Goal: Task Accomplishment & Management: Manage account settings

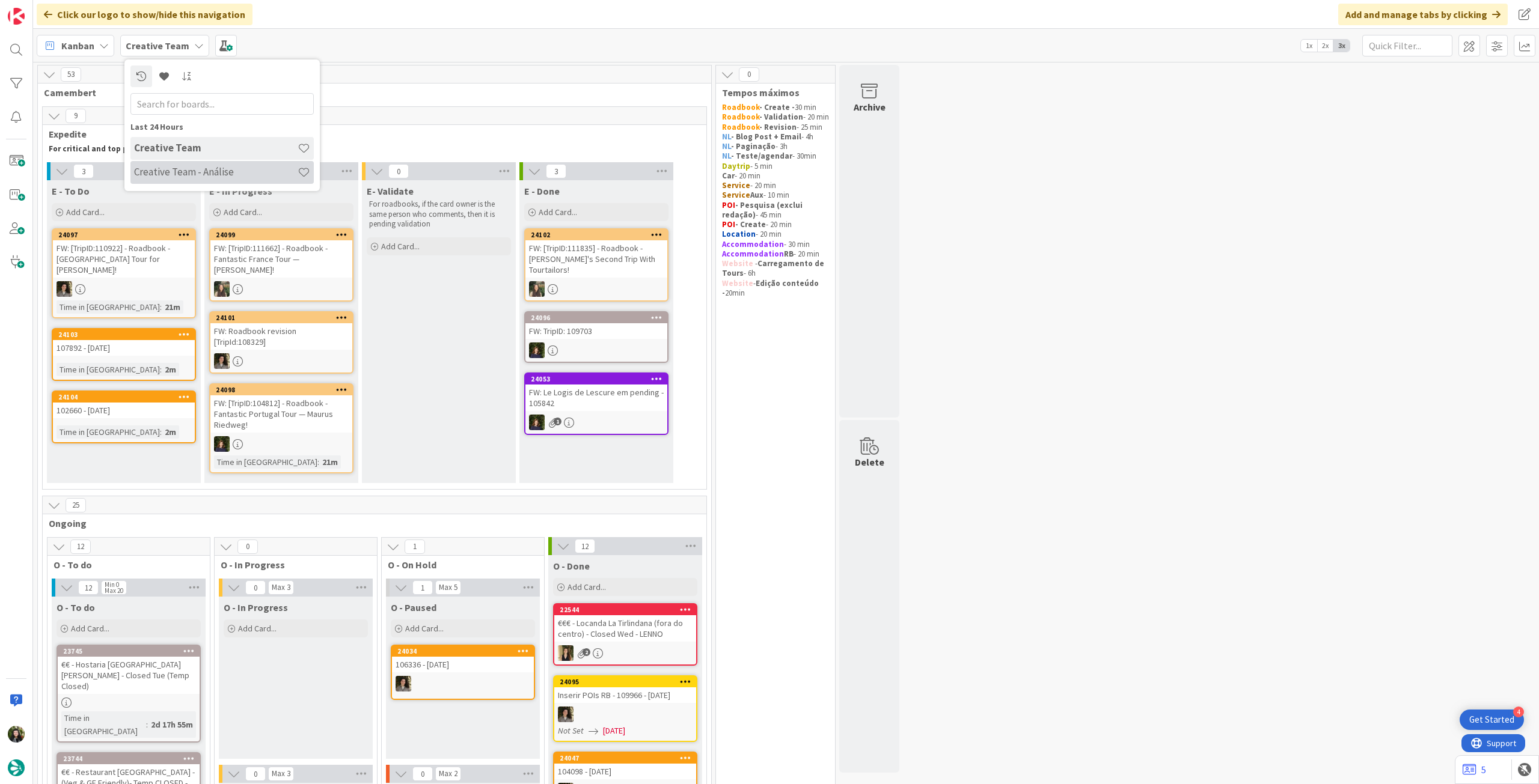
click at [160, 174] on h4 "Creative Team - Análise" at bounding box center [215, 172] width 164 height 12
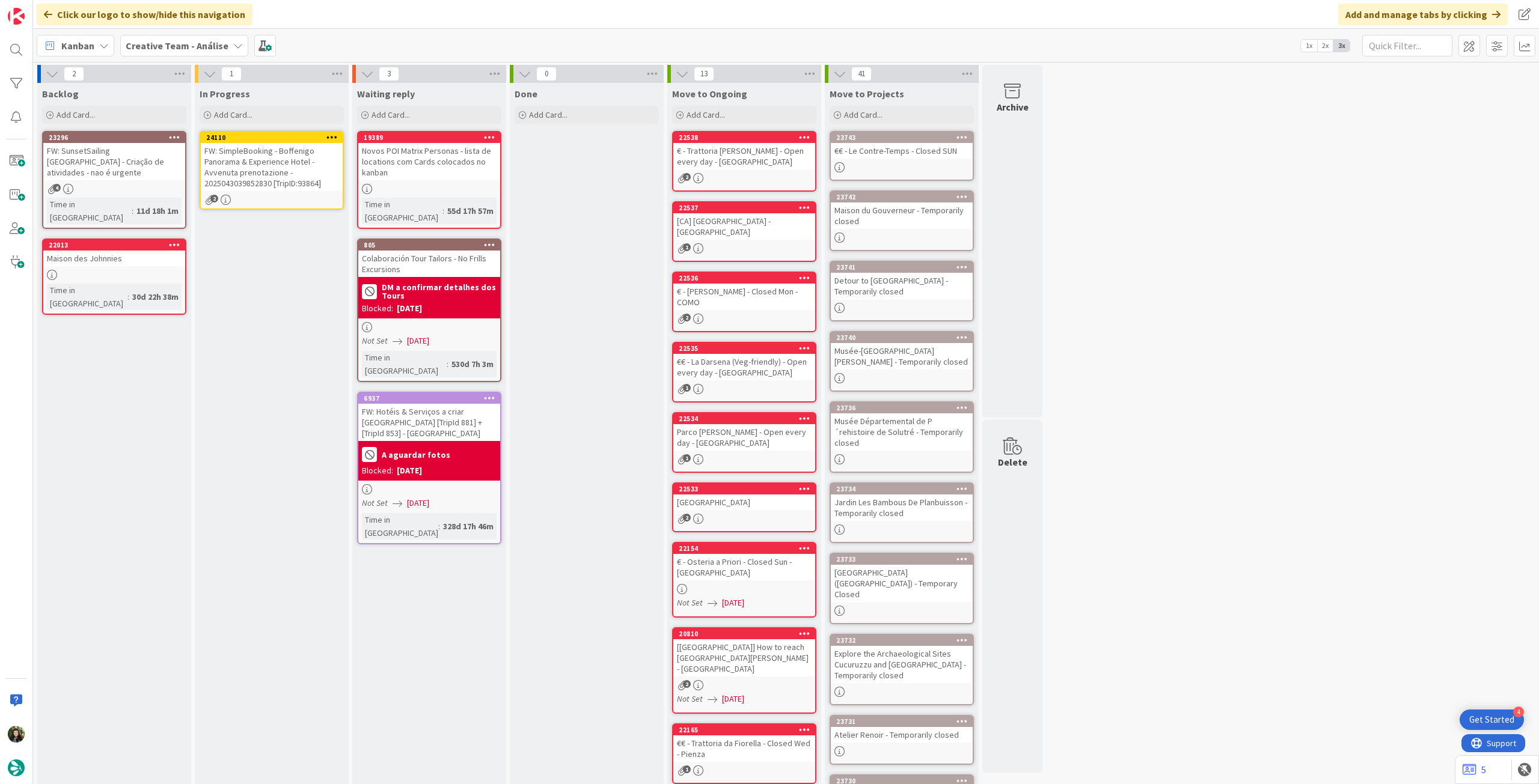
drag, startPoint x: 109, startPoint y: 168, endPoint x: 122, endPoint y: 166, distance: 13.2
click at [271, 168] on div "FW: SimpleBooking - Boffenigo Panorama & Experience Hotel - Avvenuta prenotazio…" at bounding box center [271, 167] width 142 height 48
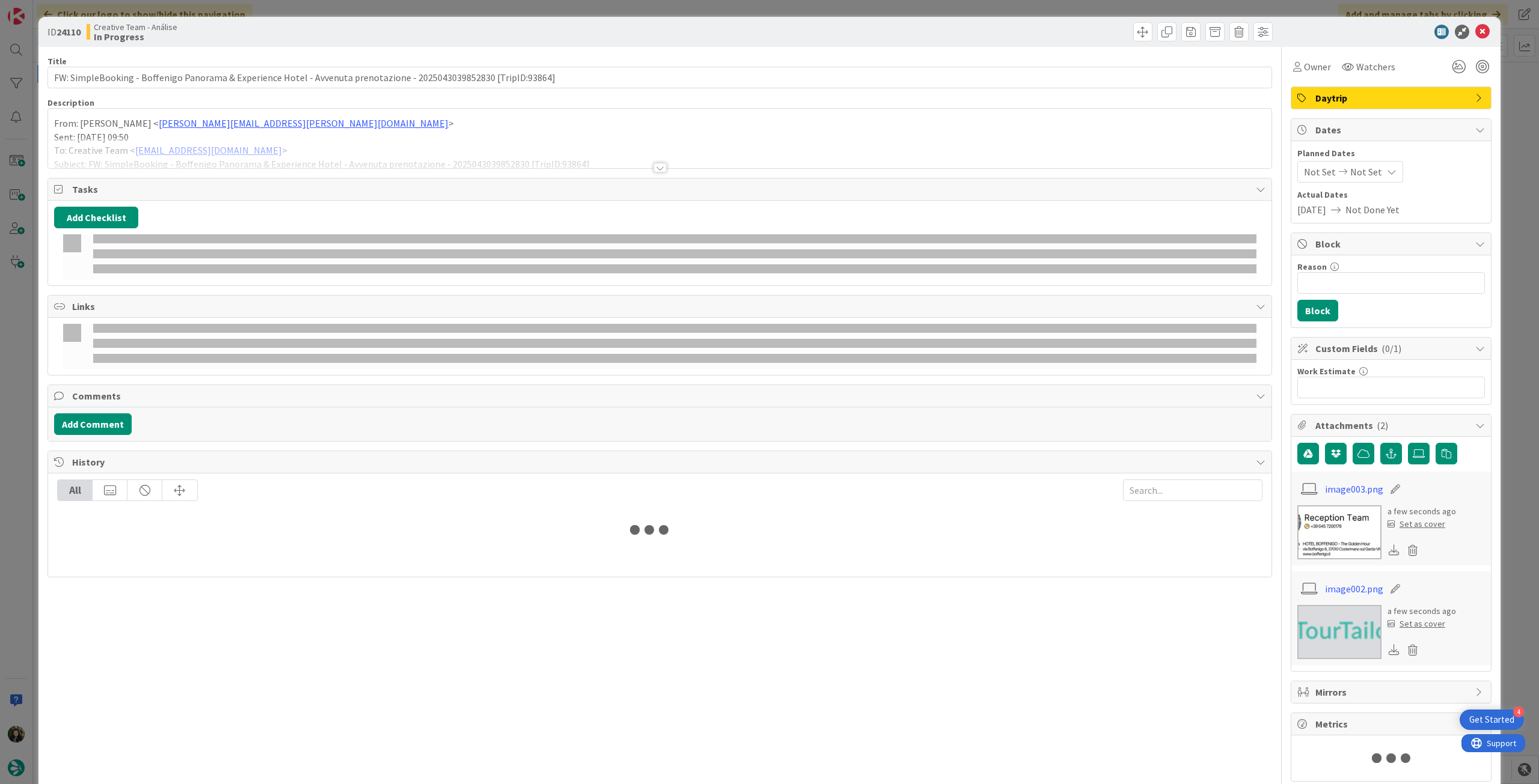
click at [275, 131] on p "Sent: Monday, September 29, 2025 09:50" at bounding box center [660, 137] width 1211 height 14
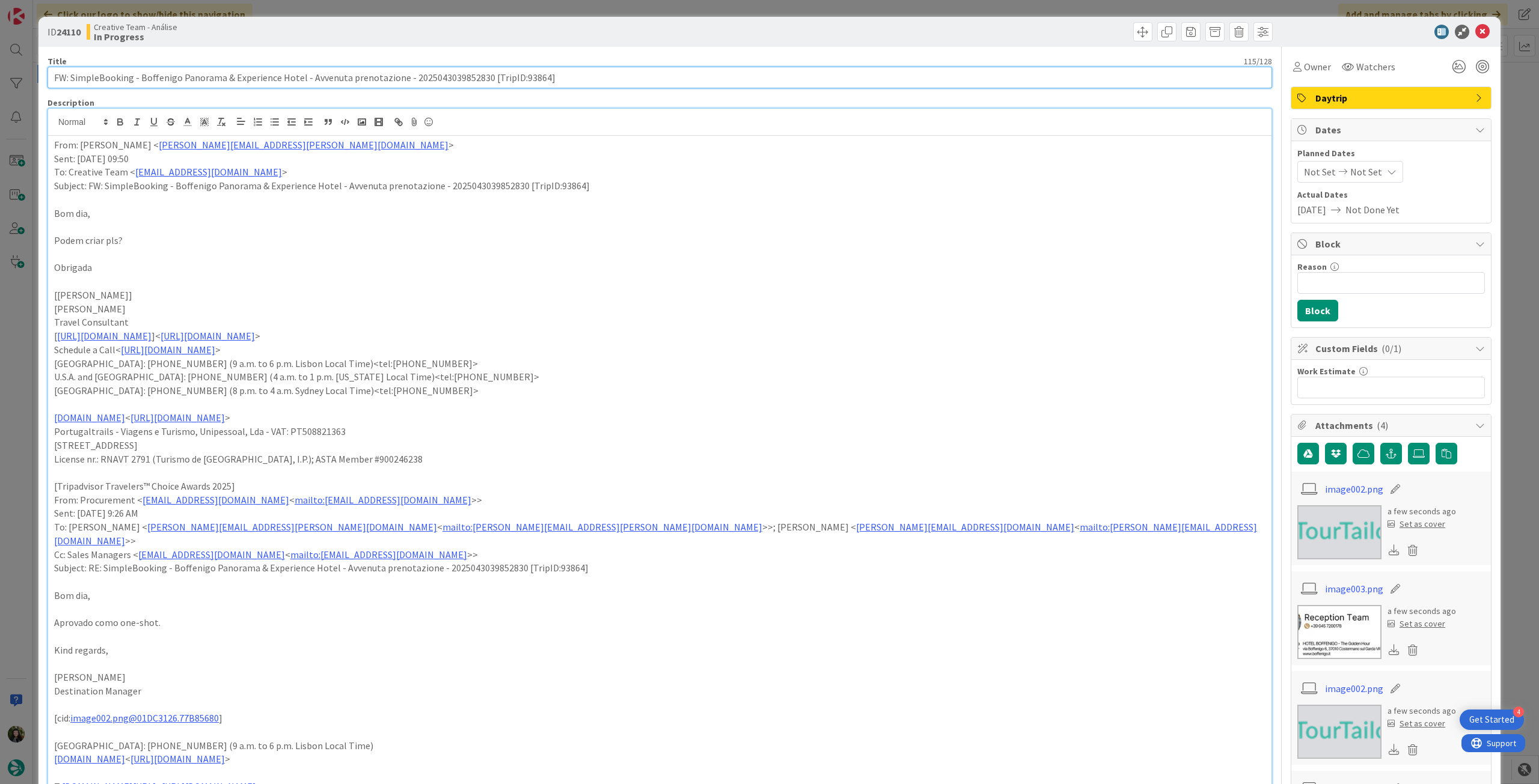
drag, startPoint x: 479, startPoint y: 79, endPoint x: 402, endPoint y: 75, distance: 77.1
click at [402, 75] on input "FW: SimpleBooking - Boffenigo Panorama & Experience Hotel - Avvenuta prenotazio…" at bounding box center [660, 77] width 1224 height 22
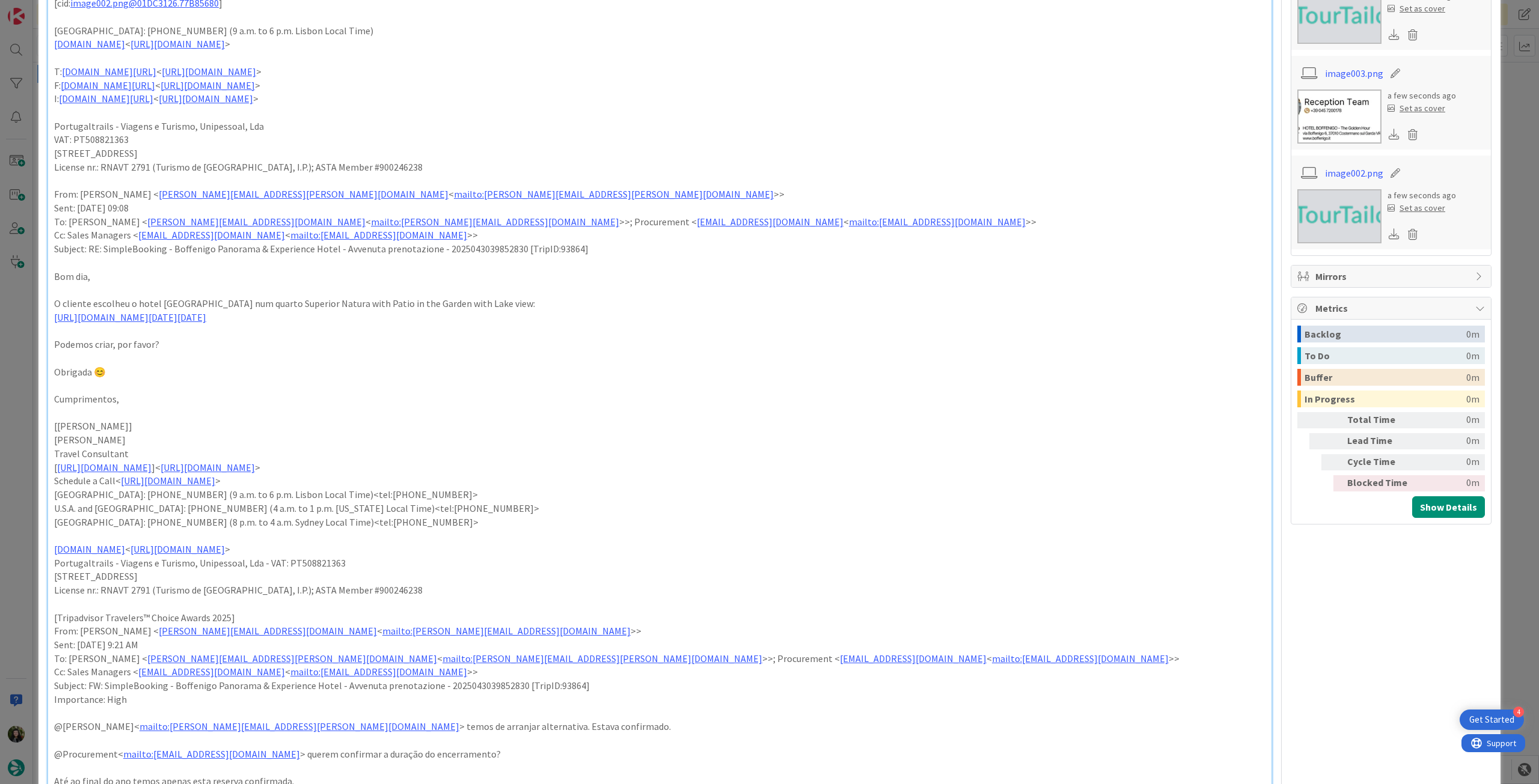
scroll to position [721, 0]
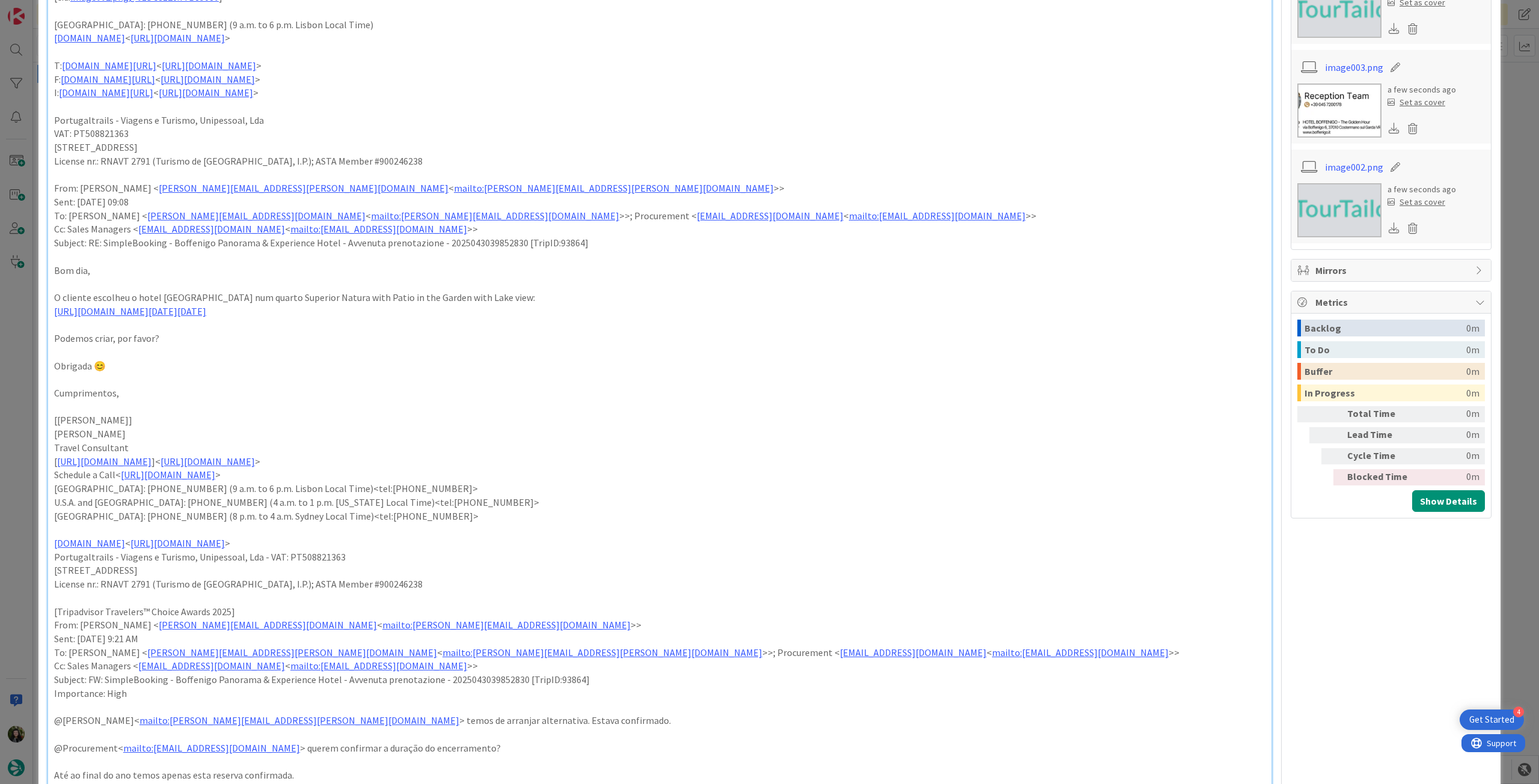
type input "FW: SimpleBooking - Boffenigo Panorama & Experience Hotel - Avvenuta prenotazio…"
drag, startPoint x: 157, startPoint y: 283, endPoint x: 259, endPoint y: 282, distance: 102.0
click at [259, 291] on p "O cliente escolheu o hotel LLAC Living Nature Hotel num quarto Superior Natura …" at bounding box center [660, 298] width 1211 height 14
copy p "LLAC Living Nature Hotel"
click at [206, 305] on link "https://www.simplebooking.it/ibe2/hotel/10292?lang=EN&cur=EUR&_gl=1*1jqg89v*_ga…" at bounding box center [130, 311] width 152 height 12
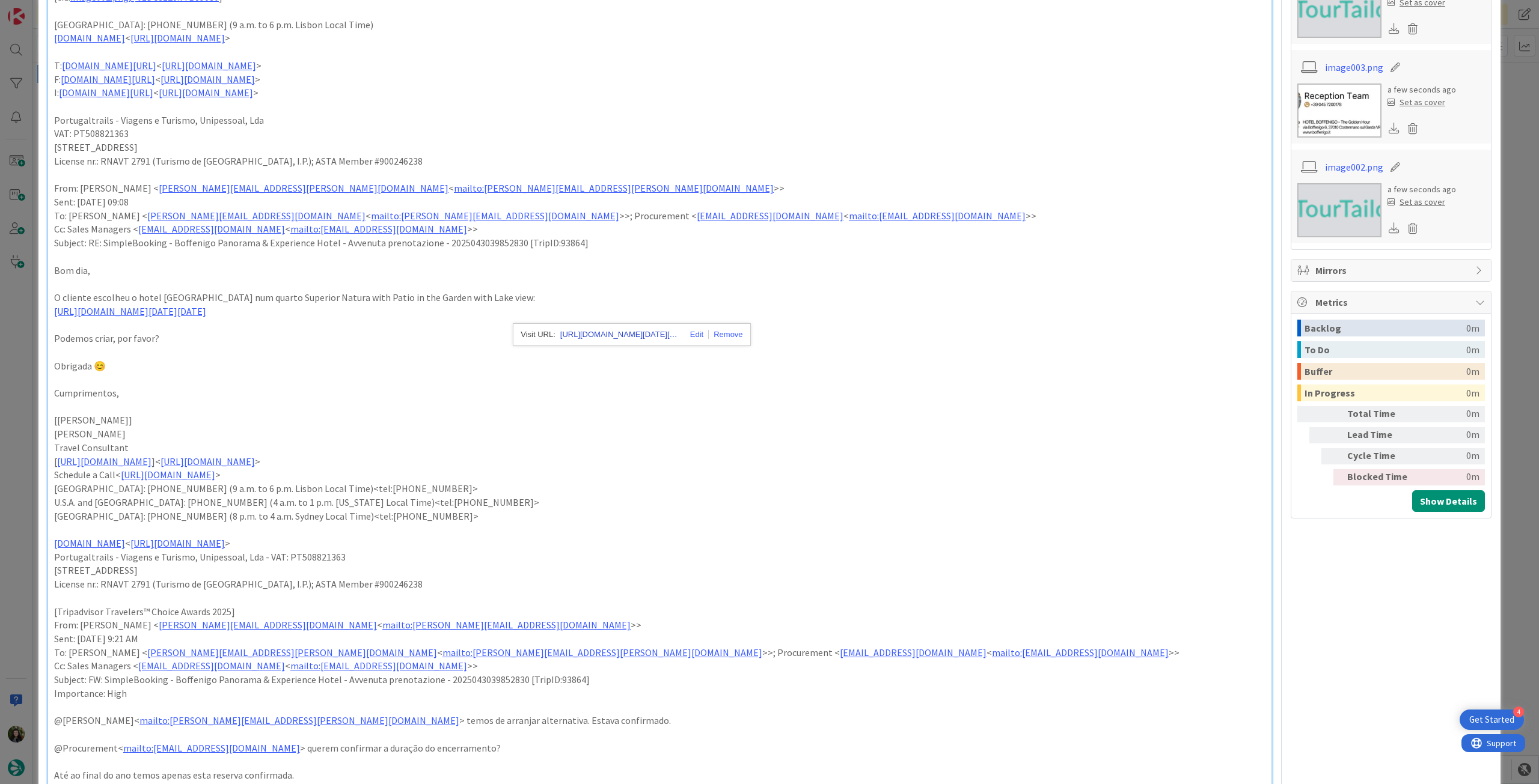
click at [616, 339] on link "https://www.simplebooking.it/ibe2/hotel/10292?lang=EN&cur=EUR&_gl=1*1jqg89v*_ga…" at bounding box center [620, 335] width 120 height 16
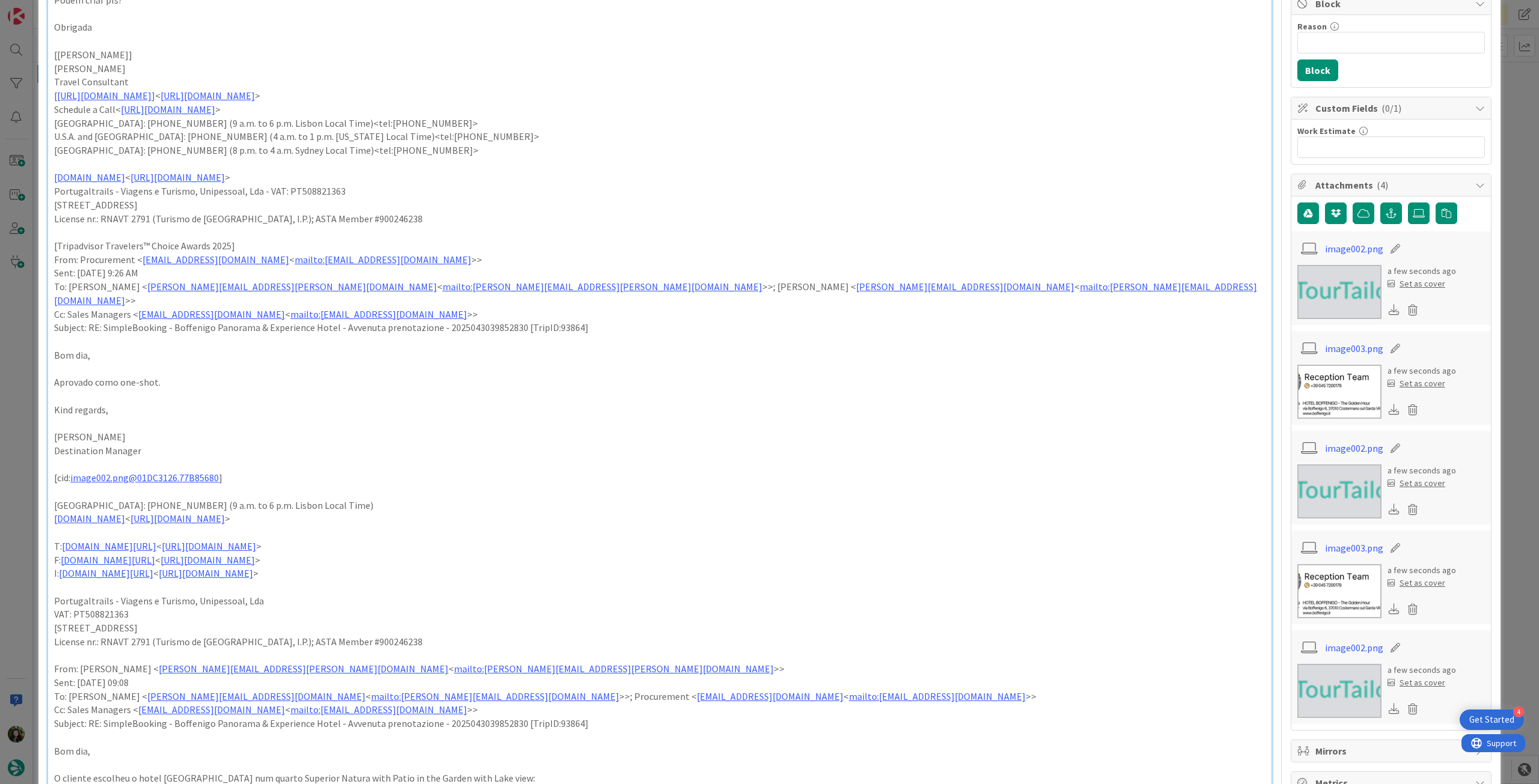
scroll to position [0, 0]
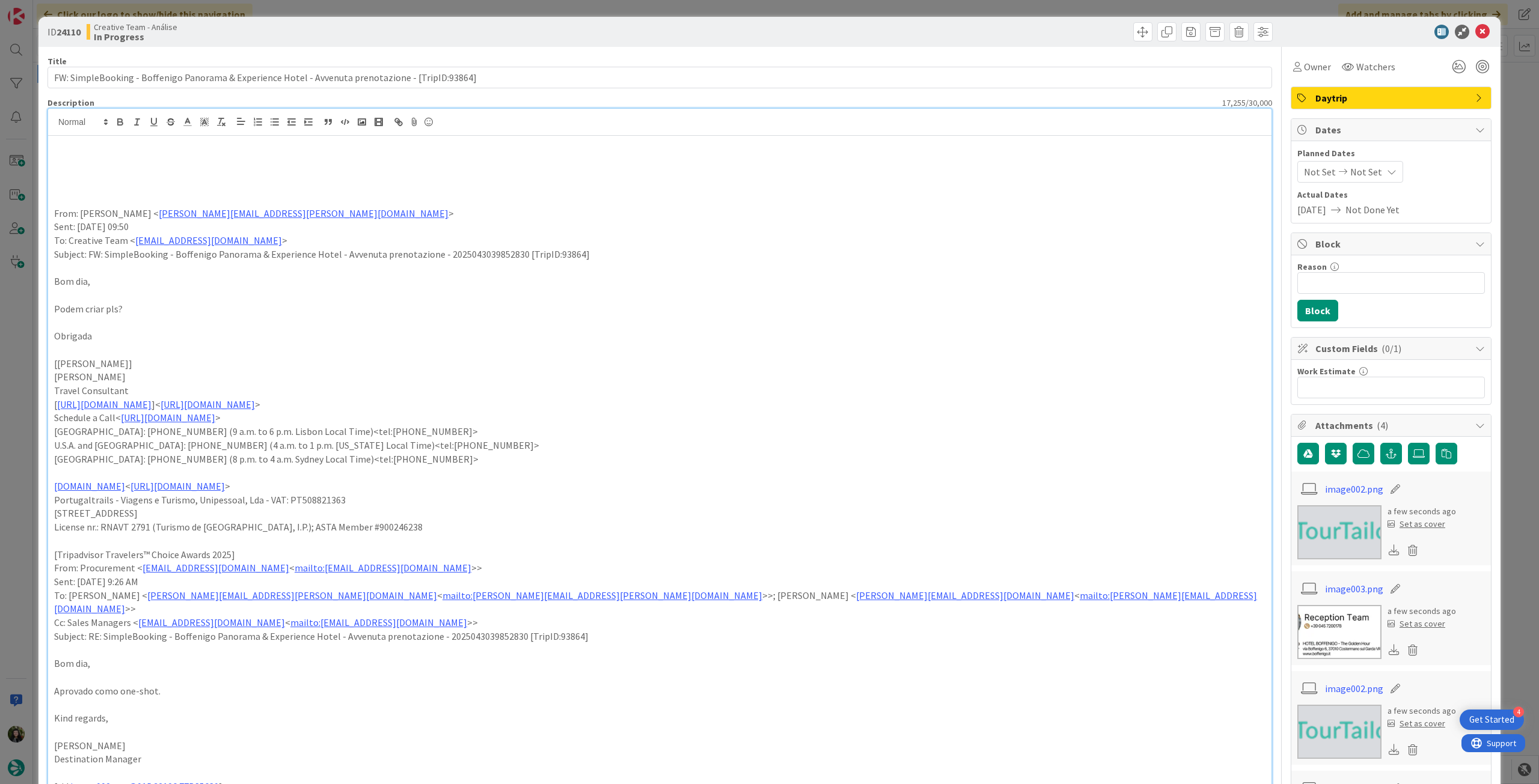
click at [113, 160] on p at bounding box center [660, 159] width 1211 height 14
paste div
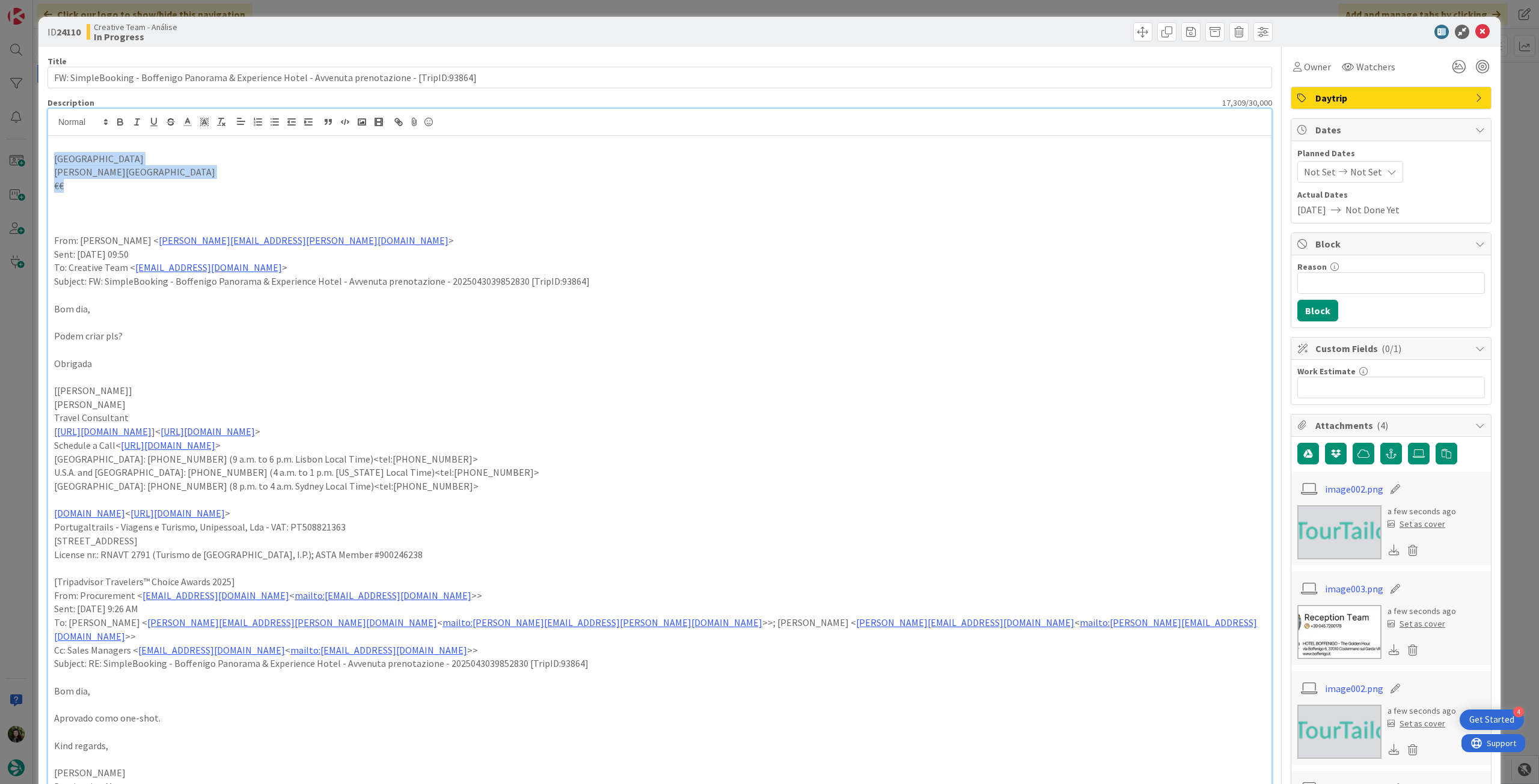
drag, startPoint x: 75, startPoint y: 185, endPoint x: 51, endPoint y: 163, distance: 32.6
click at [117, 117] on icon "button" at bounding box center [120, 122] width 11 height 11
click at [383, 223] on p at bounding box center [660, 227] width 1211 height 14
click at [1475, 31] on icon at bounding box center [1482, 32] width 14 height 14
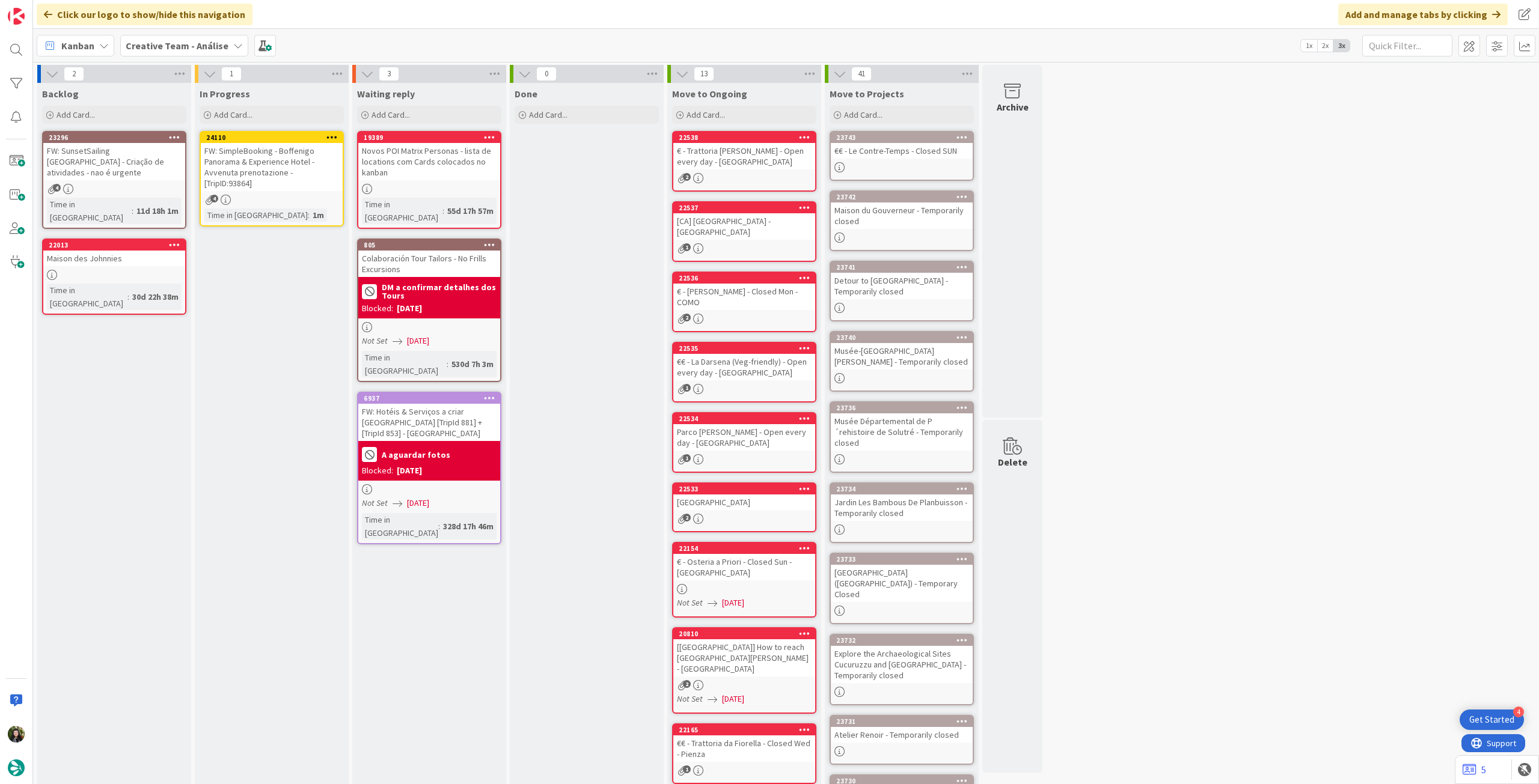
click at [336, 133] on icon at bounding box center [332, 137] width 11 height 9
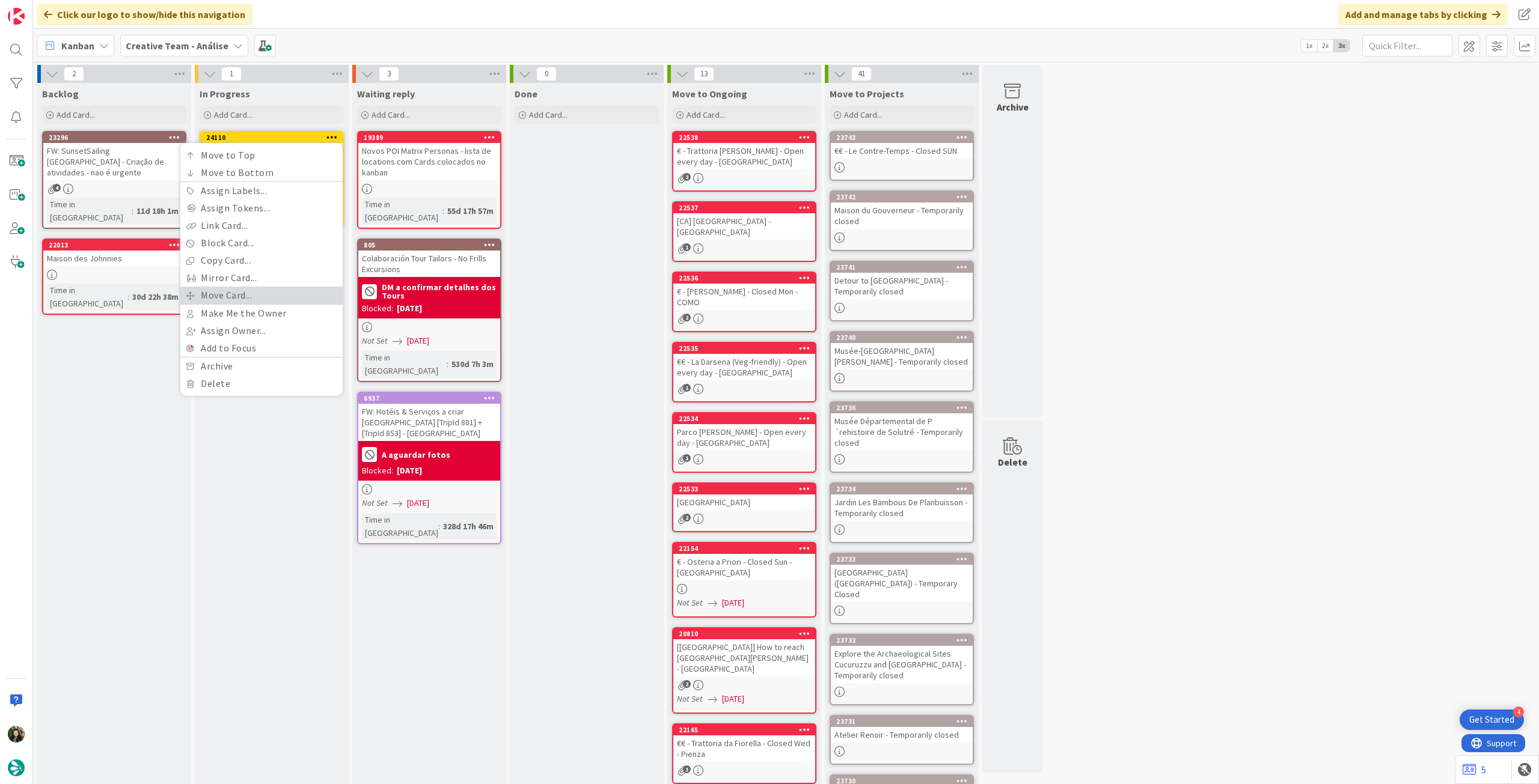
click at [287, 289] on link "Move Card..." at bounding box center [261, 295] width 163 height 18
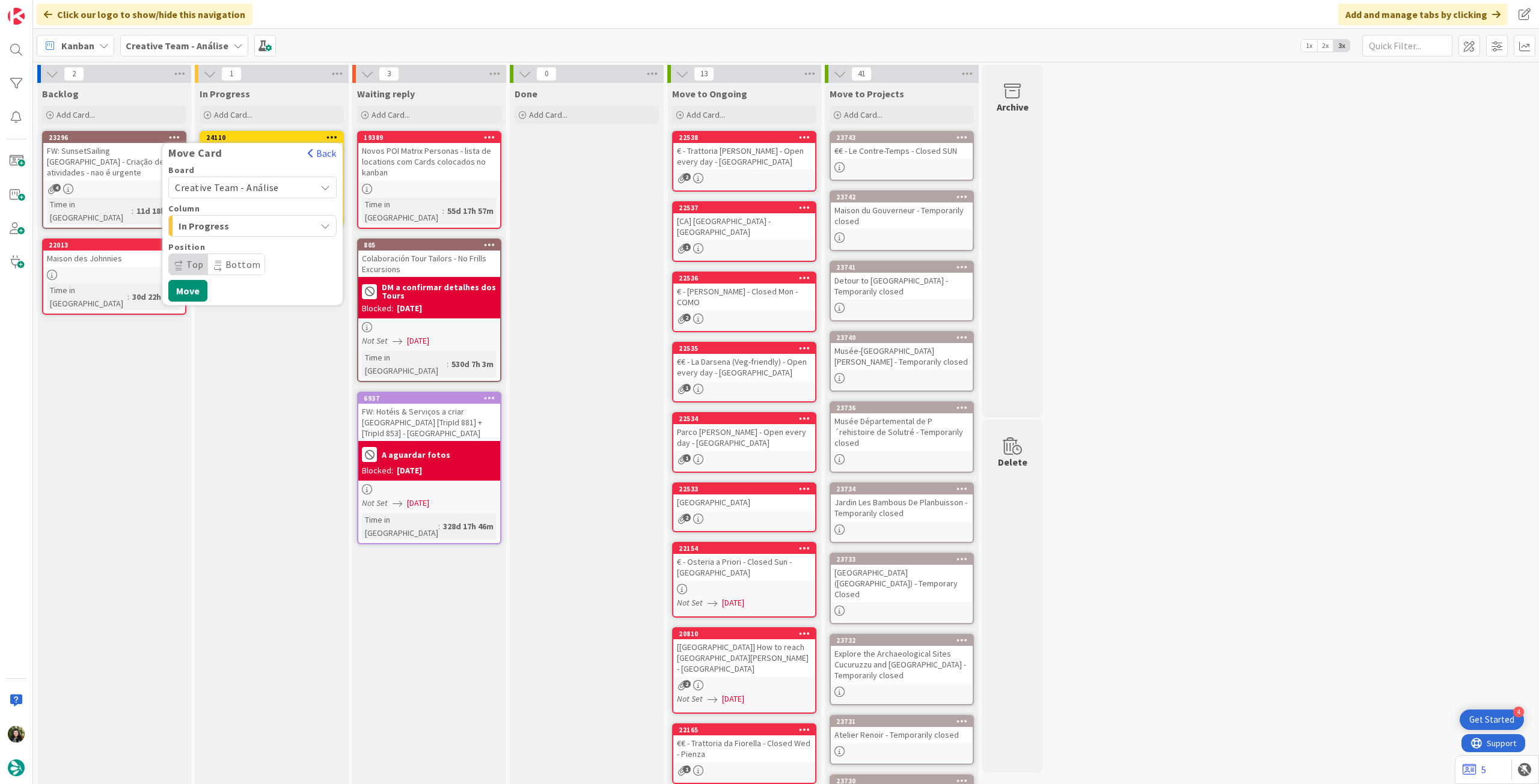
click at [252, 179] on span "Creative Team - Análise" at bounding box center [242, 187] width 135 height 17
click at [230, 243] on span "Creative Team" at bounding box center [260, 243] width 140 height 18
click at [230, 257] on span "Daytrip" at bounding box center [252, 264] width 115 height 17
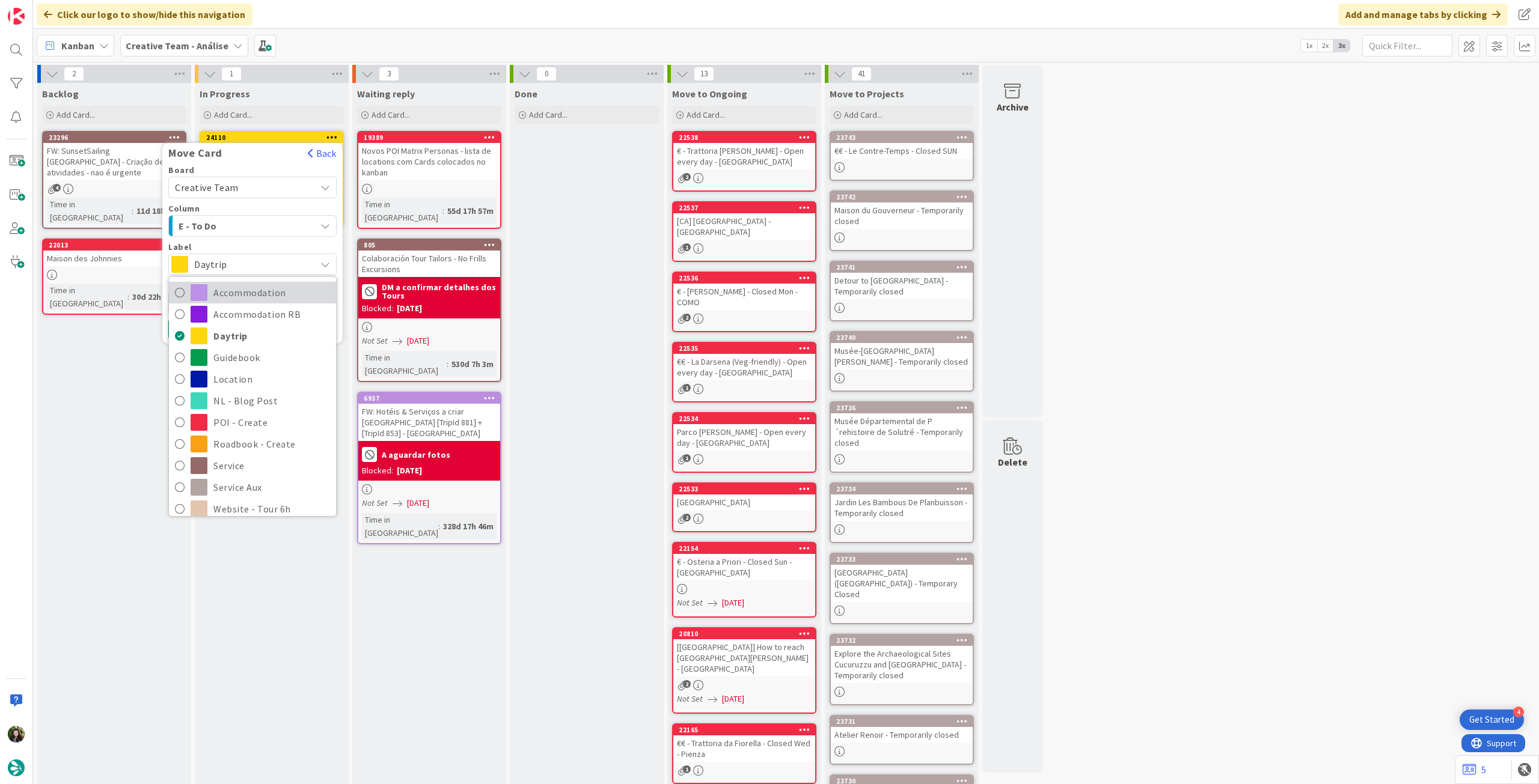
click at [271, 291] on span "Accommodation" at bounding box center [272, 293] width 117 height 18
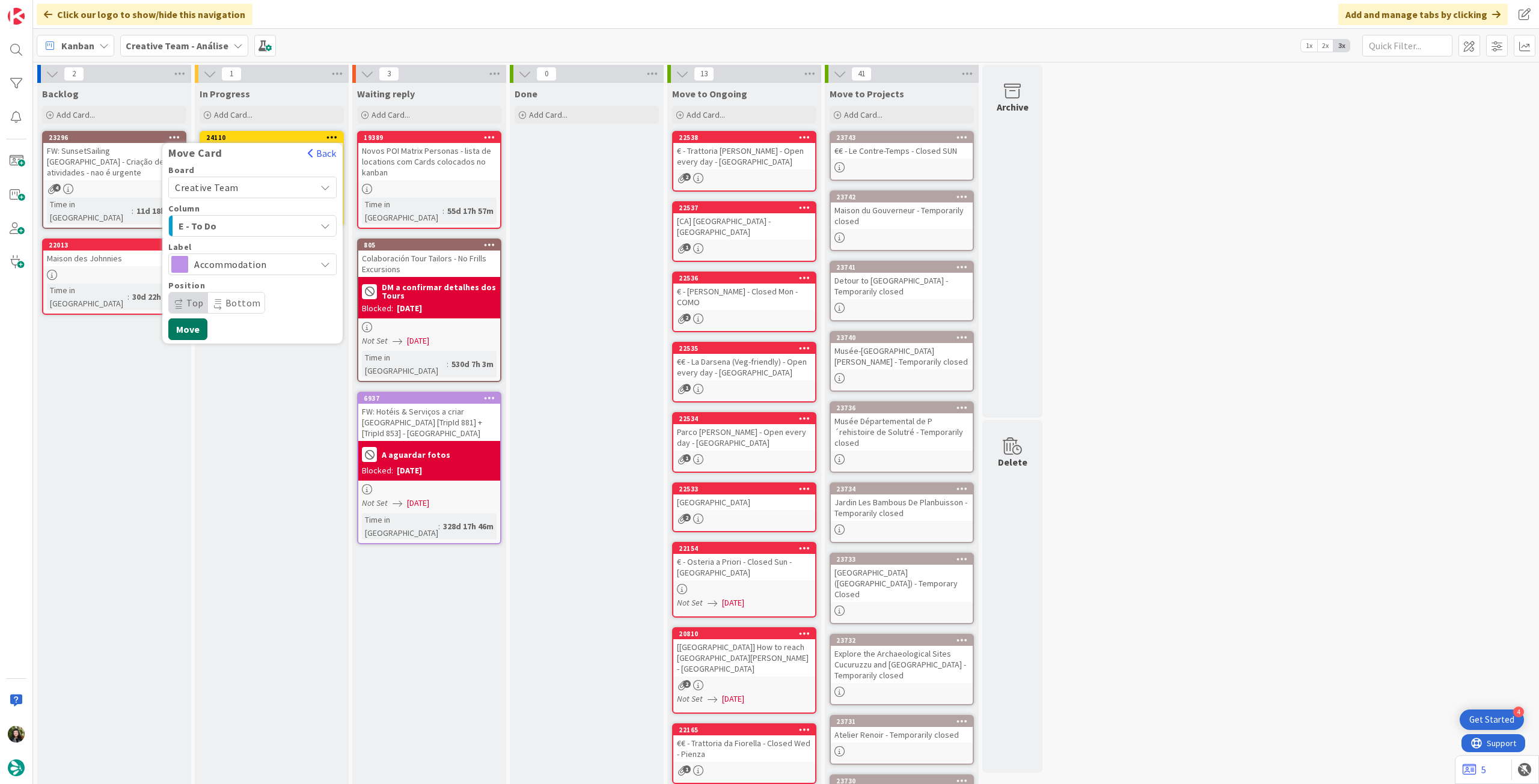
click at [192, 330] on button "Move" at bounding box center [187, 329] width 39 height 22
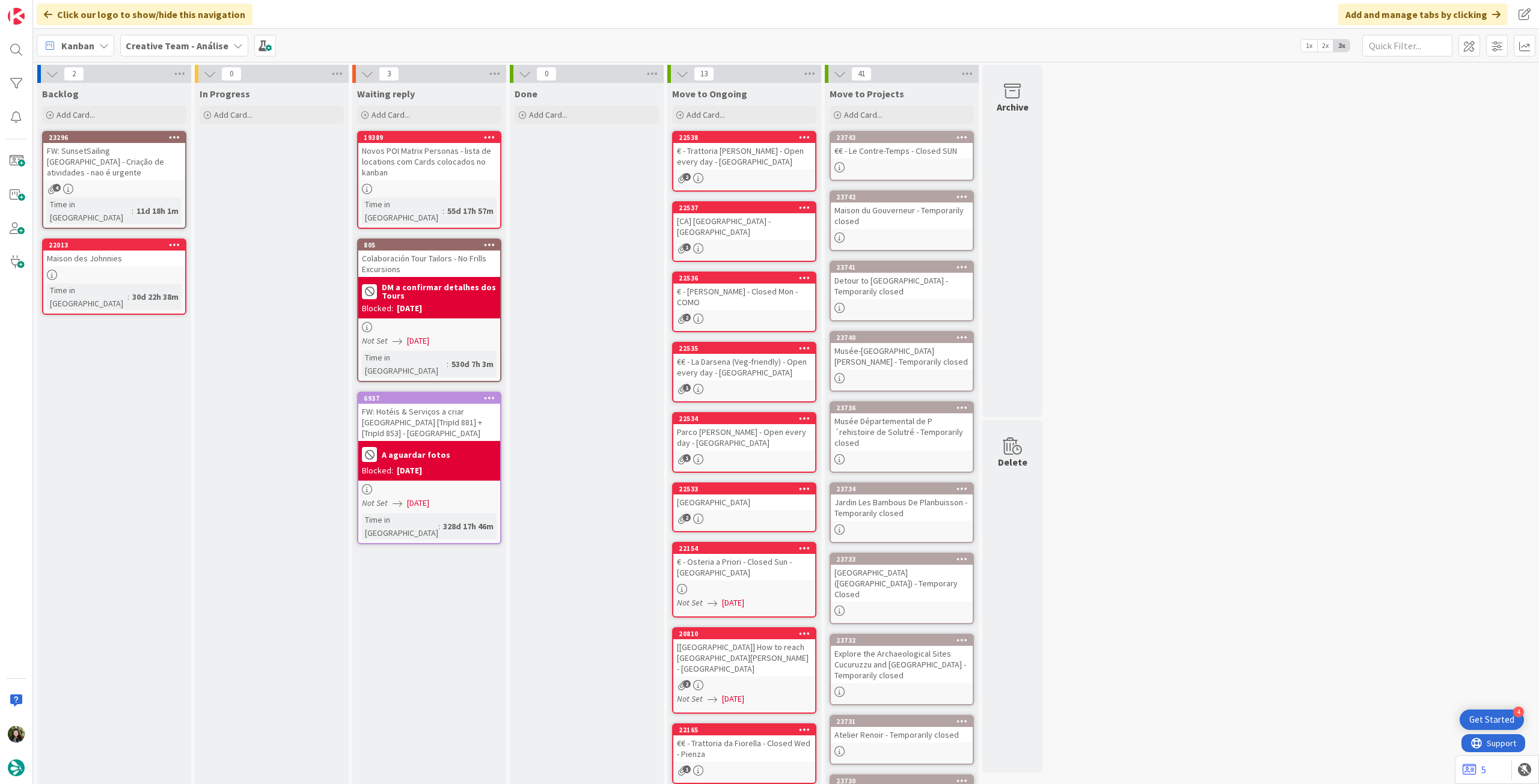
click at [137, 48] on b "Creative Team - Análise" at bounding box center [177, 46] width 103 height 12
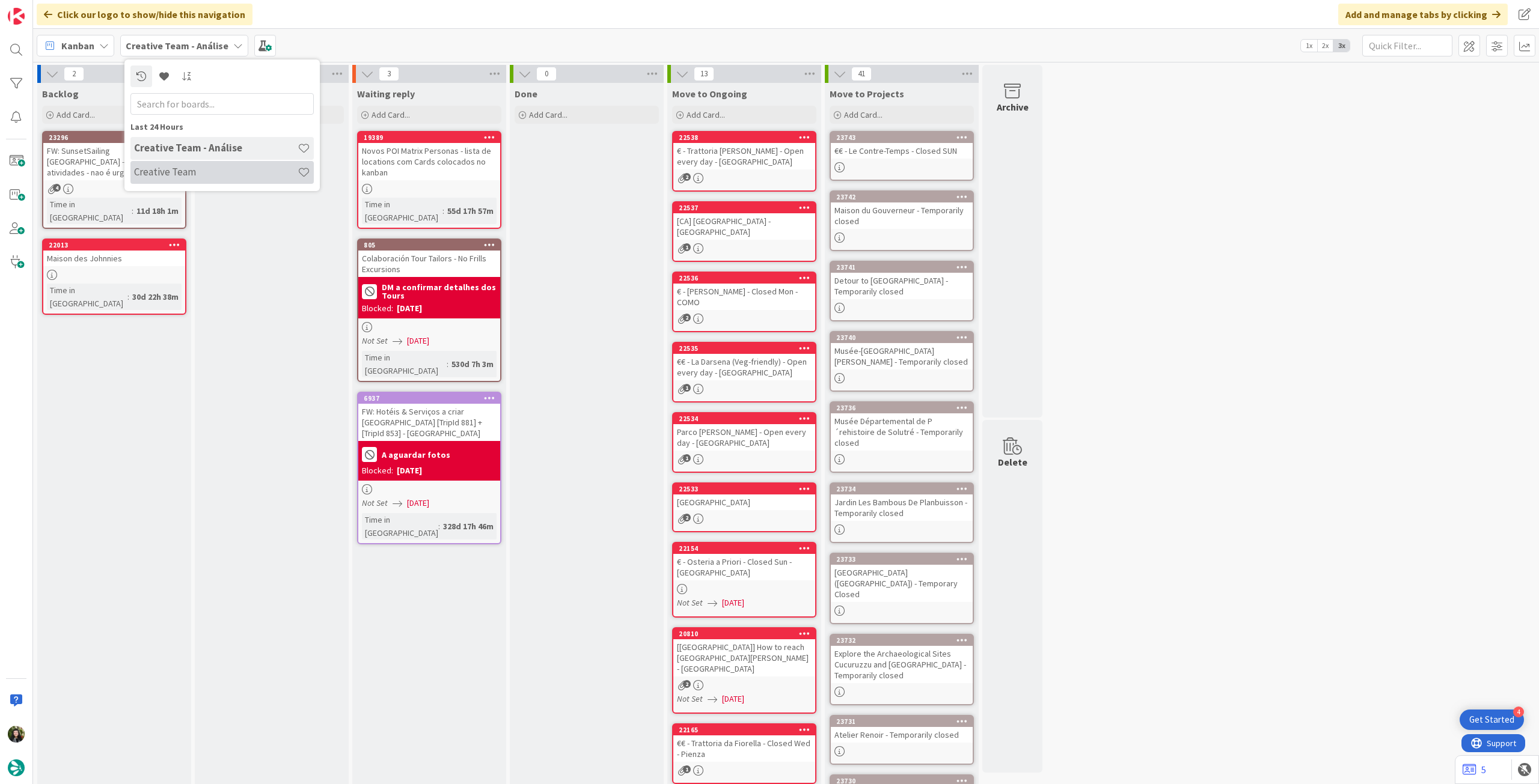
click at [160, 174] on h4 "Creative Team" at bounding box center [215, 172] width 164 height 12
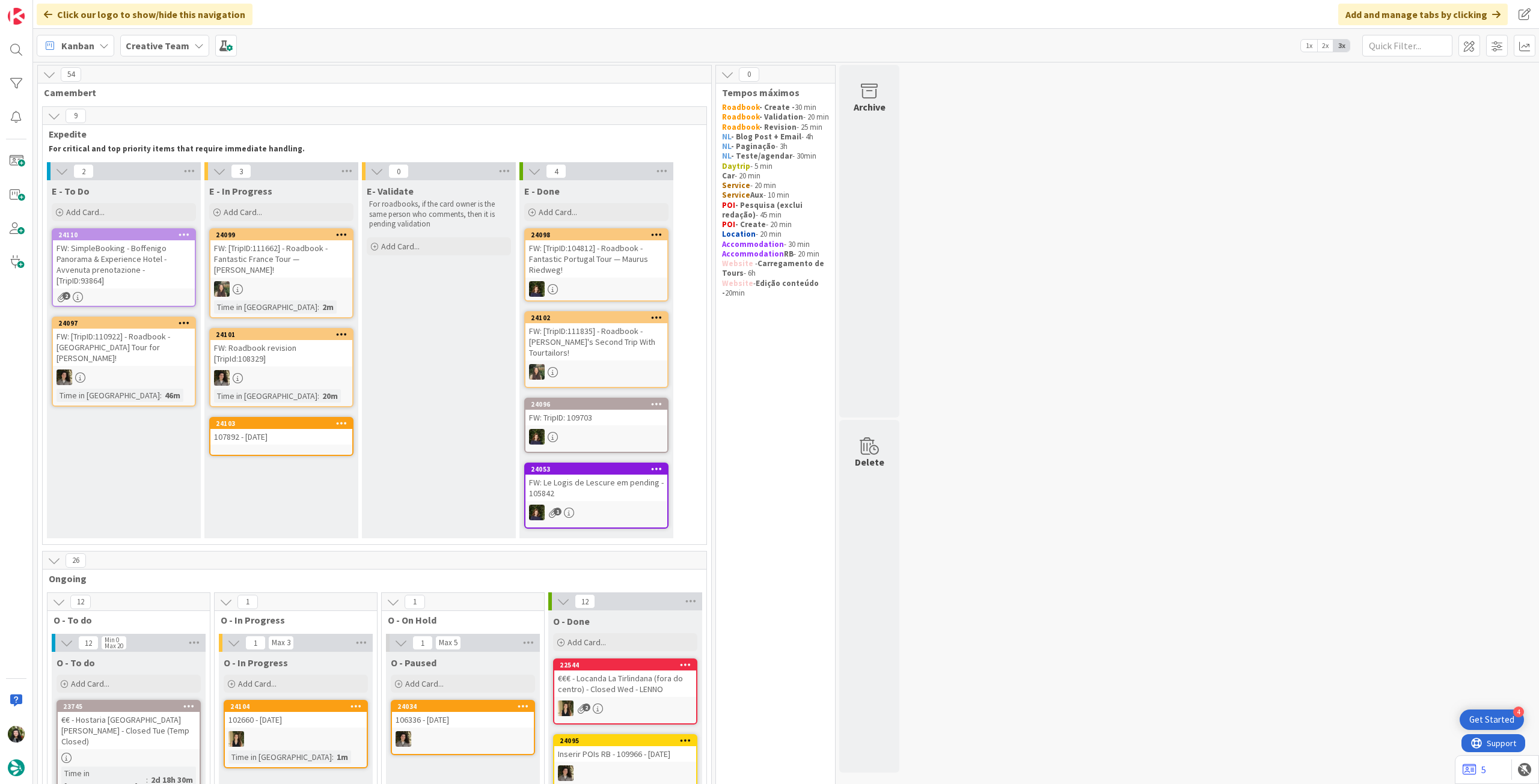
click at [172, 242] on div "FW: SimpleBooking - Boffenigo Panorama & Experience Hotel - Avvenuta prenotazio…" at bounding box center [123, 264] width 142 height 48
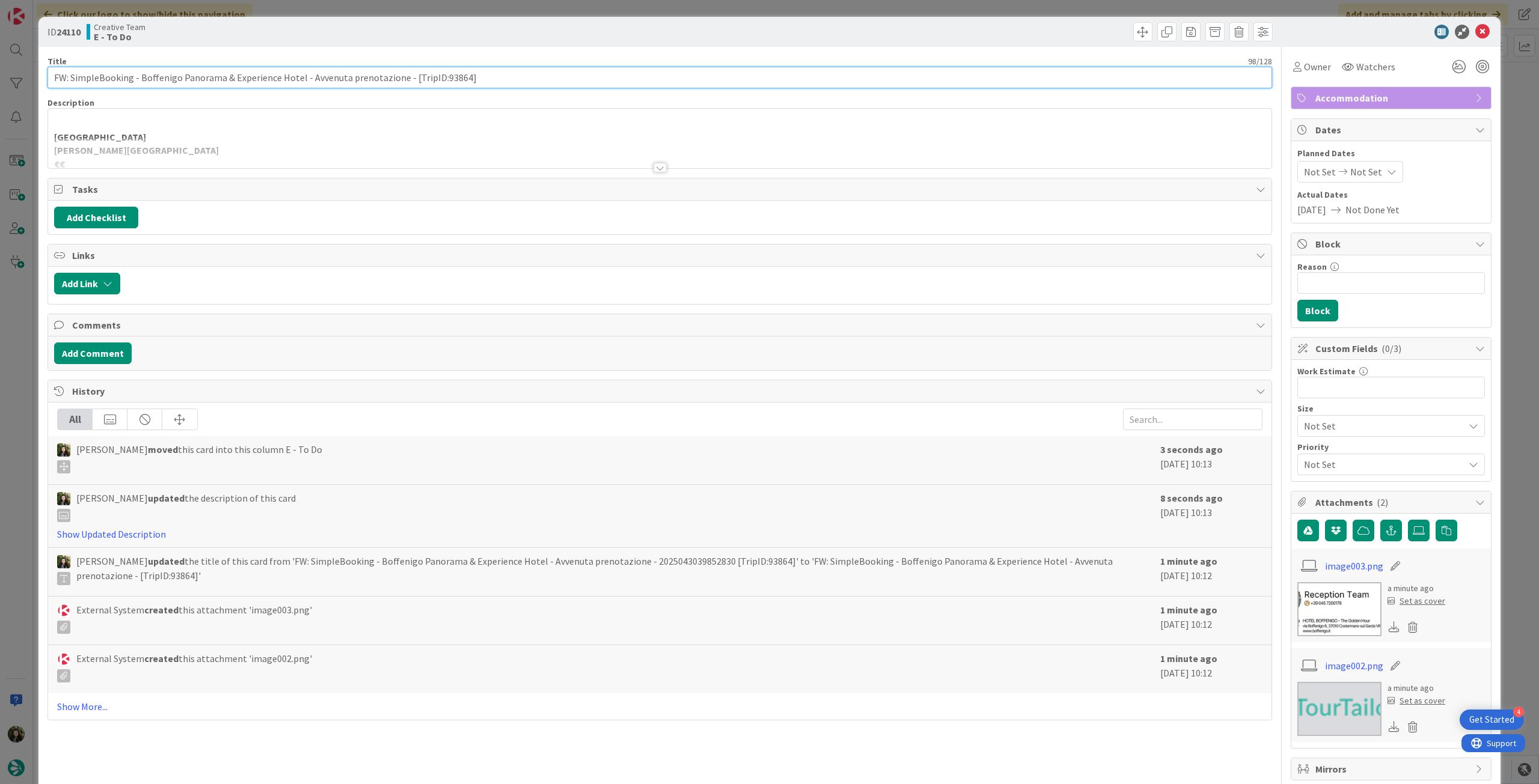
click at [506, 77] on input "FW: SimpleBooking - Boffenigo Panorama & Experience Hotel - Avvenuta prenotazio…" at bounding box center [660, 77] width 1224 height 22
type input "FW: SimpleBooking - Boffenigo Panorama & Experience Hotel - Avvenuta prenotazio…"
click at [1475, 31] on icon at bounding box center [1482, 32] width 14 height 14
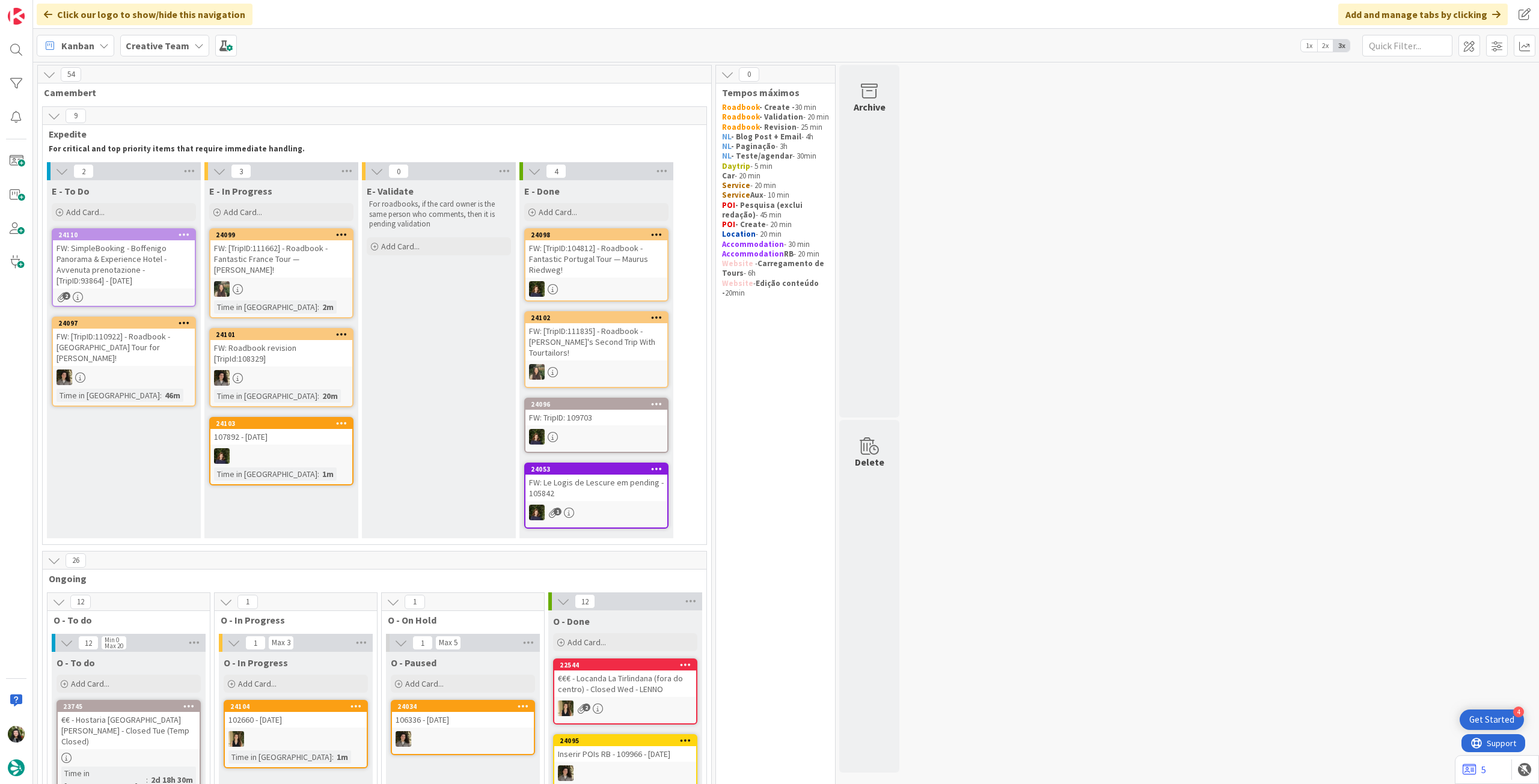
click at [187, 47] on div "Creative Team" at bounding box center [164, 46] width 89 height 22
click at [187, 175] on h4 "Creative Team - Análise" at bounding box center [215, 172] width 164 height 12
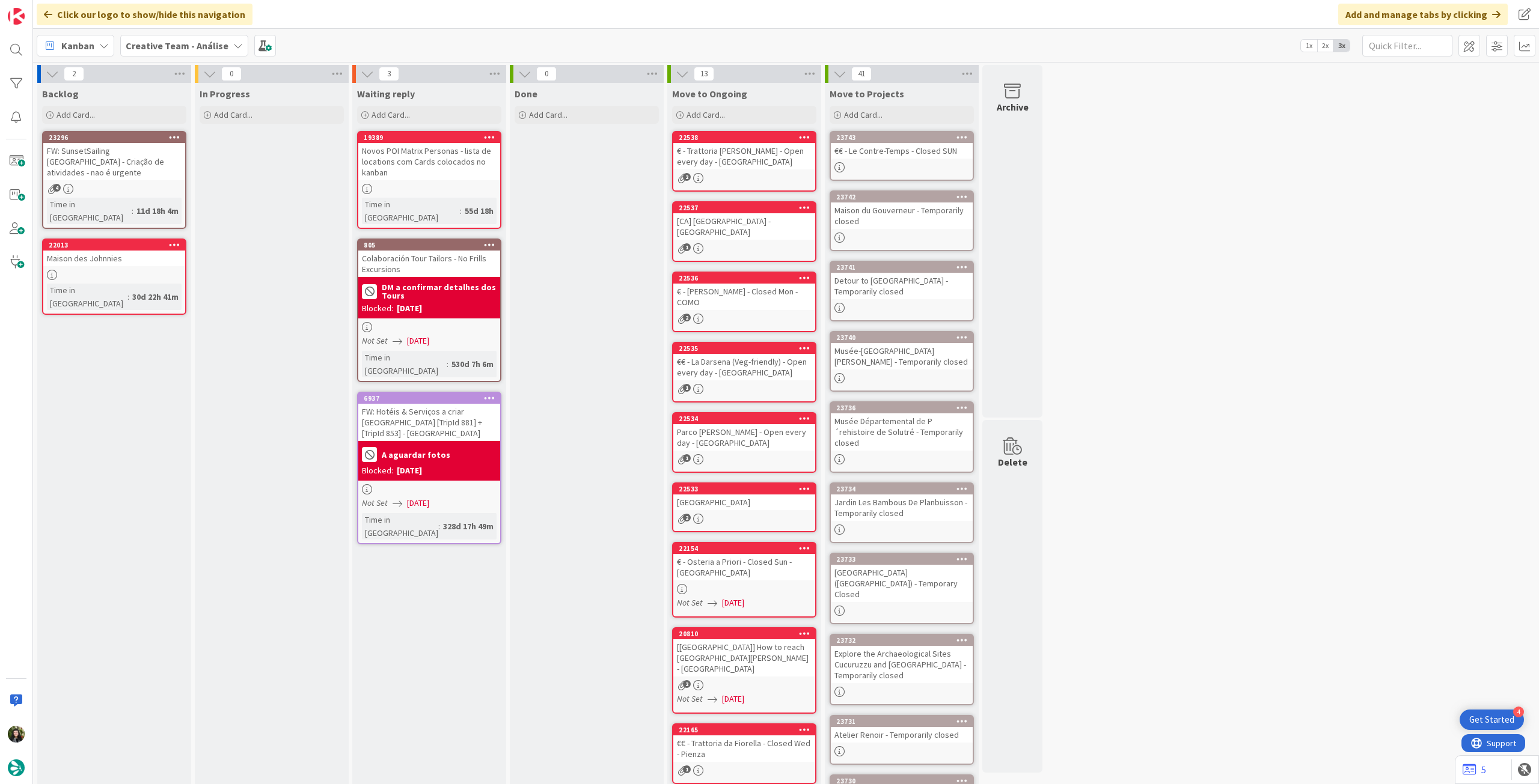
click at [191, 43] on b "Creative Team - Análise" at bounding box center [177, 46] width 103 height 12
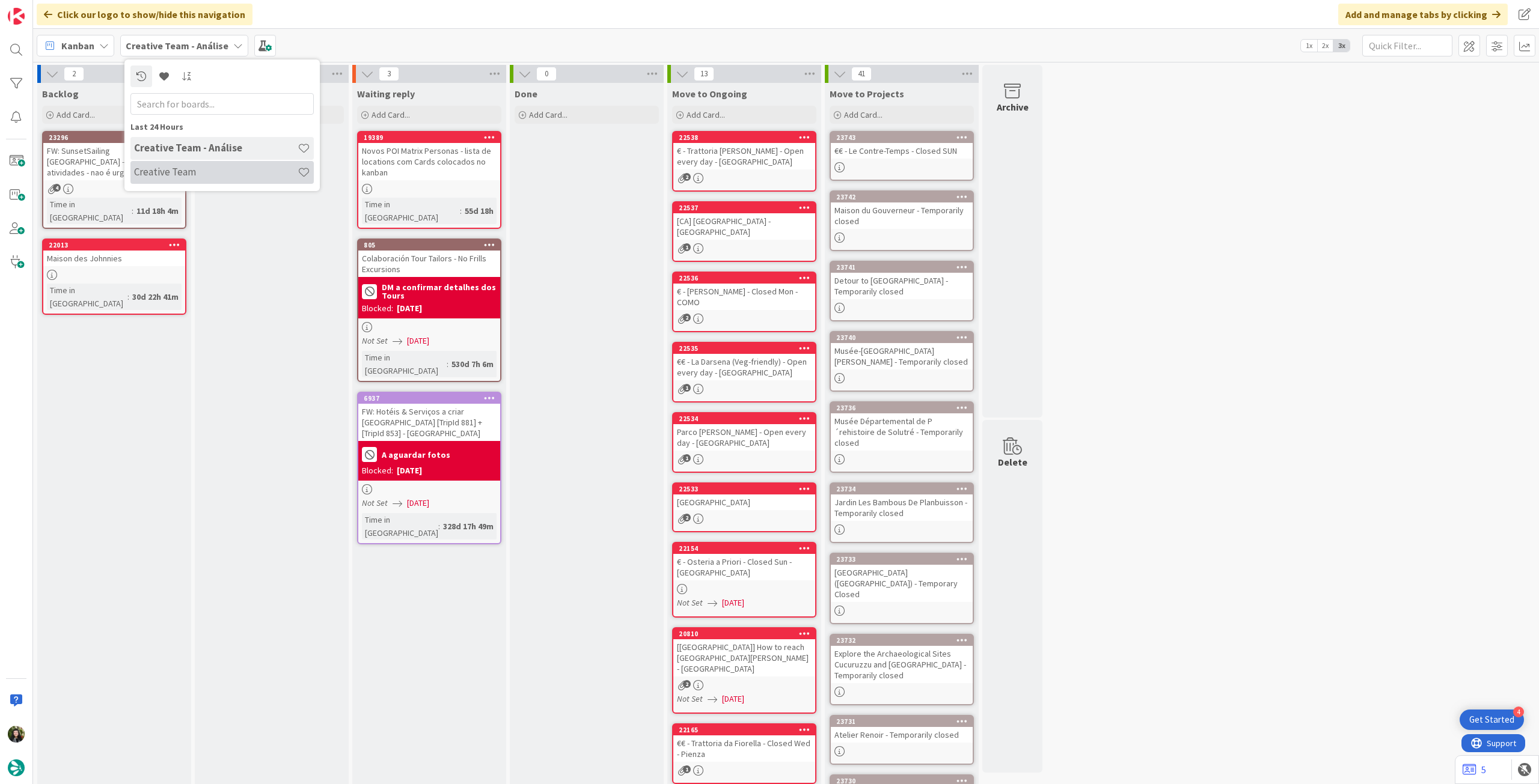
click at [191, 165] on div "Creative Team" at bounding box center [222, 172] width 183 height 23
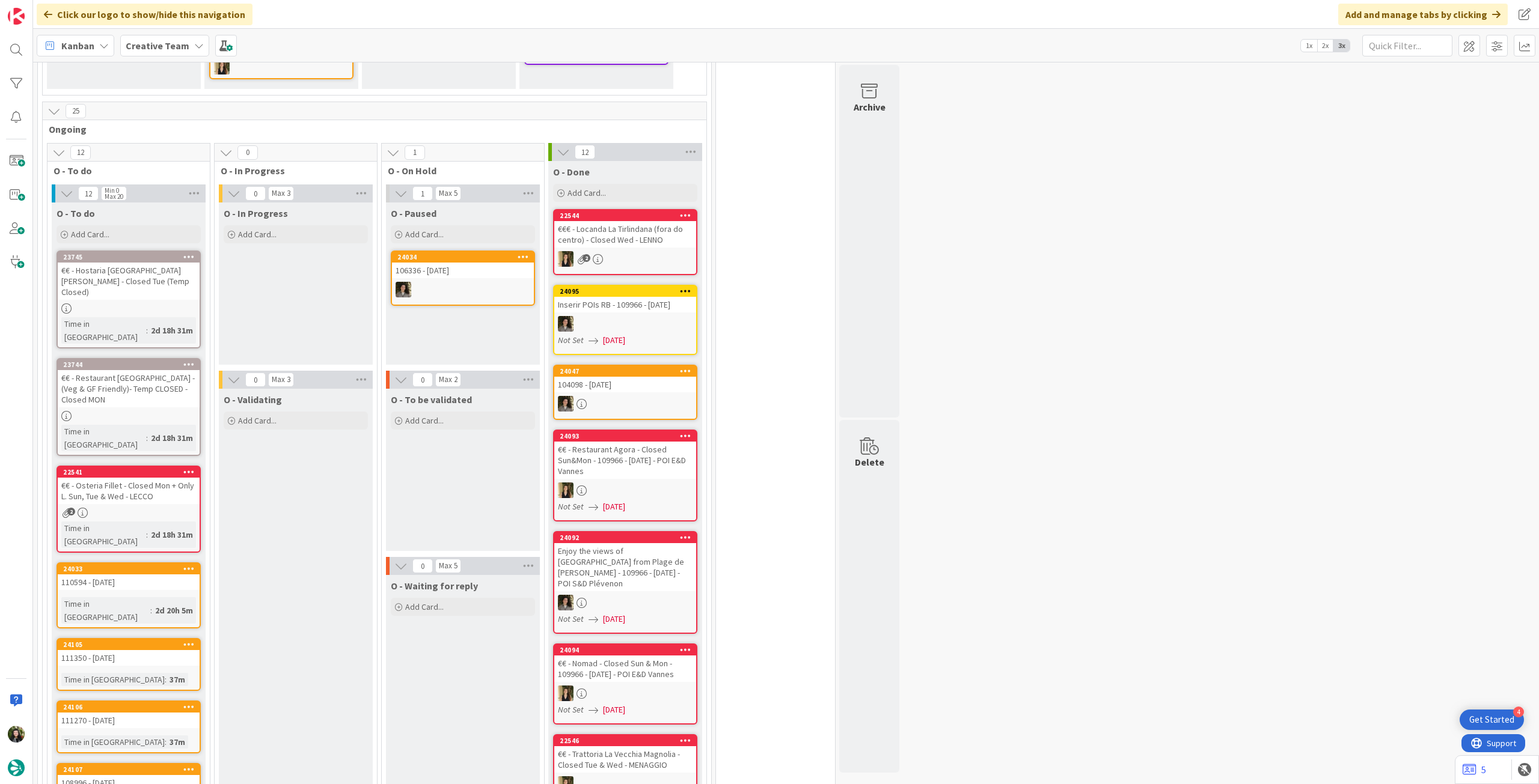
scroll to position [320, 0]
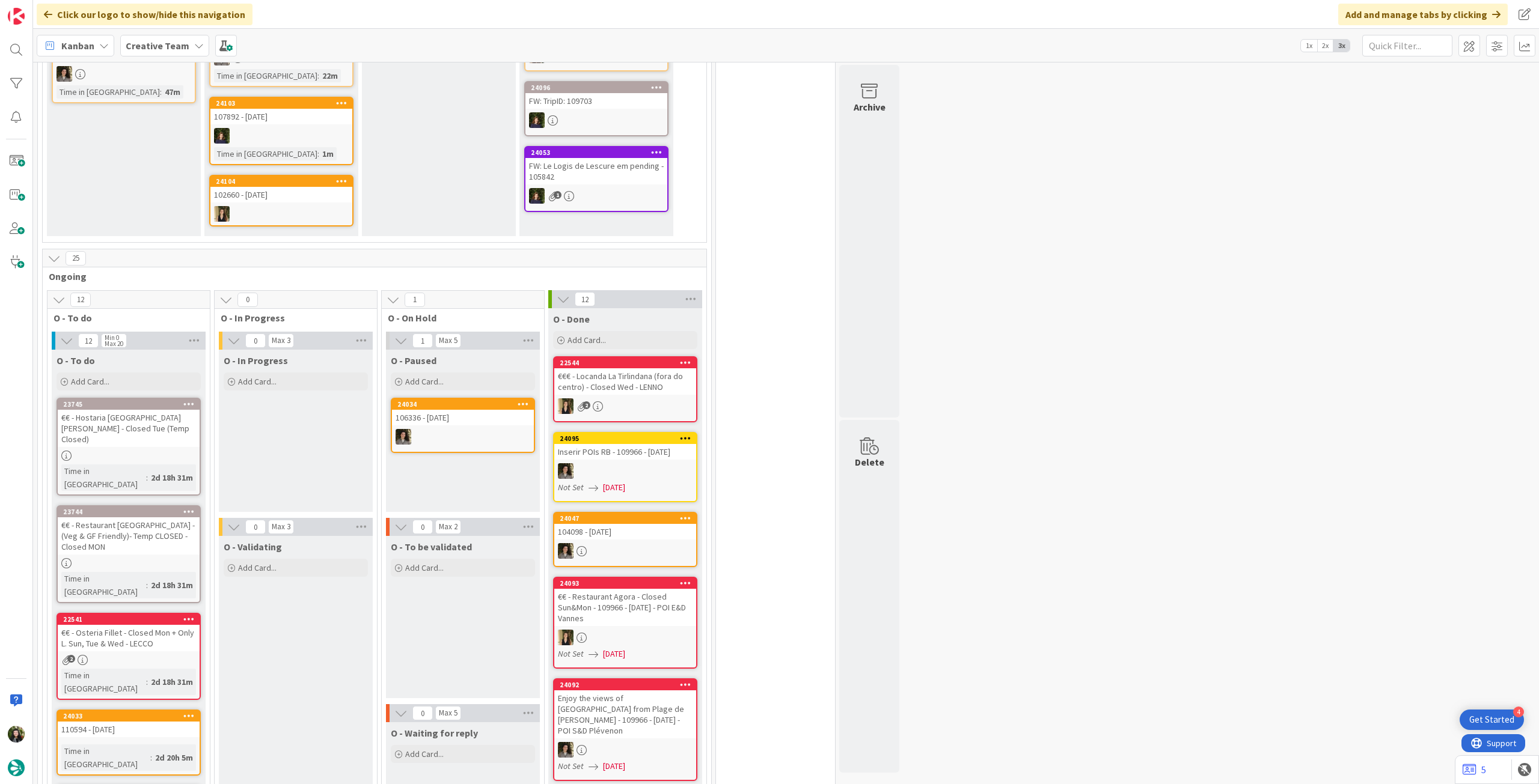
click at [622, 188] on div "1" at bounding box center [595, 196] width 142 height 16
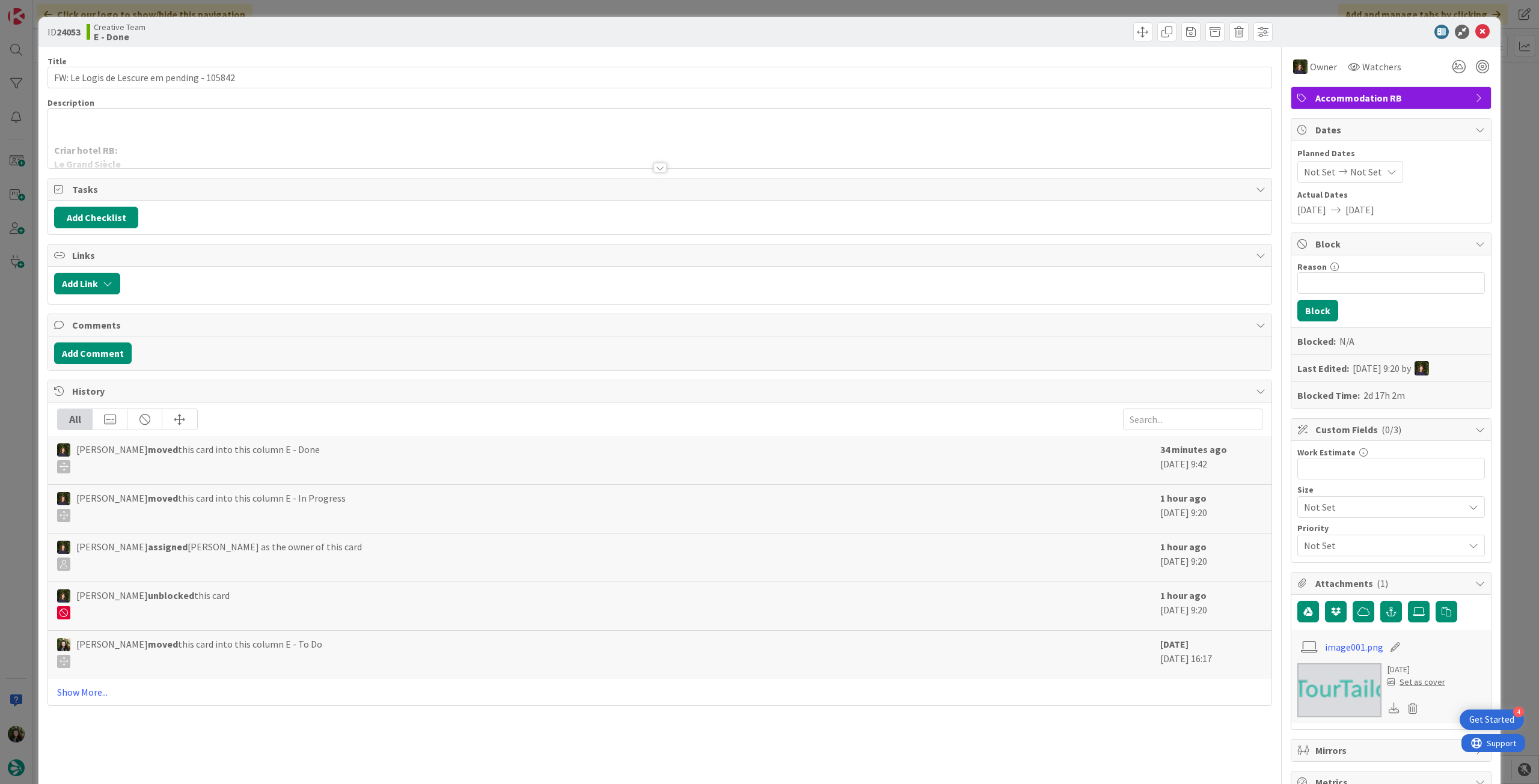
click at [343, 149] on div at bounding box center [660, 153] width 1223 height 31
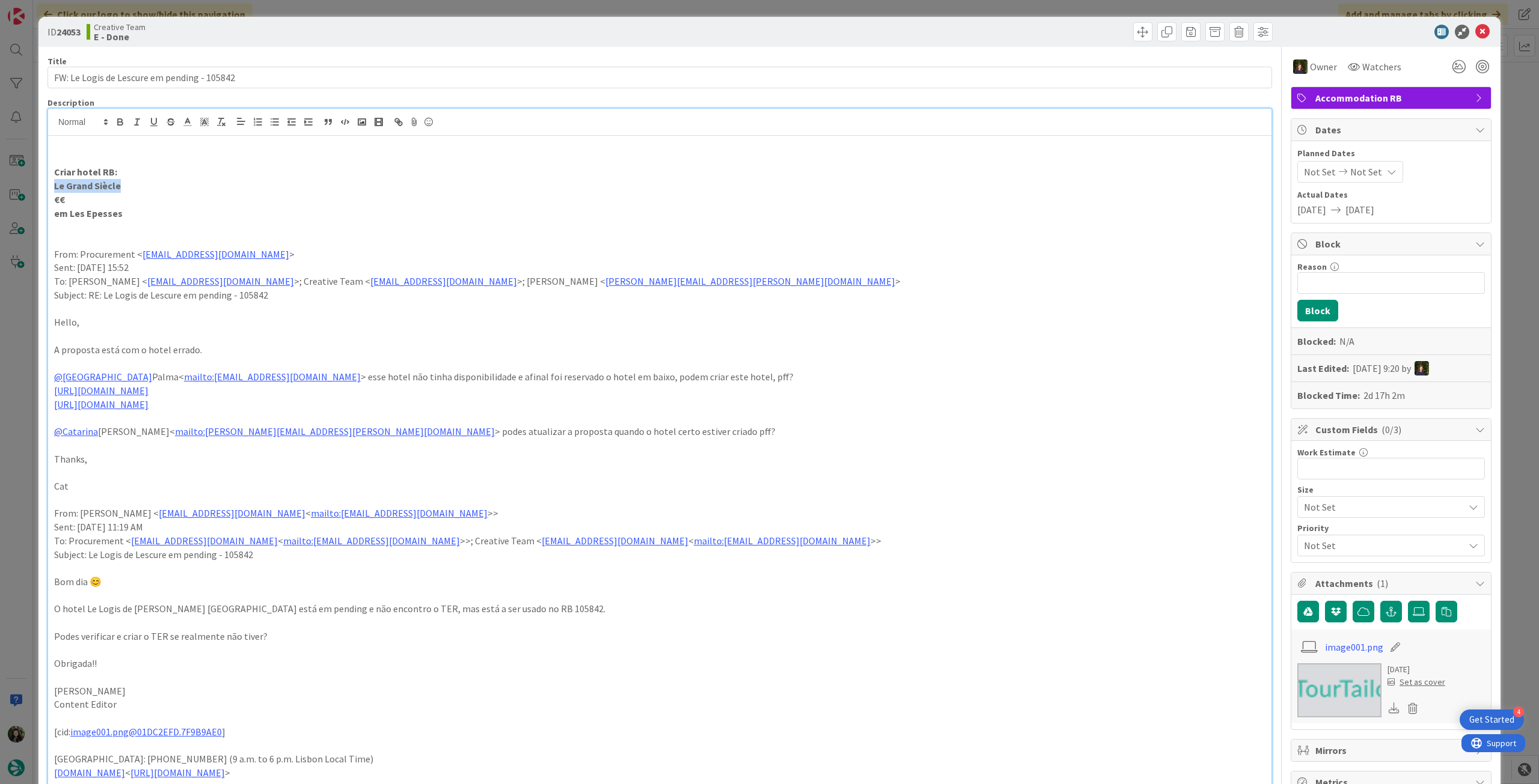
drag, startPoint x: 119, startPoint y: 184, endPoint x: 42, endPoint y: 190, distance: 77.2
click at [42, 190] on div "ID 24053 Creative Team E - Done Title 43 / 128 FW: Le Logis de Lescure em pendi…" at bounding box center [770, 738] width 1462 height 1444
copy strong "Le Grand Siècle"
click at [1475, 28] on icon at bounding box center [1482, 32] width 14 height 14
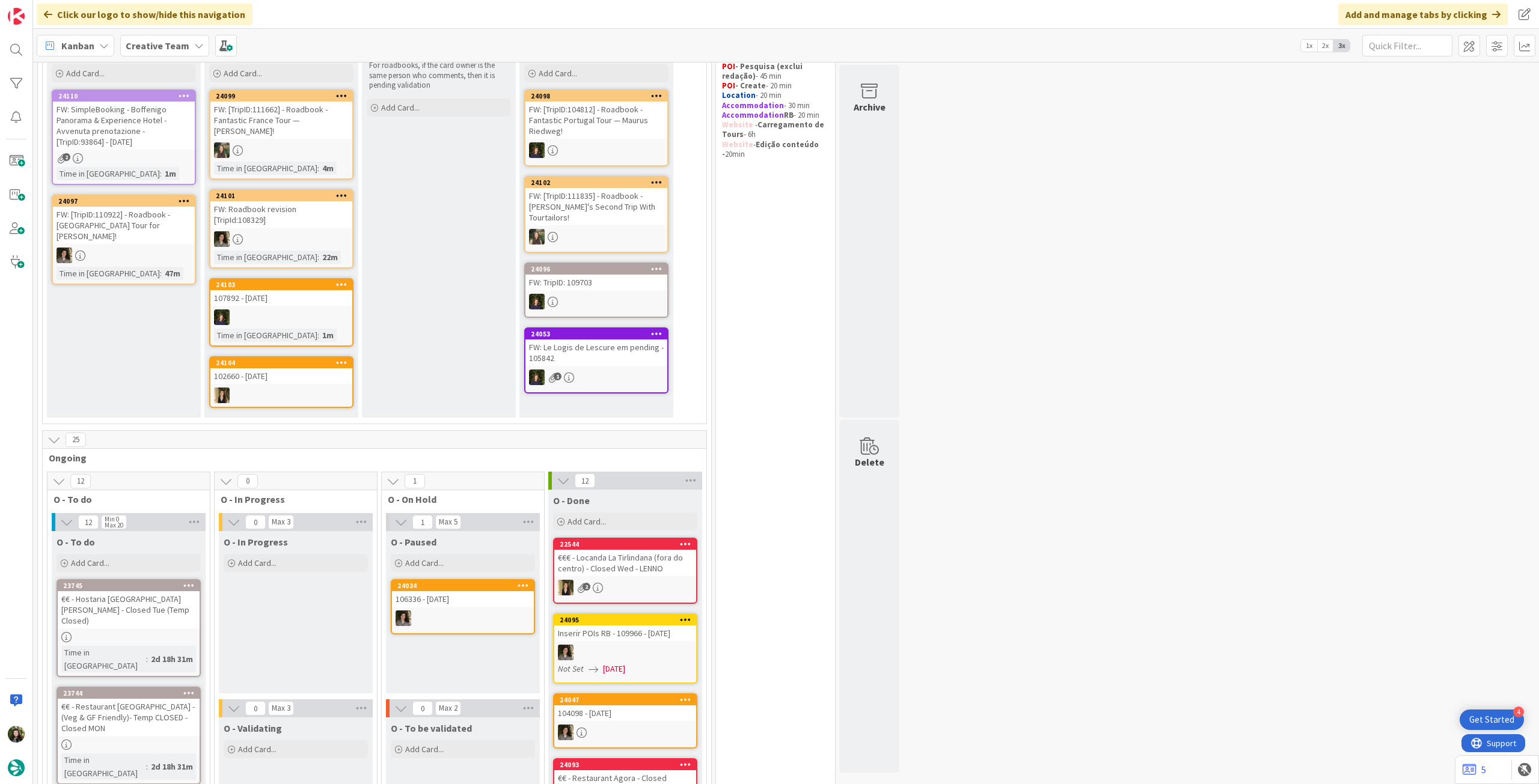
scroll to position [80, 0]
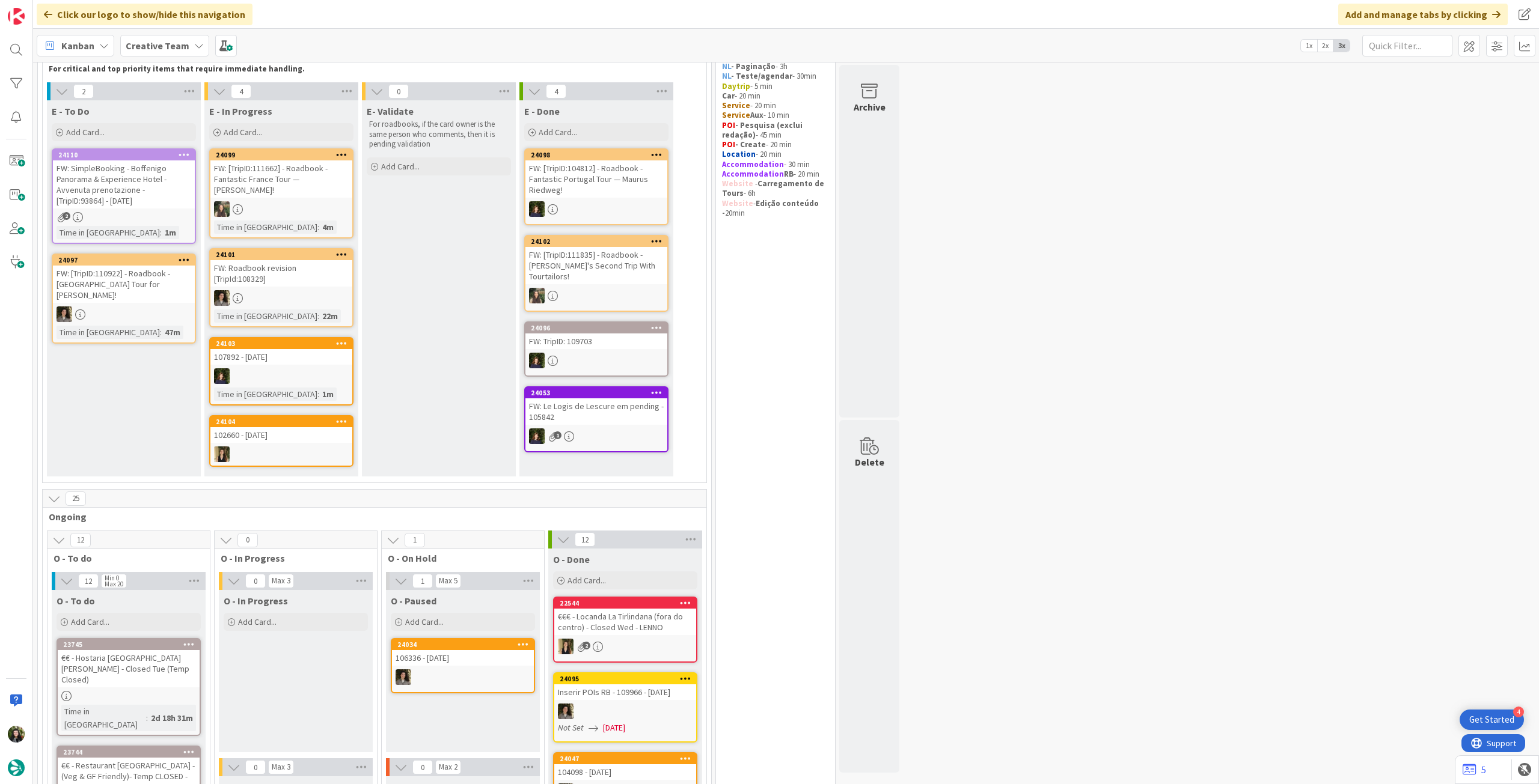
click at [177, 44] on b "Creative Team" at bounding box center [157, 46] width 63 height 12
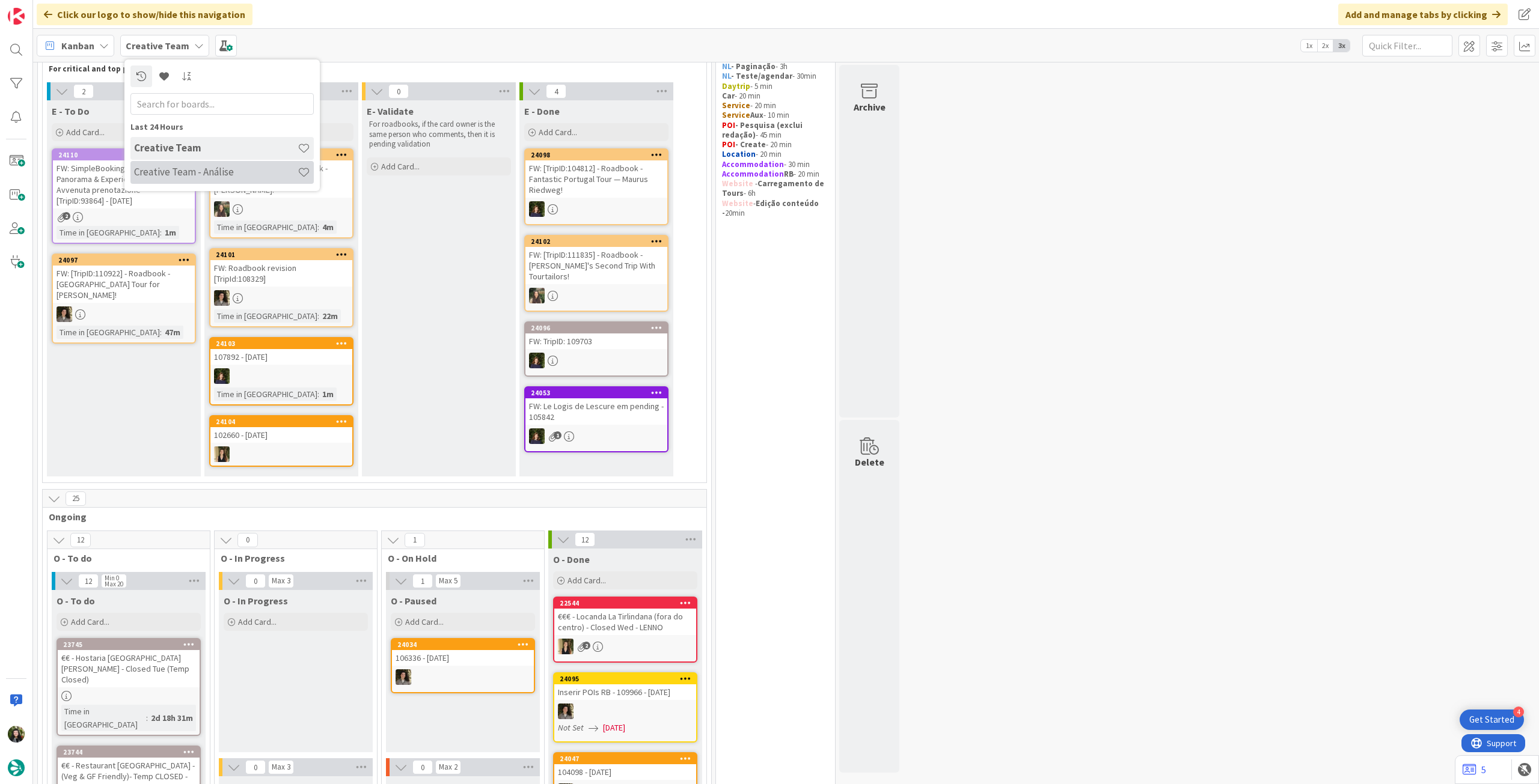
click at [208, 170] on h4 "Creative Team - Análise" at bounding box center [215, 172] width 164 height 12
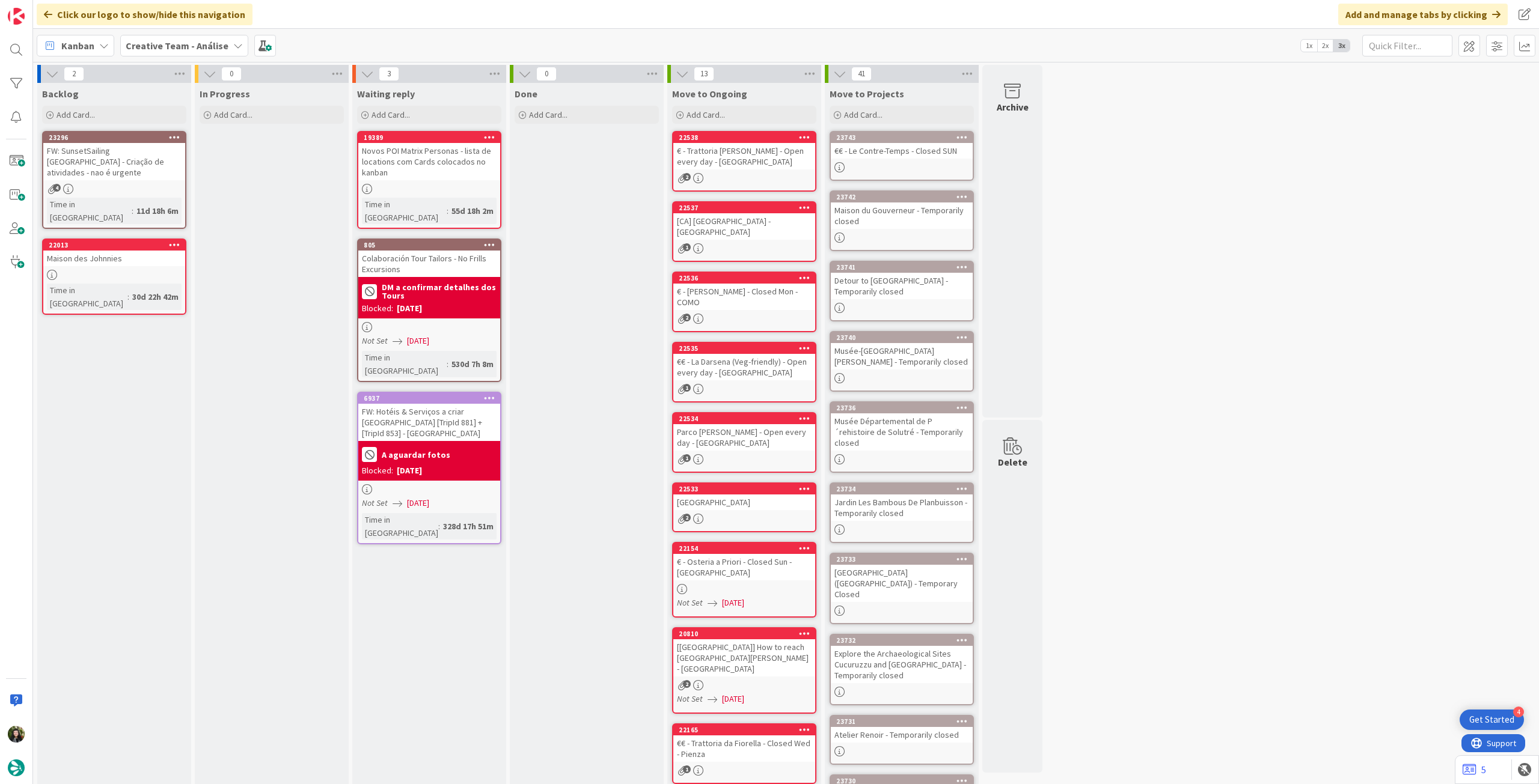
click at [151, 60] on div "Kanban Creative Team - Análise 1x 2x 3x" at bounding box center [786, 46] width 1506 height 33
click at [157, 50] on b "Creative Team - Análise" at bounding box center [177, 46] width 103 height 12
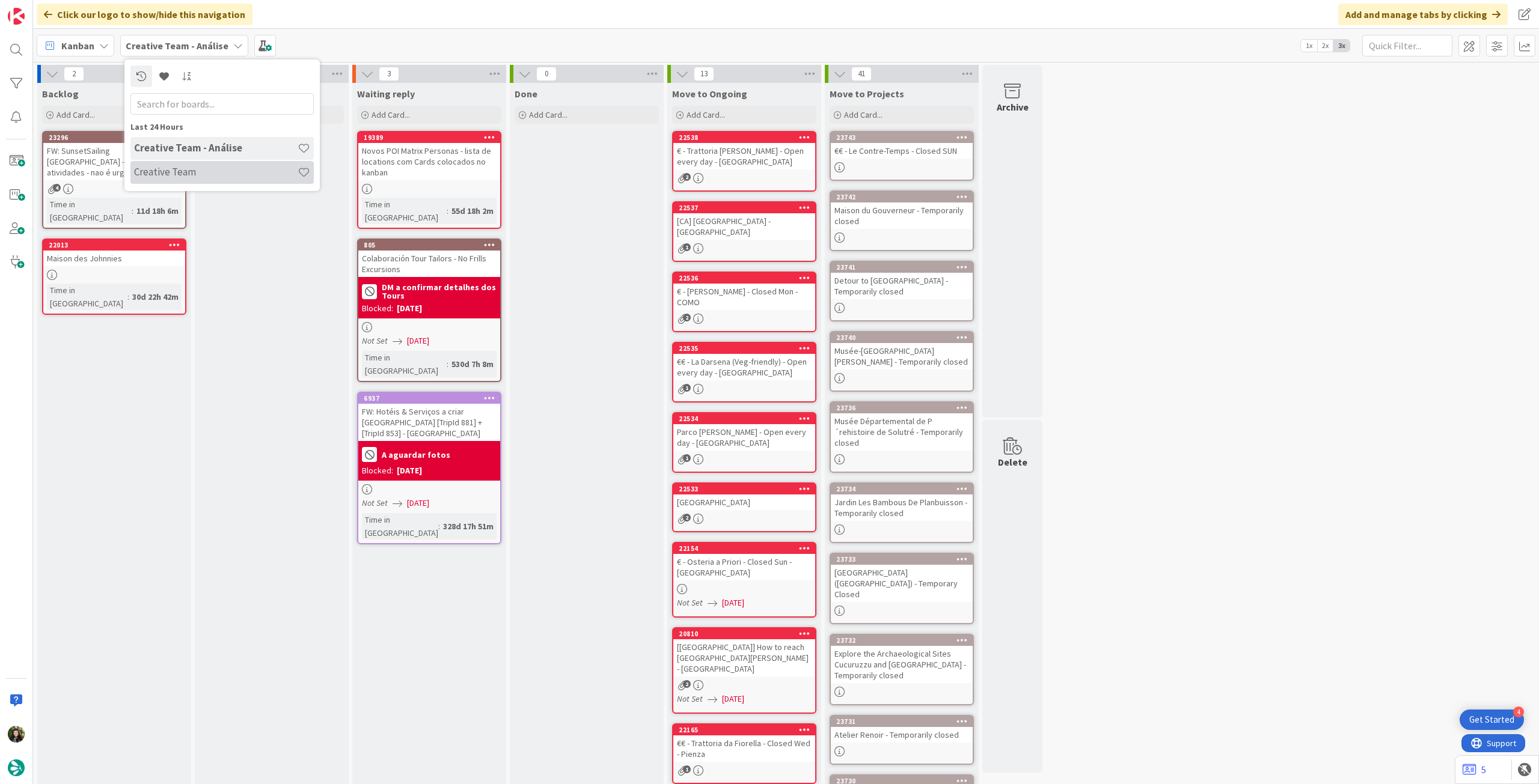
click at [187, 170] on h4 "Creative Team" at bounding box center [215, 172] width 164 height 12
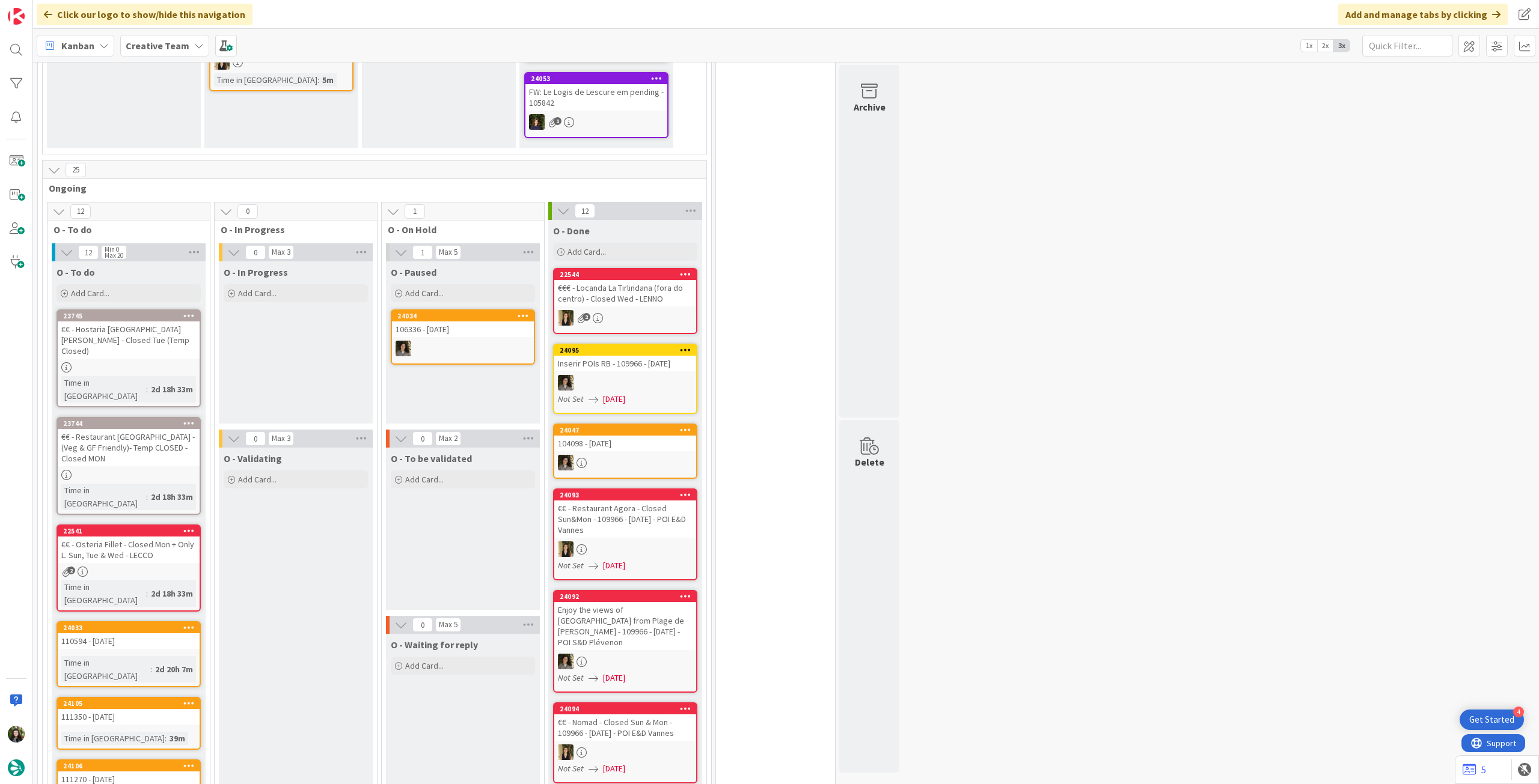
scroll to position [481, 0]
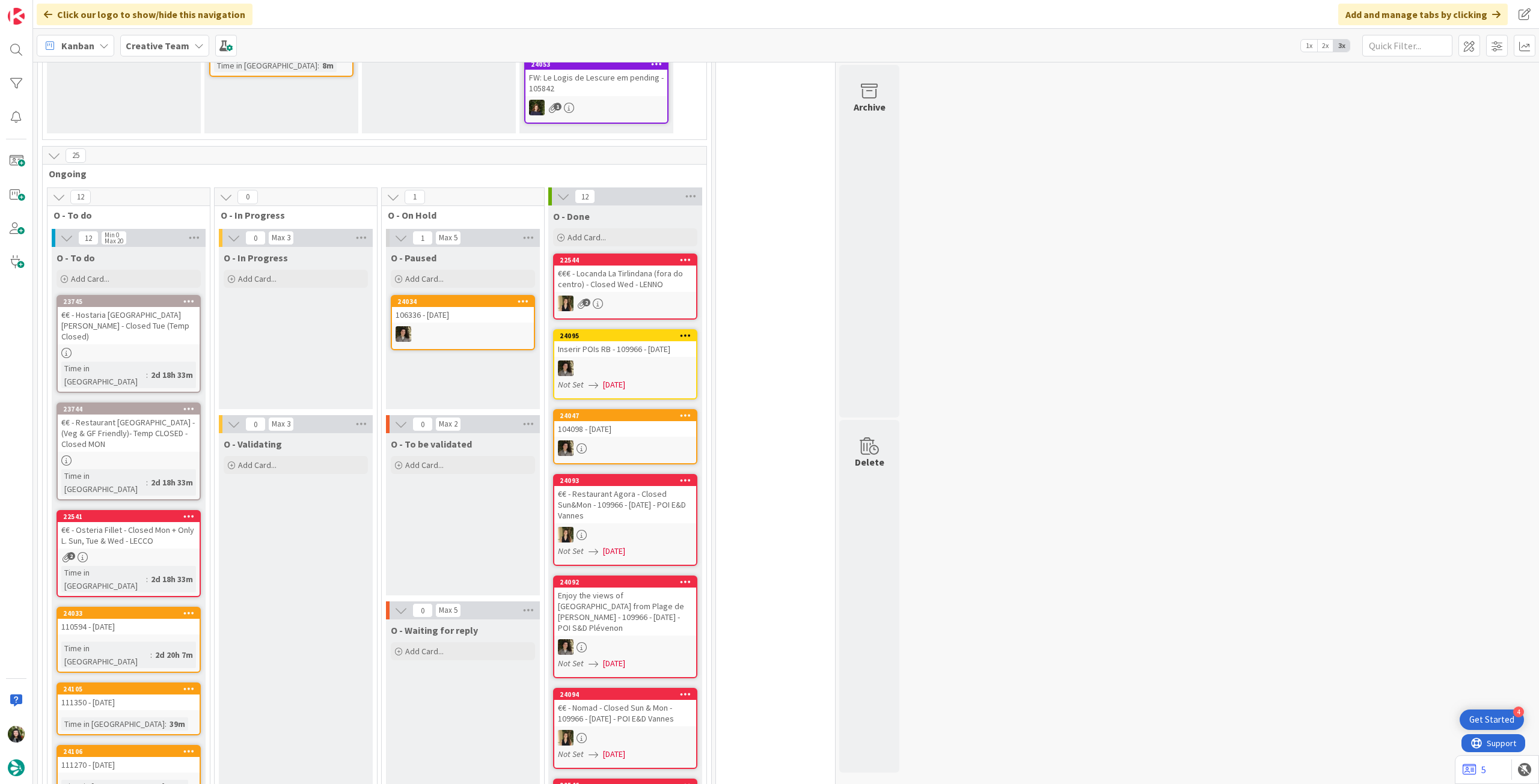
drag, startPoint x: 135, startPoint y: 47, endPoint x: 140, endPoint y: 54, distance: 8.6
click at [135, 47] on b "Creative Team" at bounding box center [157, 46] width 63 height 12
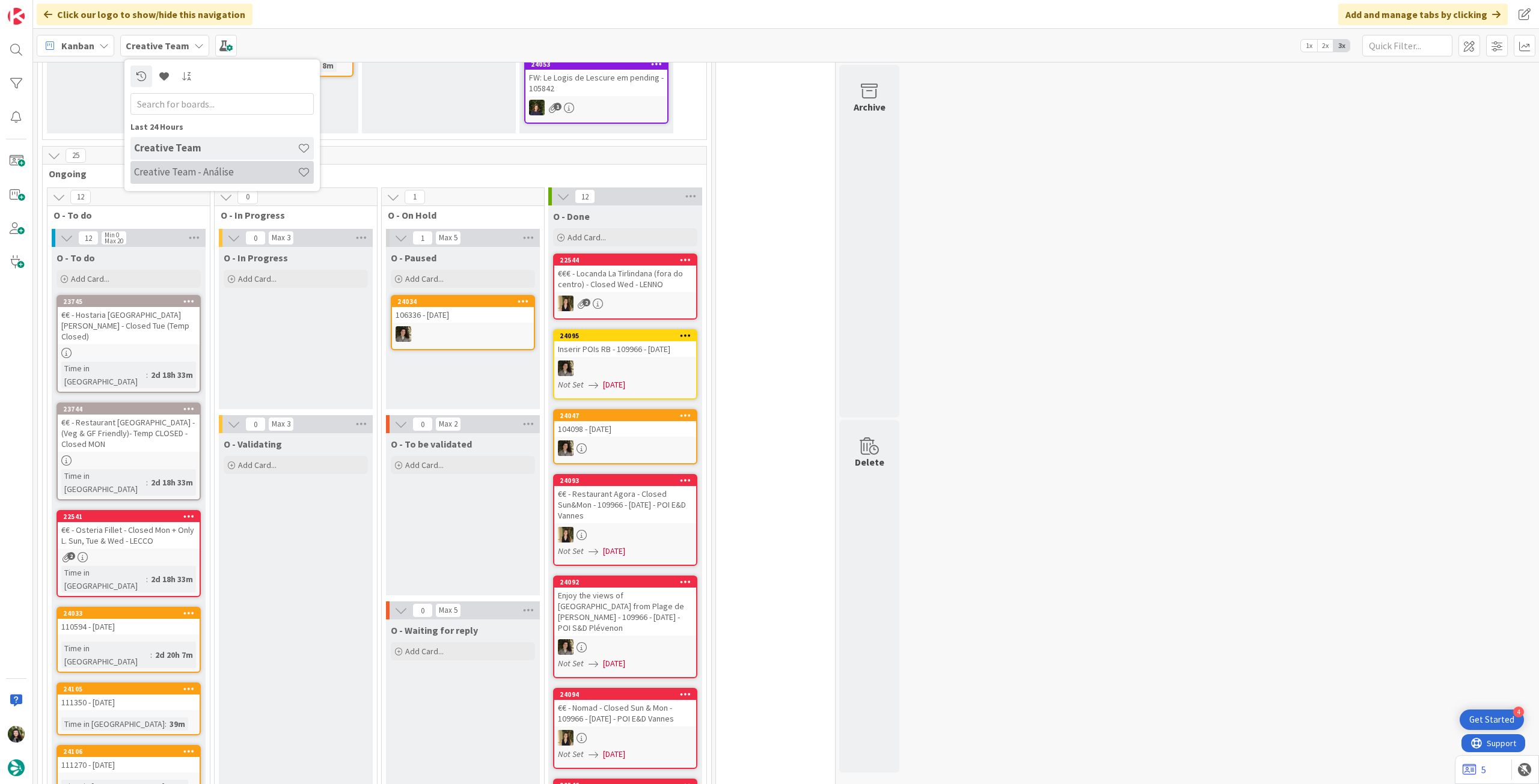
click at [212, 176] on h4 "Creative Team - Análise" at bounding box center [215, 172] width 164 height 12
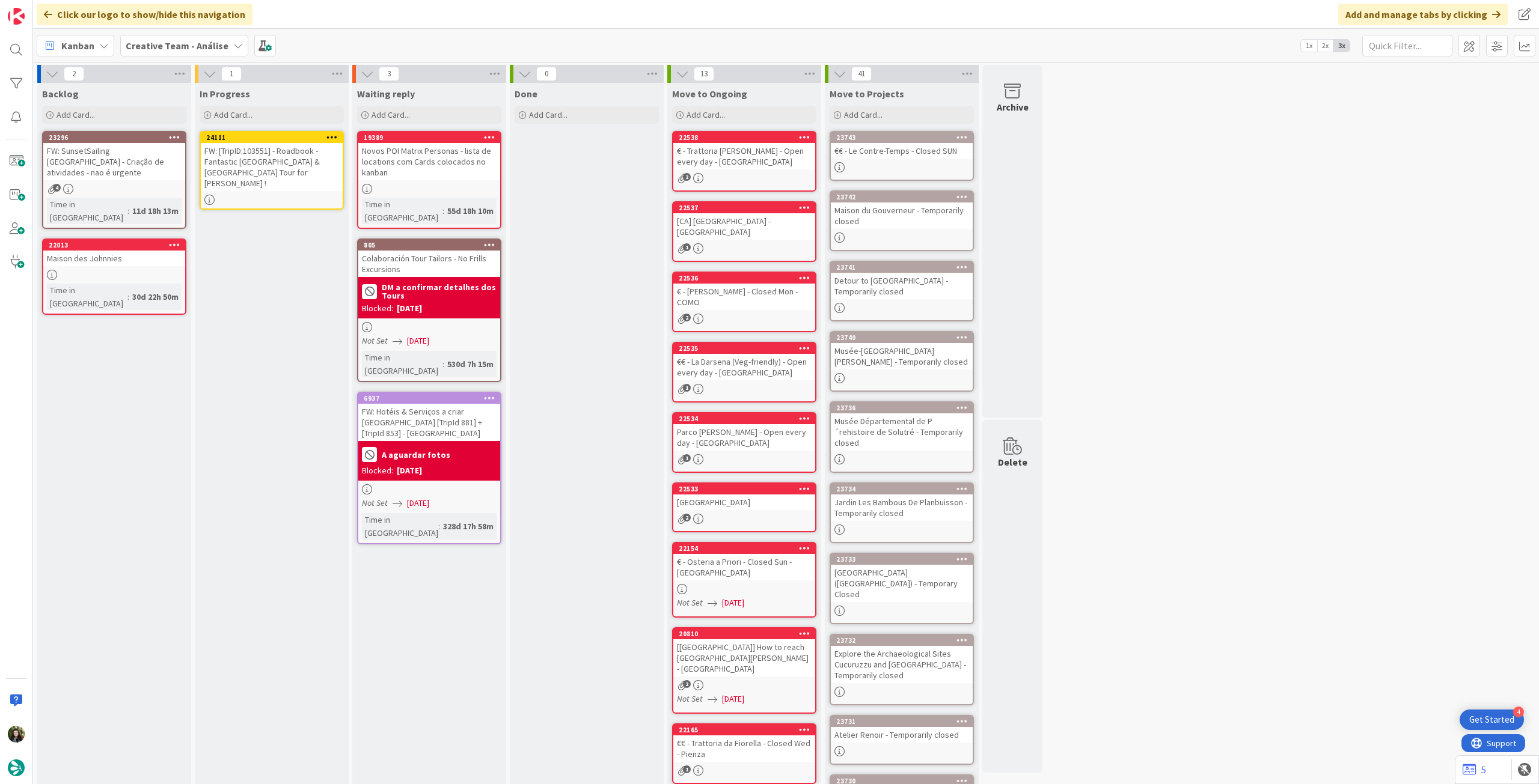
click at [334, 134] on icon at bounding box center [332, 137] width 11 height 9
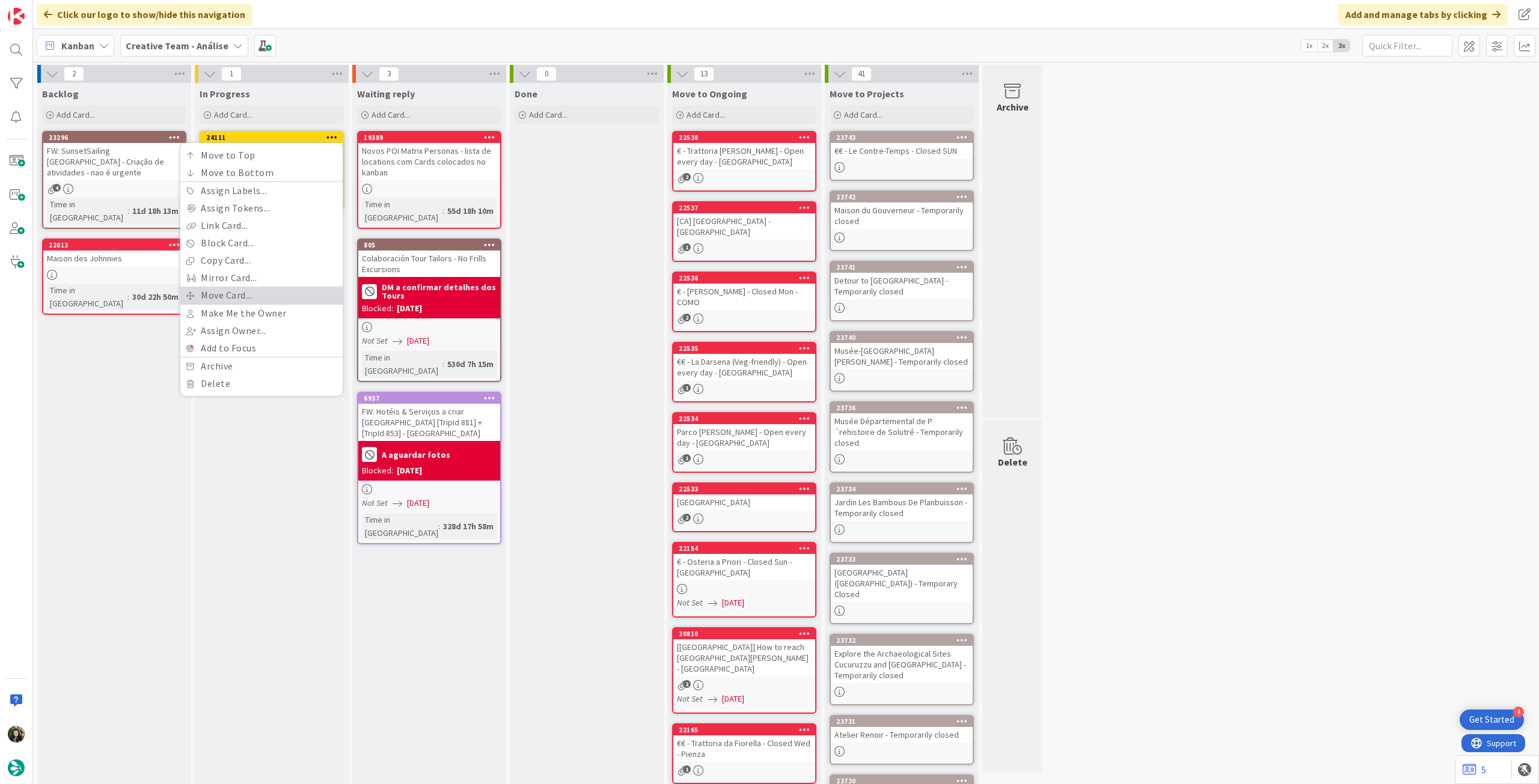
click at [243, 293] on link "Move Card..." at bounding box center [261, 295] width 163 height 18
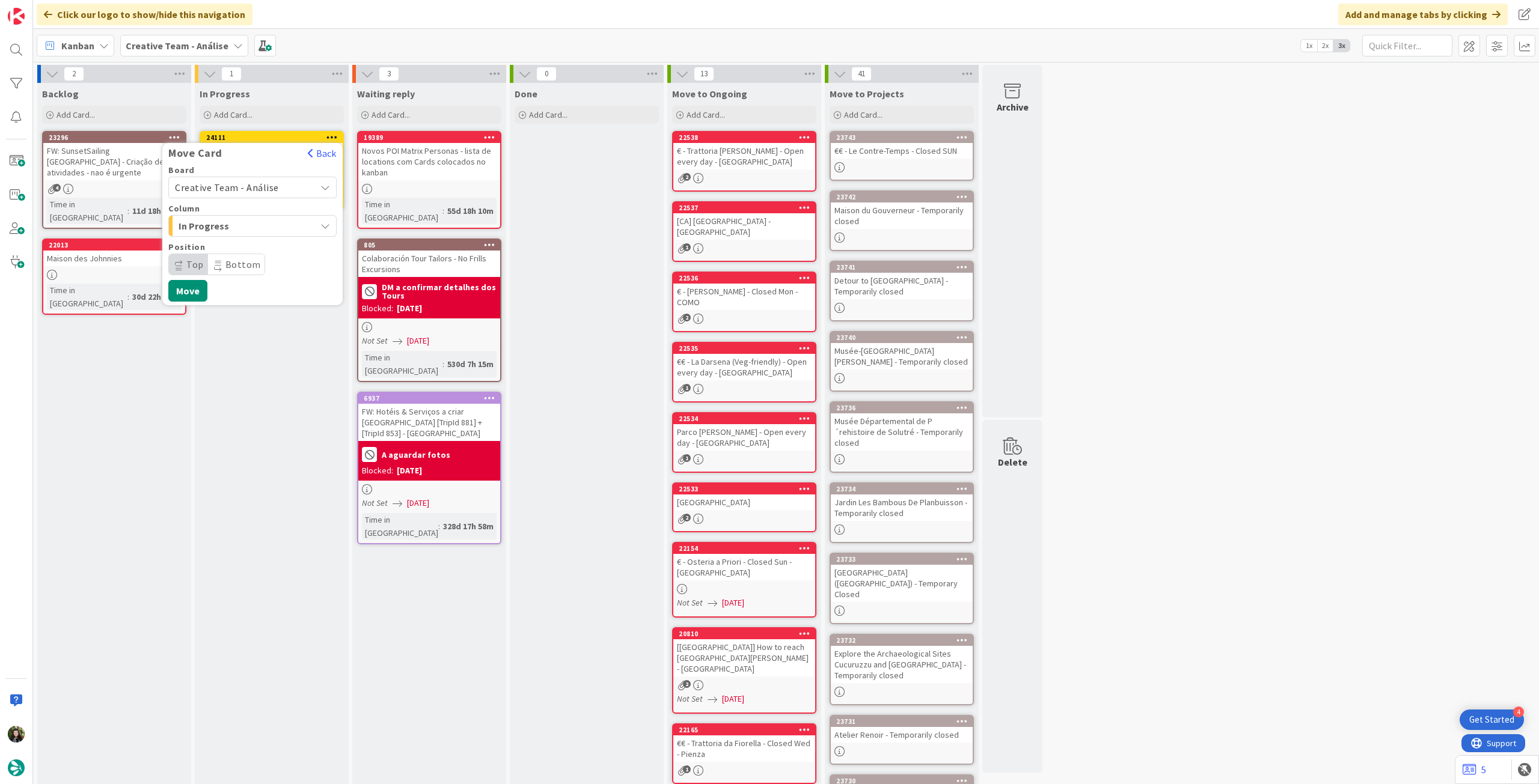
click at [238, 181] on span "Creative Team - Análise" at bounding box center [227, 187] width 104 height 12
click at [252, 242] on span "Creative Team" at bounding box center [260, 243] width 140 height 18
click at [259, 266] on span "Daytrip" at bounding box center [252, 264] width 115 height 17
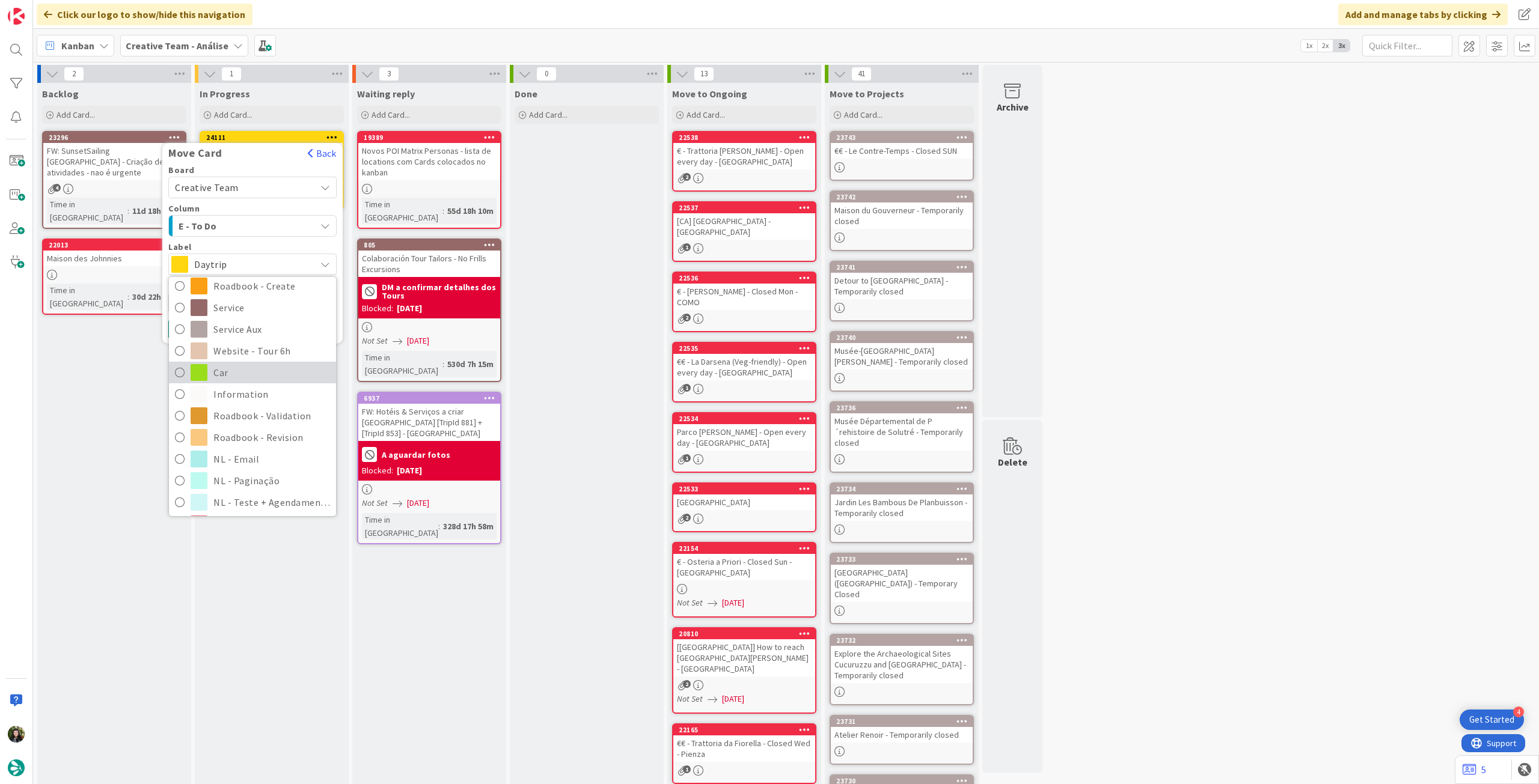
scroll to position [160, 0]
click at [255, 432] on span "Roadbook - Revision" at bounding box center [272, 435] width 117 height 18
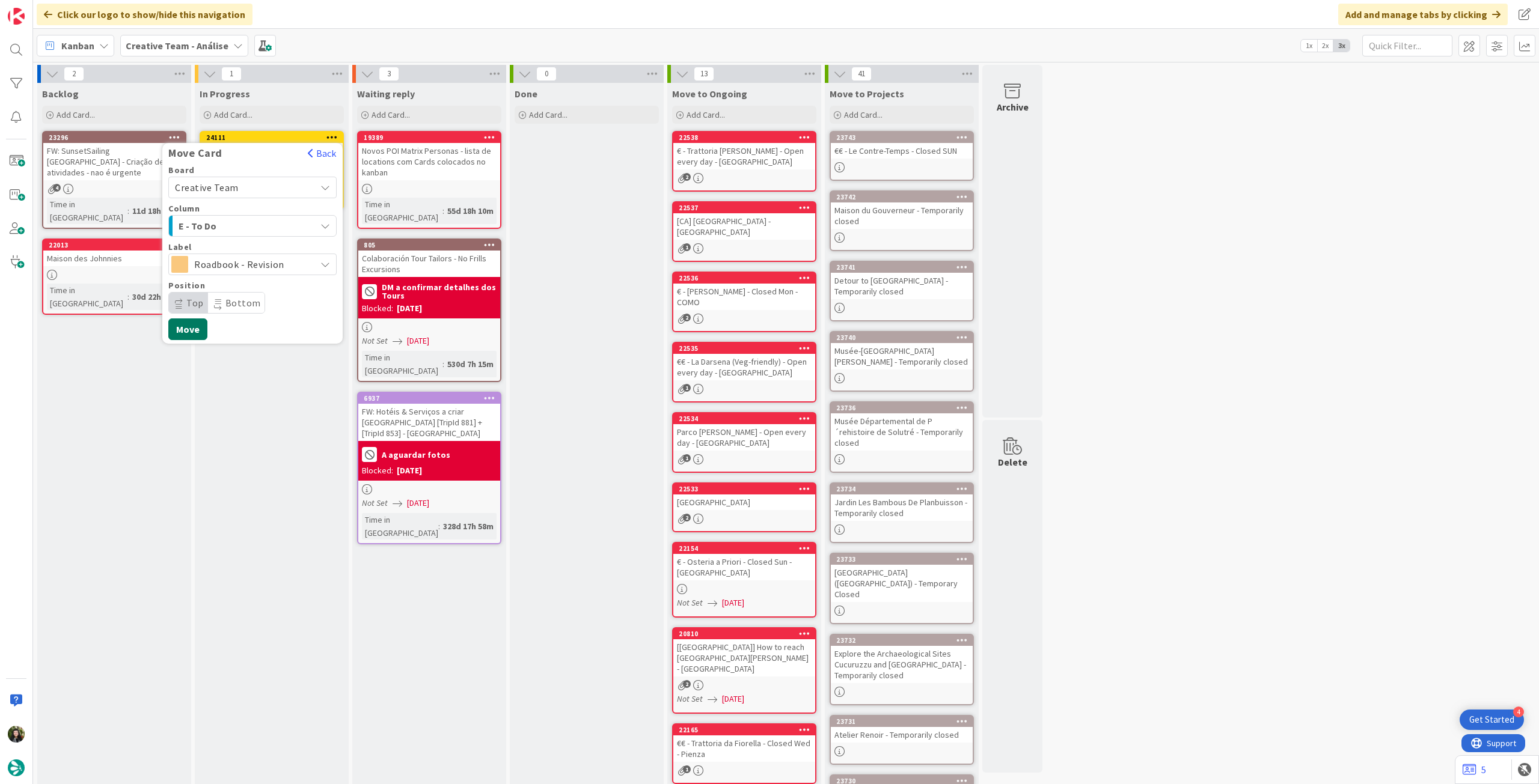
click at [193, 327] on button "Move" at bounding box center [187, 329] width 39 height 22
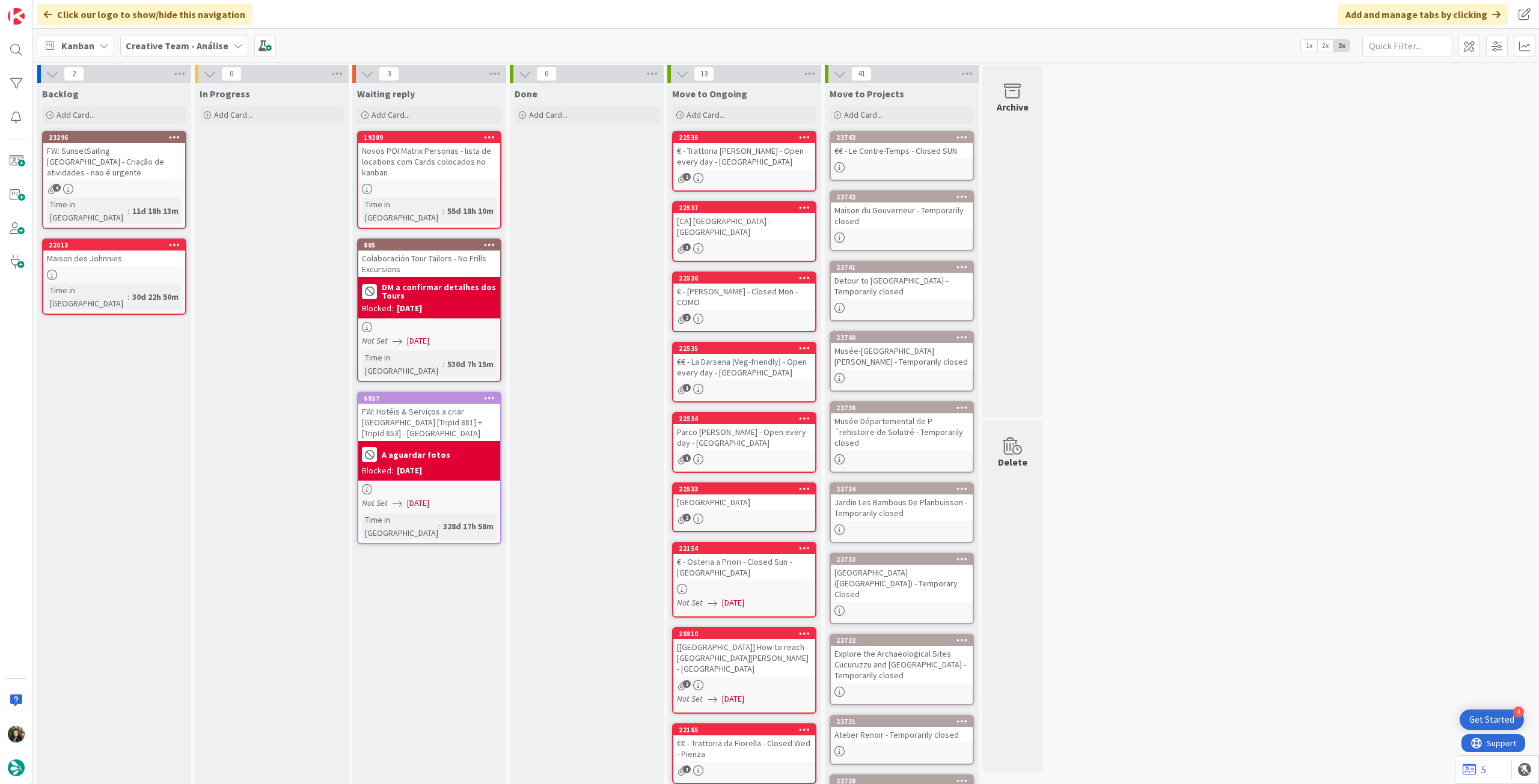
click at [156, 40] on b "Creative Team - Análise" at bounding box center [177, 46] width 103 height 12
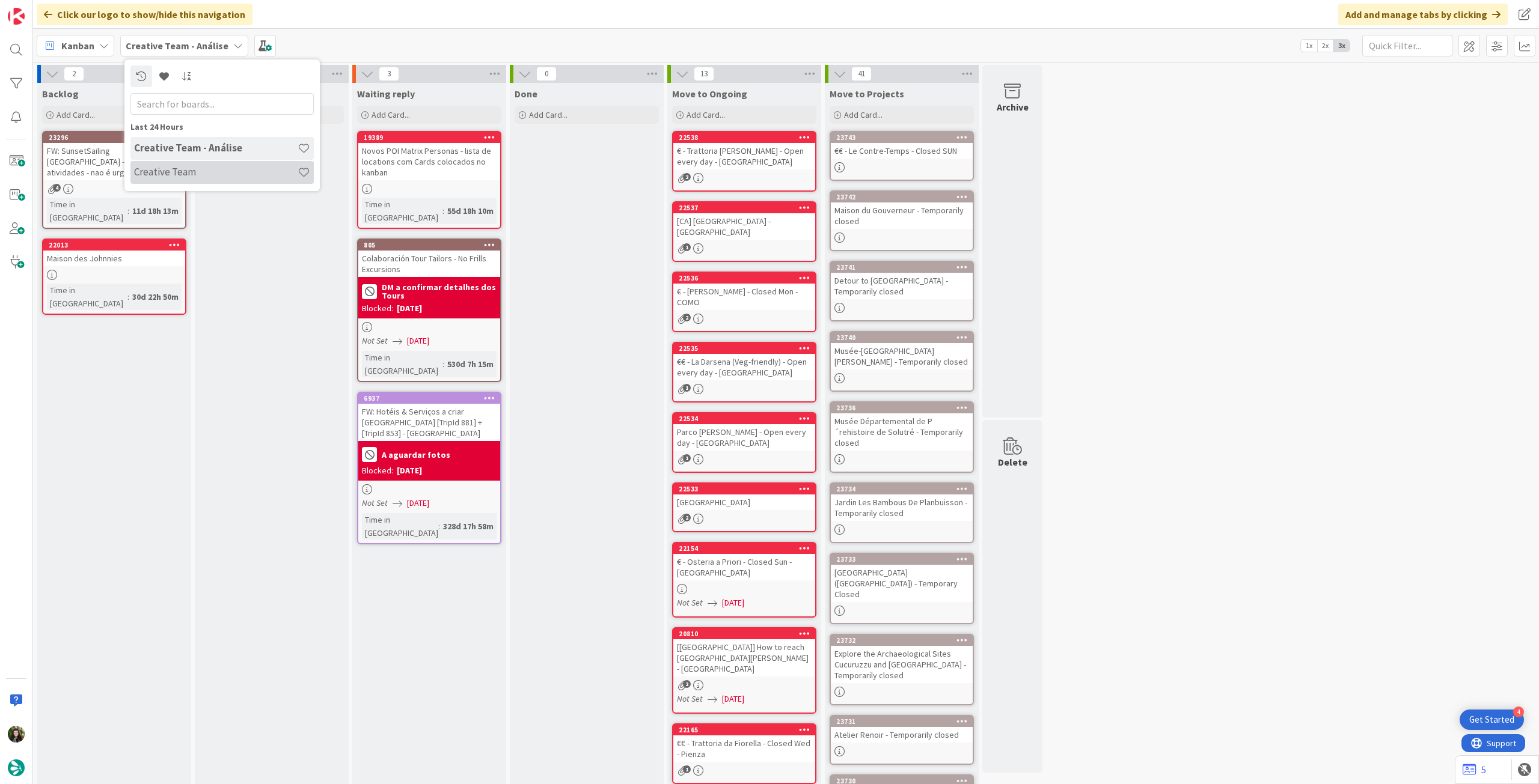
click at [207, 164] on div "Creative Team" at bounding box center [222, 172] width 183 height 23
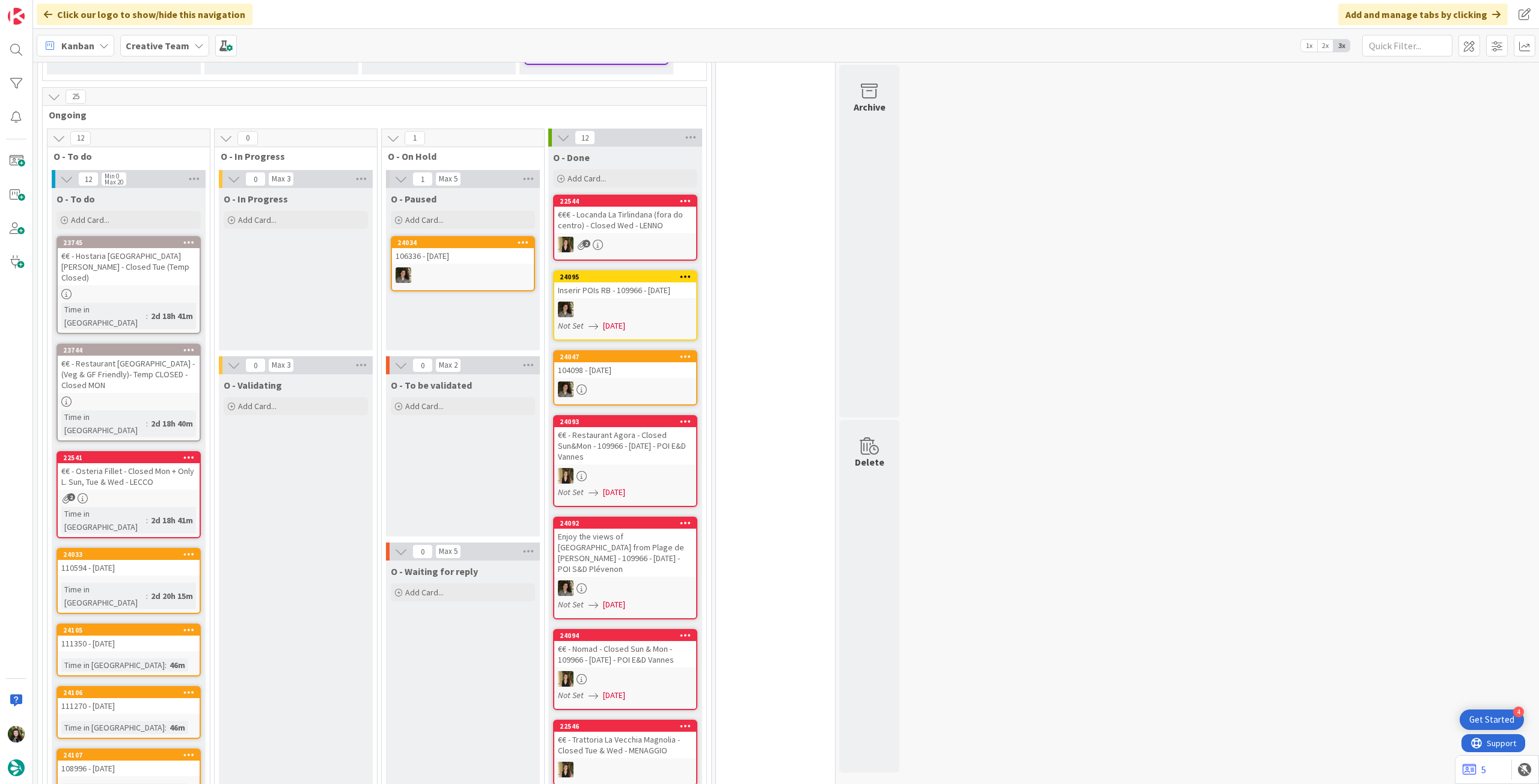
scroll to position [561, 0]
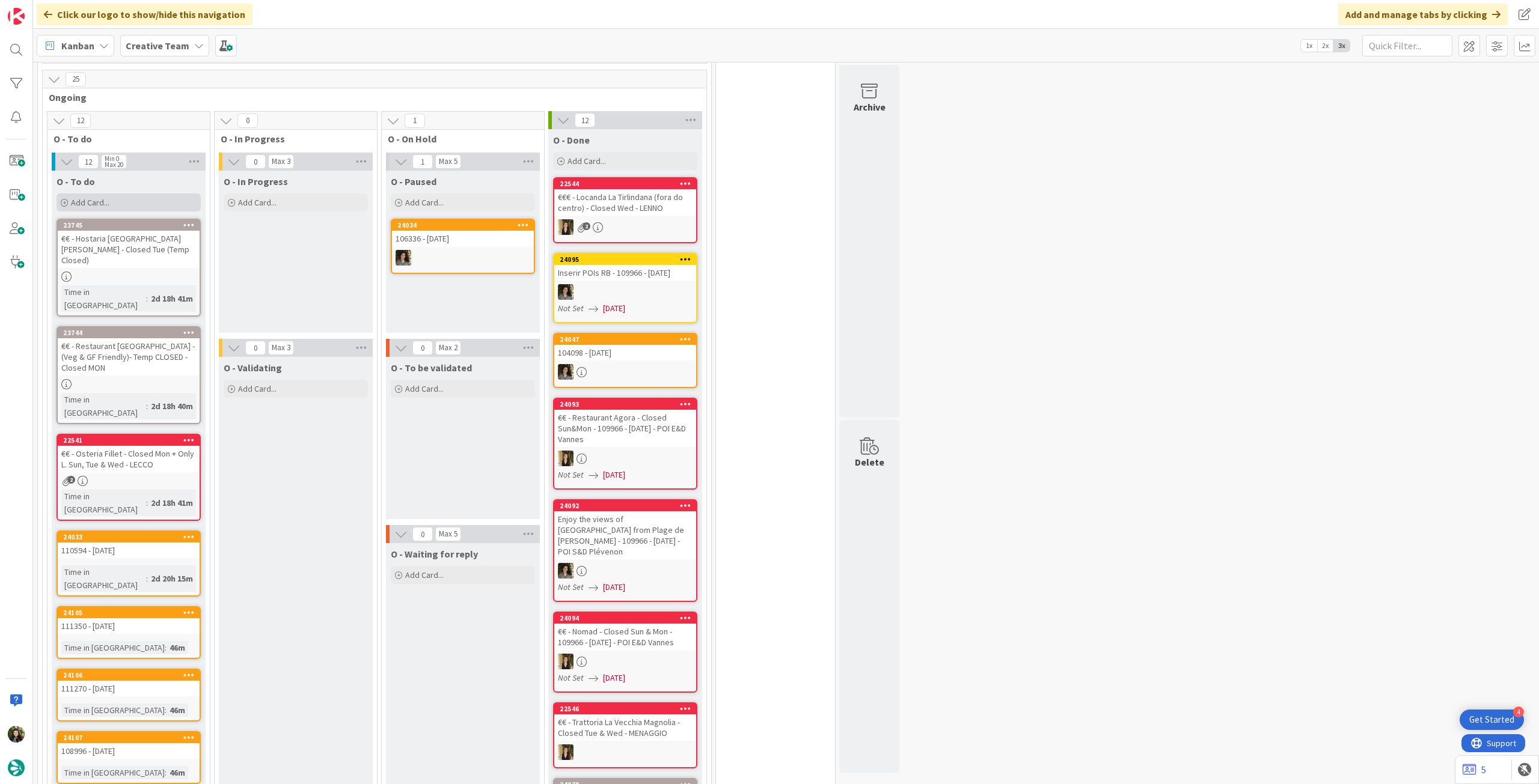
click at [148, 199] on div "Add Card..." at bounding box center [128, 202] width 144 height 18
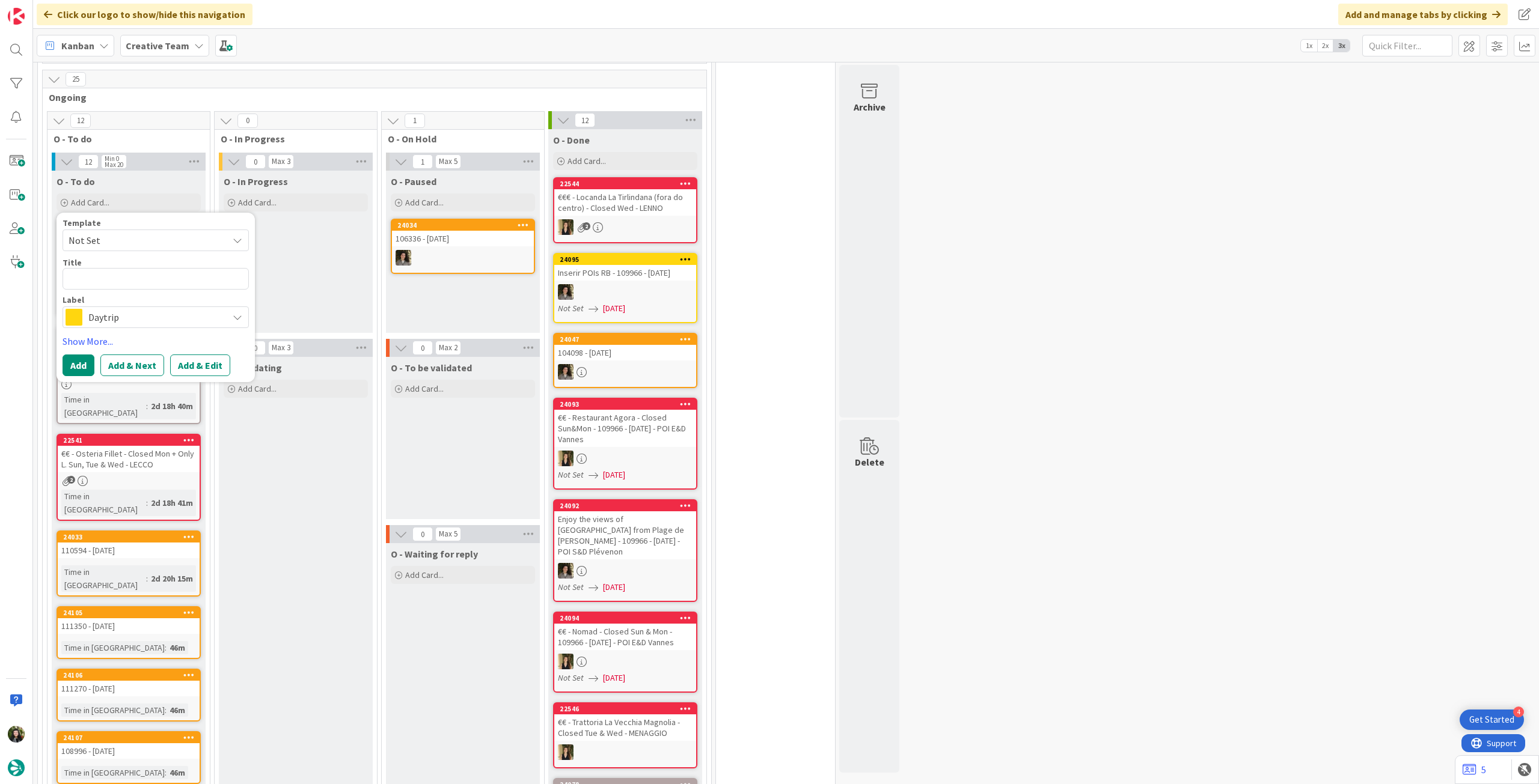
click at [161, 309] on span "Daytrip" at bounding box center [155, 316] width 134 height 17
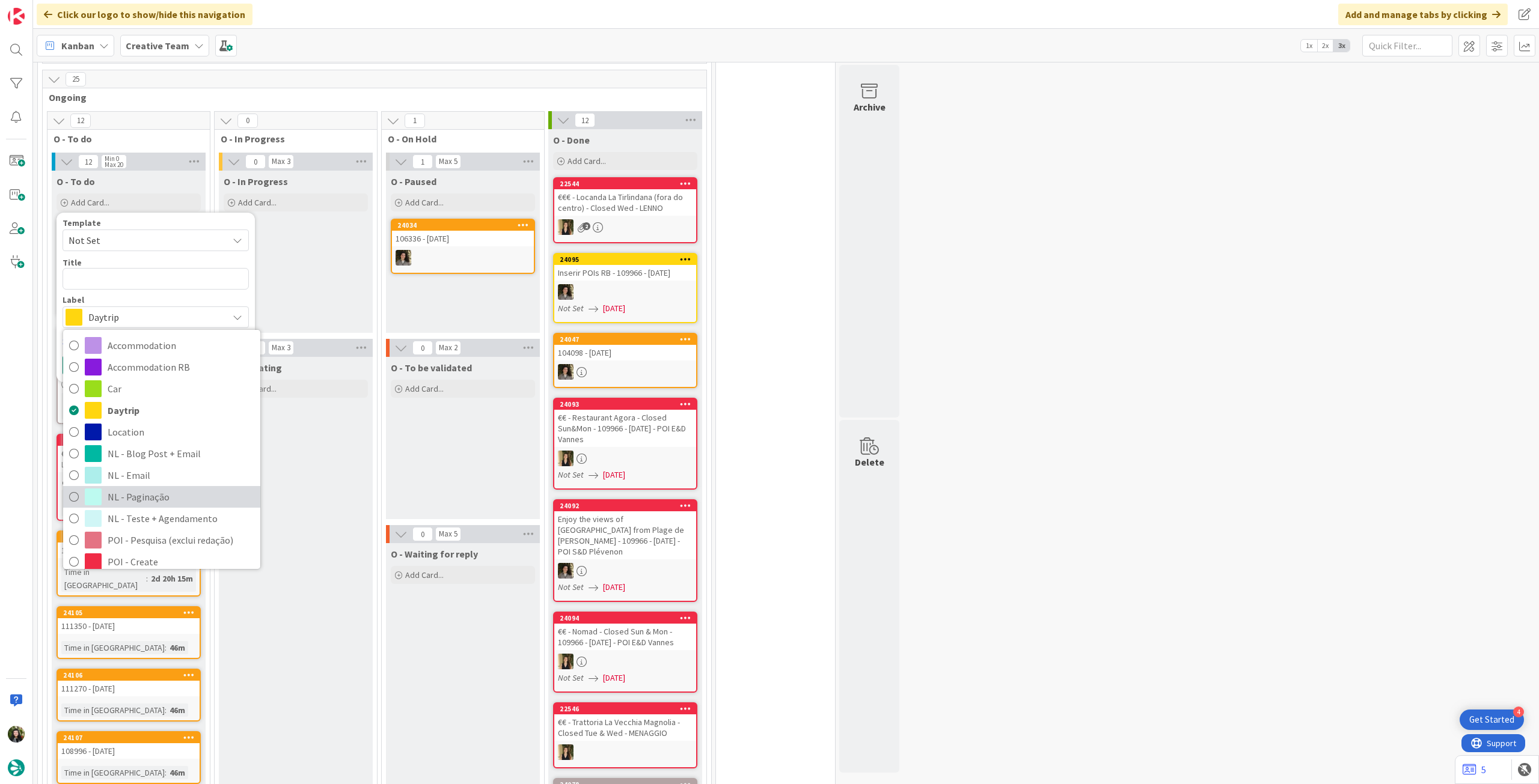
click at [190, 488] on span "NL - Paginação" at bounding box center [180, 497] width 147 height 18
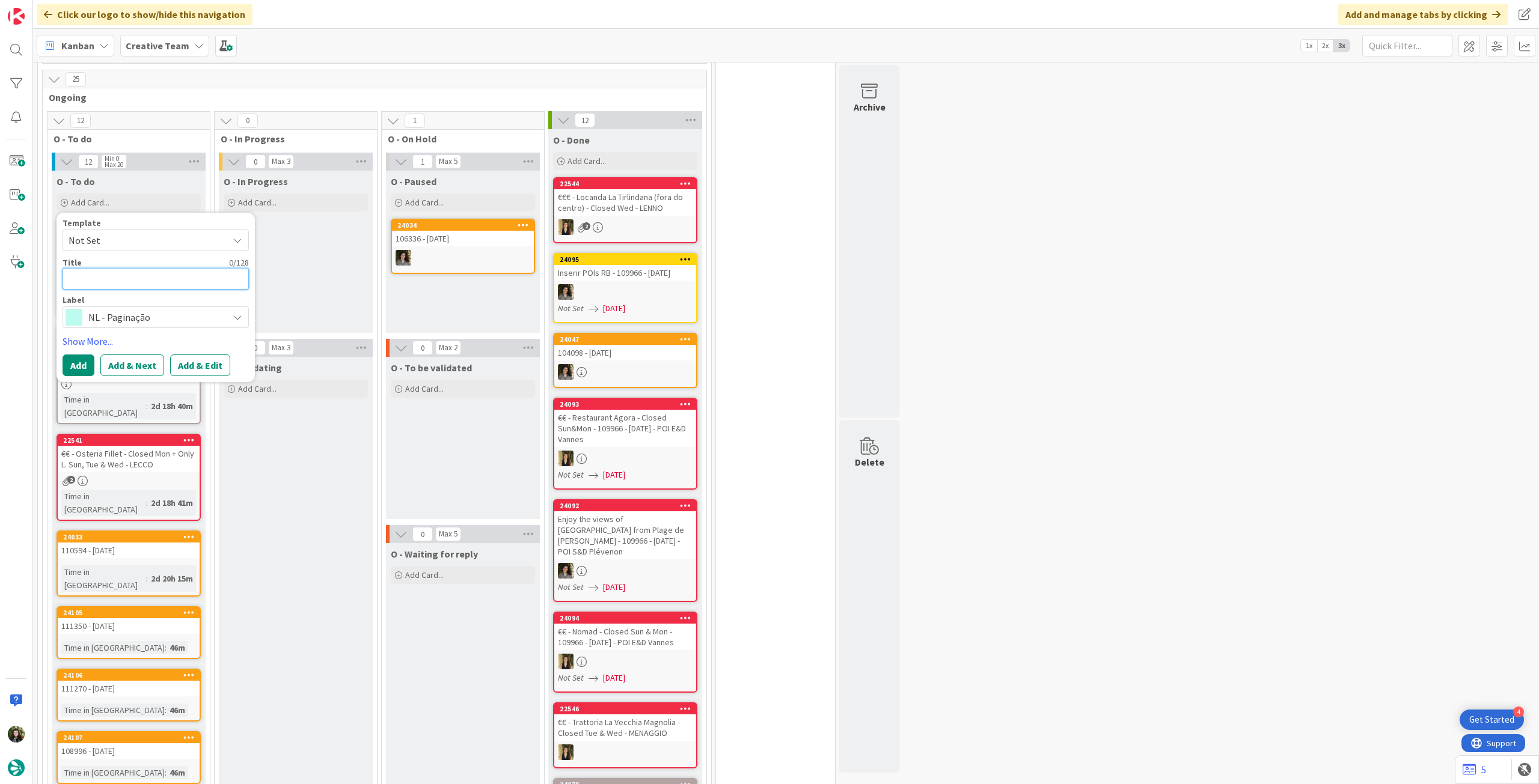
click at [147, 268] on textarea at bounding box center [156, 279] width 186 height 22
paste textarea "- Paginação 334: Best daytrips from Paris – TERÇA TARDE – 3h"
type textarea "x"
type textarea "- Paginação 334: Best daytrips from Paris – TERÇA TARDE – 3h"
click at [75, 268] on textarea "- Paginação 334: Best daytrips from Paris – TERÇA TARDE – 3h" at bounding box center [156, 286] width 186 height 35
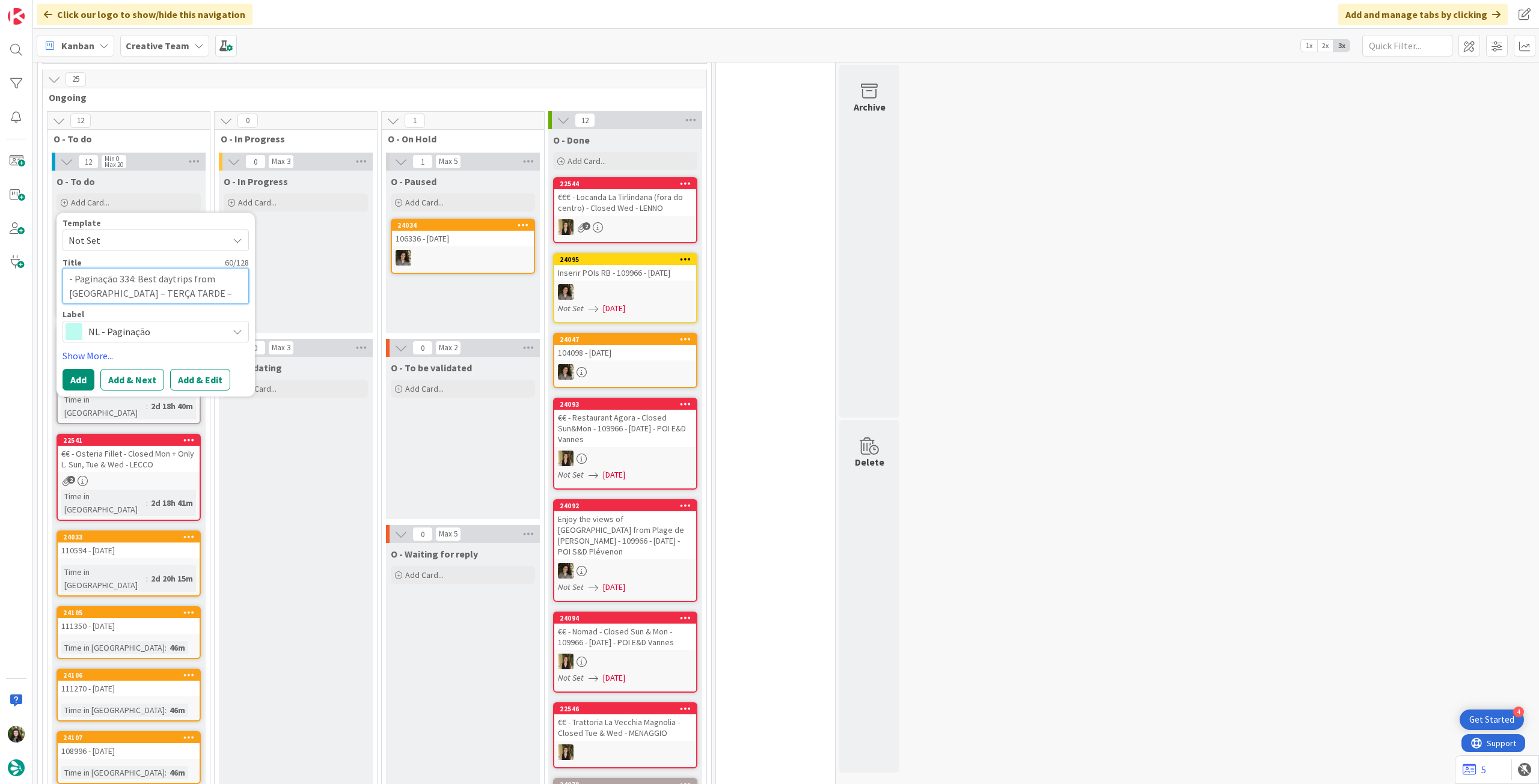
type textarea "x"
type textarea "-Paginação 334: Best daytrips from Paris – TERÇA TARDE – 3h"
type textarea "x"
type textarea "Paginação 334: Best daytrips from Paris – TERÇA TARDE – 3h"
click at [177, 283] on textarea "Paginação 334: Best daytrips from Paris – TERÇA TARDE – 3h" at bounding box center [156, 286] width 186 height 35
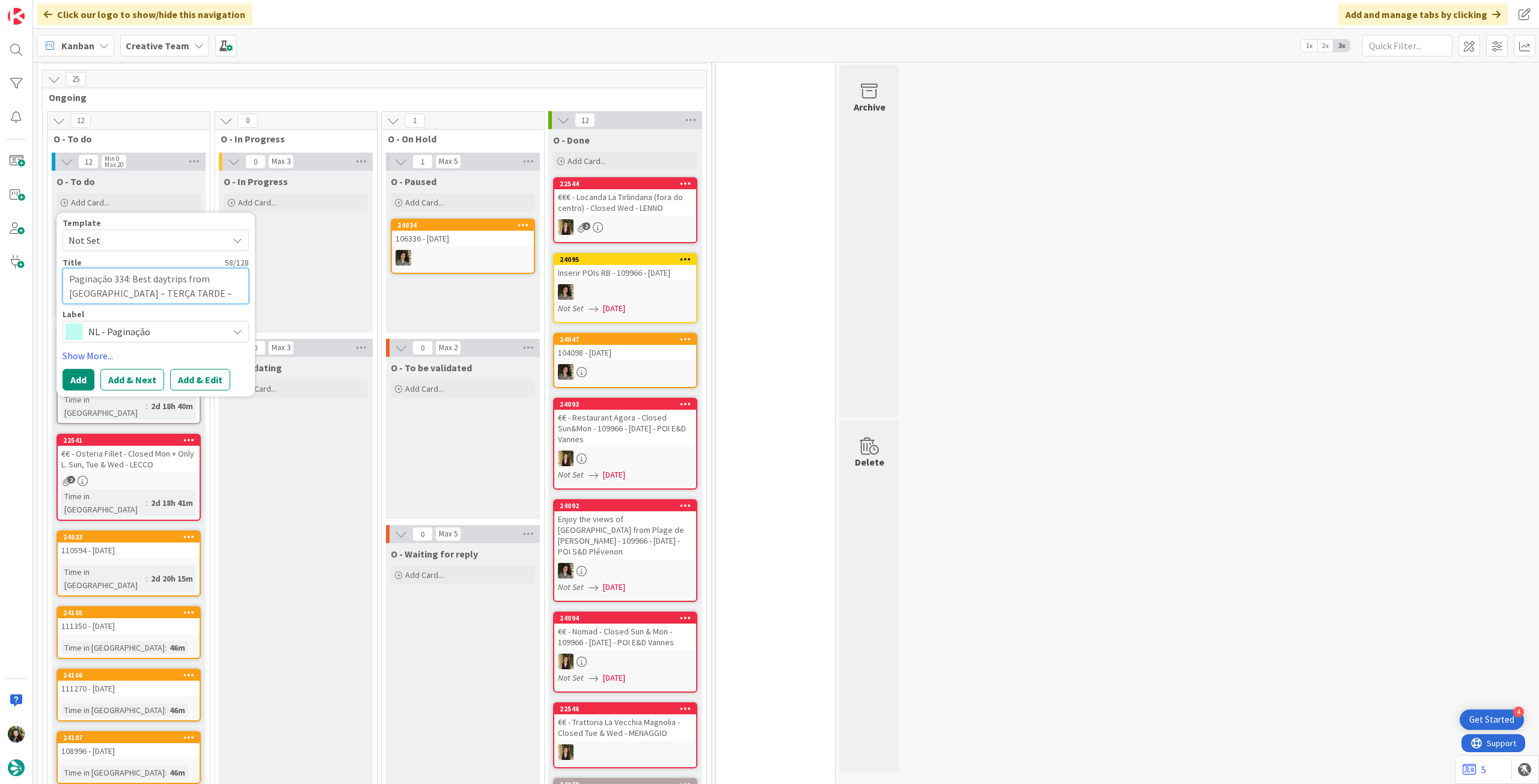
type textarea "x"
type textarea "Paginação 334: Best daytrips from Paris – TERÇA TARDE – 3"
type textarea "x"
type textarea "Paginação 334: Best daytrips from Paris – TERÇA TARDE –"
type textarea "x"
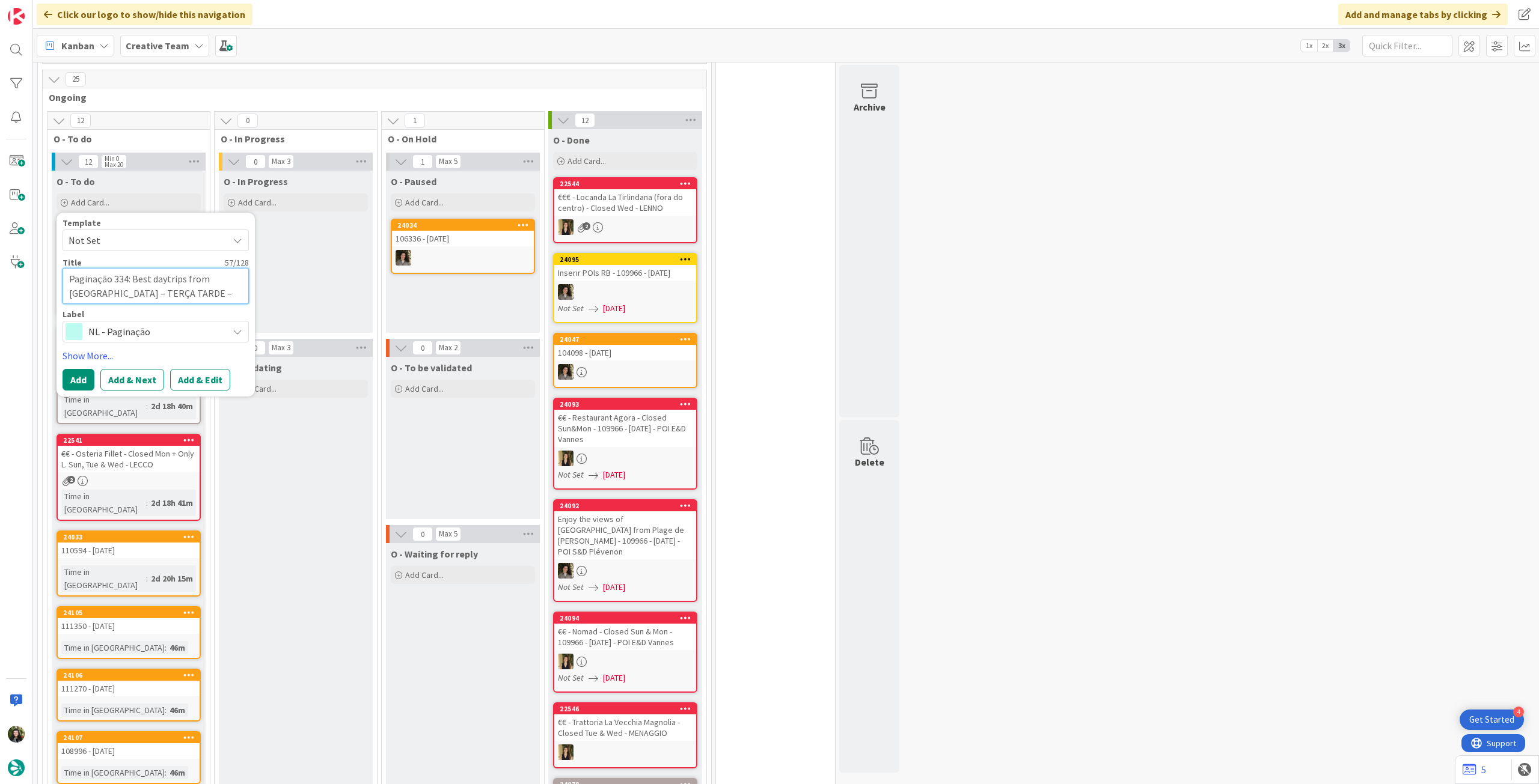
type textarea "Paginação 334: Best daytrips from Paris – TERÇA TARDE –"
type textarea "x"
type textarea "Paginação 334: Best daytrips from [GEOGRAPHIC_DATA] – TERÇA TARDE"
click at [78, 369] on button "Add" at bounding box center [78, 380] width 32 height 22
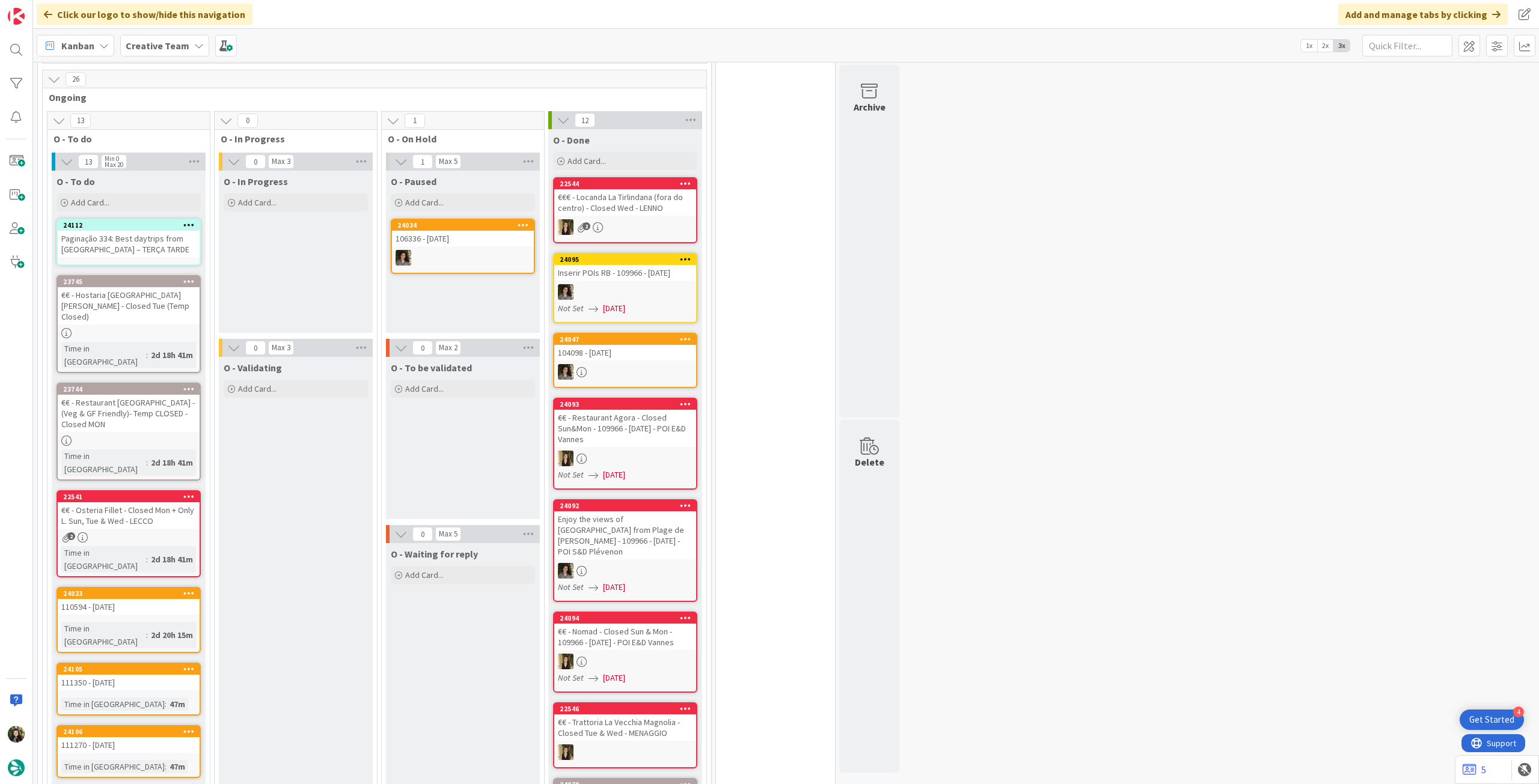
click at [119, 242] on div "Paginação 334: Best daytrips from [GEOGRAPHIC_DATA] – TERÇA TARDE" at bounding box center [128, 243] width 142 height 26
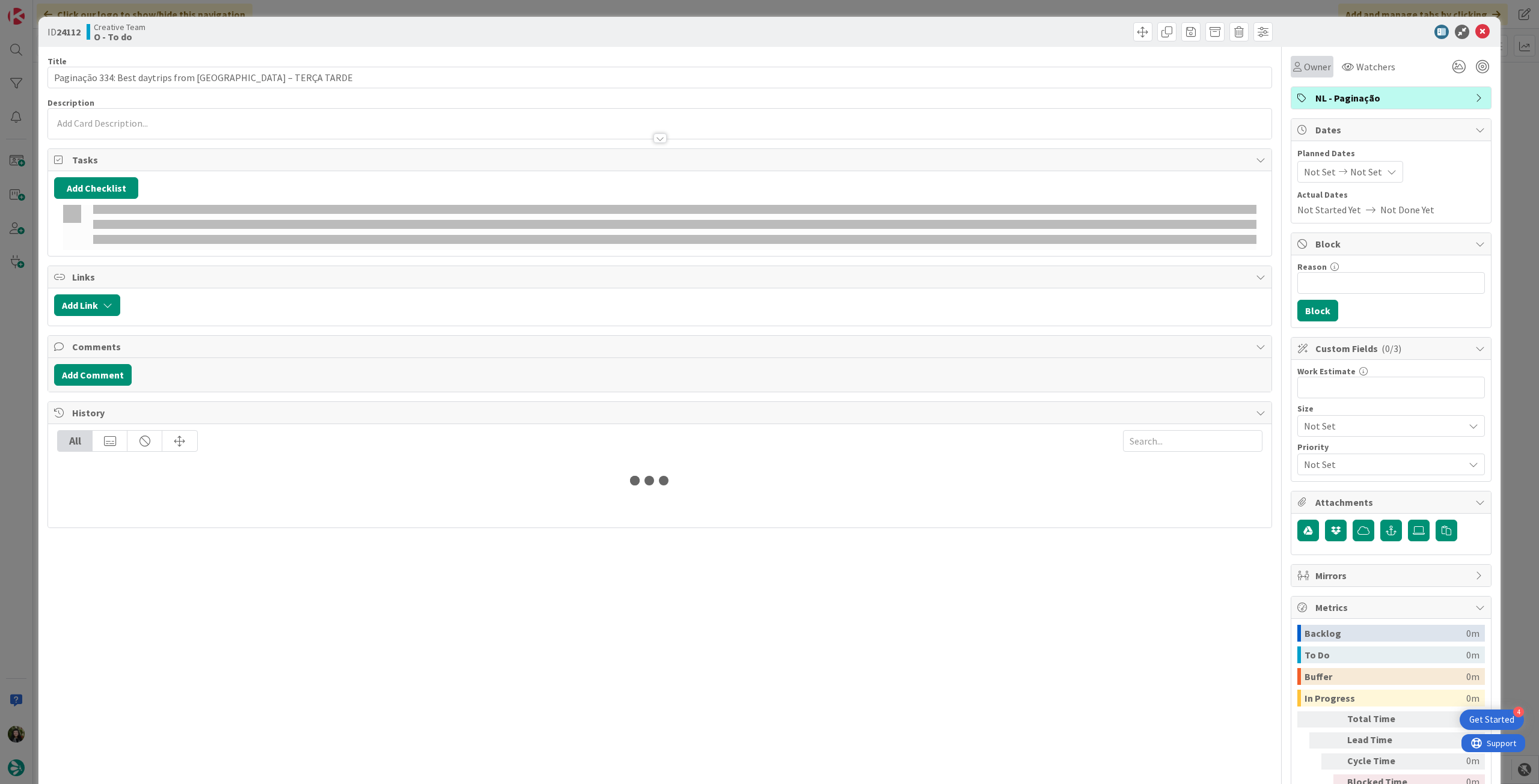
click at [1304, 67] on span "Owner" at bounding box center [1317, 67] width 27 height 14
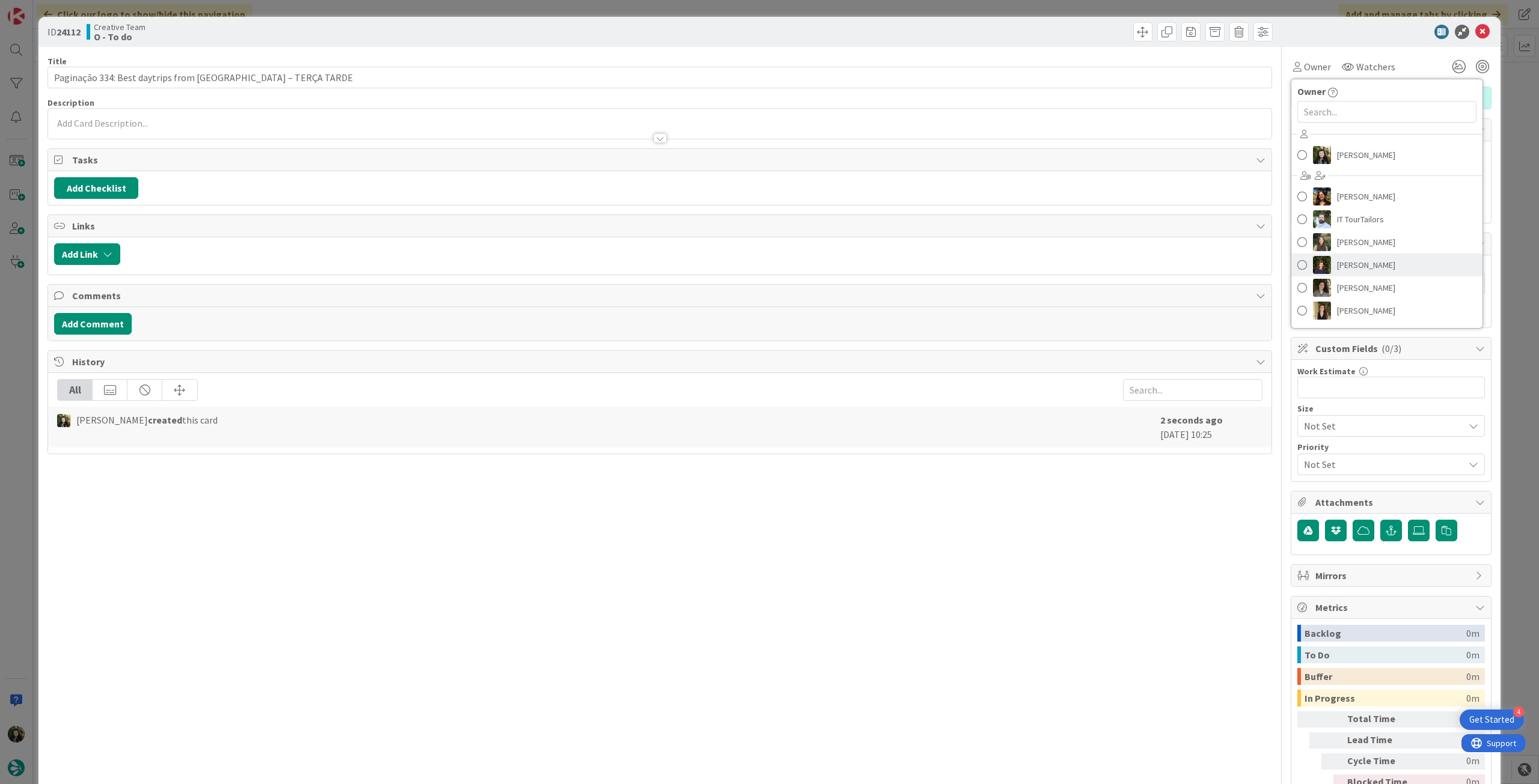
click at [1392, 257] on span "[PERSON_NAME]" at bounding box center [1366, 265] width 58 height 18
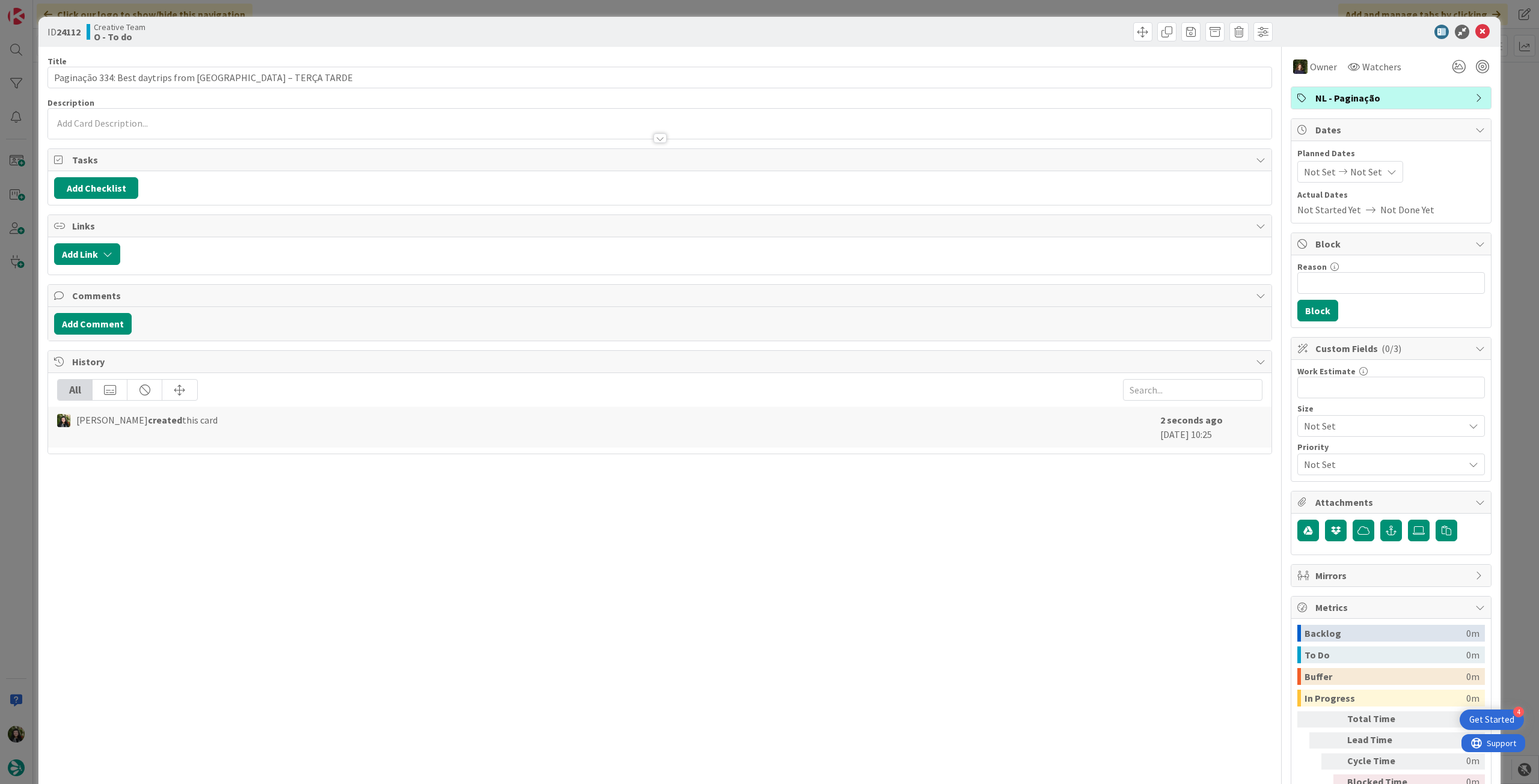
click at [1377, 185] on div "Planned Dates Not Set Not Set Actual Dates Not Started Yet Not Done Yet" at bounding box center [1390, 181] width 187 height 69
click at [1377, 178] on div "Not Set Not Set" at bounding box center [1350, 171] width 106 height 22
click at [1309, 426] on icon at bounding box center [1315, 430] width 12 height 14
type input "[DATE]"
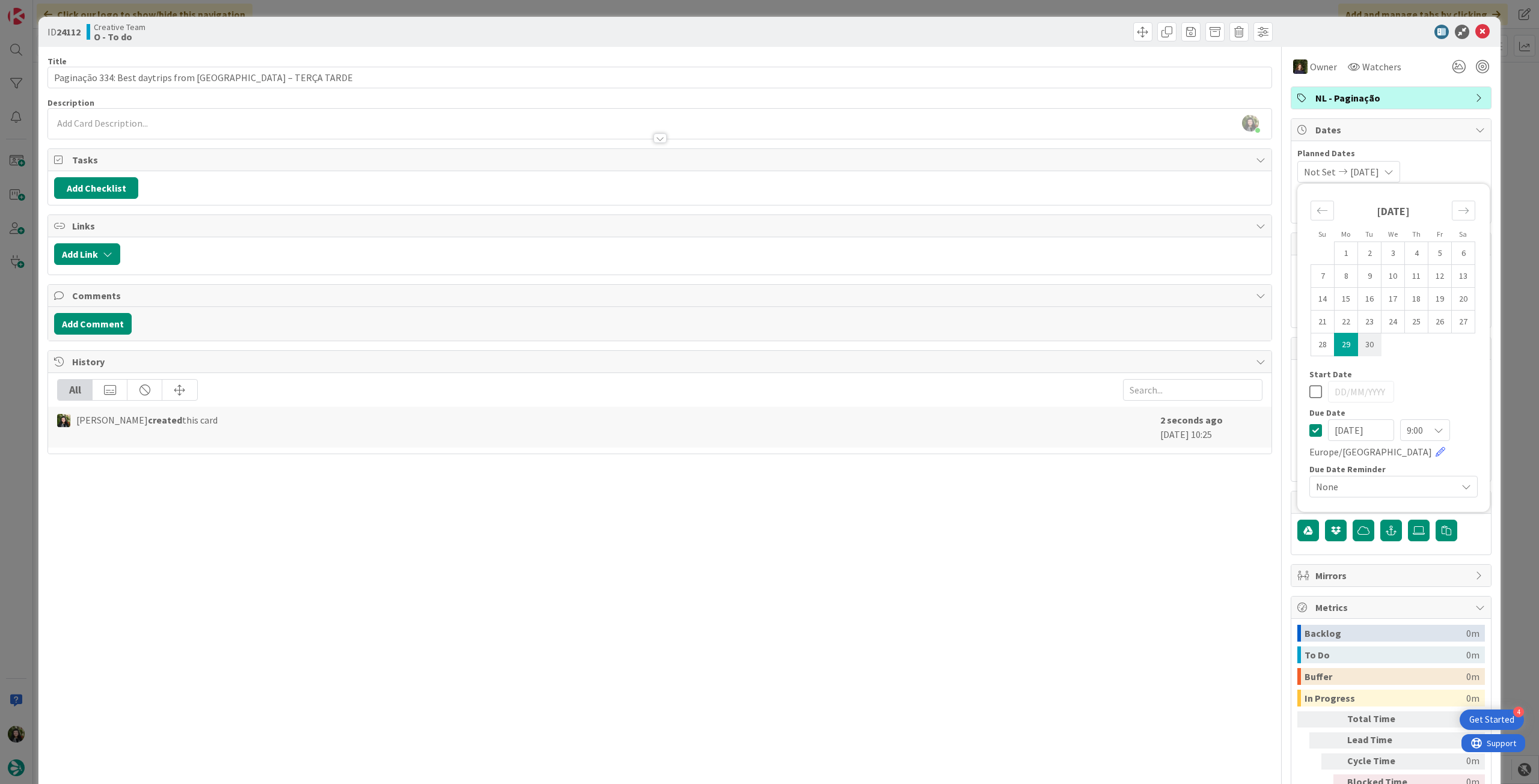
click at [1358, 350] on td "30" at bounding box center [1369, 345] width 24 height 23
type input "[DATE]"
click at [1309, 392] on icon at bounding box center [1315, 391] width 12 height 14
click at [1309, 425] on icon at bounding box center [1315, 430] width 12 height 14
click at [1358, 349] on td "30" at bounding box center [1369, 345] width 24 height 23
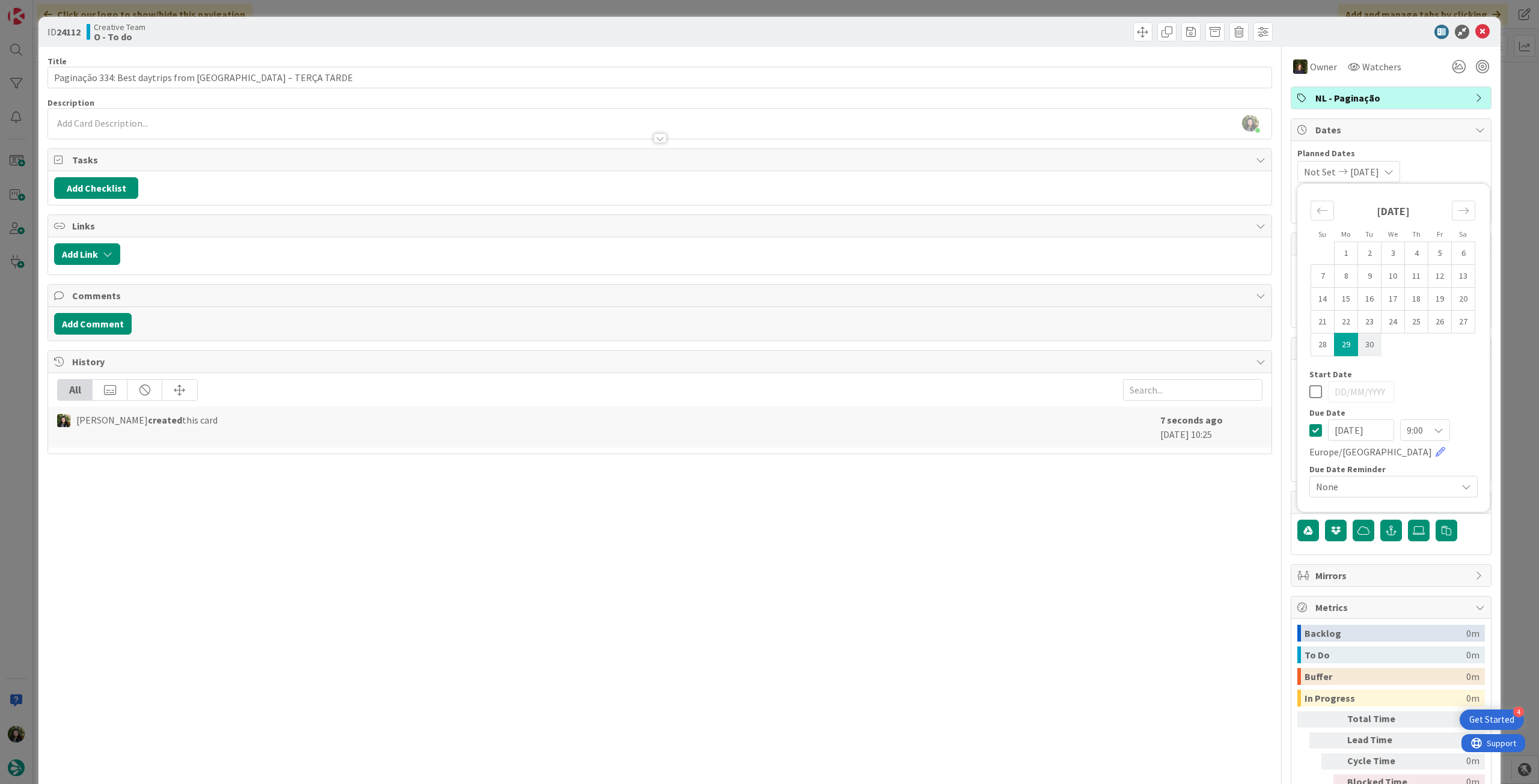
type input "[DATE]"
click at [1477, 25] on icon at bounding box center [1482, 32] width 14 height 14
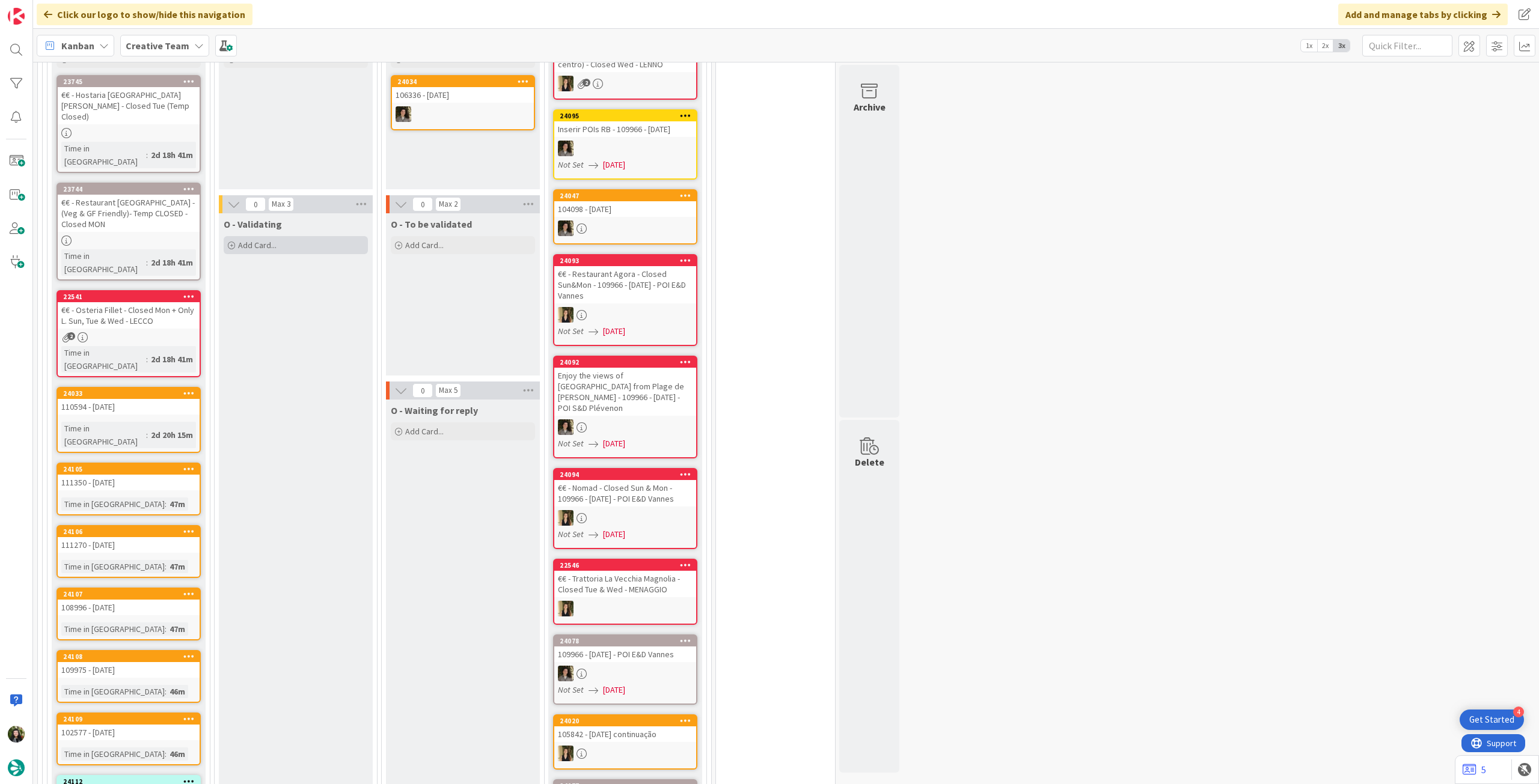
scroll to position [630, 0]
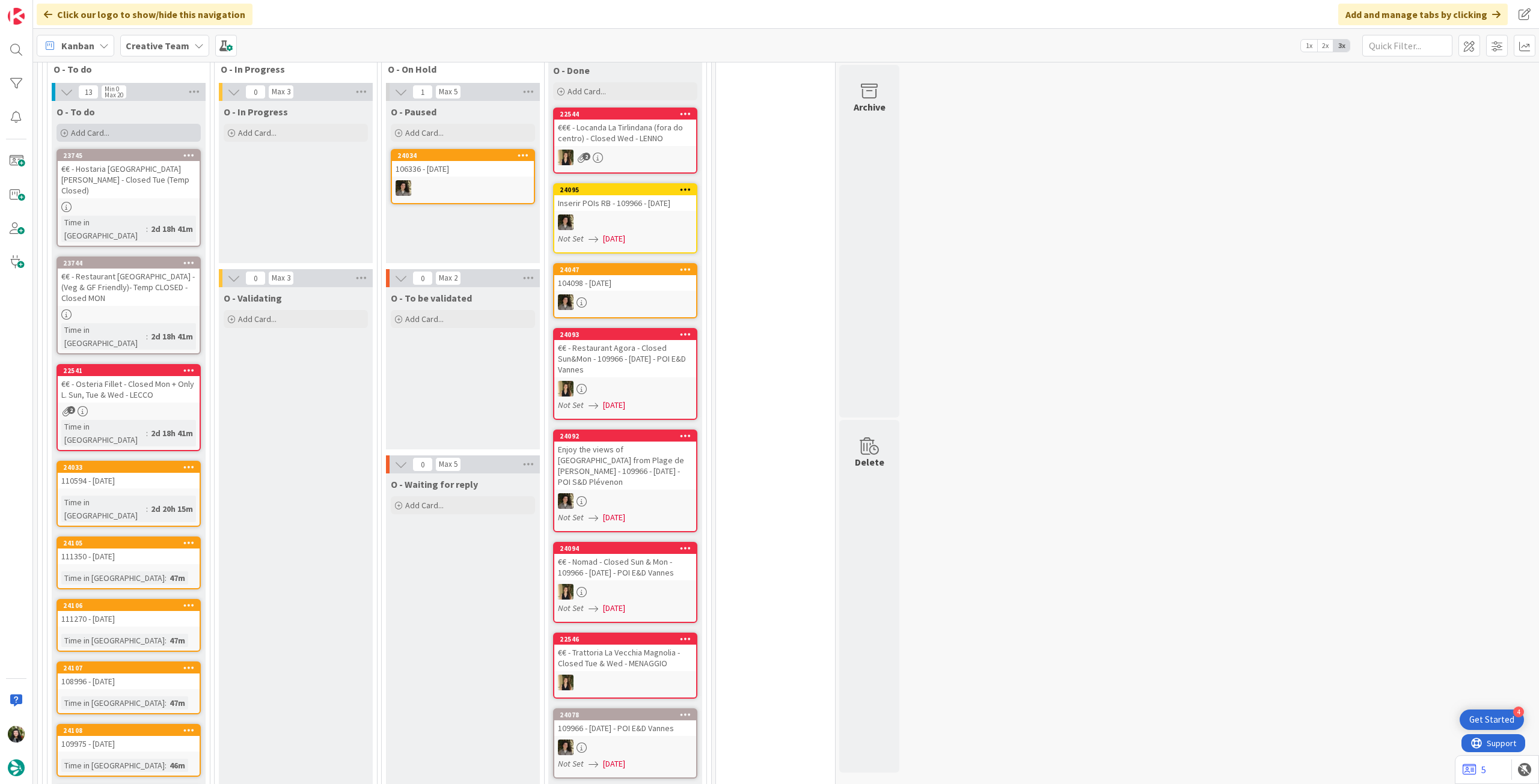
click at [142, 126] on div "Add Card..." at bounding box center [128, 133] width 144 height 18
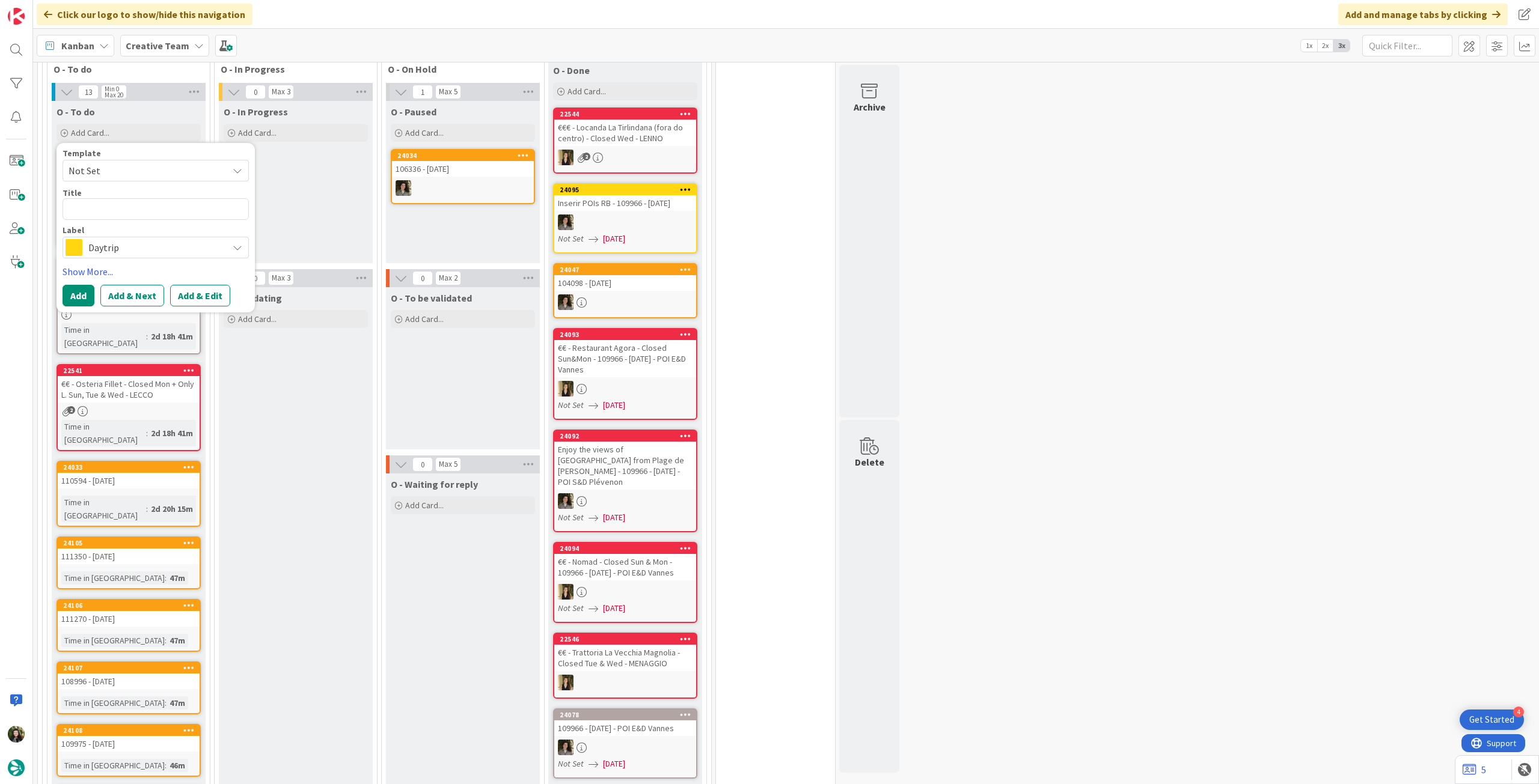
click at [127, 250] on div "Template Not Set Title 0 / 128 Label Daytrip Accommodation Accommodation RB Car…" at bounding box center [156, 227] width 186 height 157
click at [130, 243] on span "Daytrip" at bounding box center [155, 247] width 134 height 17
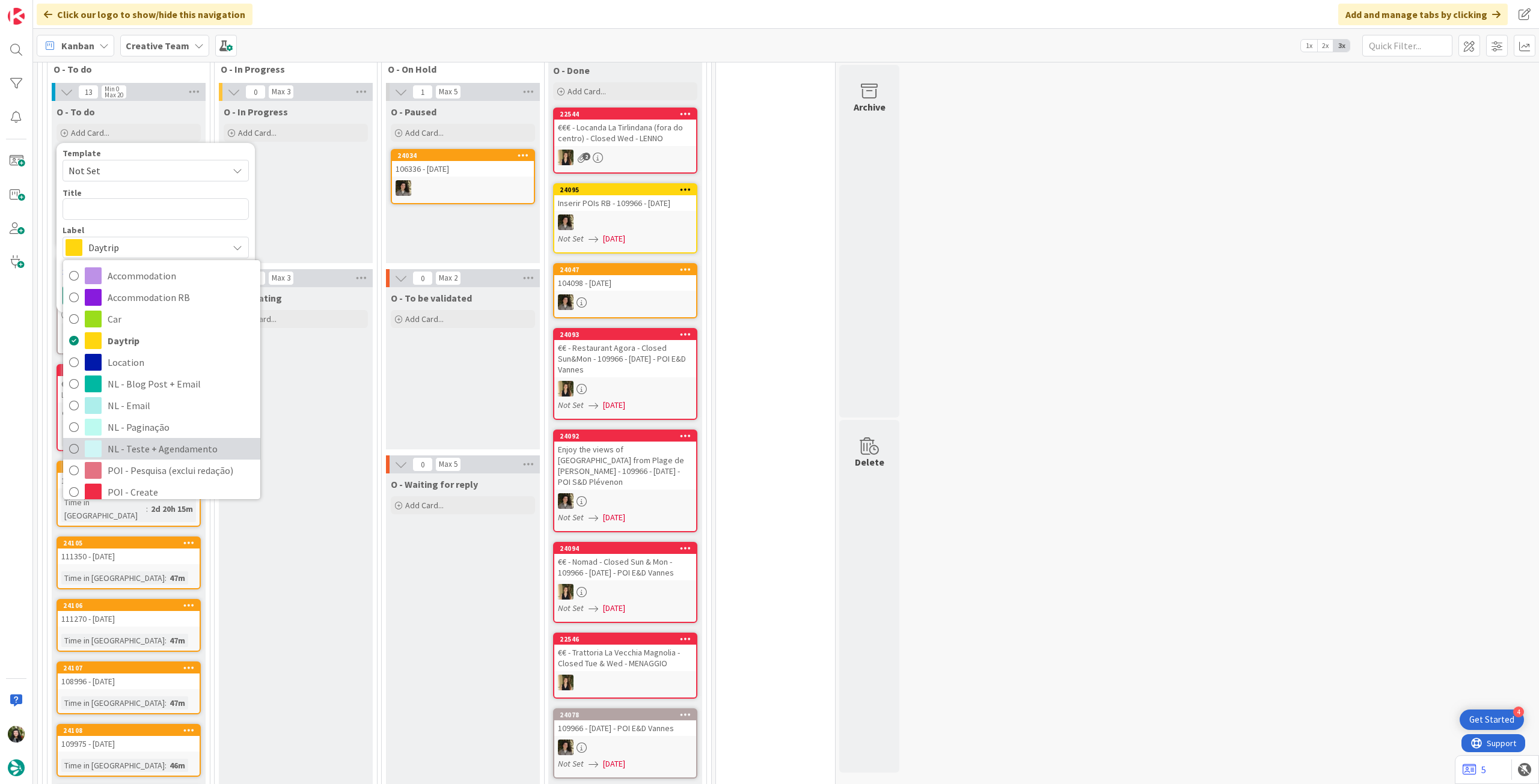
click at [164, 439] on span "NL - Teste + Agendamento" at bounding box center [180, 448] width 147 height 18
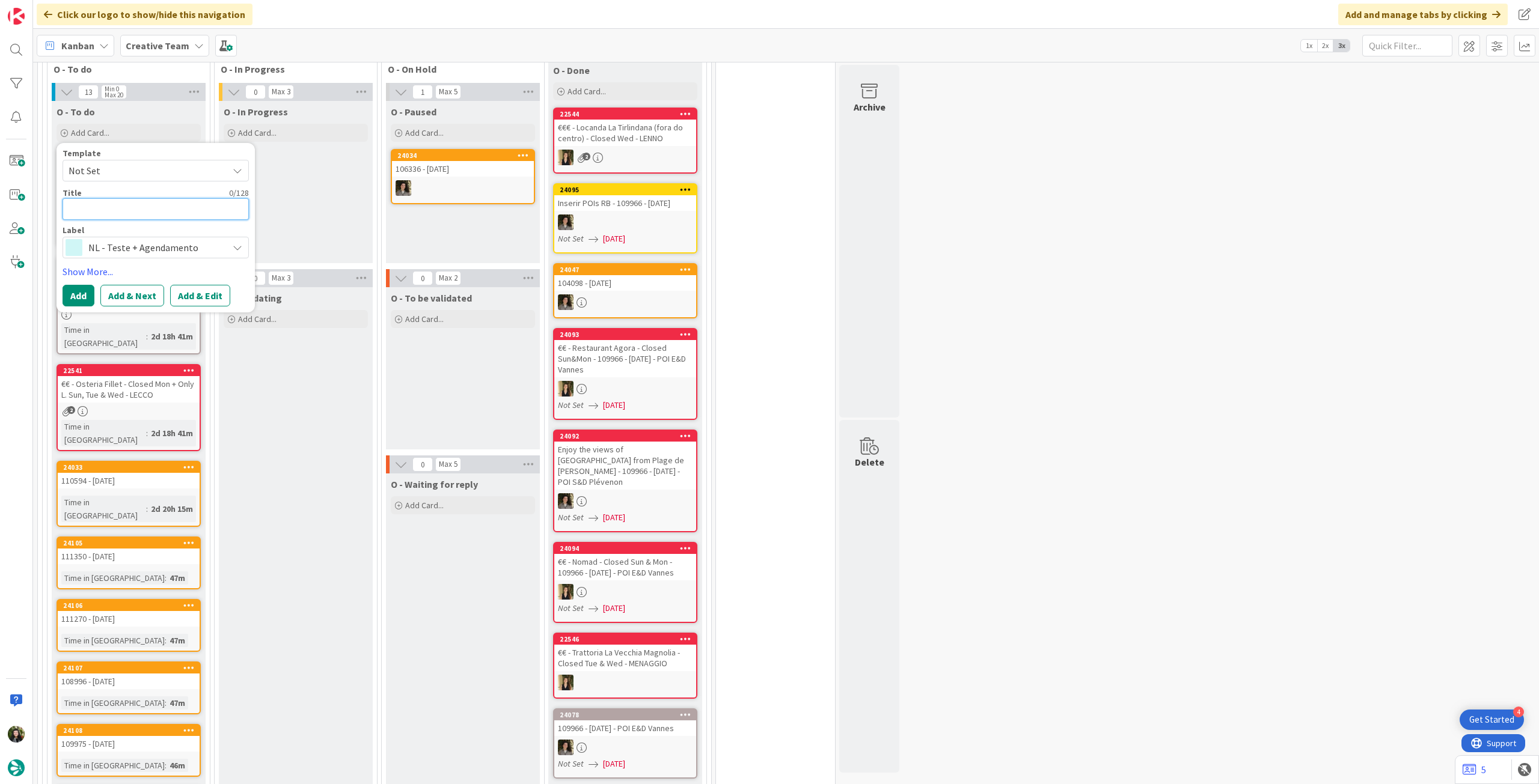
click at [157, 204] on textarea at bounding box center [156, 209] width 186 height 22
paste textarea "2 briefings"
type textarea "x"
type textarea "2 briefings"
click at [77, 199] on textarea "2 briefings" at bounding box center [156, 209] width 186 height 22
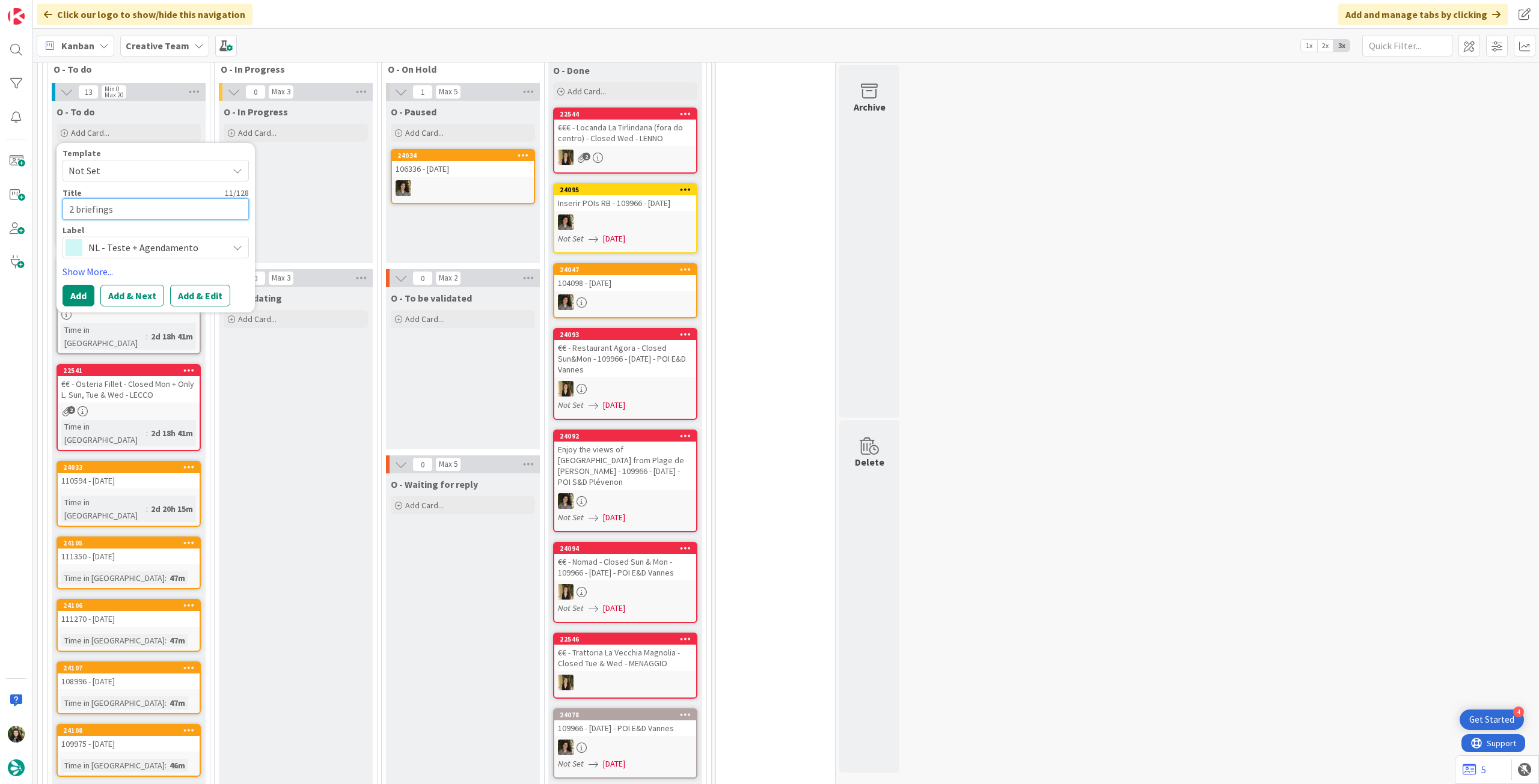
type textarea "x"
type textarea "2 riefings"
type textarea "x"
type textarea "2 Briefings"
click at [82, 285] on button "Add" at bounding box center [78, 295] width 32 height 22
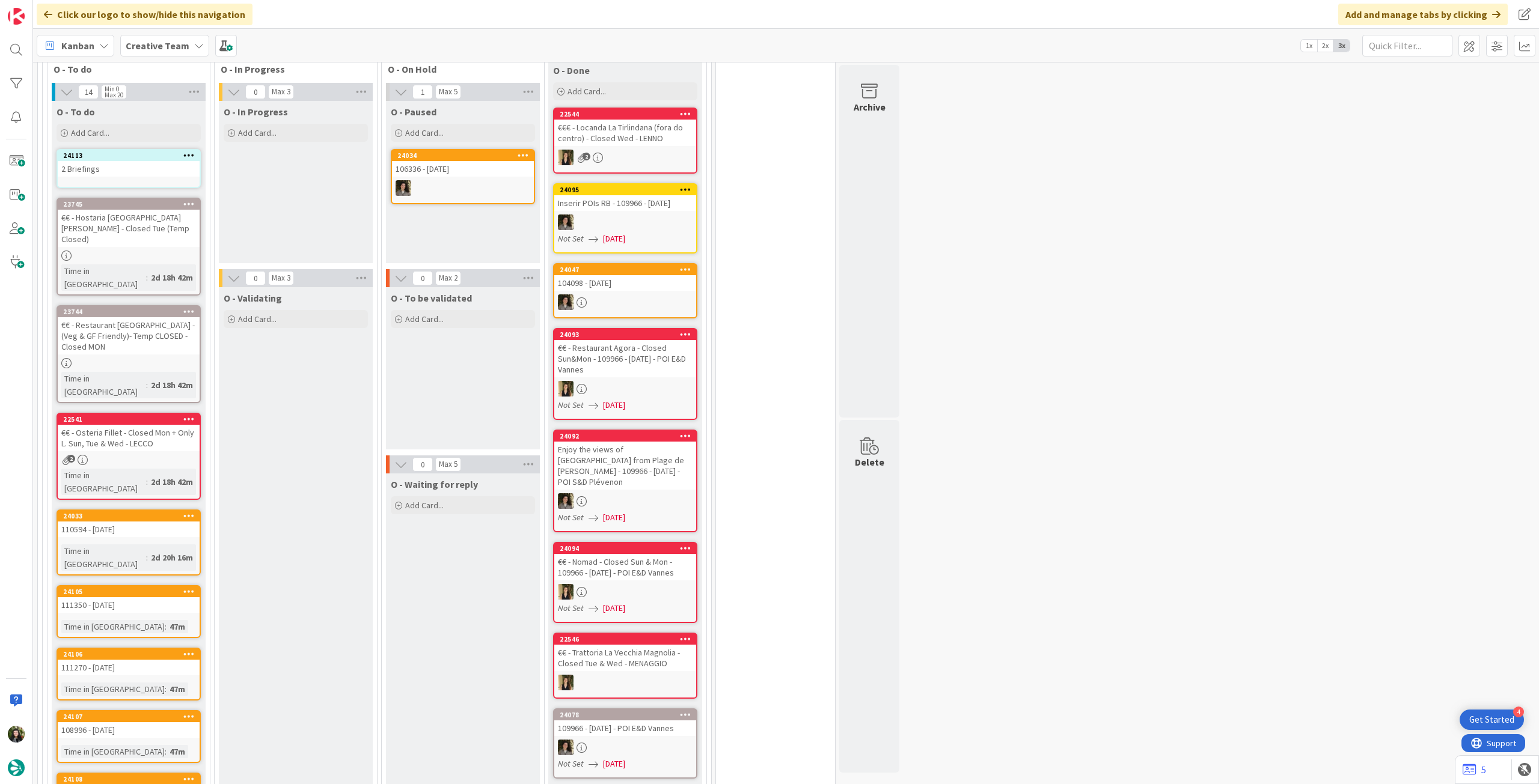
click at [132, 171] on div "24113 2 Briefings" at bounding box center [128, 168] width 144 height 39
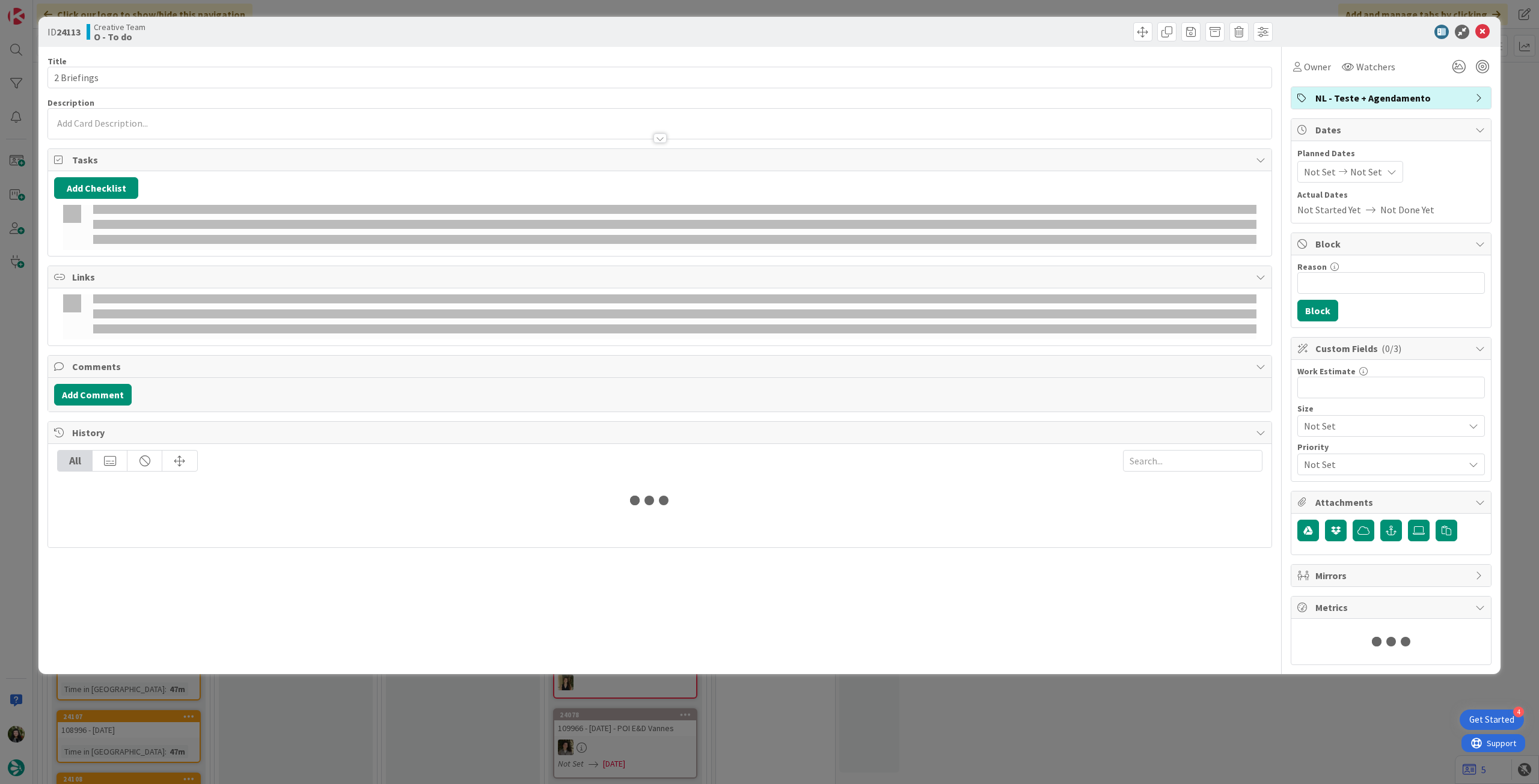
click at [1320, 54] on div "Owner Watchers" at bounding box center [1390, 62] width 201 height 31
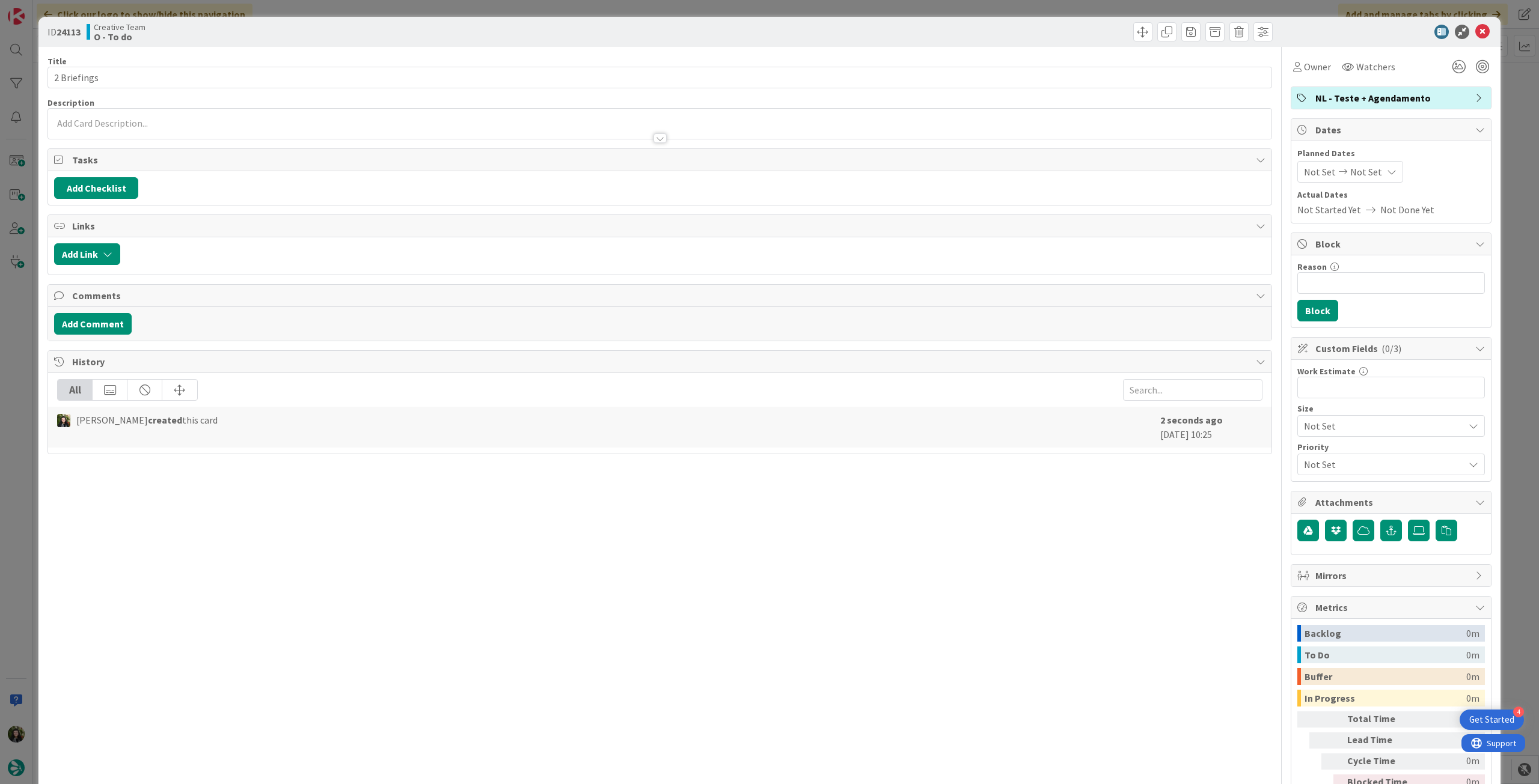
drag, startPoint x: 1326, startPoint y: 73, endPoint x: 1333, endPoint y: 83, distance: 12.2
click at [1326, 74] on div "Owner Watchers" at bounding box center [1344, 67] width 108 height 22
click at [1304, 70] on span "Owner" at bounding box center [1317, 67] width 27 height 14
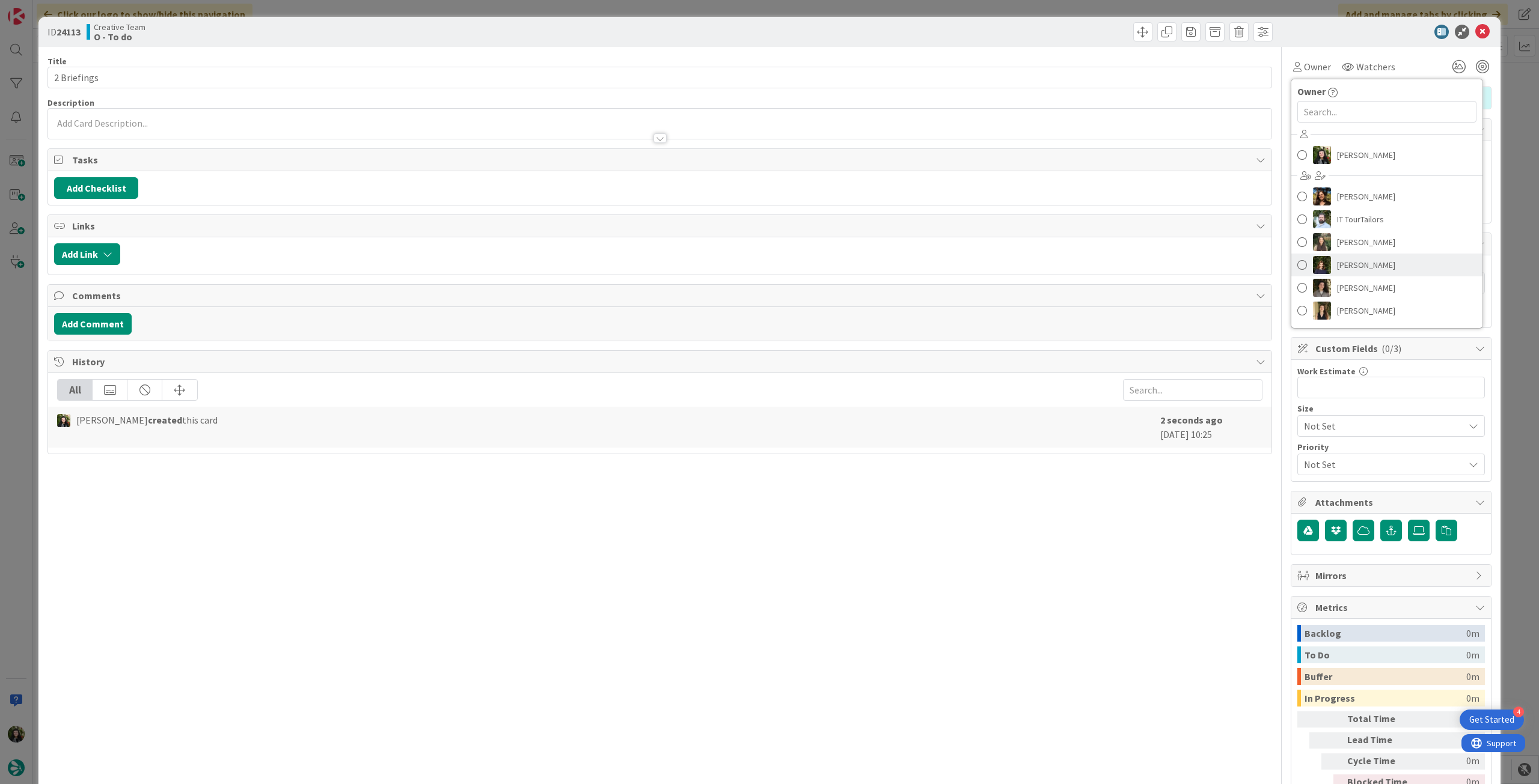
click at [1353, 268] on span "[PERSON_NAME]" at bounding box center [1366, 265] width 58 height 18
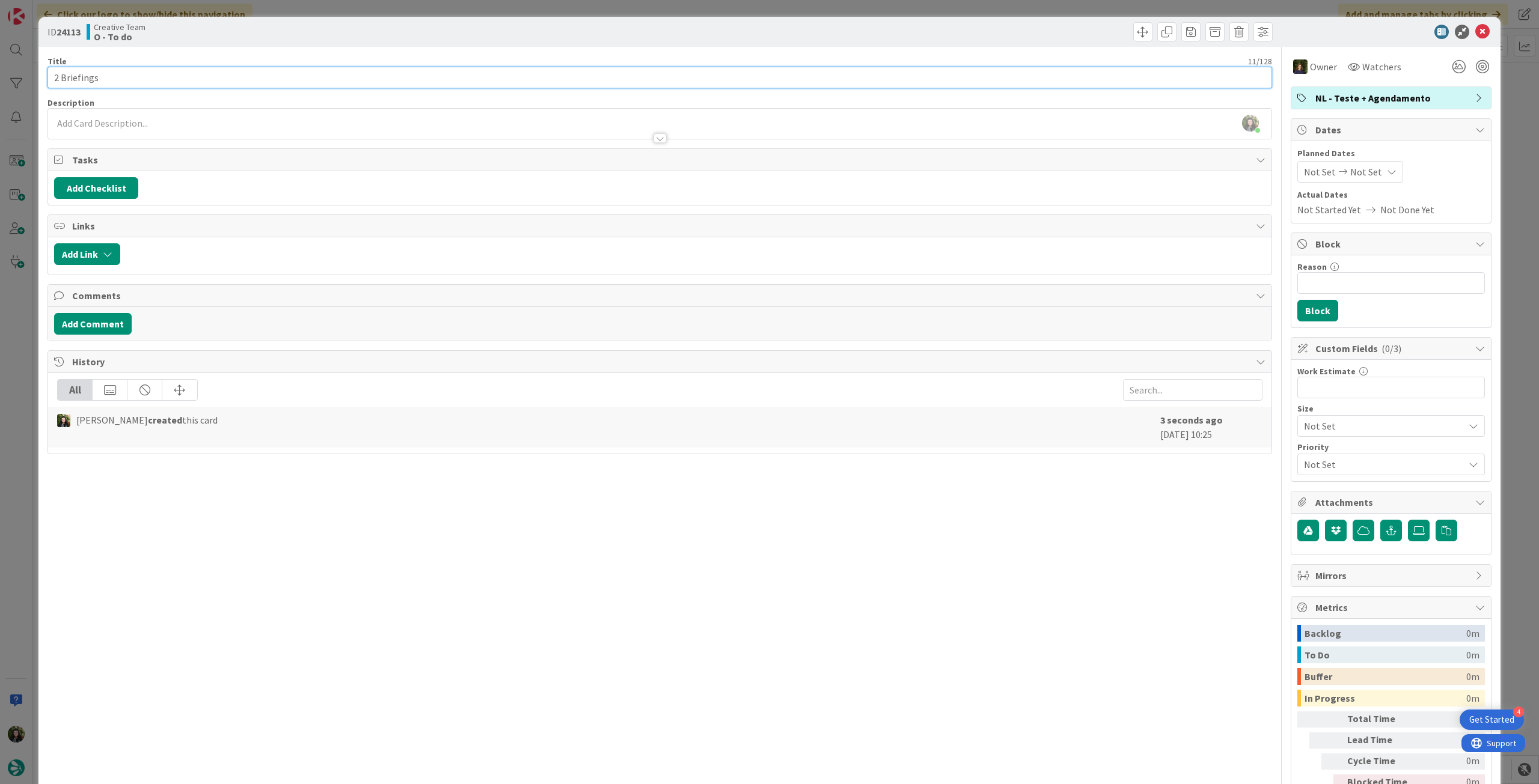
click at [563, 77] on input "2 Briefings" at bounding box center [660, 77] width 1224 height 22
type input "2 Briefings - quarta manhã"
click at [1372, 162] on div "Not Set Not Set" at bounding box center [1350, 171] width 106 height 22
click at [1451, 207] on div "Move forward to switch to the next month." at bounding box center [1462, 210] width 24 height 20
click at [1389, 246] on td "1" at bounding box center [1392, 253] width 24 height 23
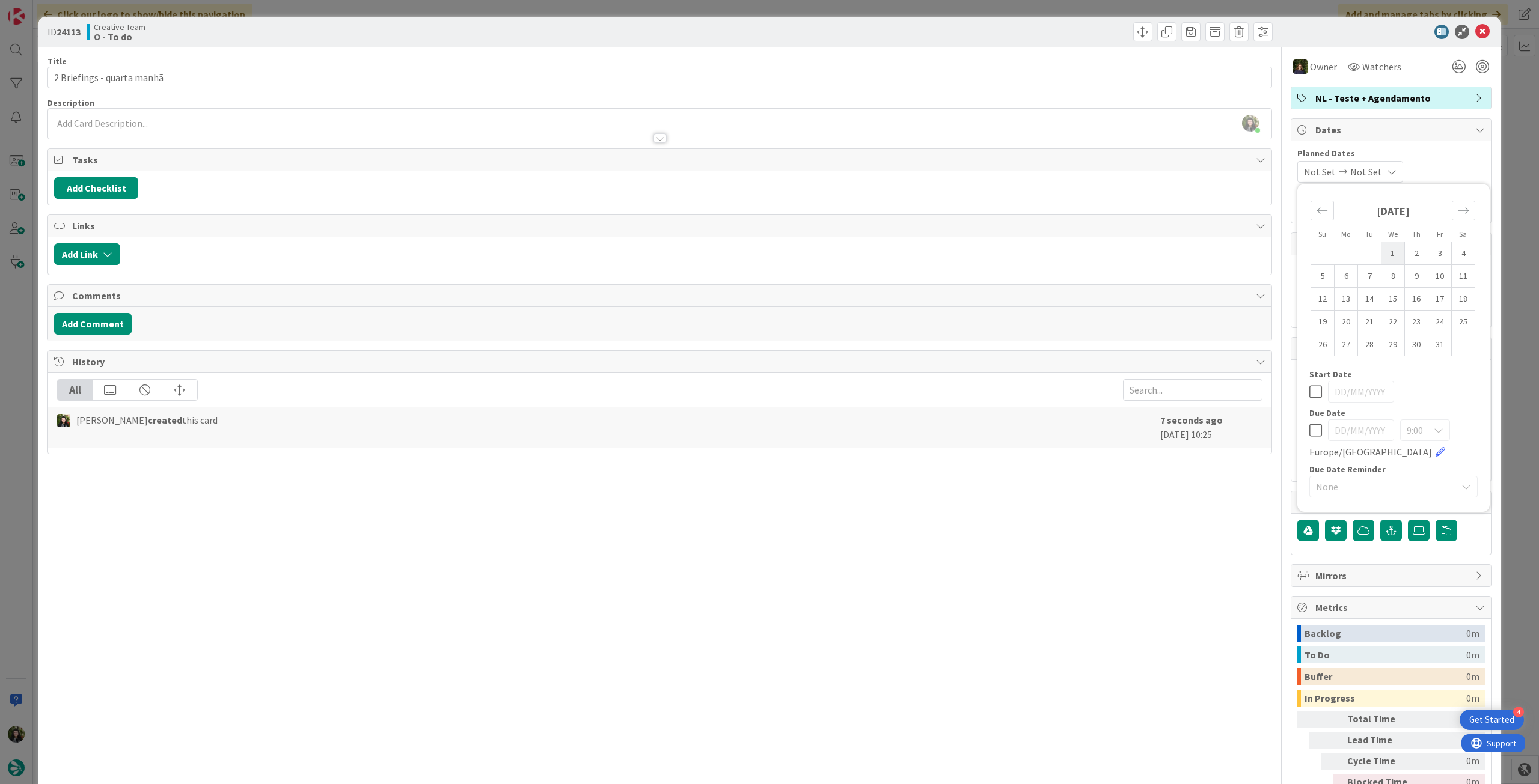
type input "[DATE]"
click at [1309, 394] on icon at bounding box center [1315, 391] width 12 height 14
click at [1309, 431] on icon at bounding box center [1315, 430] width 12 height 14
click at [1382, 250] on td "1" at bounding box center [1392, 253] width 24 height 23
type input "[DATE]"
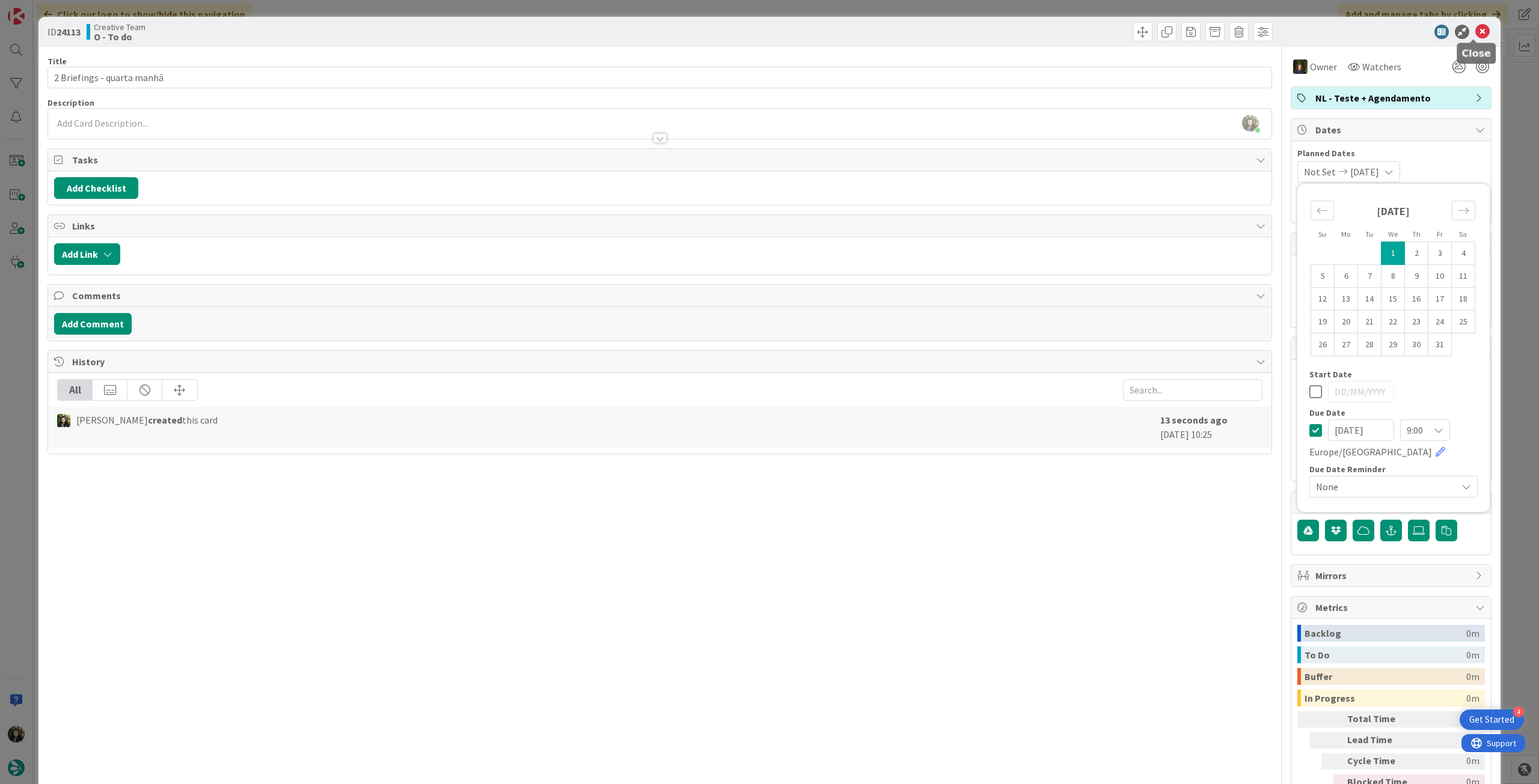
click at [1475, 29] on icon at bounding box center [1482, 32] width 14 height 14
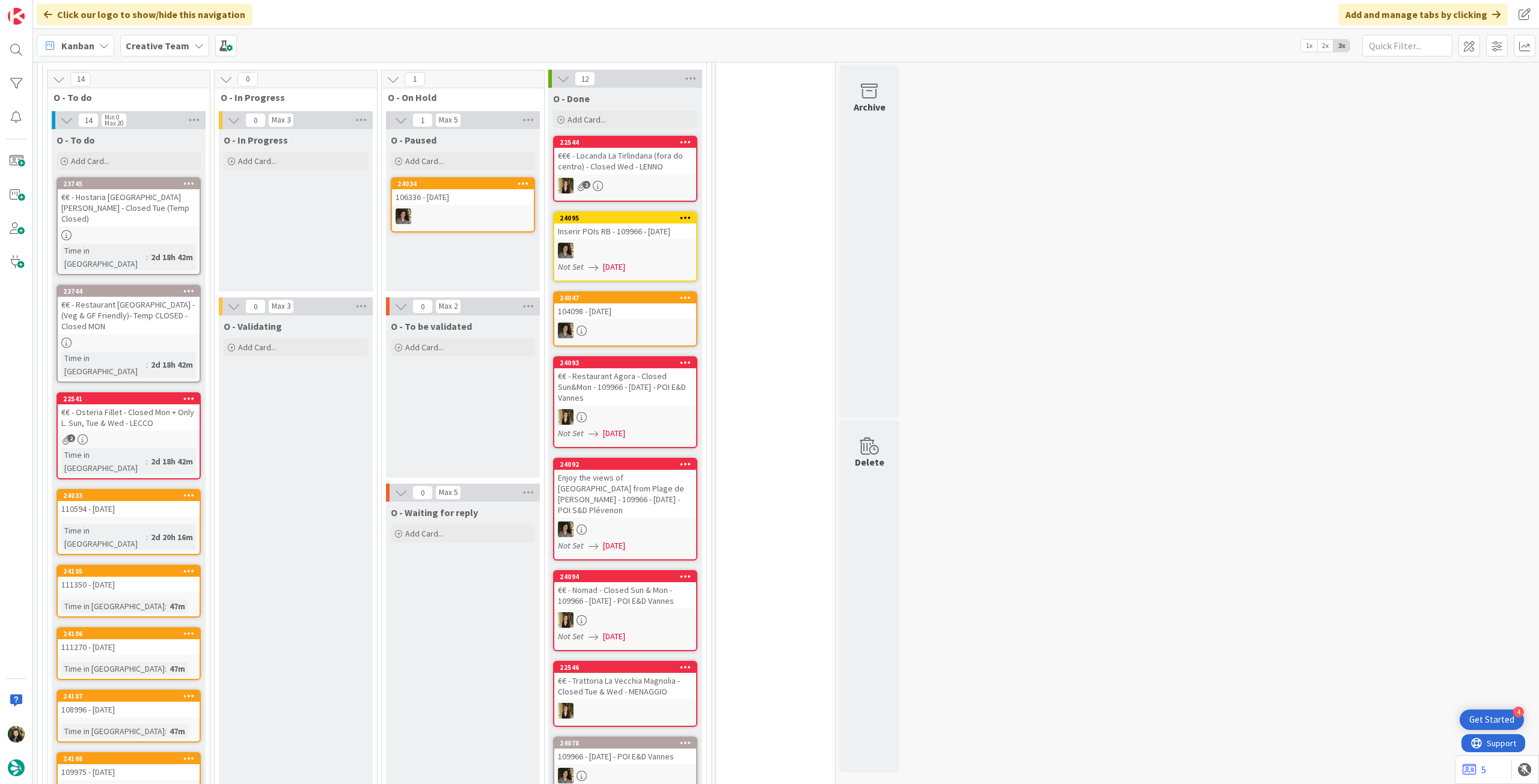
scroll to position [600, 0]
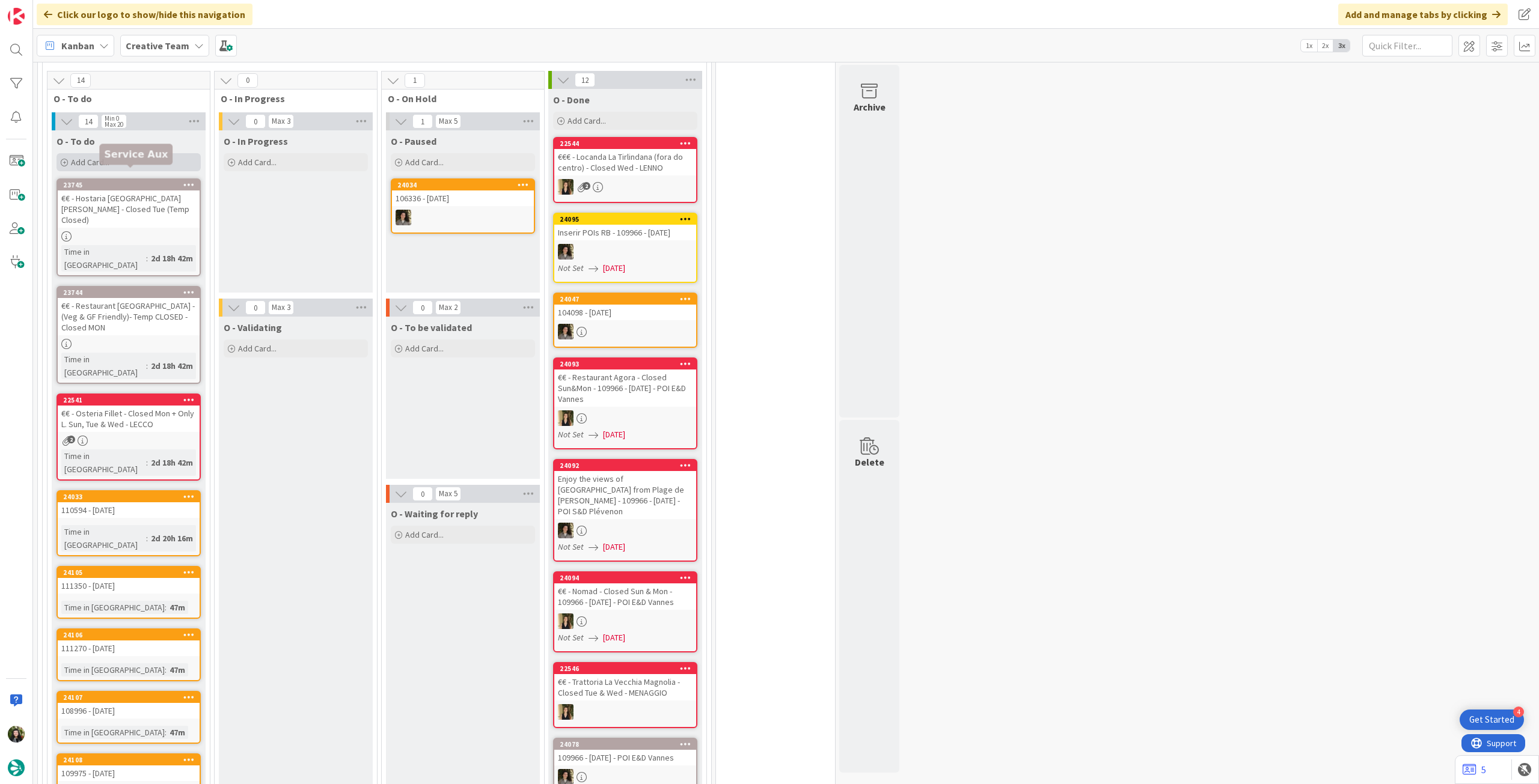
click at [160, 153] on div "Add Card..." at bounding box center [128, 162] width 144 height 18
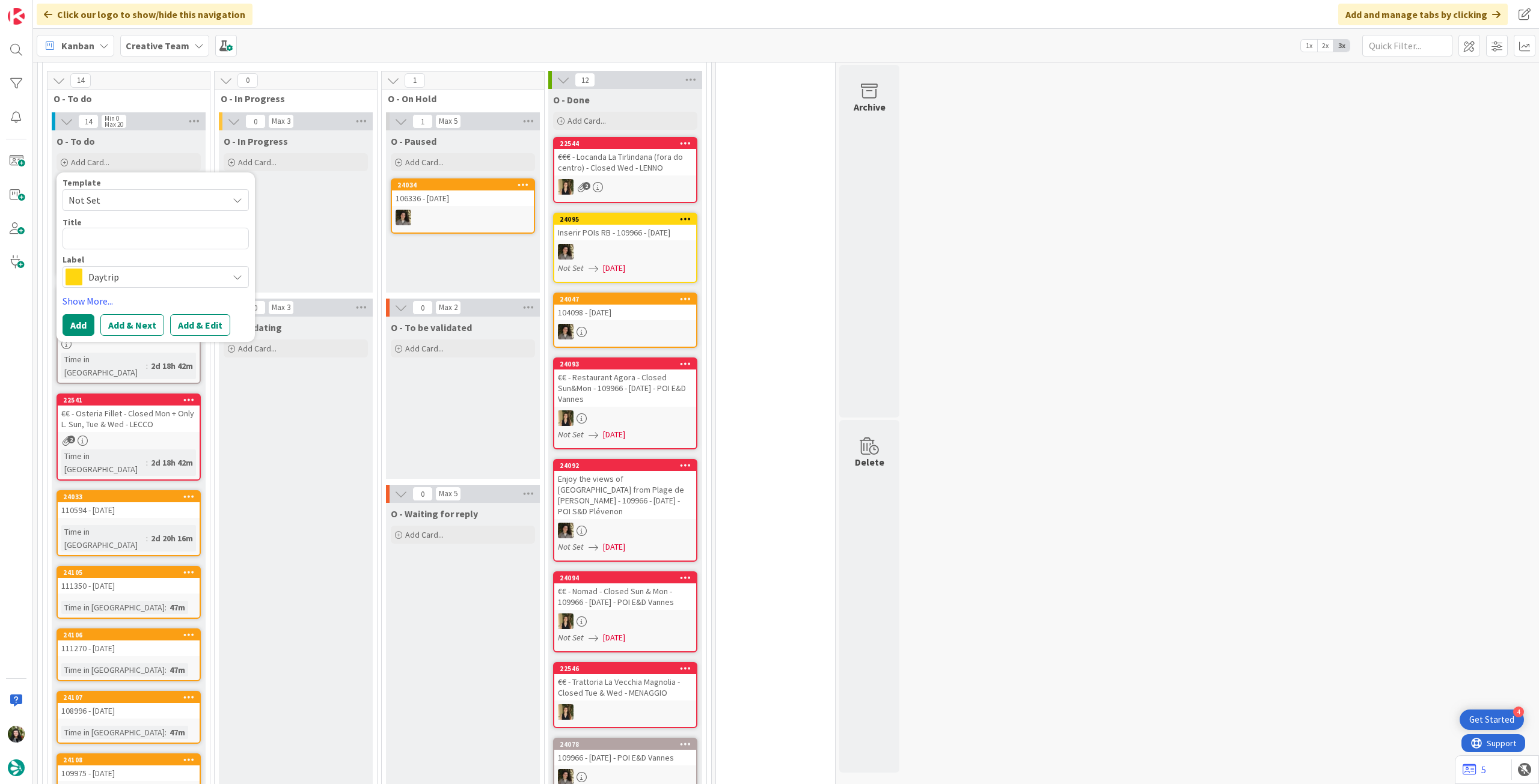
click at [150, 268] on span "Daytrip" at bounding box center [155, 276] width 134 height 17
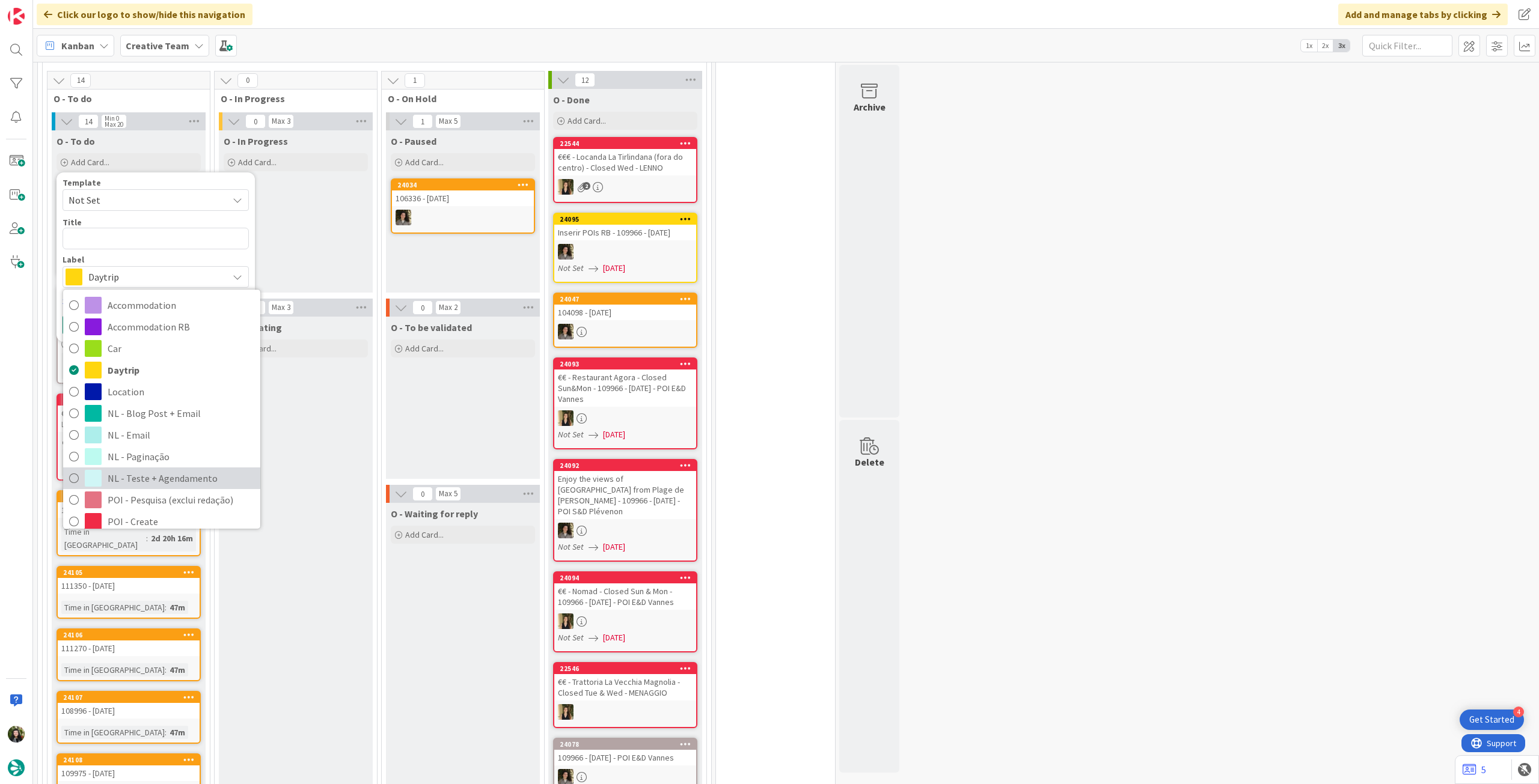
click at [194, 469] on span "NL - Teste + Agendamento" at bounding box center [180, 478] width 147 height 18
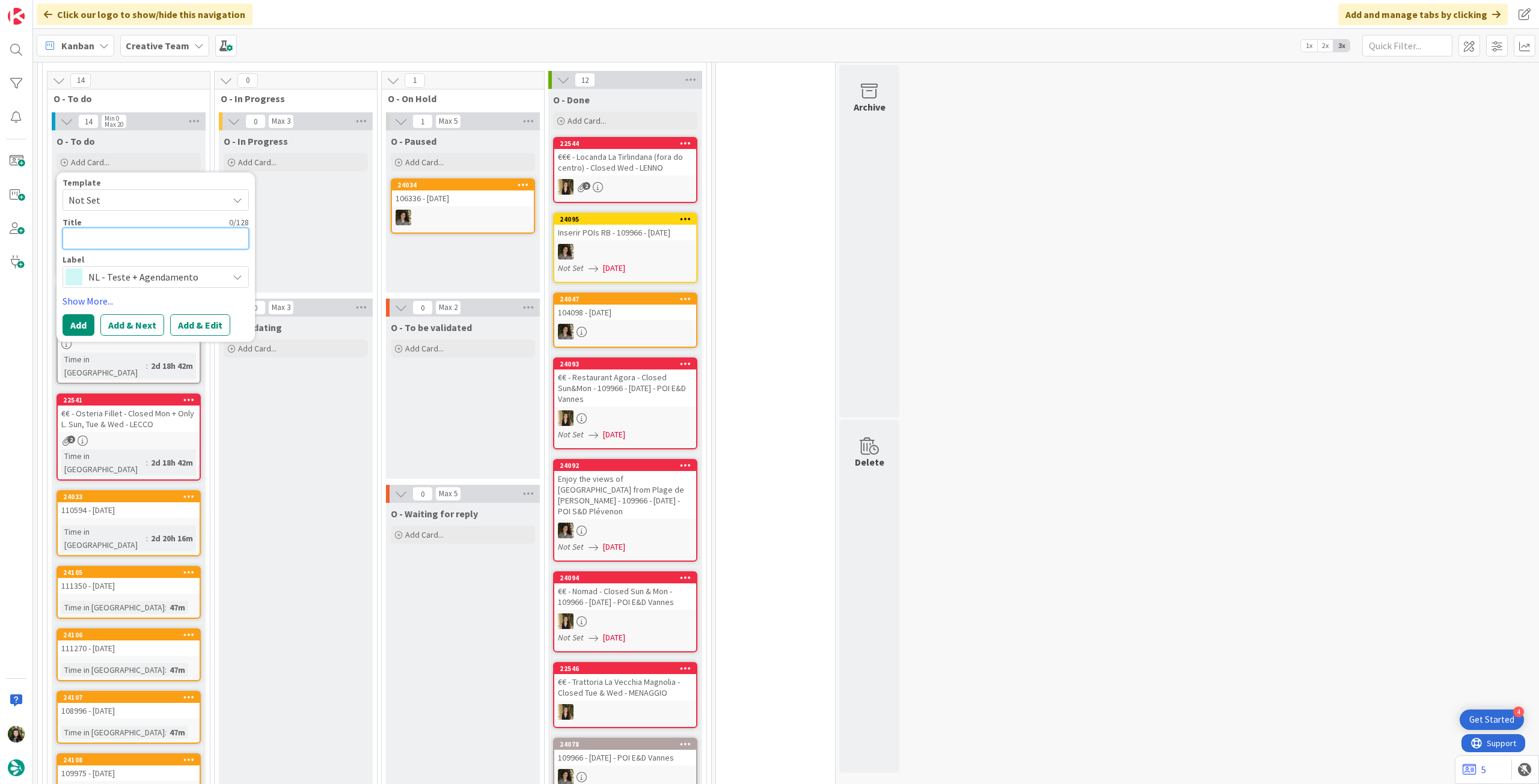
click at [140, 228] on textarea at bounding box center [156, 238] width 186 height 22
paste textarea "• Envio teste 334: Best daytrips from Paris (enviar quarta, sai sexta)"
type textarea "x"
type textarea "• Envio teste 334: Best daytrips from Paris (enviar quarta, sai sexta)"
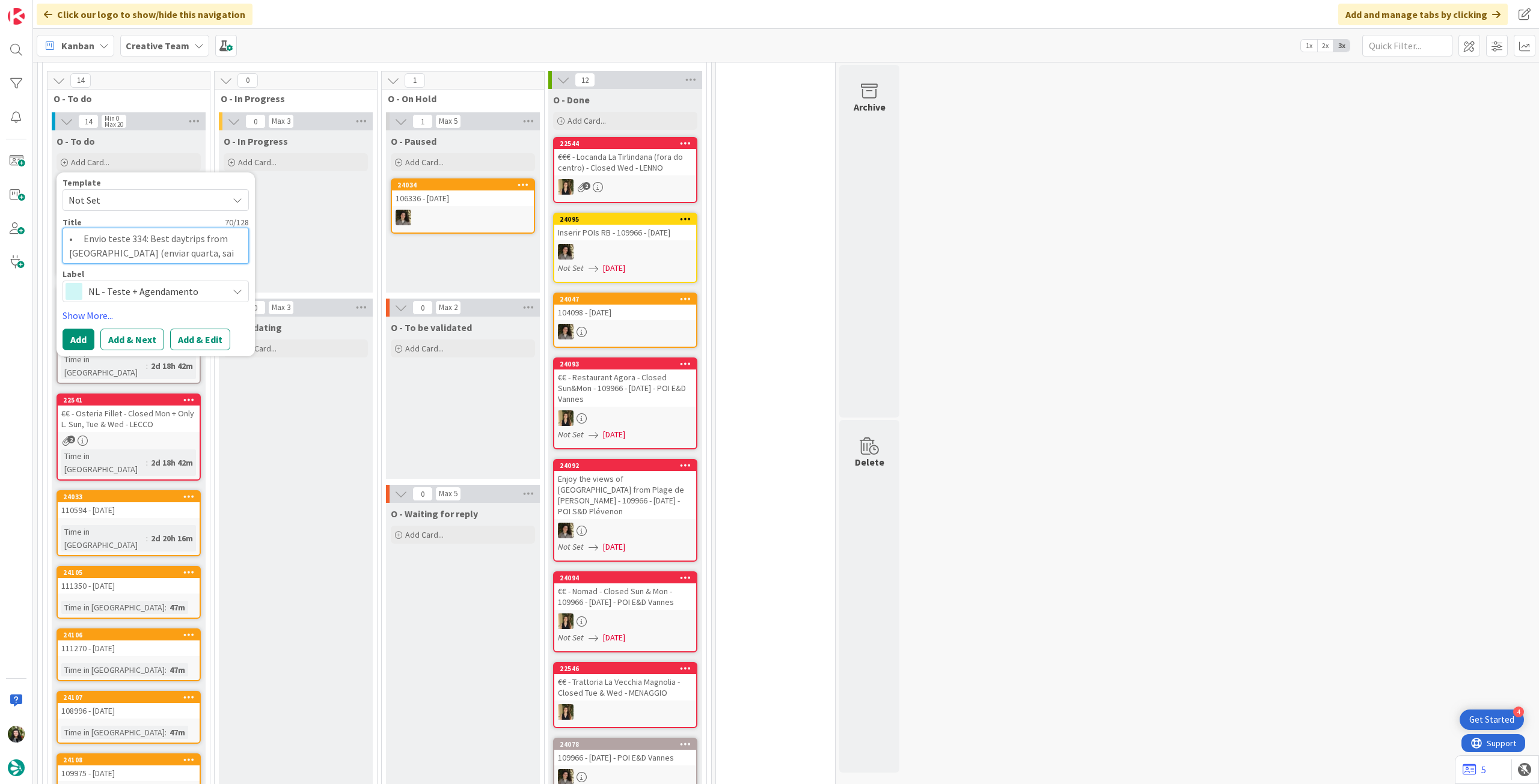
click at [84, 228] on textarea "• Envio teste 334: Best daytrips from Paris (enviar quarta, sai sexta)" at bounding box center [156, 245] width 186 height 35
type textarea "x"
type textarea "•Envio teste 334: Best daytrips from Paris (enviar quarta, sai sexta)"
type textarea "x"
type textarea "Envio teste 334: Best daytrips from [GEOGRAPHIC_DATA] (enviar quarta, sai sexta)"
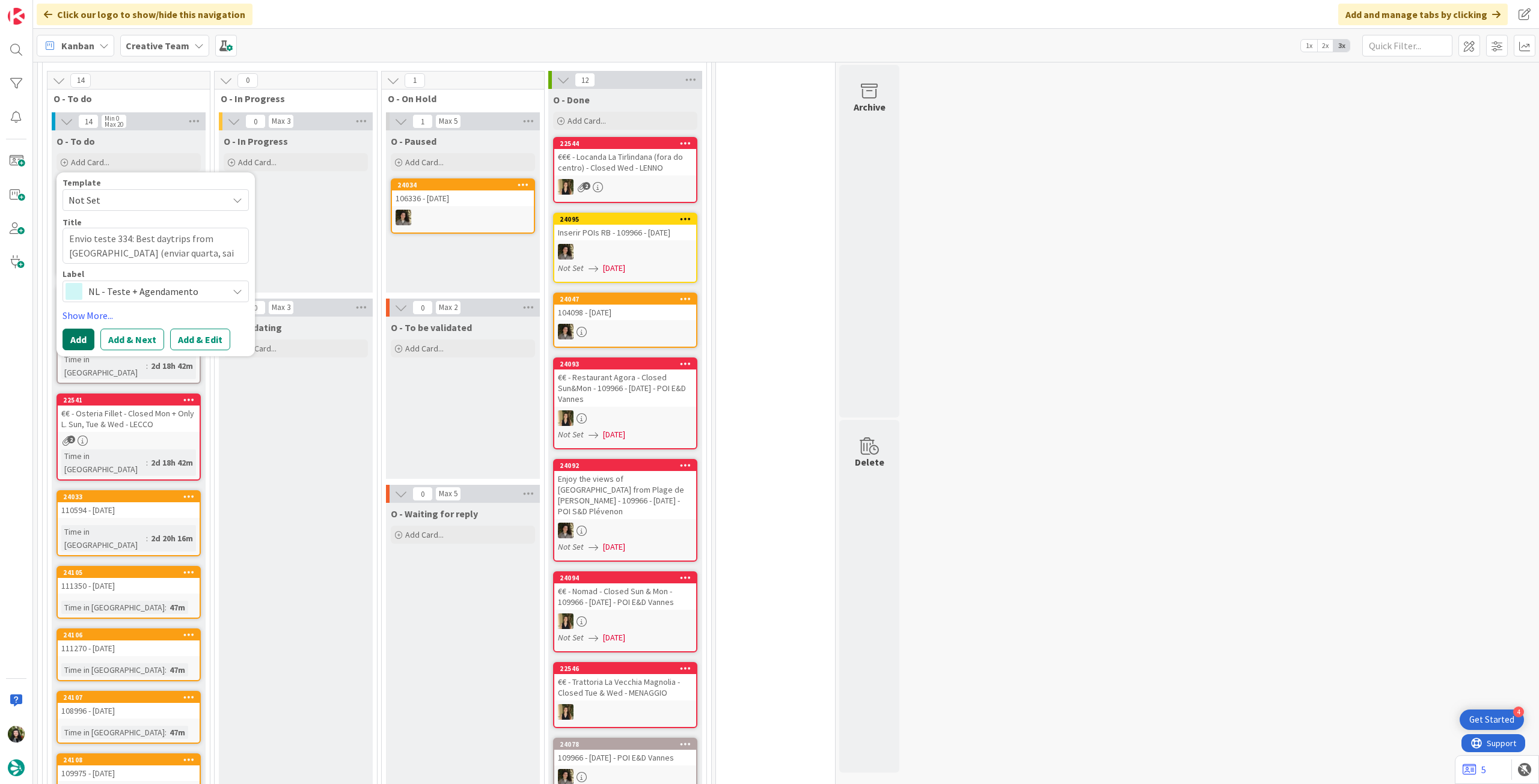
click at [83, 329] on button "Add" at bounding box center [78, 339] width 32 height 22
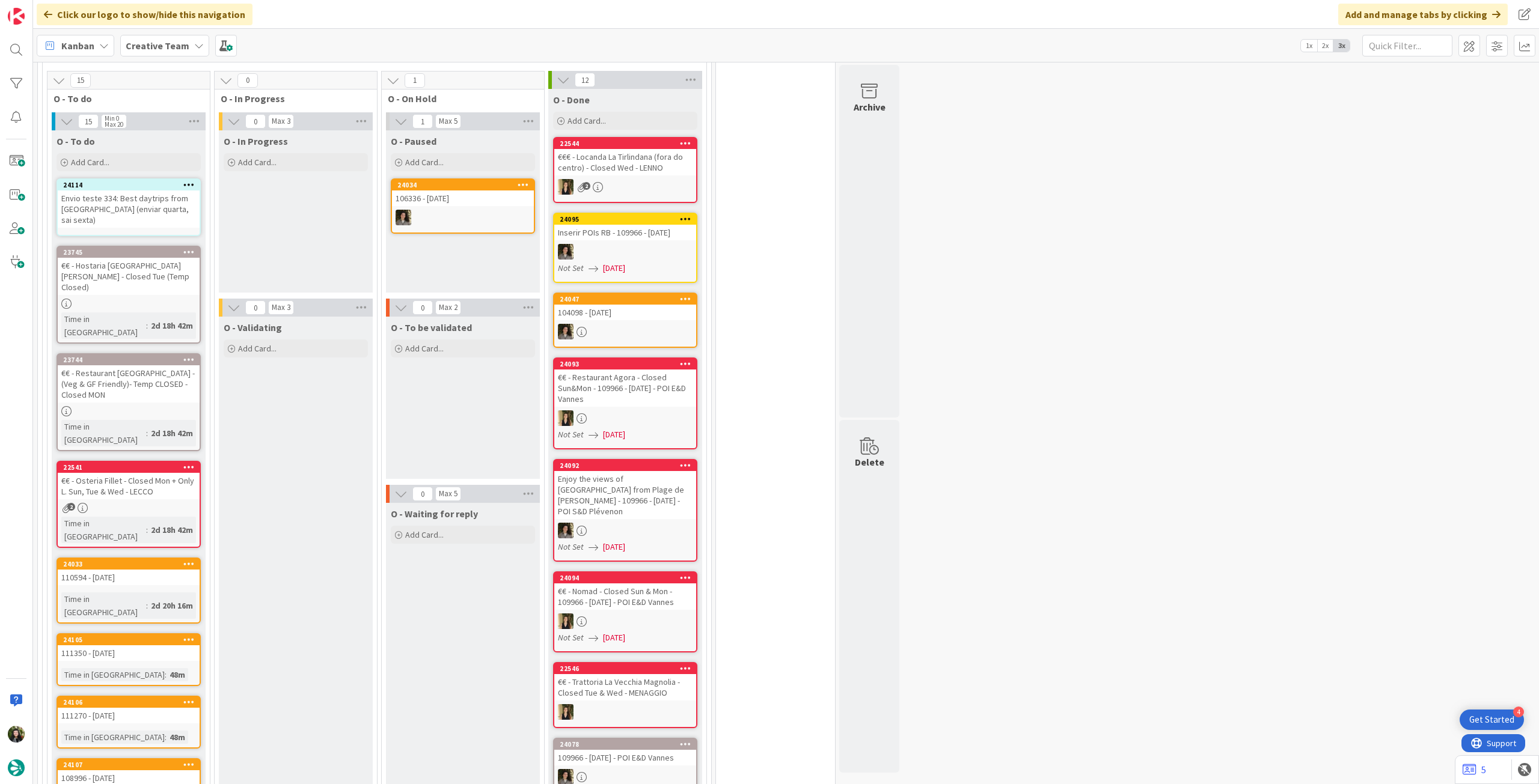
click at [137, 198] on div "Envio teste 334: Best daytrips from [GEOGRAPHIC_DATA] (enviar quarta, sai sexta)" at bounding box center [128, 209] width 142 height 37
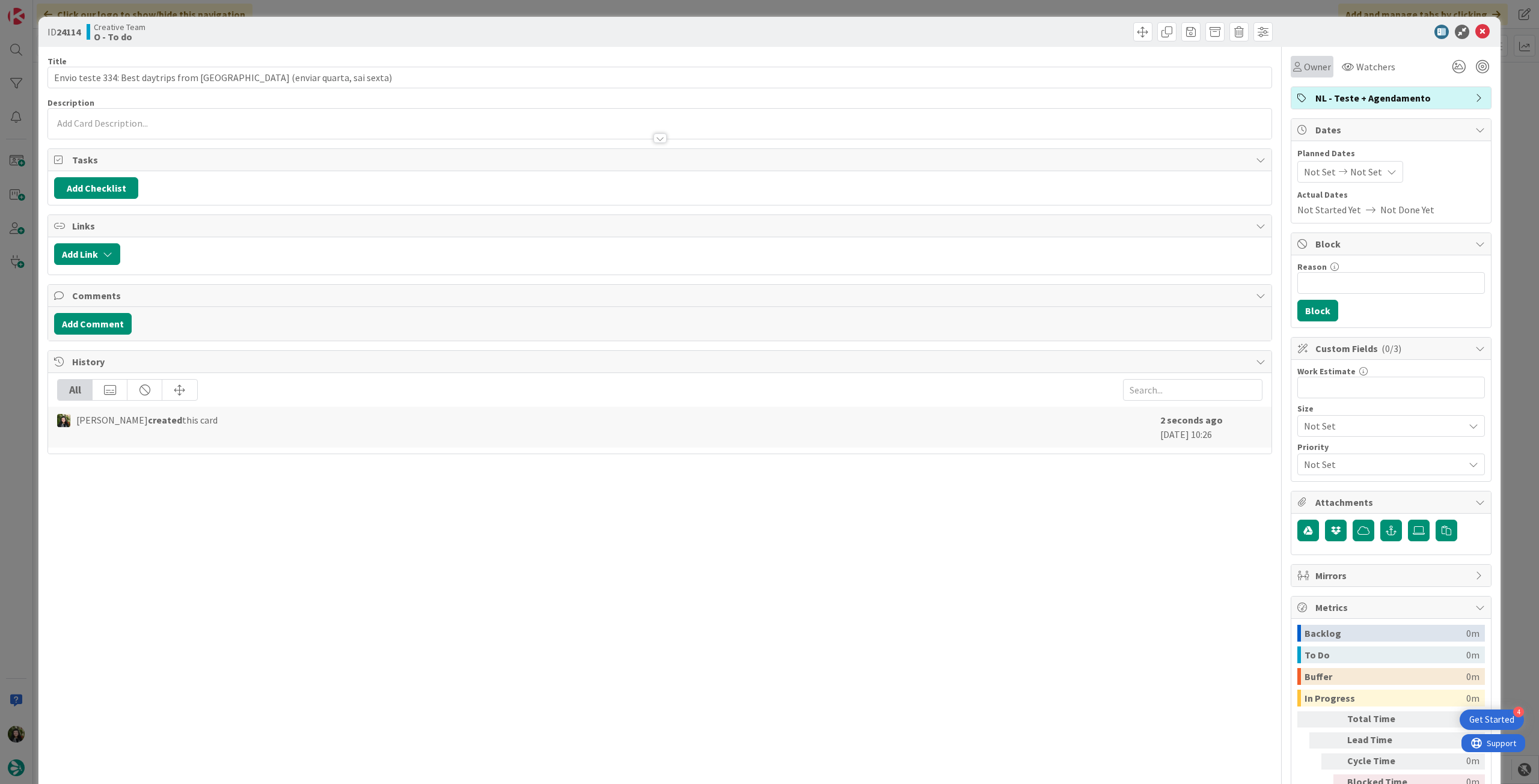
click at [1302, 74] on div "Owner" at bounding box center [1311, 67] width 43 height 22
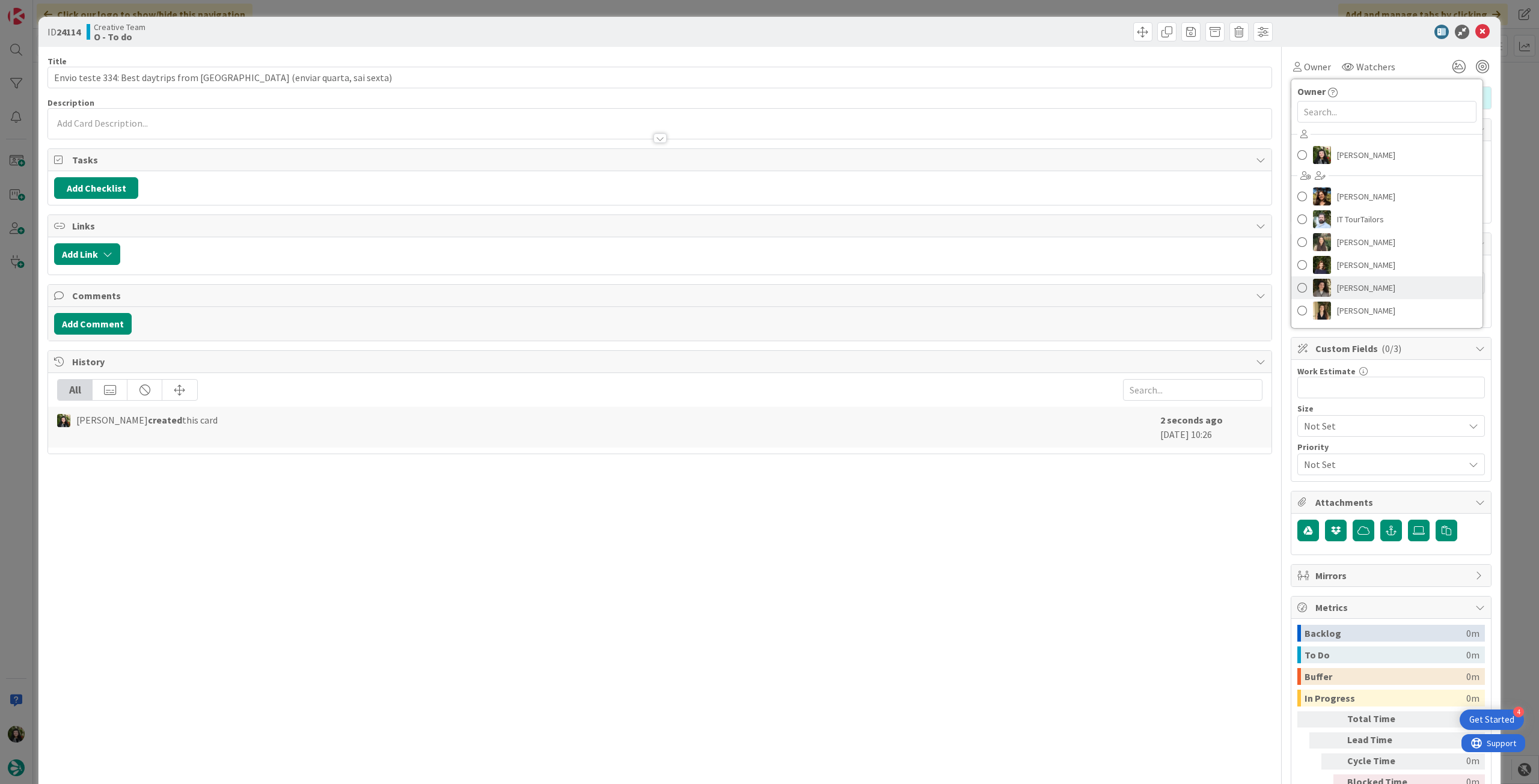
click at [1383, 295] on link "[PERSON_NAME]" at bounding box center [1386, 287] width 191 height 23
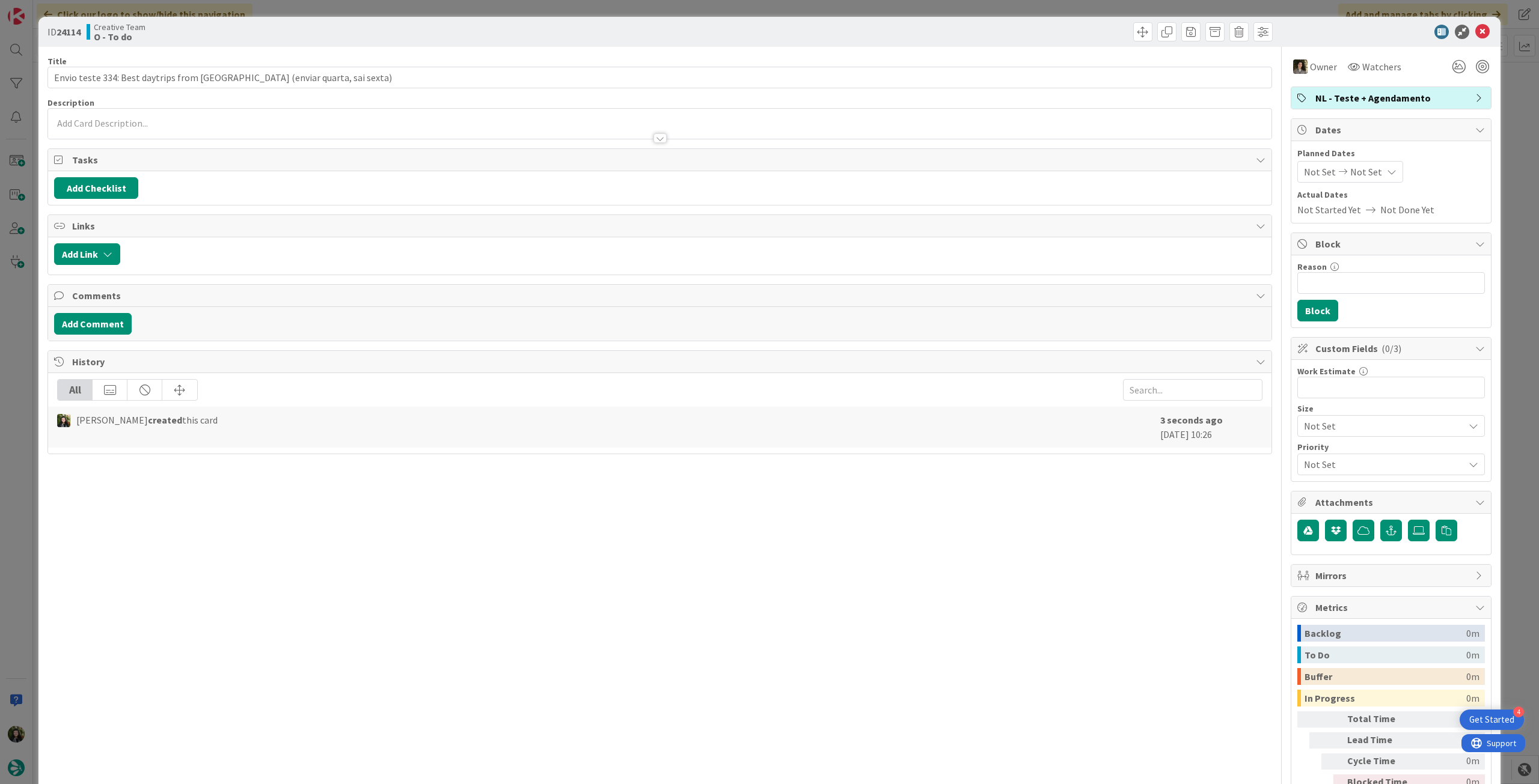
click at [1387, 167] on icon at bounding box center [1391, 171] width 10 height 10
click at [1460, 210] on div "Move forward to switch to the next month." at bounding box center [1462, 210] width 24 height 20
click at [1381, 253] on td "1" at bounding box center [1392, 253] width 24 height 23
type input "[DATE]"
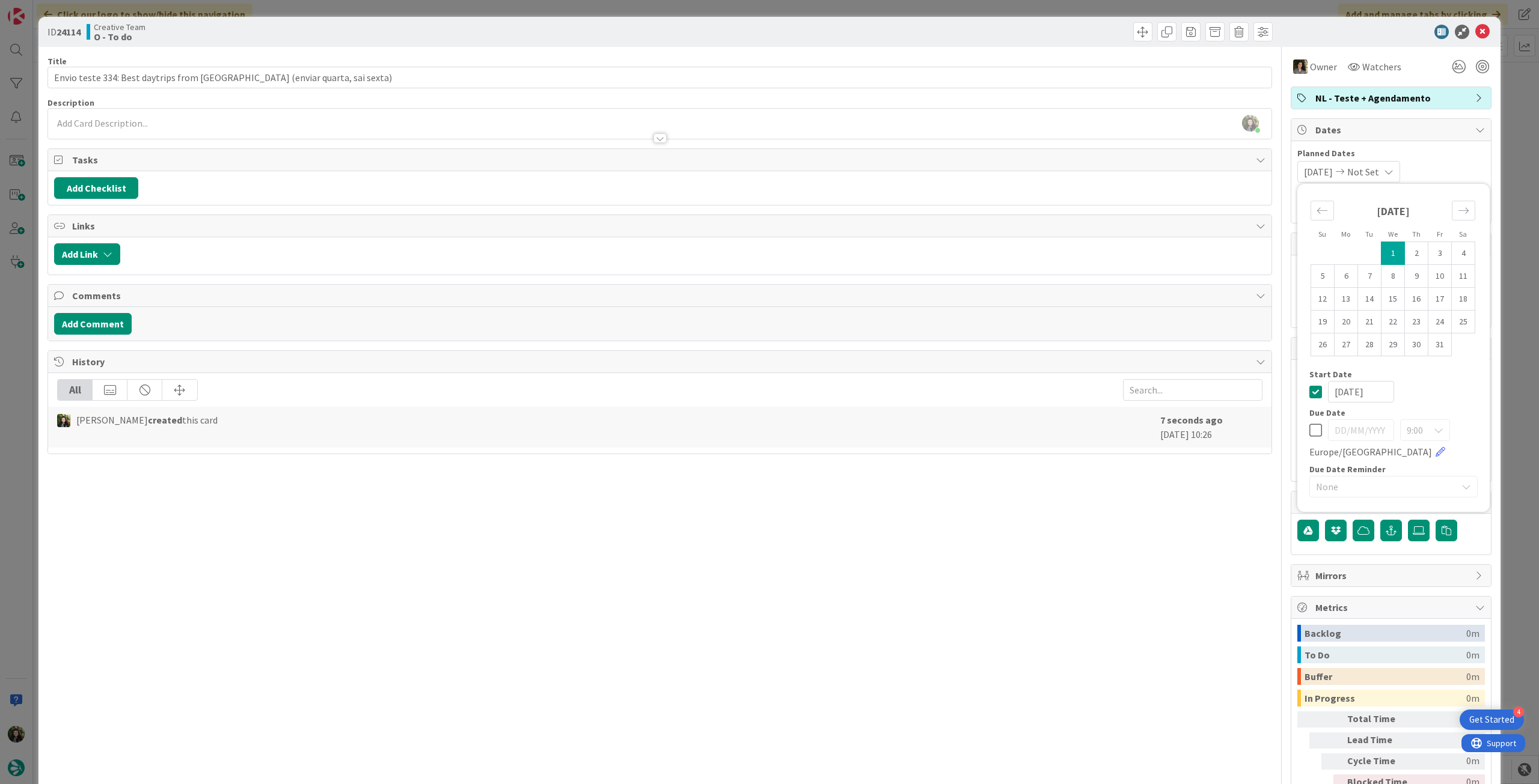
click at [1309, 395] on icon at bounding box center [1315, 391] width 12 height 14
click at [1309, 428] on icon at bounding box center [1315, 430] width 12 height 14
click at [1384, 258] on td "1" at bounding box center [1392, 253] width 24 height 23
type input "[DATE]"
click at [1475, 30] on icon at bounding box center [1482, 32] width 14 height 14
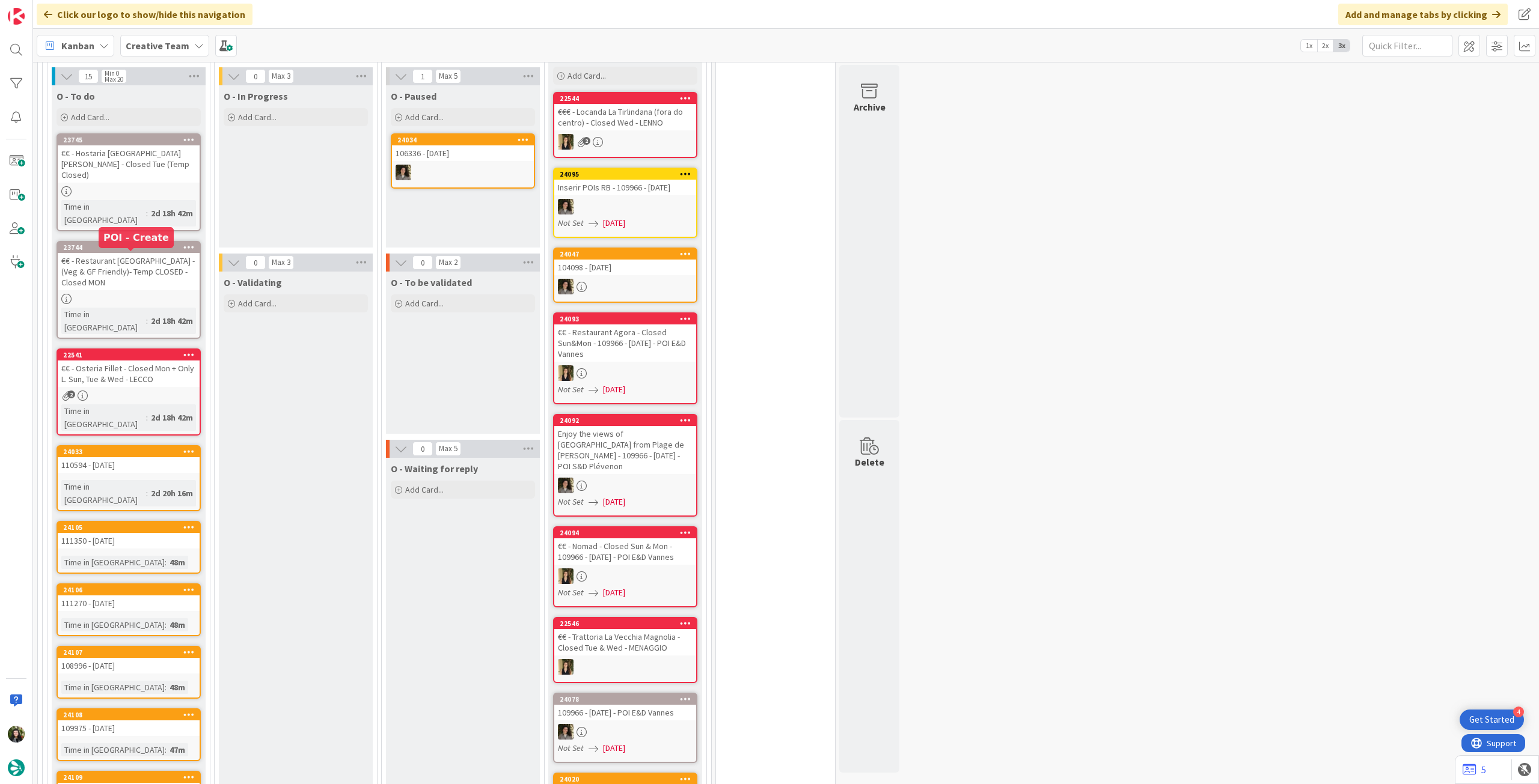
scroll to position [578, 0]
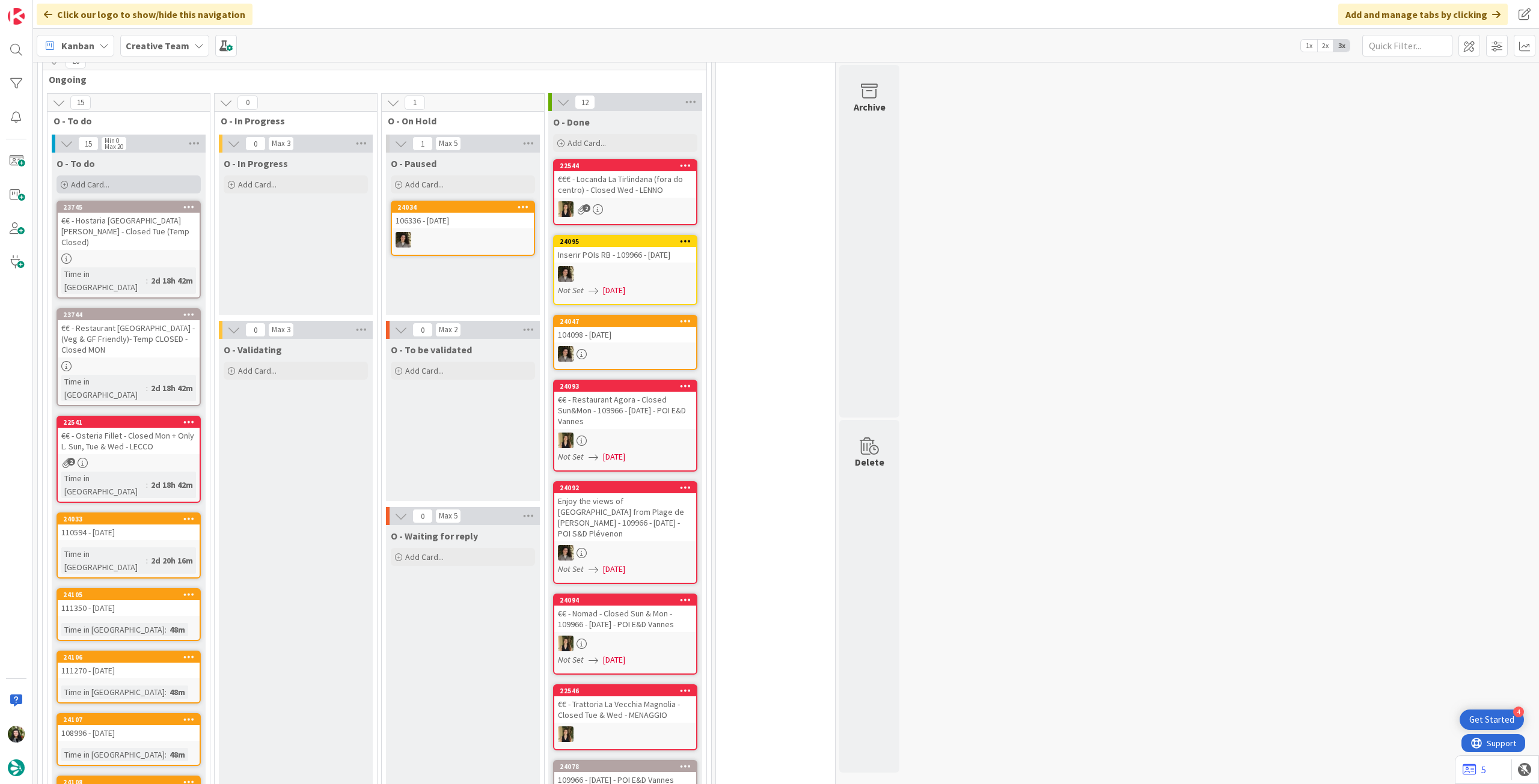
click at [133, 179] on div "Add Card..." at bounding box center [128, 185] width 144 height 18
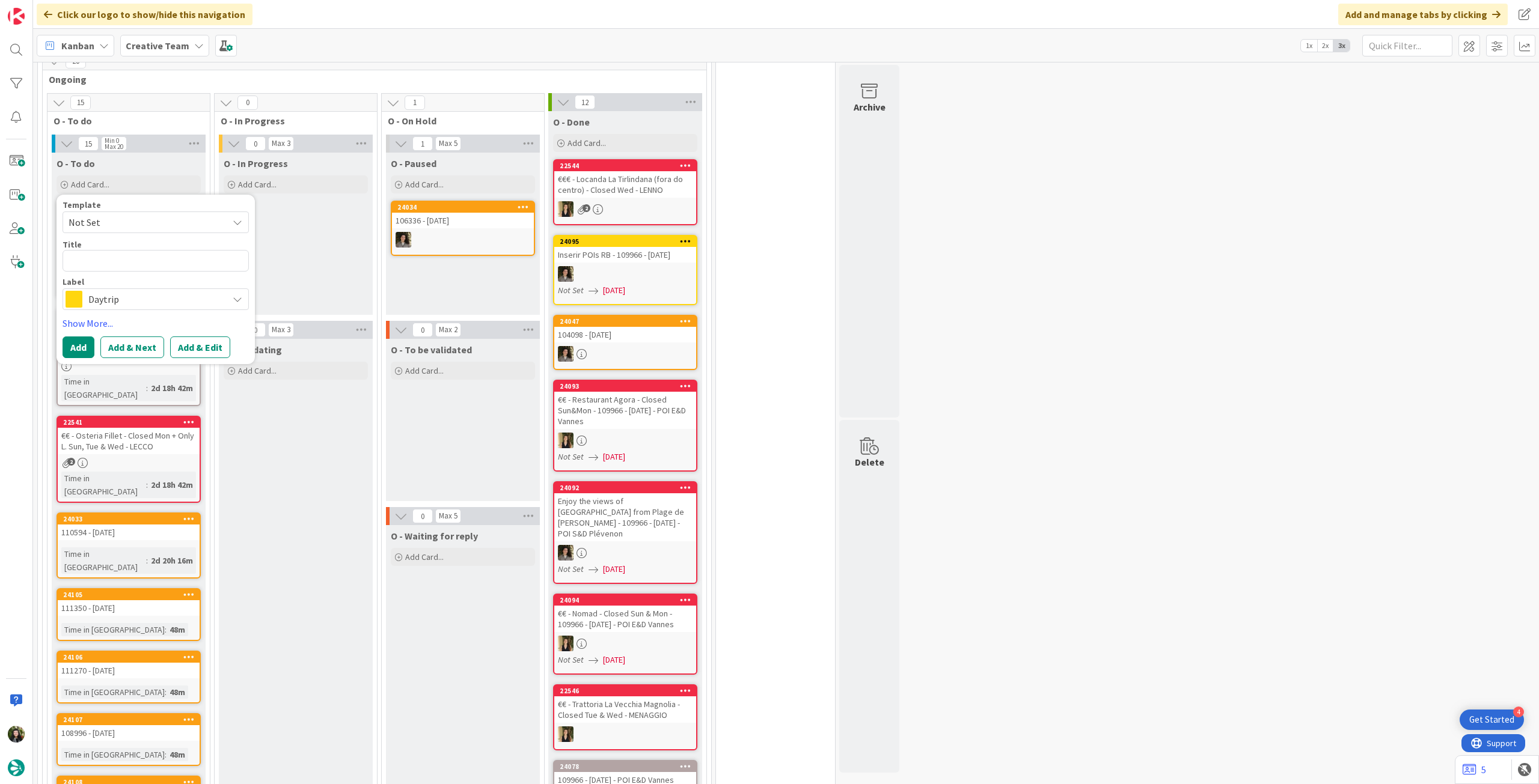
click at [140, 291] on span "Daytrip" at bounding box center [155, 299] width 134 height 17
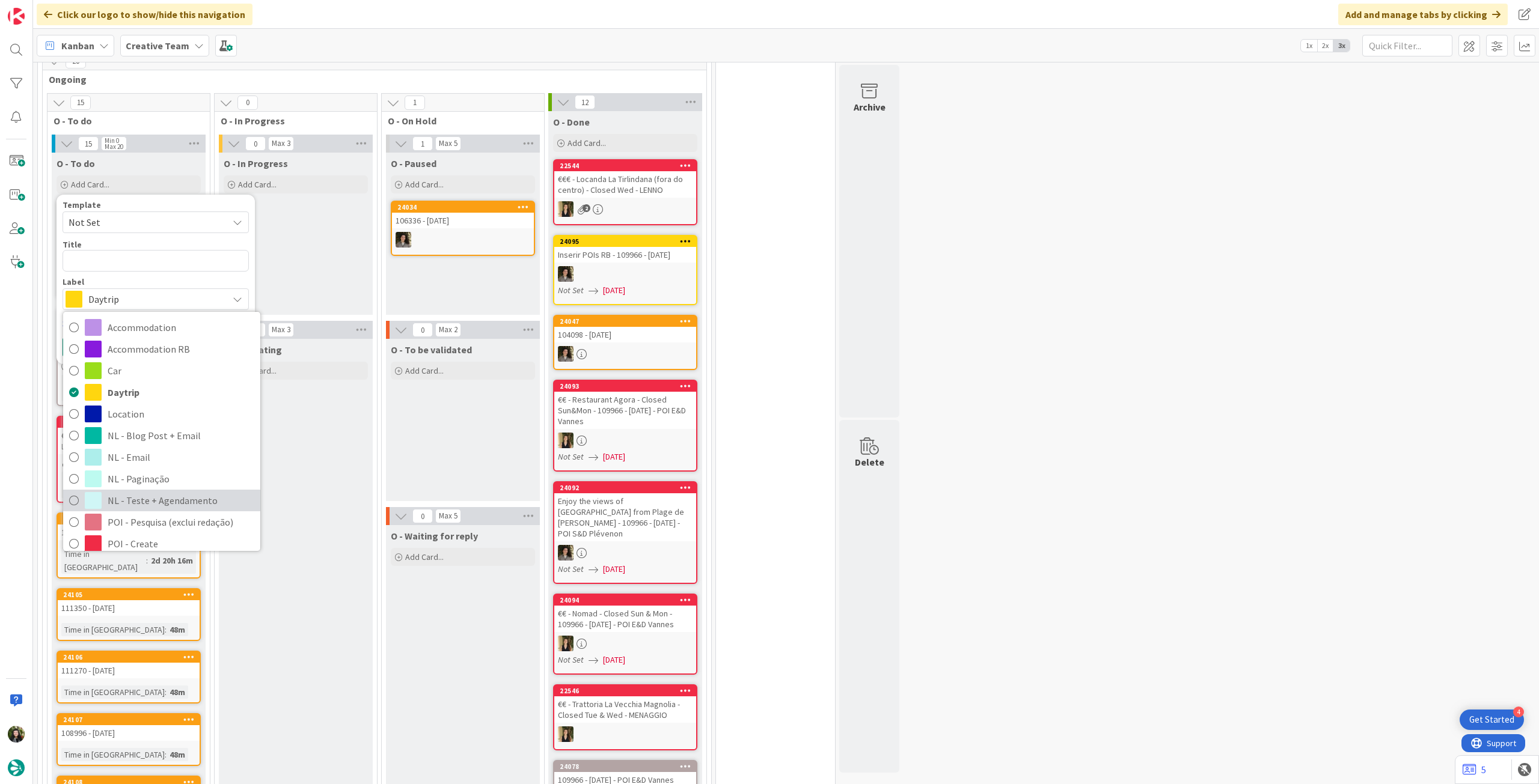
click at [164, 491] on span "NL - Teste + Agendamento" at bounding box center [180, 500] width 147 height 18
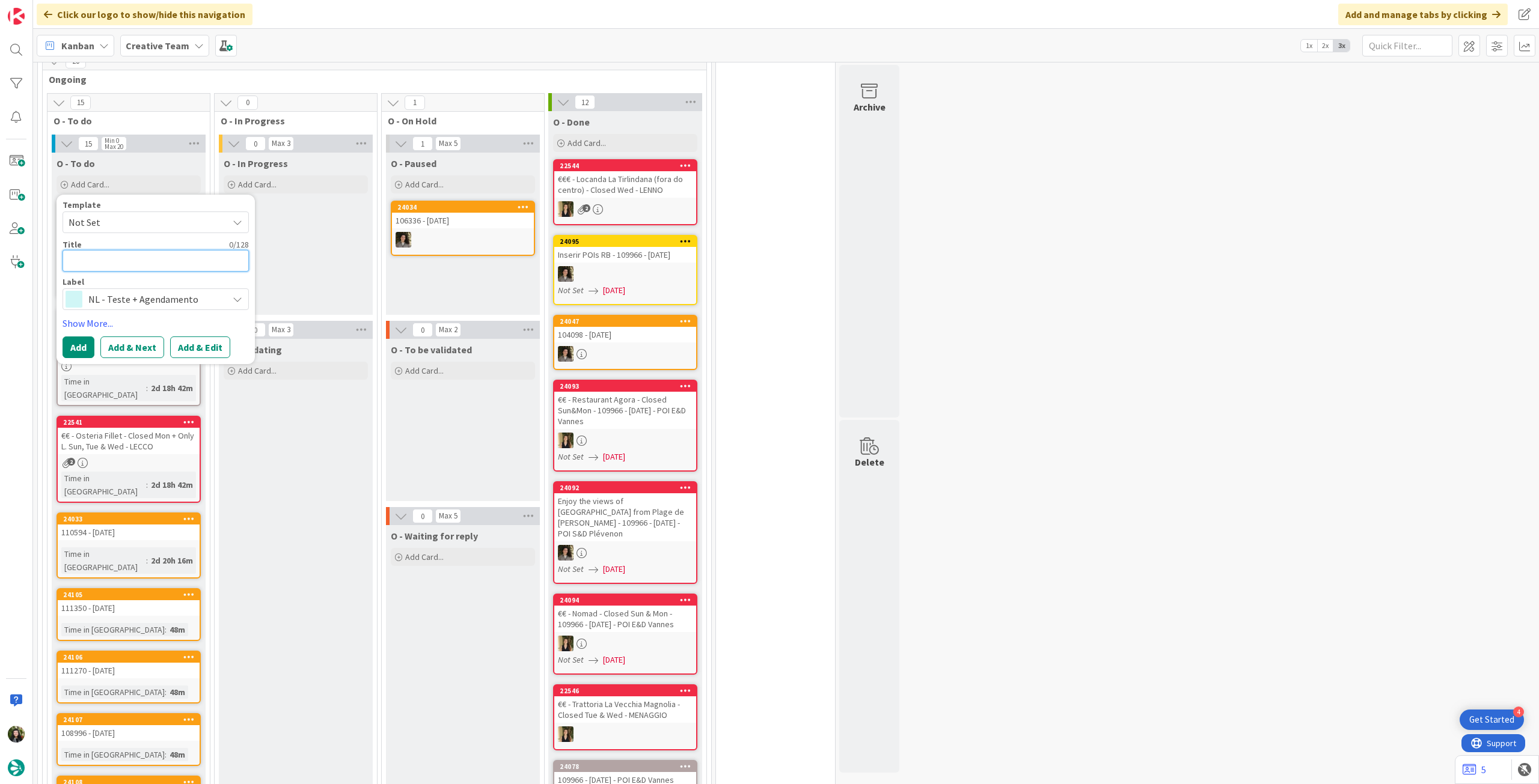
click at [146, 250] on textarea at bounding box center [156, 260] width 186 height 22
paste textarea "• Envio teste 329: Everything you need to know about Ireland (enviar sexta, sai…"
type textarea "x"
type textarea "• Envio teste 329: Everything you need to know about Ireland (enviar sexta, sai…"
click at [86, 250] on textarea "• Envio teste 329: Everything you need to know about Ireland (enviar sexta, sai…" at bounding box center [156, 267] width 186 height 35
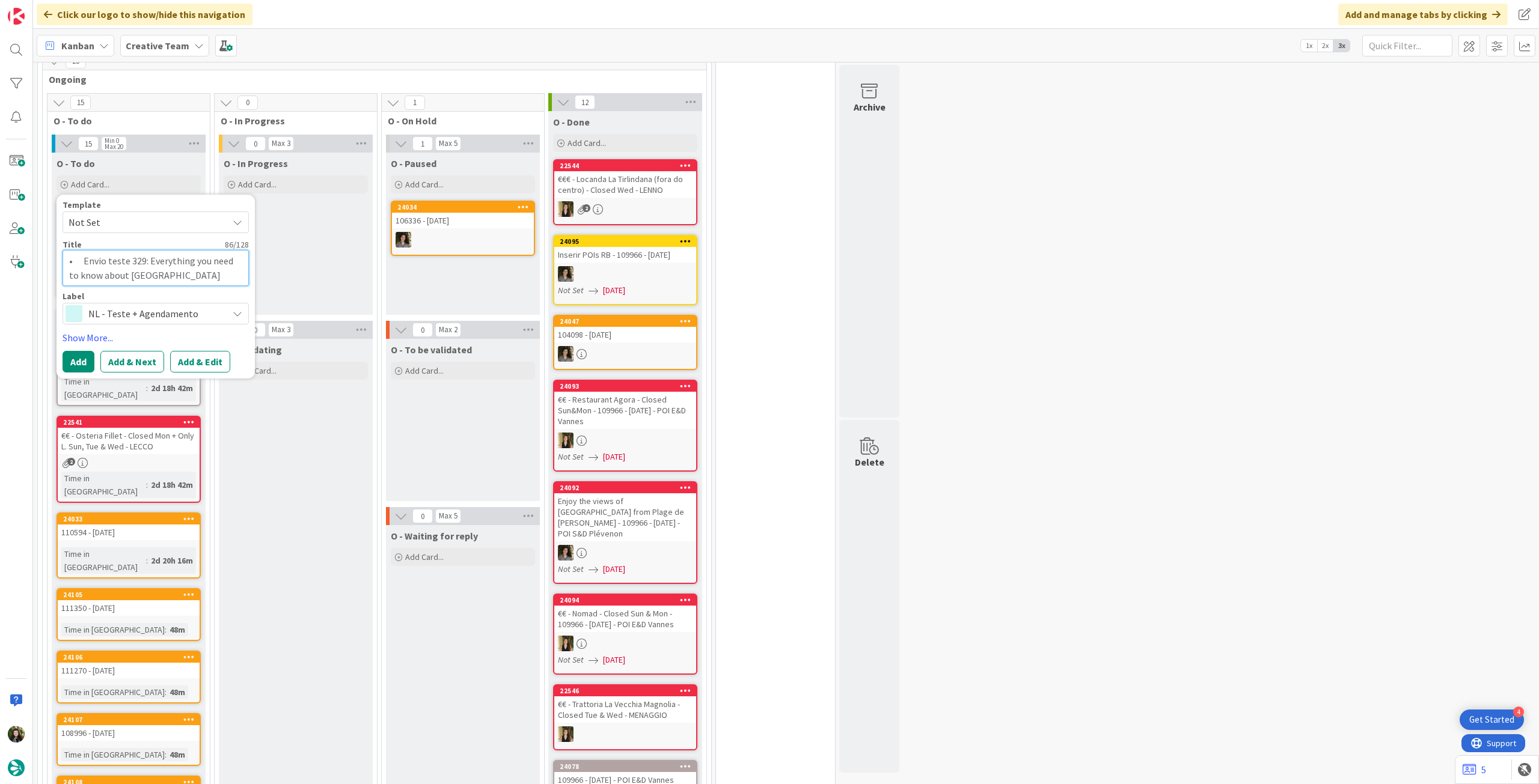
type textarea "x"
type textarea "•Envio teste 329: Everything you need to know about Ireland (enviar sexta, sai …"
type textarea "x"
type textarea "Envio teste 329: Everything you need to know about Ireland (enviar sexta, sai t…"
click at [86, 351] on button "Add" at bounding box center [78, 361] width 32 height 22
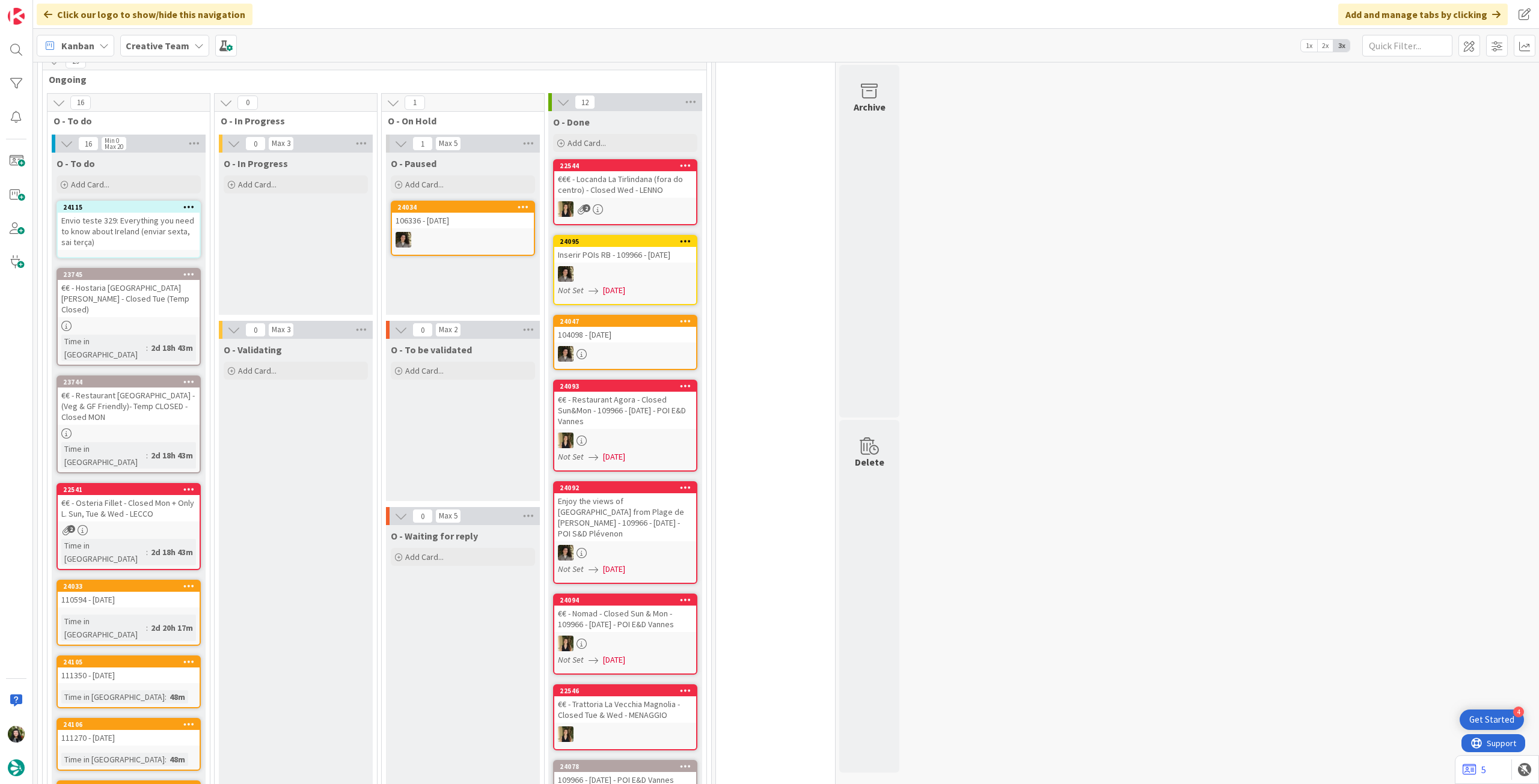
click at [138, 225] on div "Envio teste 329: Everything you need to know about Ireland (enviar sexta, sai t…" at bounding box center [128, 231] width 142 height 37
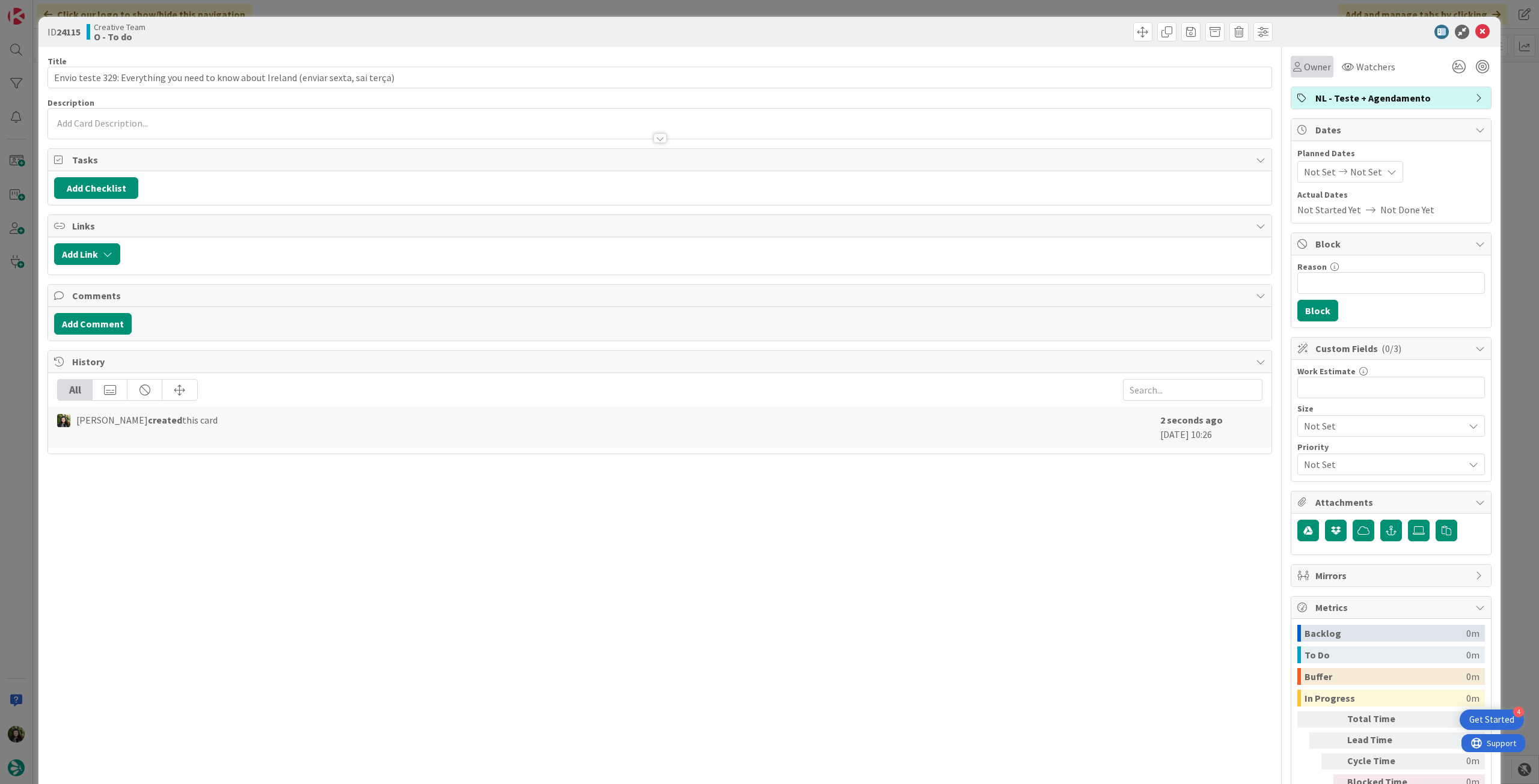
click at [1309, 69] on span "Owner" at bounding box center [1317, 67] width 27 height 14
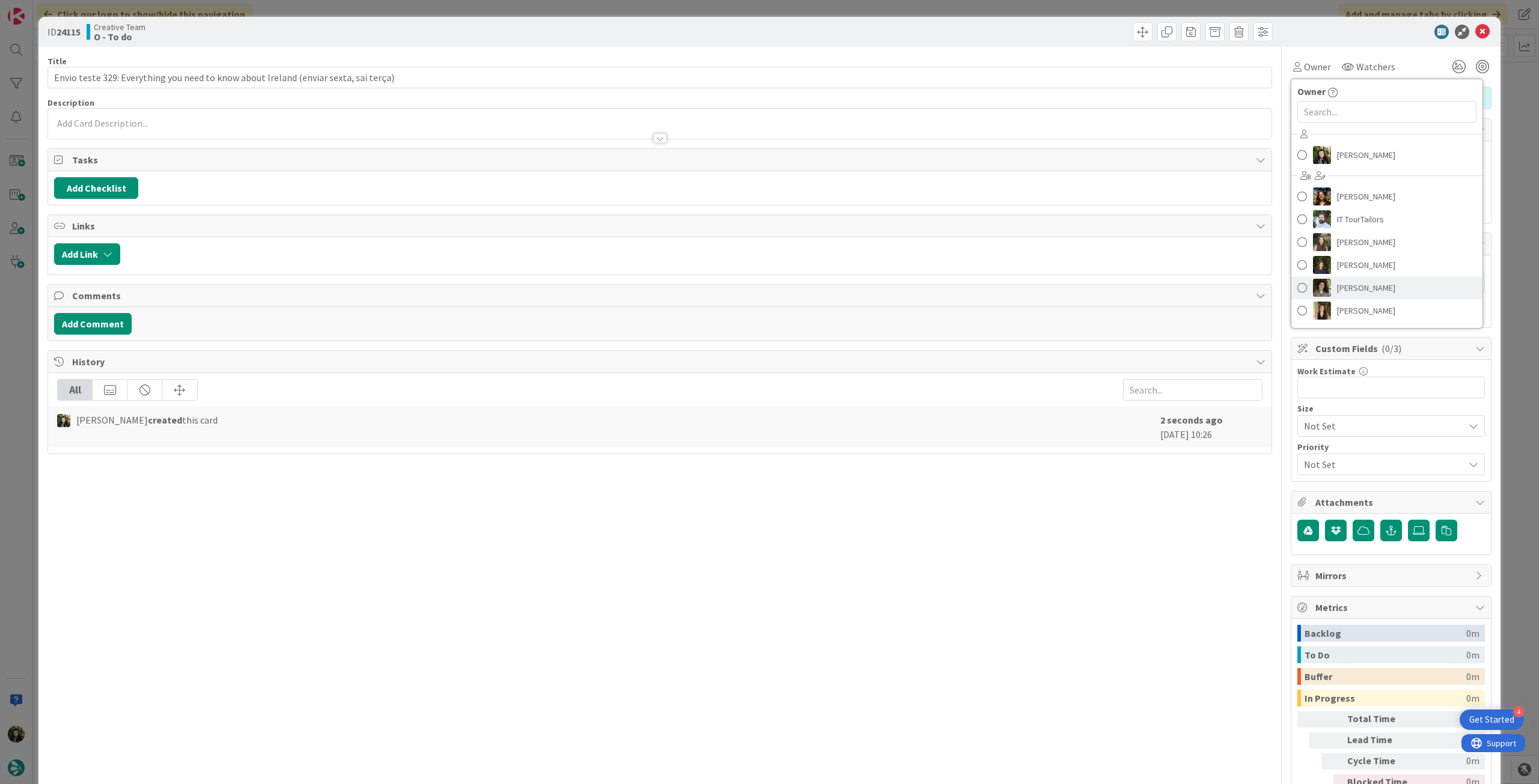
click at [1363, 295] on span "[PERSON_NAME]" at bounding box center [1366, 287] width 58 height 18
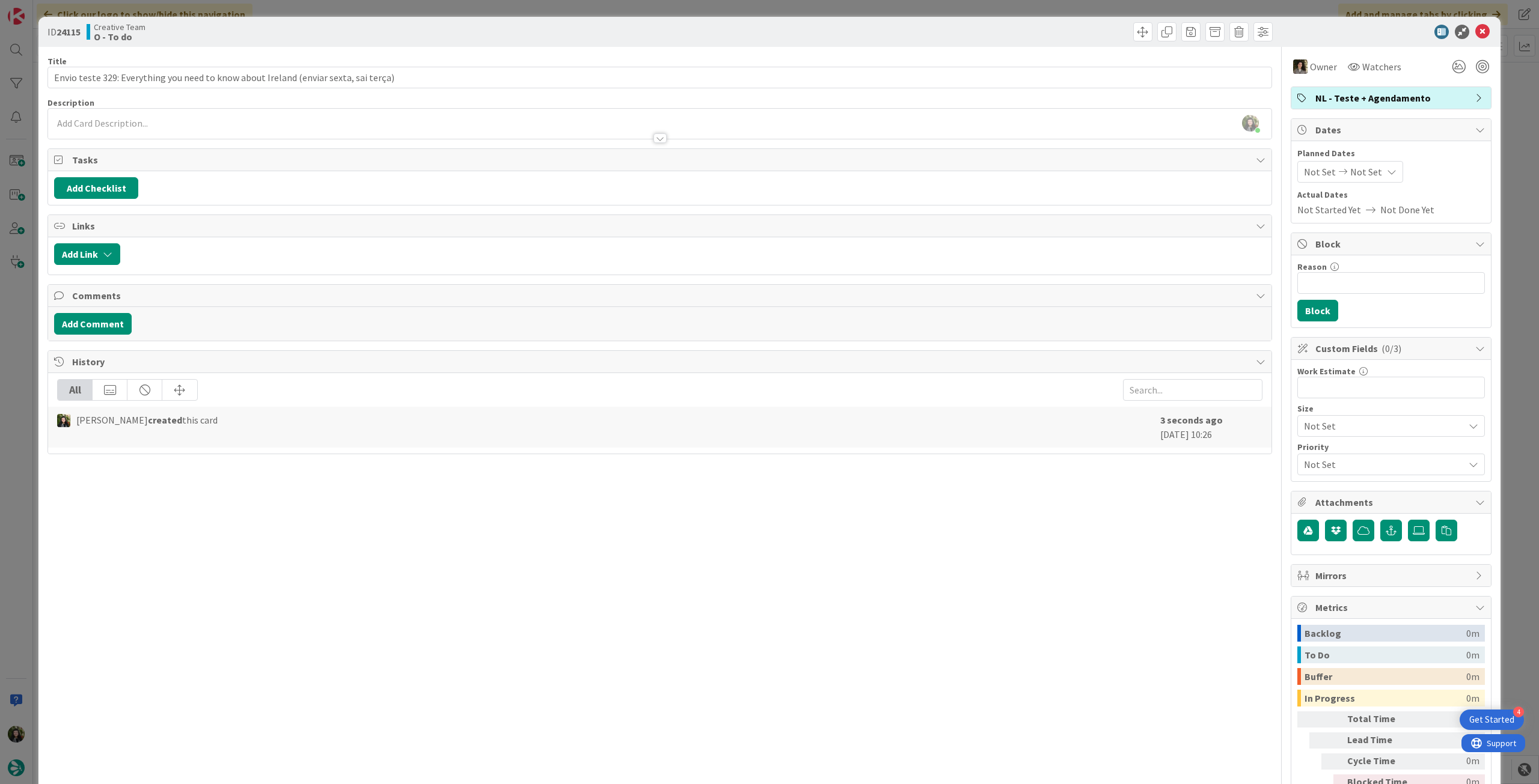
click at [1387, 174] on icon at bounding box center [1391, 171] width 10 height 10
click at [1457, 209] on icon "Move forward to switch to the next month." at bounding box center [1462, 210] width 11 height 11
click at [1428, 248] on td "3" at bounding box center [1440, 253] width 24 height 23
type input "[DATE]"
click at [1309, 392] on icon at bounding box center [1315, 391] width 12 height 14
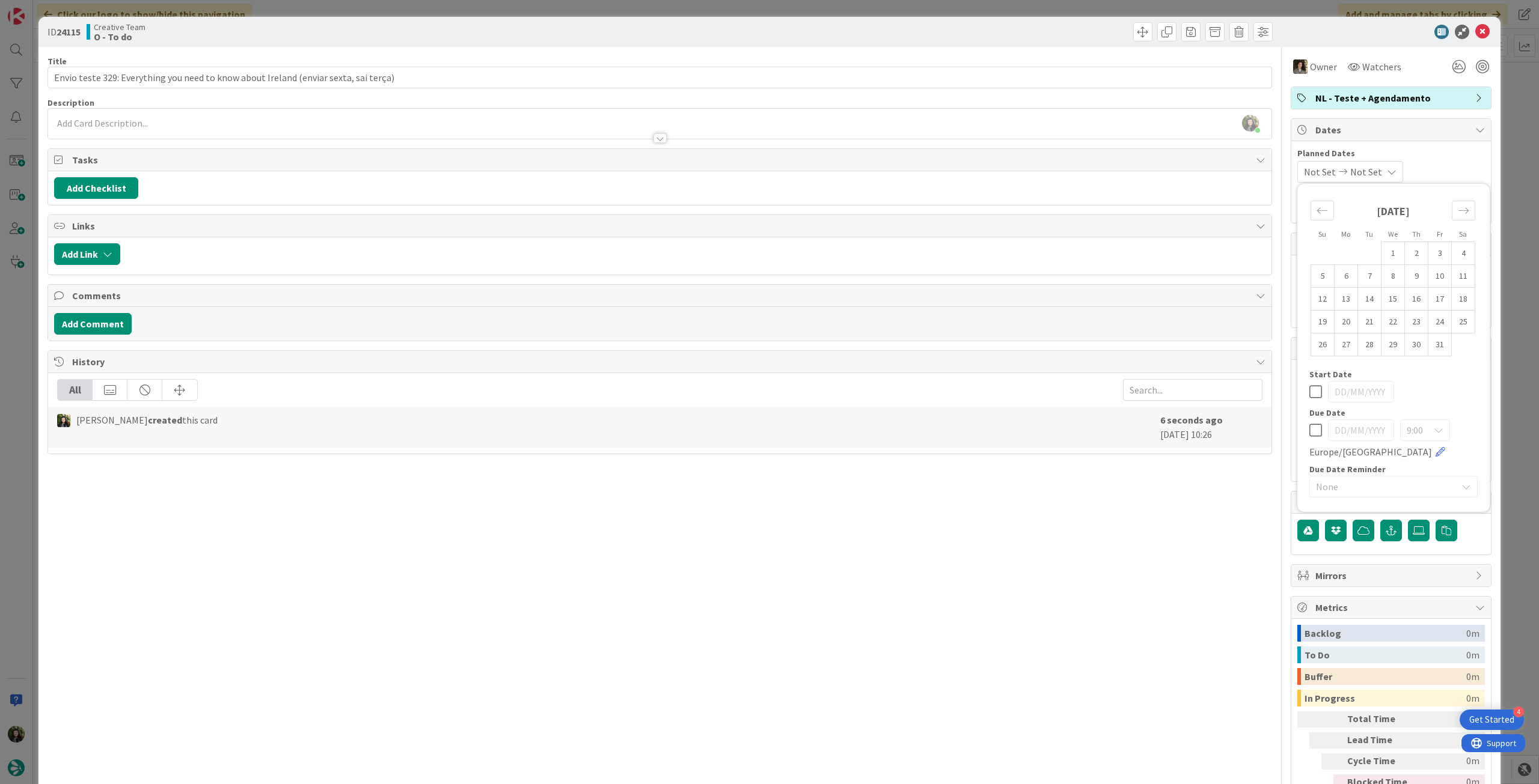
click at [1309, 430] on icon at bounding box center [1315, 430] width 12 height 14
click at [1433, 246] on td "3" at bounding box center [1440, 253] width 24 height 23
type input "[DATE]"
click at [1475, 33] on icon at bounding box center [1482, 32] width 14 height 14
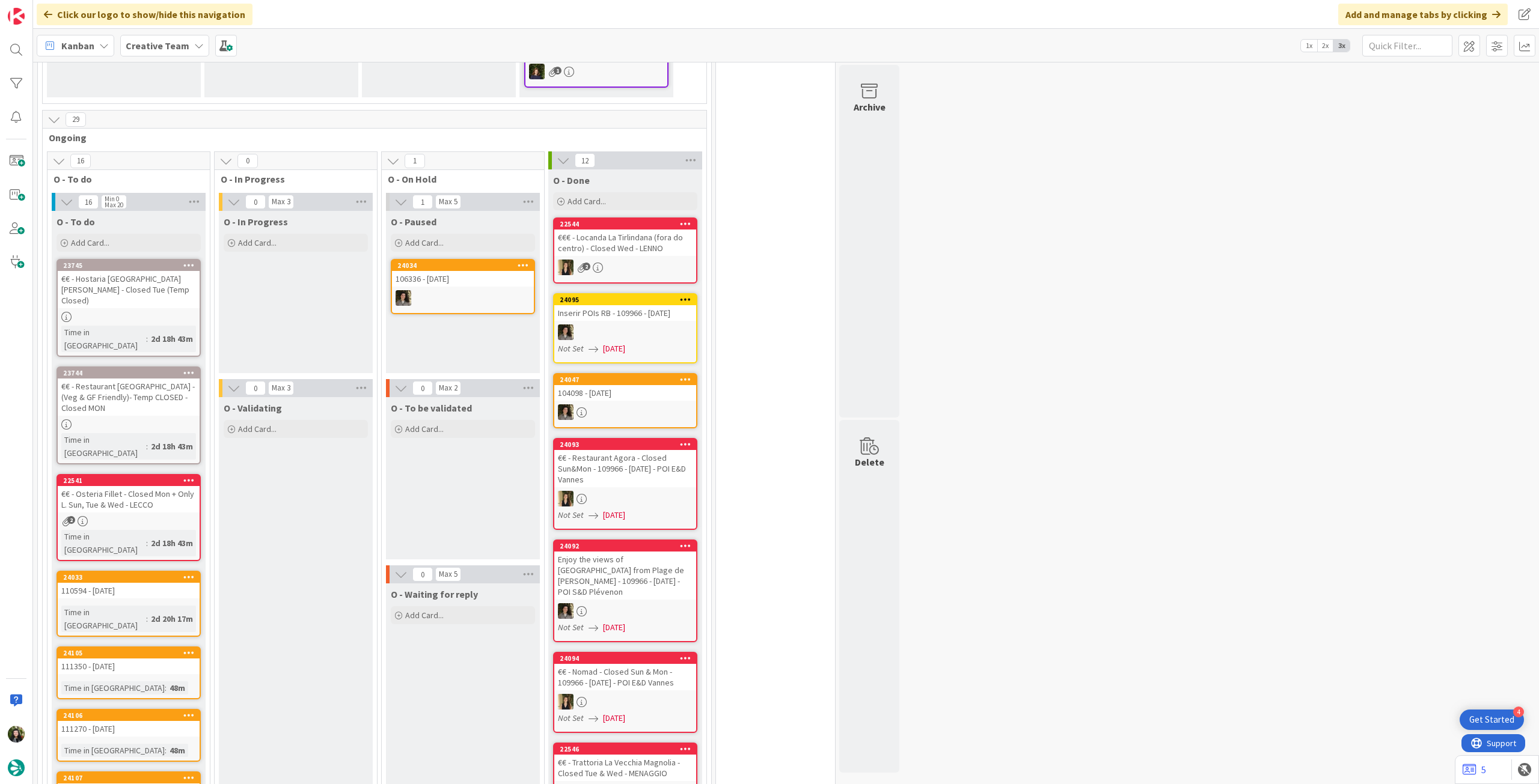
scroll to position [454, 0]
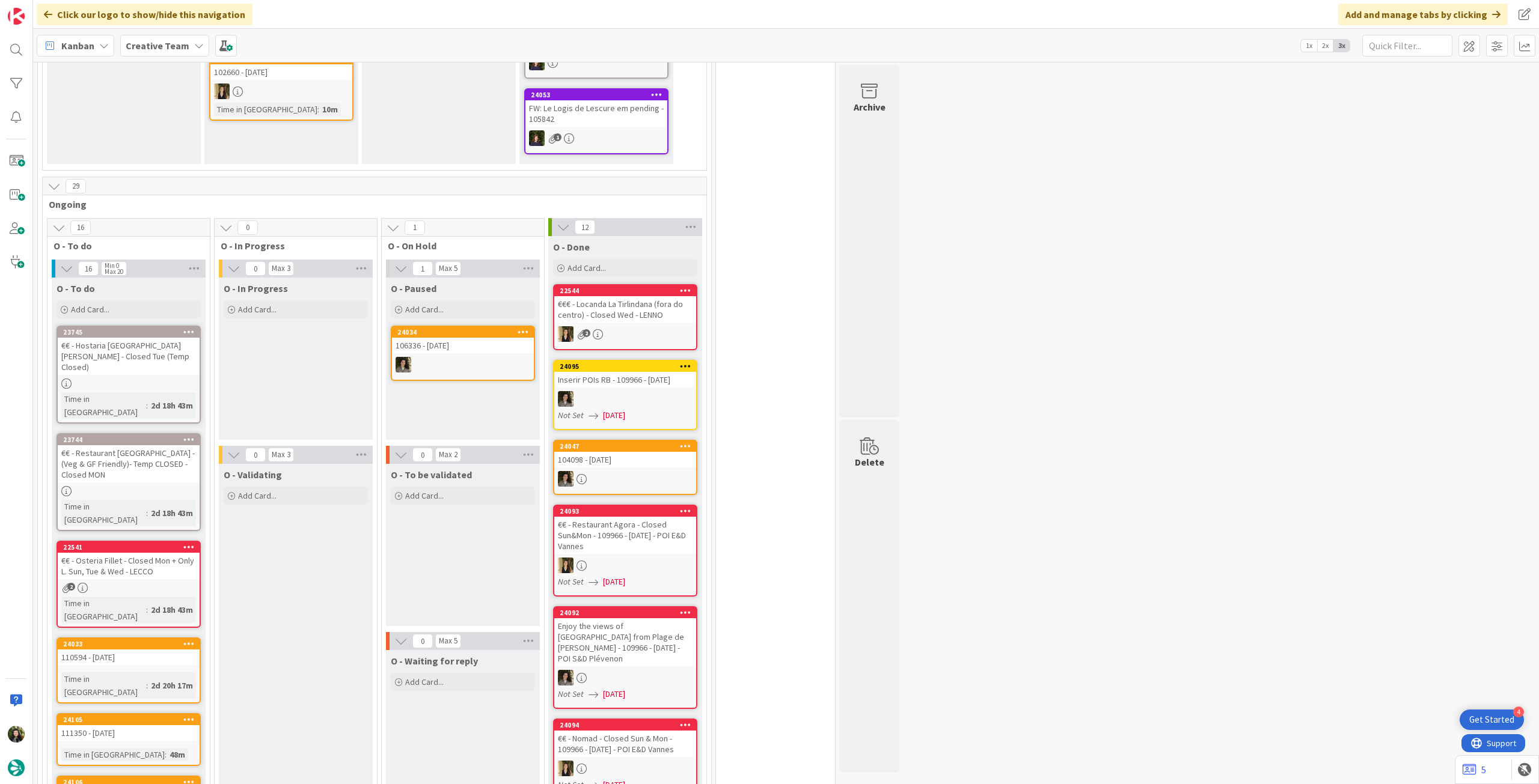
drag, startPoint x: 98, startPoint y: 290, endPoint x: 131, endPoint y: 346, distance: 65.0
click at [98, 301] on div "Add Card..." at bounding box center [128, 309] width 144 height 18
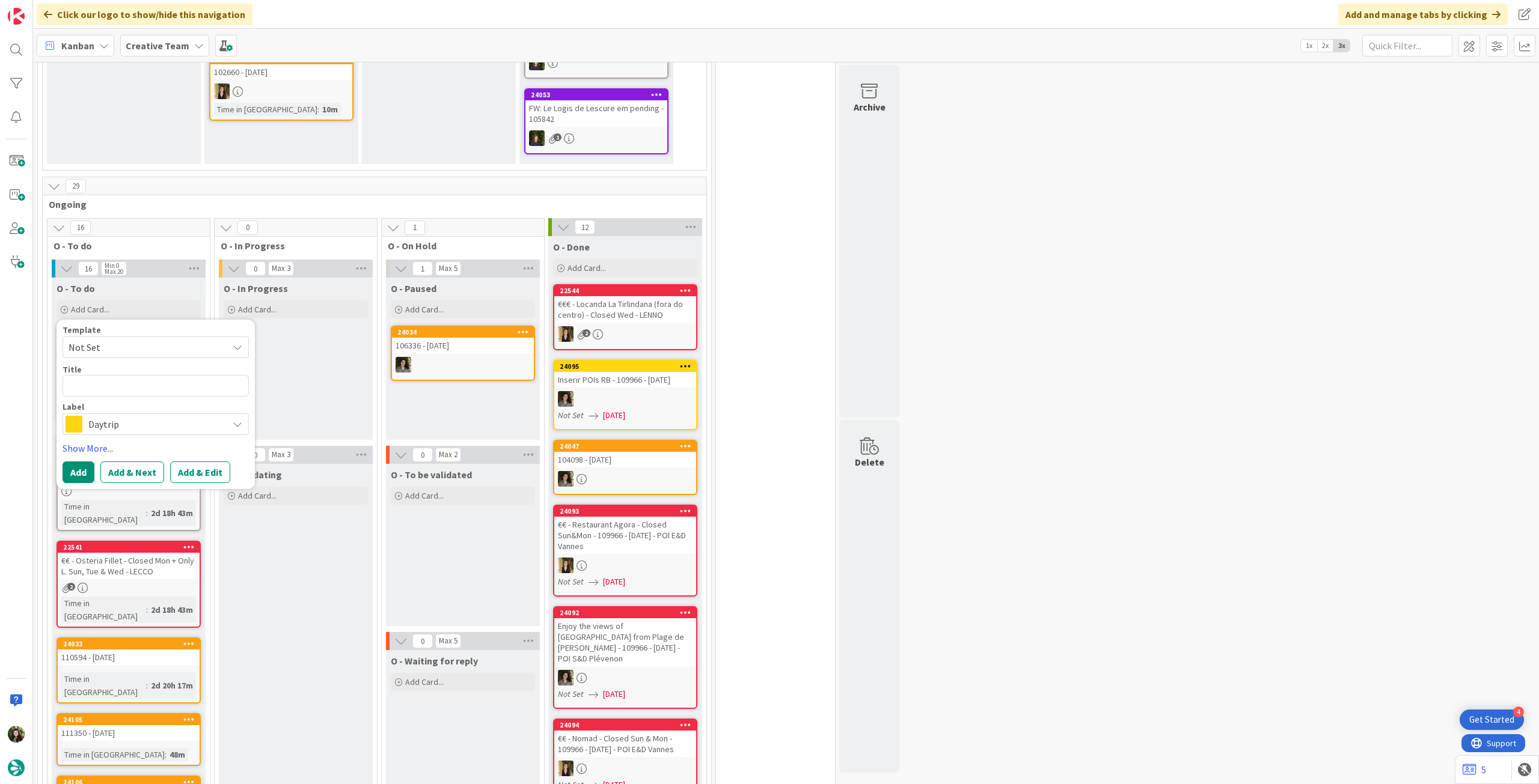
click at [185, 422] on div "Daytrip" at bounding box center [156, 424] width 186 height 22
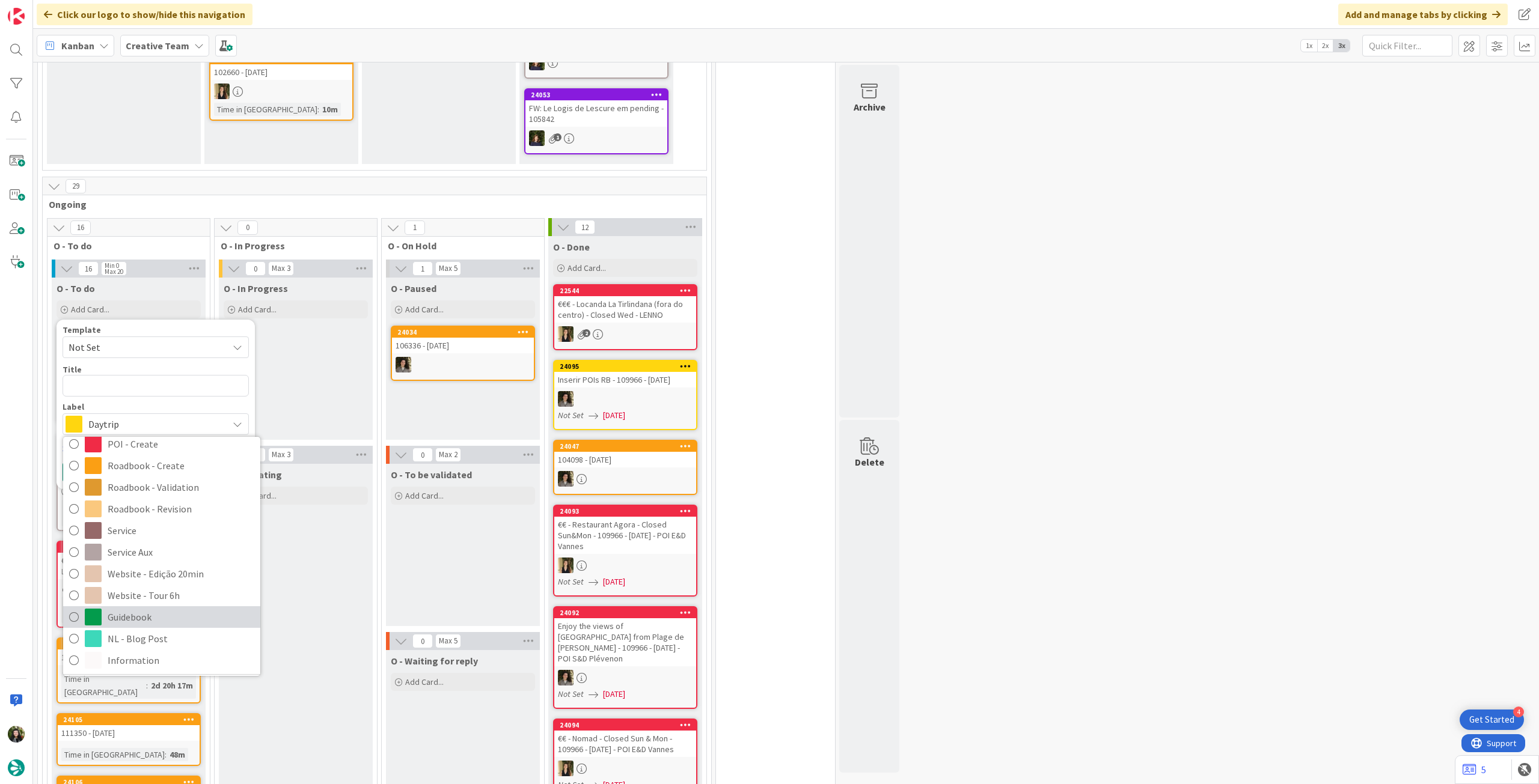
scroll to position [240, 0]
click at [164, 613] on span "NL - Blog Post" at bounding box center [180, 622] width 147 height 18
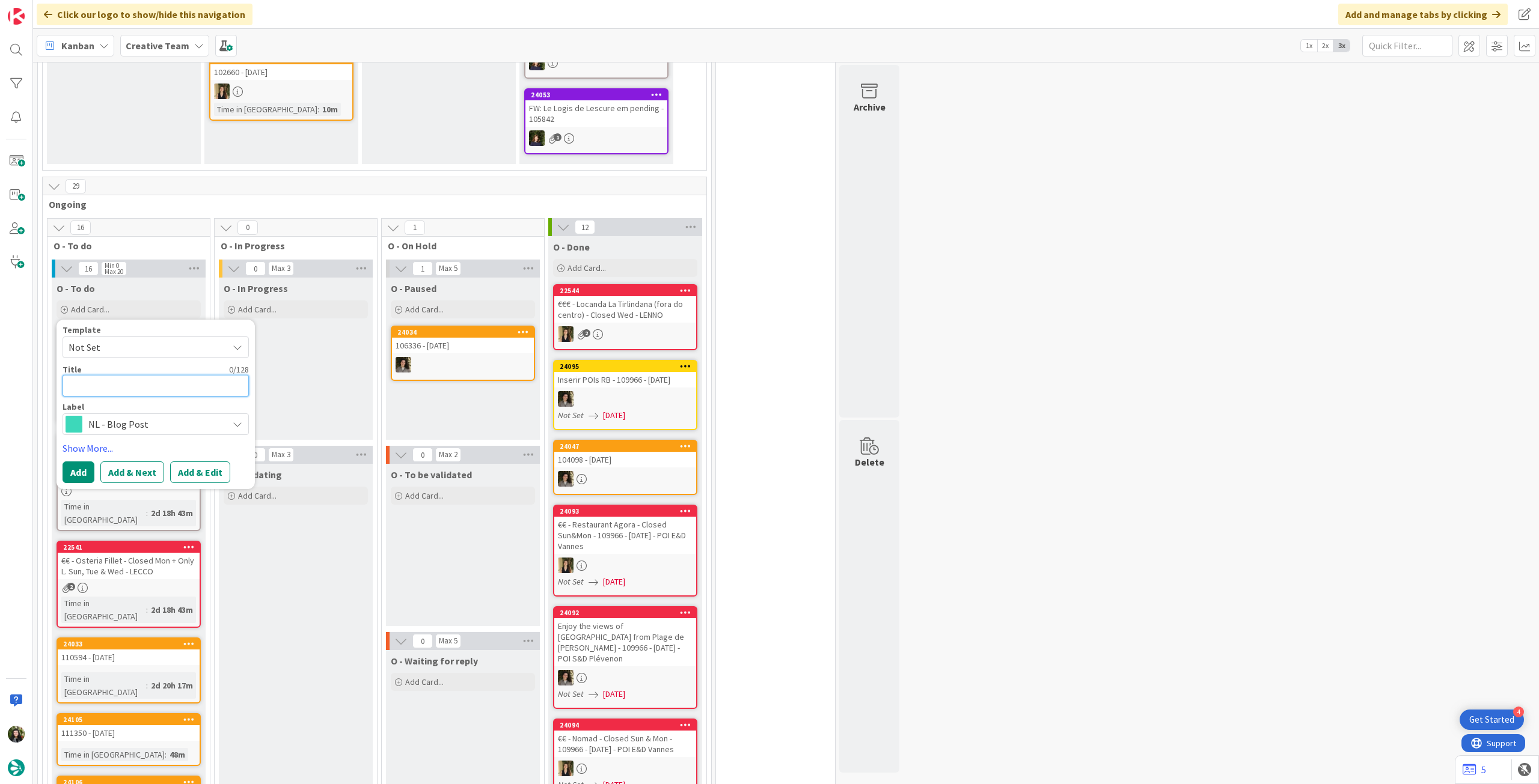
click at [150, 374] on textarea at bounding box center [156, 385] width 186 height 22
paste textarea "Redação: 347 - A Food Lover’s Guide to [GEOGRAPHIC_DATA], from tapas to paella …"
type textarea "x"
type textarea "Redação: 347 - A Food Lover’s Guide to [GEOGRAPHIC_DATA], from tapas to paella …"
click at [81, 493] on button "Add" at bounding box center [78, 501] width 32 height 22
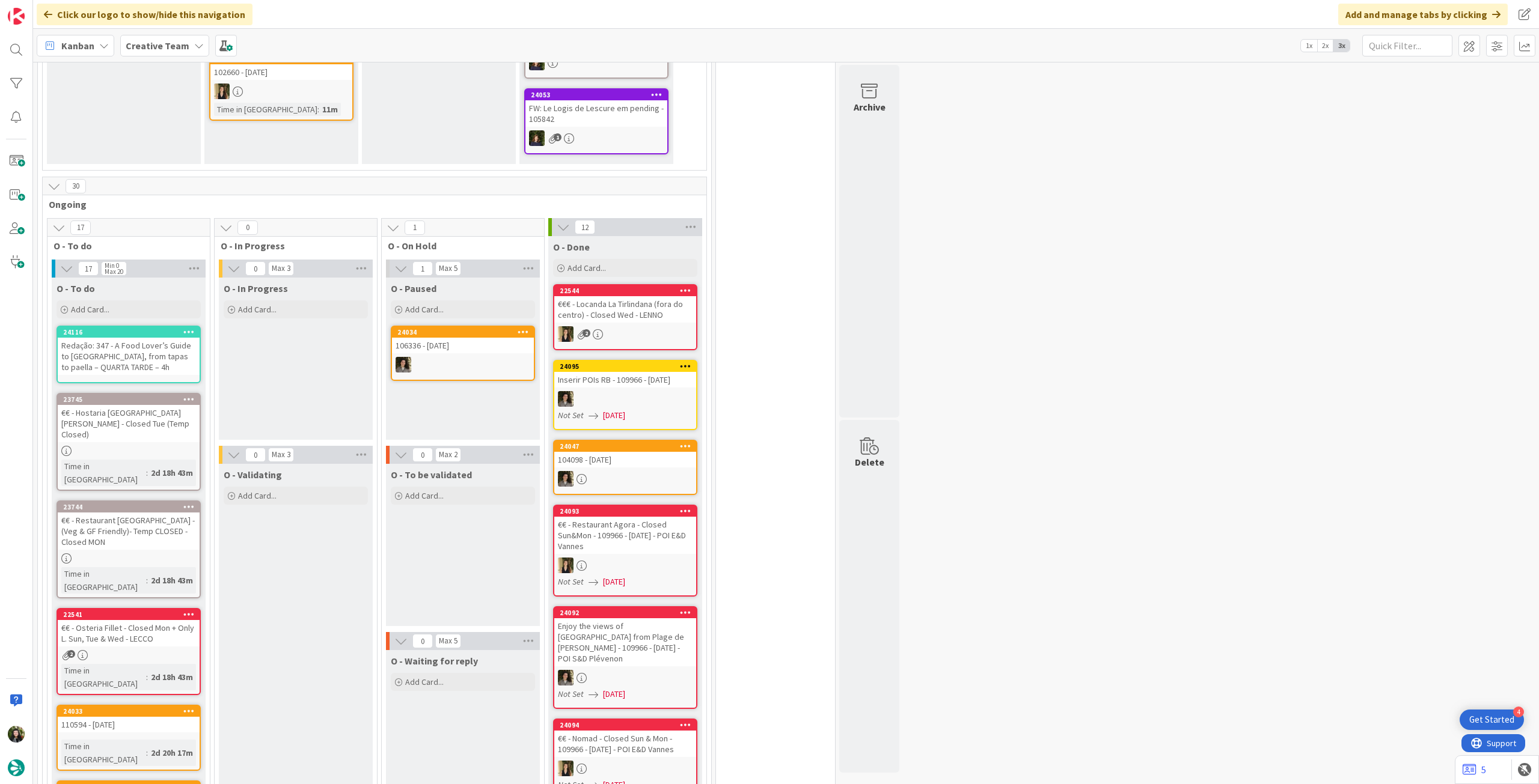
click at [131, 345] on div "Redação: 347 - A Food Lover’s Guide to [GEOGRAPHIC_DATA], from tapas to paella …" at bounding box center [128, 356] width 142 height 37
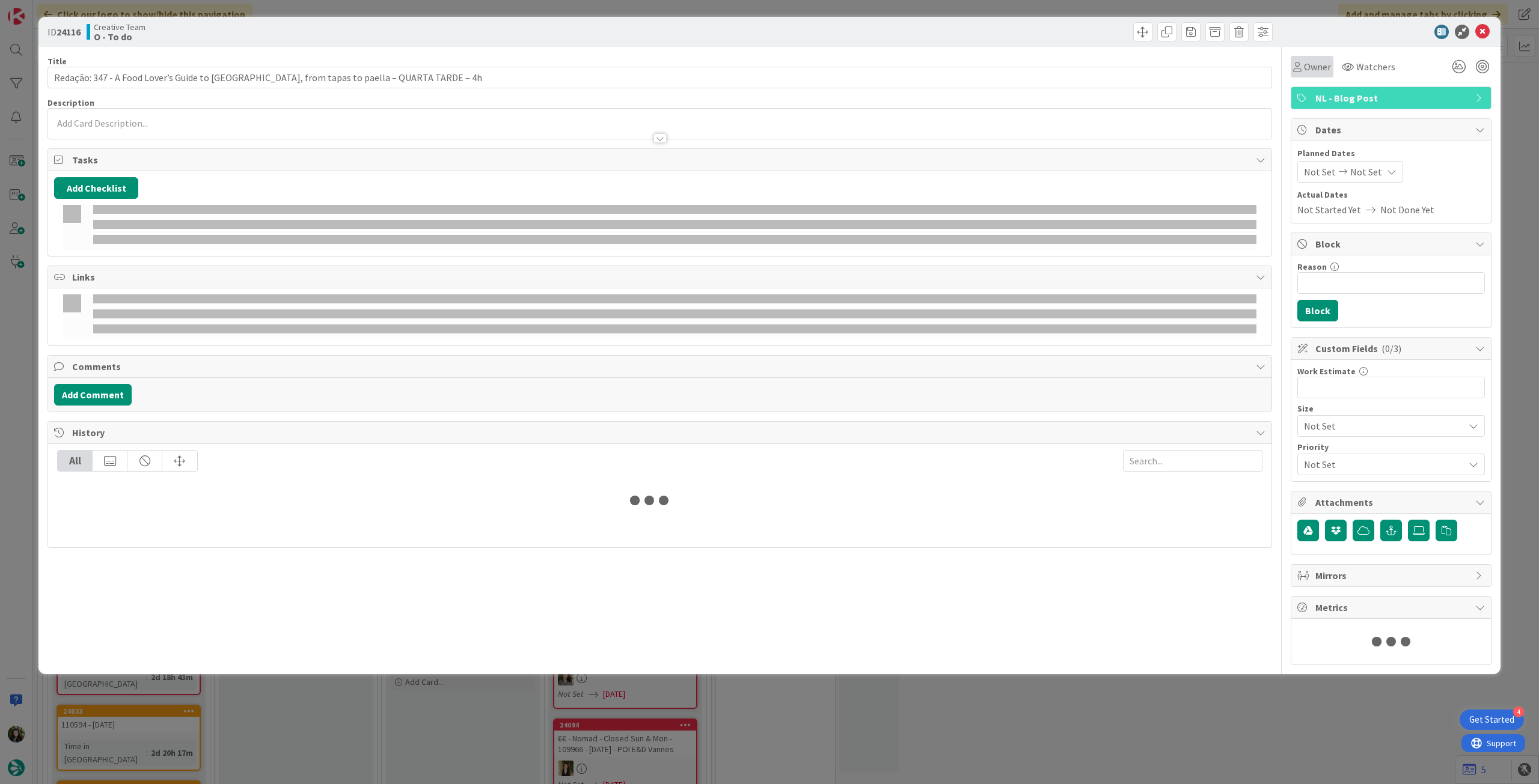
click at [1315, 73] on span "Owner" at bounding box center [1317, 67] width 27 height 14
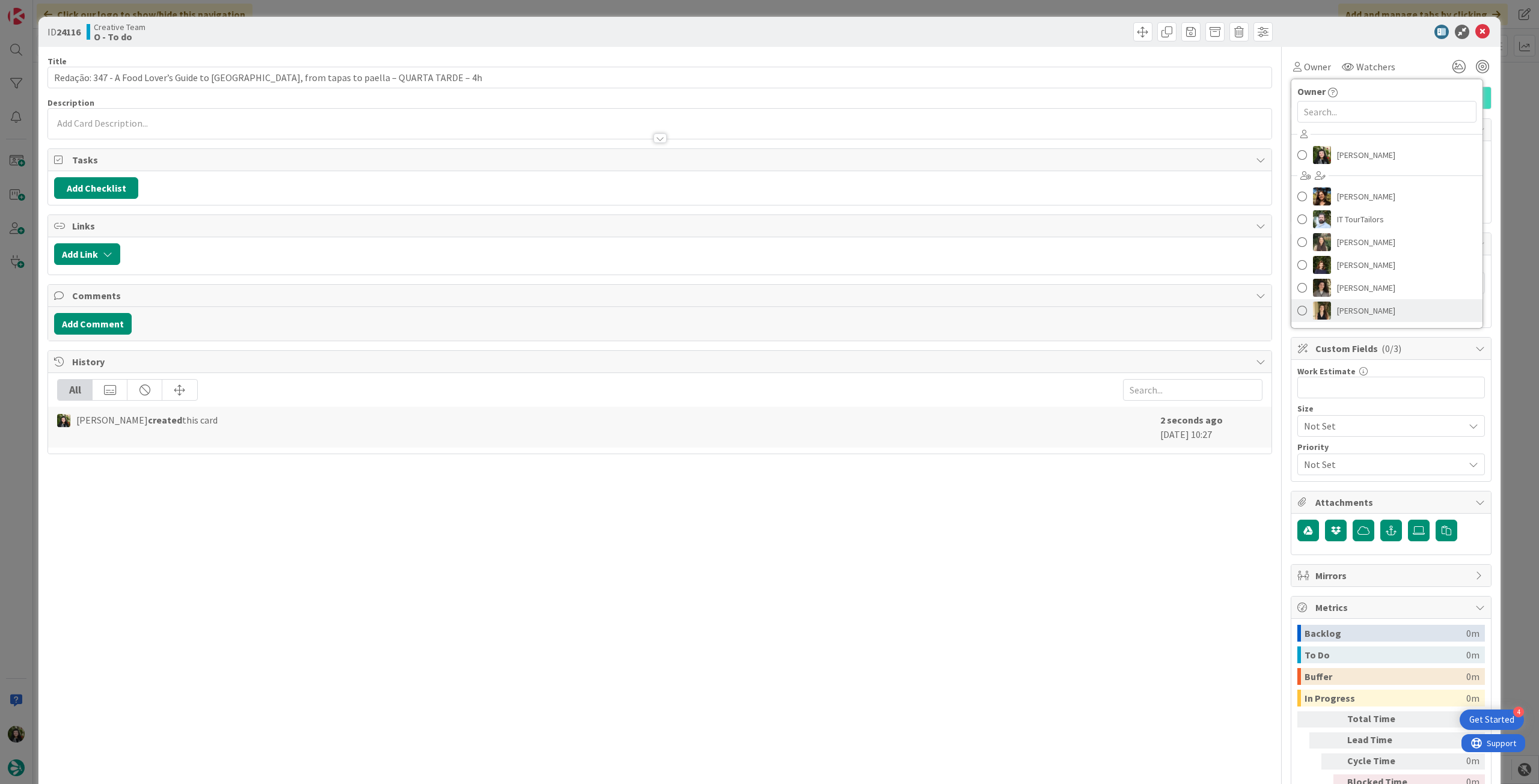
click at [1366, 305] on span "[PERSON_NAME]" at bounding box center [1366, 310] width 58 height 18
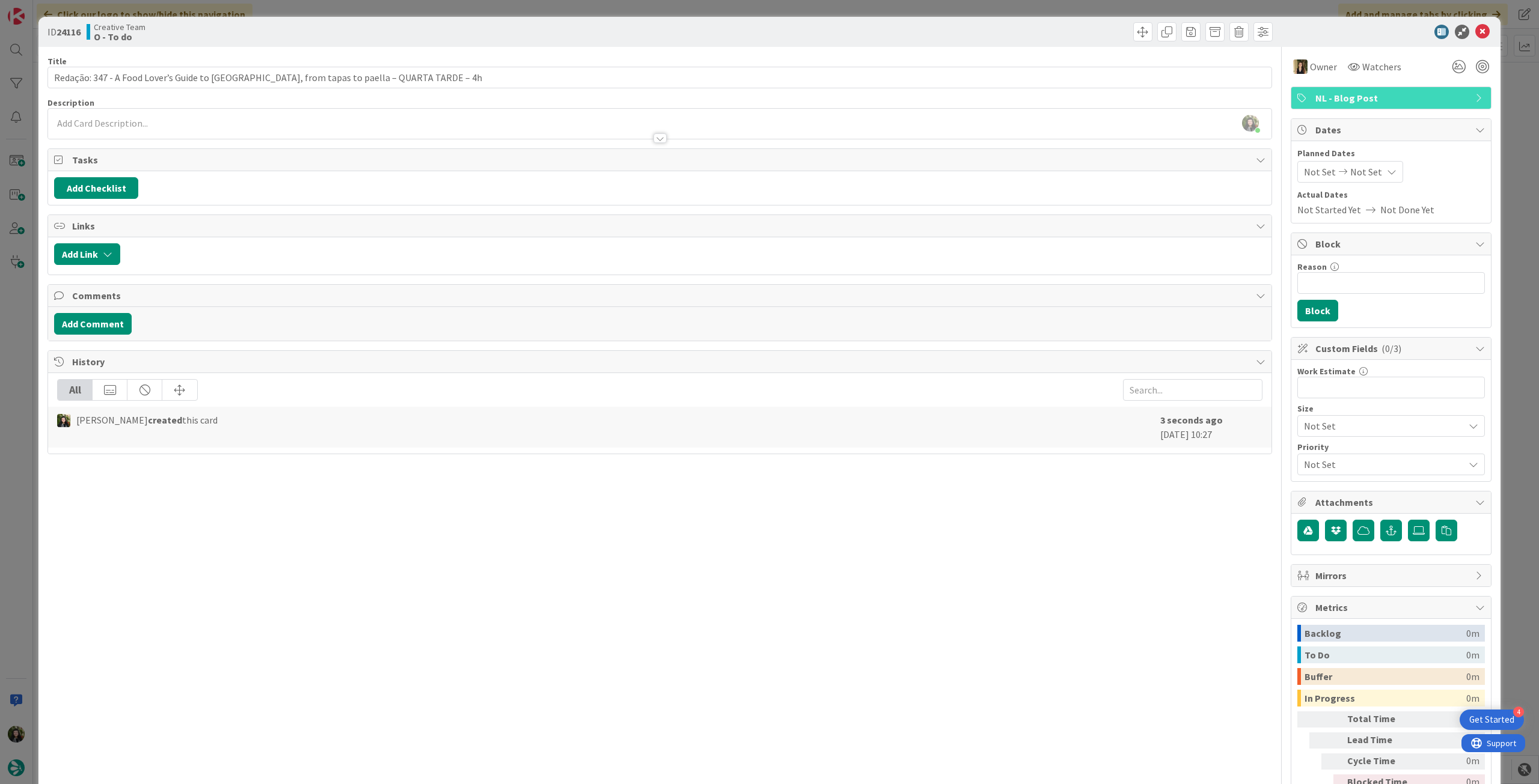
click at [1366, 171] on span "Not Set" at bounding box center [1366, 171] width 32 height 14
click at [1457, 212] on icon "Move forward to switch to the next month." at bounding box center [1462, 210] width 11 height 11
click at [1387, 251] on td "1" at bounding box center [1392, 253] width 24 height 23
type input "[DATE]"
click at [1309, 394] on icon at bounding box center [1315, 391] width 12 height 14
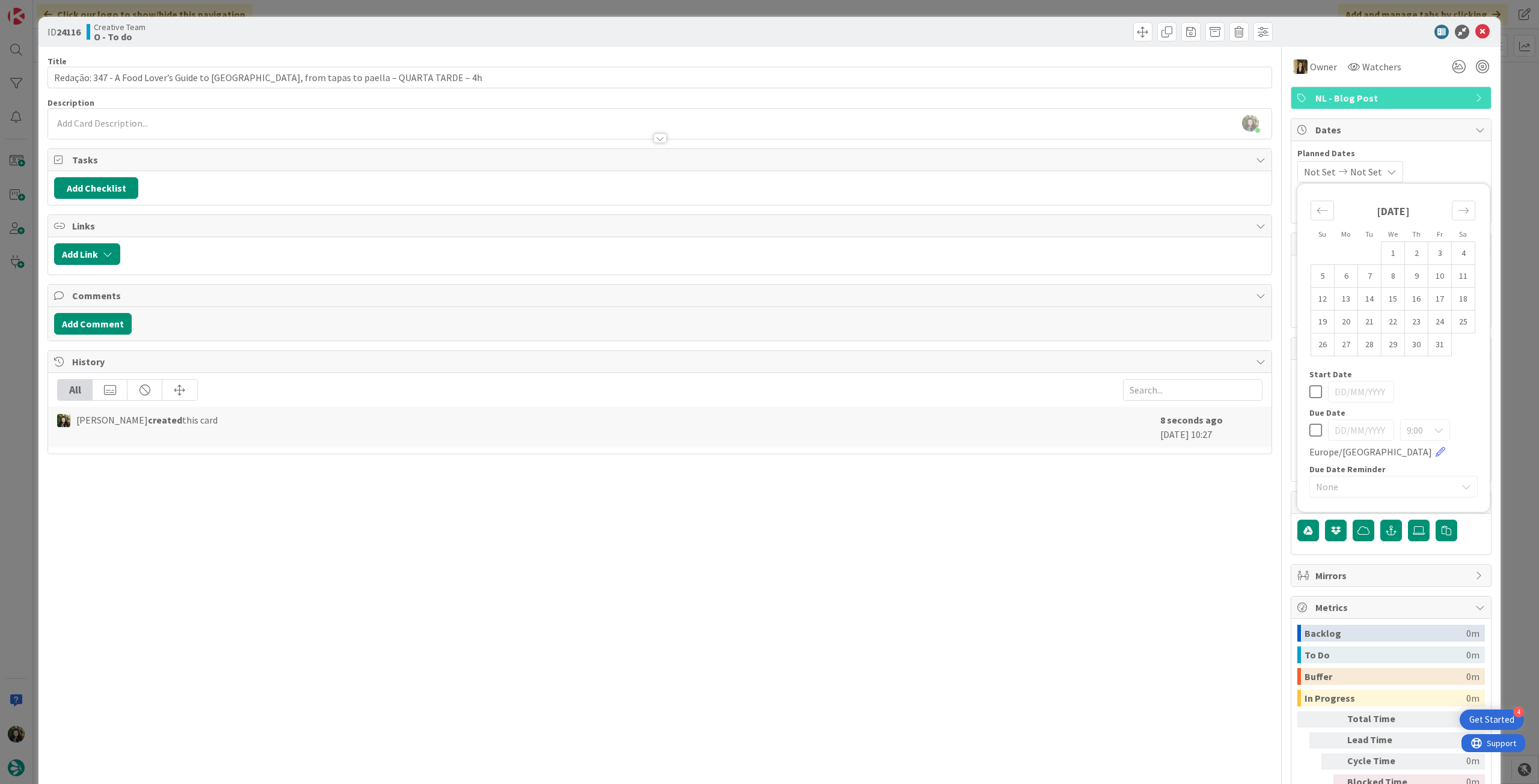
click at [1309, 426] on icon at bounding box center [1315, 430] width 12 height 14
click at [1381, 259] on td "1" at bounding box center [1392, 253] width 24 height 23
type input "[DATE]"
click at [1477, 25] on icon at bounding box center [1482, 32] width 14 height 14
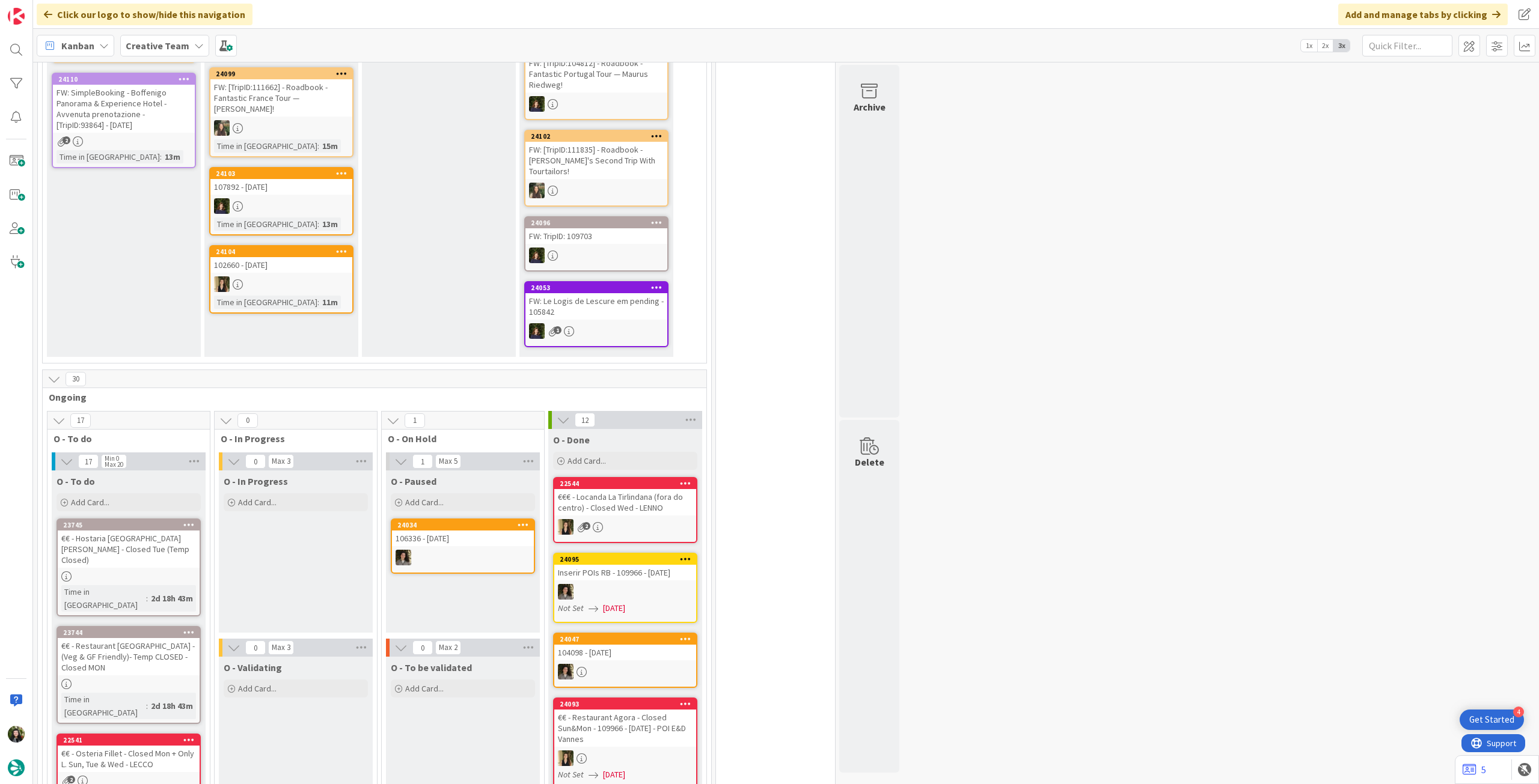
scroll to position [420, 0]
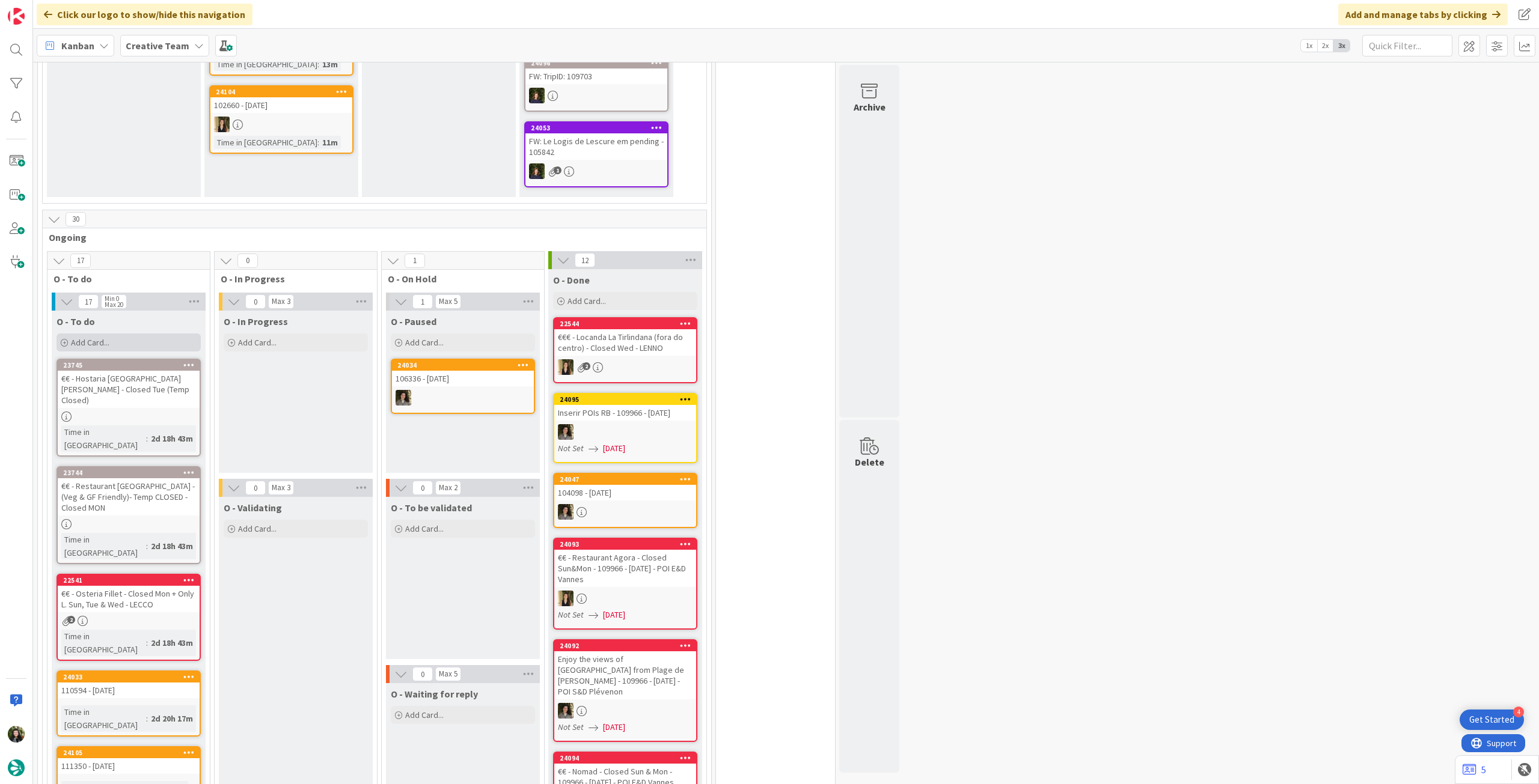
click at [111, 337] on div "Add Card..." at bounding box center [128, 342] width 144 height 18
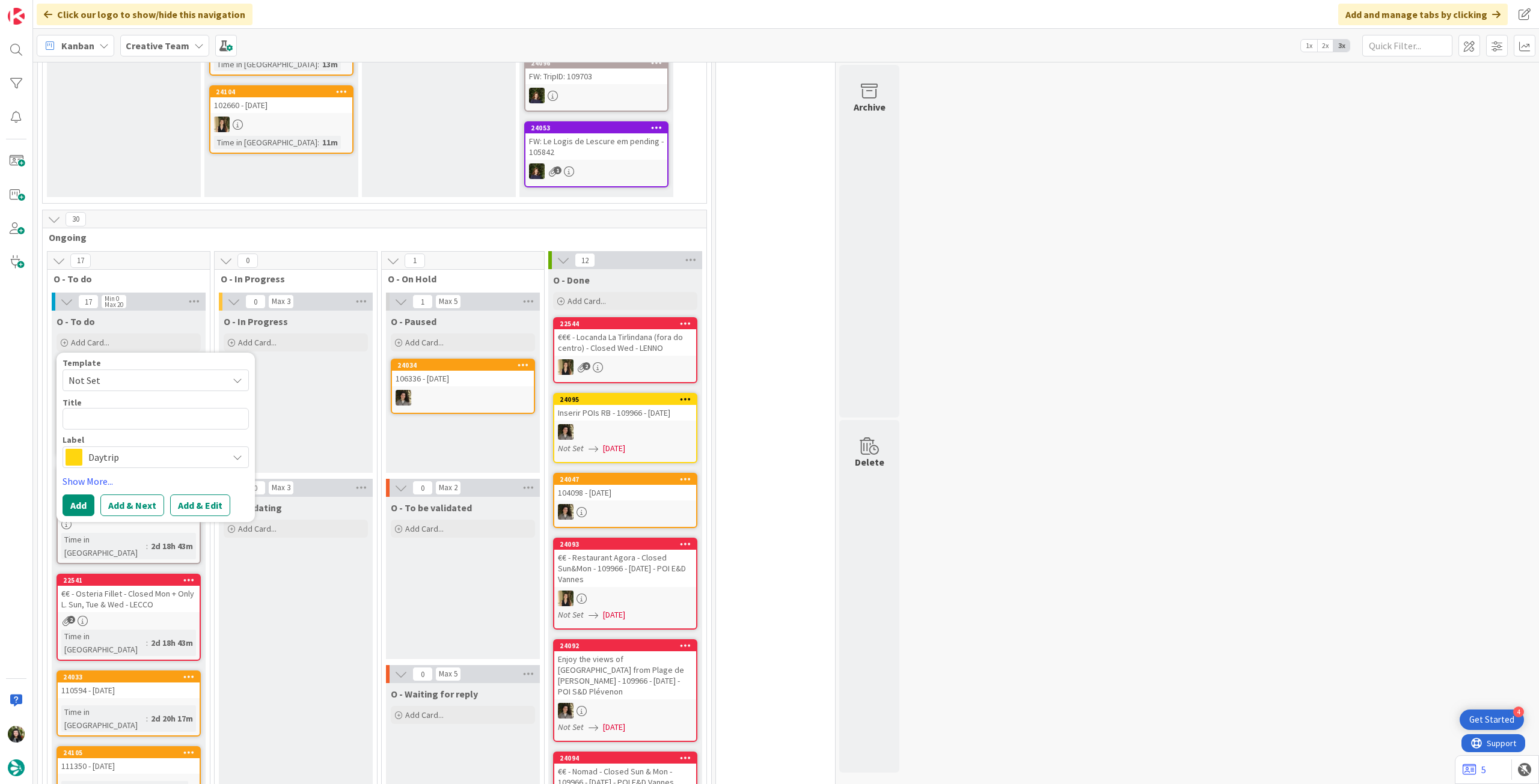
click at [117, 449] on span "Daytrip" at bounding box center [155, 457] width 134 height 17
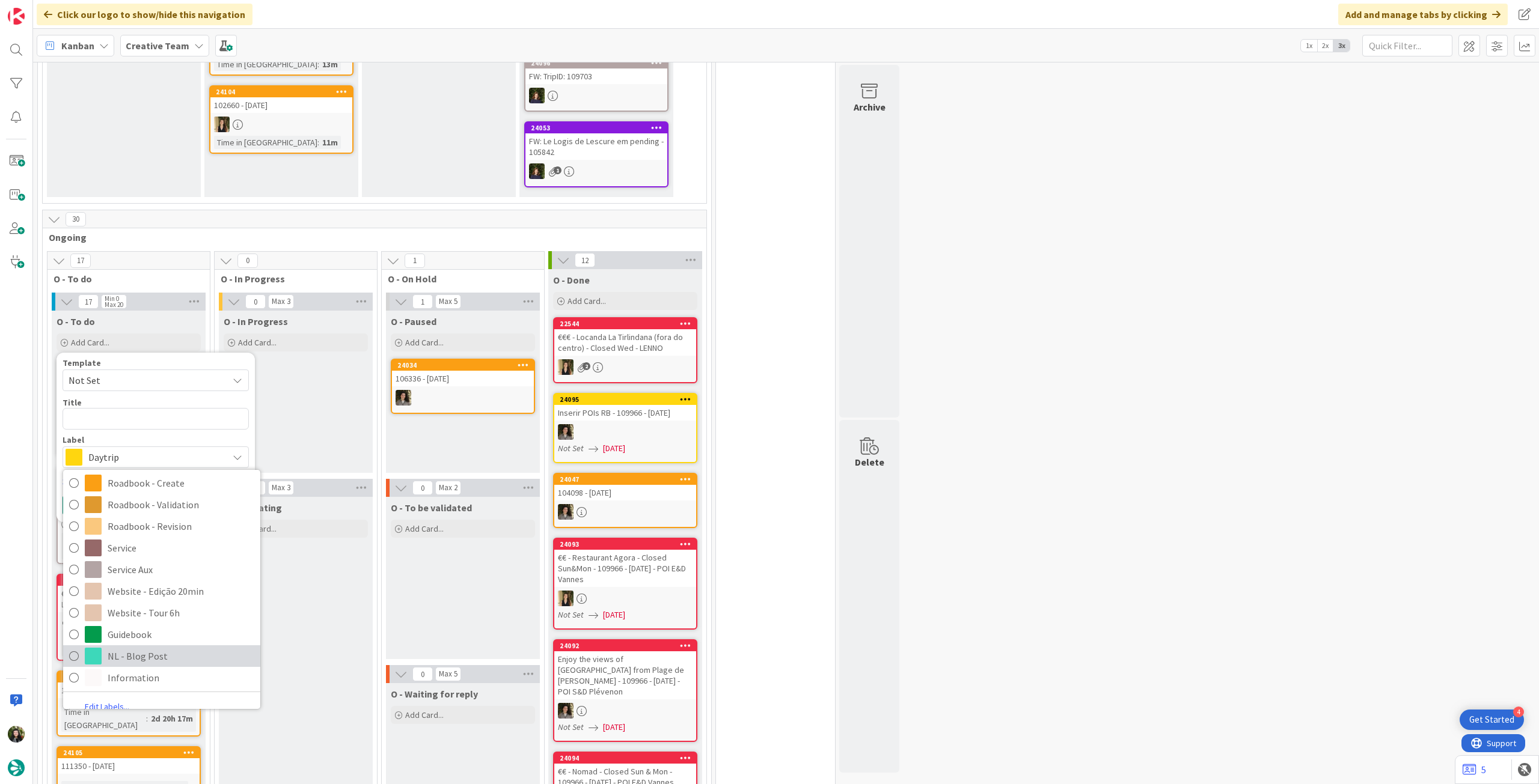
drag, startPoint x: 181, startPoint y: 644, endPoint x: 181, endPoint y: 633, distance: 11.0
click at [181, 647] on span "NL - Blog Post" at bounding box center [180, 656] width 147 height 18
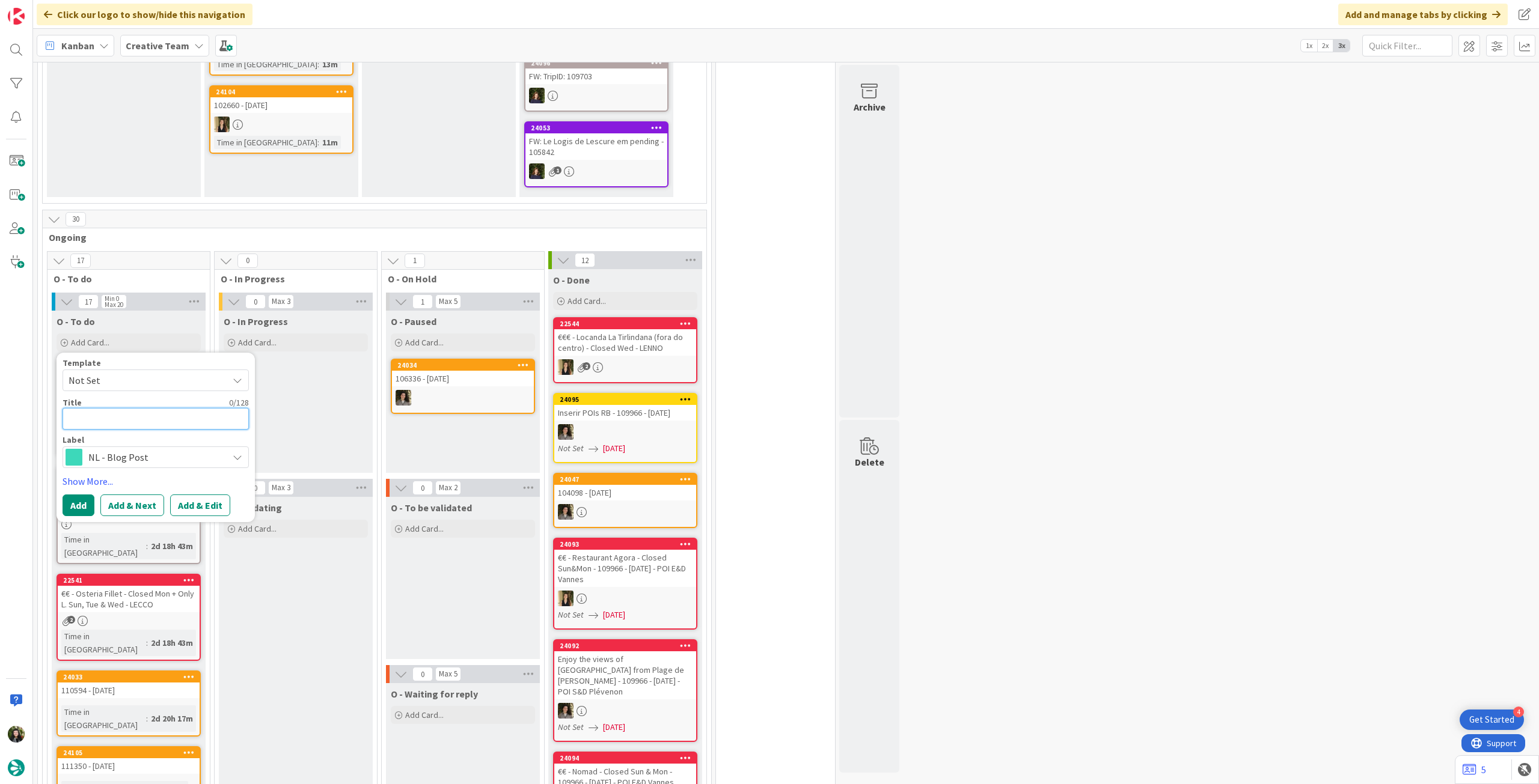
click at [166, 408] on textarea at bounding box center [156, 418] width 186 height 22
paste textarea "- Redação 344 - Journey through England’s Lakes and Hills (NL sobre o Lake Dist…"
type textarea "x"
type textarea "- Redação 344 - Journey through England’s Lakes and Hills (NL sobre o Lake Dist…"
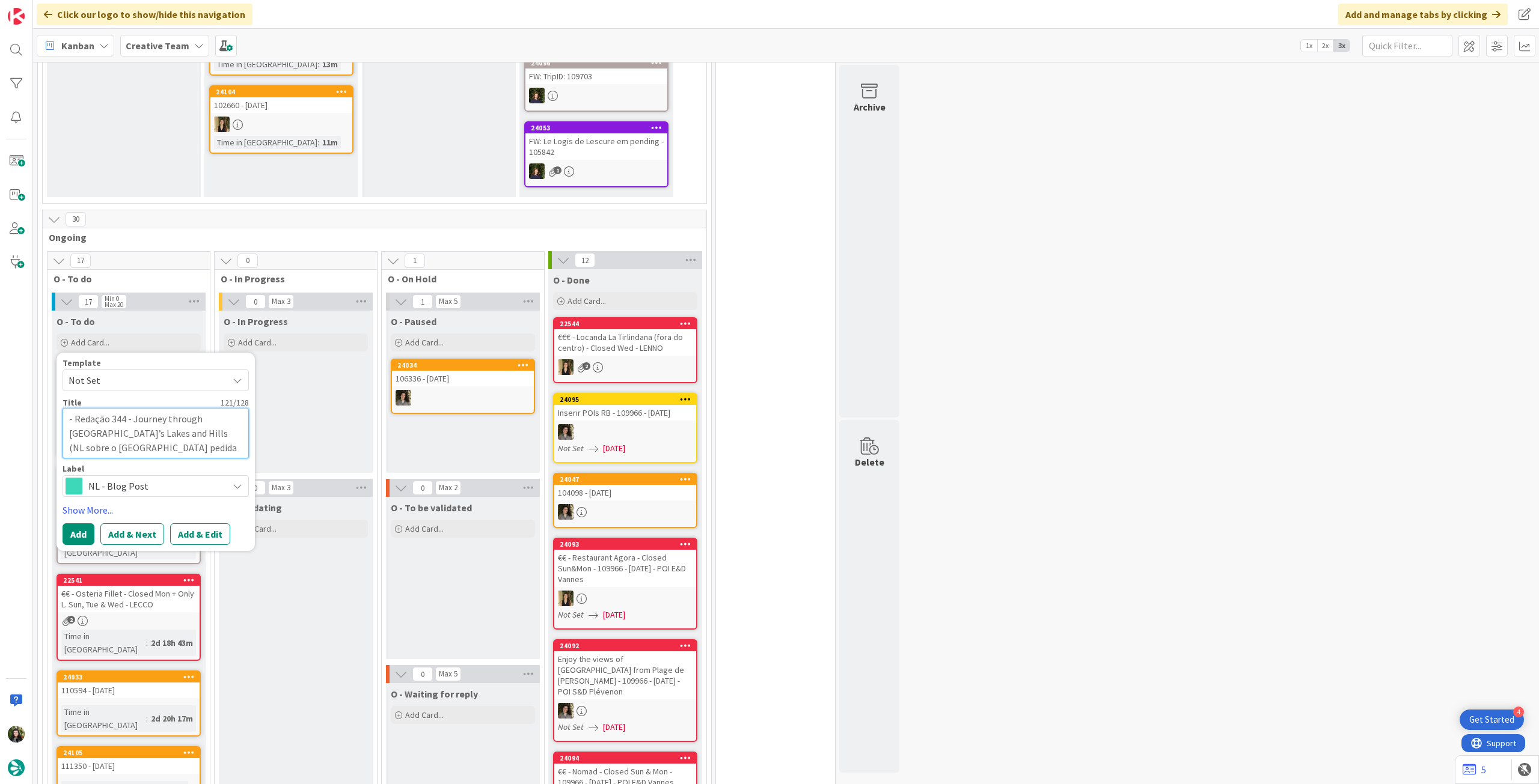
drag, startPoint x: 75, startPoint y: 408, endPoint x: 106, endPoint y: 403, distance: 31.4
click at [75, 408] on textarea "- Redação 344 - Journey through England’s Lakes and Hills (NL sobre o Lake Dist…" at bounding box center [156, 432] width 186 height 50
type textarea "x"
type textarea "-Redação 344 - Journey through England’s Lakes and Hills (NL sobre o Lake Distr…"
type textarea "x"
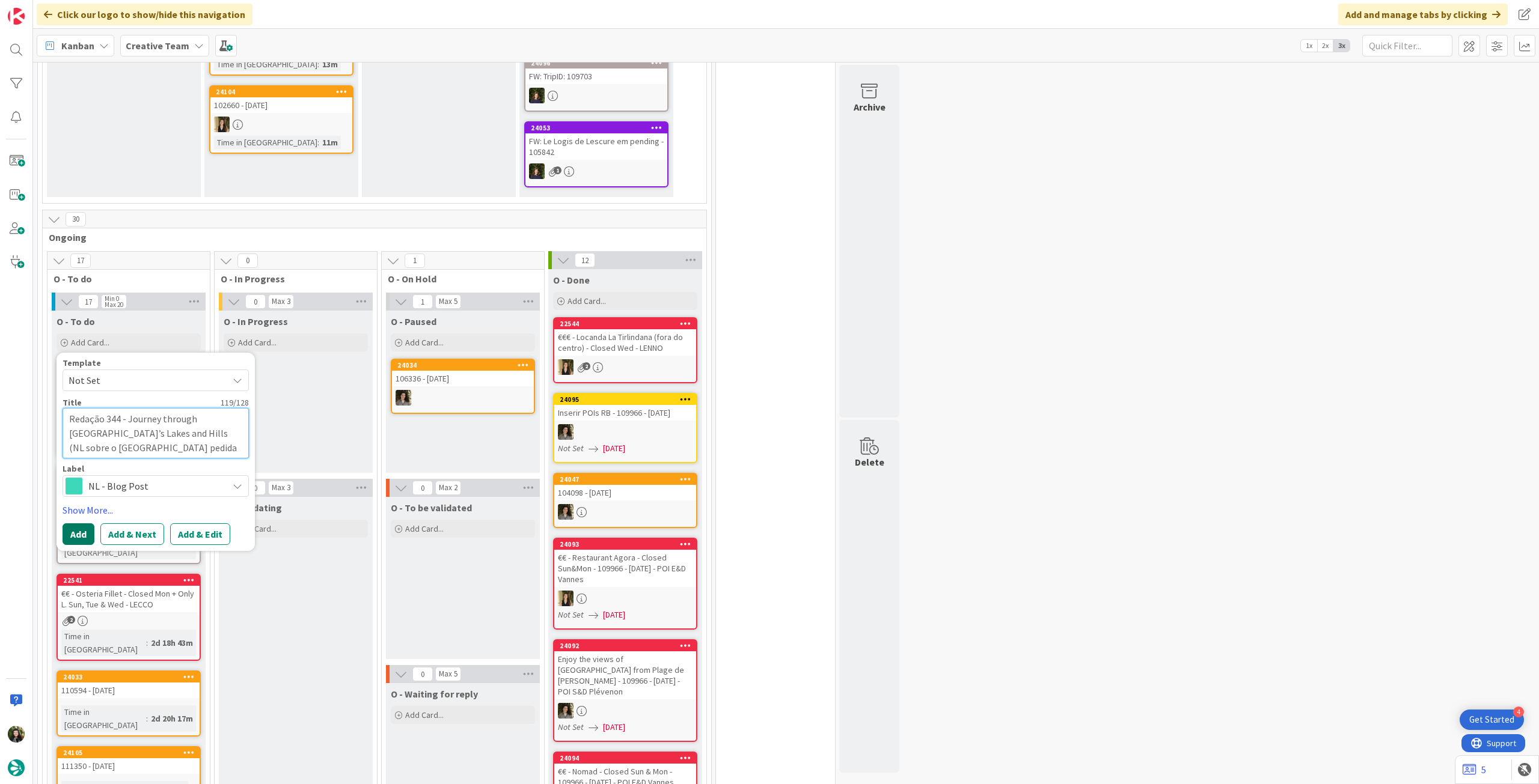
type textarea "Redação 344 - Journey through [GEOGRAPHIC_DATA]’s Lakes and Hills (NL sobre o […"
drag, startPoint x: 69, startPoint y: 519, endPoint x: 79, endPoint y: 497, distance: 24.2
click at [69, 523] on button "Add" at bounding box center [78, 534] width 32 height 22
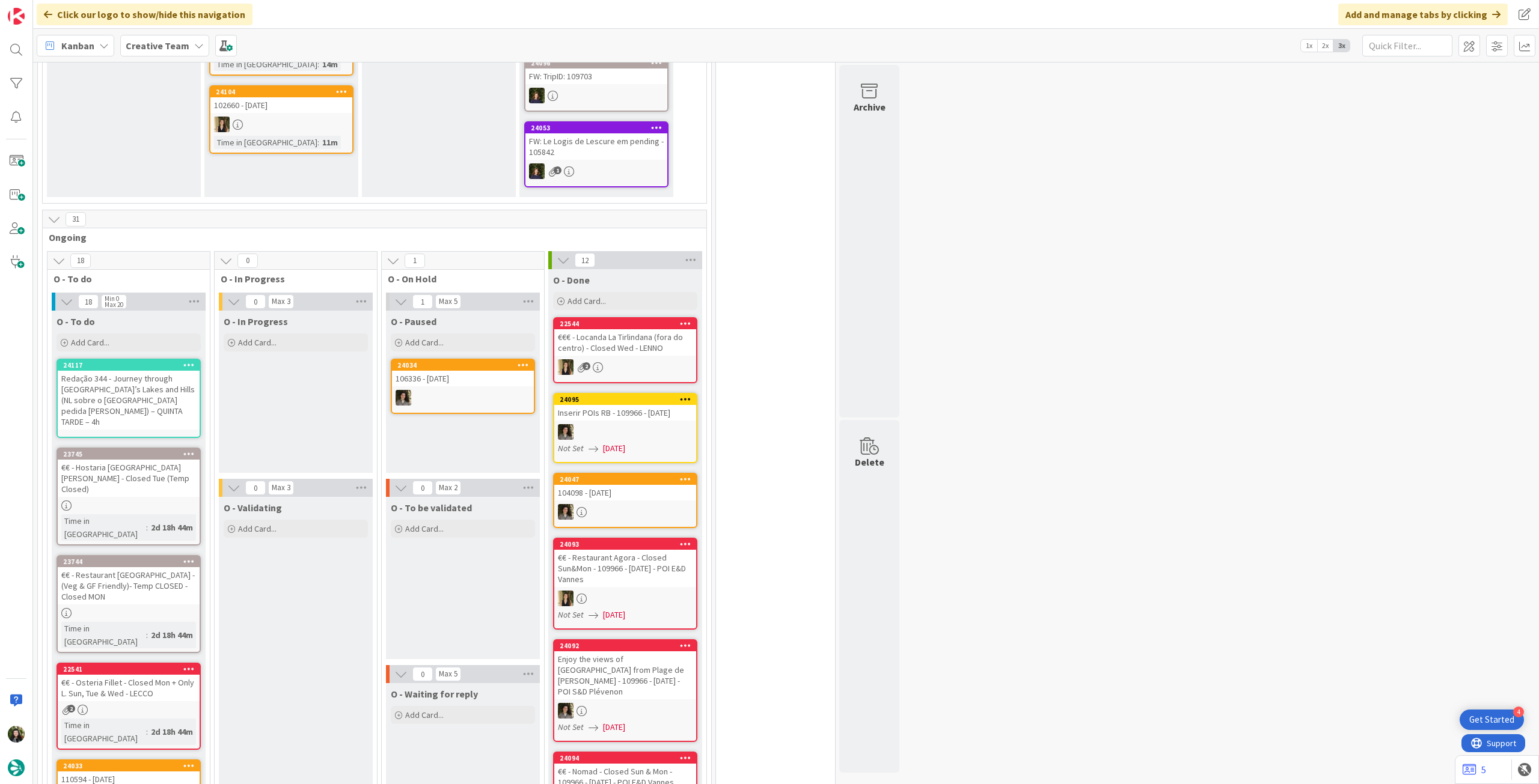
click at [138, 371] on div "Redação 344 - Journey through [GEOGRAPHIC_DATA]’s Lakes and Hills (NL sobre o […" at bounding box center [128, 400] width 142 height 59
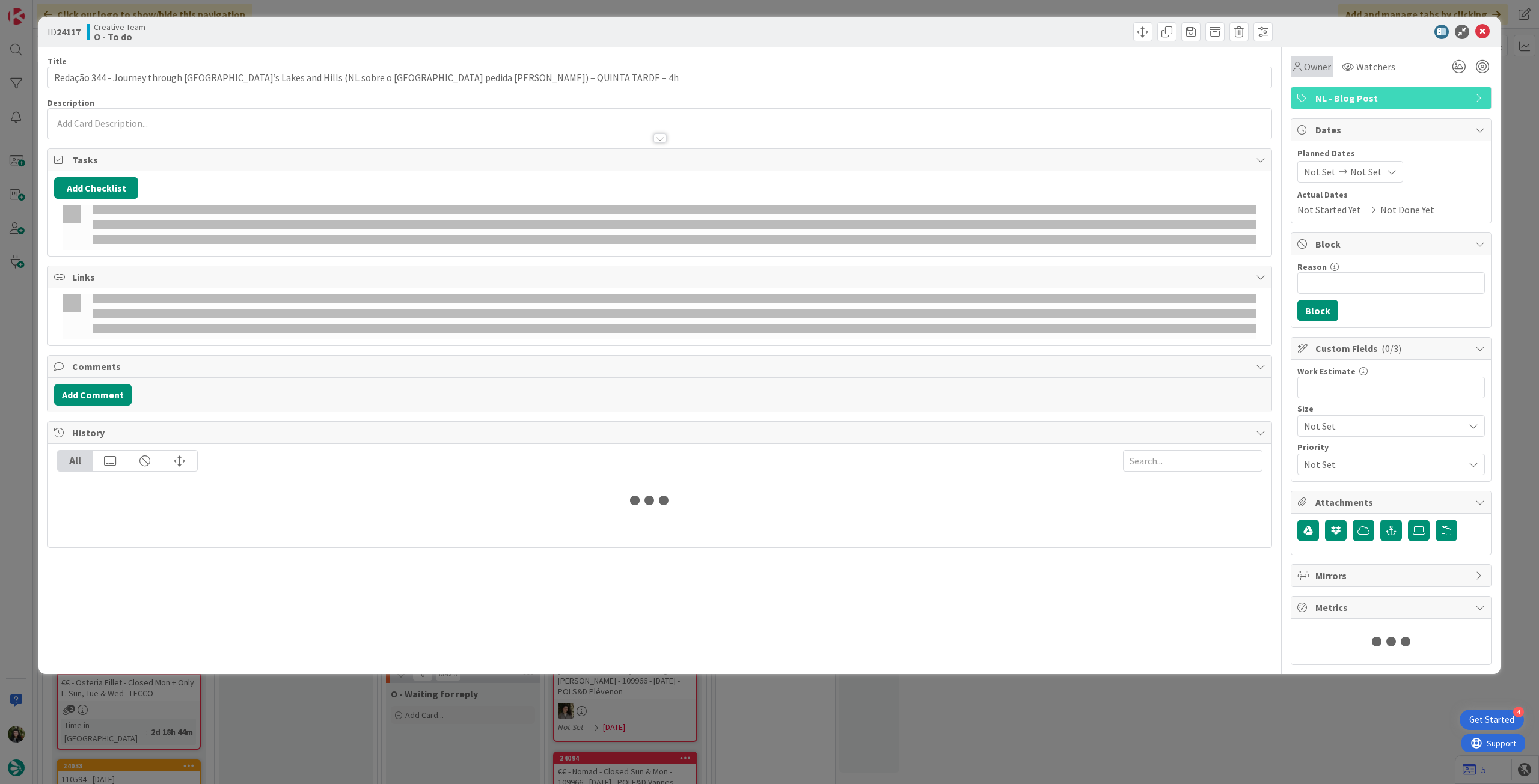
click at [1322, 68] on div "Owner" at bounding box center [1311, 67] width 43 height 22
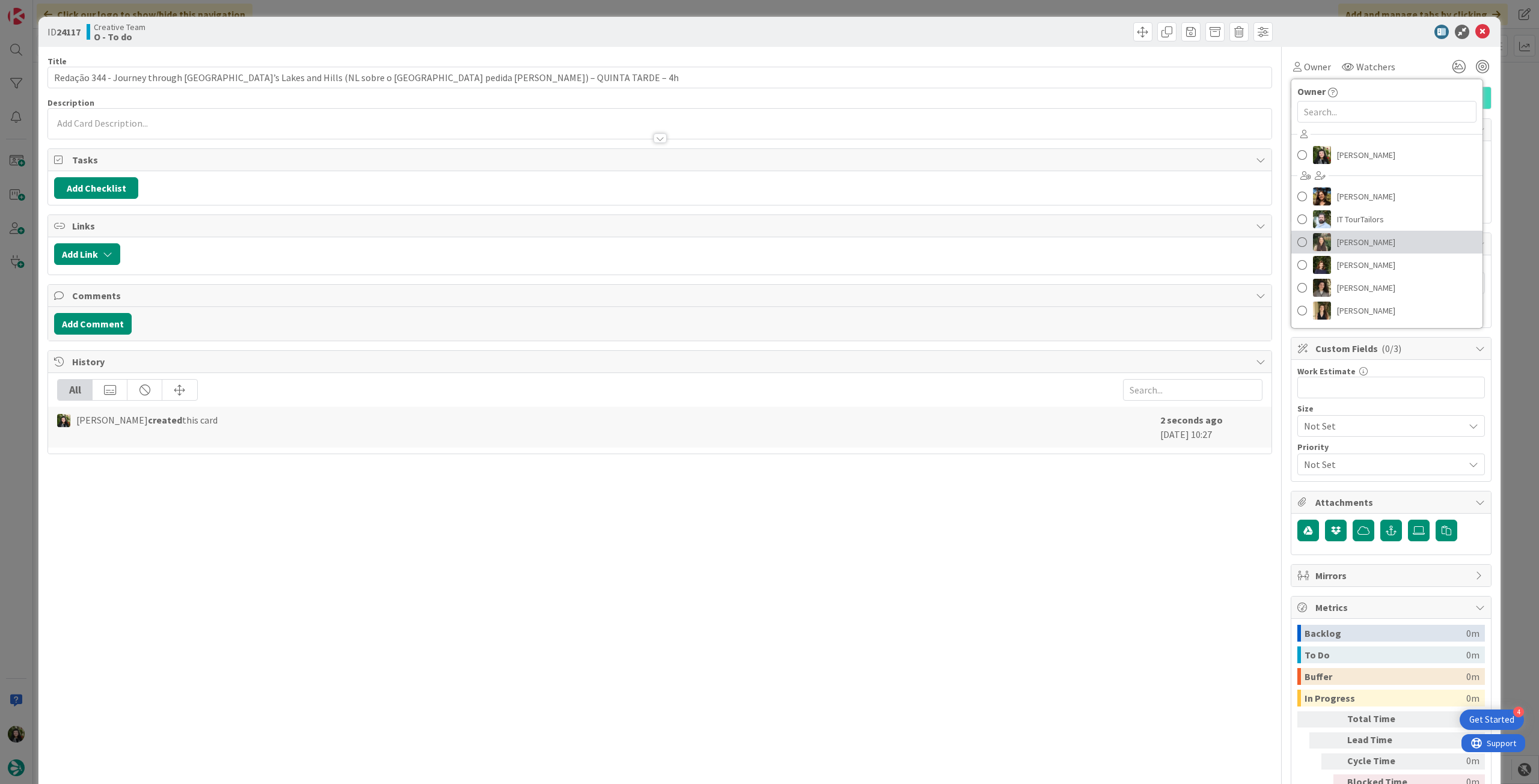
click at [1370, 242] on span "[PERSON_NAME]" at bounding box center [1366, 242] width 58 height 18
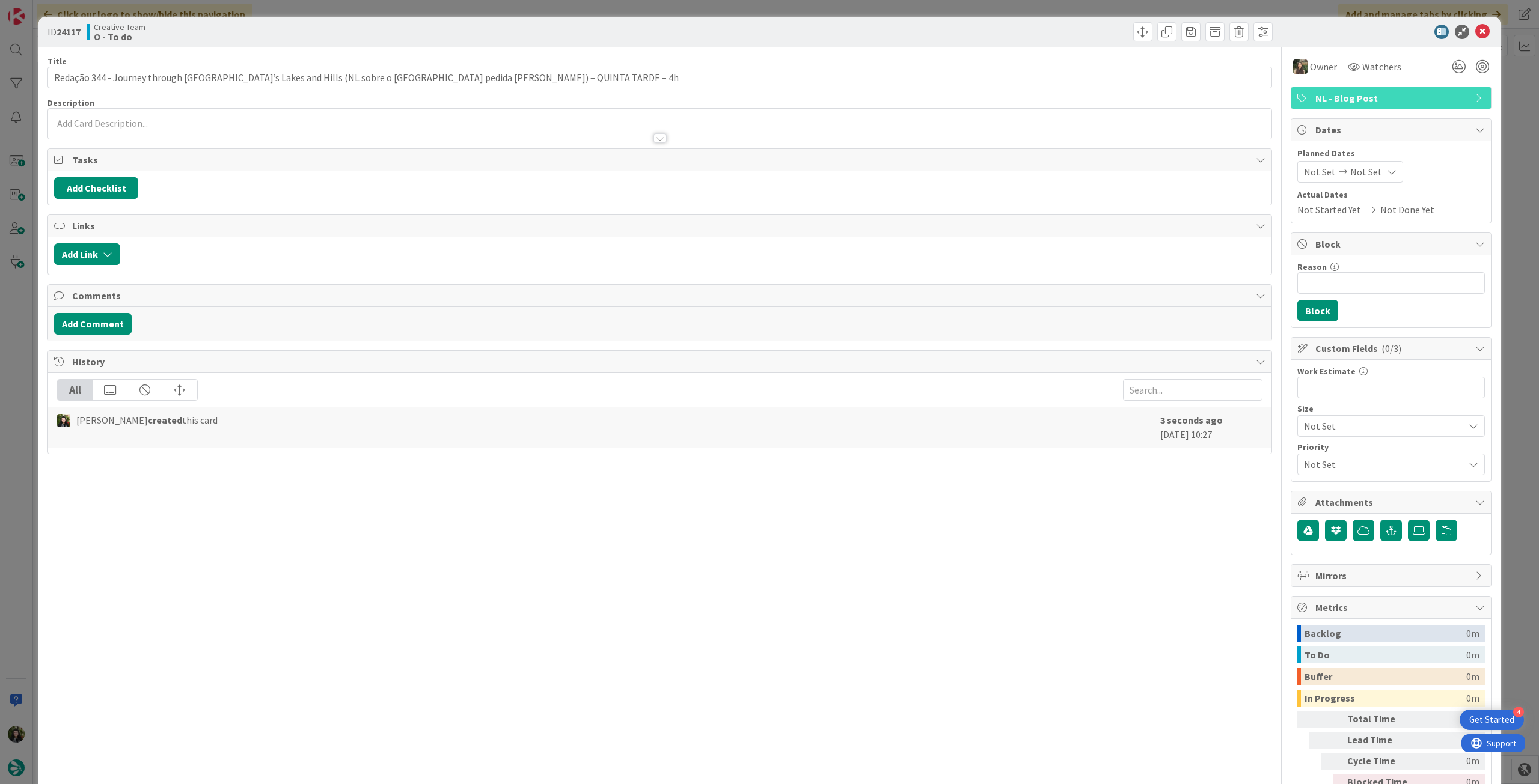
click at [1374, 182] on div "Planned Dates Not Set Not Set Actual Dates Not Started Yet Not Done Yet" at bounding box center [1390, 181] width 187 height 69
click at [1374, 176] on div "Not Set Not Set" at bounding box center [1350, 171] width 106 height 22
click at [1459, 210] on icon "Move forward to switch to the next month." at bounding box center [1462, 210] width 11 height 11
click at [1404, 251] on td "2" at bounding box center [1416, 253] width 24 height 23
type input "[DATE]"
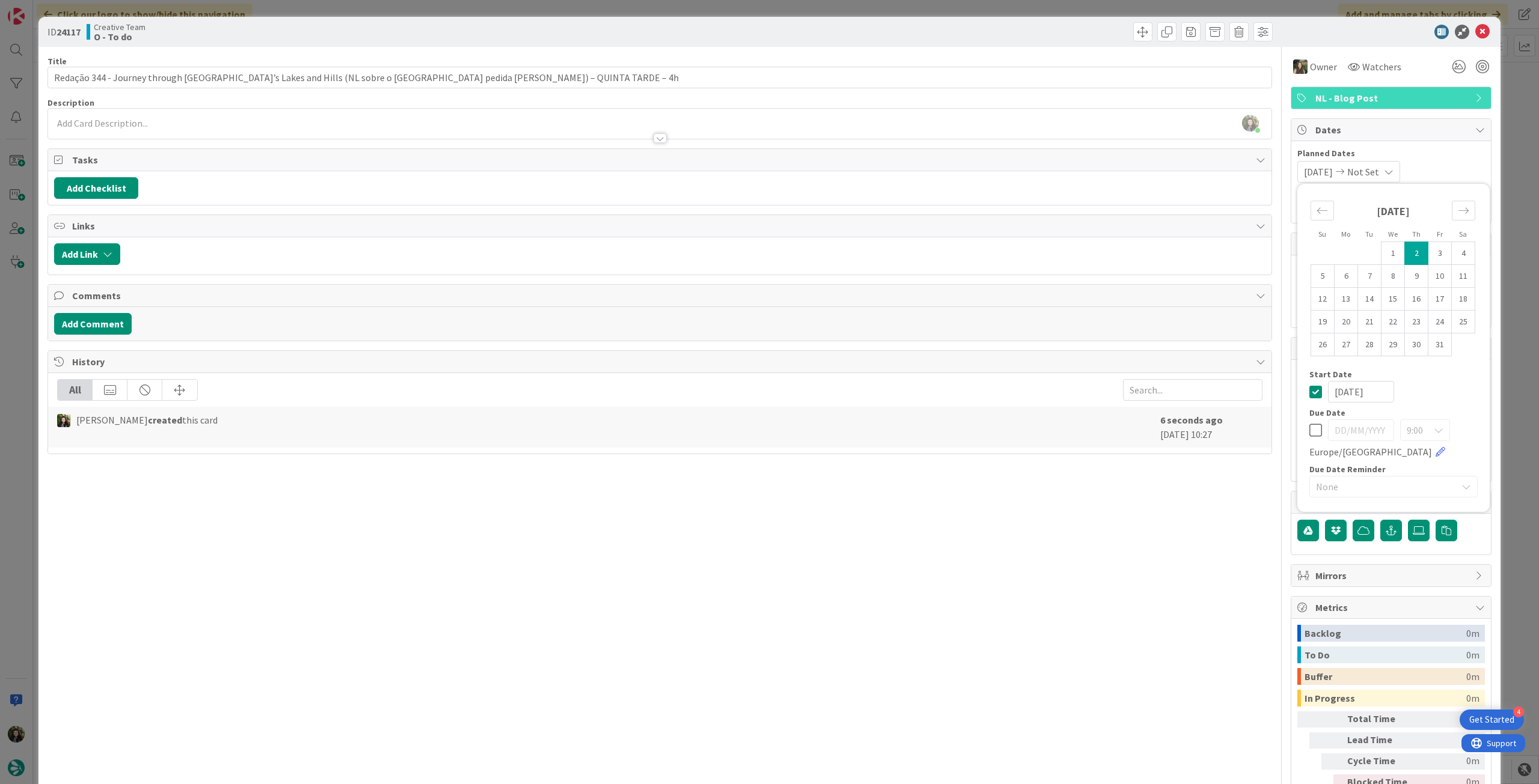
click at [1309, 389] on icon at bounding box center [1315, 391] width 12 height 14
click at [1310, 430] on icon at bounding box center [1315, 430] width 12 height 14
click at [1404, 257] on td "2" at bounding box center [1416, 253] width 24 height 23
type input "[DATE]"
click at [1475, 32] on icon at bounding box center [1482, 32] width 14 height 14
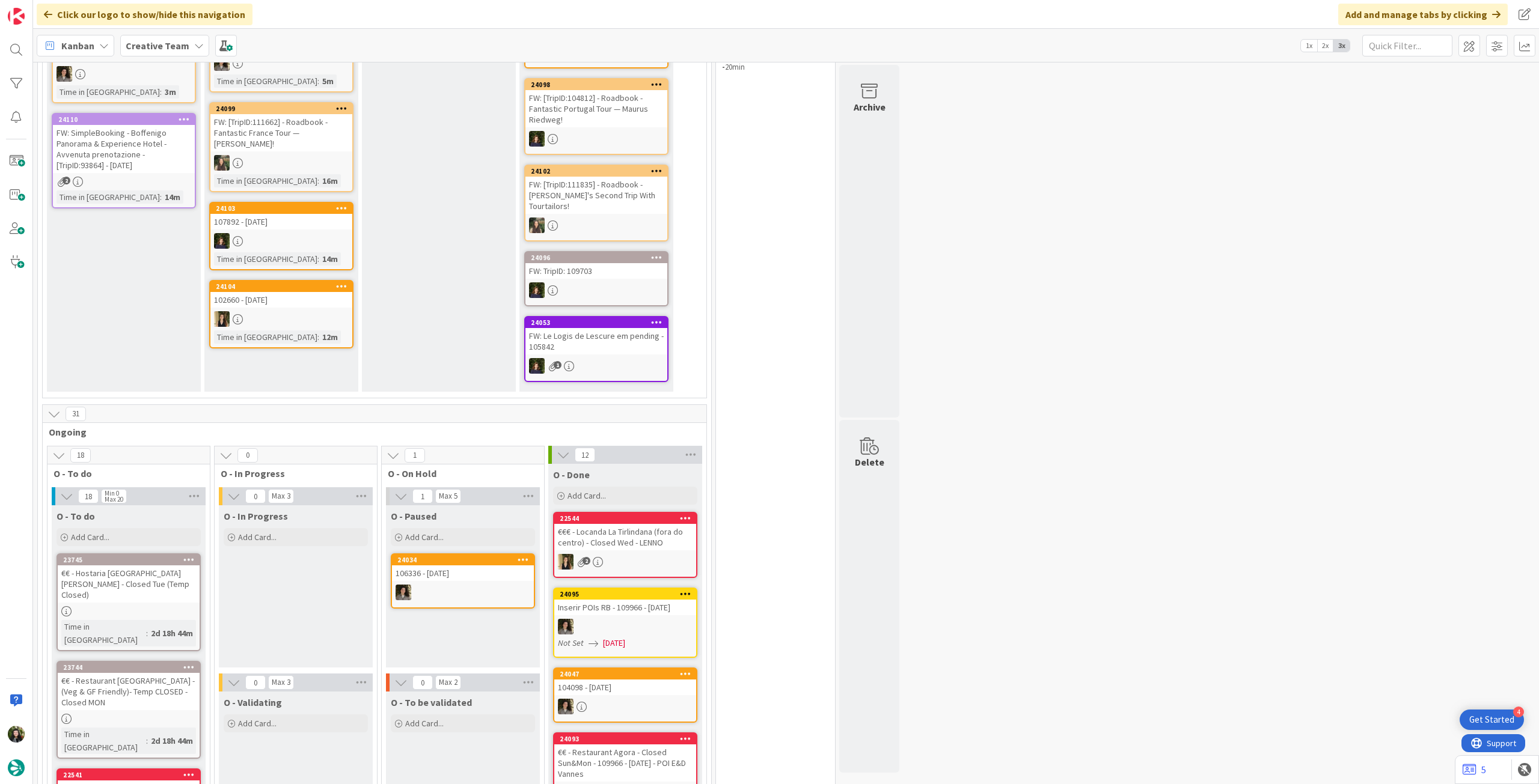
scroll to position [400, 0]
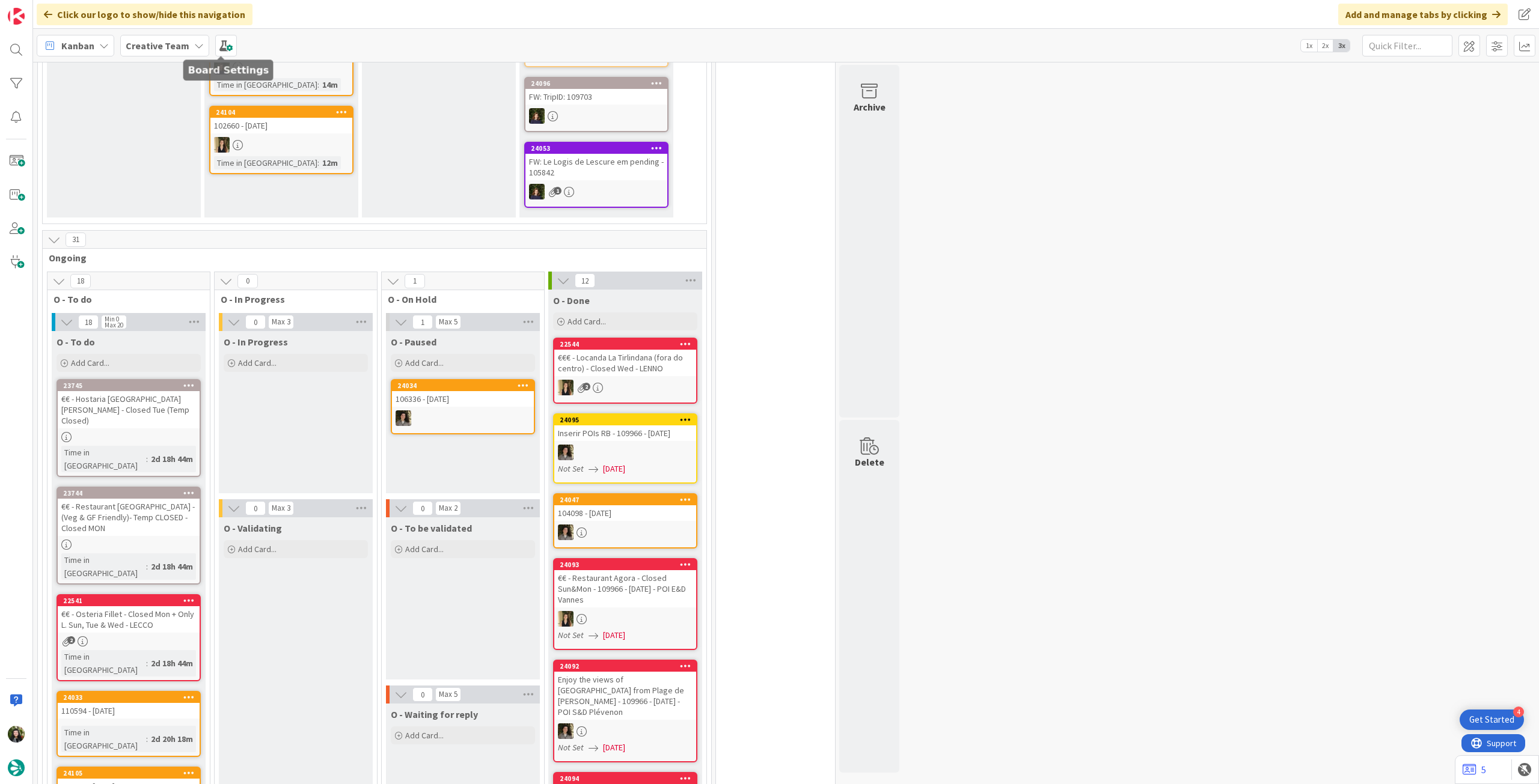
click at [172, 52] on span "Creative Team" at bounding box center [157, 46] width 63 height 14
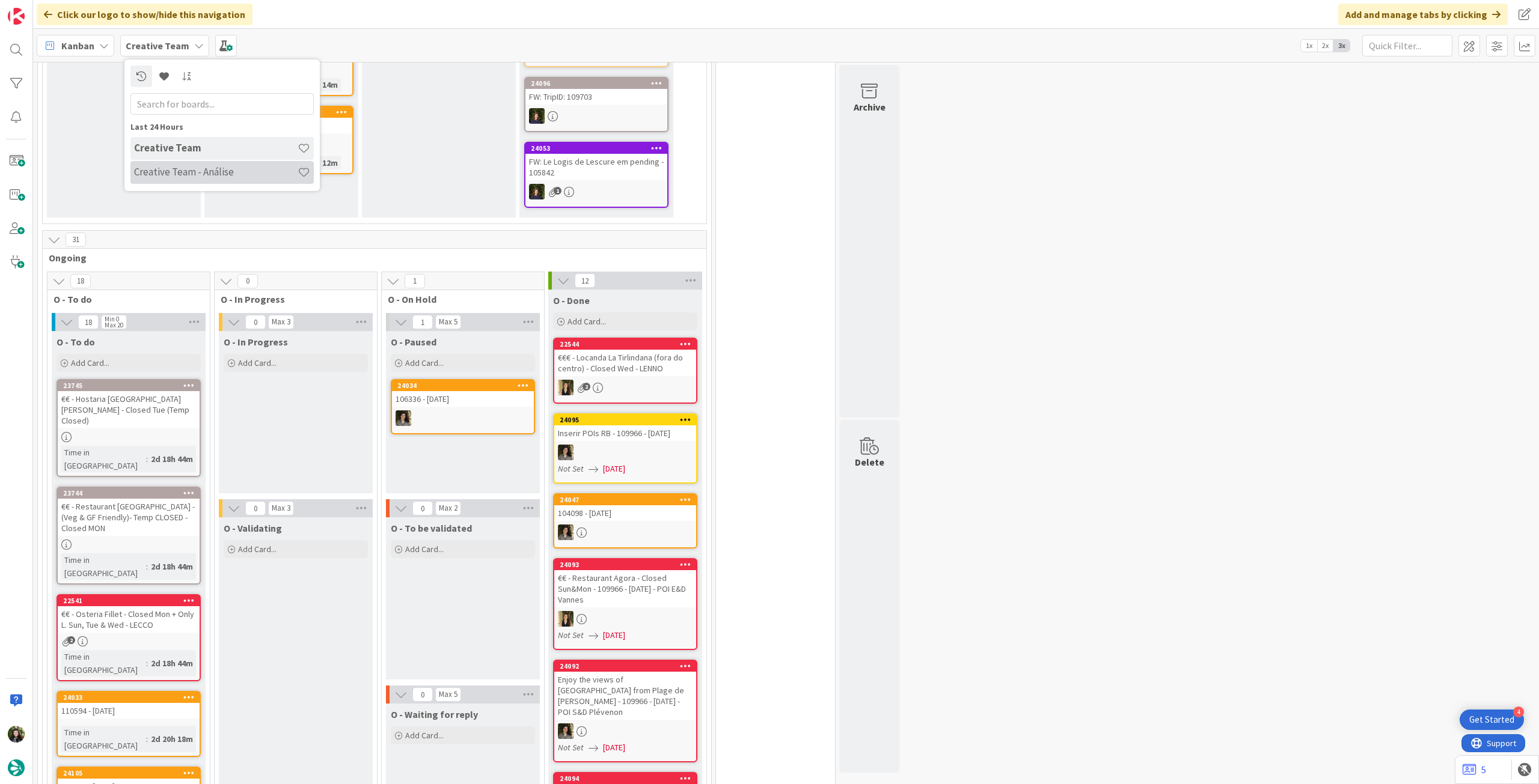
click at [191, 178] on h4 "Creative Team - Análise" at bounding box center [215, 172] width 164 height 12
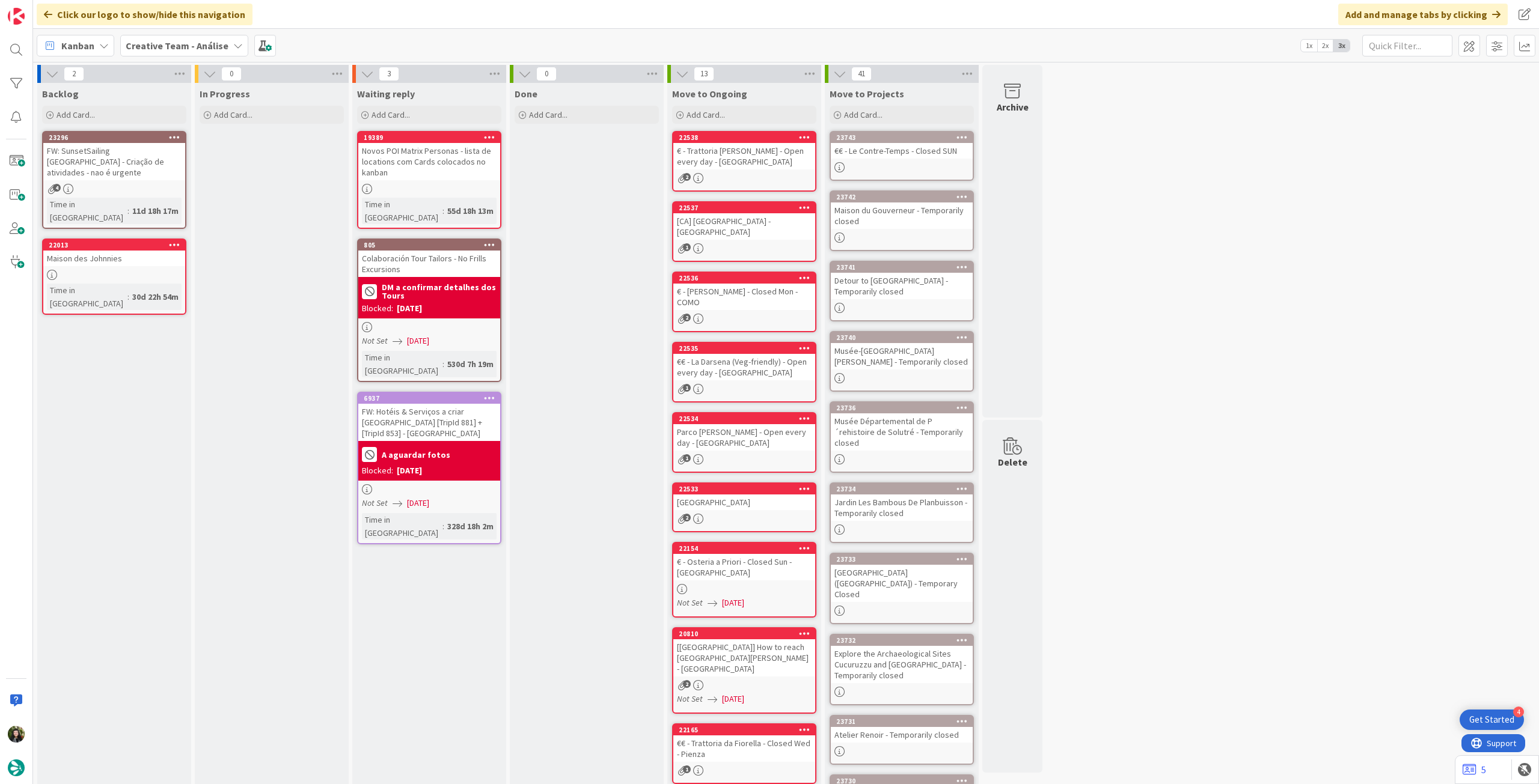
click at [166, 52] on span "Creative Team - Análise" at bounding box center [177, 46] width 103 height 14
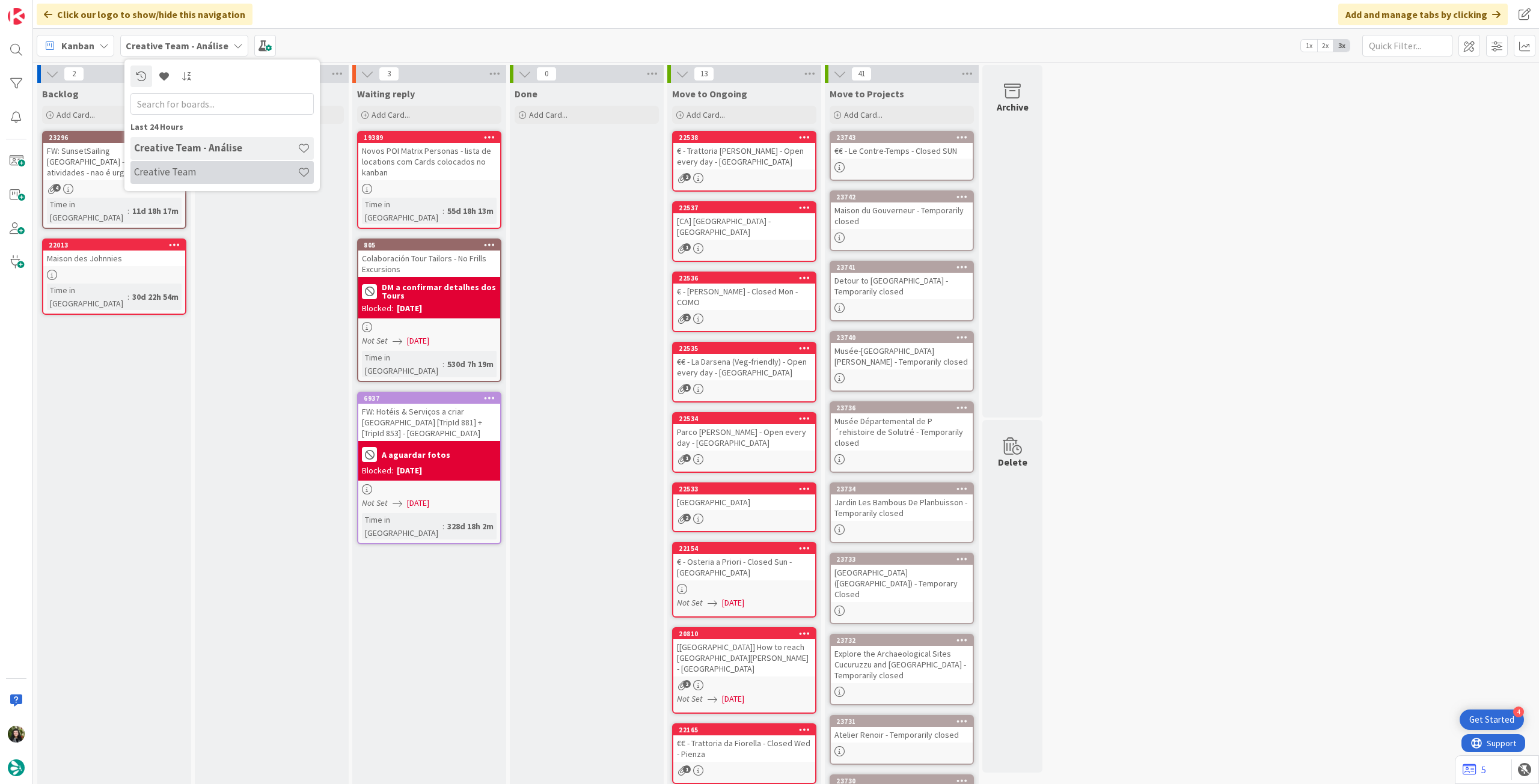
click at [197, 167] on h4 "Creative Team" at bounding box center [215, 172] width 164 height 12
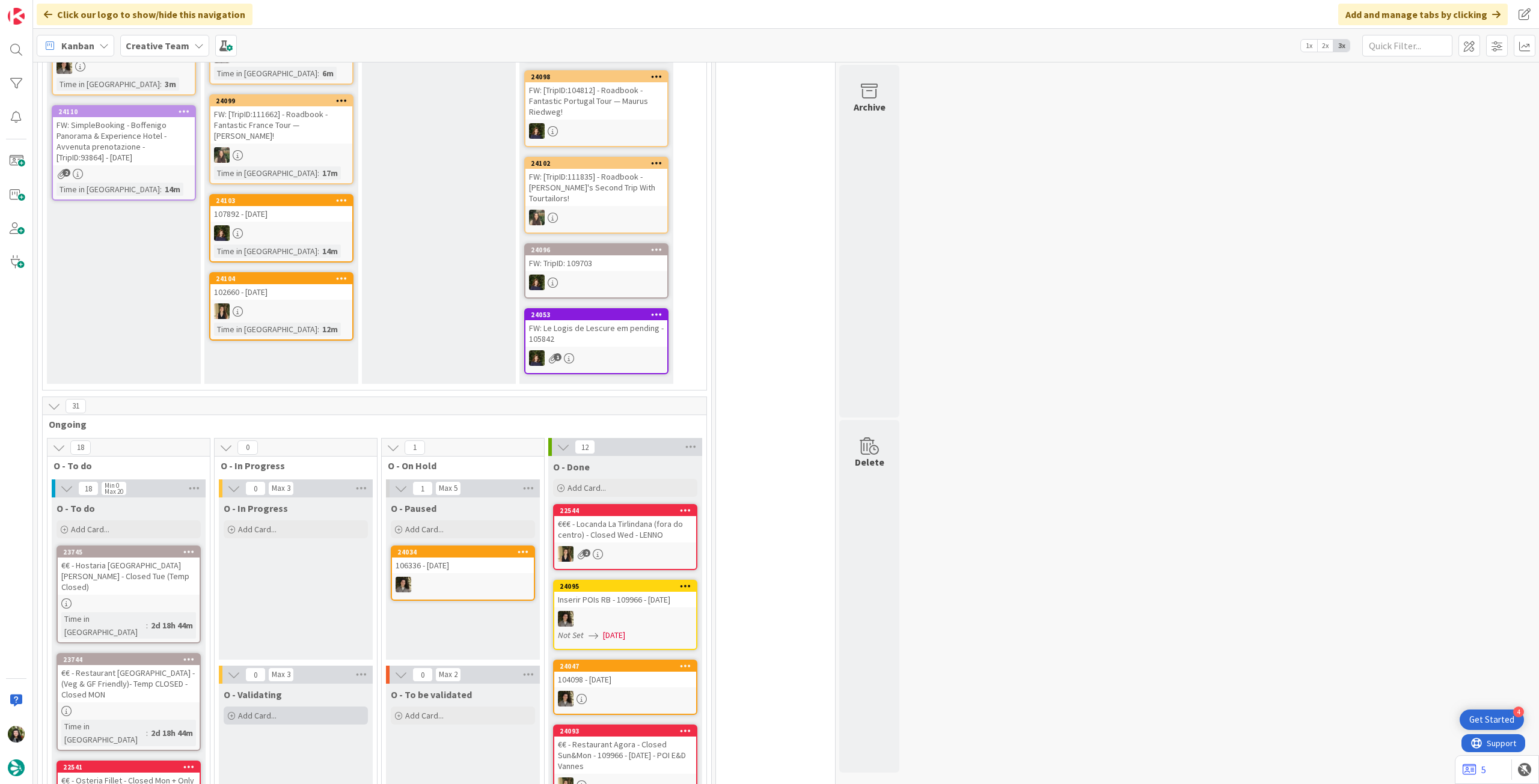
scroll to position [400, 0]
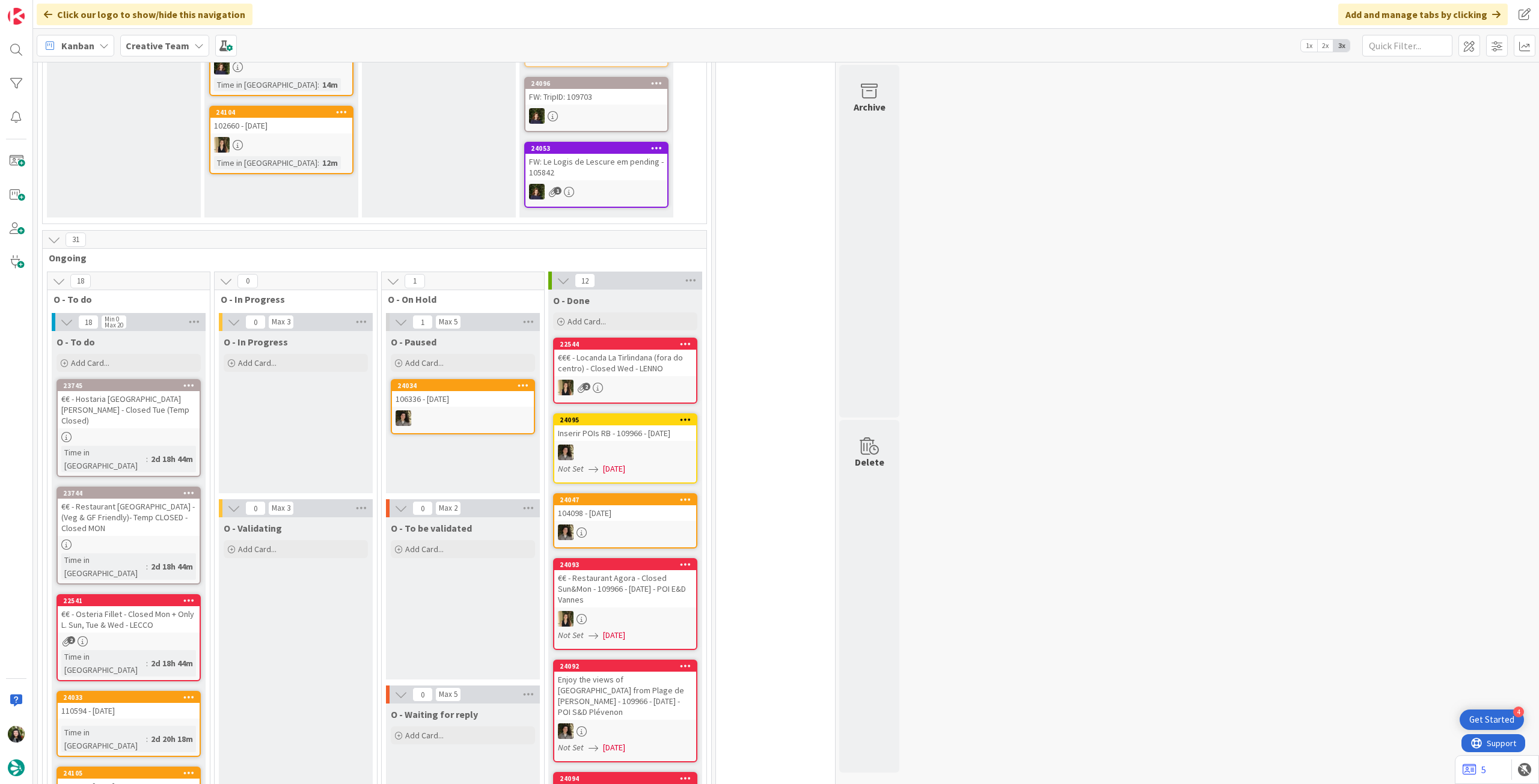
click at [328, 359] on div "O - In Progress Add Card..." at bounding box center [295, 352] width 154 height 43
click at [325, 356] on div "Add Card..." at bounding box center [295, 363] width 144 height 18
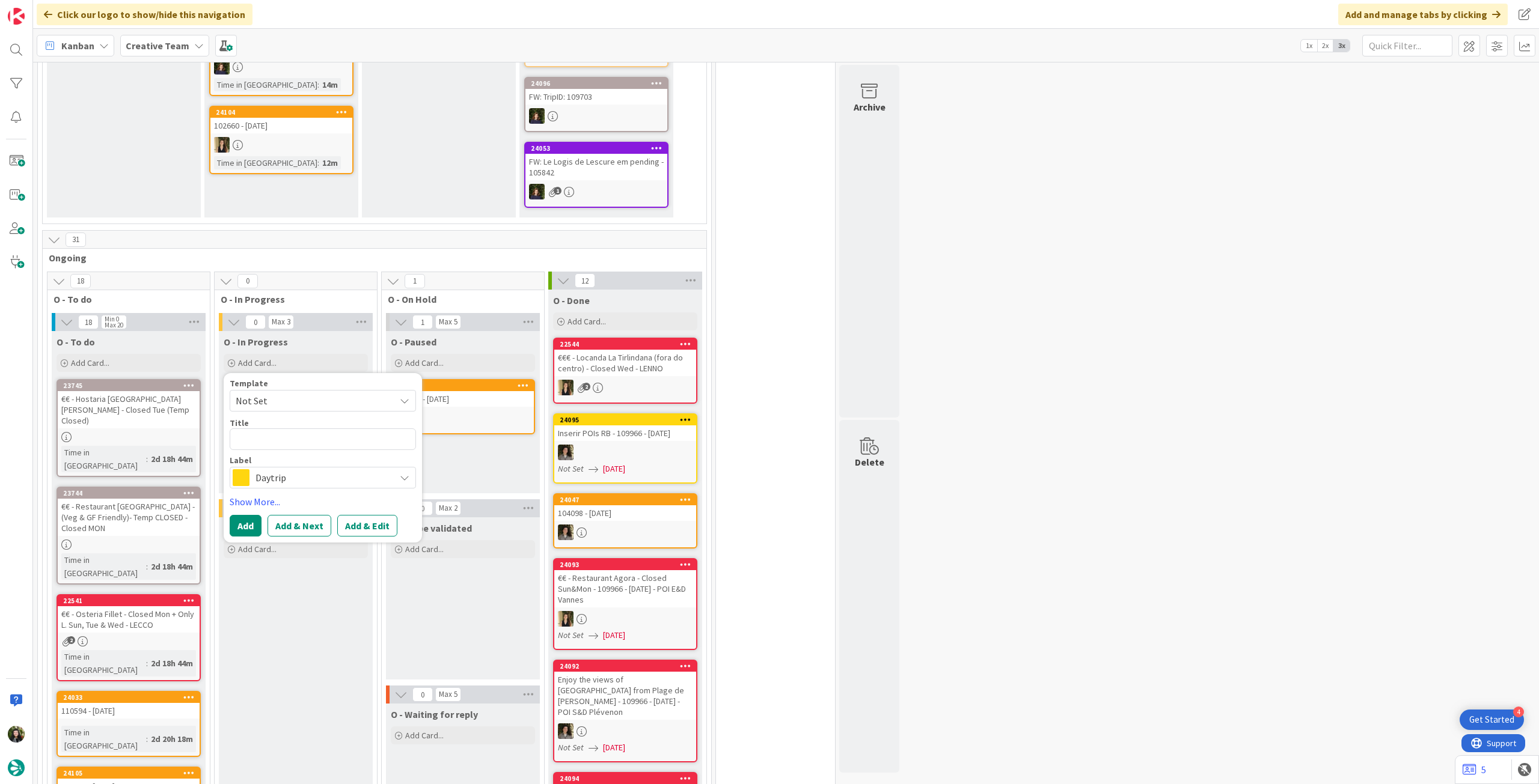
drag, startPoint x: 287, startPoint y: 462, endPoint x: 289, endPoint y: 470, distance: 8.2
click at [286, 469] on span "Daytrip" at bounding box center [322, 477] width 134 height 17
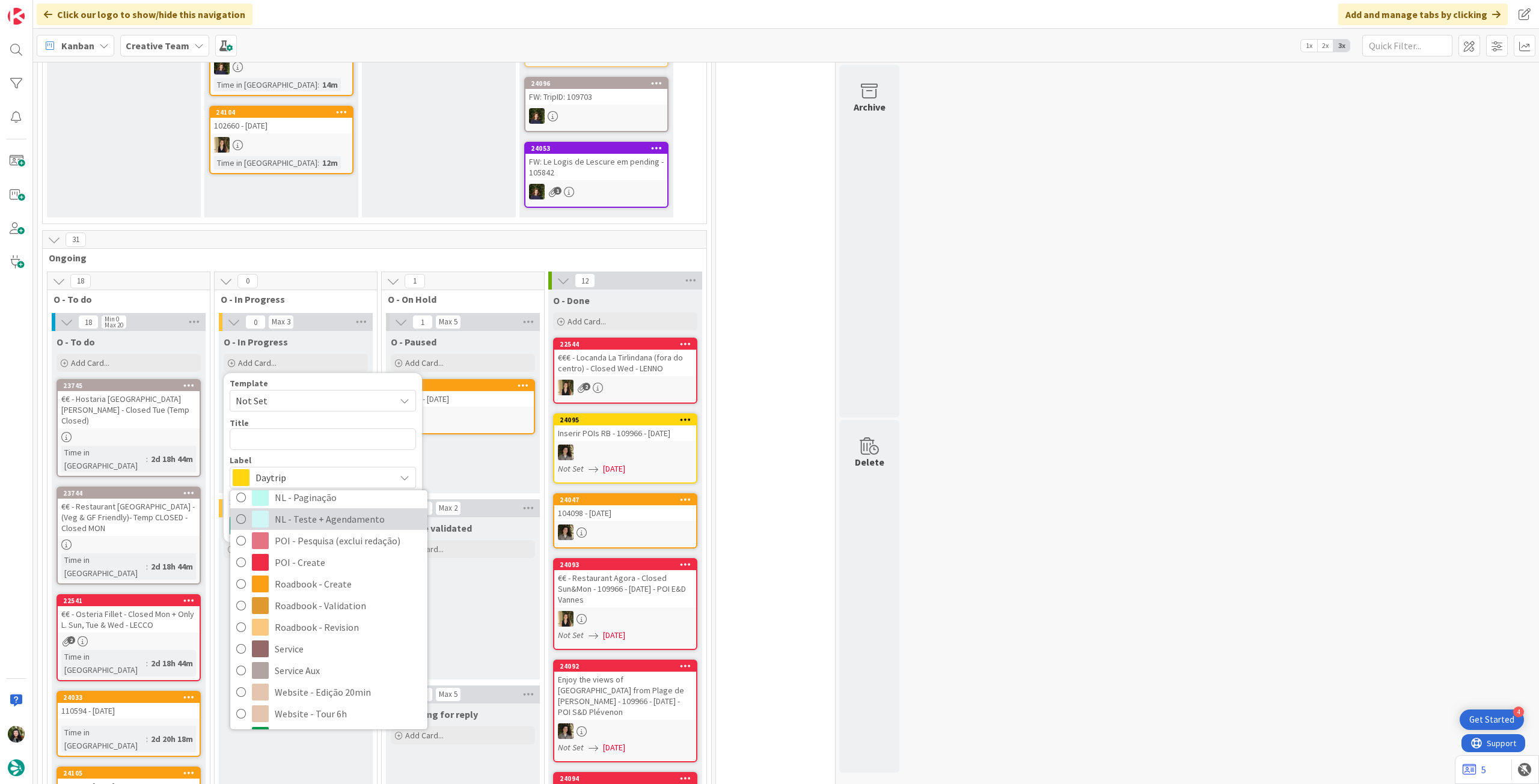
scroll to position [80, 0]
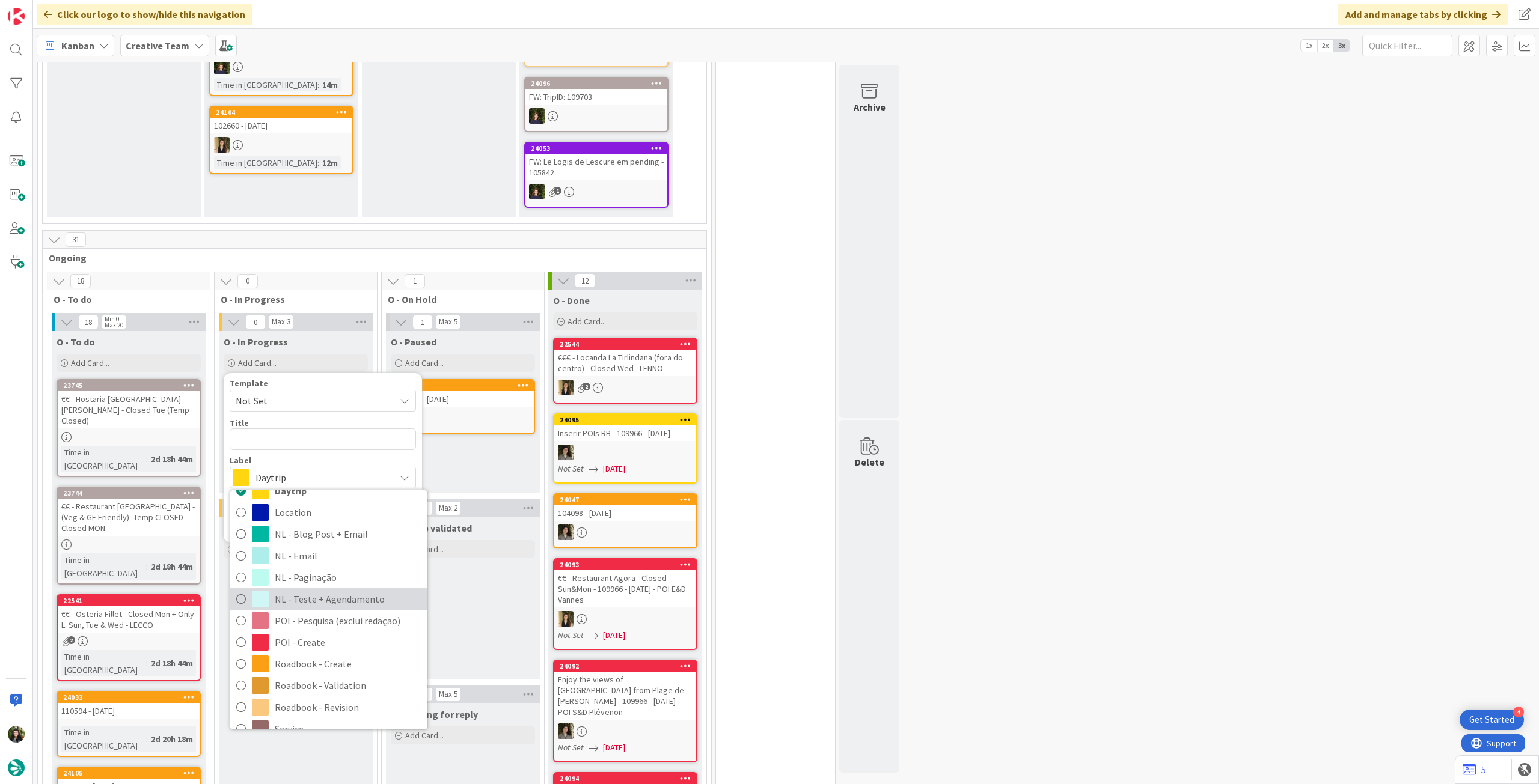
click at [360, 590] on span "NL - Teste + Agendamento" at bounding box center [347, 599] width 147 height 18
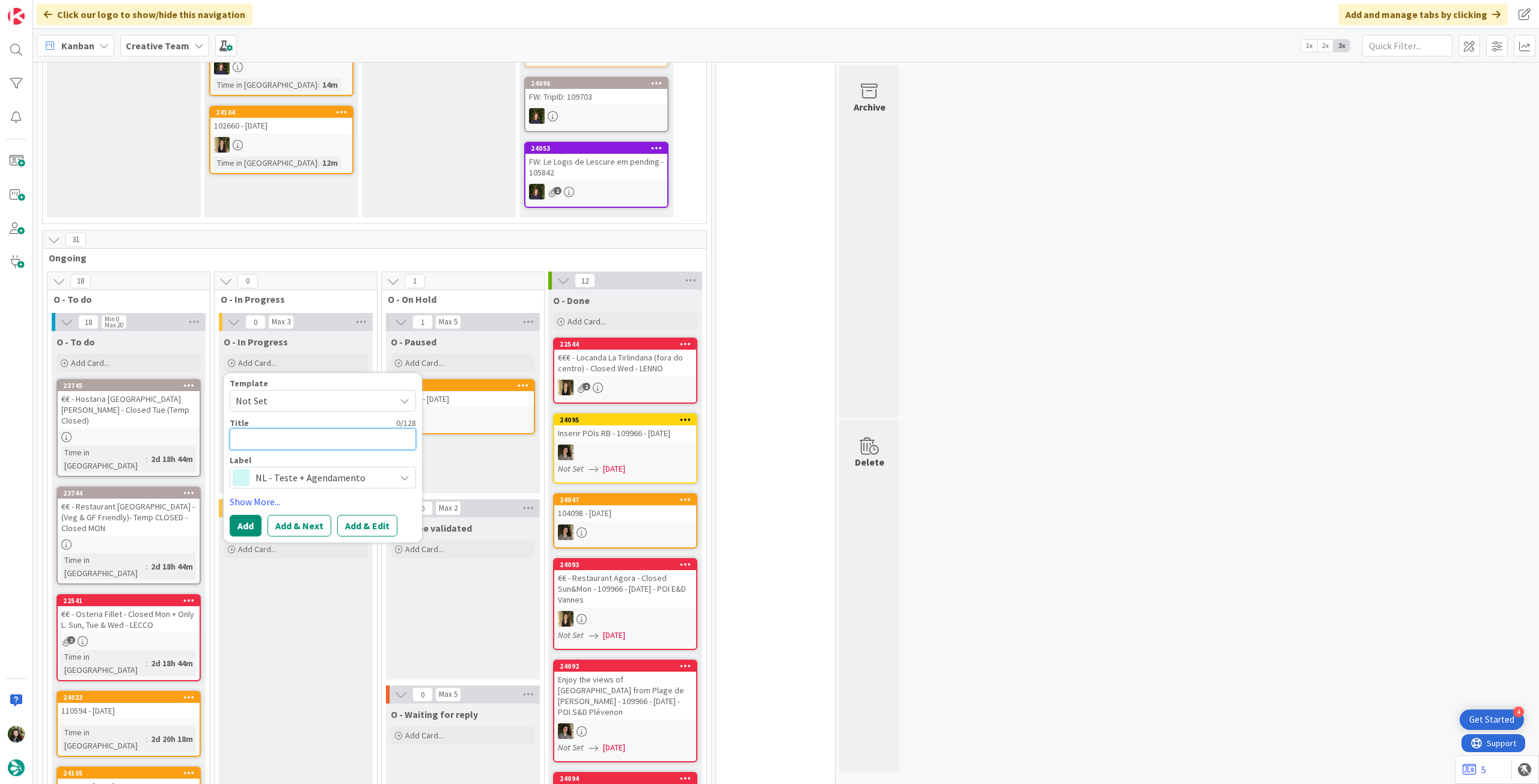
click at [328, 428] on textarea at bounding box center [323, 439] width 186 height 22
type textarea "x"
type textarea "A"
type textarea "x"
type textarea "Alt"
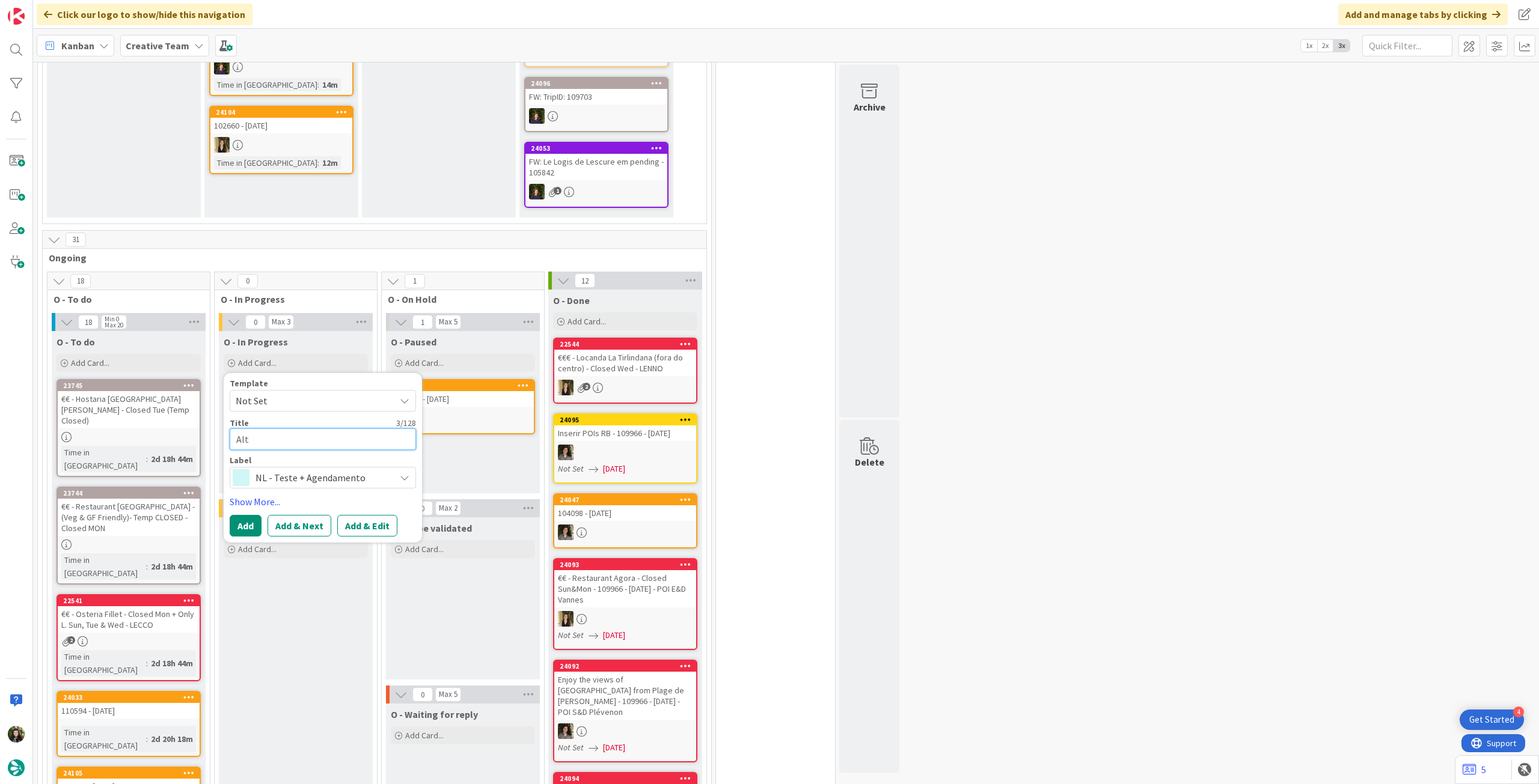
type textarea "x"
type textarea "Alte"
type textarea "x"
type textarea "Alter"
type textarea "x"
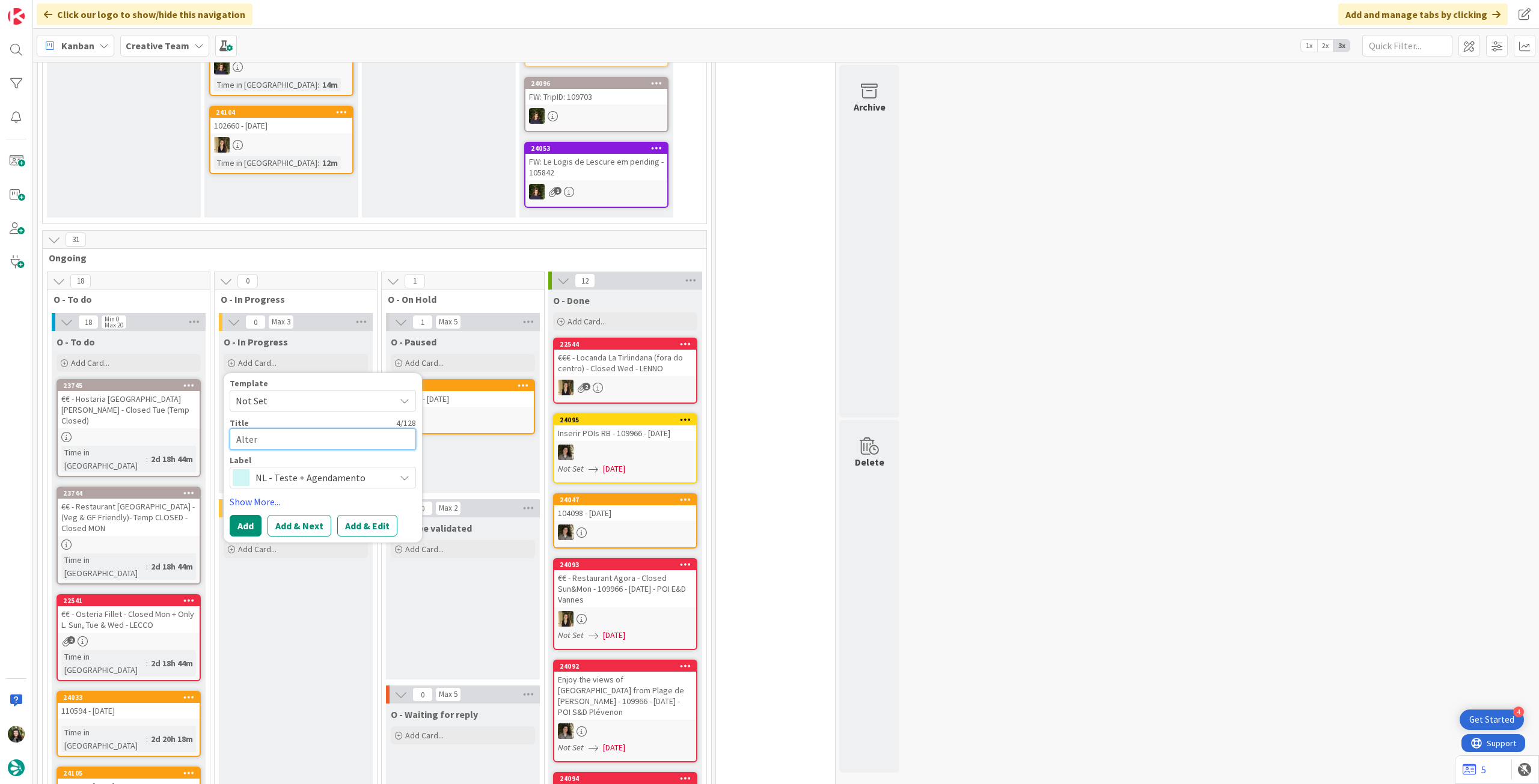
type textarea "Altera"
type textarea "x"
type textarea "Alteraç"
type textarea "x"
type textarea "Alteraçõe"
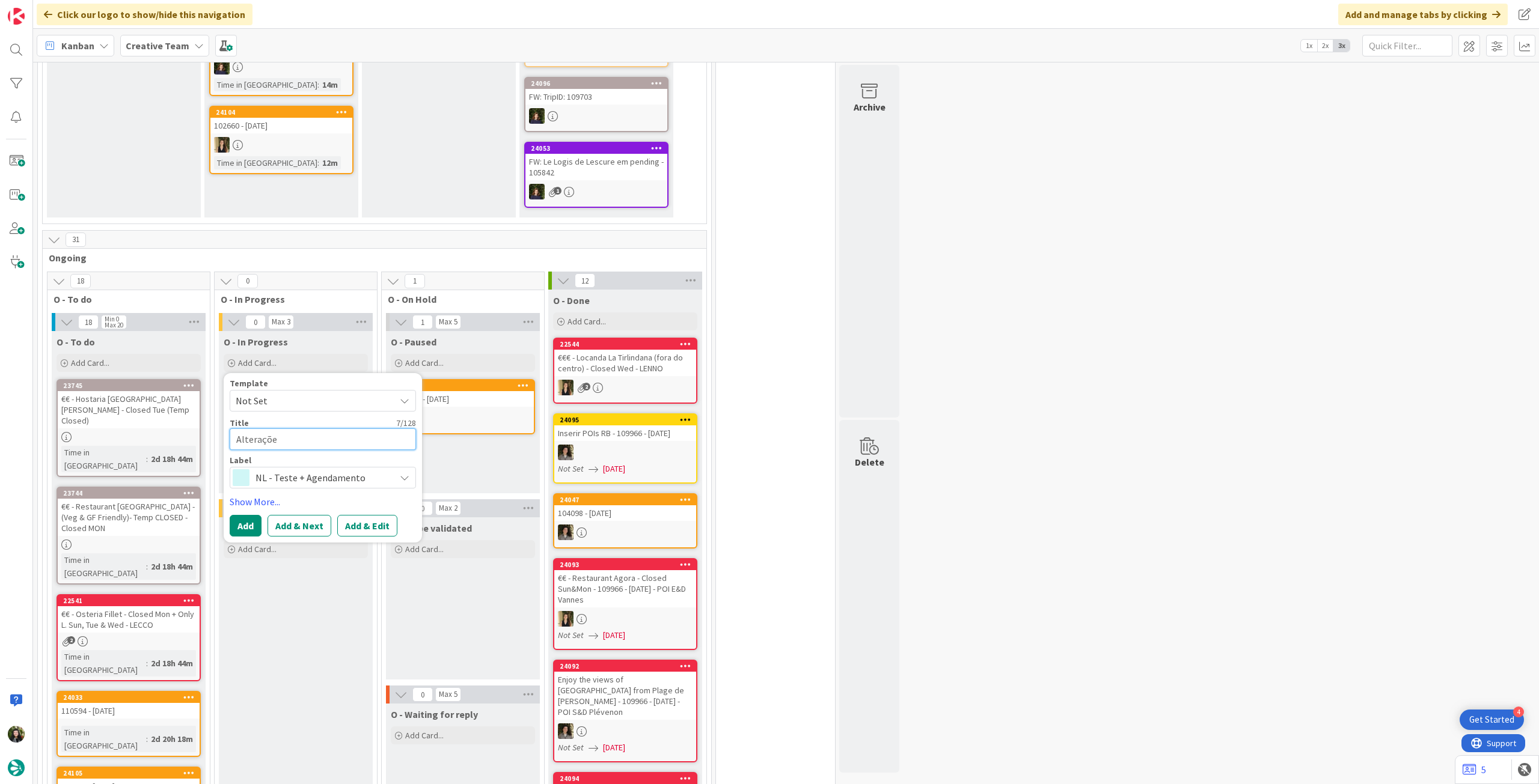
type textarea "x"
type textarea "Alterações"
type textarea "x"
type textarea "Alterações"
type textarea "x"
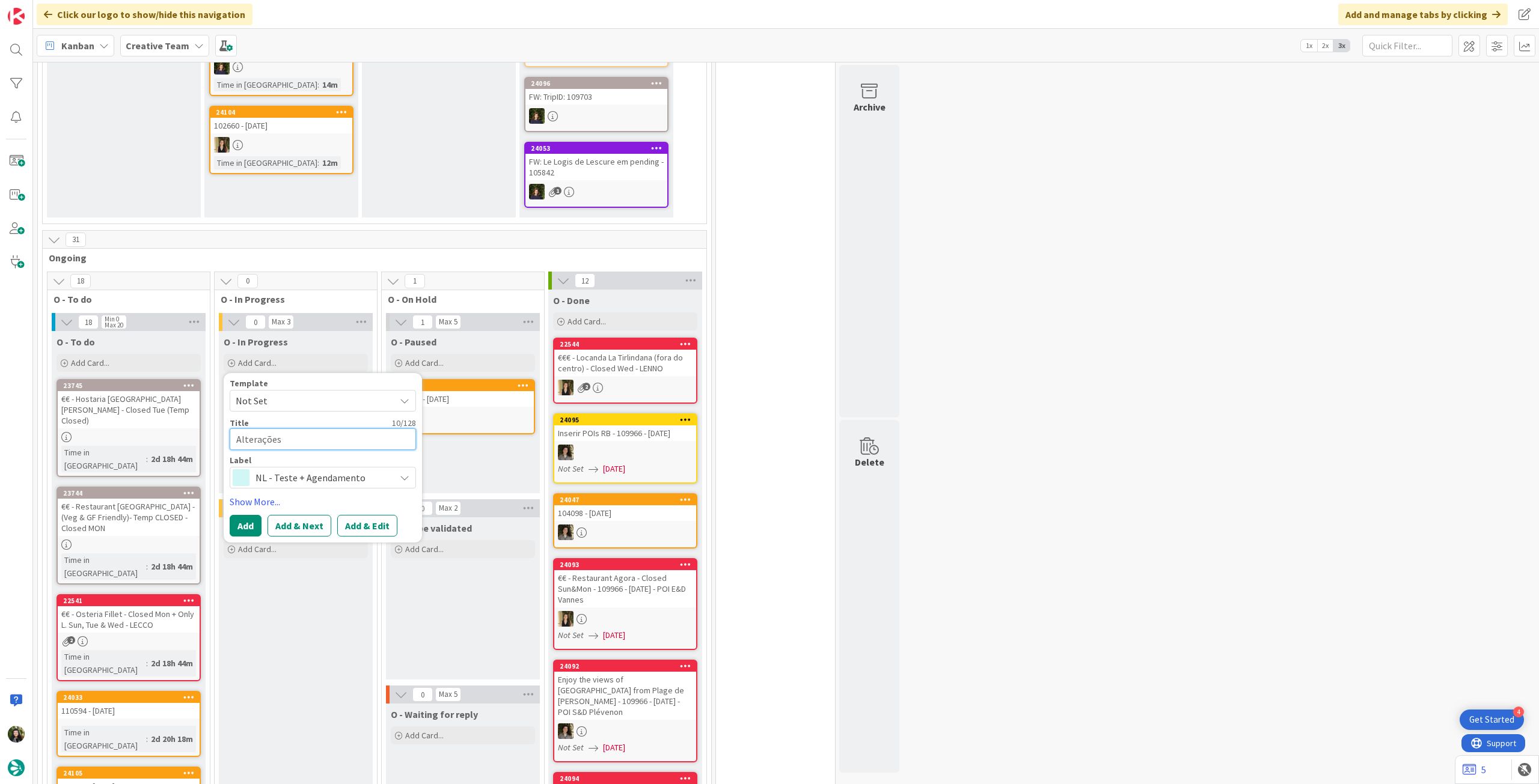
type textarea "Alterações M"
type textarea "x"
type textarea "Alterações Ma"
type textarea "x"
type textarea "Alterações Maq"
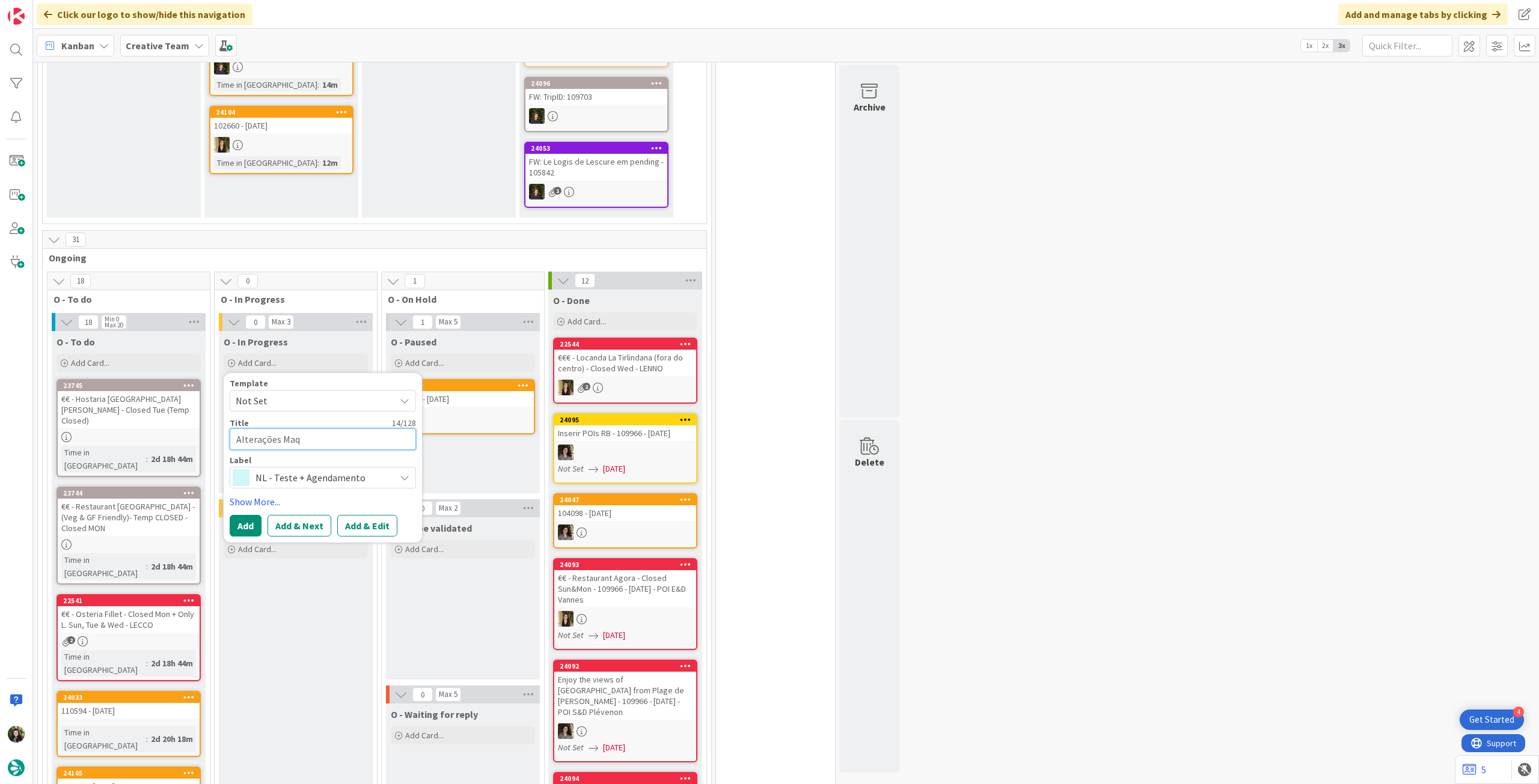
type textarea "x"
type textarea "Alterações Maqu"
type textarea "x"
type textarea "Alterações Maque"
type textarea "x"
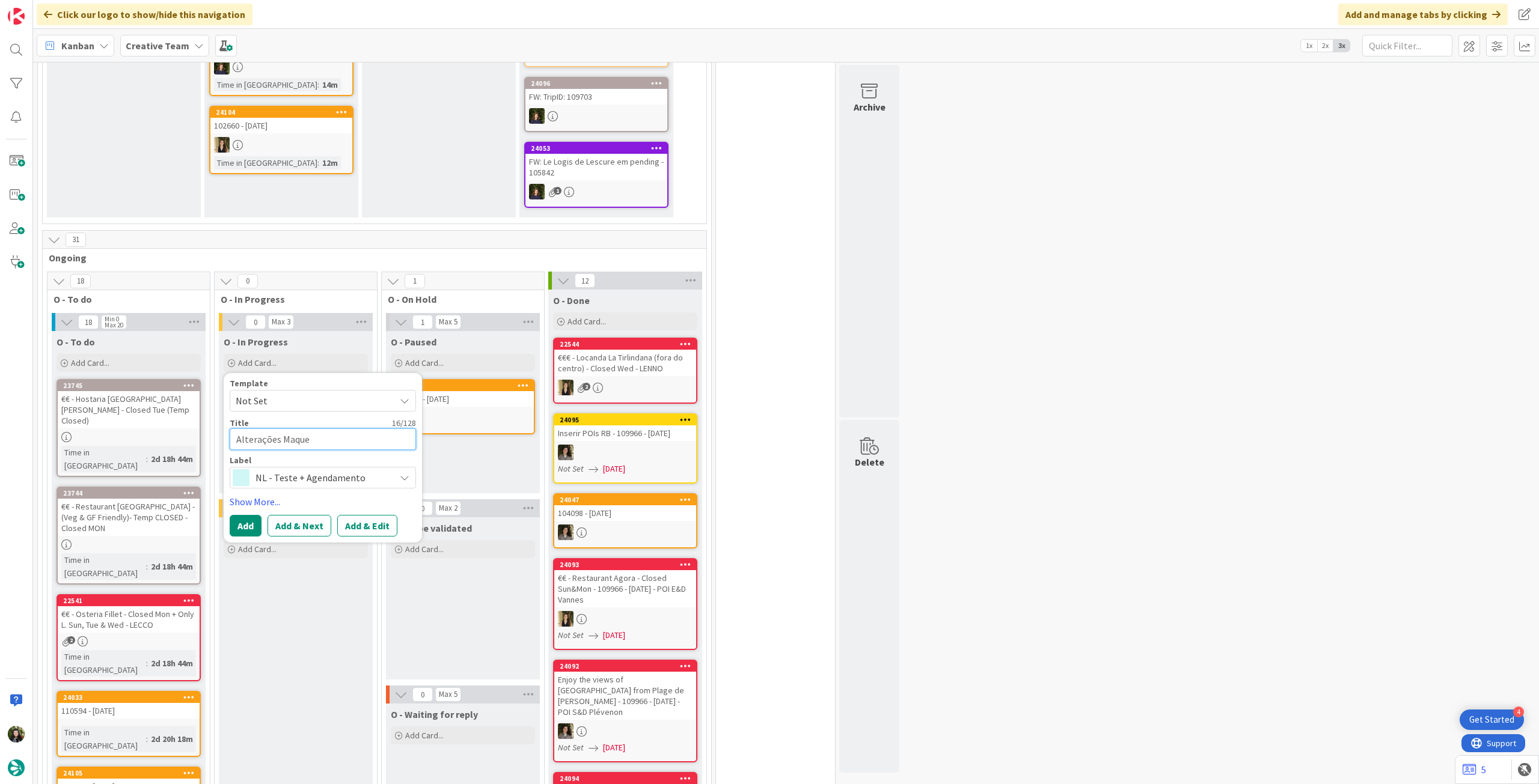
type textarea "Alterações Maquet"
type textarea "x"
type textarea "Alterações Maquete"
type textarea "x"
type textarea "Alterações Maquete"
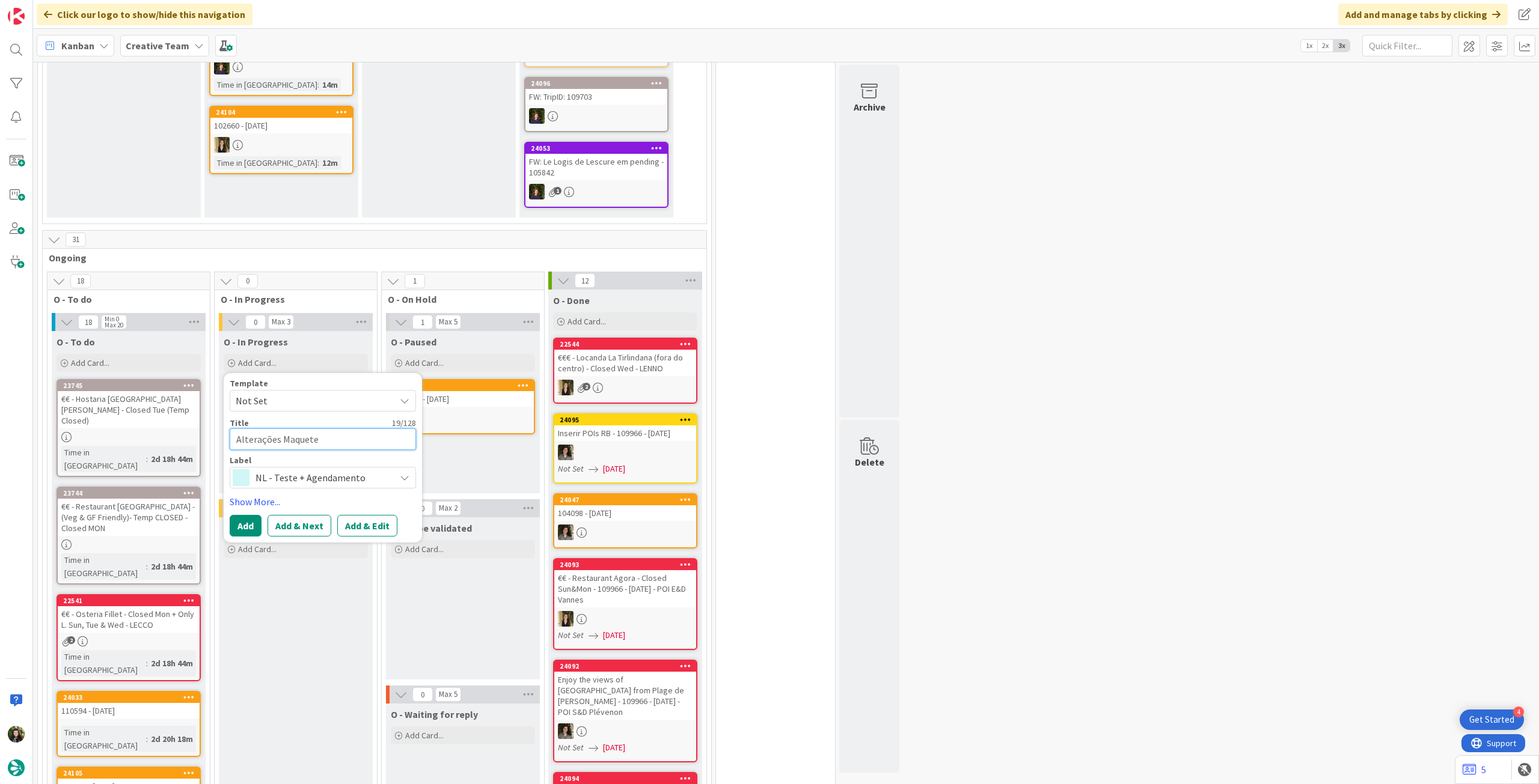
type textarea "x"
type textarea "Alterações Maquete +"
type textarea "x"
type textarea "Alterações Maquete +"
type textarea "x"
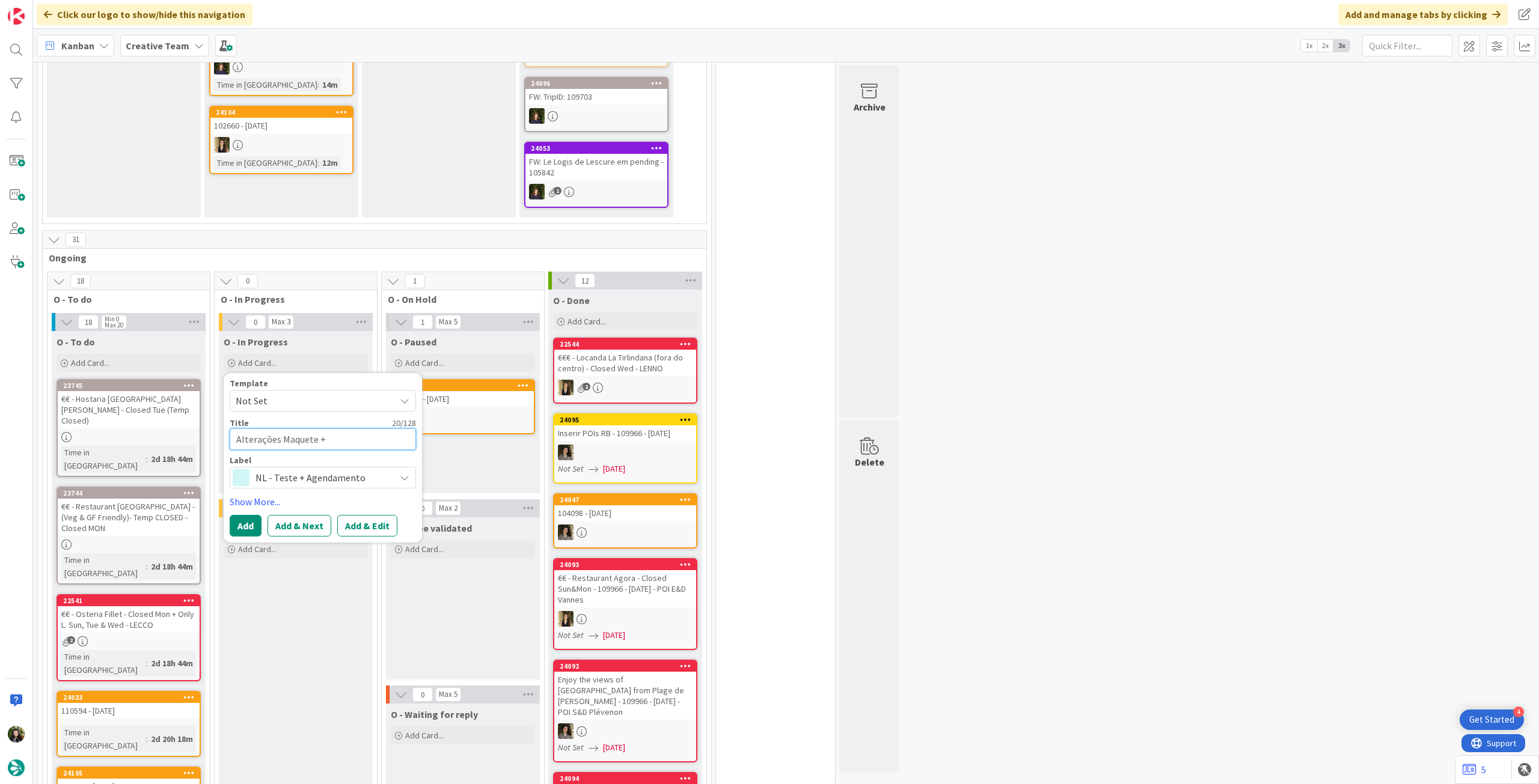
type textarea "Alterações Maquete + e"
type textarea "x"
type textarea "Alterações Maquete + en"
type textarea "x"
type textarea "Alterações Maquete + env"
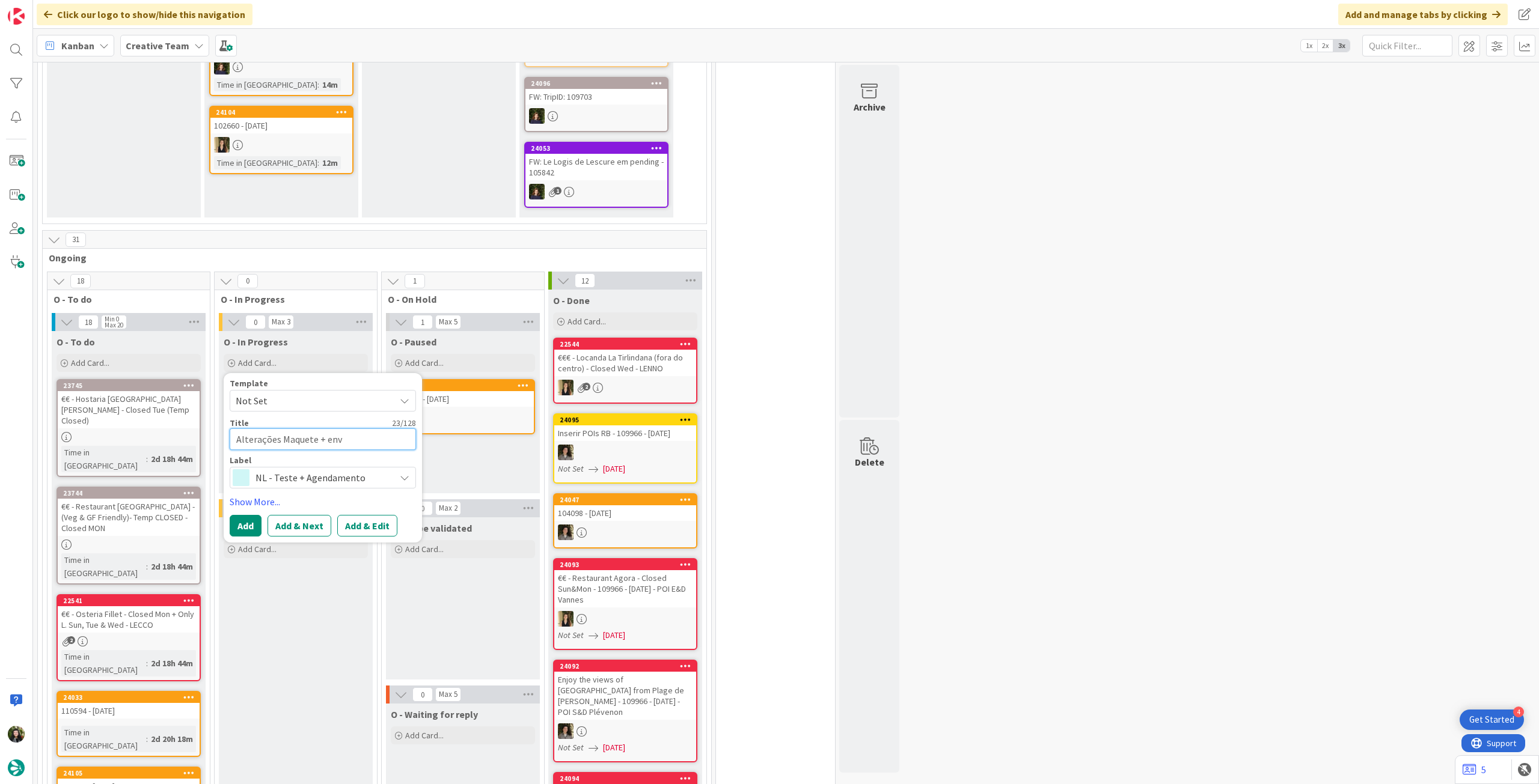
type textarea "x"
type textarea "Alterações Maquete + envi"
type textarea "x"
type textarea "Alterações Maquete + envio"
click at [246, 515] on button "Add" at bounding box center [245, 526] width 32 height 22
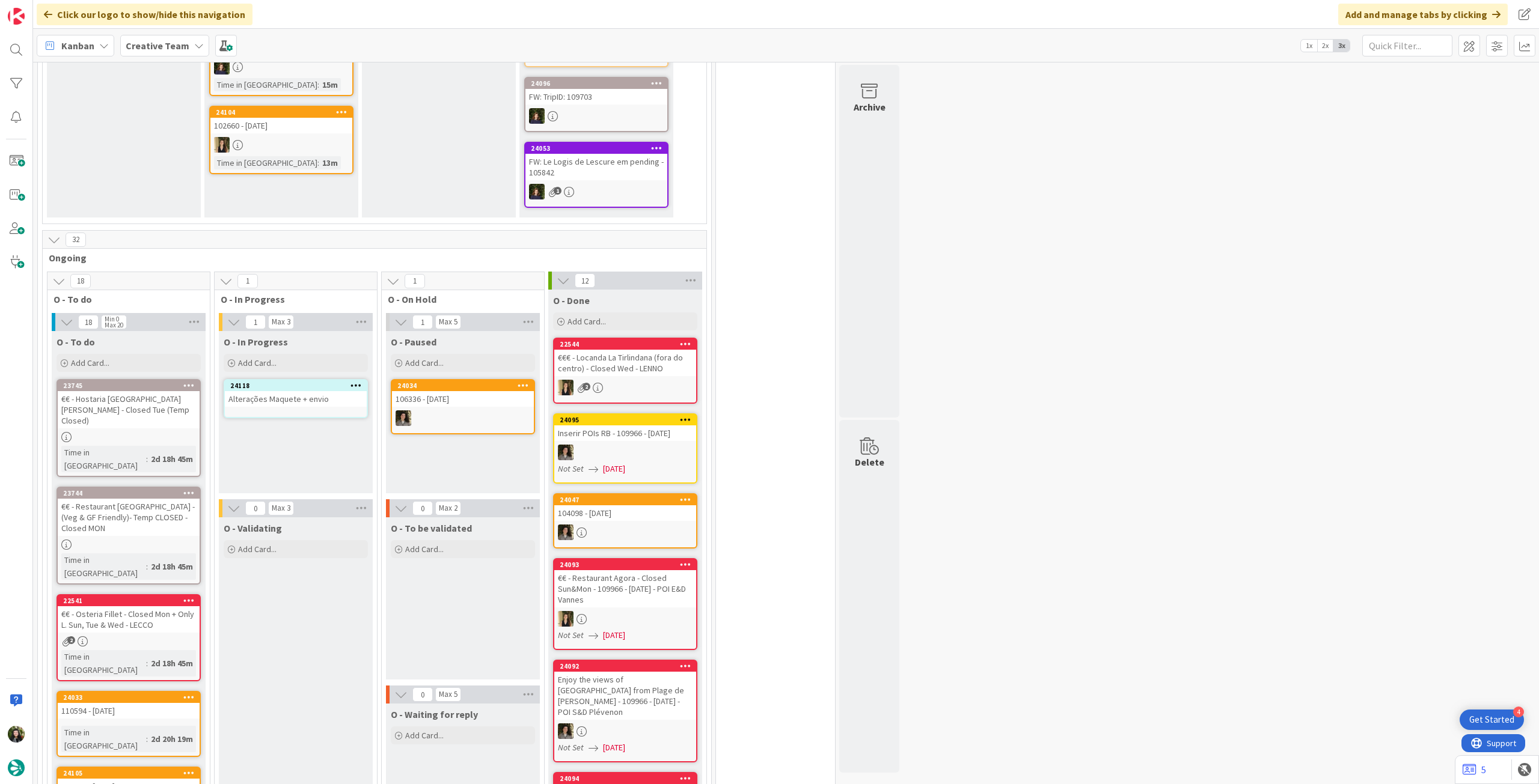
click at [307, 399] on div "24118 Alterações Maquete + envio" at bounding box center [295, 398] width 144 height 39
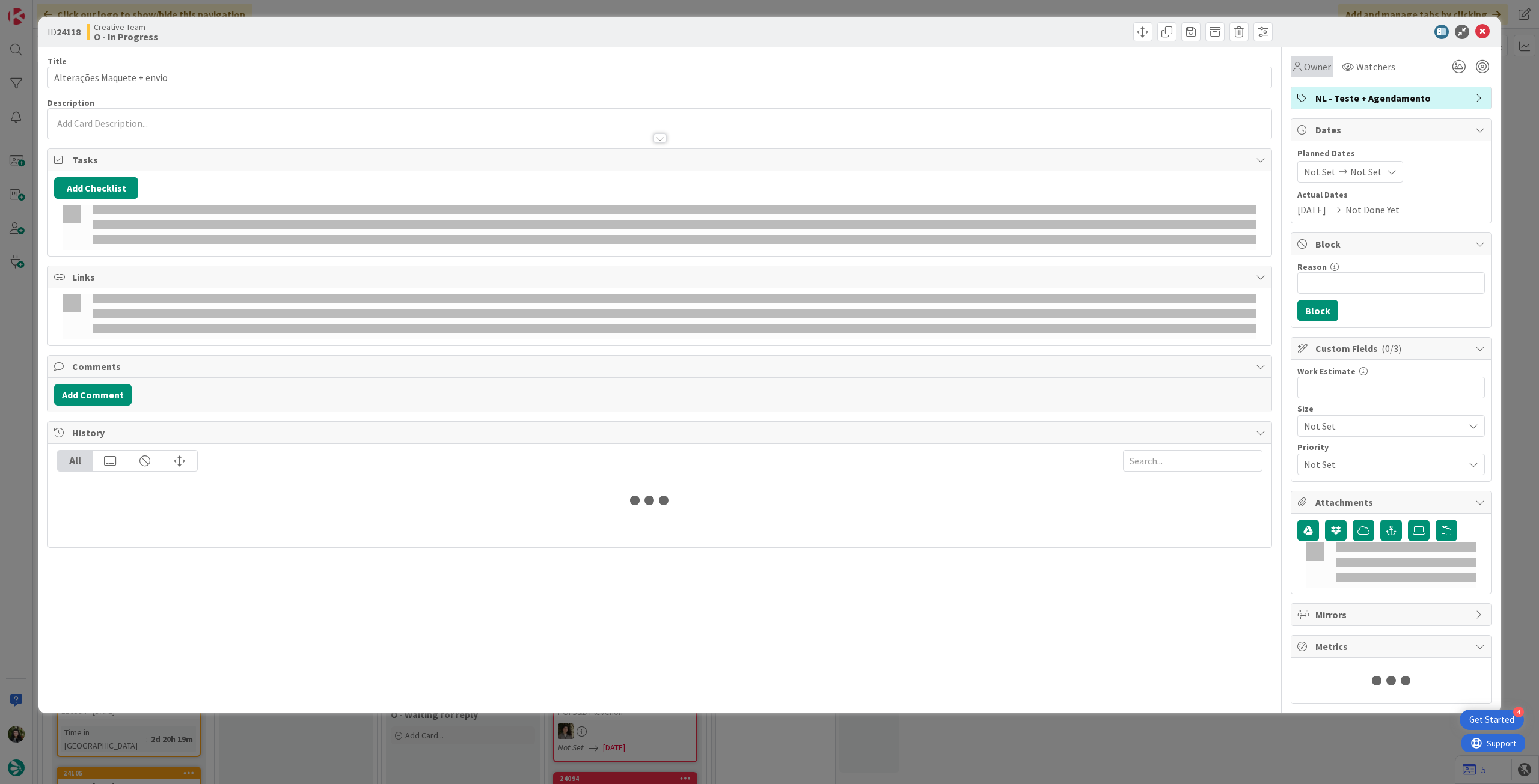
click at [1318, 67] on span "Owner" at bounding box center [1317, 67] width 27 height 14
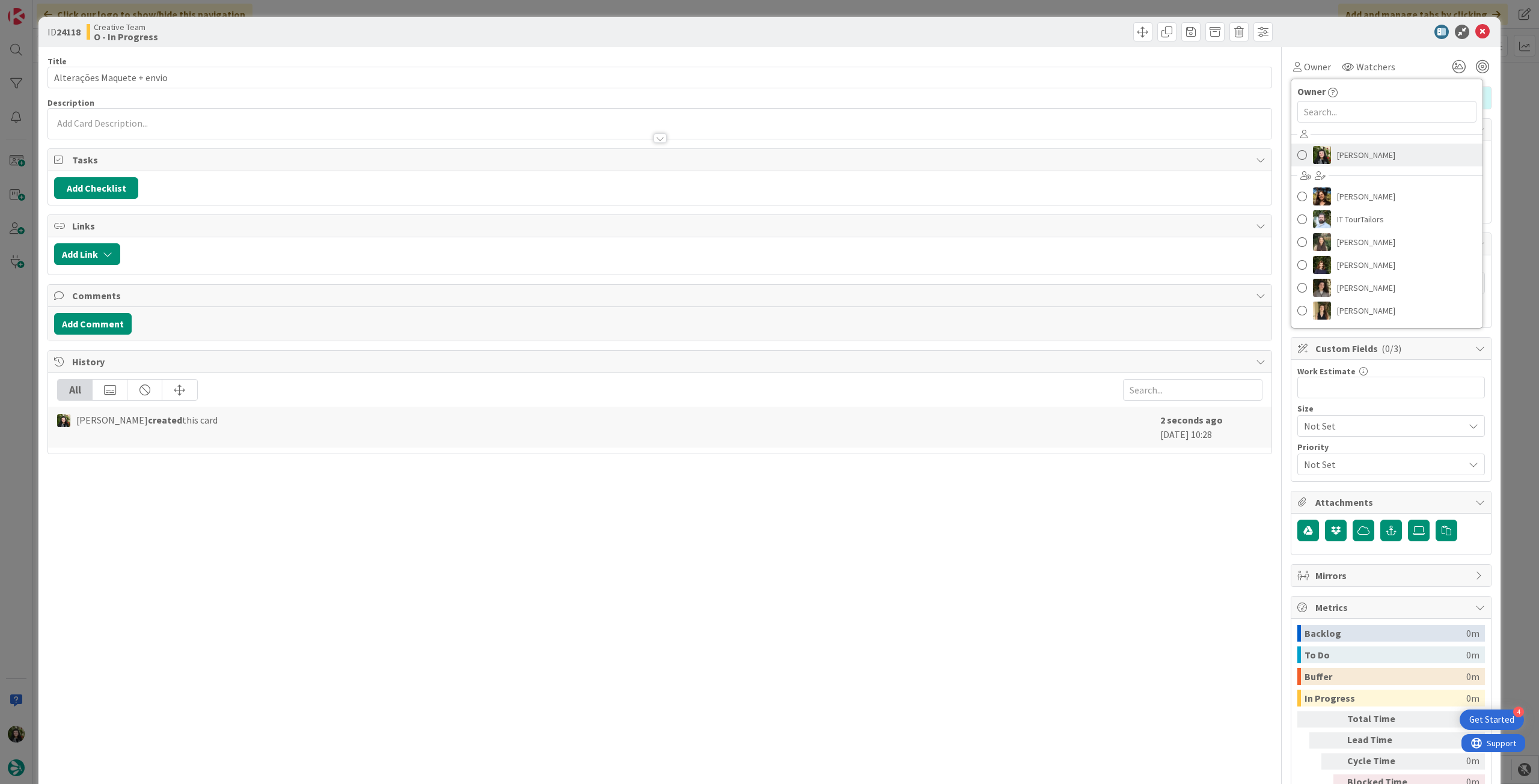
click at [1322, 153] on link "[PERSON_NAME]" at bounding box center [1386, 155] width 191 height 23
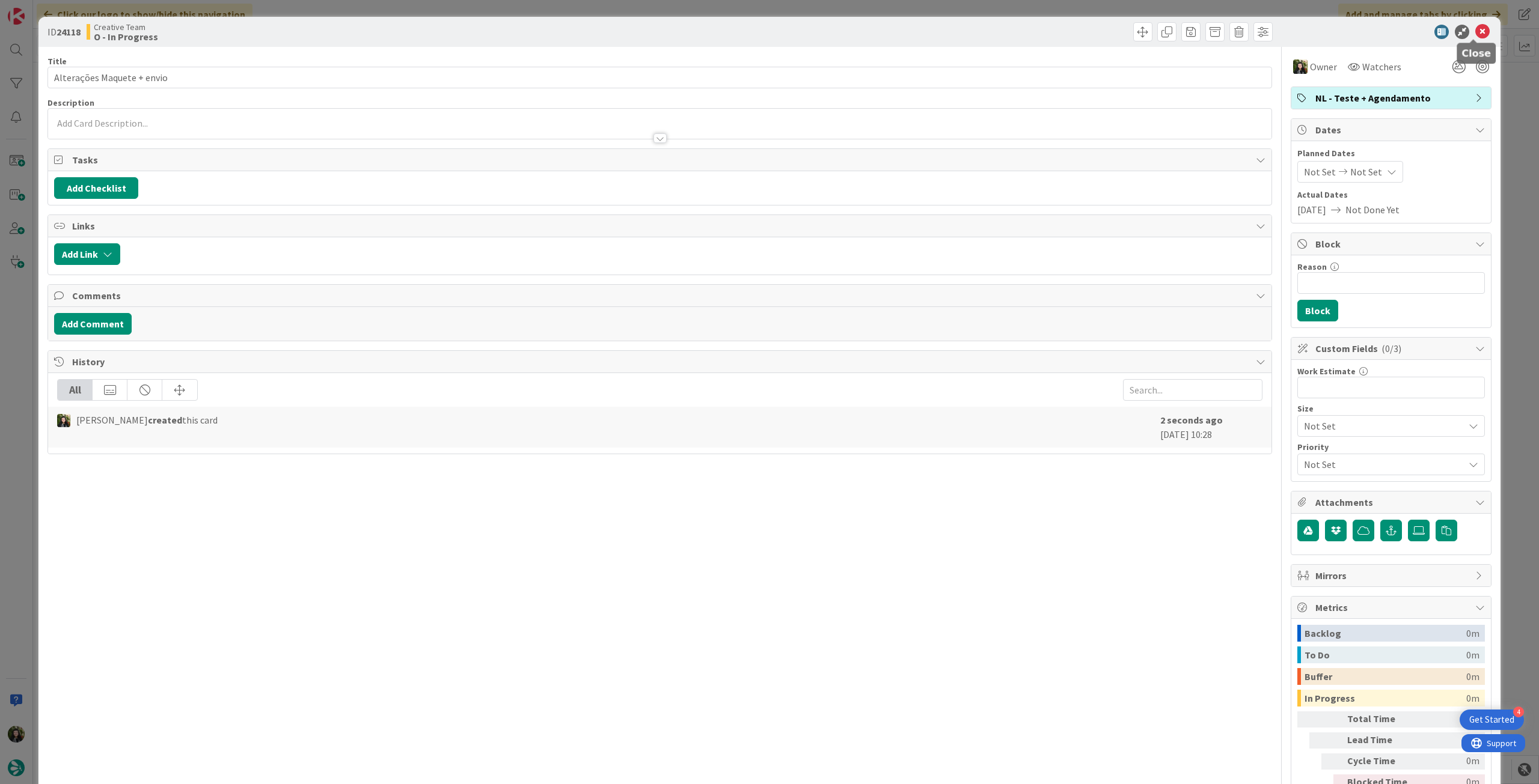
click at [1475, 33] on icon at bounding box center [1482, 32] width 14 height 14
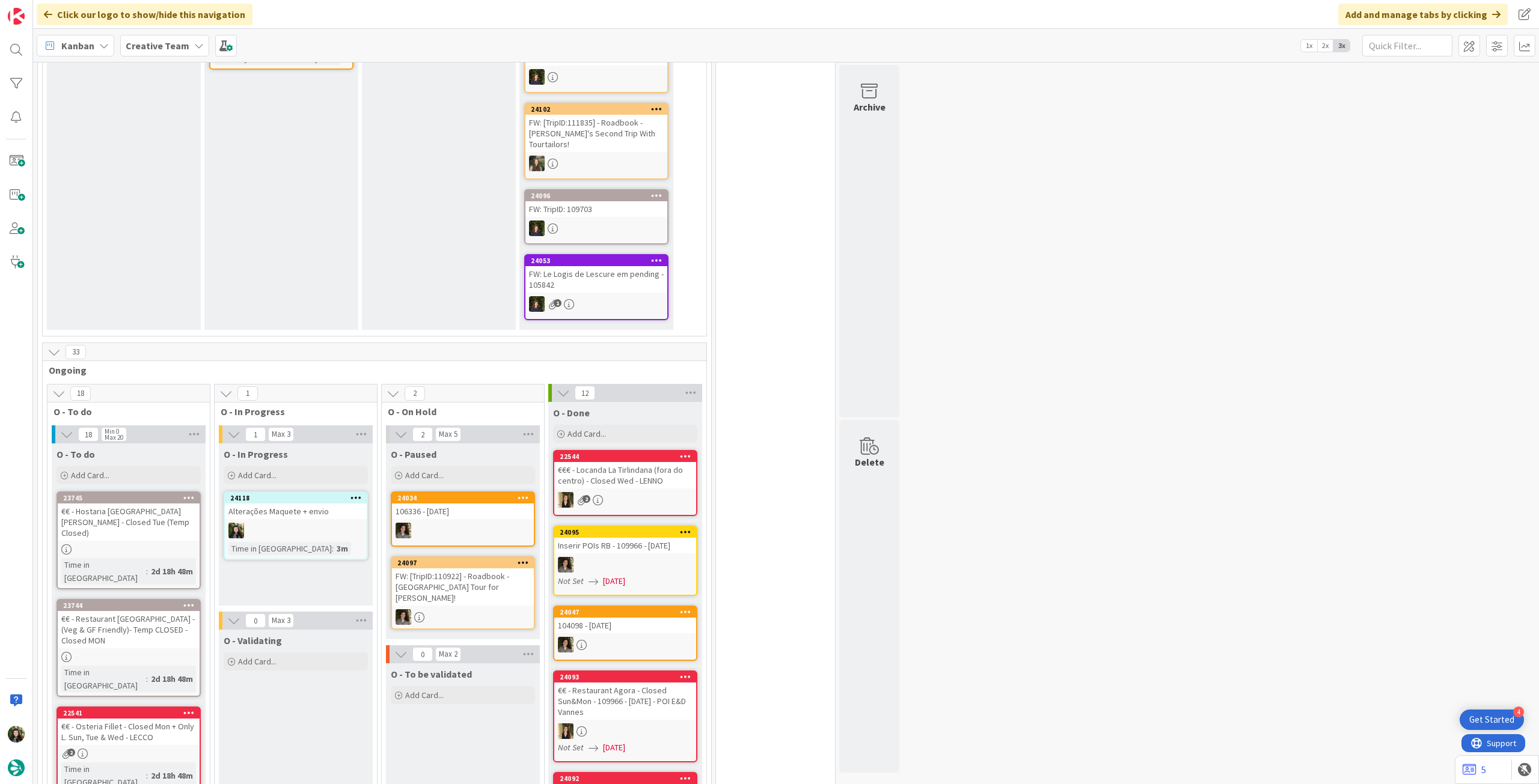
scroll to position [481, 0]
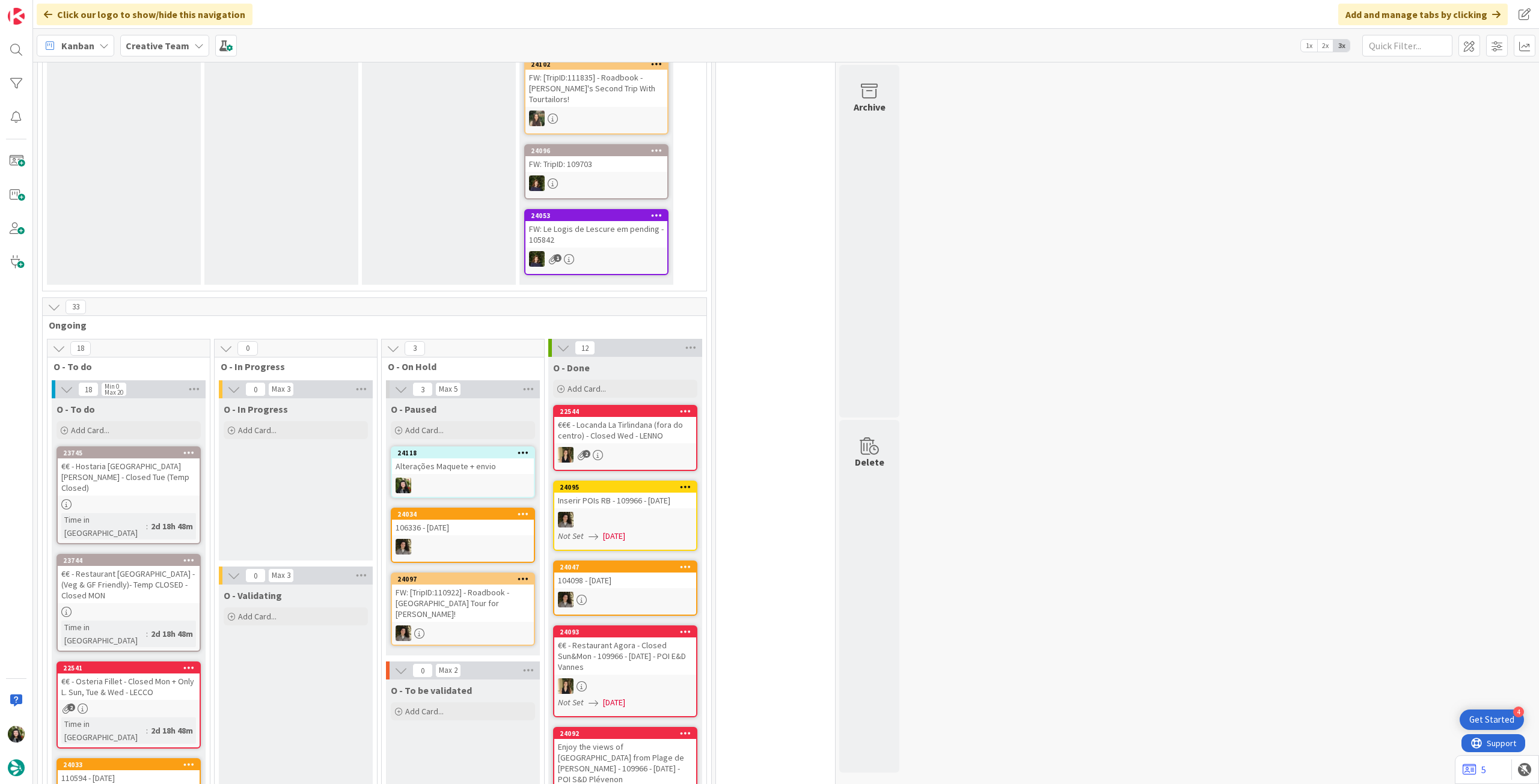
click at [514, 461] on div "Alterações Maquete + envio" at bounding box center [463, 466] width 142 height 16
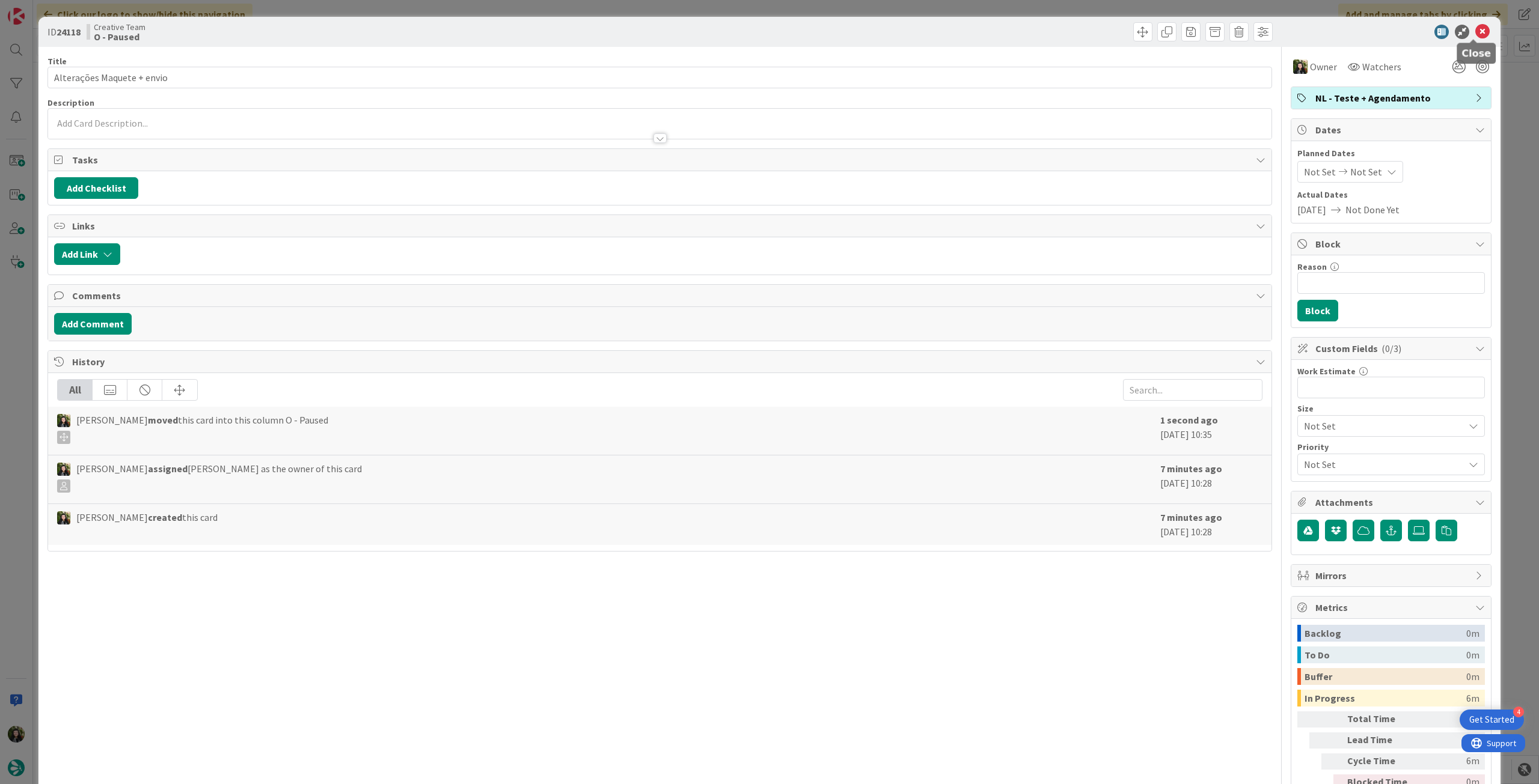
click at [1476, 33] on icon at bounding box center [1482, 32] width 14 height 14
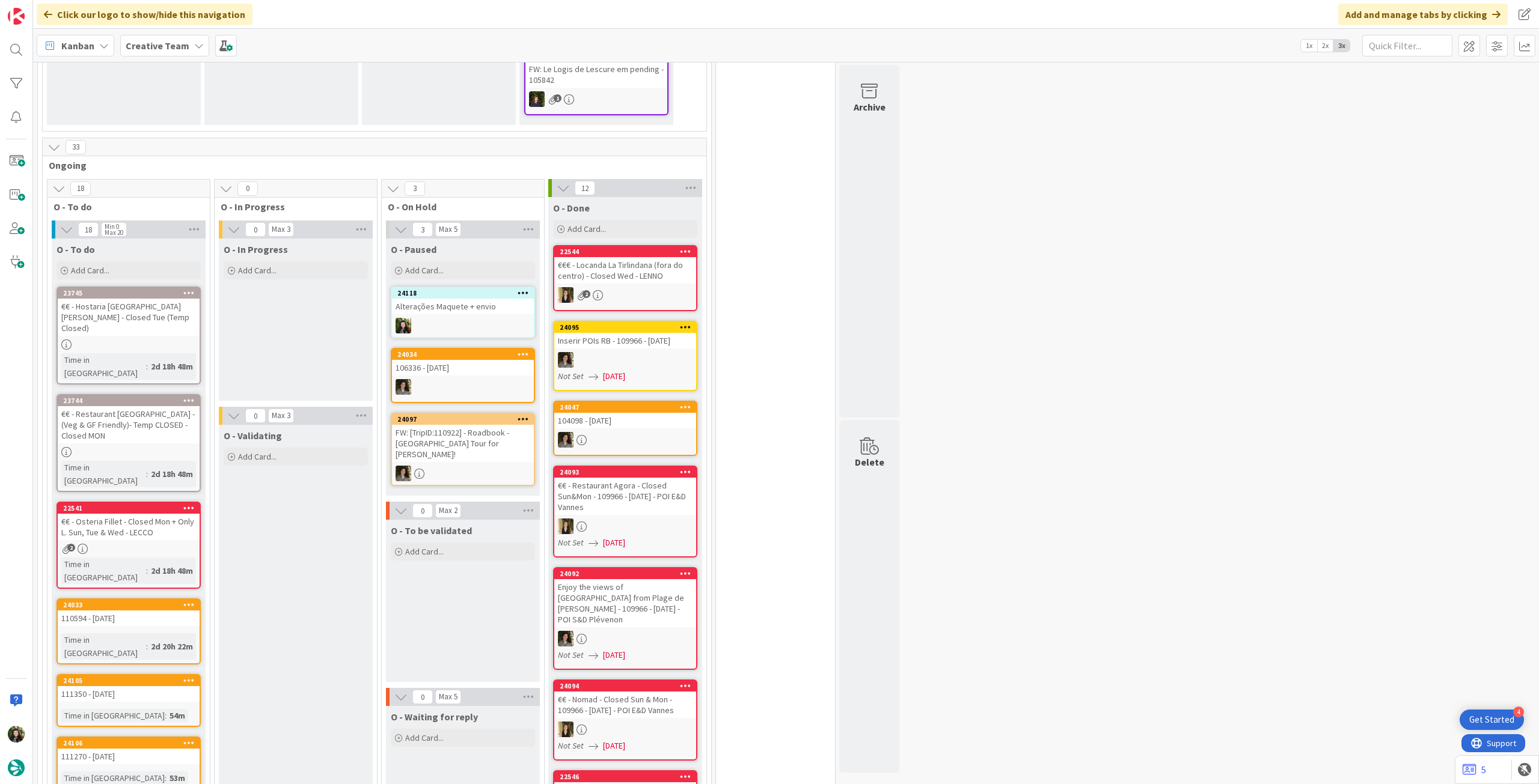
scroll to position [320, 0]
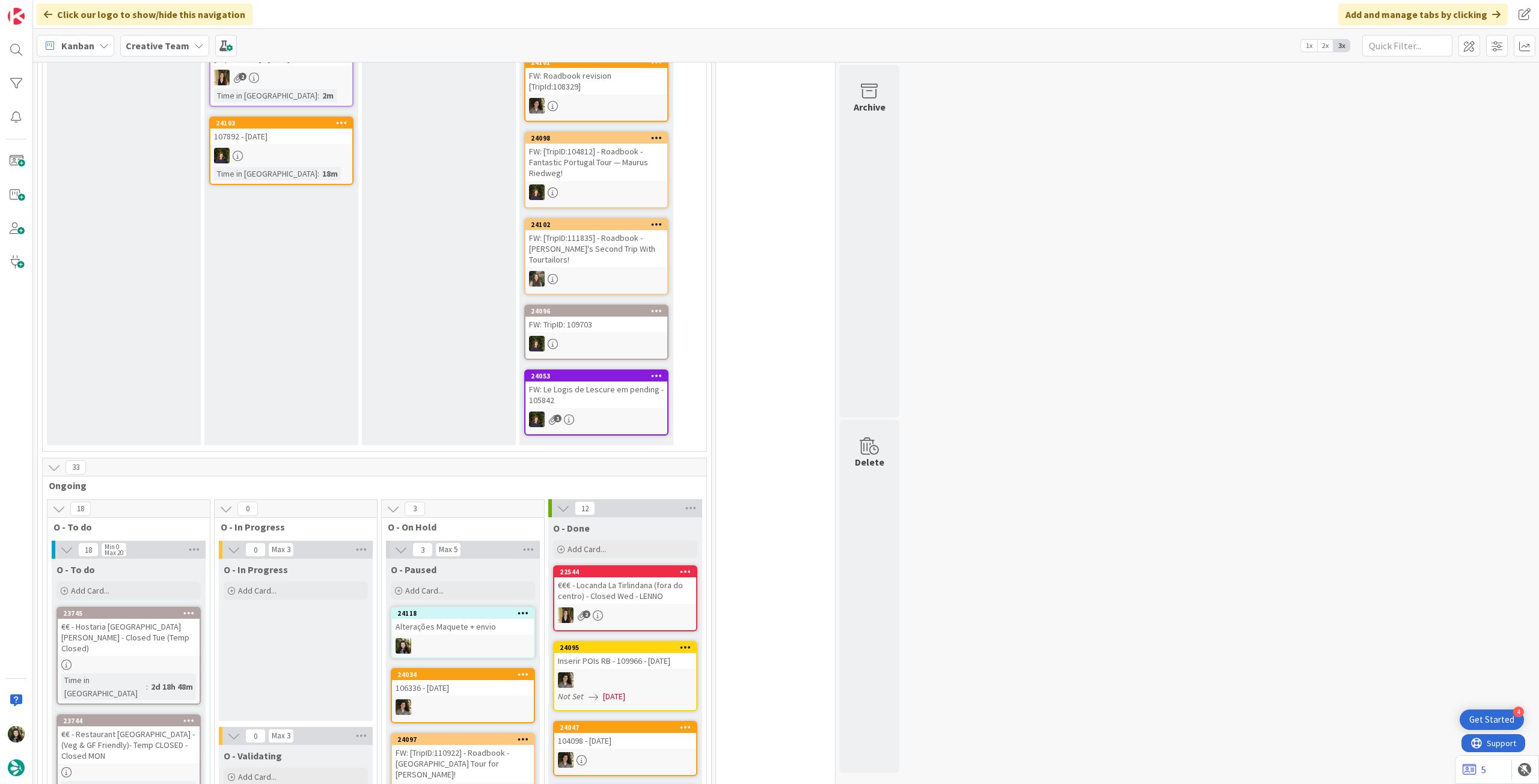
click at [157, 43] on b "Creative Team" at bounding box center [157, 46] width 63 height 12
click at [158, 164] on div "Creative Team - Análise" at bounding box center [222, 172] width 183 height 23
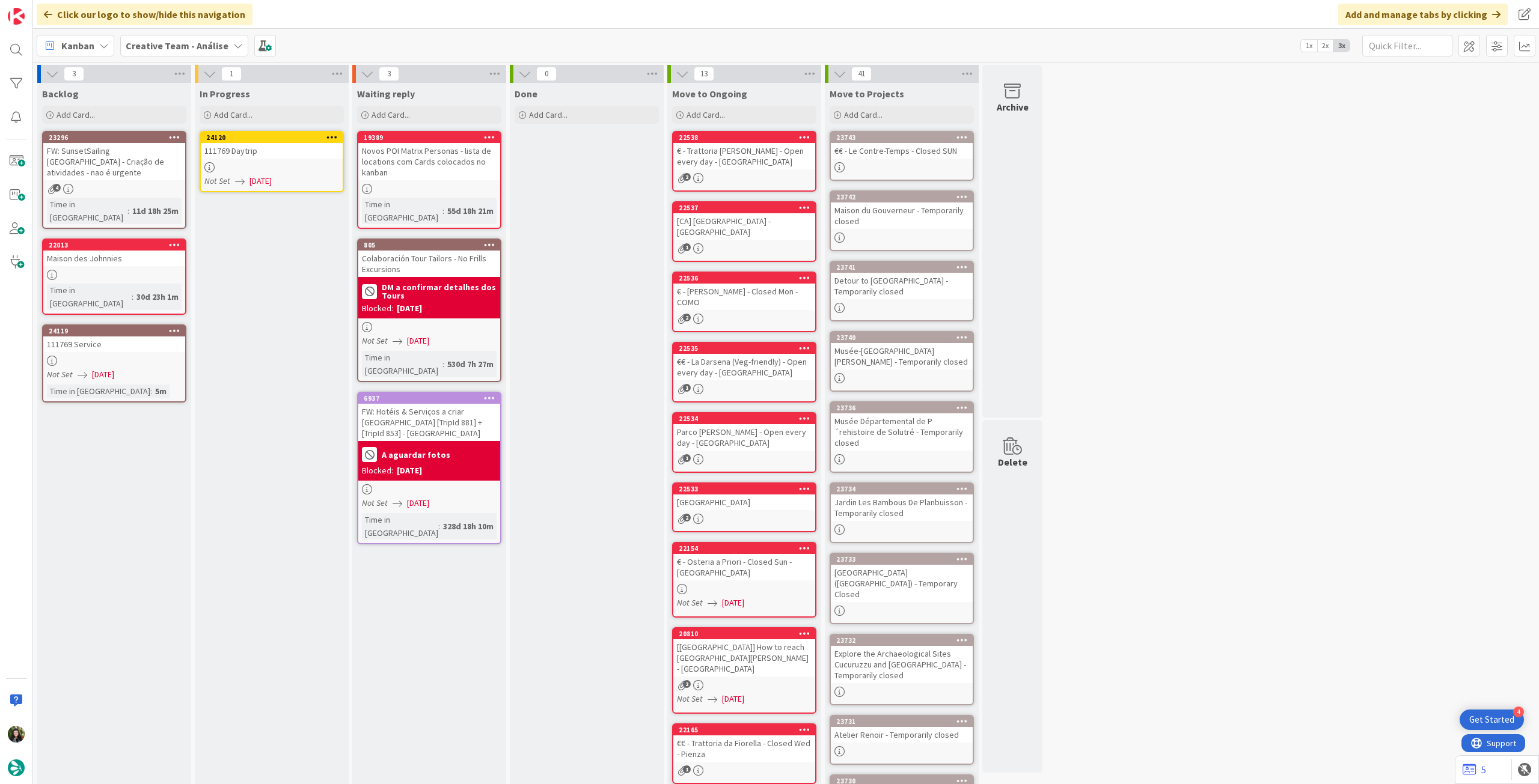
click at [325, 174] on div "24120 111769 Daytrip Not Set 29/09/2025" at bounding box center [272, 162] width 144 height 62
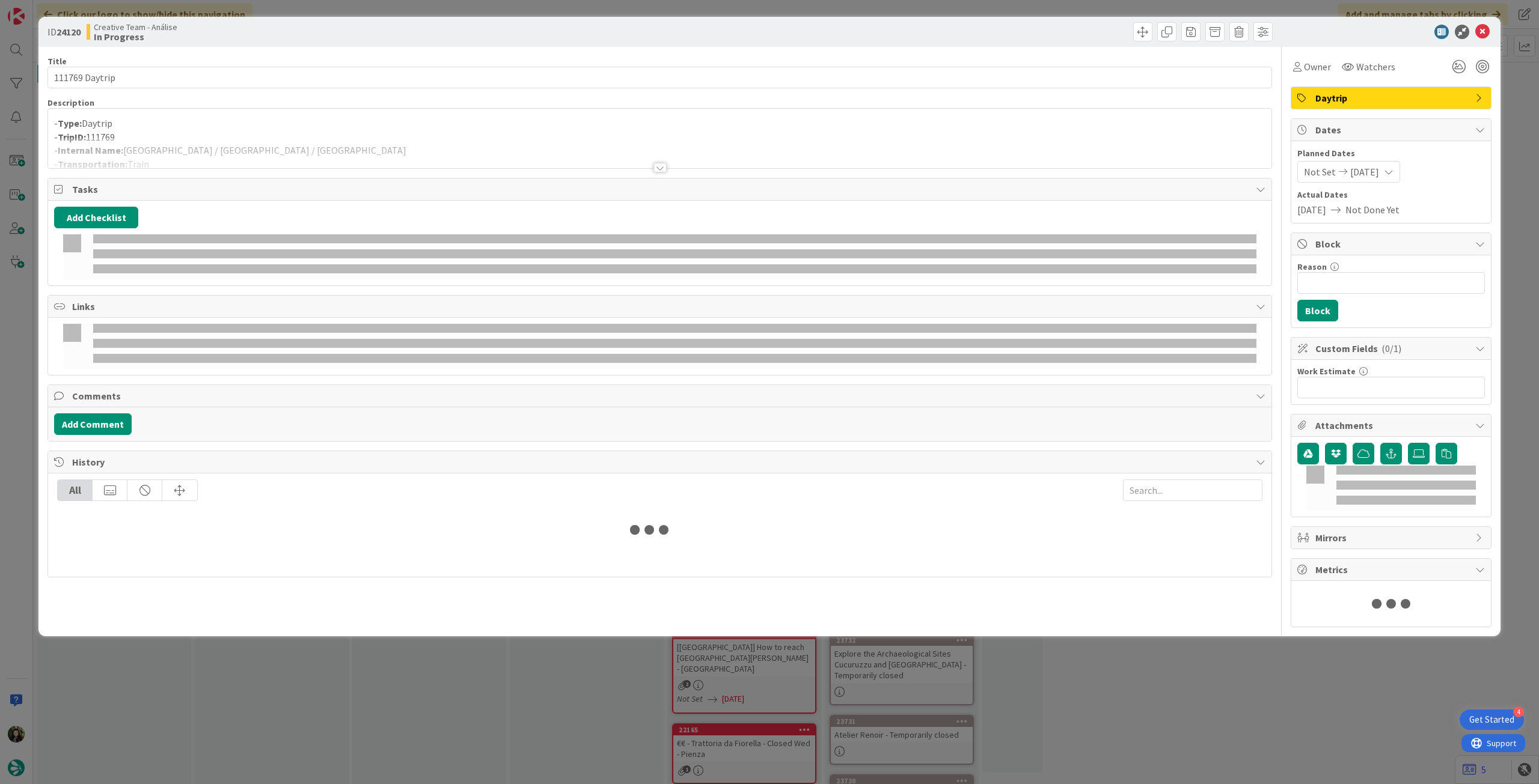
click at [291, 148] on div at bounding box center [660, 153] width 1223 height 31
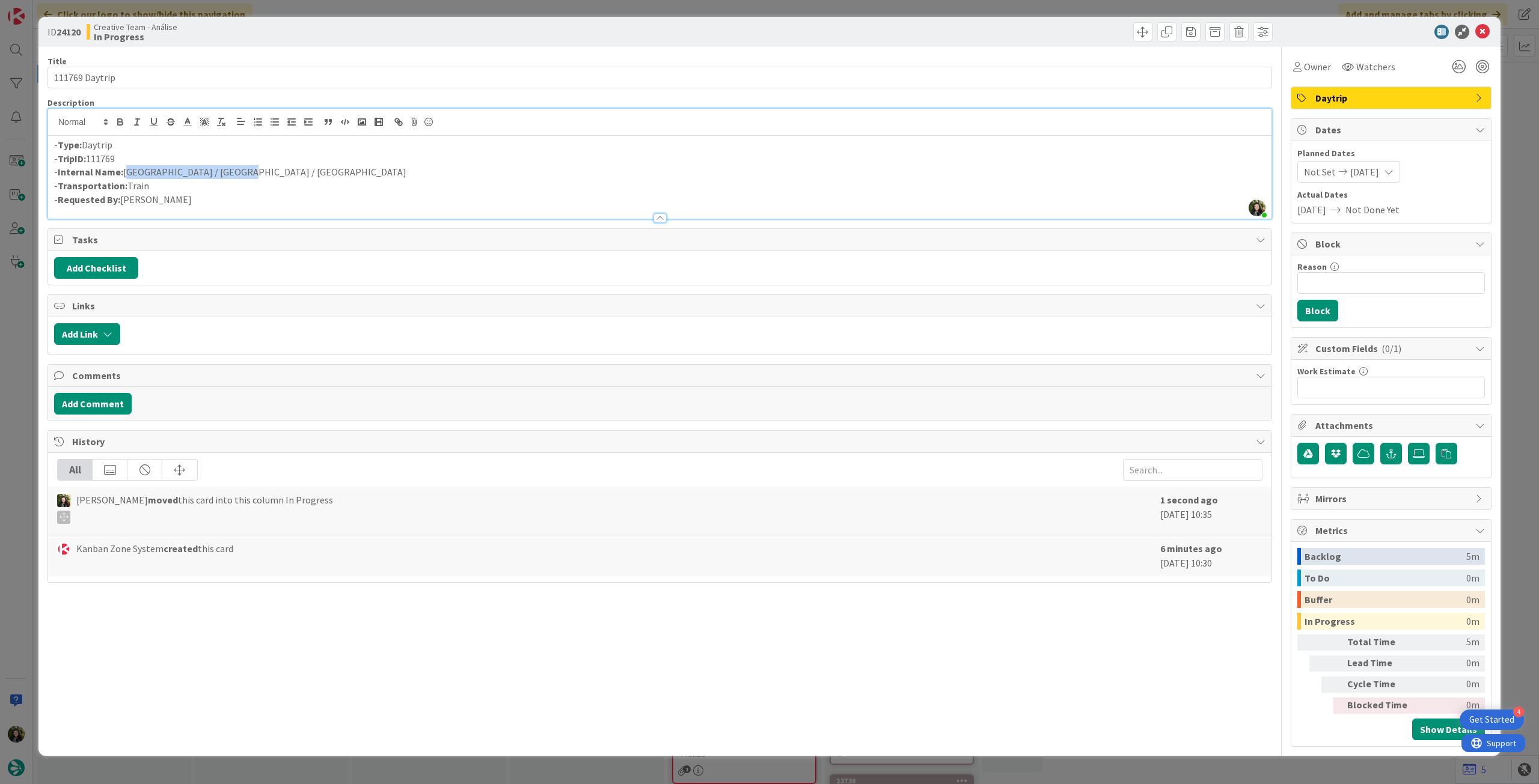
drag, startPoint x: 124, startPoint y: 171, endPoint x: 299, endPoint y: 176, distance: 175.1
click at [299, 176] on p "- Internal Name: Saint-Malo / Rennes / Lyon" at bounding box center [660, 172] width 1211 height 14
copy p "Saint-Malo / Rennes / Lyon"
click at [1482, 28] on icon at bounding box center [1482, 32] width 14 height 14
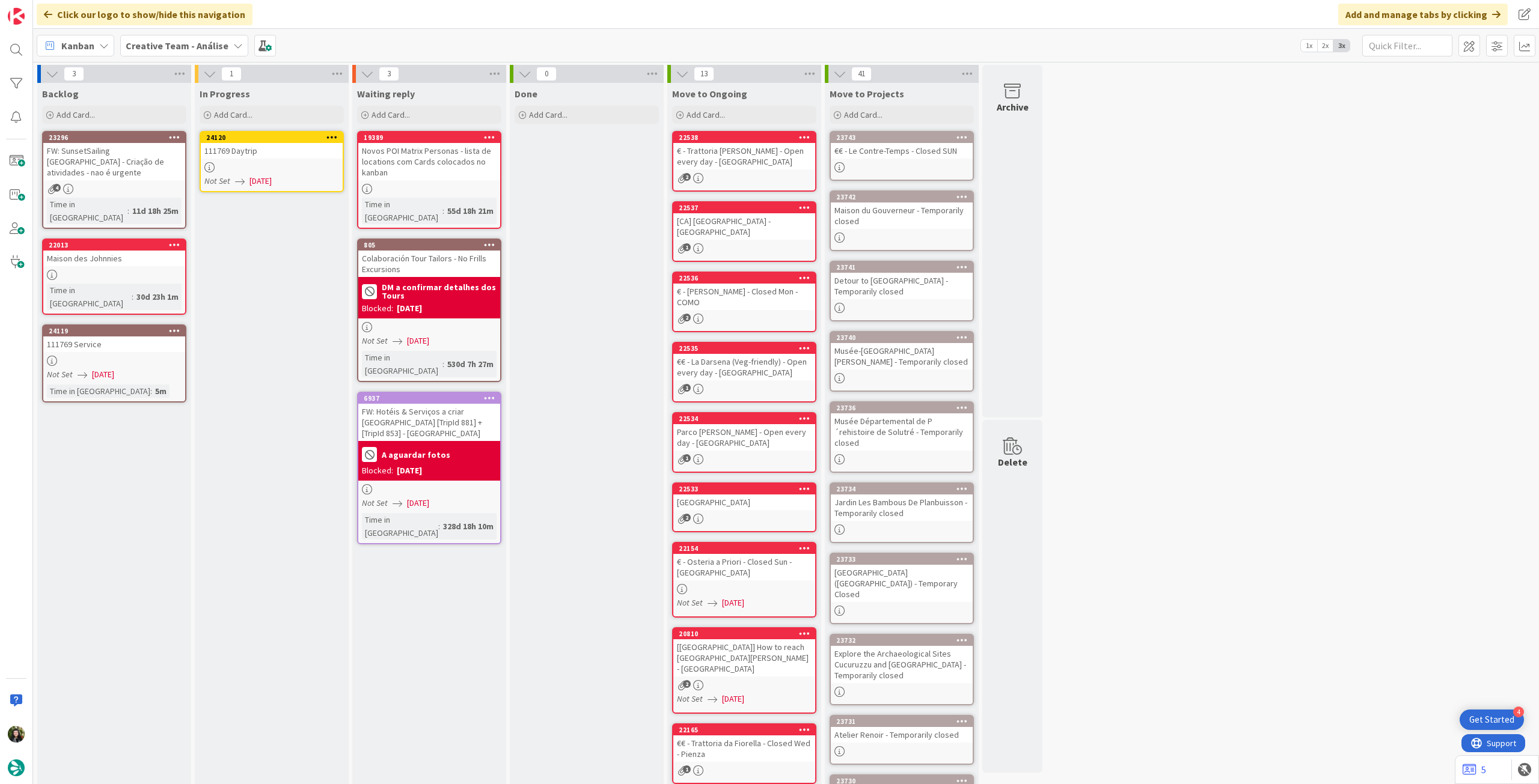
click at [149, 356] on div at bounding box center [113, 361] width 142 height 11
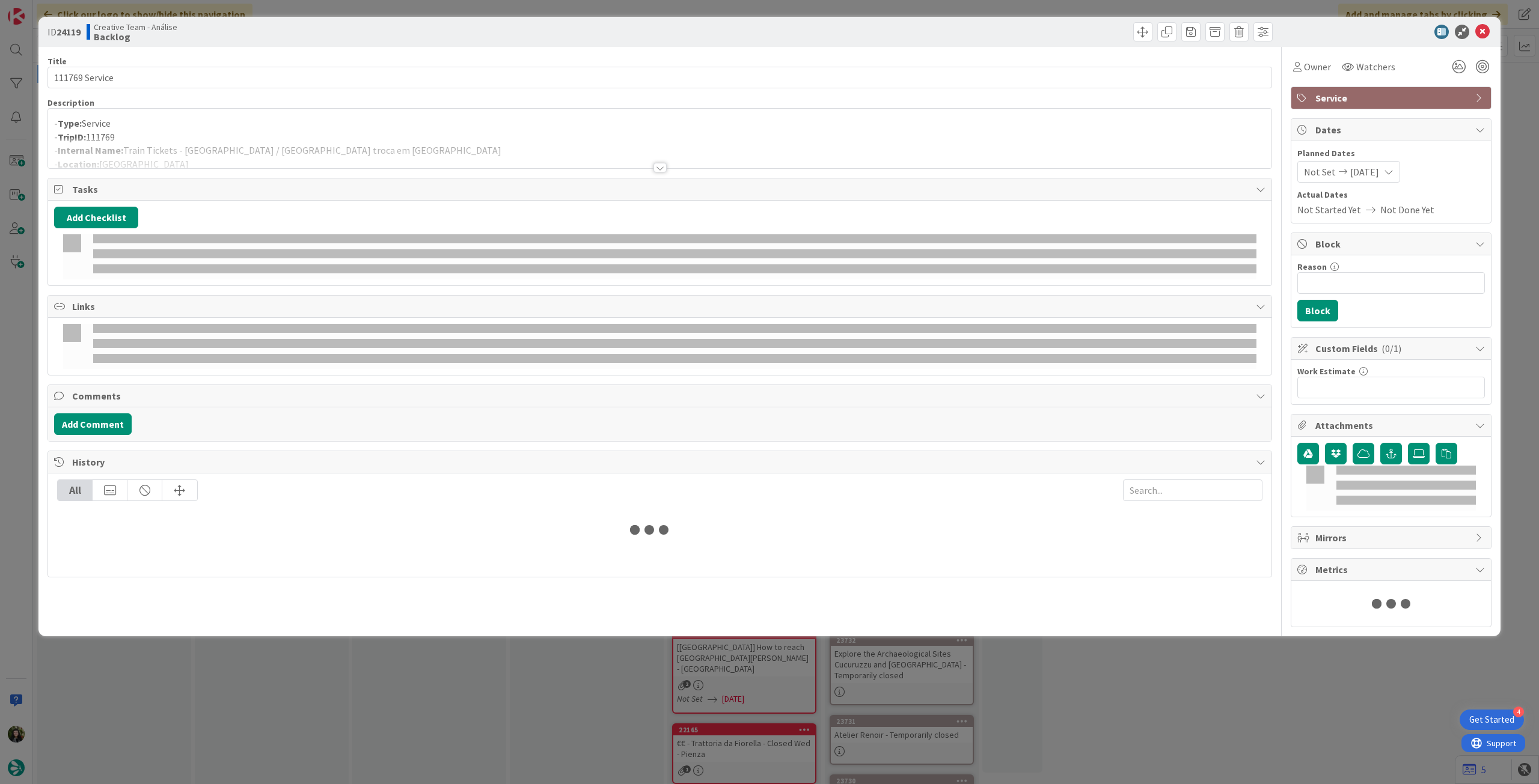
click at [302, 152] on div at bounding box center [660, 153] width 1223 height 31
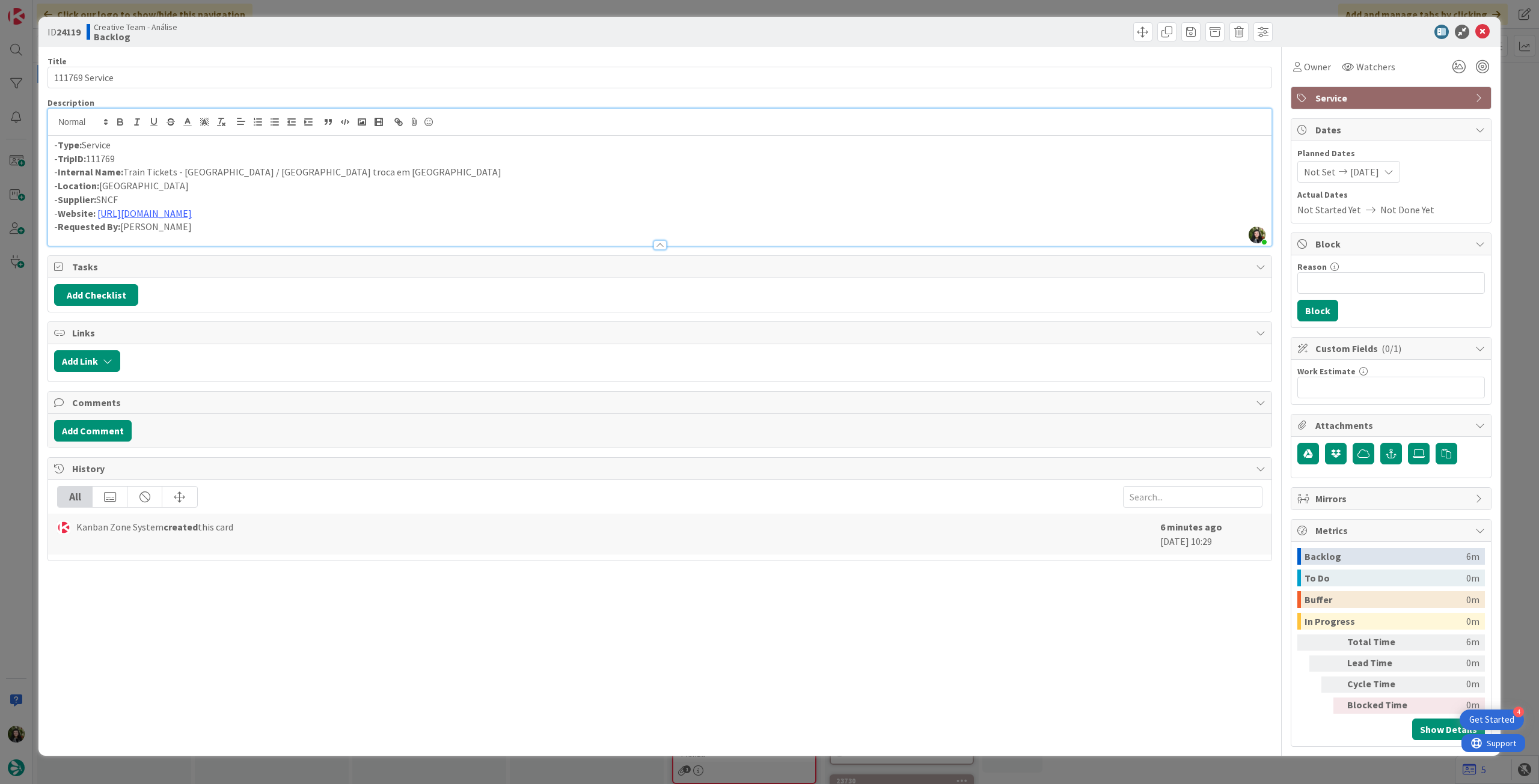
click at [248, 174] on p "- Internal Name: Train Tickets - Saint-Malo / Lyon troca em Rennes" at bounding box center [660, 172] width 1211 height 14
click at [1480, 35] on icon at bounding box center [1482, 32] width 14 height 14
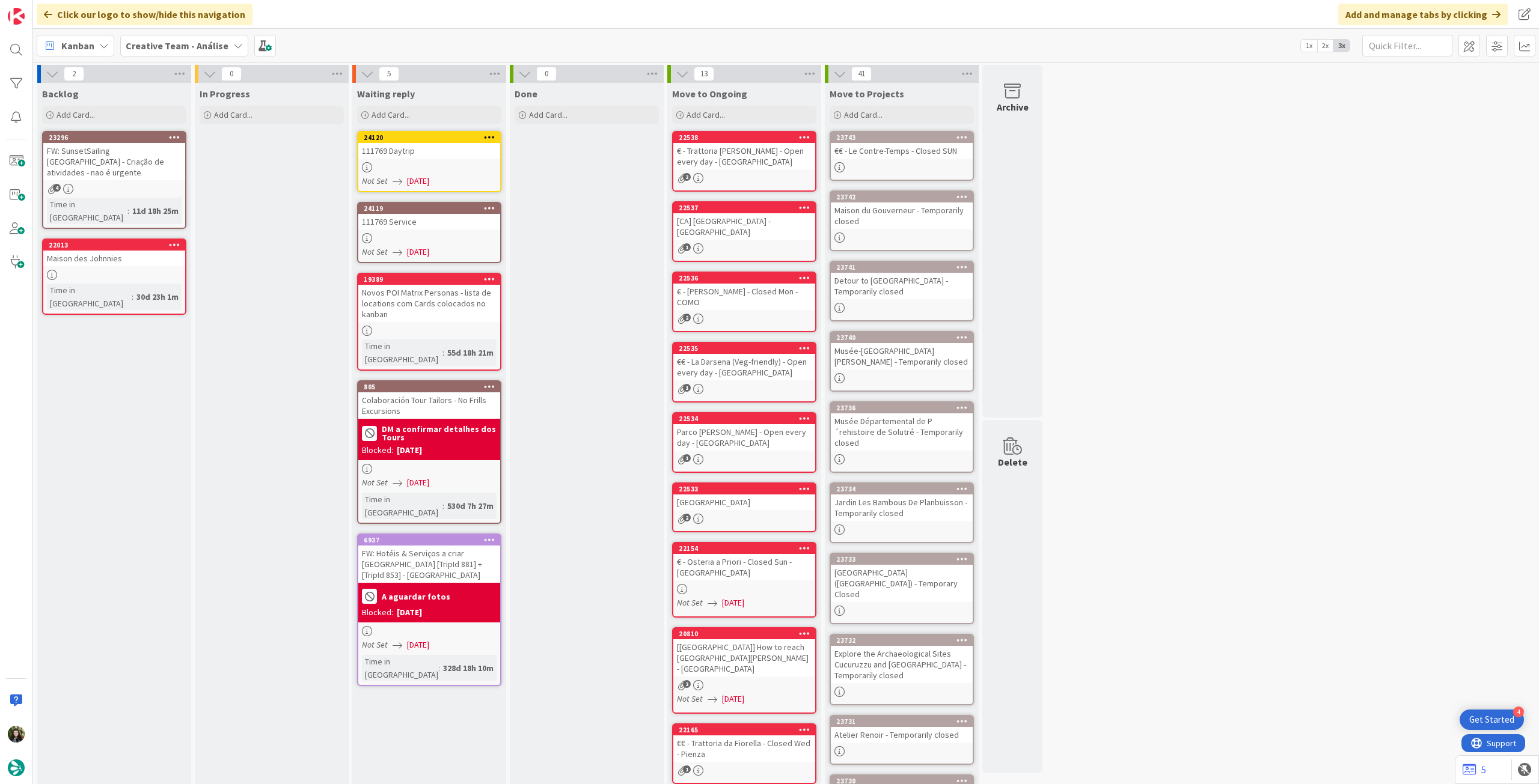
click at [193, 52] on span "Creative Team - Análise" at bounding box center [177, 46] width 103 height 14
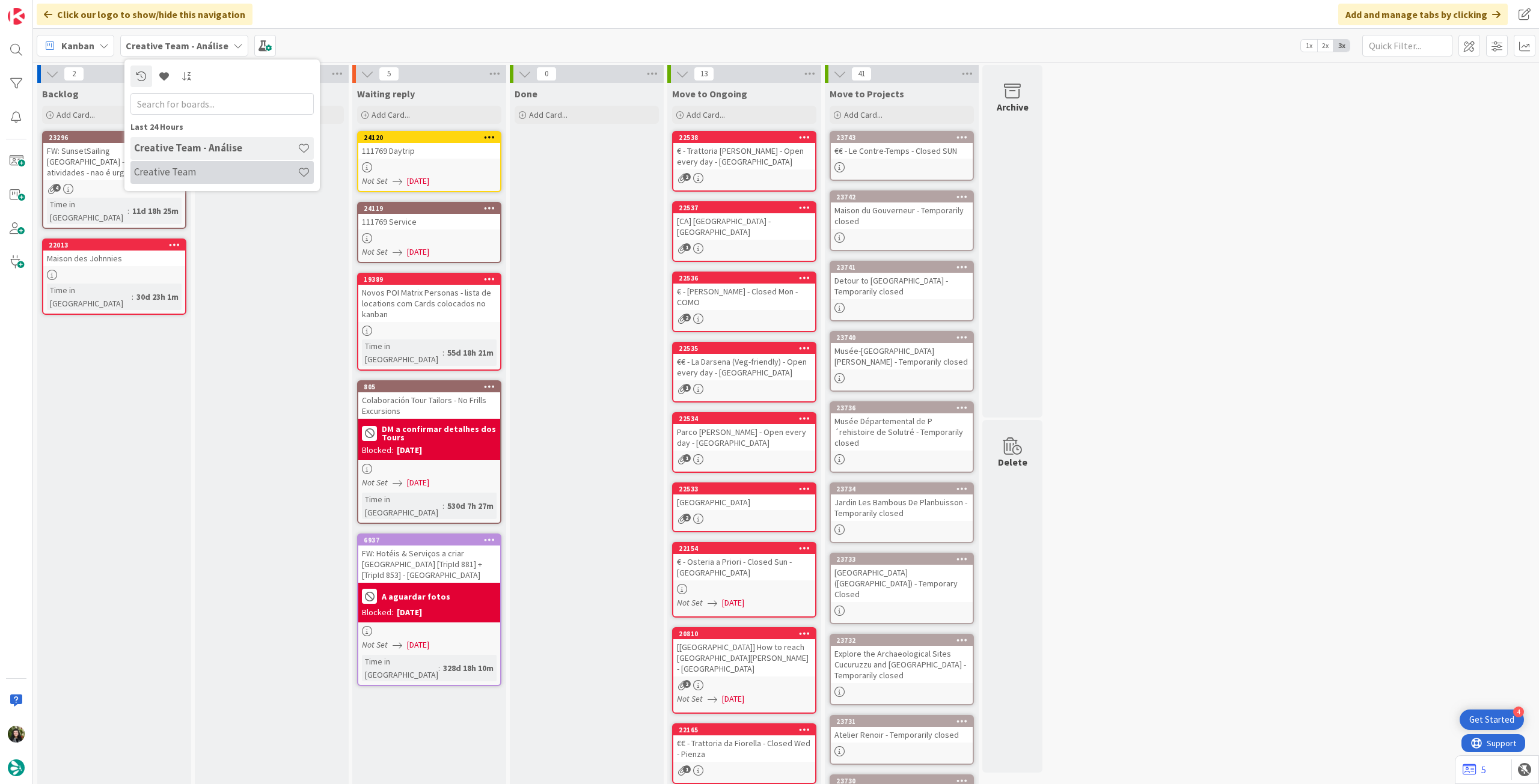
click at [201, 164] on div "Creative Team" at bounding box center [222, 172] width 183 height 23
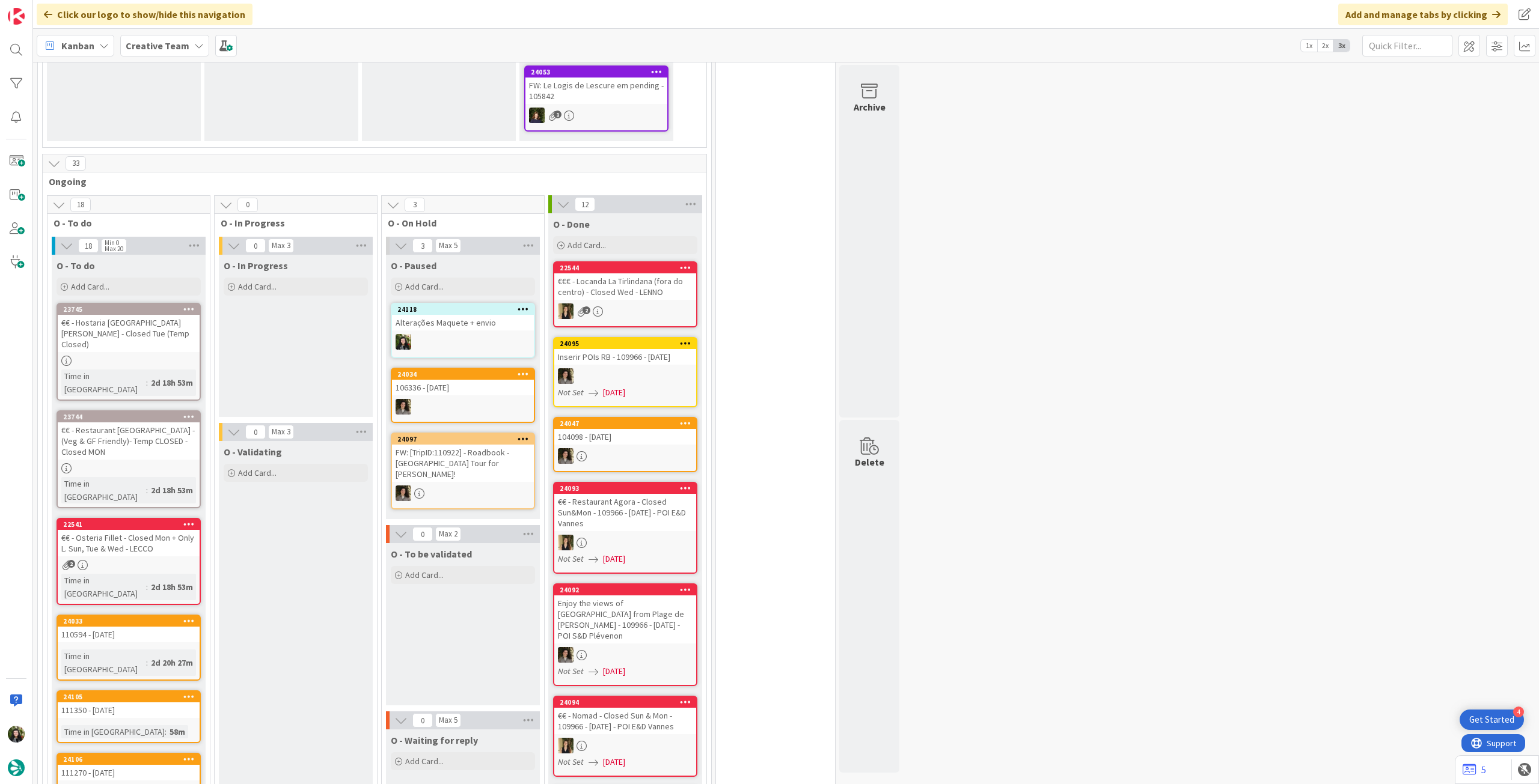
scroll to position [721, 0]
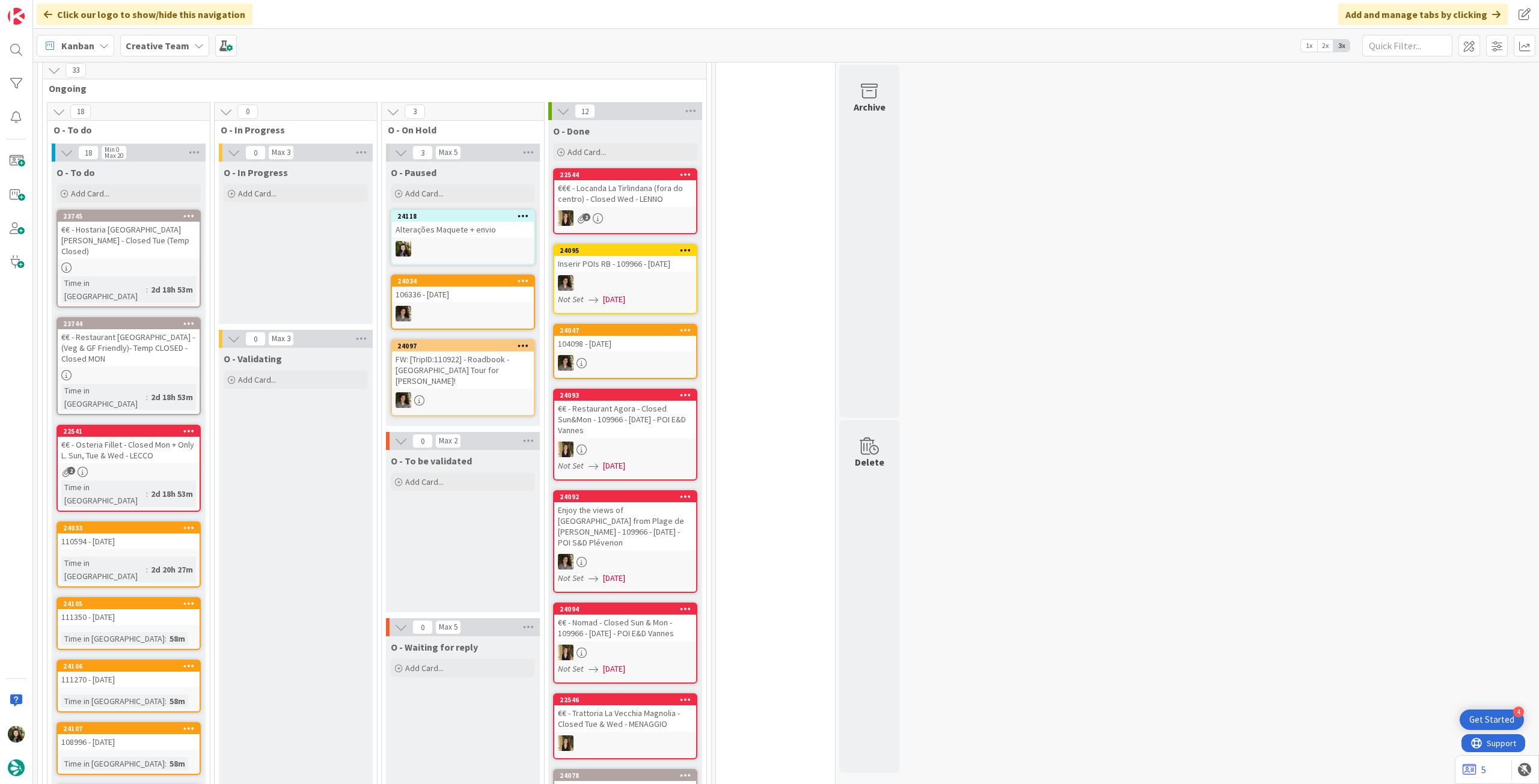
drag, startPoint x: 134, startPoint y: 25, endPoint x: 128, endPoint y: 43, distance: 19.0
click at [132, 25] on div "Click our logo to show/hide this navigation Add and manage tabs by clicking" at bounding box center [786, 14] width 1506 height 29
click at [126, 48] on b "Creative Team" at bounding box center [157, 46] width 63 height 12
click at [164, 171] on h4 "Creative Team - Análise" at bounding box center [215, 172] width 164 height 12
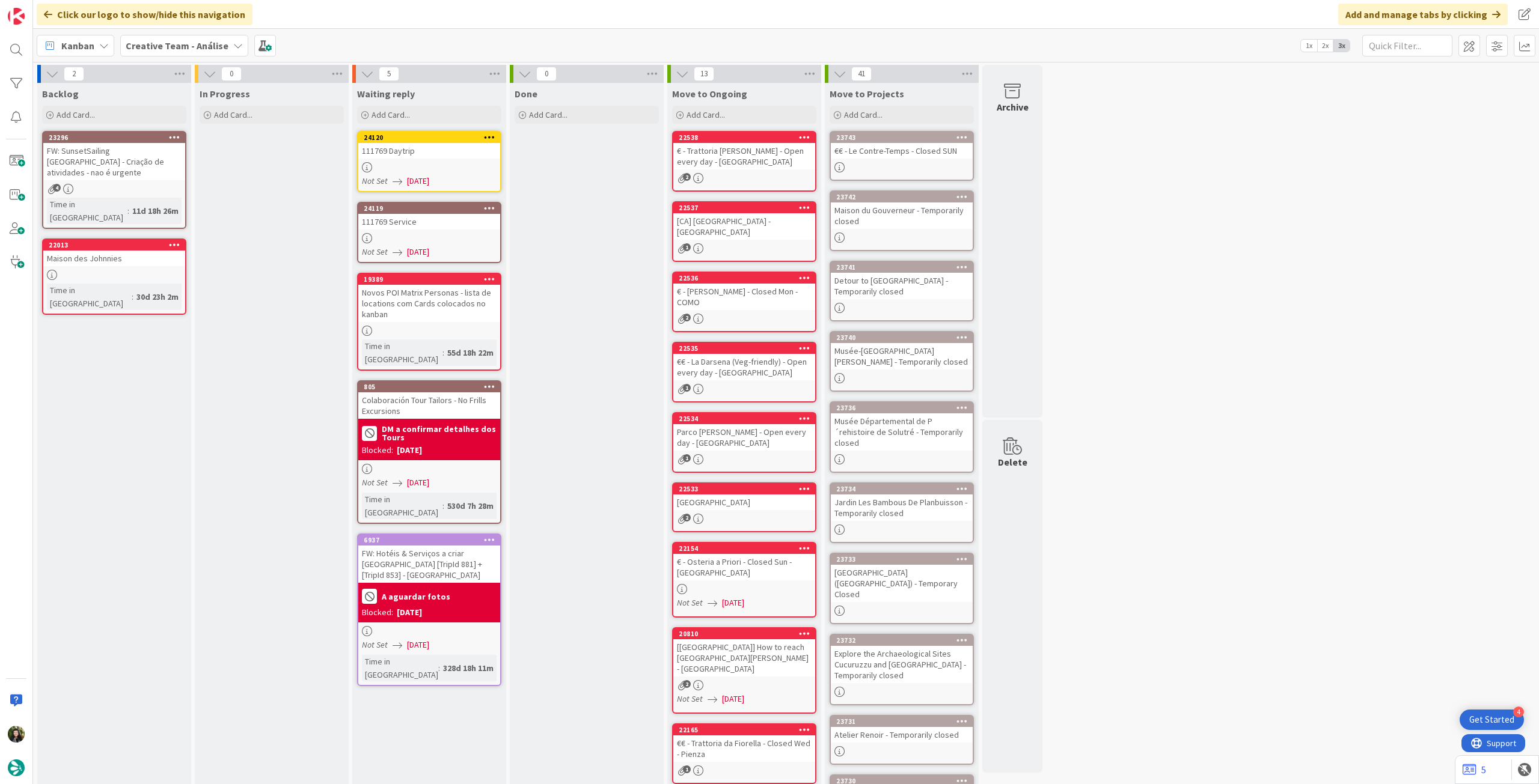
click at [407, 250] on span "[DATE]" at bounding box center [418, 252] width 22 height 12
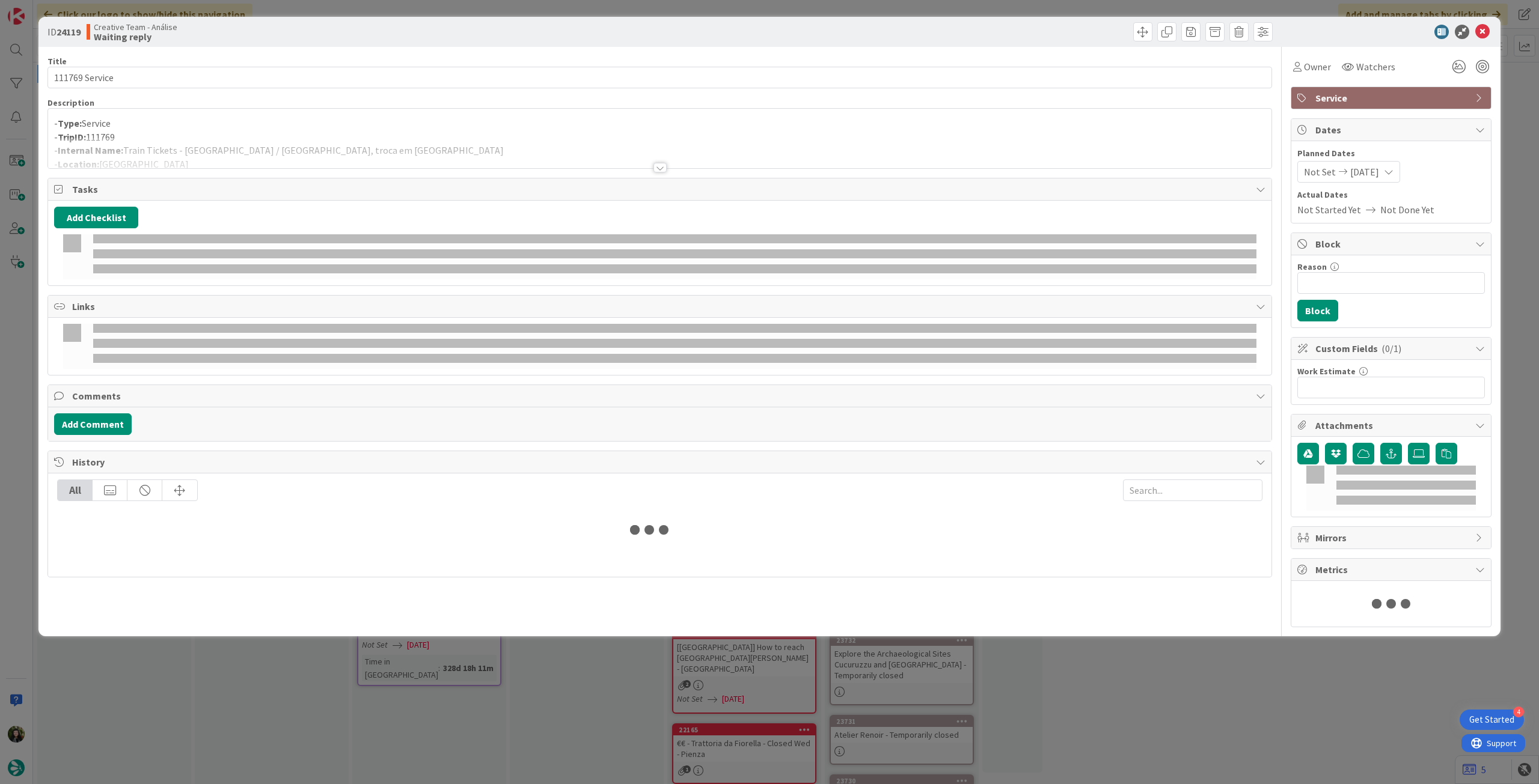
click at [201, 158] on div at bounding box center [660, 153] width 1223 height 31
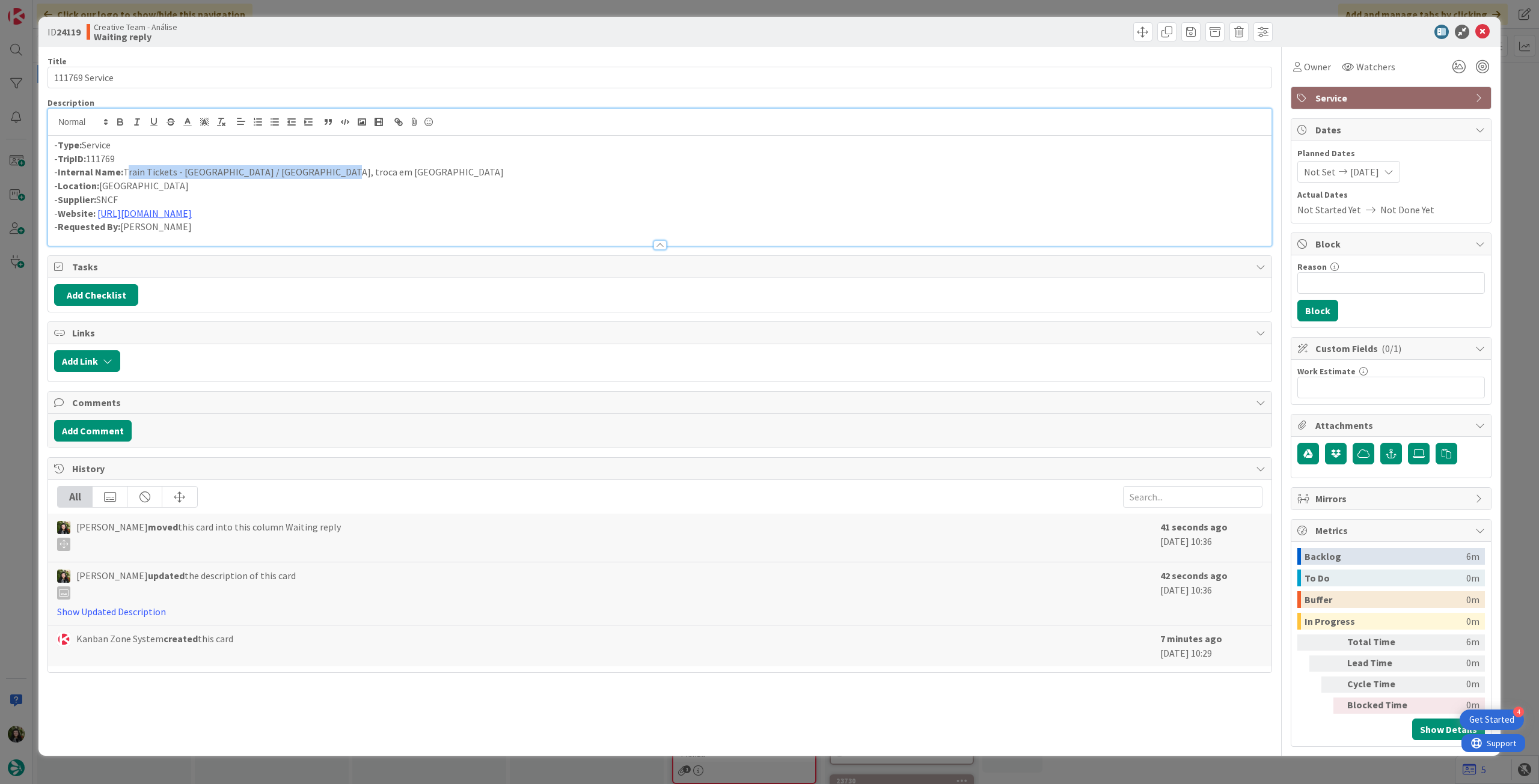
drag, startPoint x: 125, startPoint y: 174, endPoint x: 423, endPoint y: 173, distance: 298.0
click at [423, 173] on p "- Internal Name: Train Tickets - Saint-Malo / Lyon, troca em Rennes" at bounding box center [660, 172] width 1211 height 14
paste div
click at [132, 171] on p "- Internal Name: 6H Train Tickets – Saint-Malo / Rennes / Lyon" at bounding box center [660, 172] width 1211 height 14
click at [1485, 27] on icon at bounding box center [1482, 32] width 14 height 14
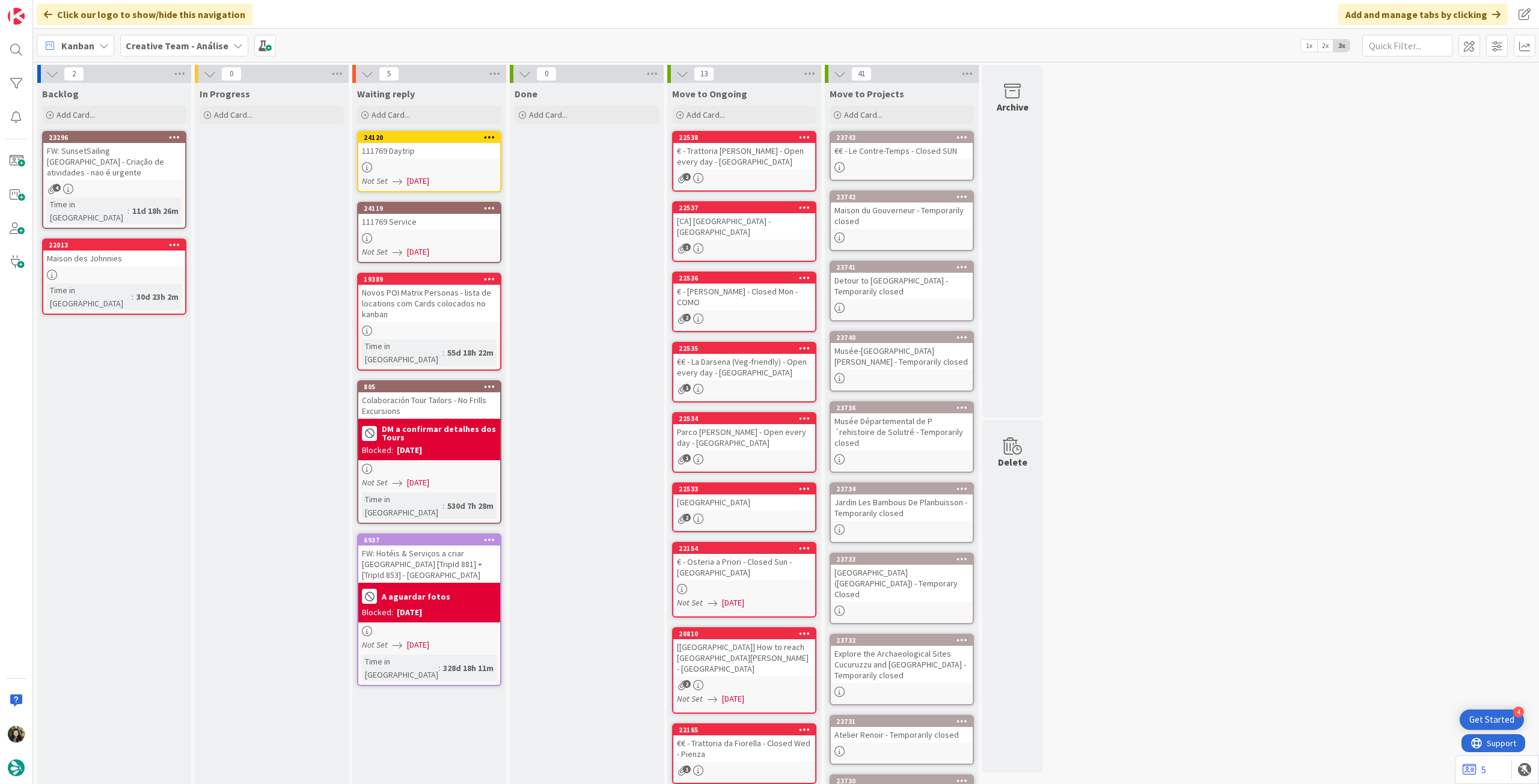
click at [185, 43] on b "Creative Team - Análise" at bounding box center [177, 46] width 103 height 12
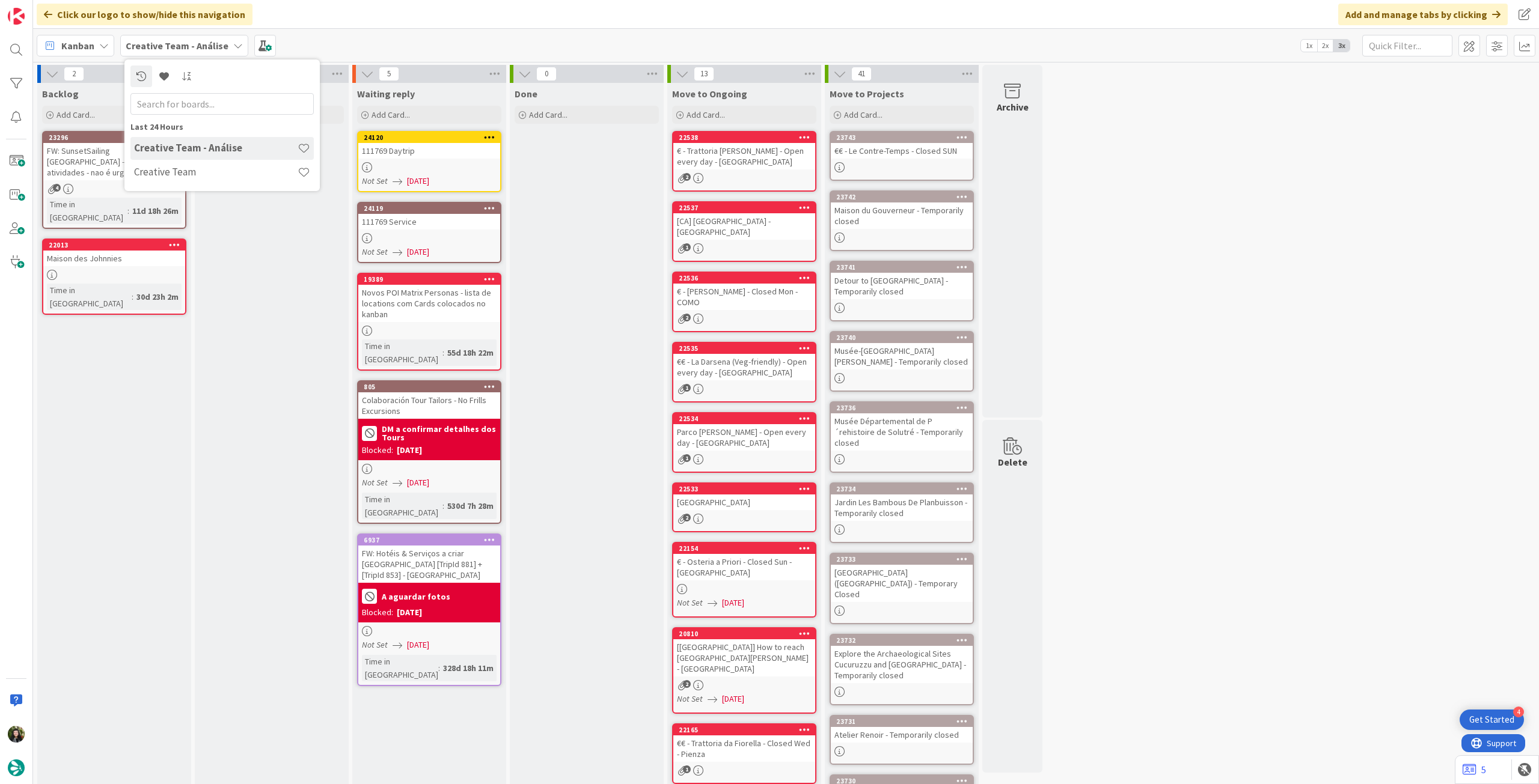
click at [301, 330] on div "In Progress Add Card..." at bounding box center [271, 487] width 154 height 809
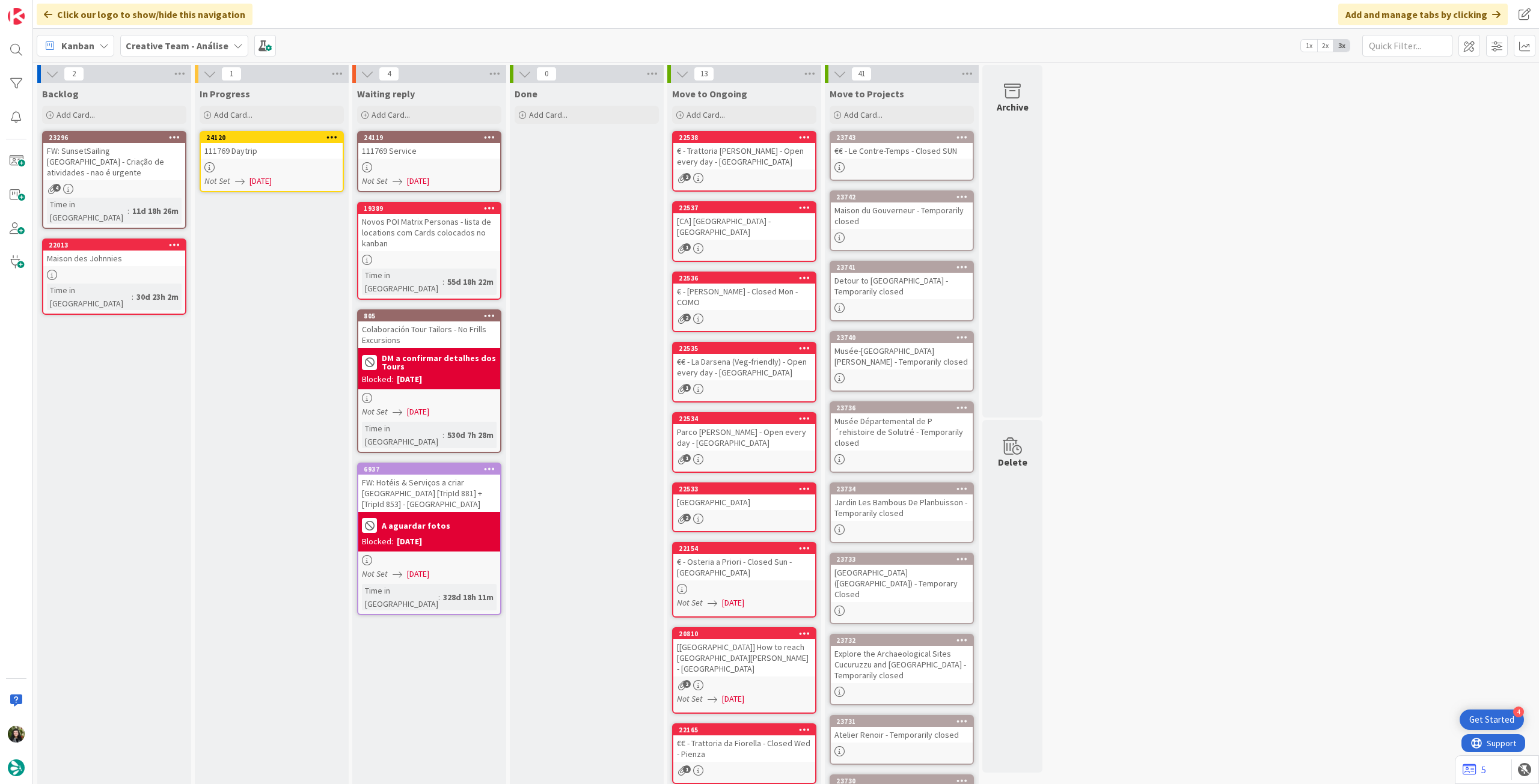
click at [326, 136] on icon at bounding box center [332, 137] width 11 height 9
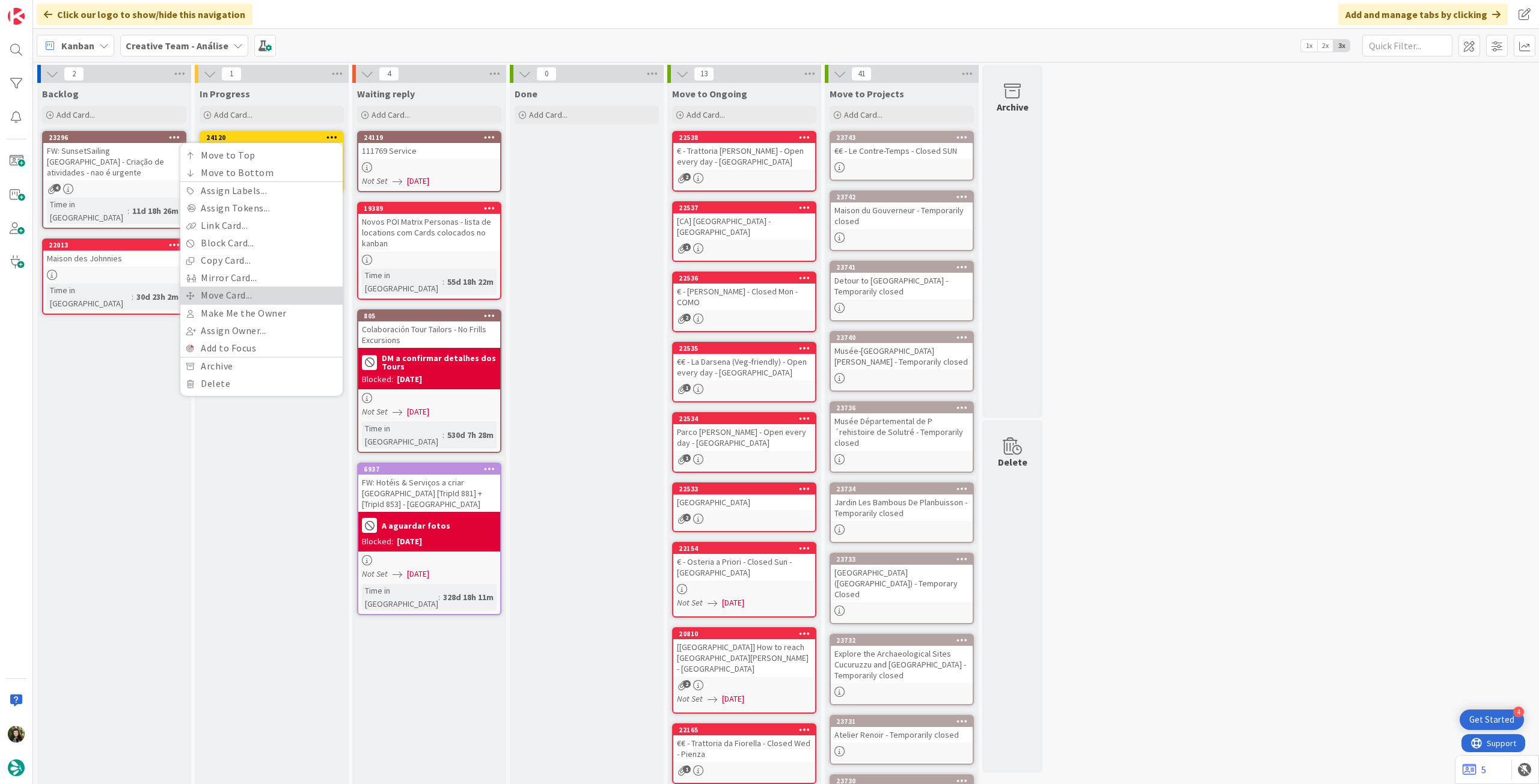
click at [261, 292] on link "Move Card..." at bounding box center [261, 295] width 163 height 18
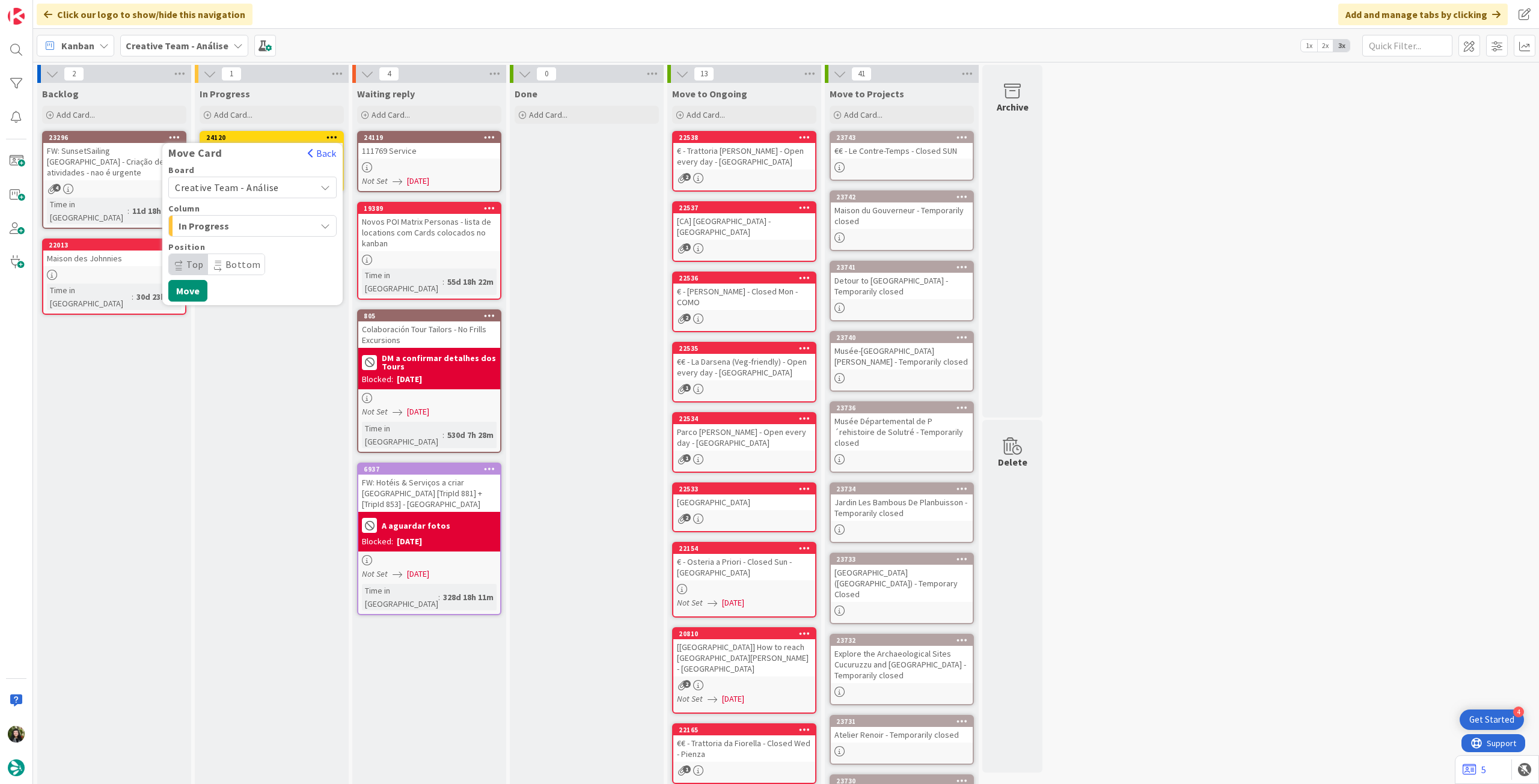
click at [262, 188] on span "Creative Team - Análise" at bounding box center [227, 187] width 104 height 12
click at [239, 246] on span "Creative Team" at bounding box center [260, 243] width 140 height 18
click at [255, 223] on span "Select a Column..." at bounding box center [220, 226] width 91 height 16
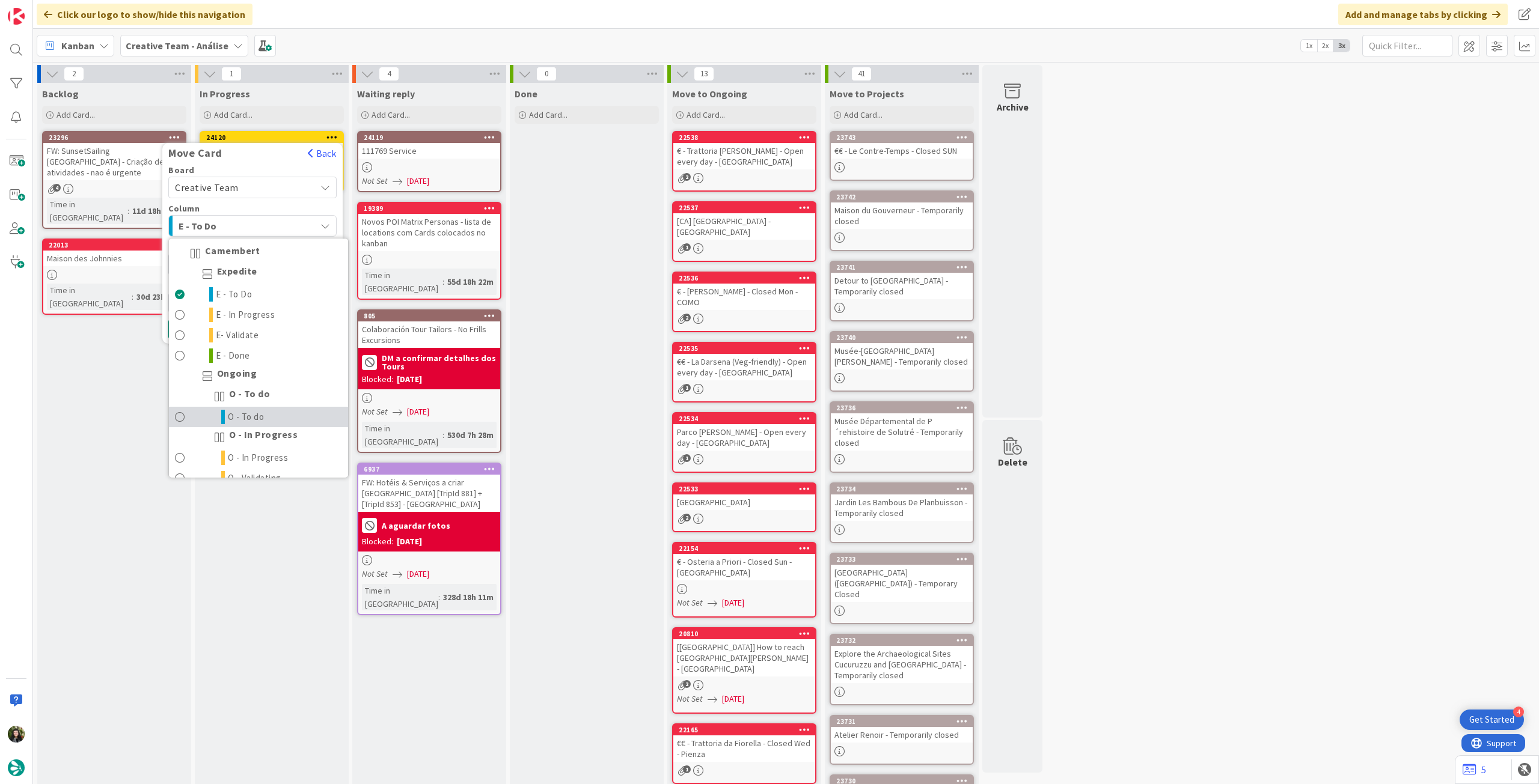
click at [265, 411] on link "O - To do" at bounding box center [259, 417] width 179 height 20
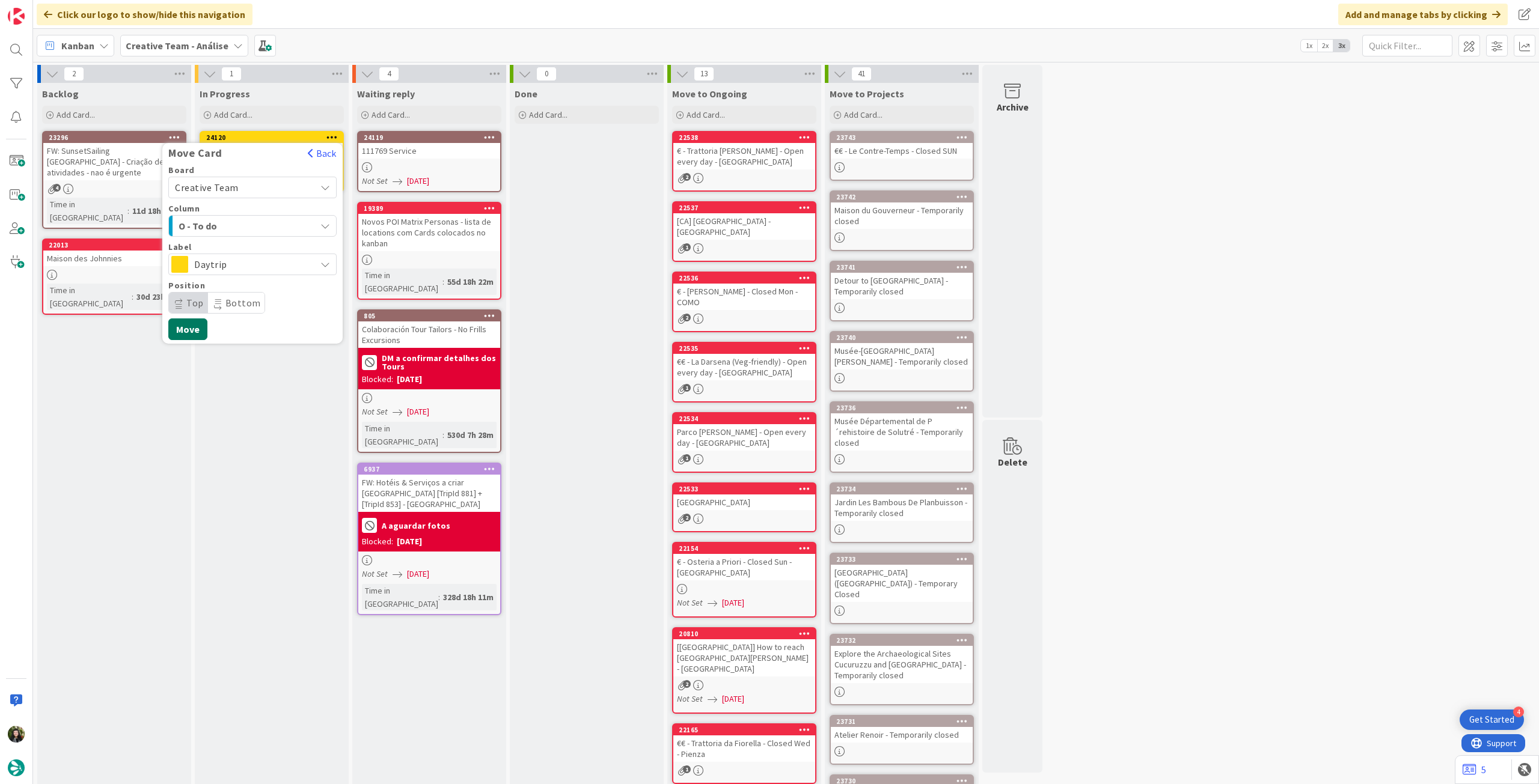
click at [190, 327] on button "Move" at bounding box center [187, 329] width 39 height 22
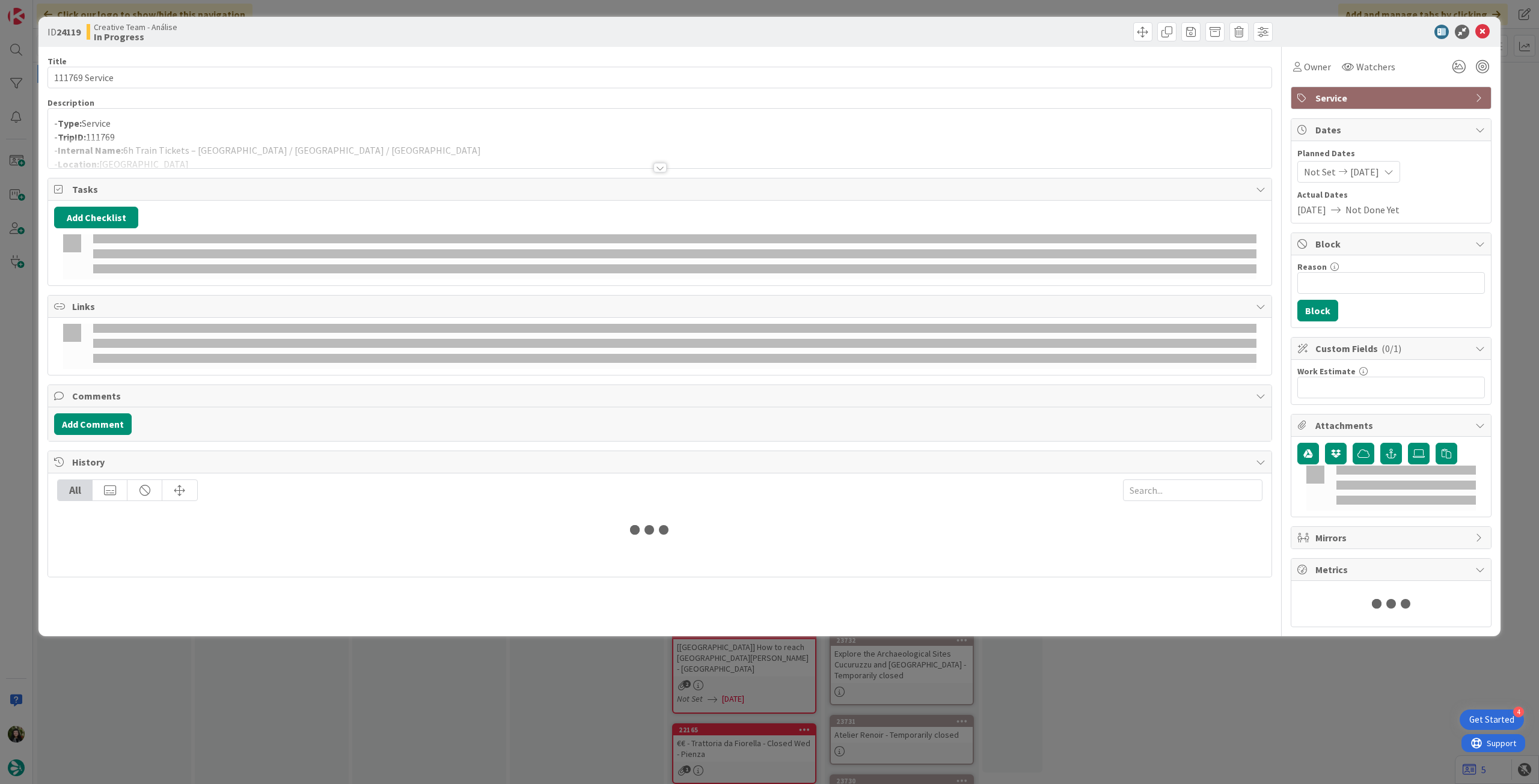
click at [299, 134] on p "- TripID: 111769" at bounding box center [660, 137] width 1211 height 14
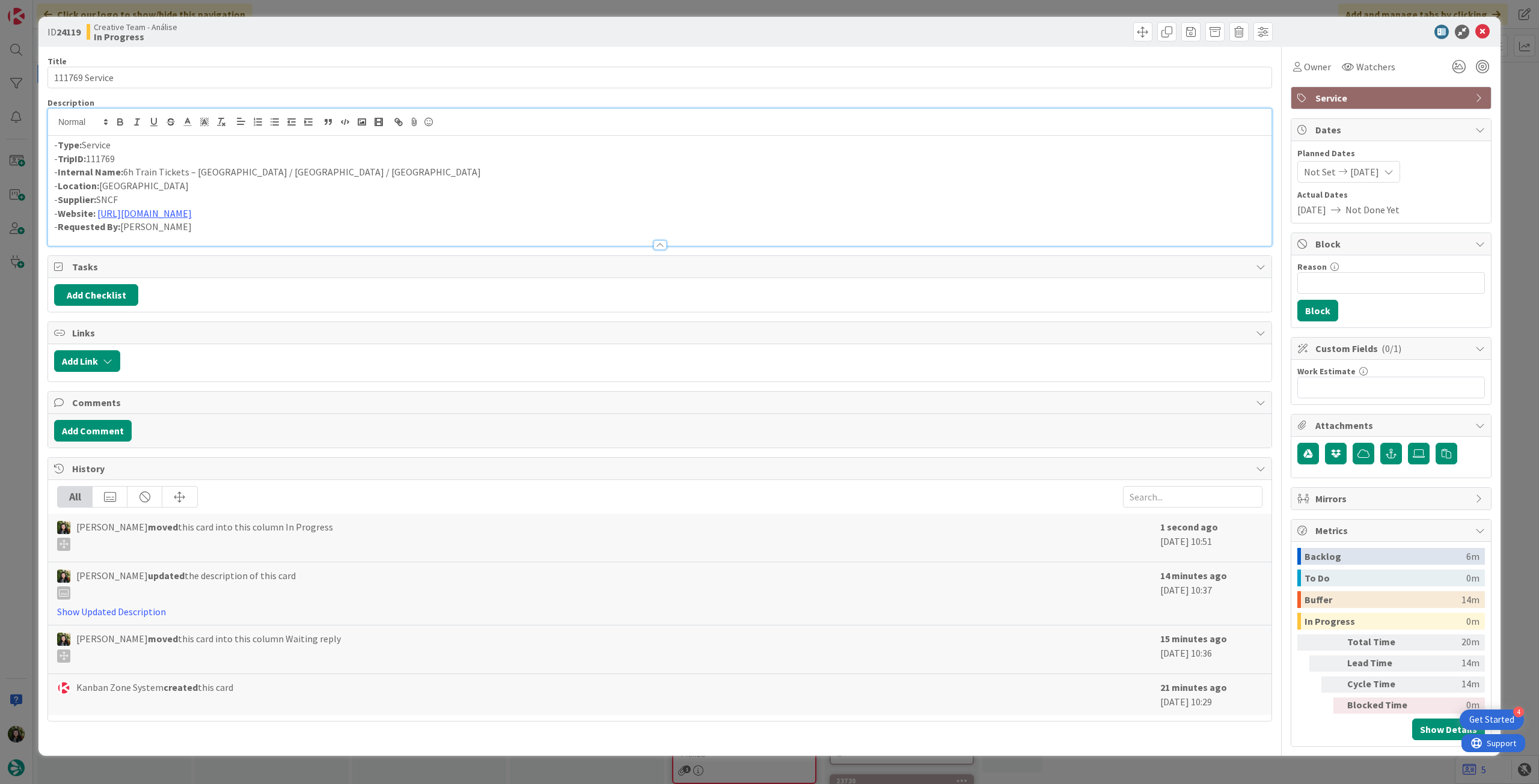
click at [186, 175] on p "- Internal Name: 6h Train Tickets – Saint-Malo / Rennes / Lyon" at bounding box center [660, 172] width 1211 height 14
click at [428, 169] on p "- Internal Name: 6h Train – Saint-Malo / Rennes / Lyon" at bounding box center [660, 172] width 1211 height 14
click at [1480, 29] on icon at bounding box center [1482, 32] width 14 height 14
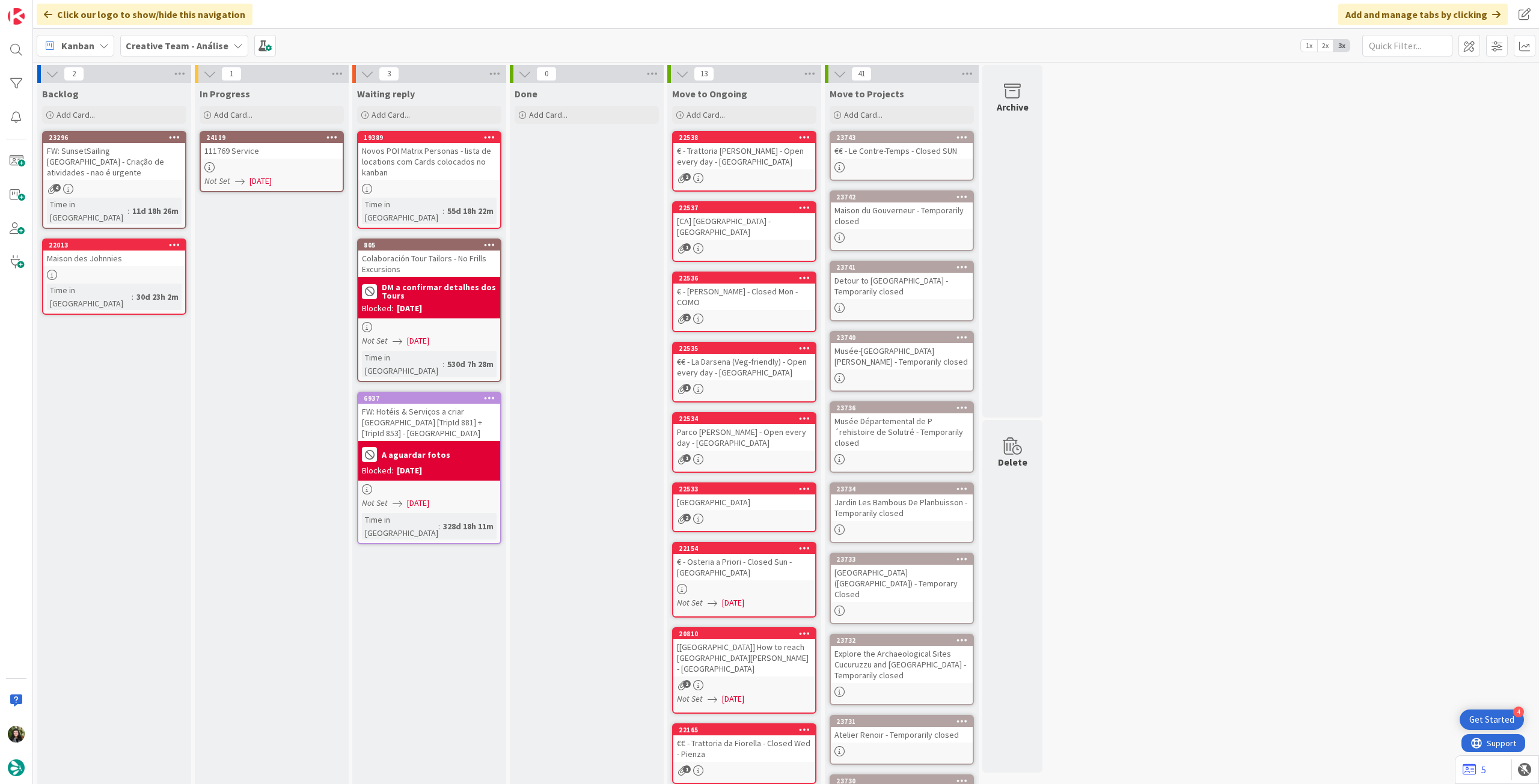
click at [333, 134] on icon at bounding box center [332, 137] width 11 height 9
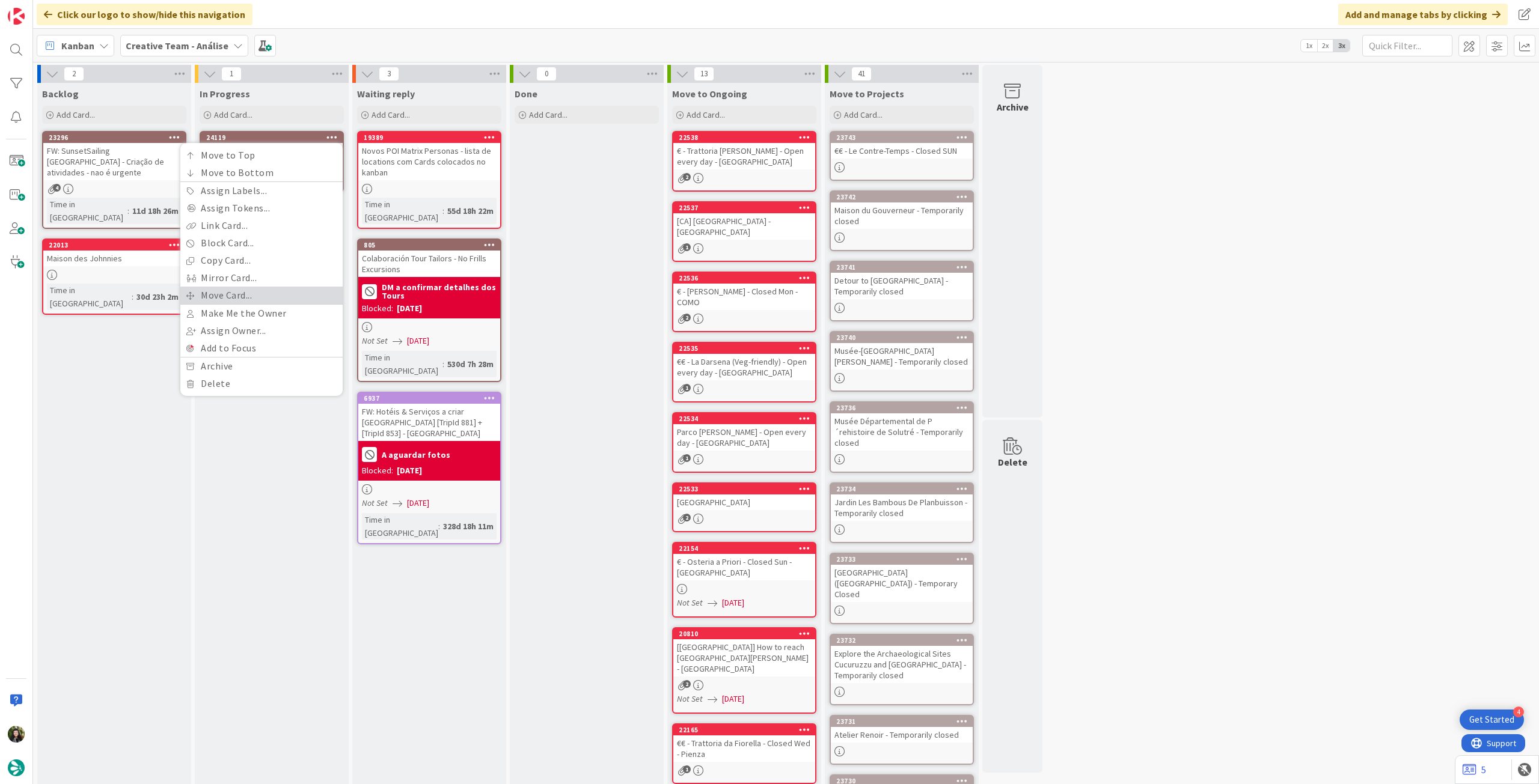
click at [249, 301] on link "Move Card..." at bounding box center [261, 295] width 163 height 18
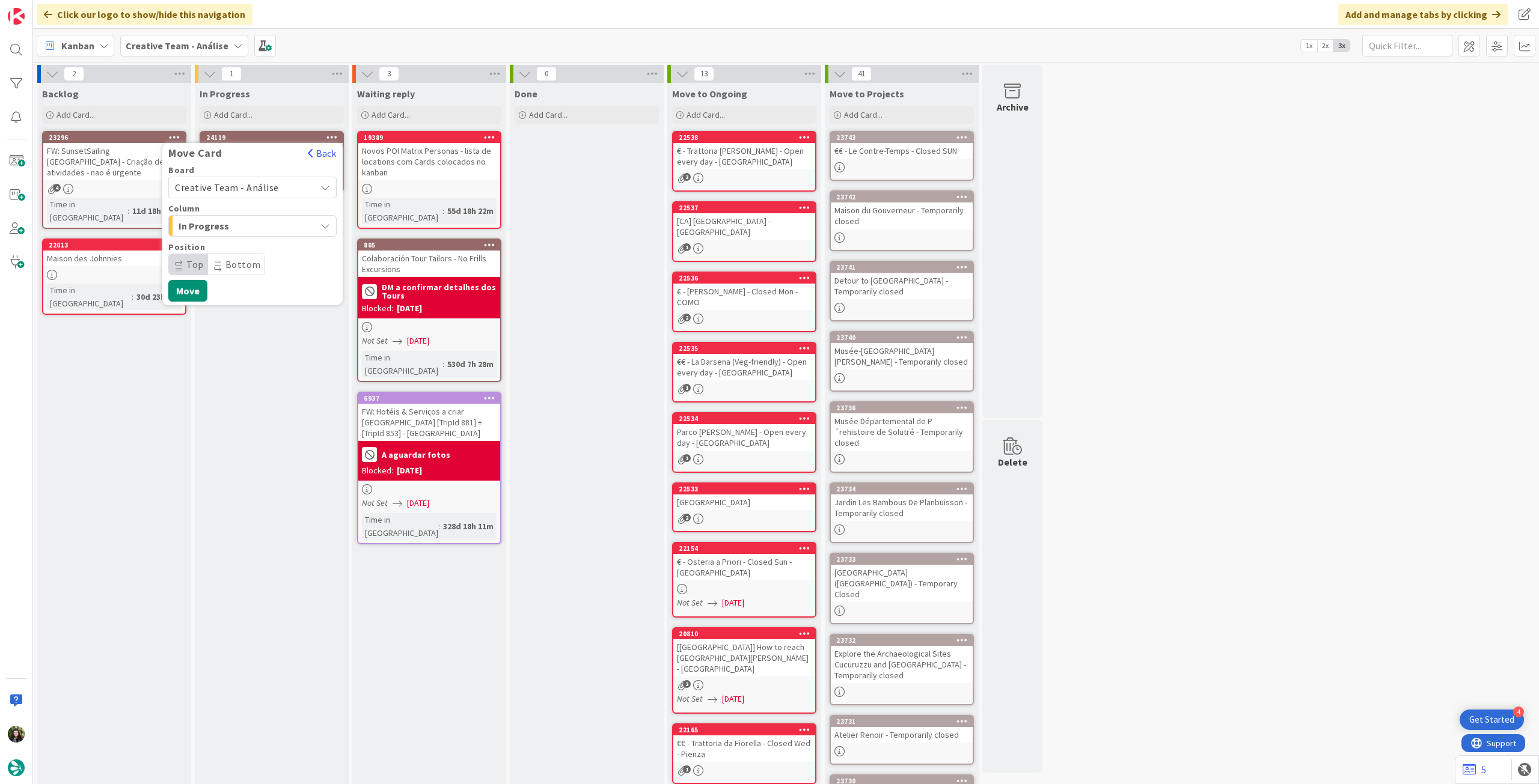
click at [263, 189] on span "Creative Team - Análise" at bounding box center [227, 187] width 104 height 12
click at [246, 240] on span "Creative Team" at bounding box center [260, 243] width 140 height 18
click at [246, 234] on div "E - To Do" at bounding box center [245, 226] width 140 height 19
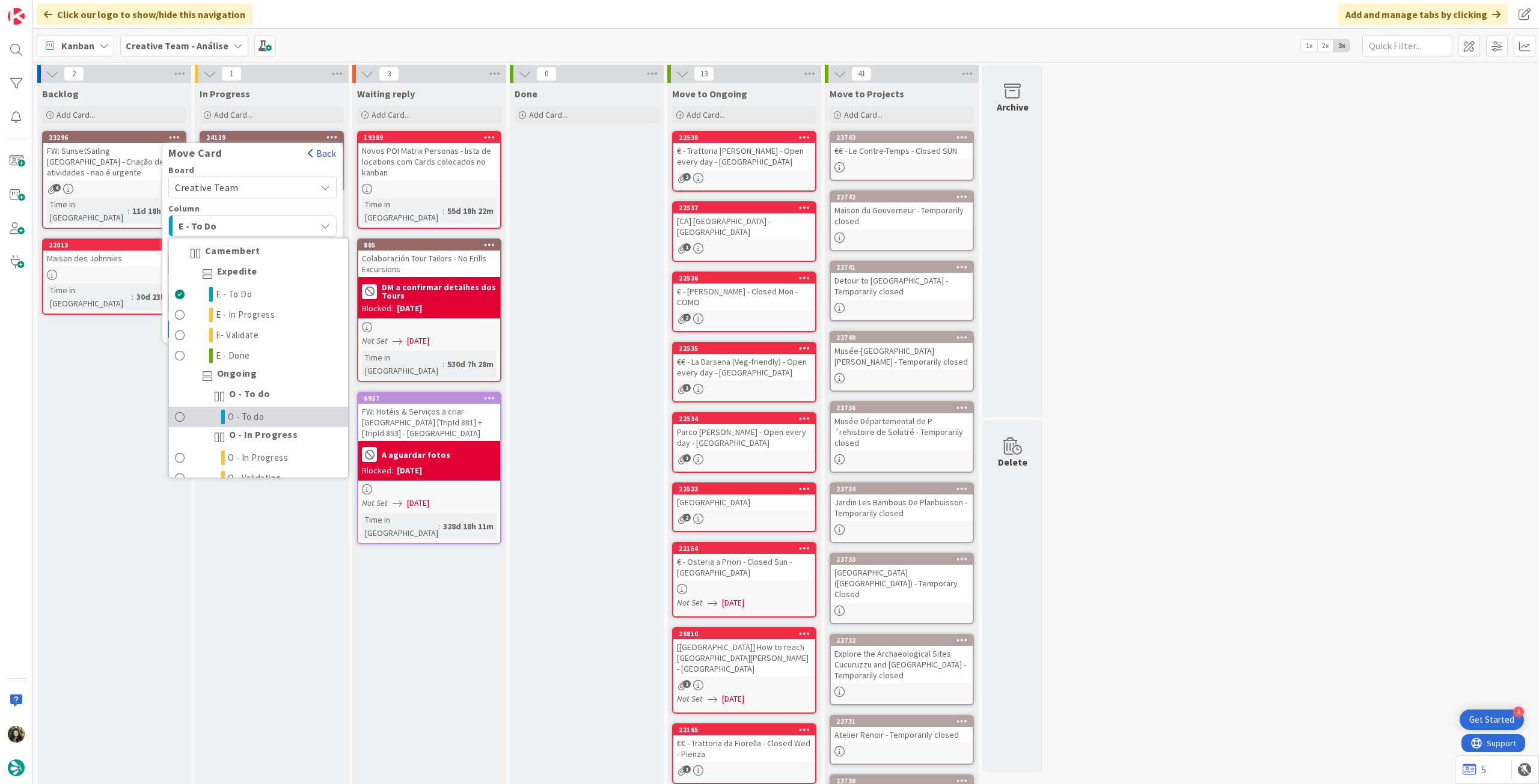
click at [257, 410] on span "O - To do" at bounding box center [246, 417] width 37 height 14
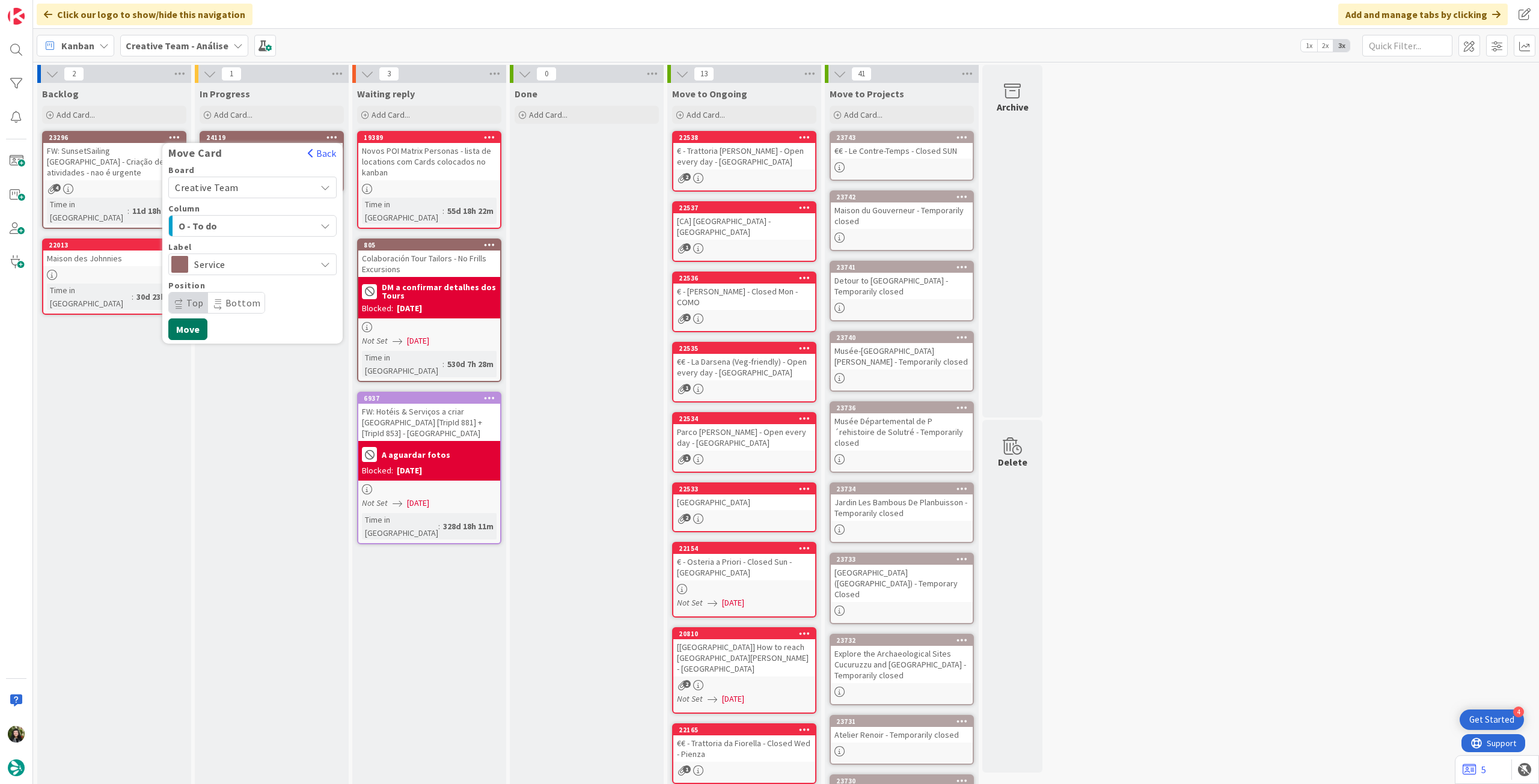
click at [193, 326] on button "Move" at bounding box center [187, 329] width 39 height 22
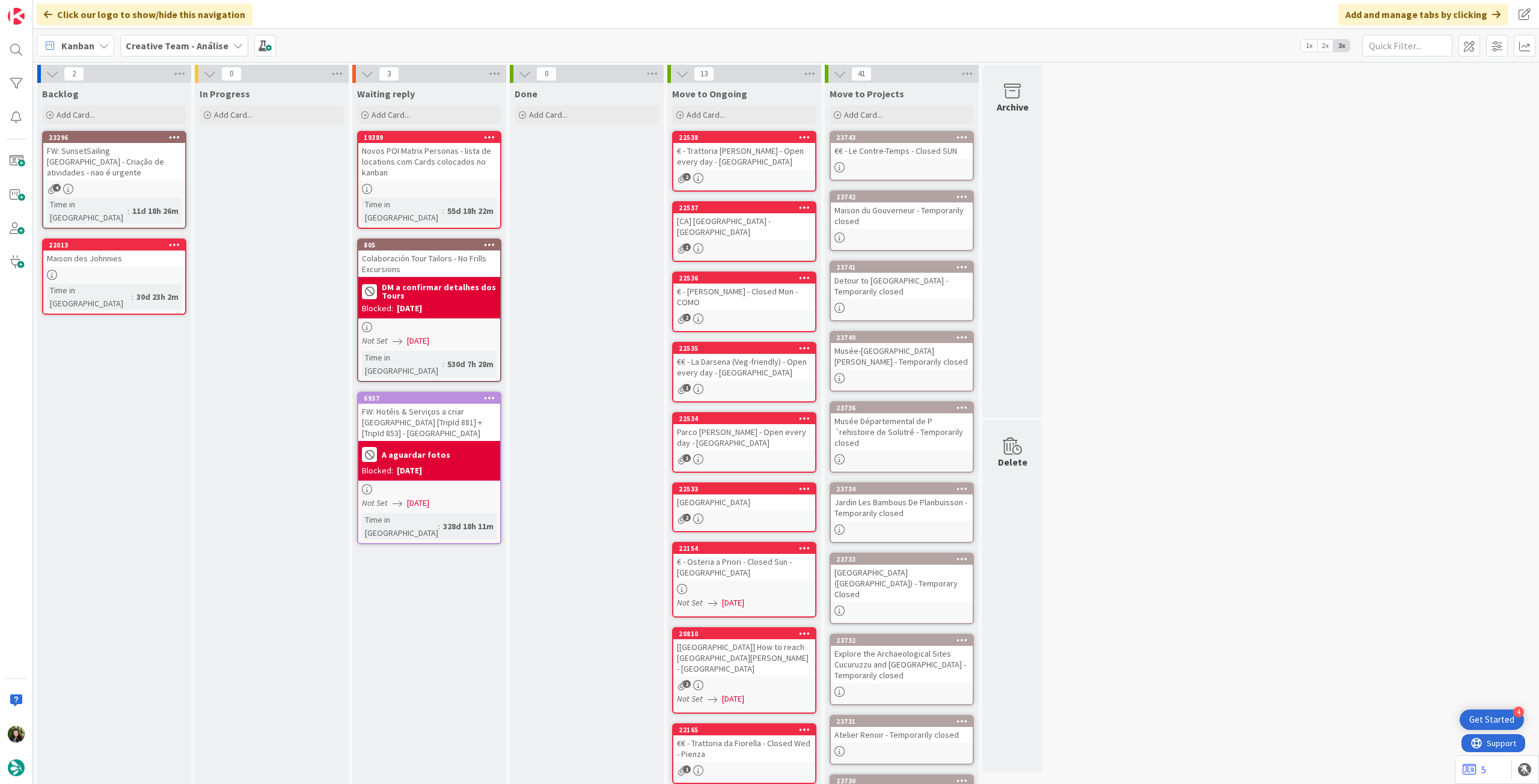
click at [178, 52] on span "Creative Team - Análise" at bounding box center [177, 46] width 103 height 14
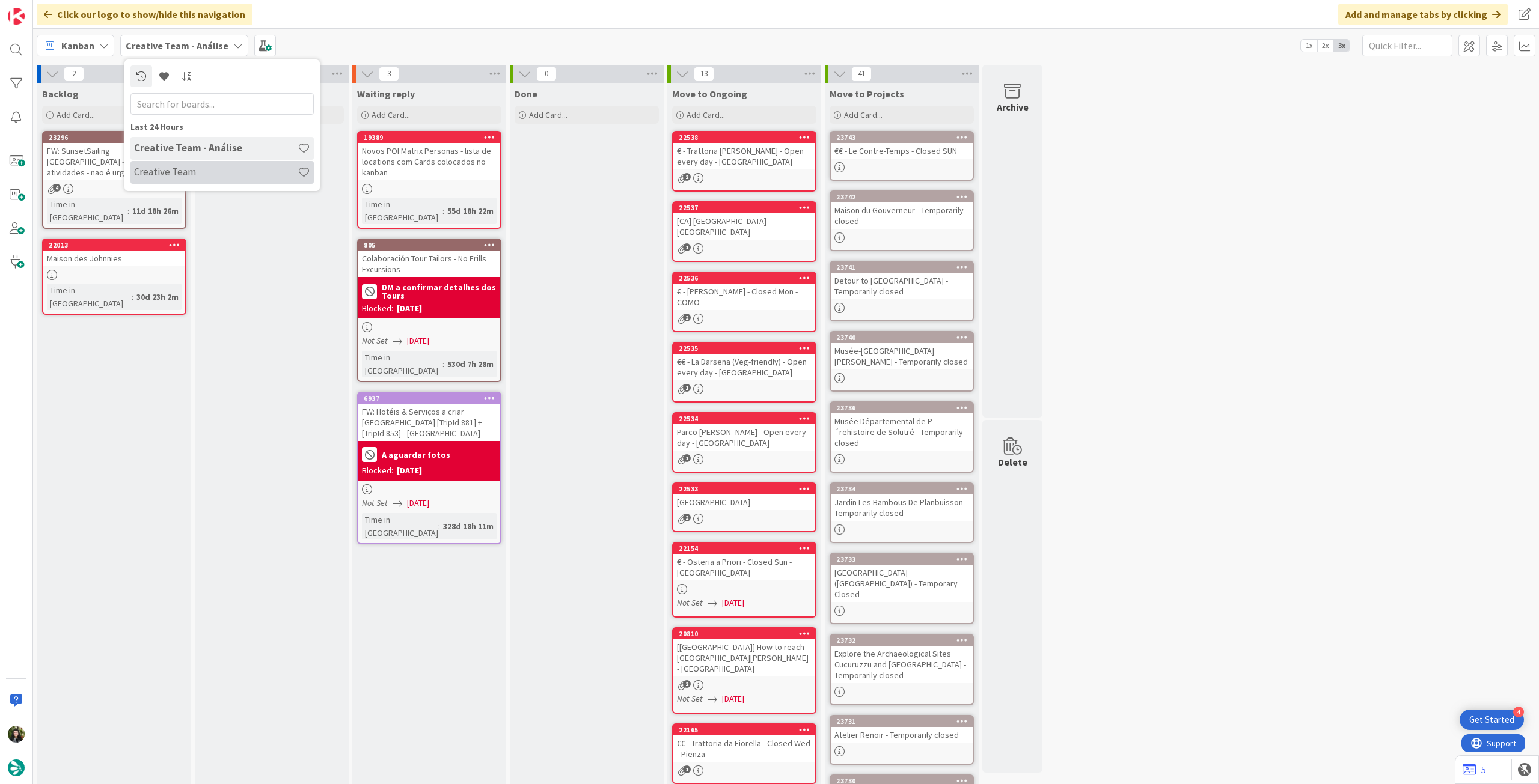
click at [201, 182] on div "Creative Team" at bounding box center [222, 172] width 183 height 23
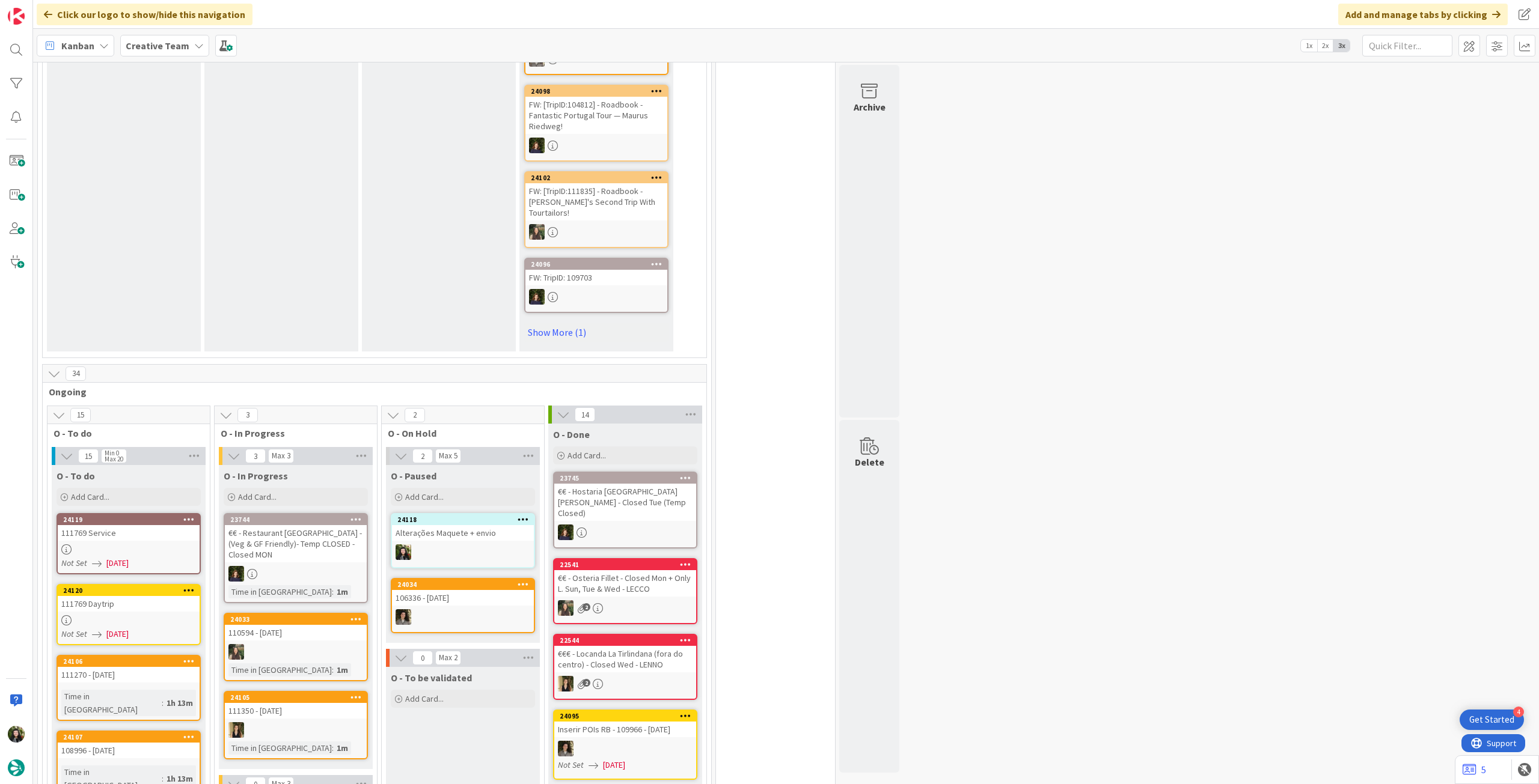
scroll to position [801, 0]
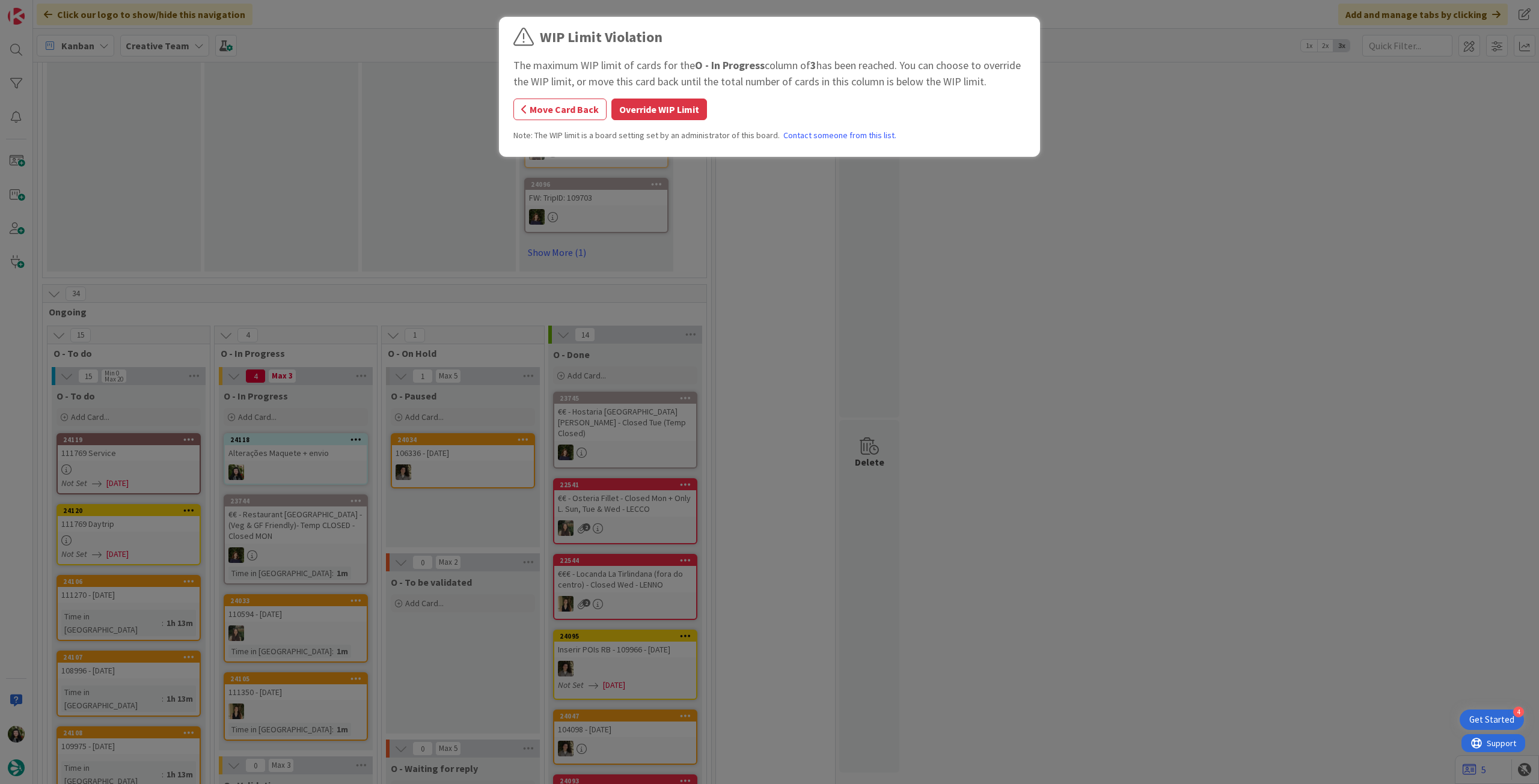
click at [689, 120] on div "WIP Limit Violation The maximum WIP limit of cards for the O - In Progress colu…" at bounding box center [770, 88] width 512 height 124
click at [689, 112] on button "Override WIP Limit" at bounding box center [659, 109] width 96 height 22
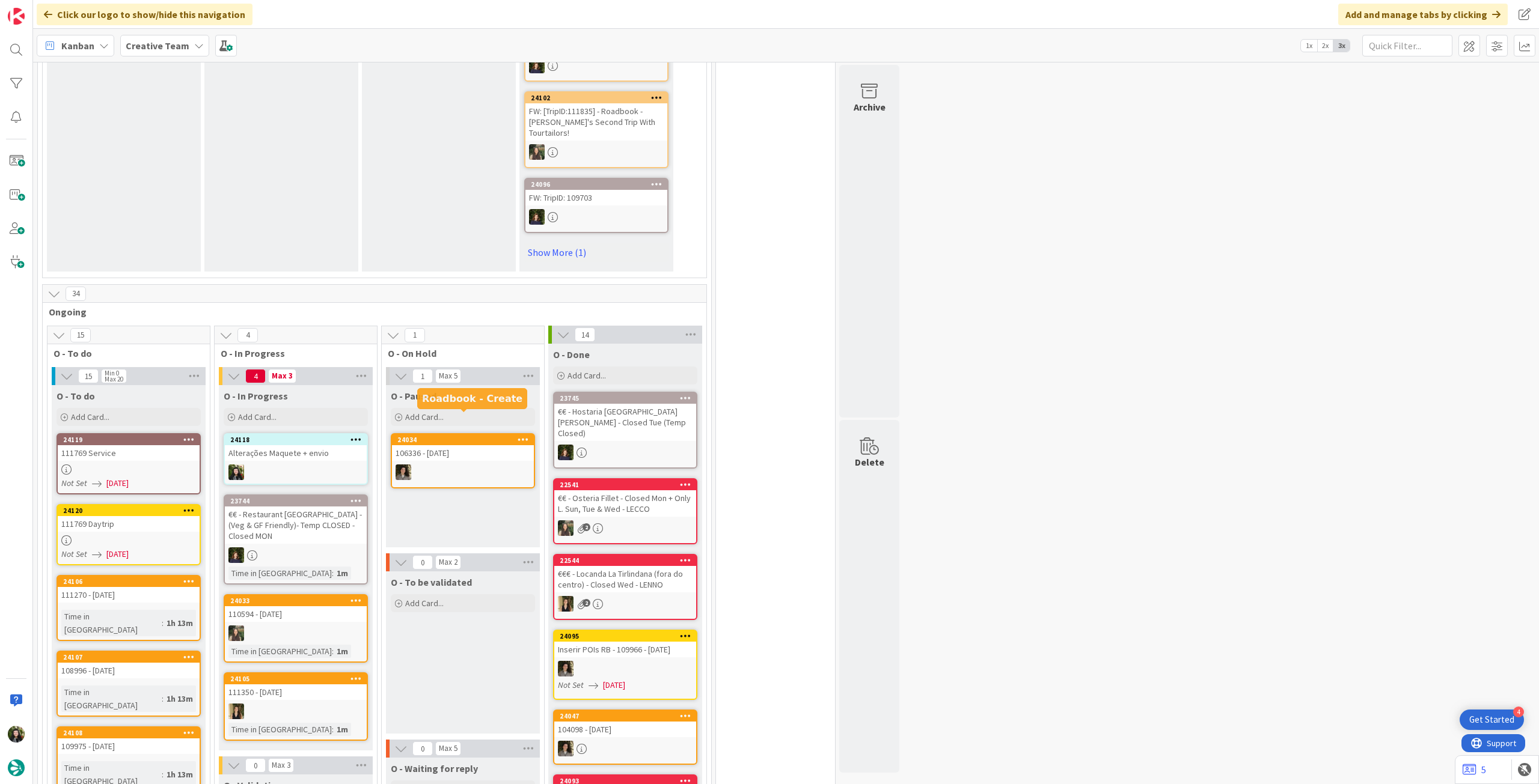
click at [320, 445] on div "Alterações Maquete + envio" at bounding box center [295, 453] width 142 height 16
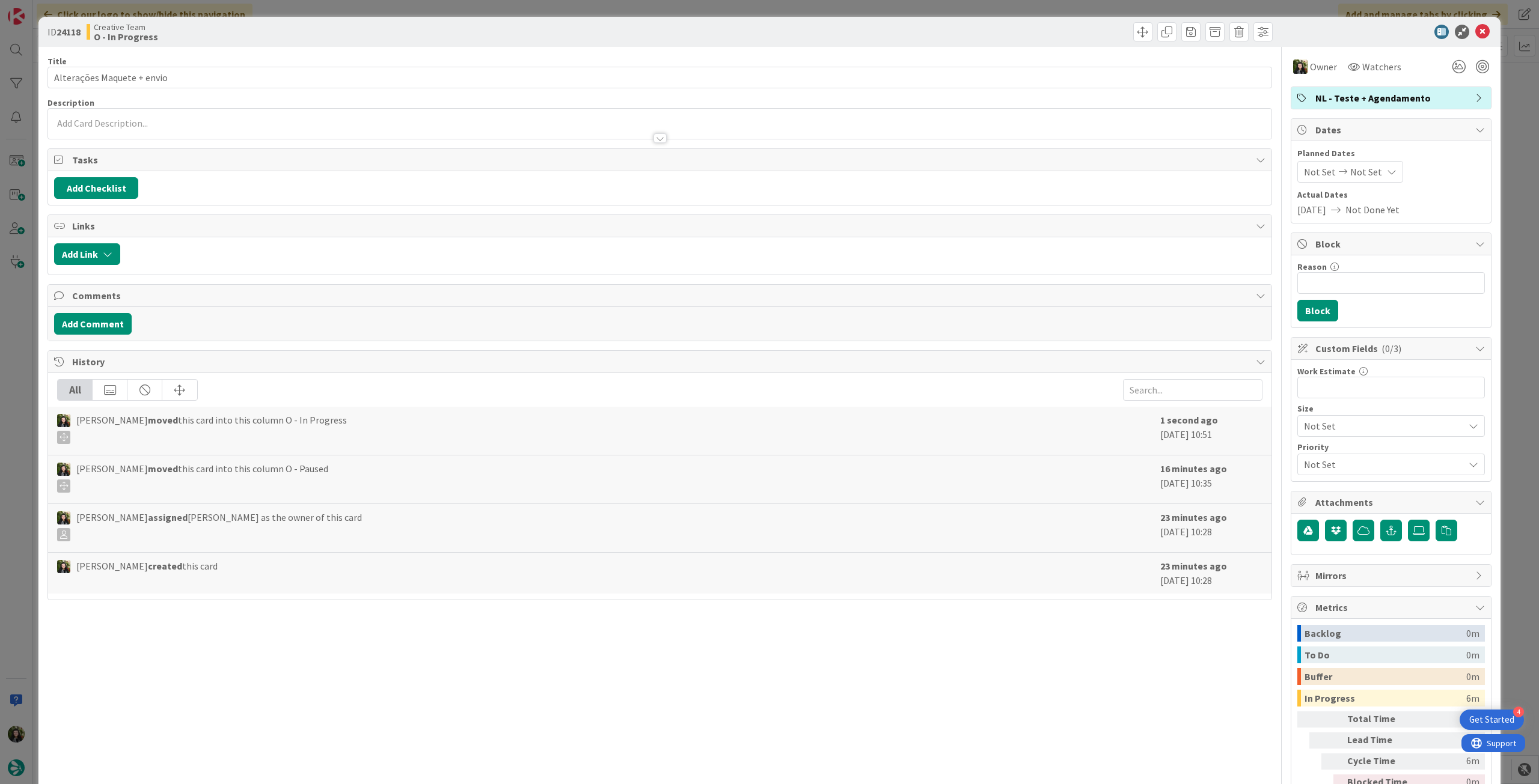
click at [1363, 100] on span "NL - Teste + Agendamento" at bounding box center [1391, 98] width 154 height 14
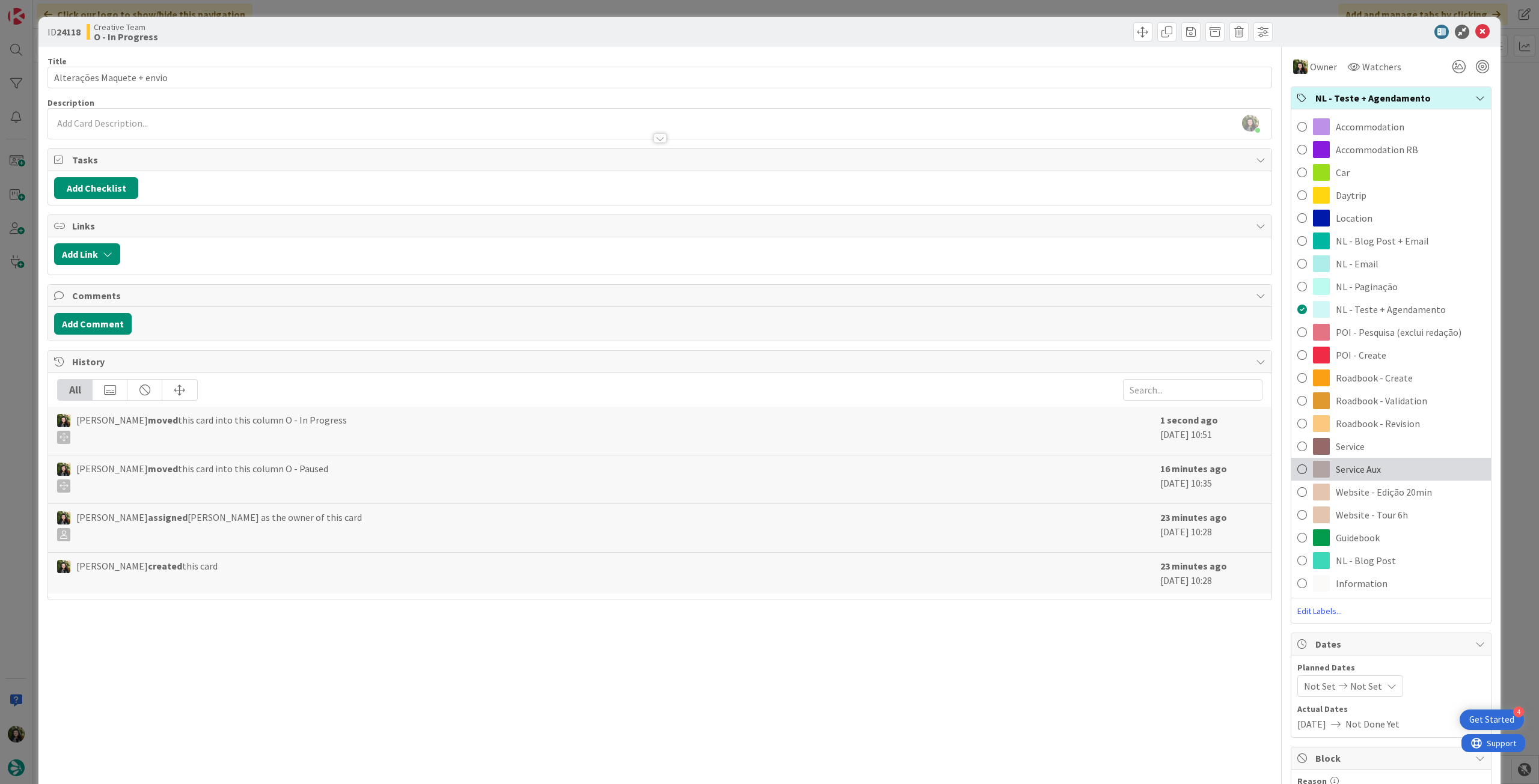
click at [1357, 468] on span "Service Aux" at bounding box center [1358, 469] width 45 height 14
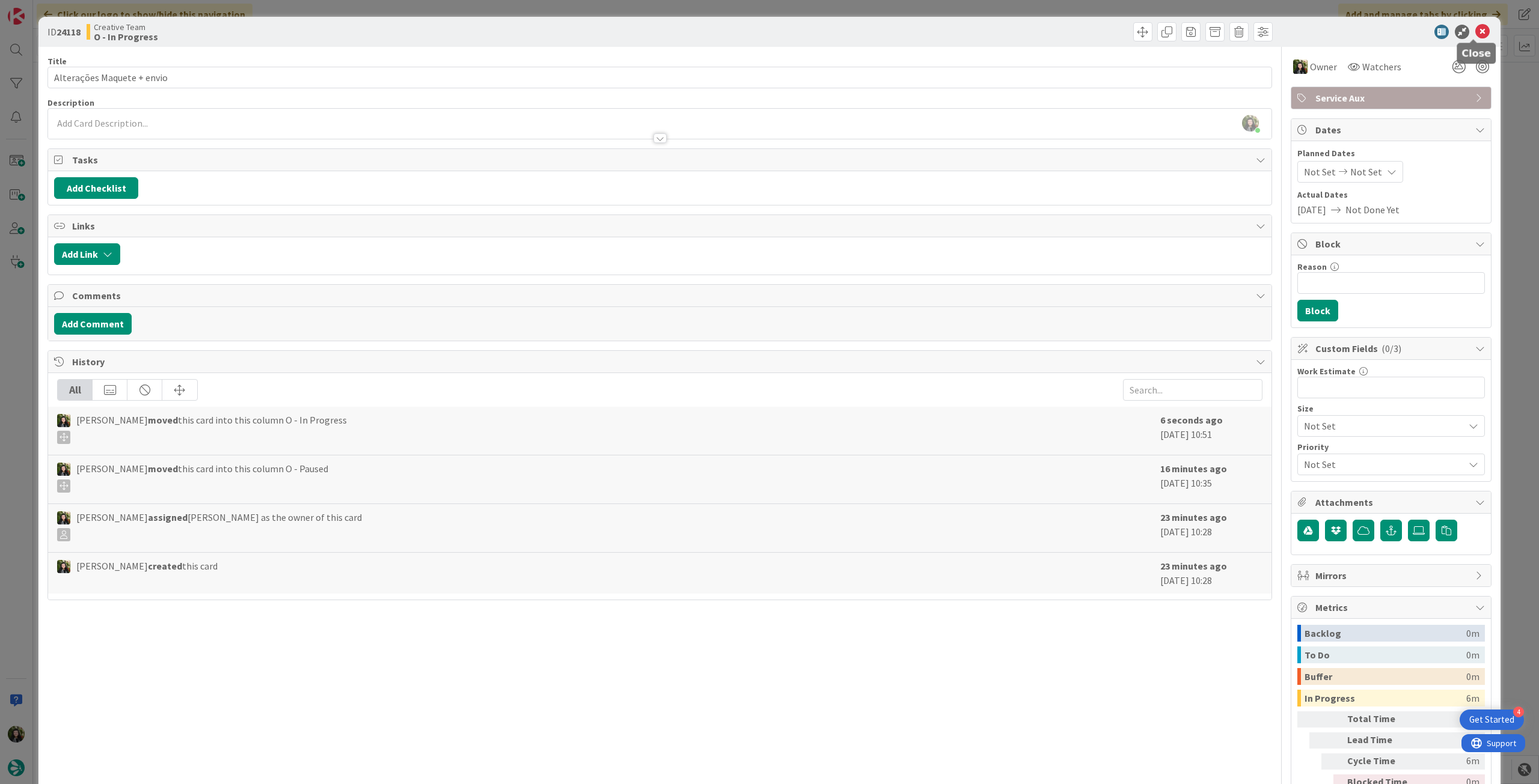
click at [1475, 33] on icon at bounding box center [1482, 32] width 14 height 14
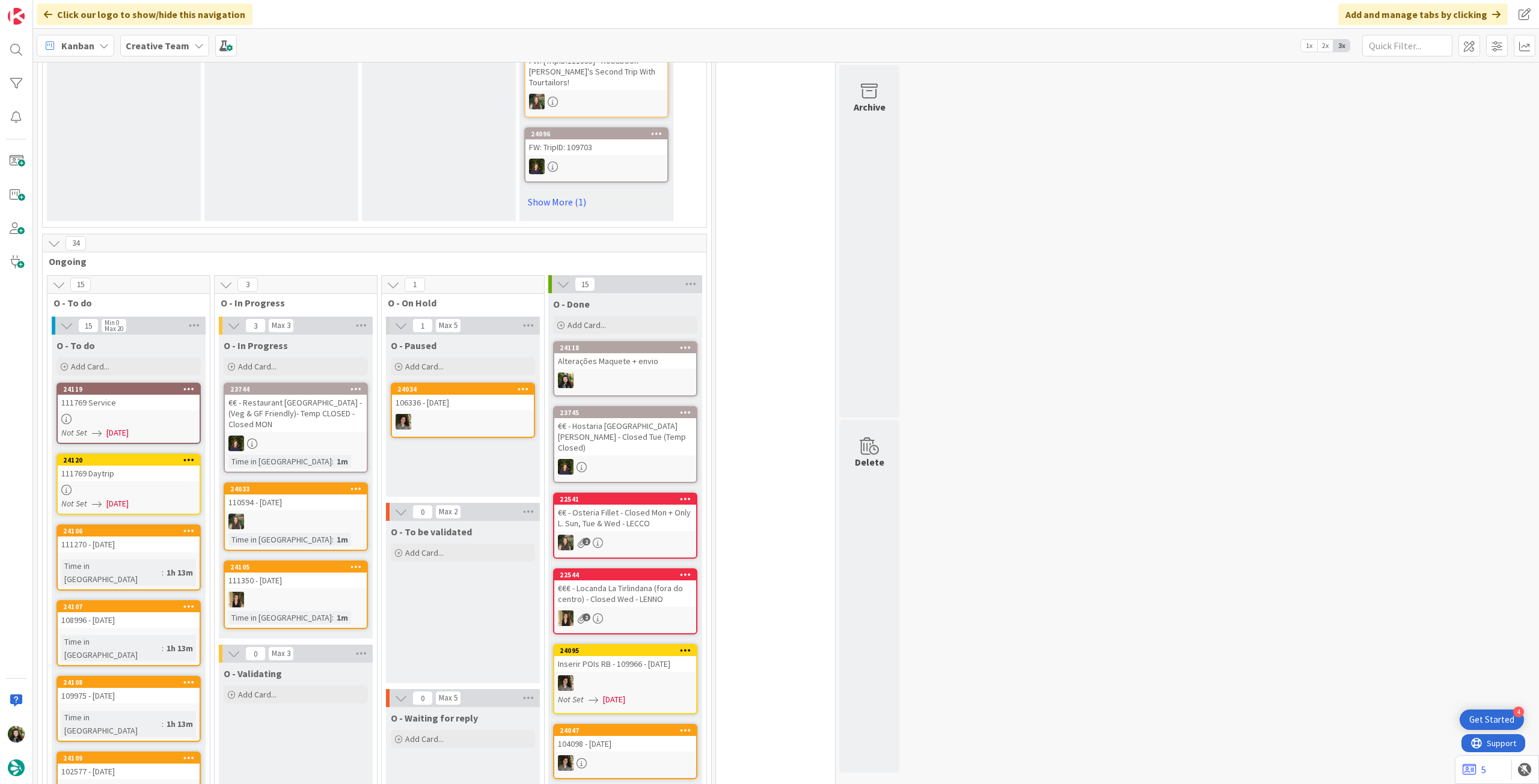
scroll to position [881, 0]
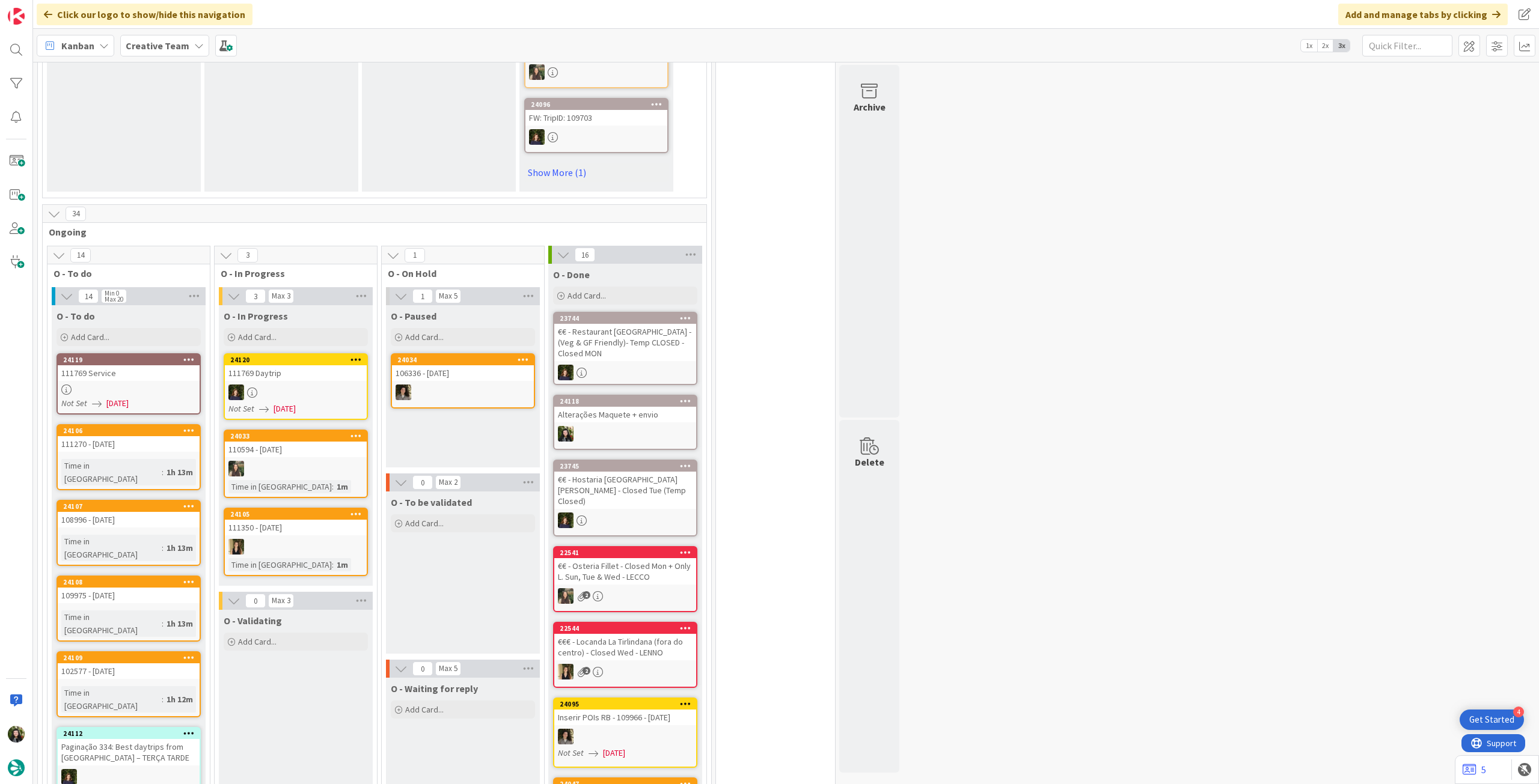
click at [174, 52] on span "Creative Team" at bounding box center [157, 46] width 63 height 14
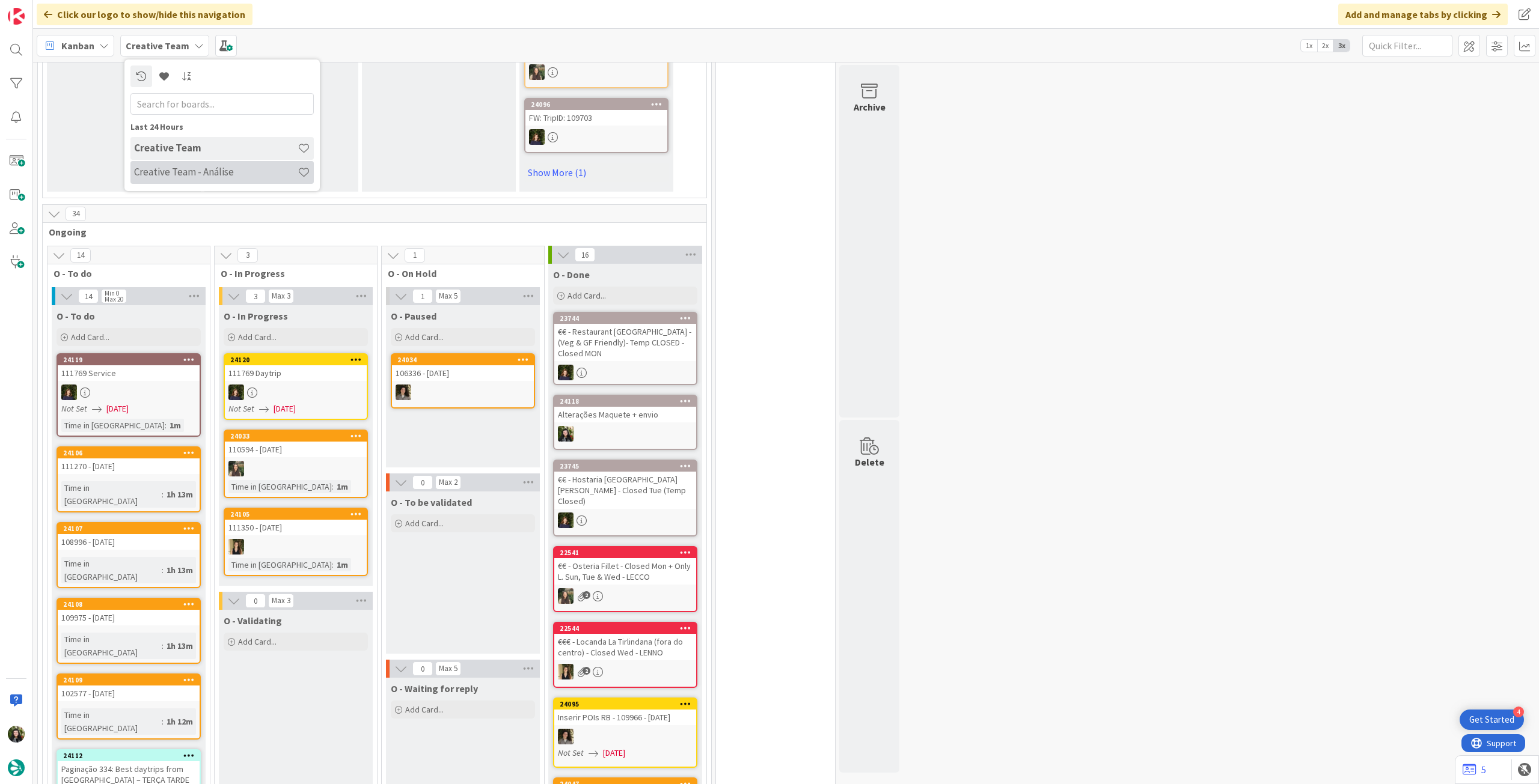
click at [164, 167] on h4 "Creative Team - Análise" at bounding box center [215, 172] width 164 height 12
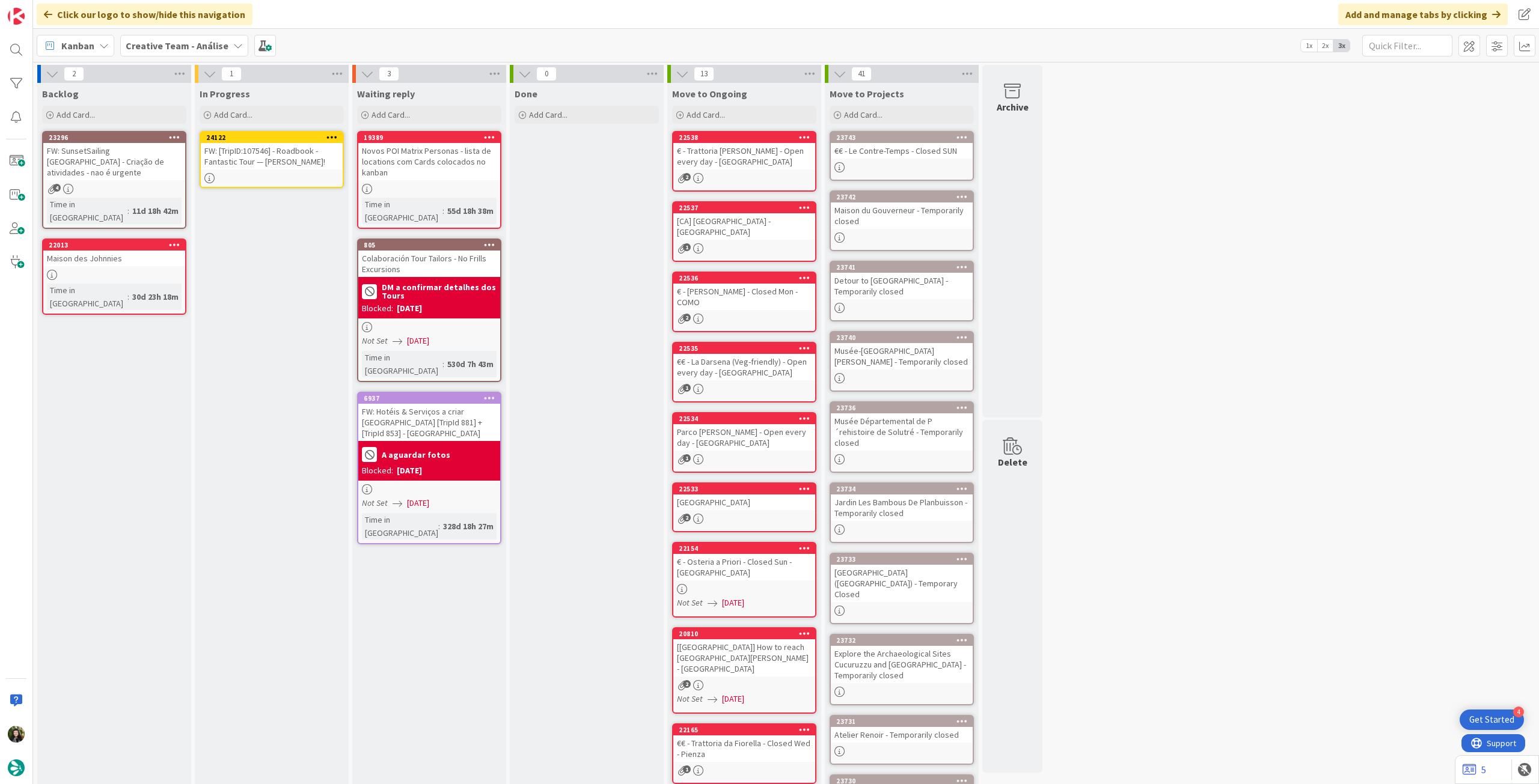
click at [332, 138] on icon at bounding box center [332, 137] width 11 height 9
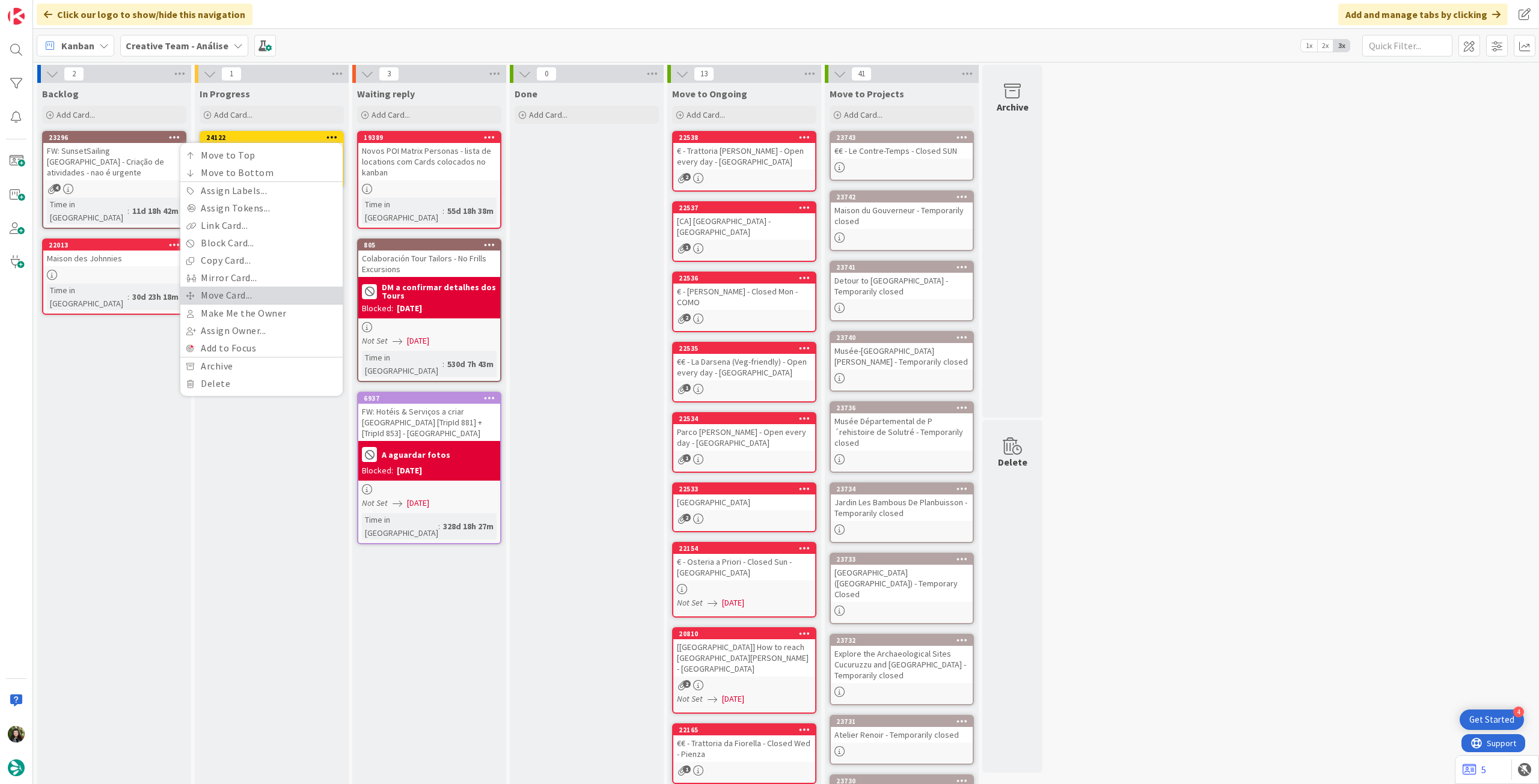
click at [235, 291] on link "Move Card..." at bounding box center [261, 295] width 163 height 18
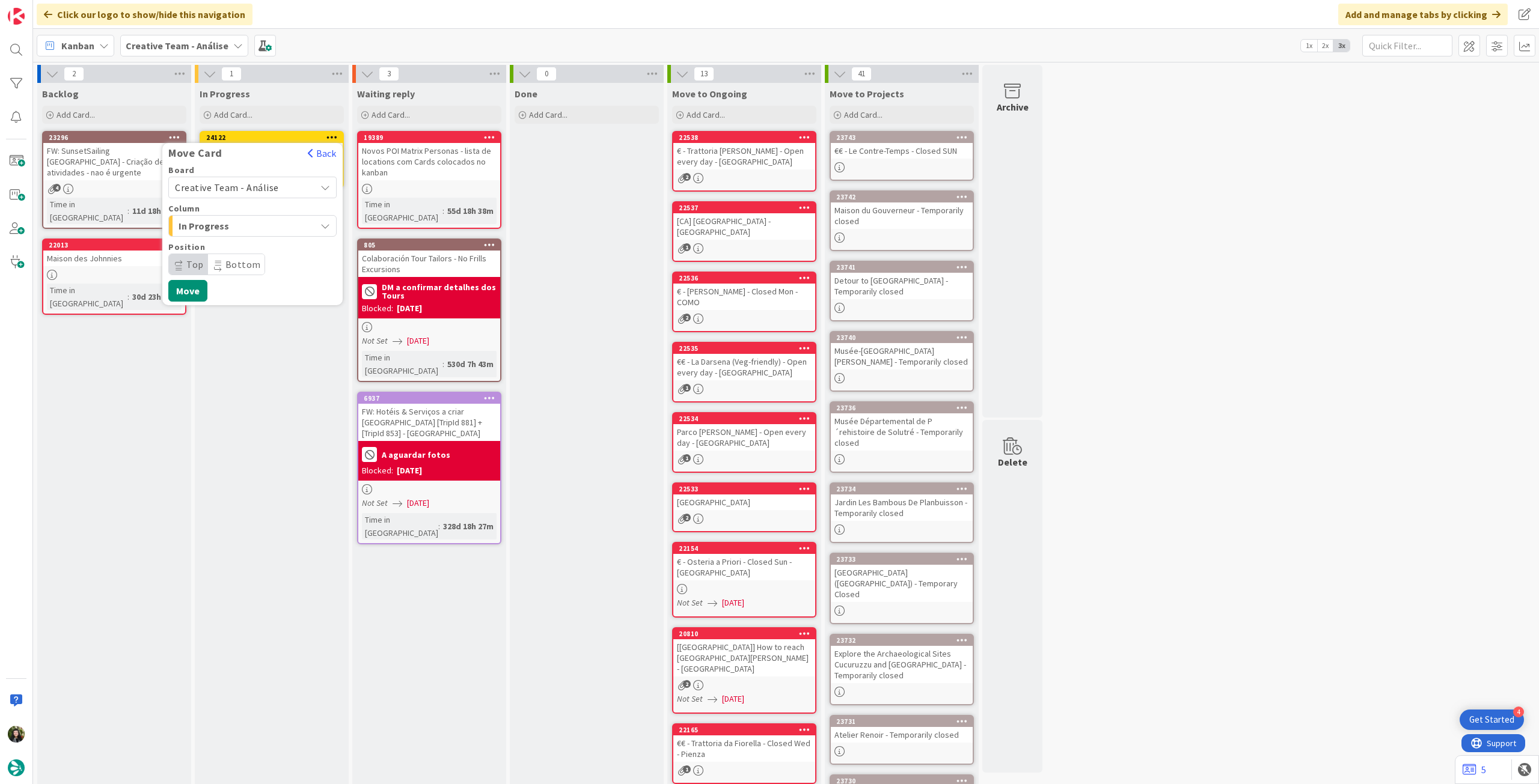
drag, startPoint x: 248, startPoint y: 183, endPoint x: 252, endPoint y: 192, distance: 9.8
click at [249, 185] on span "Creative Team - Análise" at bounding box center [227, 187] width 104 height 12
click at [248, 243] on span "Creative Team" at bounding box center [260, 243] width 140 height 18
click at [251, 259] on span "Daytrip" at bounding box center [252, 264] width 115 height 17
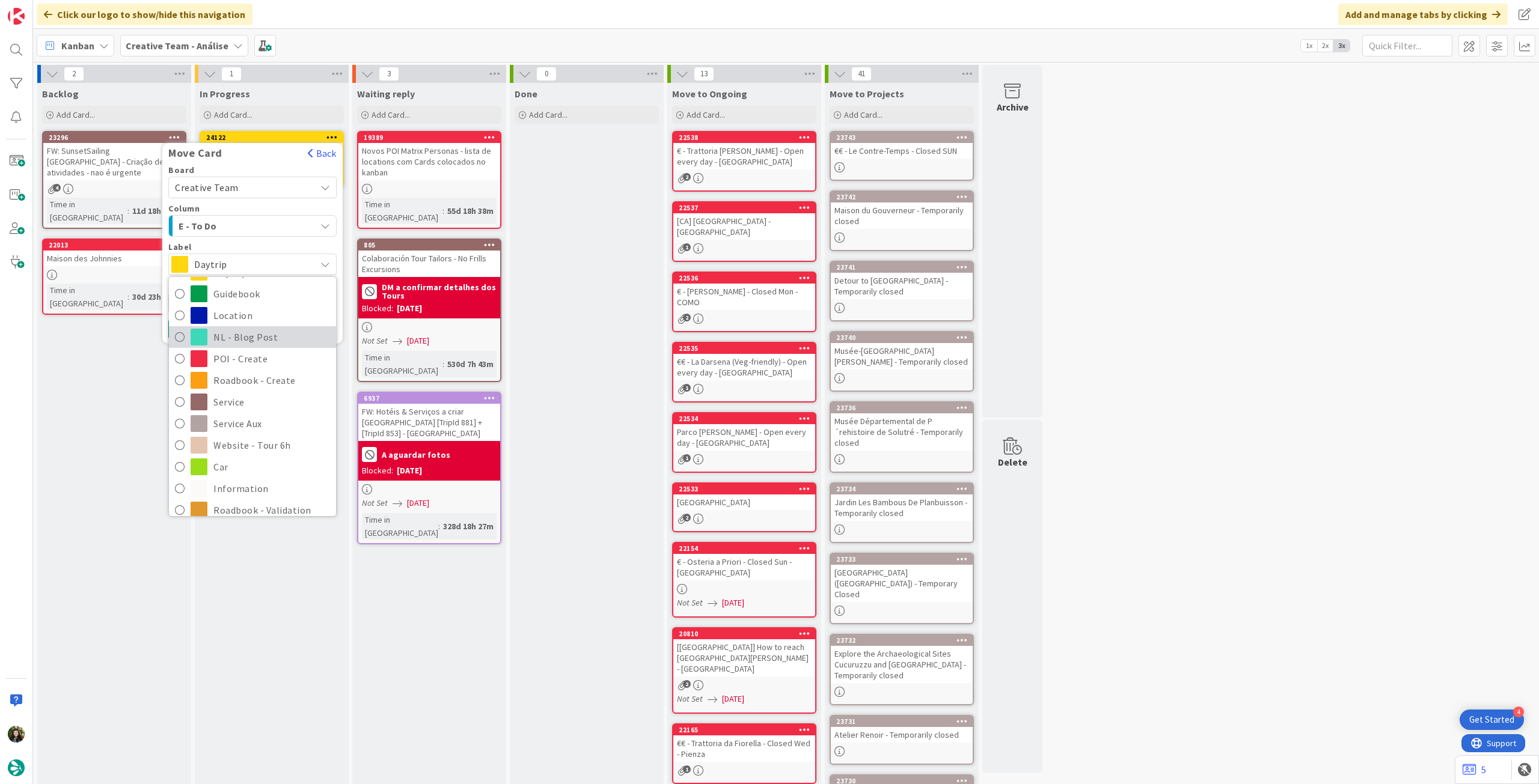
scroll to position [160, 0]
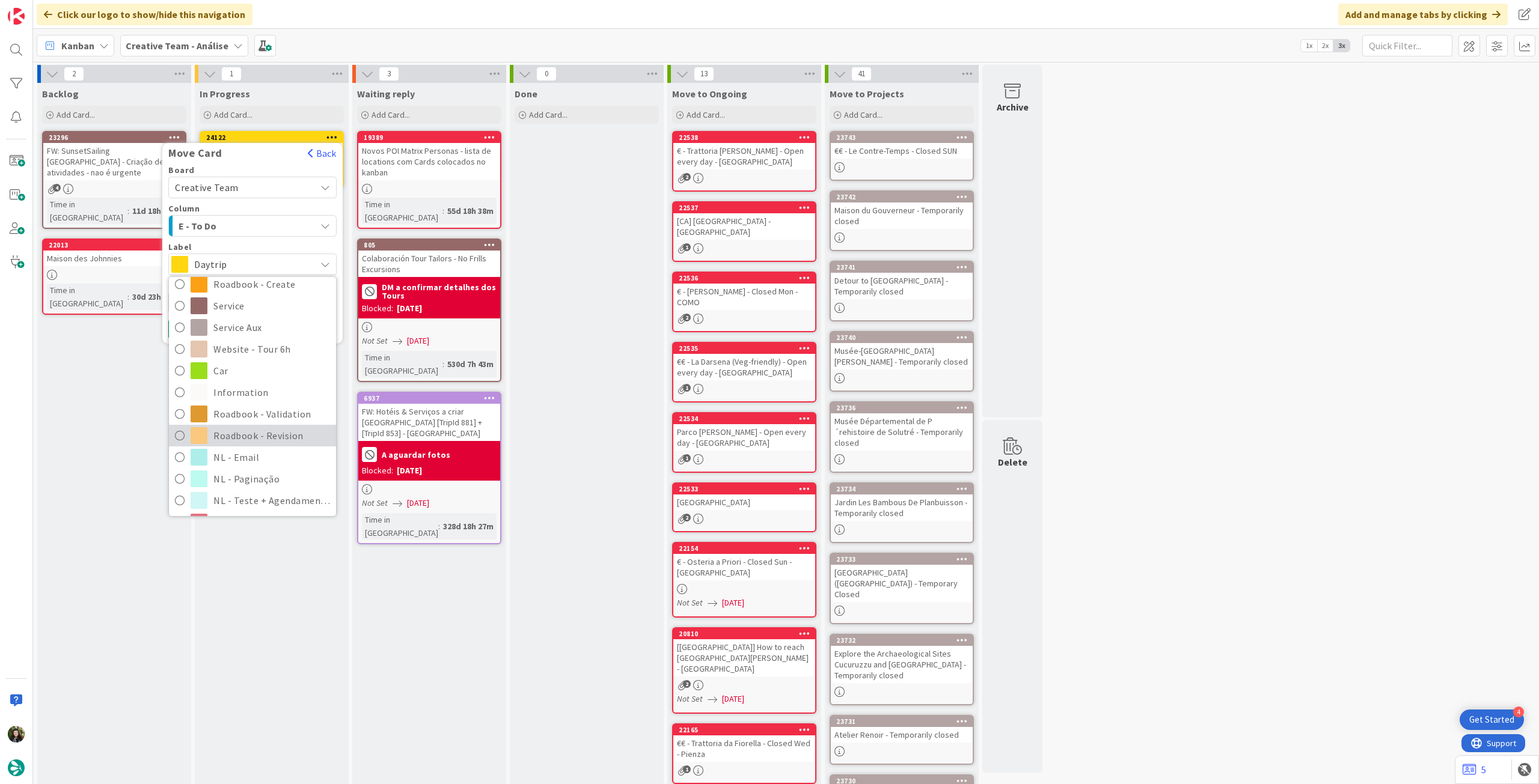
click at [252, 439] on span "Roadbook - Revision" at bounding box center [272, 435] width 117 height 18
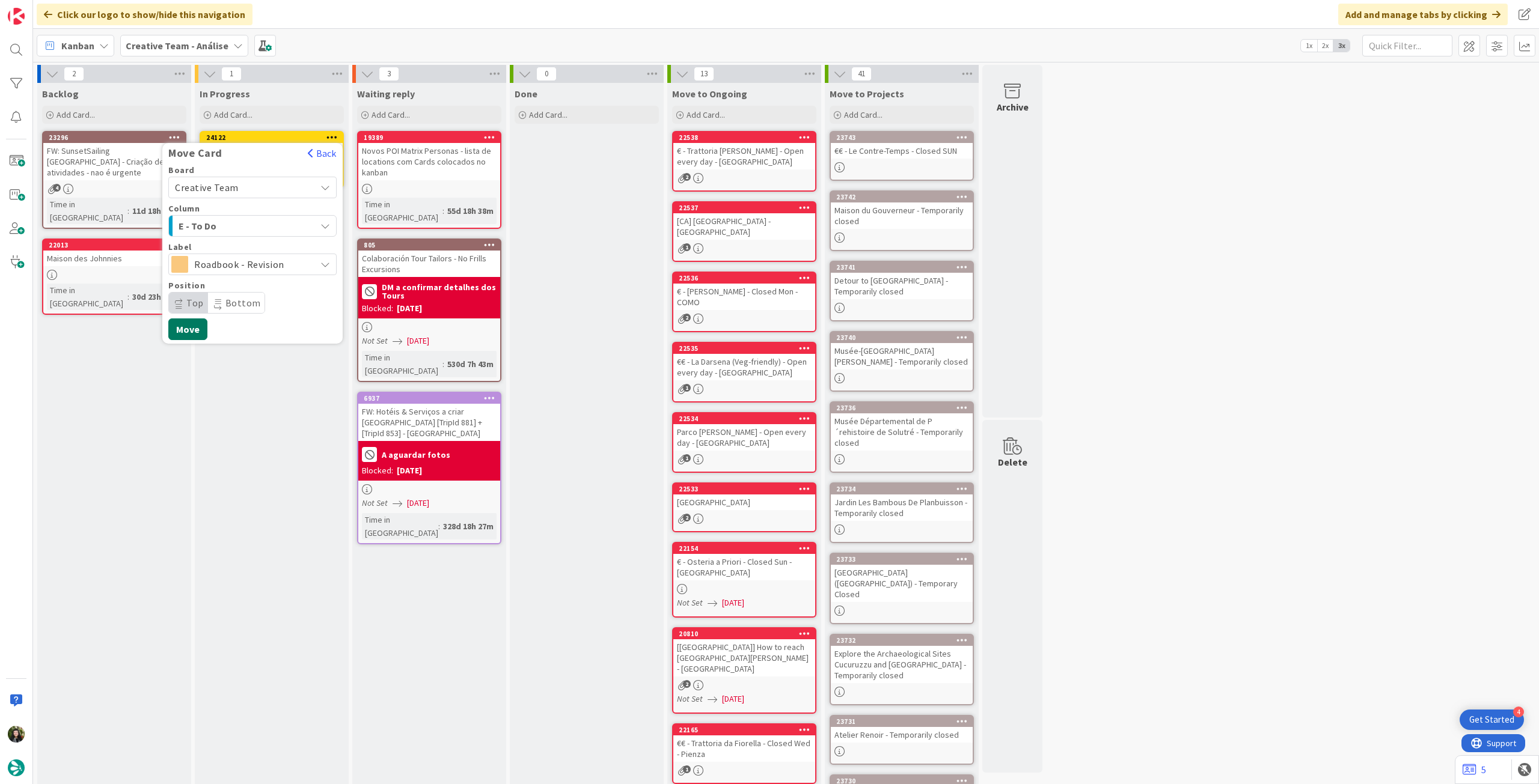
click at [193, 328] on button "Move" at bounding box center [187, 329] width 39 height 22
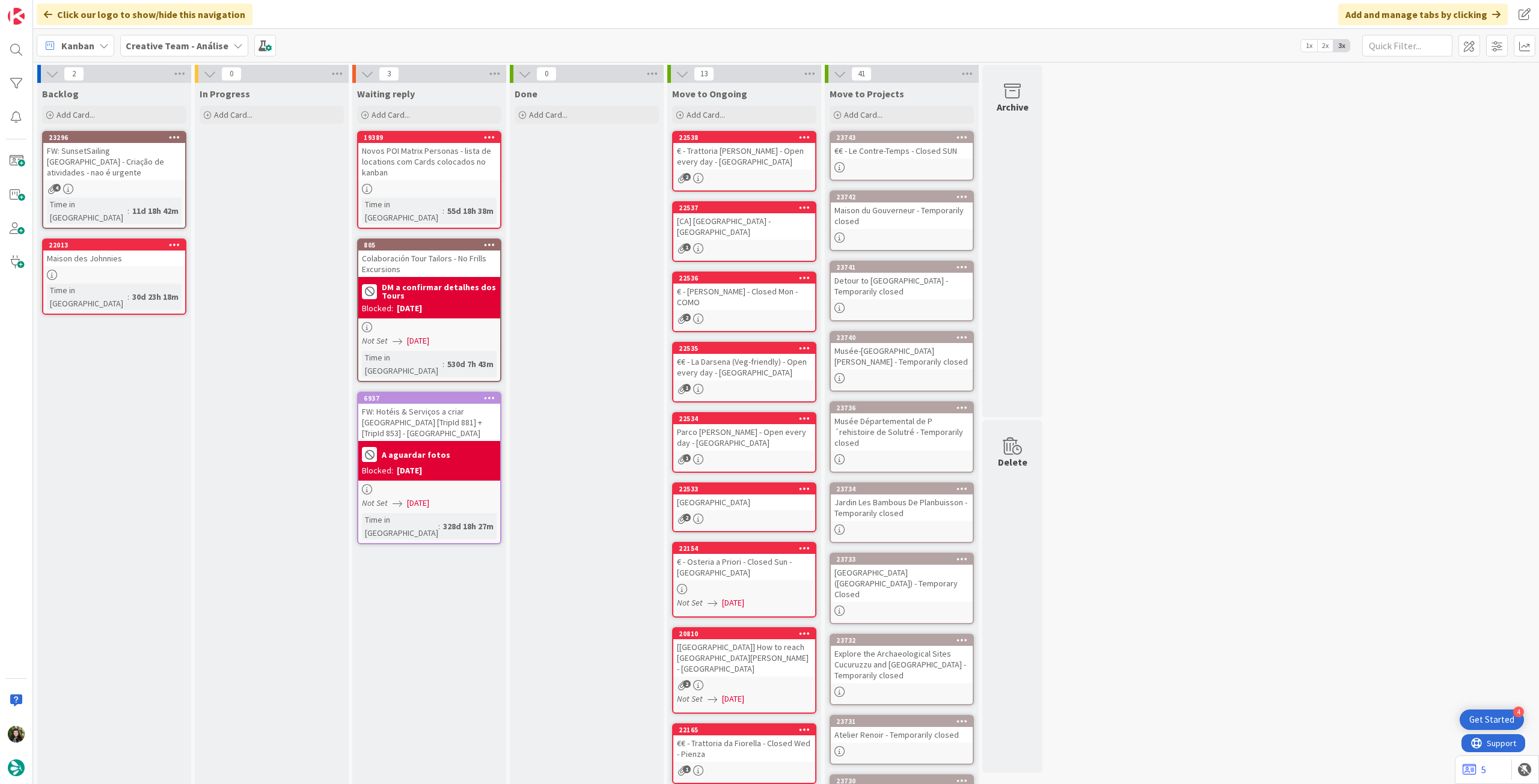
click at [178, 46] on b "Creative Team - Análise" at bounding box center [177, 46] width 103 height 12
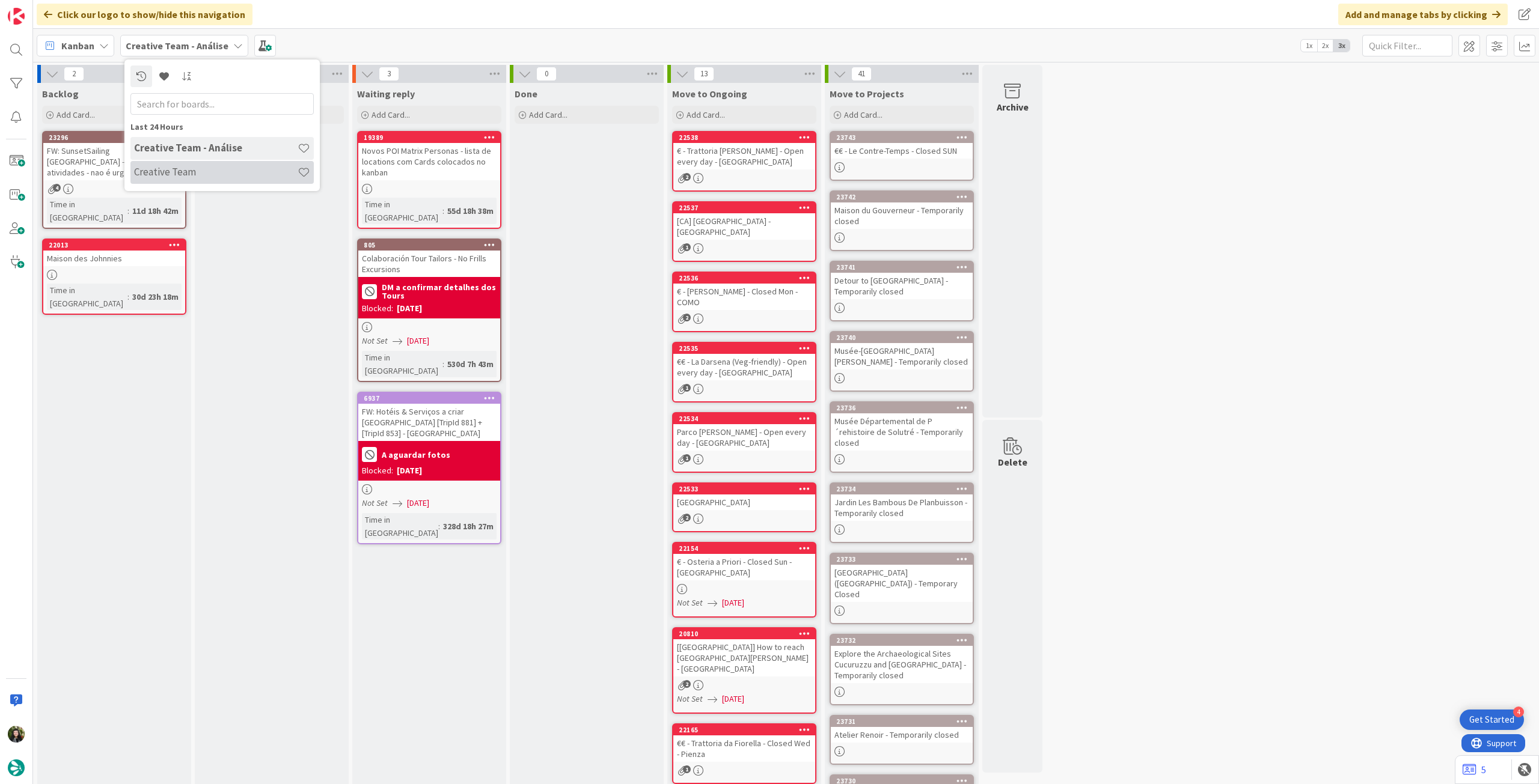
click at [185, 169] on h4 "Creative Team" at bounding box center [215, 172] width 164 height 12
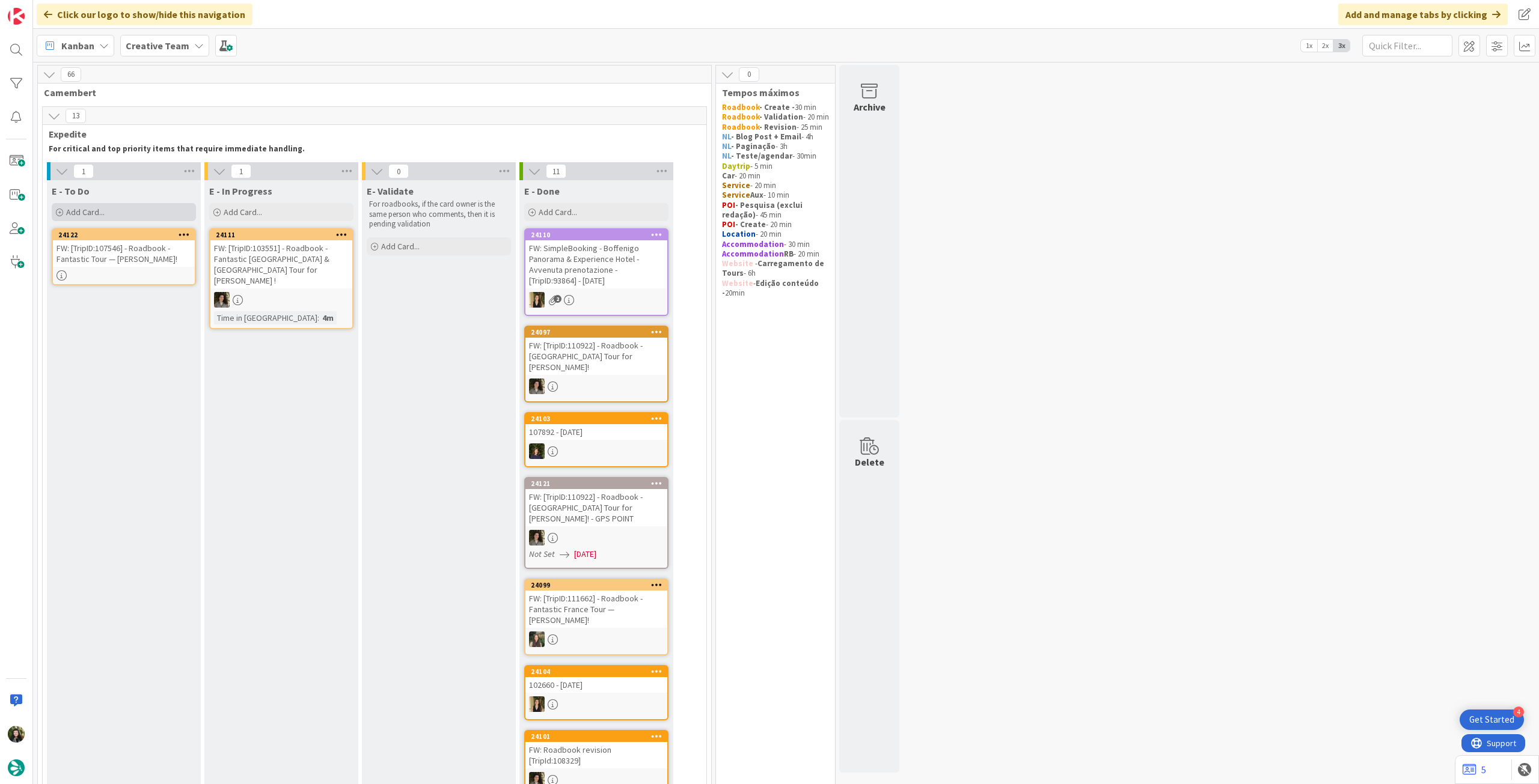
click at [128, 219] on div "Add Card..." at bounding box center [124, 212] width 144 height 18
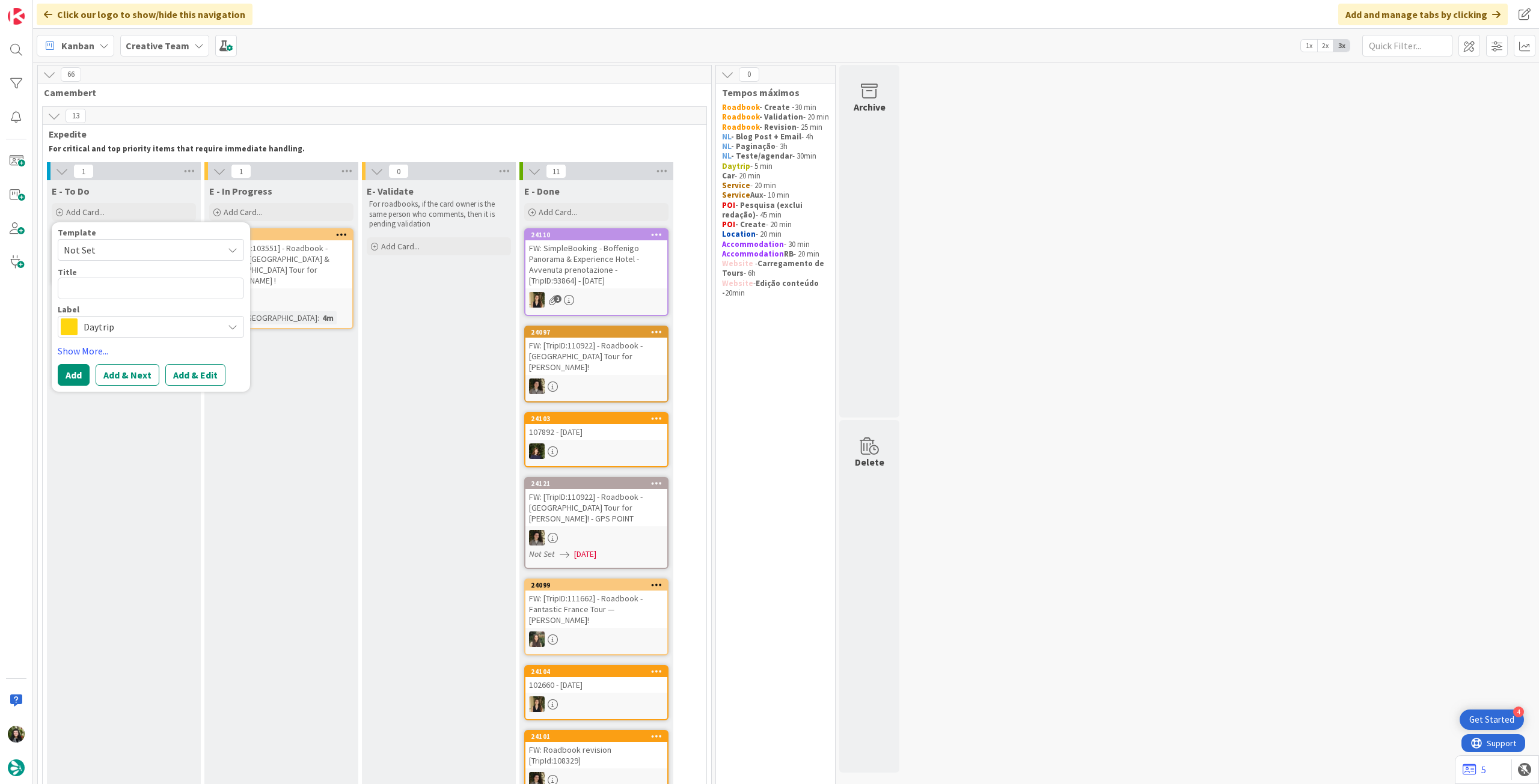
drag, startPoint x: 108, startPoint y: 330, endPoint x: 121, endPoint y: 291, distance: 41.1
click at [108, 330] on span "Daytrip" at bounding box center [150, 326] width 134 height 17
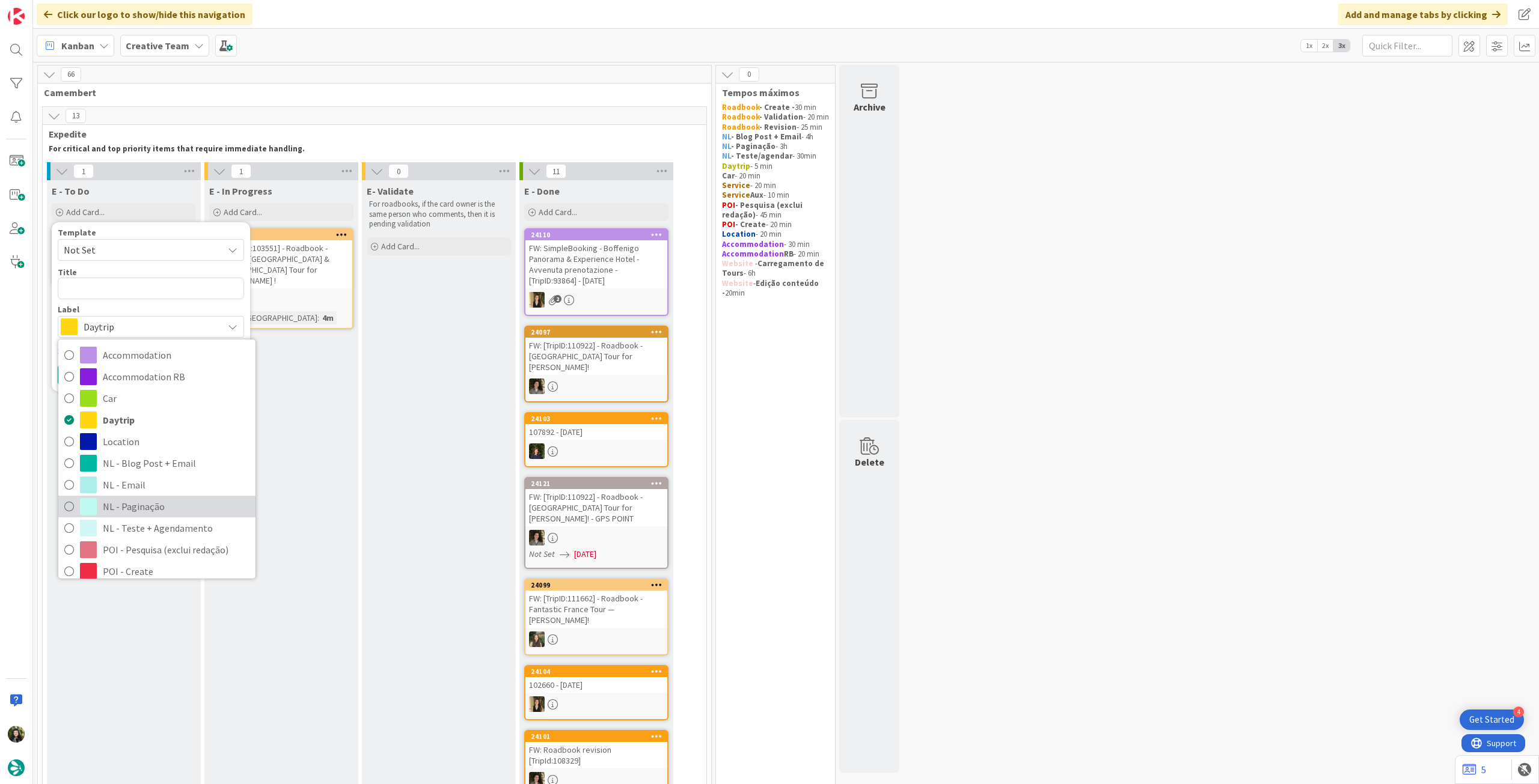
scroll to position [80, 0]
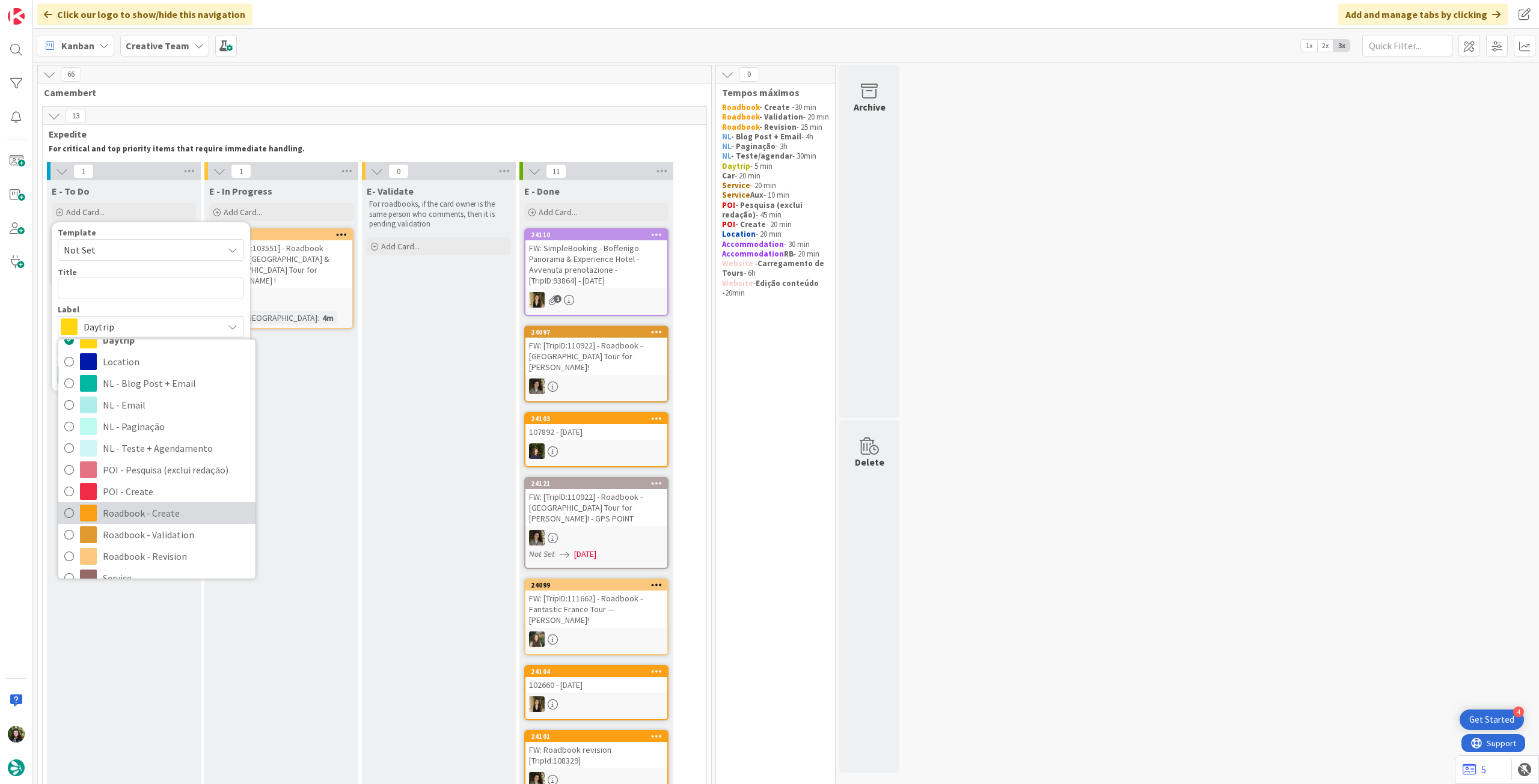
click at [151, 509] on span "Roadbook - Create" at bounding box center [176, 512] width 147 height 18
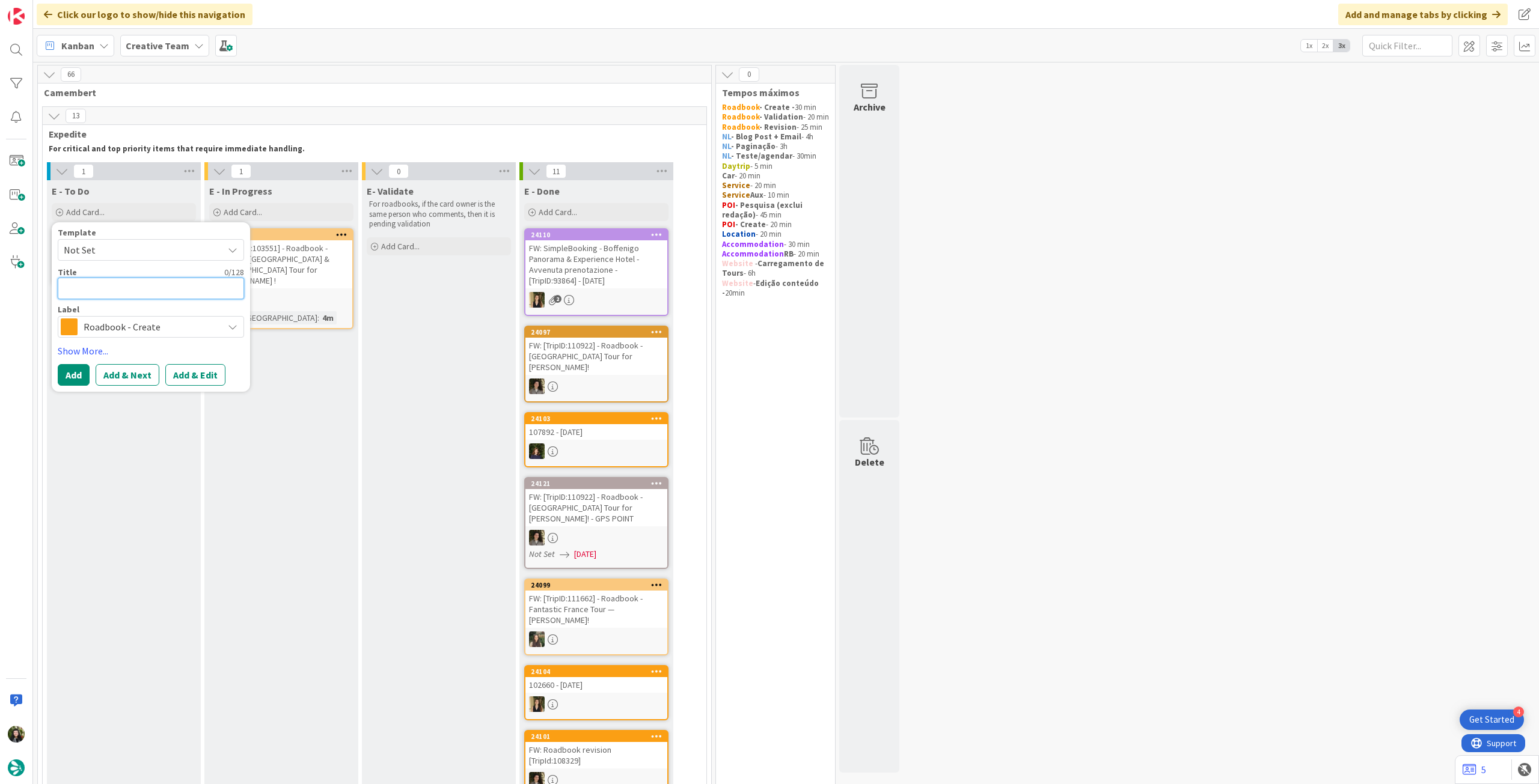
click at [140, 286] on textarea at bounding box center [151, 288] width 186 height 22
paste textarea "112200"
type textarea "x"
type textarea "112200"
type textarea "x"
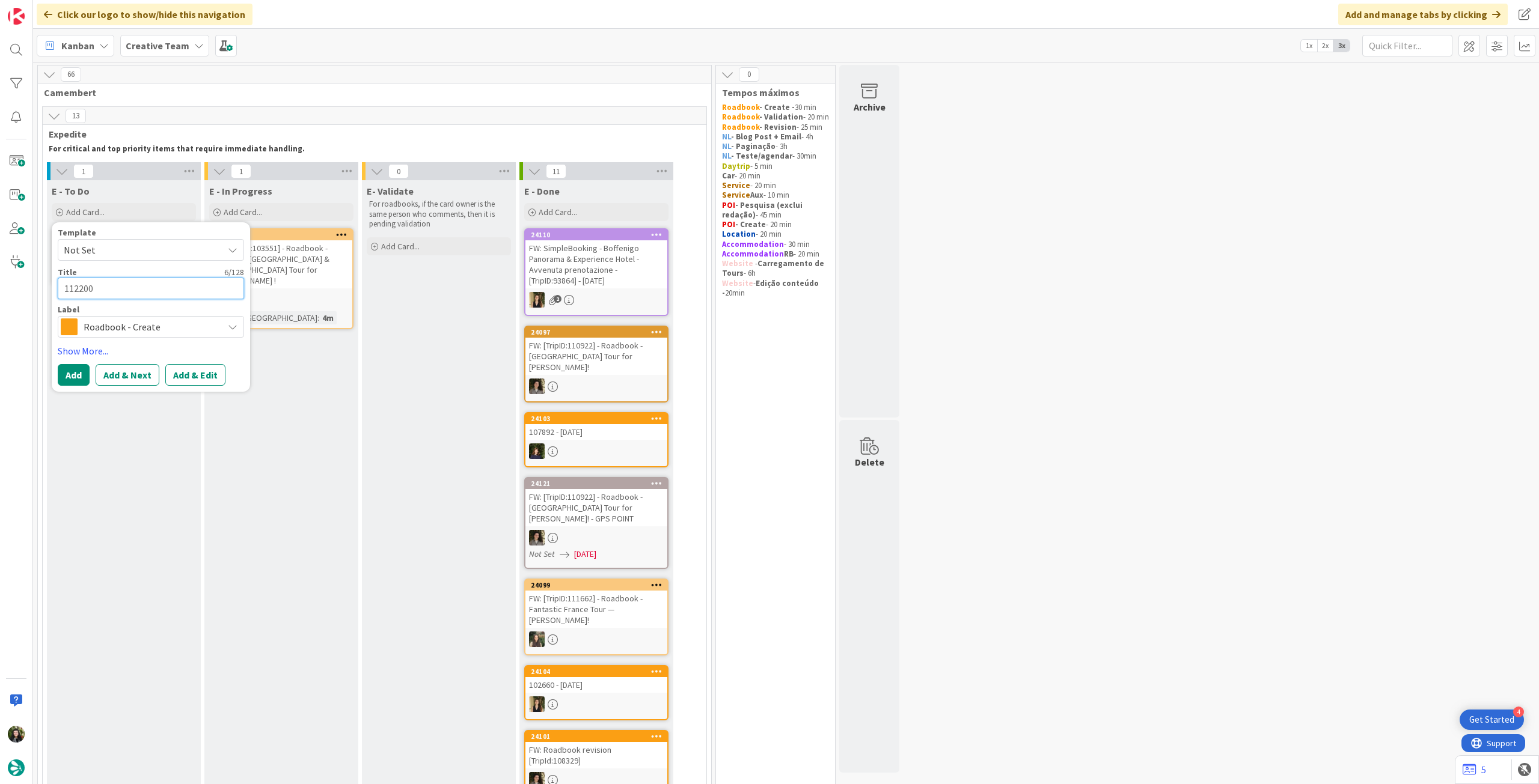
type textarea "112200"
type textarea "x"
type textarea "112200 -"
type textarea "x"
type textarea "112200 -"
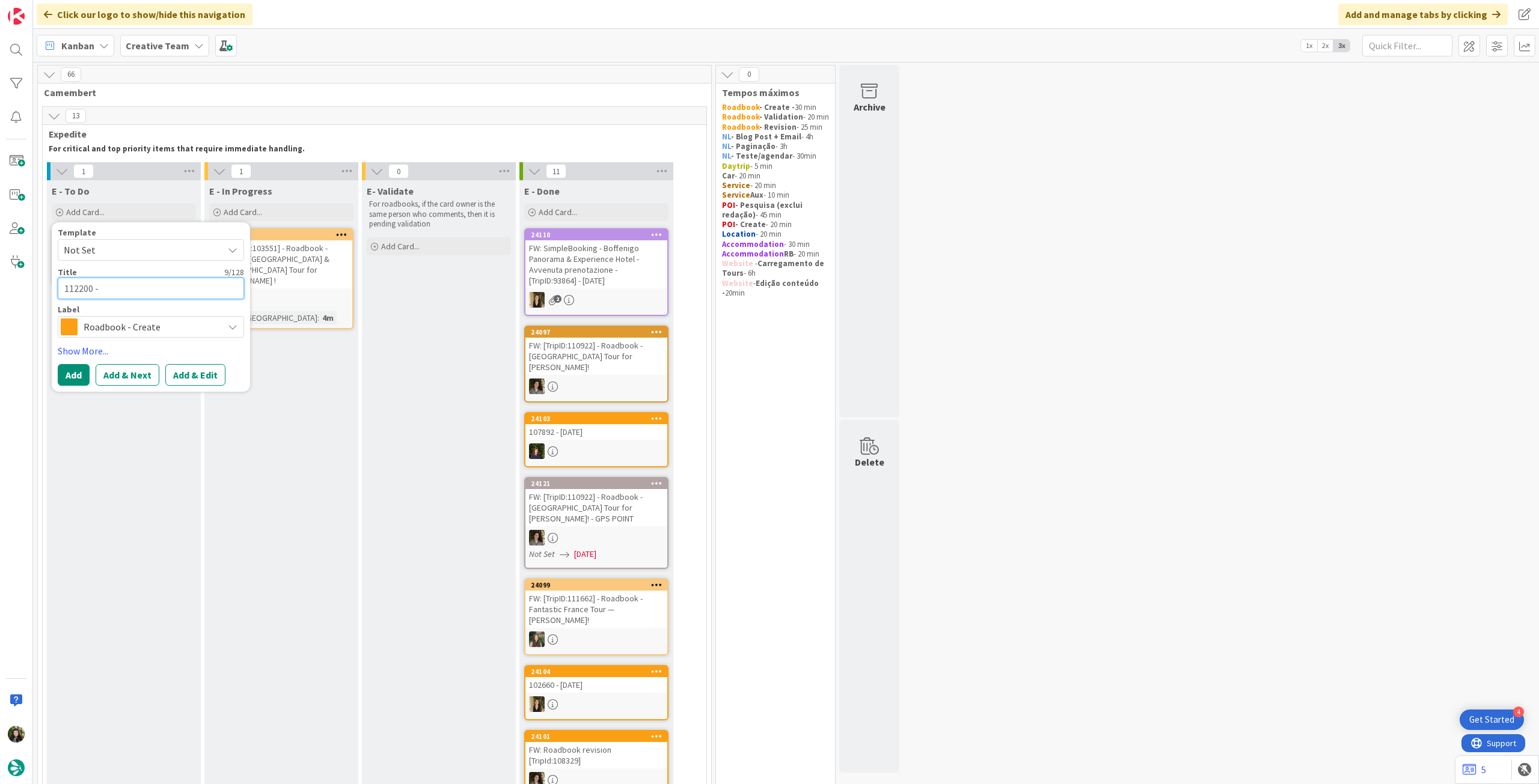
type textarea "x"
type textarea "112200 - 1"
type textarea "x"
type textarea "112200 - 10"
type textarea "x"
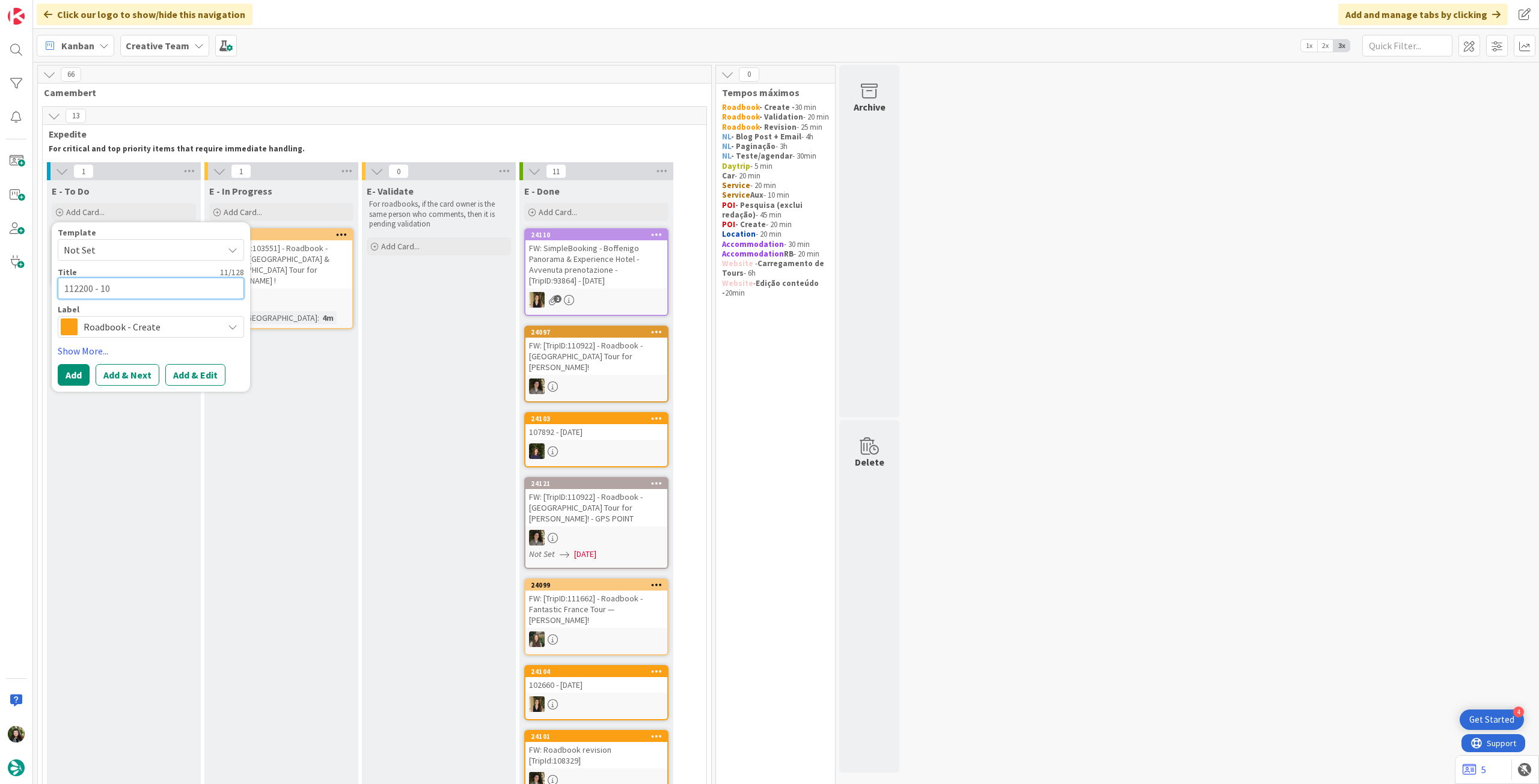
type textarea "112200 - 10"
type textarea "x"
type textarea "112200 - 10 o"
type textarea "x"
type textarea "112200 - 10 oc"
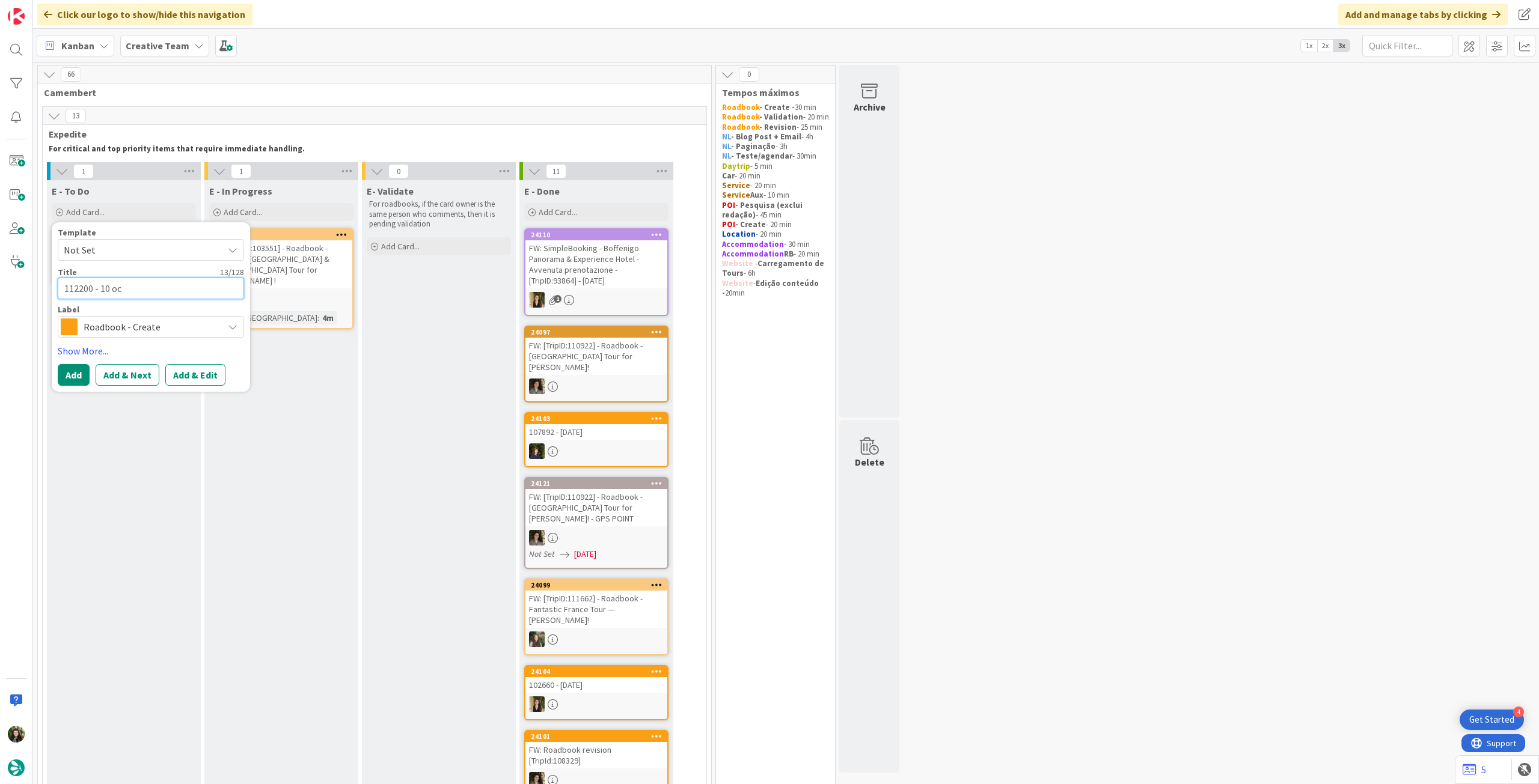
type textarea "x"
type textarea "112200 - [DATE]"
click at [78, 375] on button "Add" at bounding box center [74, 374] width 32 height 22
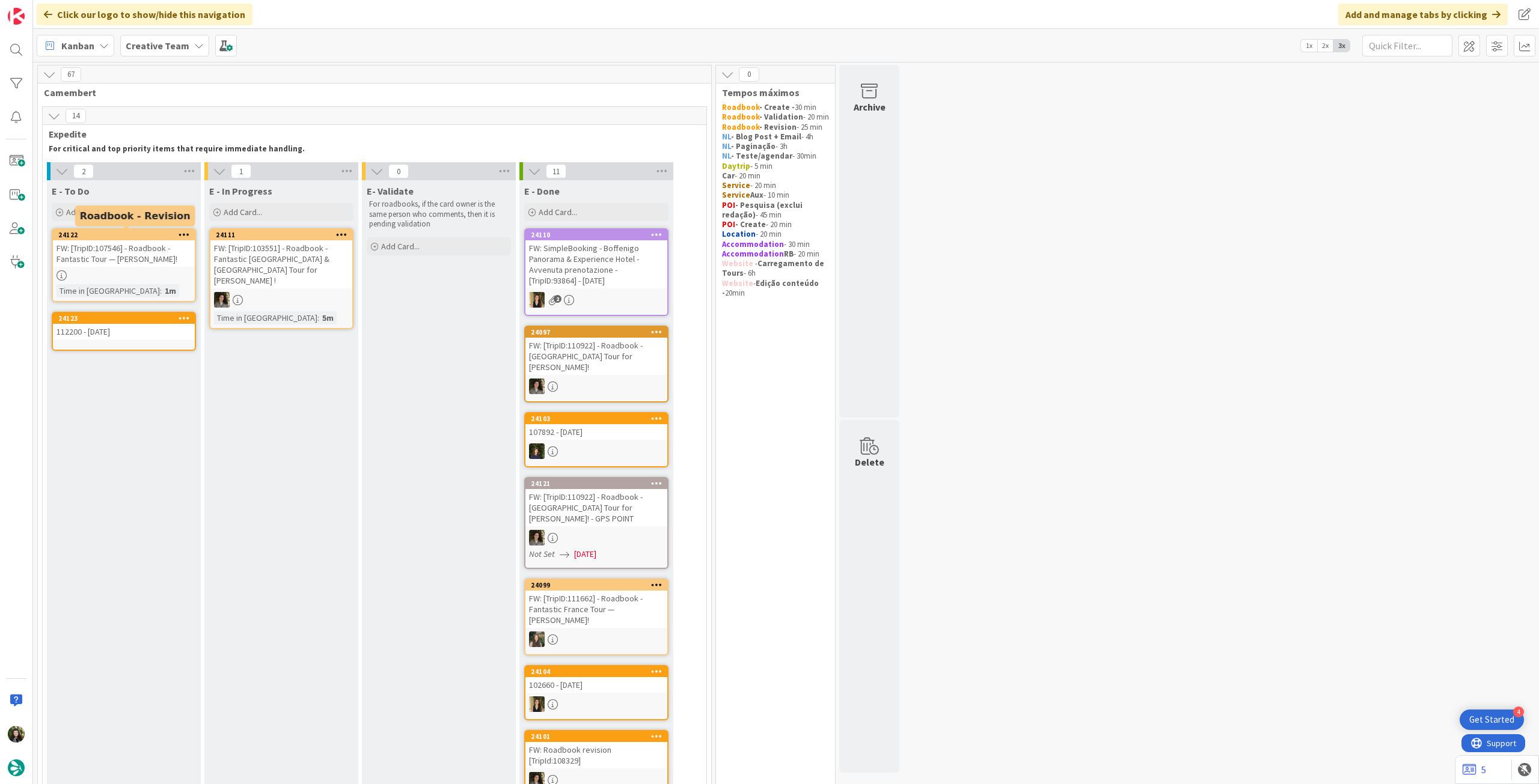
click at [122, 211] on div "Add Card..." at bounding box center [124, 212] width 144 height 18
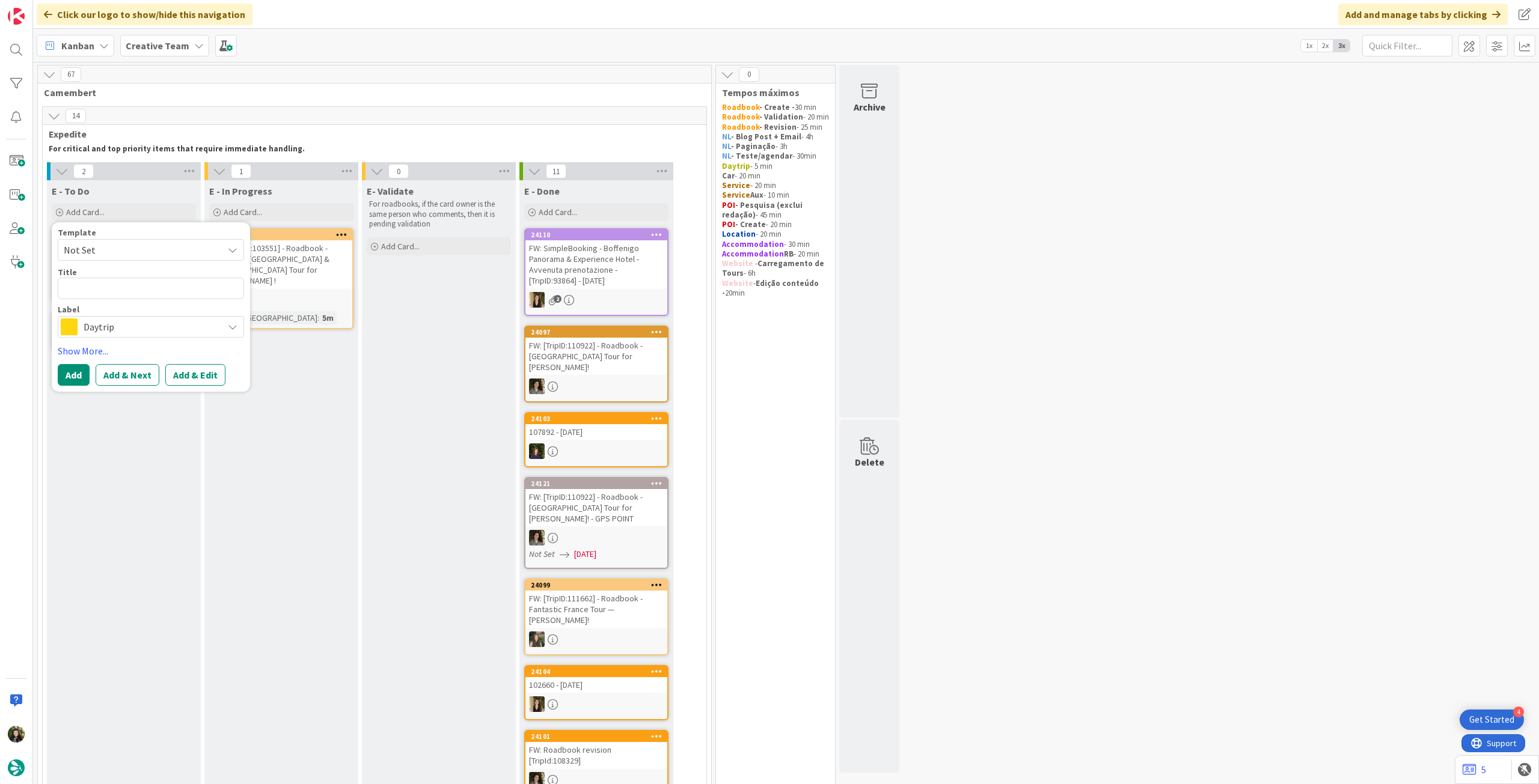
click at [132, 327] on span "Daytrip" at bounding box center [150, 326] width 134 height 17
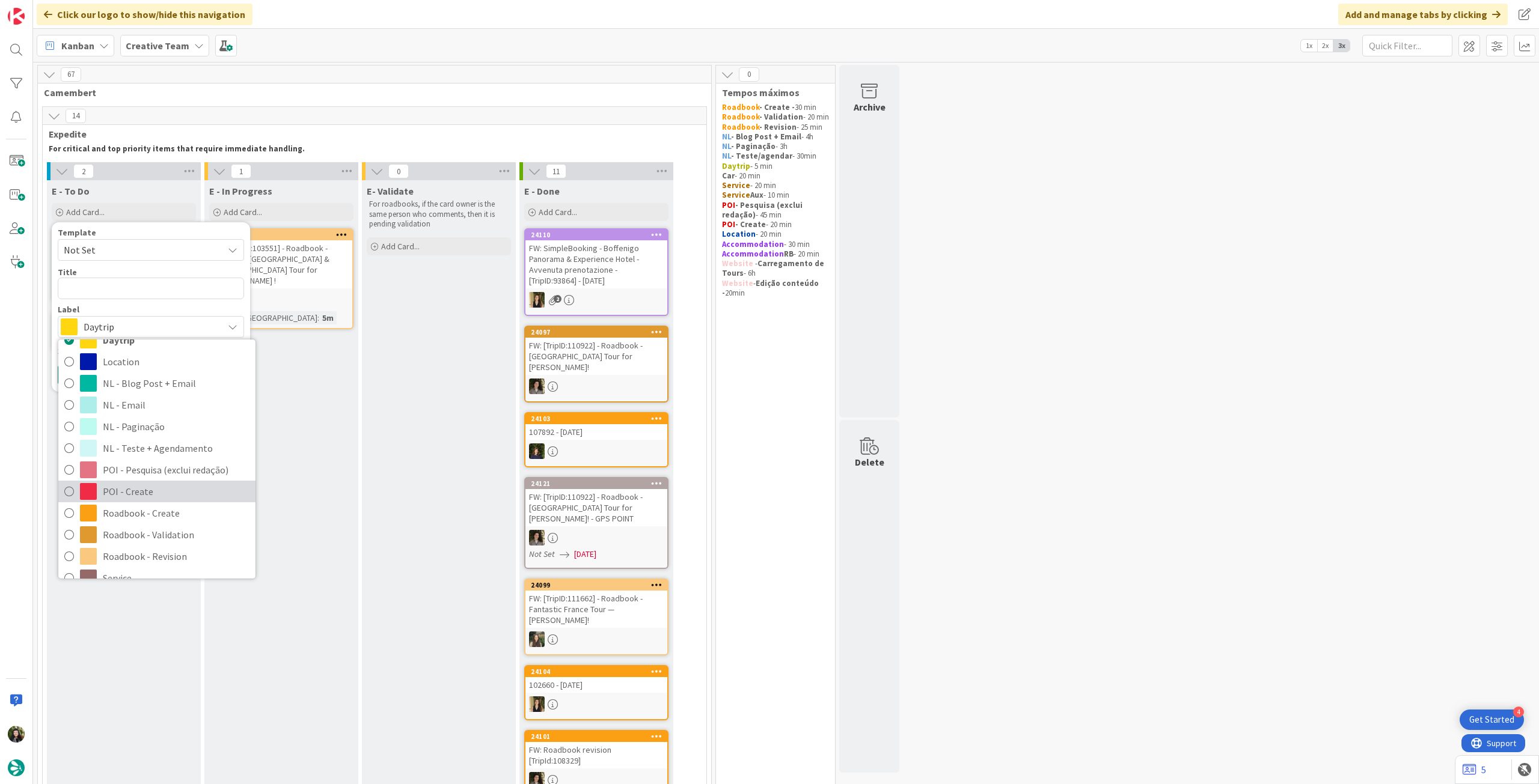
click at [141, 491] on span "POI - Create" at bounding box center [176, 491] width 147 height 18
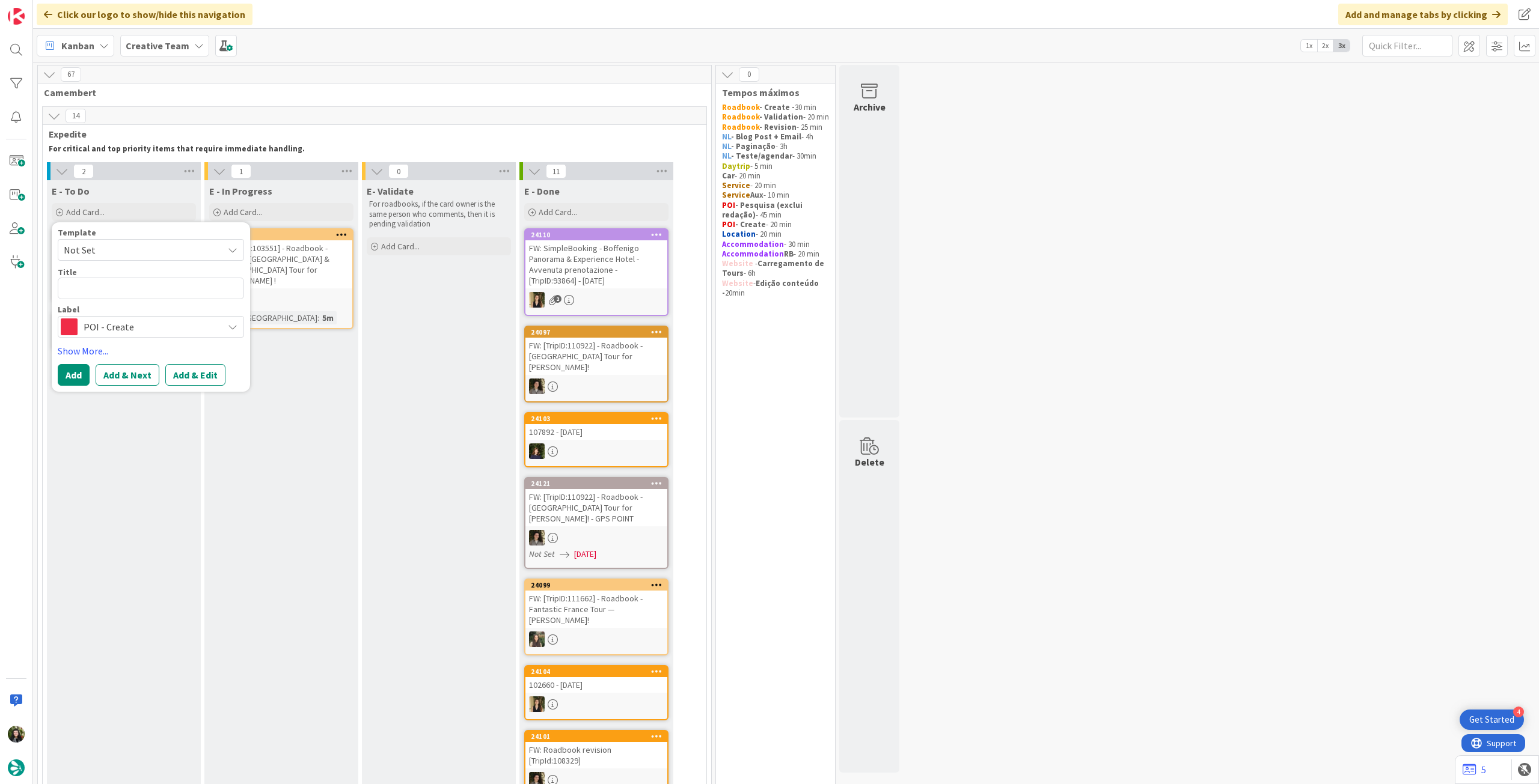
click at [136, 330] on span "POI - Create" at bounding box center [150, 326] width 134 height 17
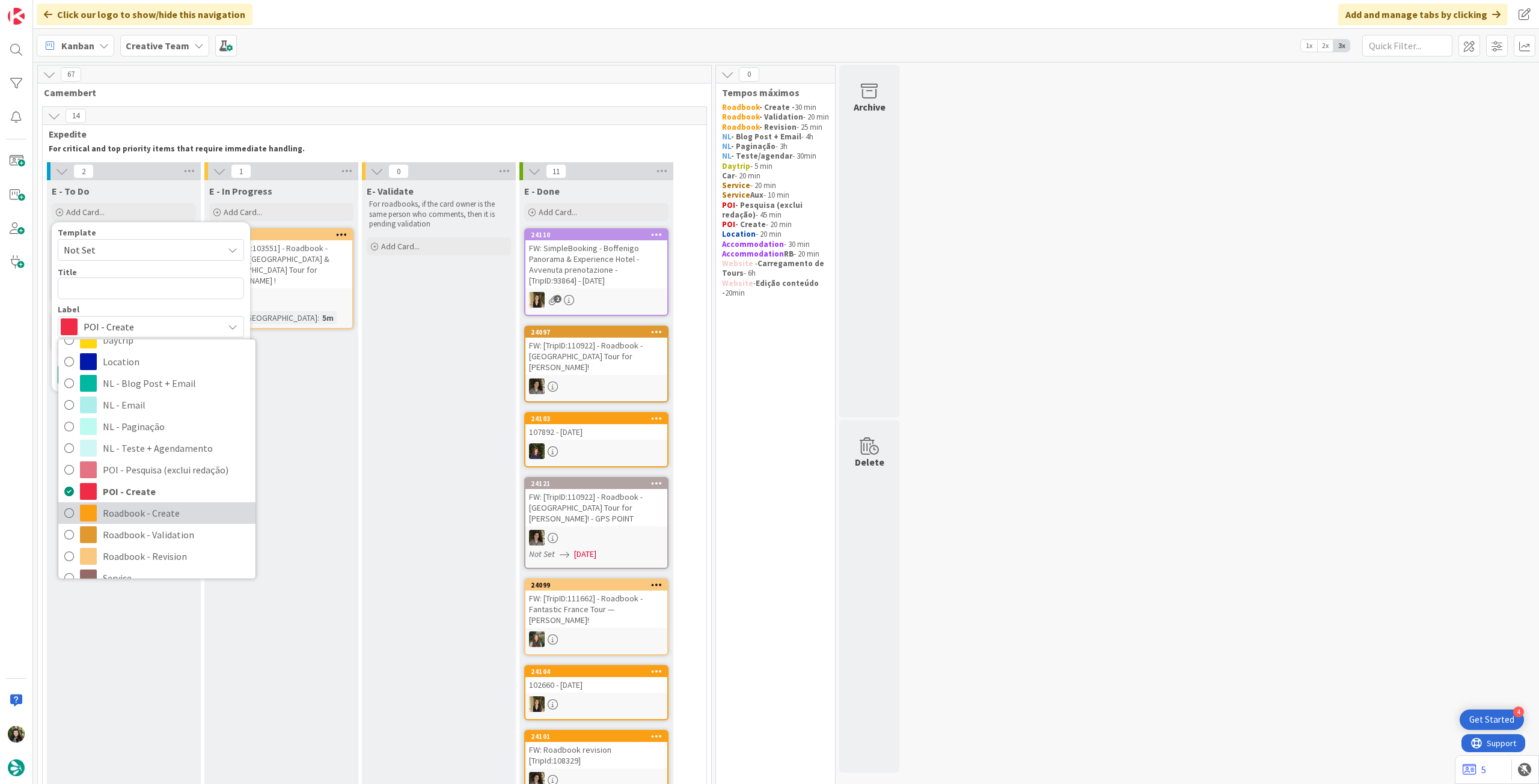
click at [180, 519] on span "Roadbook - Create" at bounding box center [176, 512] width 147 height 18
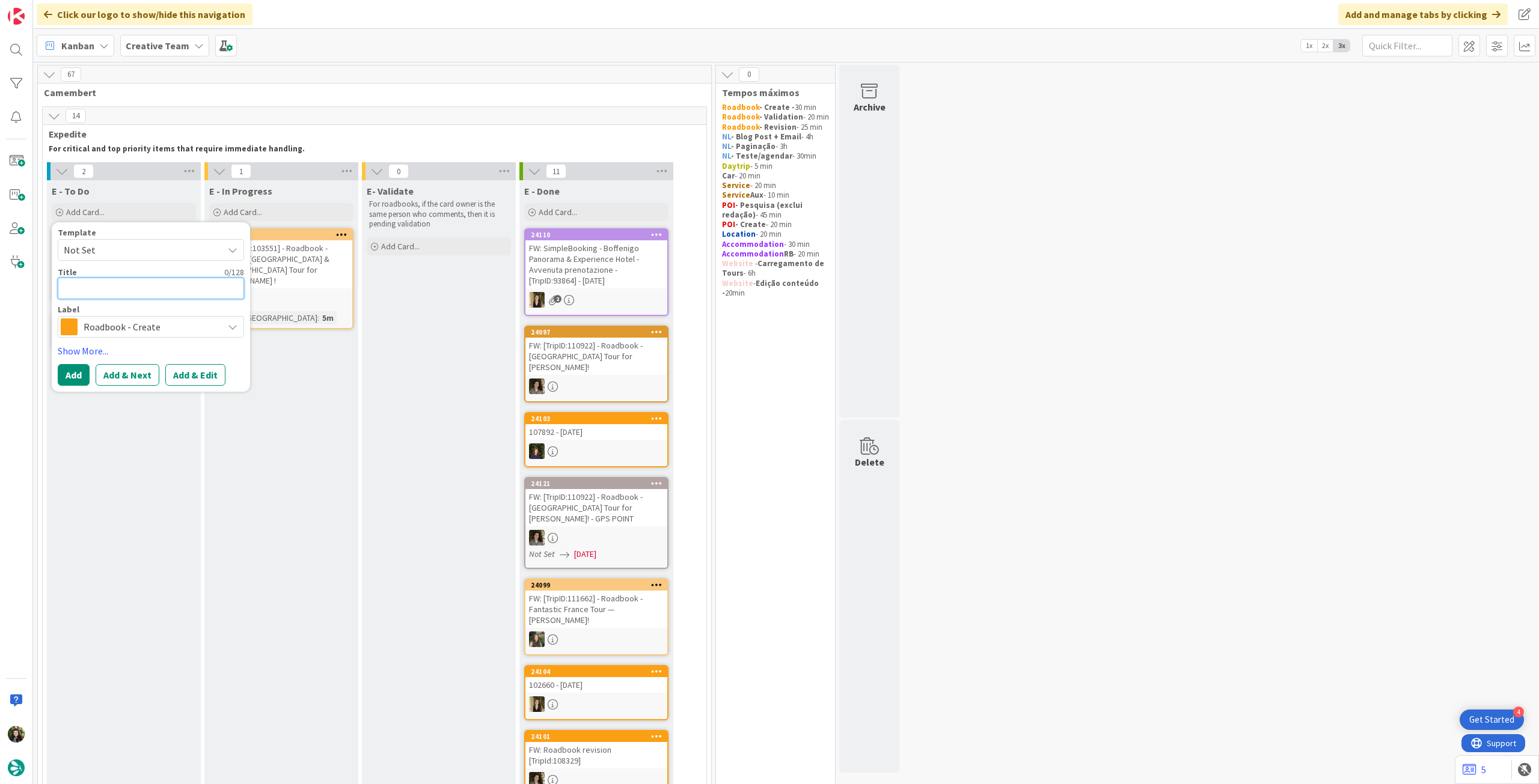
click at [132, 289] on textarea at bounding box center [151, 288] width 186 height 22
paste textarea "110221"
type textarea "x"
type textarea "110221"
type textarea "x"
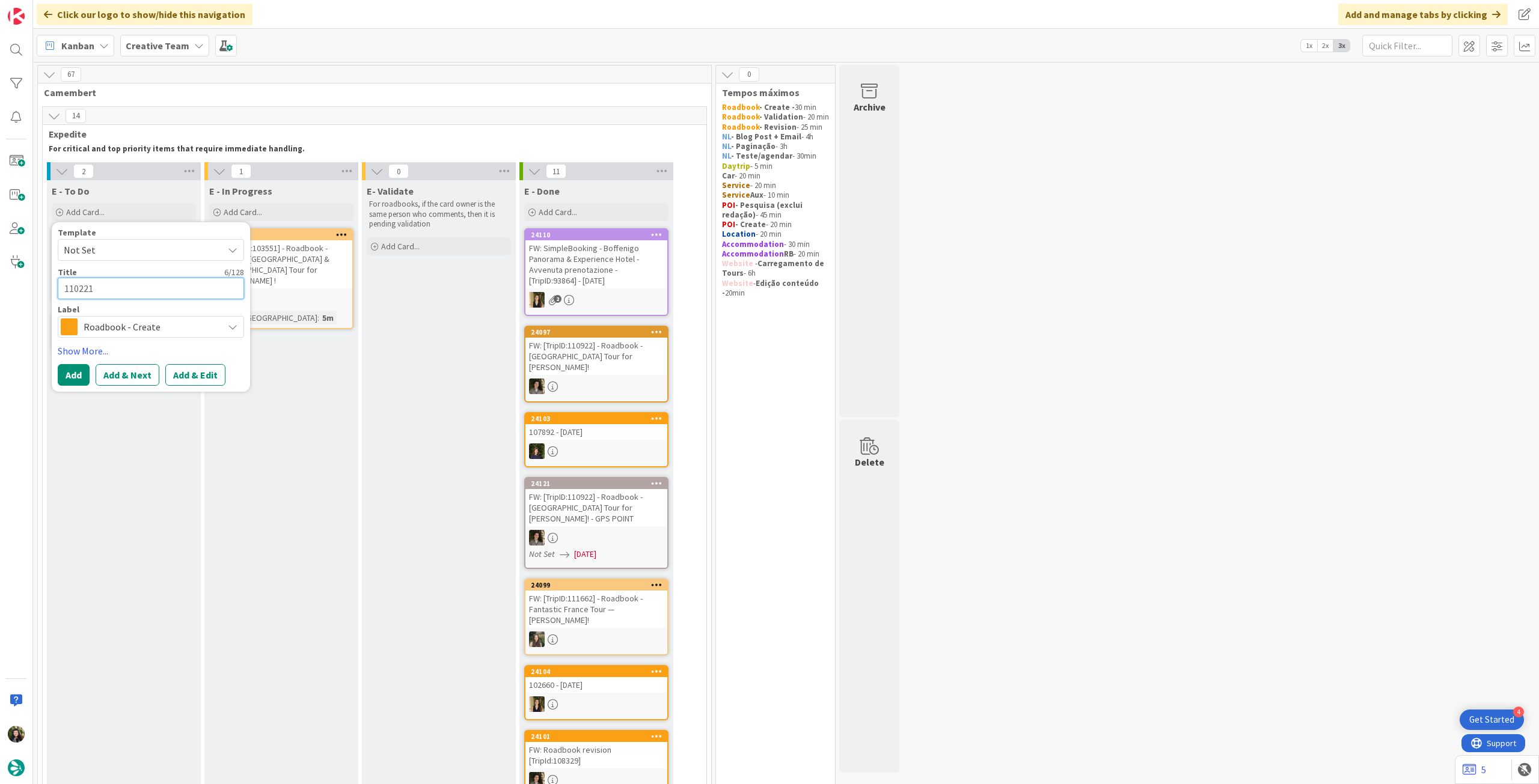
type textarea "110221"
type textarea "x"
type textarea "110221 -"
type textarea "x"
type textarea "110221 - 1"
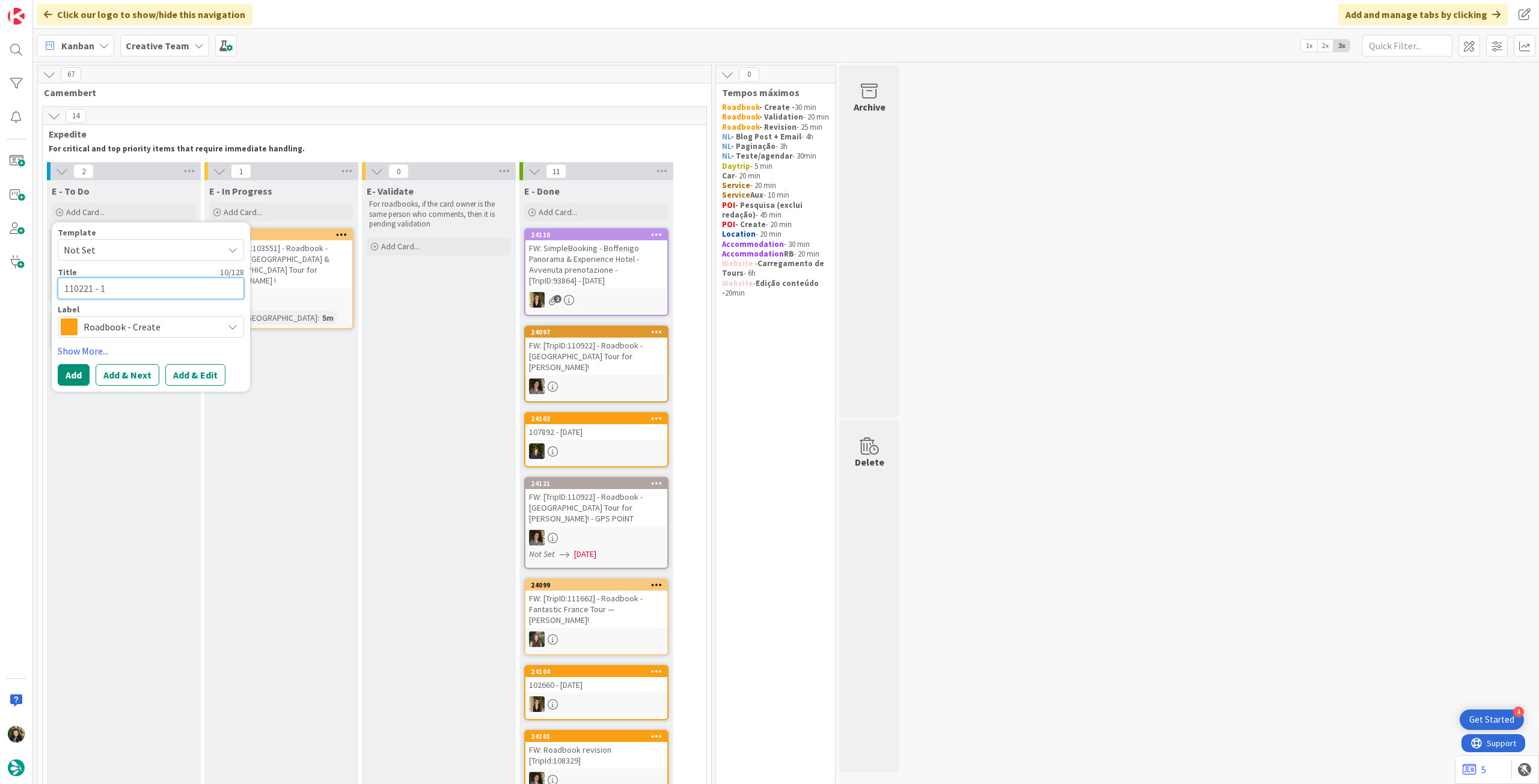
type textarea "x"
type textarea "110221 - 16"
type textarea "x"
type textarea "110221 - 16"
type textarea "x"
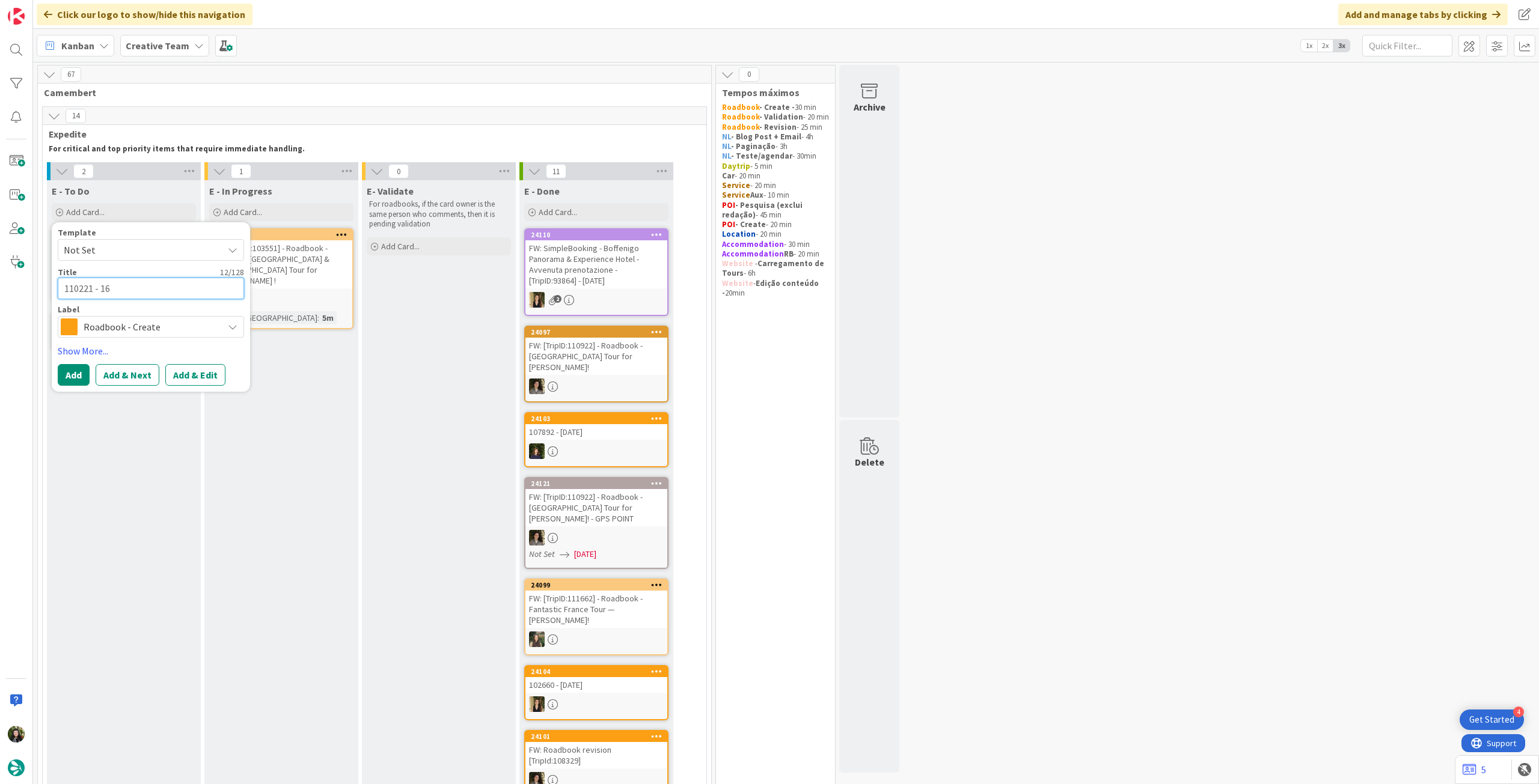
type textarea "110221 - 16 o"
type textarea "x"
type textarea "110221 - 16 oc"
type textarea "x"
type textarea "110221 - [DATE]"
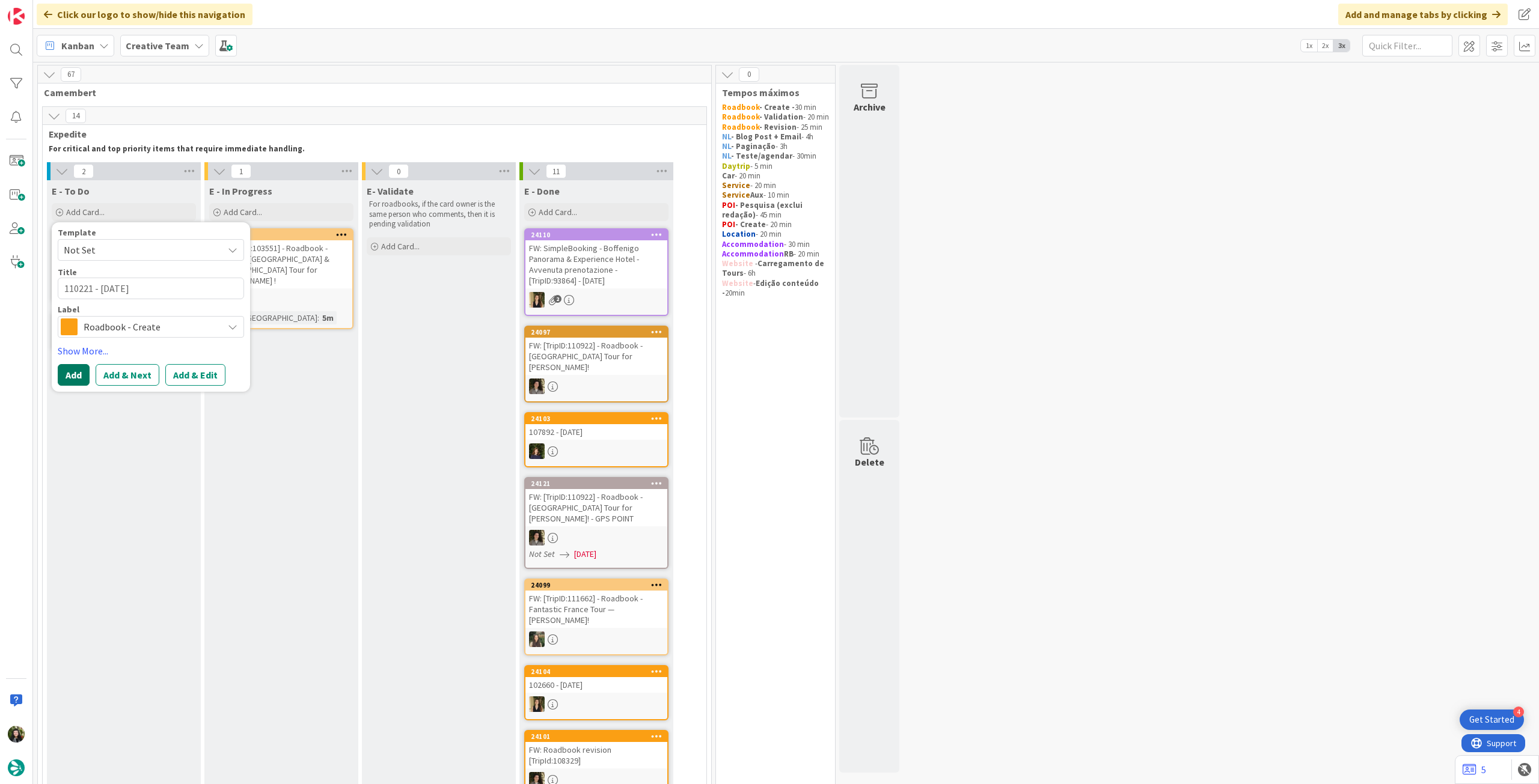
click at [63, 374] on button "Add" at bounding box center [74, 374] width 32 height 22
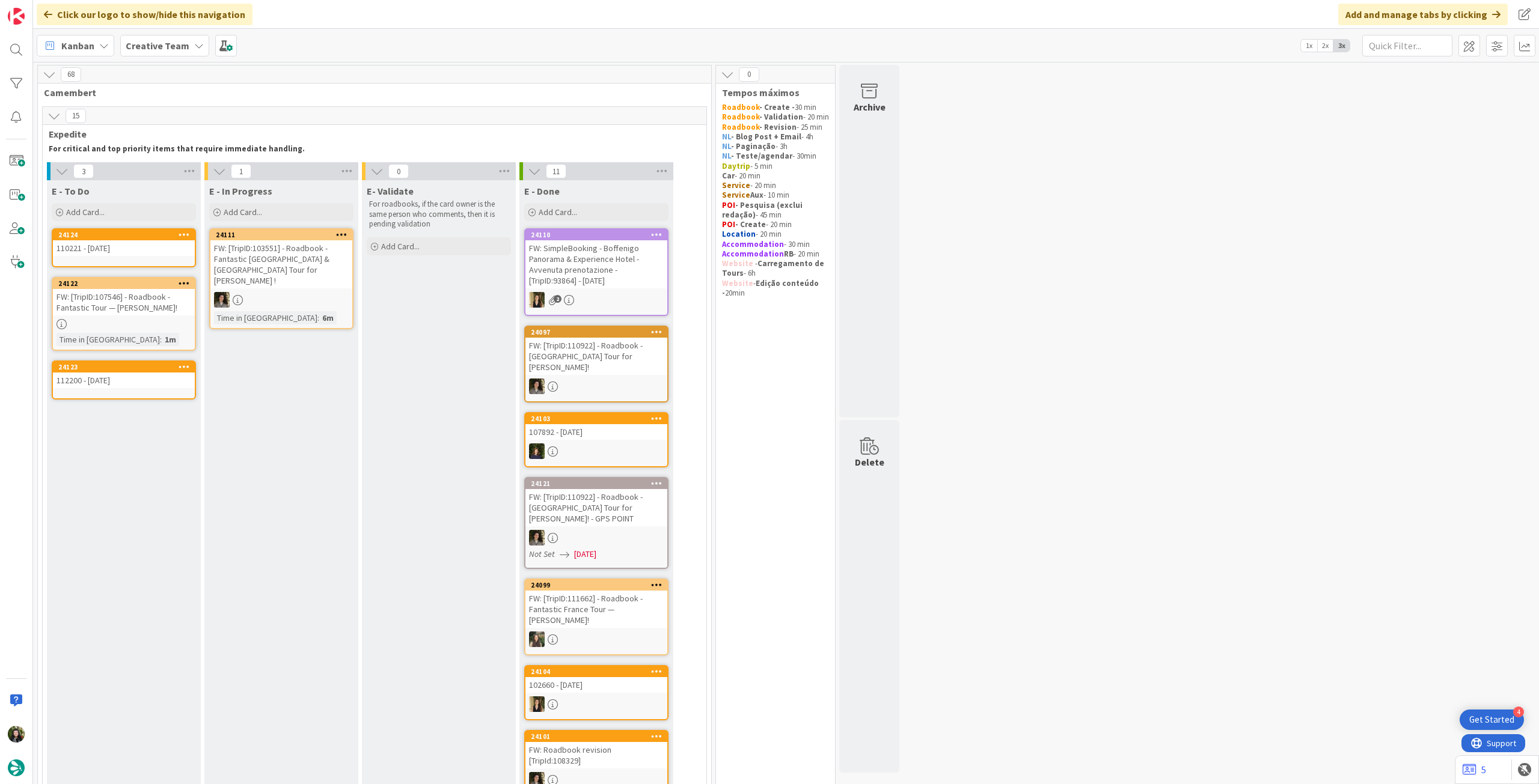
click at [120, 251] on div "110221 - [DATE]" at bounding box center [123, 248] width 142 height 16
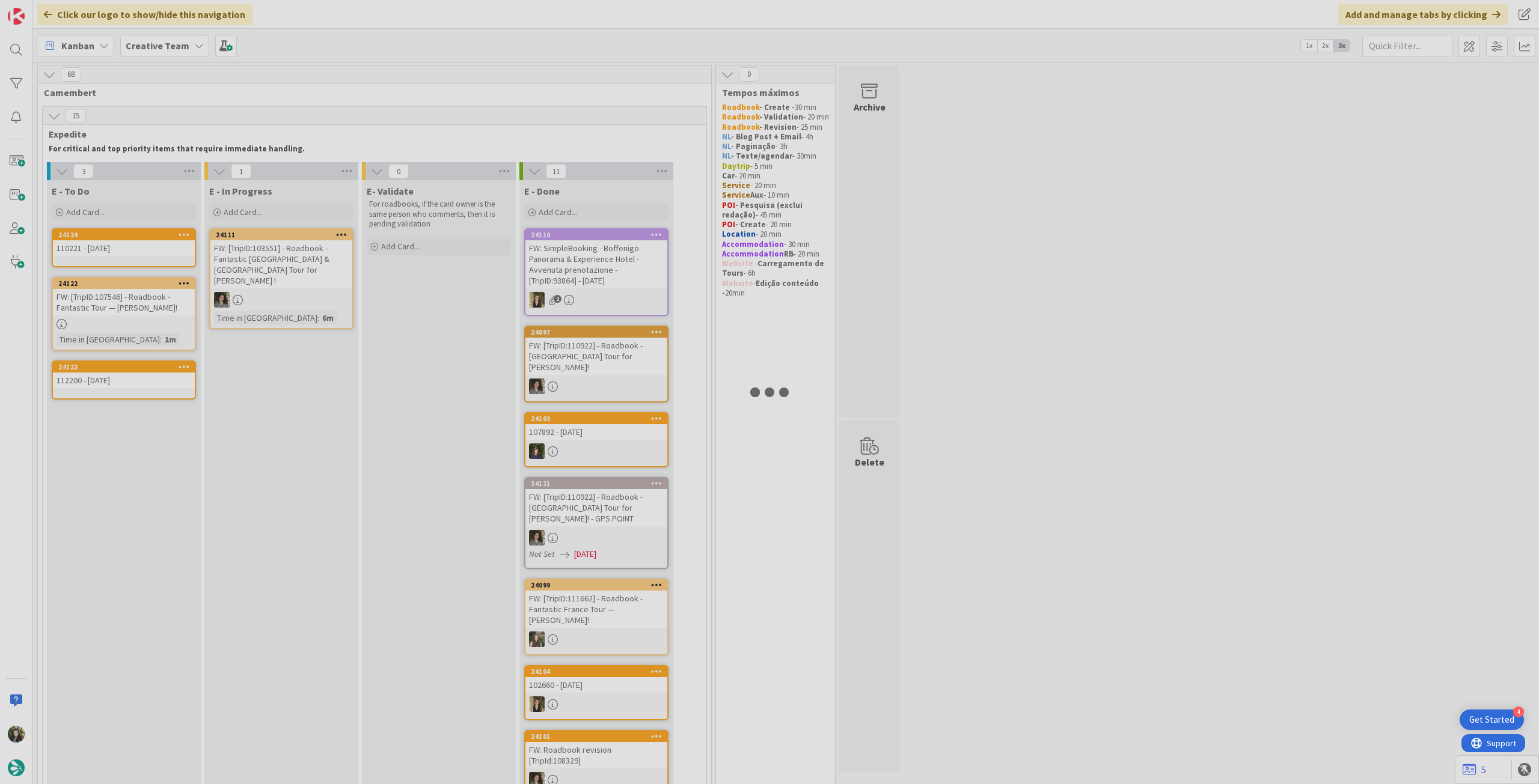
click at [120, 254] on div at bounding box center [770, 392] width 1539 height 784
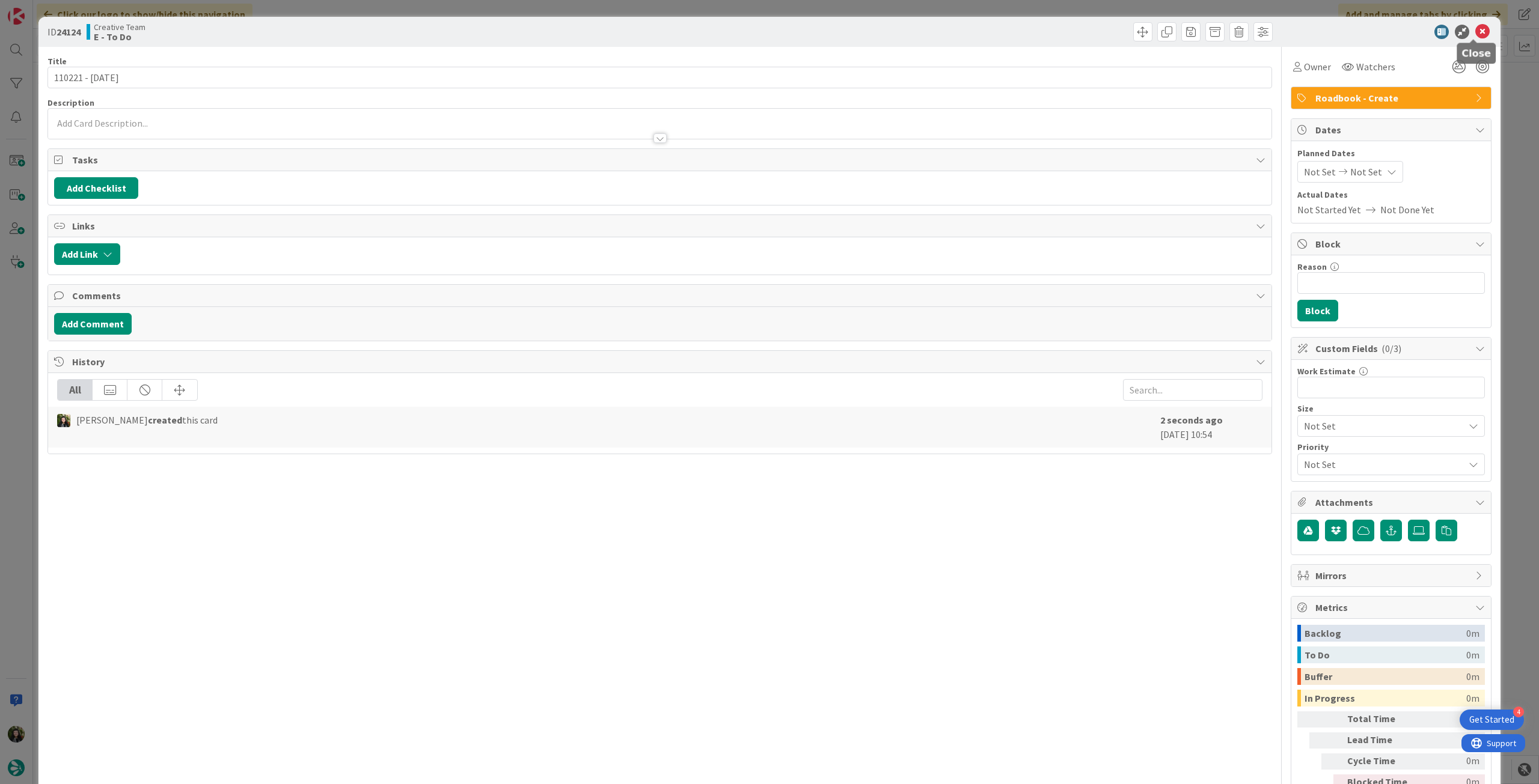
click at [1477, 29] on icon at bounding box center [1482, 32] width 14 height 14
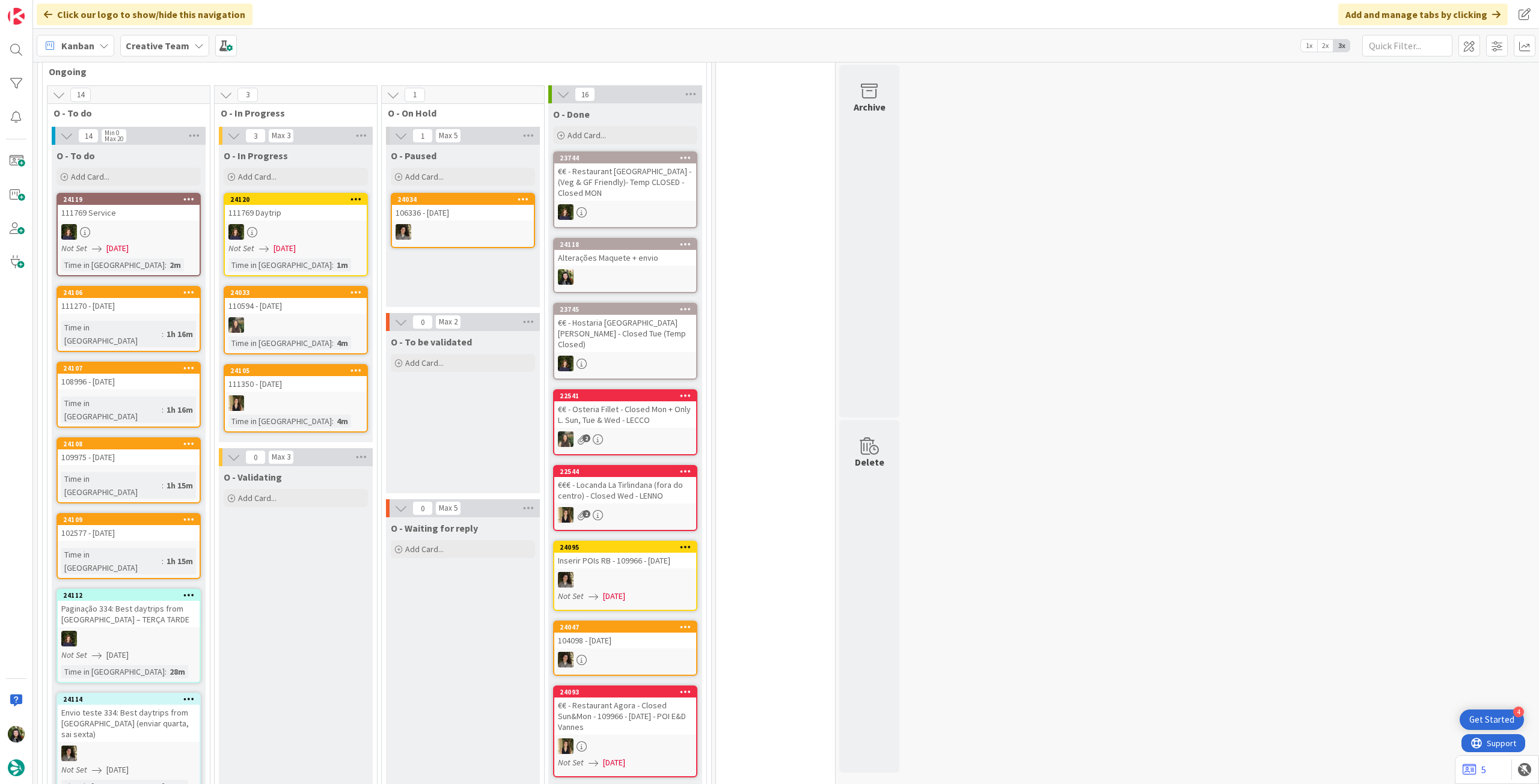
scroll to position [961, 0]
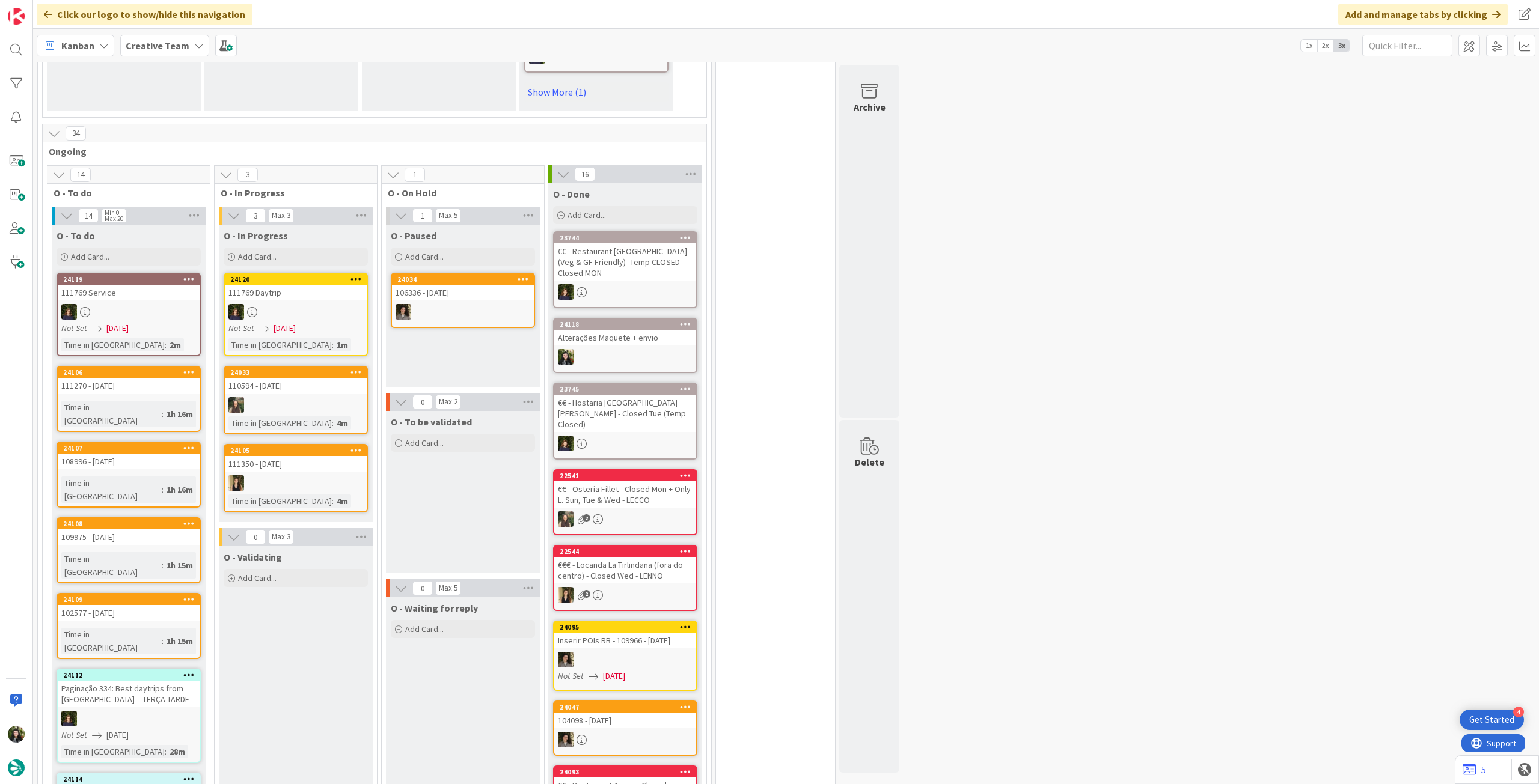
click at [304, 304] on div at bounding box center [295, 312] width 142 height 16
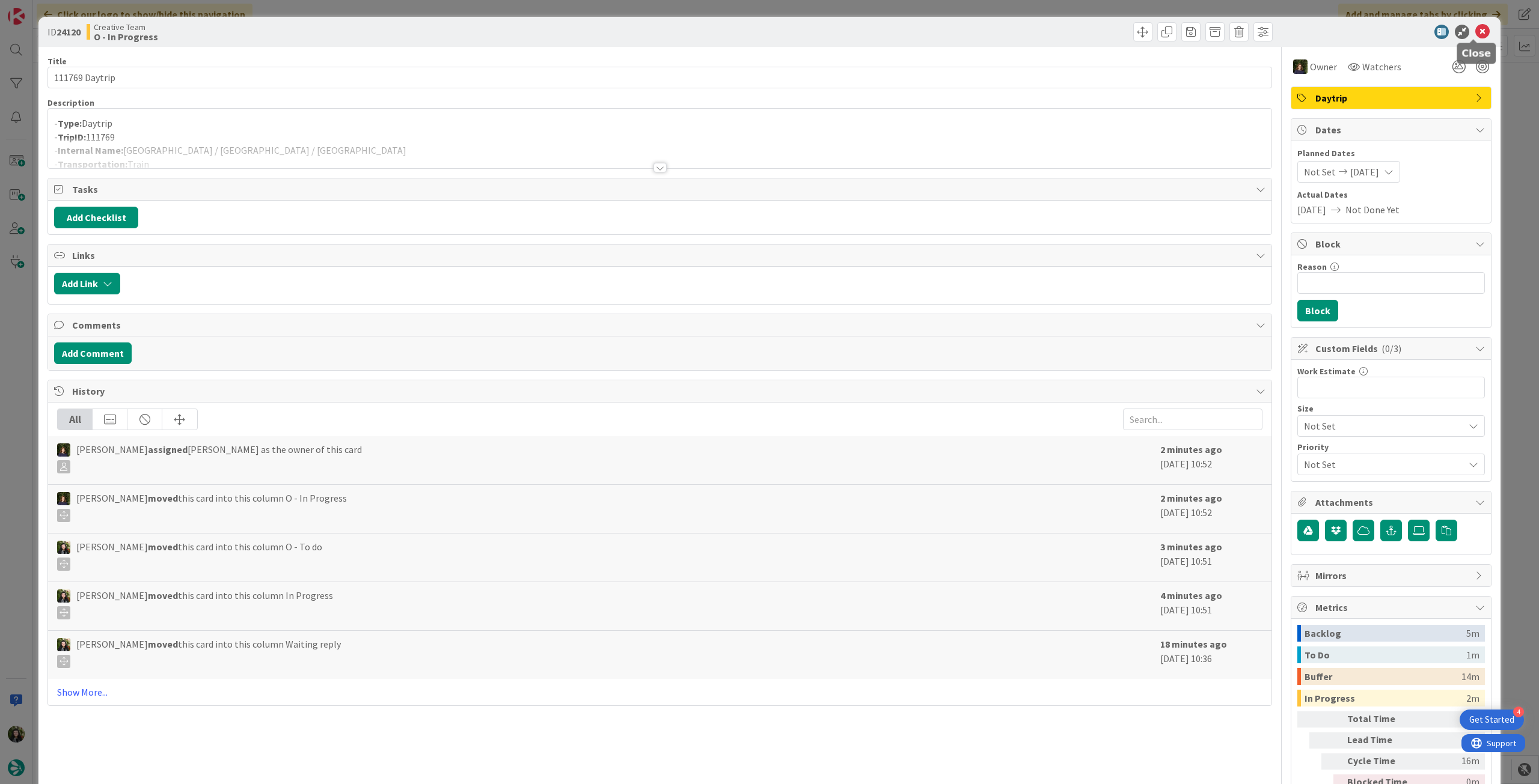
click at [1477, 32] on icon at bounding box center [1482, 32] width 14 height 14
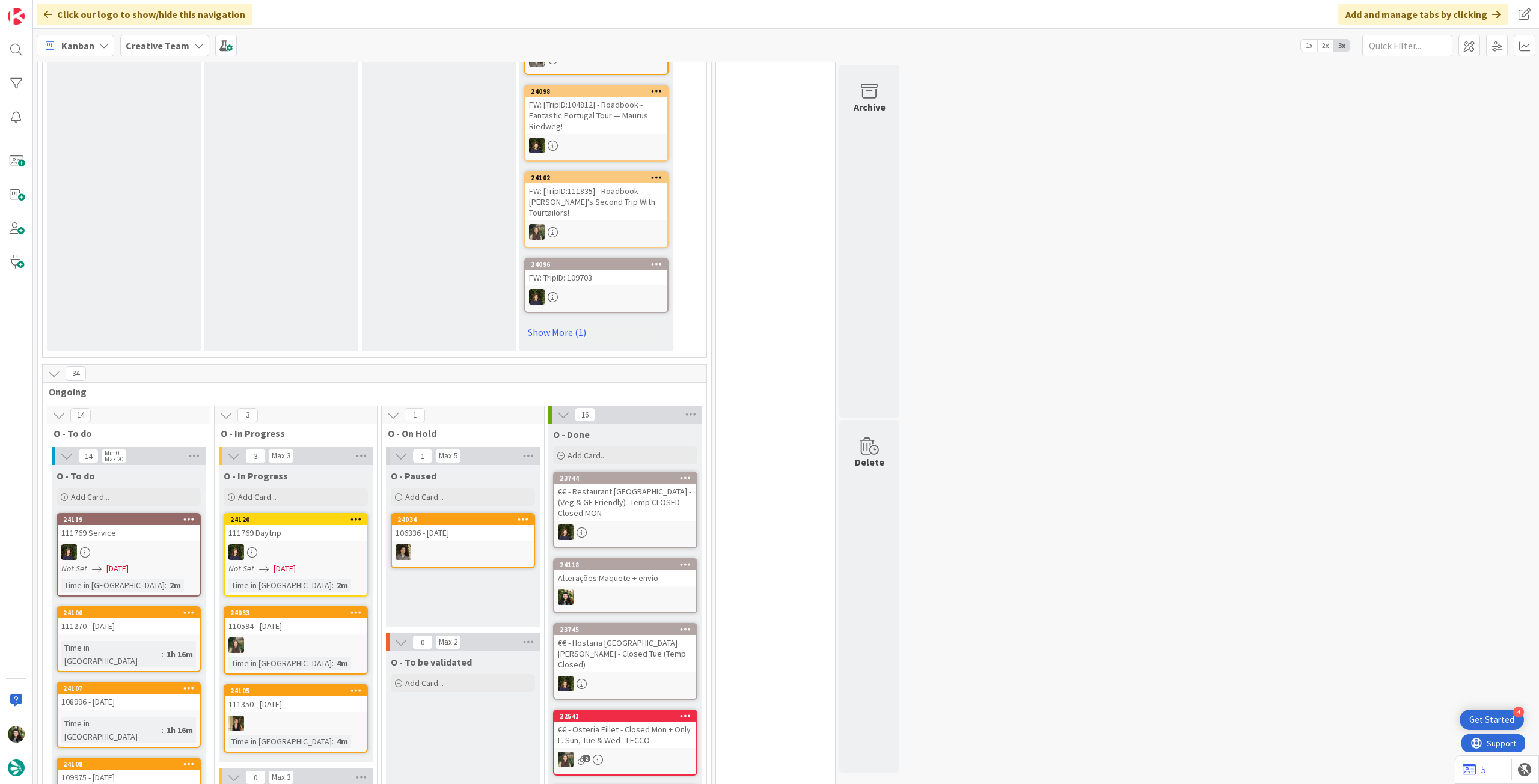
scroll to position [961, 0]
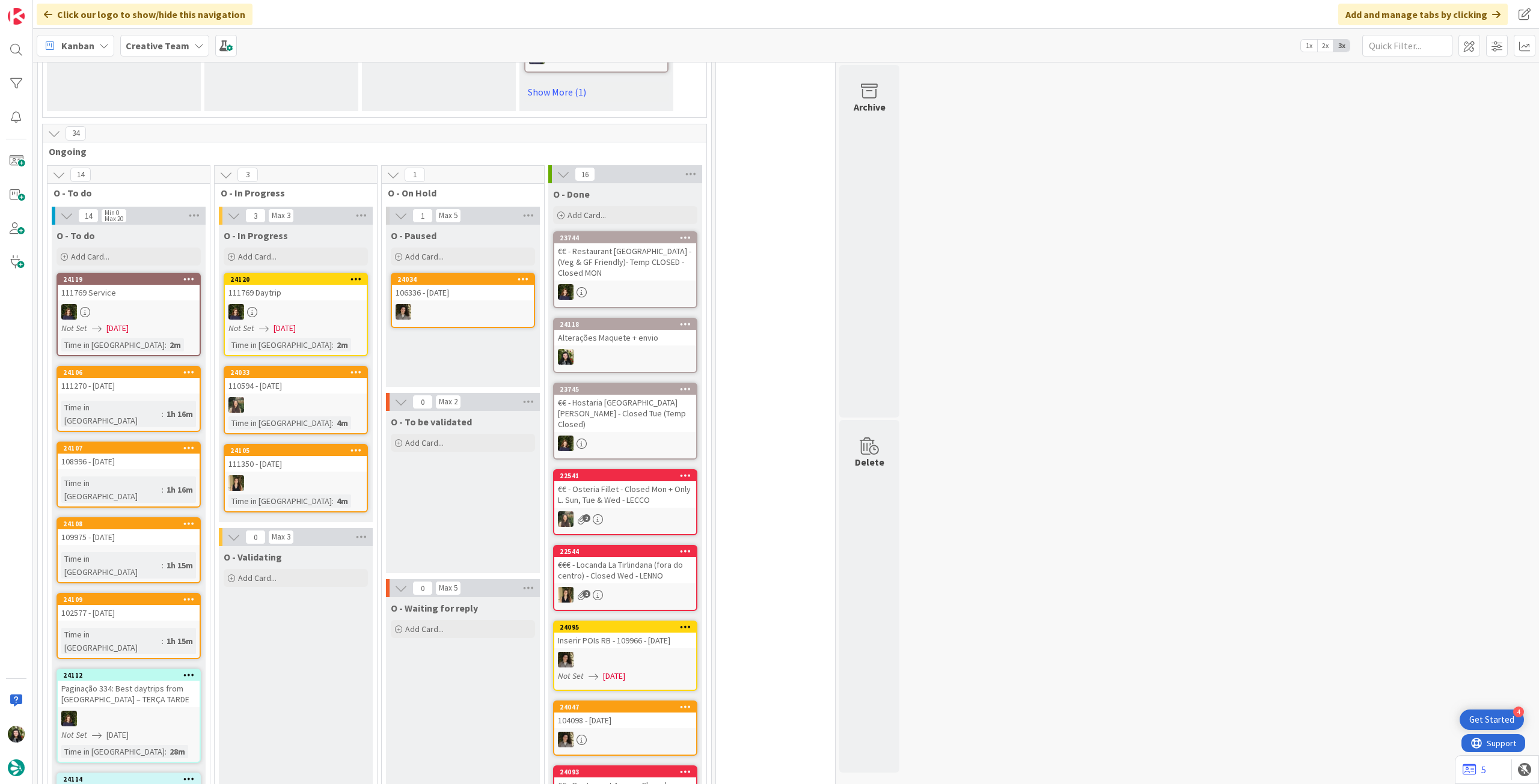
click at [155, 47] on b "Creative Team" at bounding box center [157, 46] width 63 height 12
click at [181, 162] on div "Creative Team - Análise" at bounding box center [222, 172] width 183 height 23
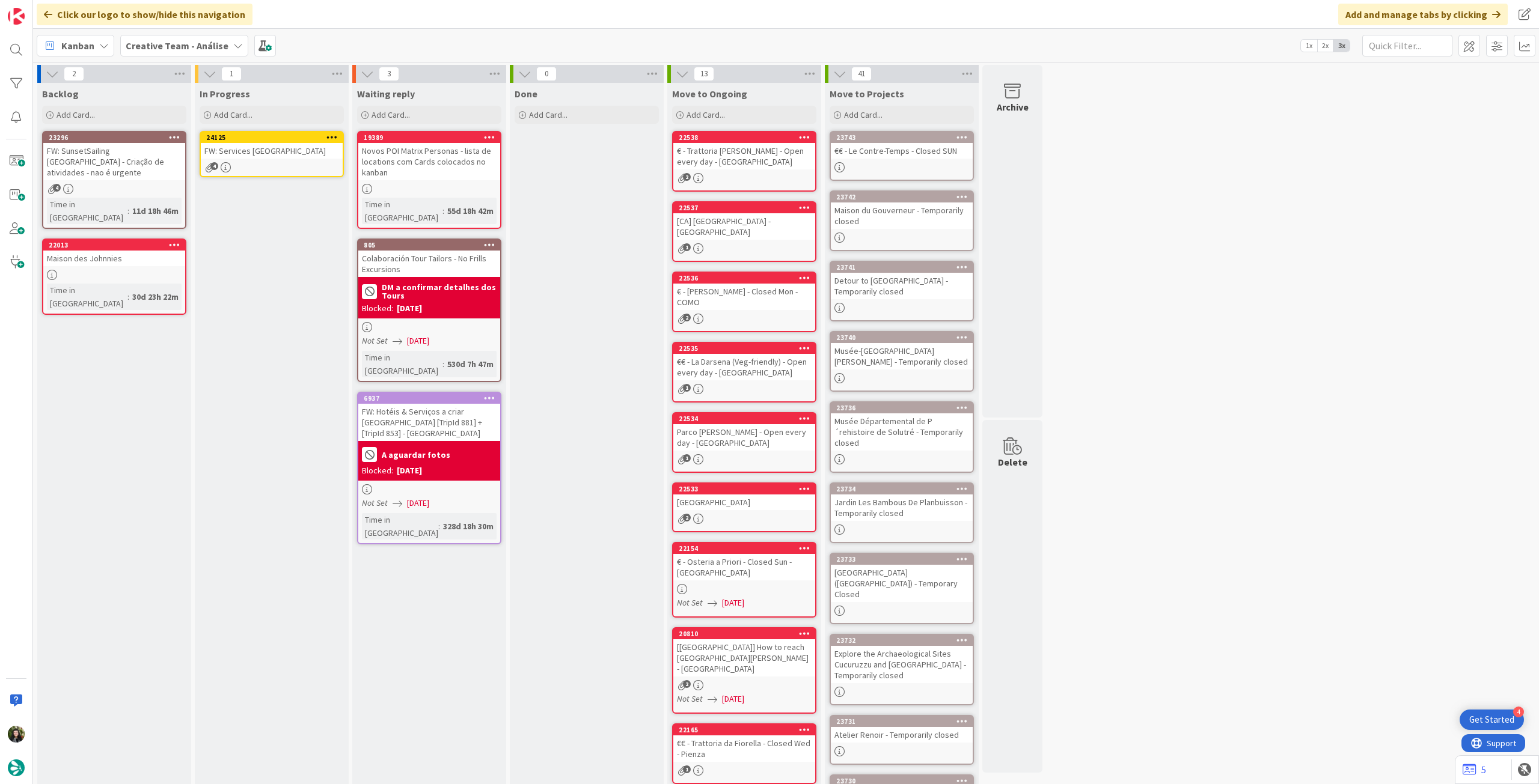
click at [252, 156] on div "FW: Services [GEOGRAPHIC_DATA]" at bounding box center [271, 151] width 142 height 16
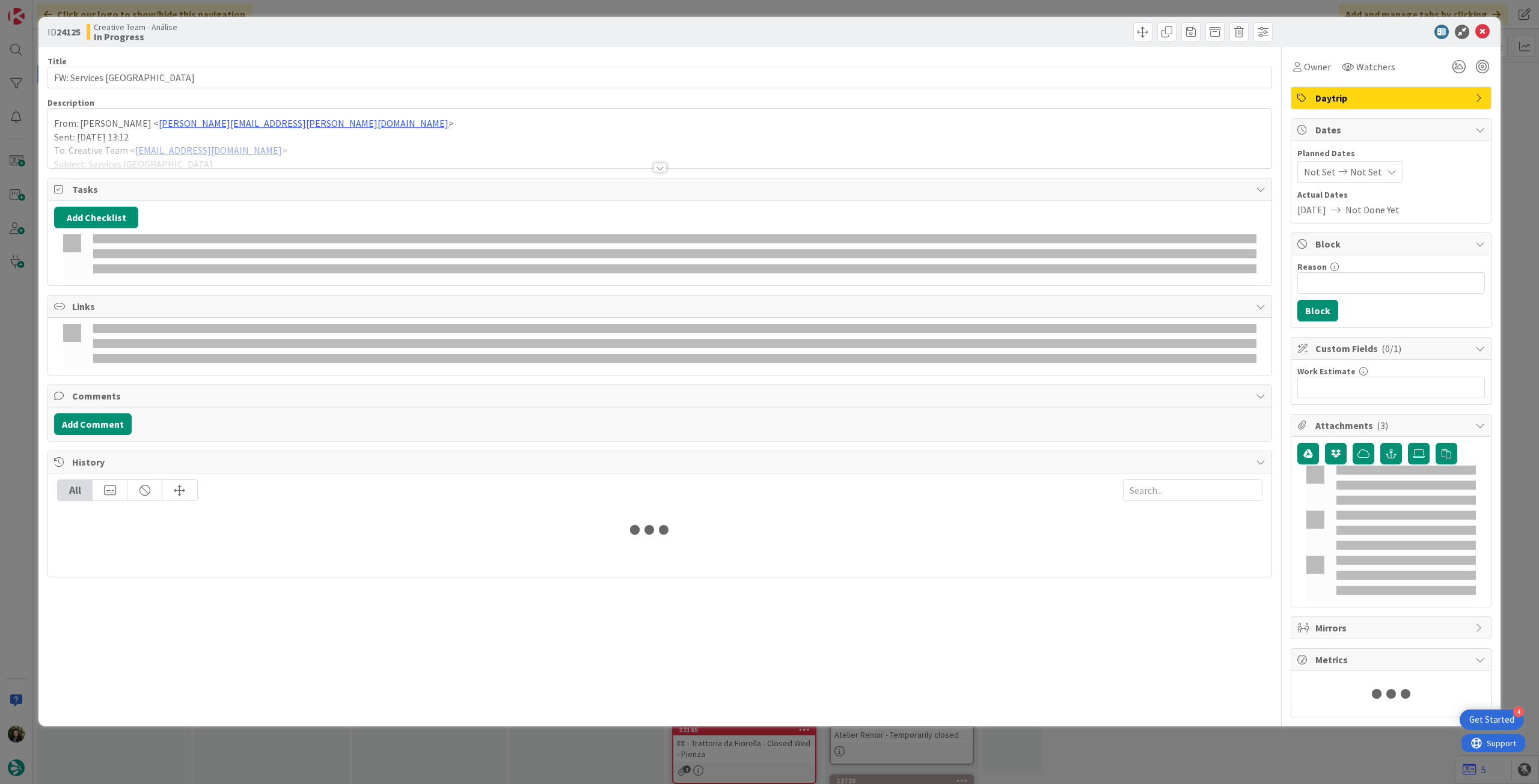
click at [259, 119] on div "From: Rita Bernardo < rita.bernardo@tourtailors.com > Sent: Tuesday, August 26,…" at bounding box center [660, 139] width 1223 height 60
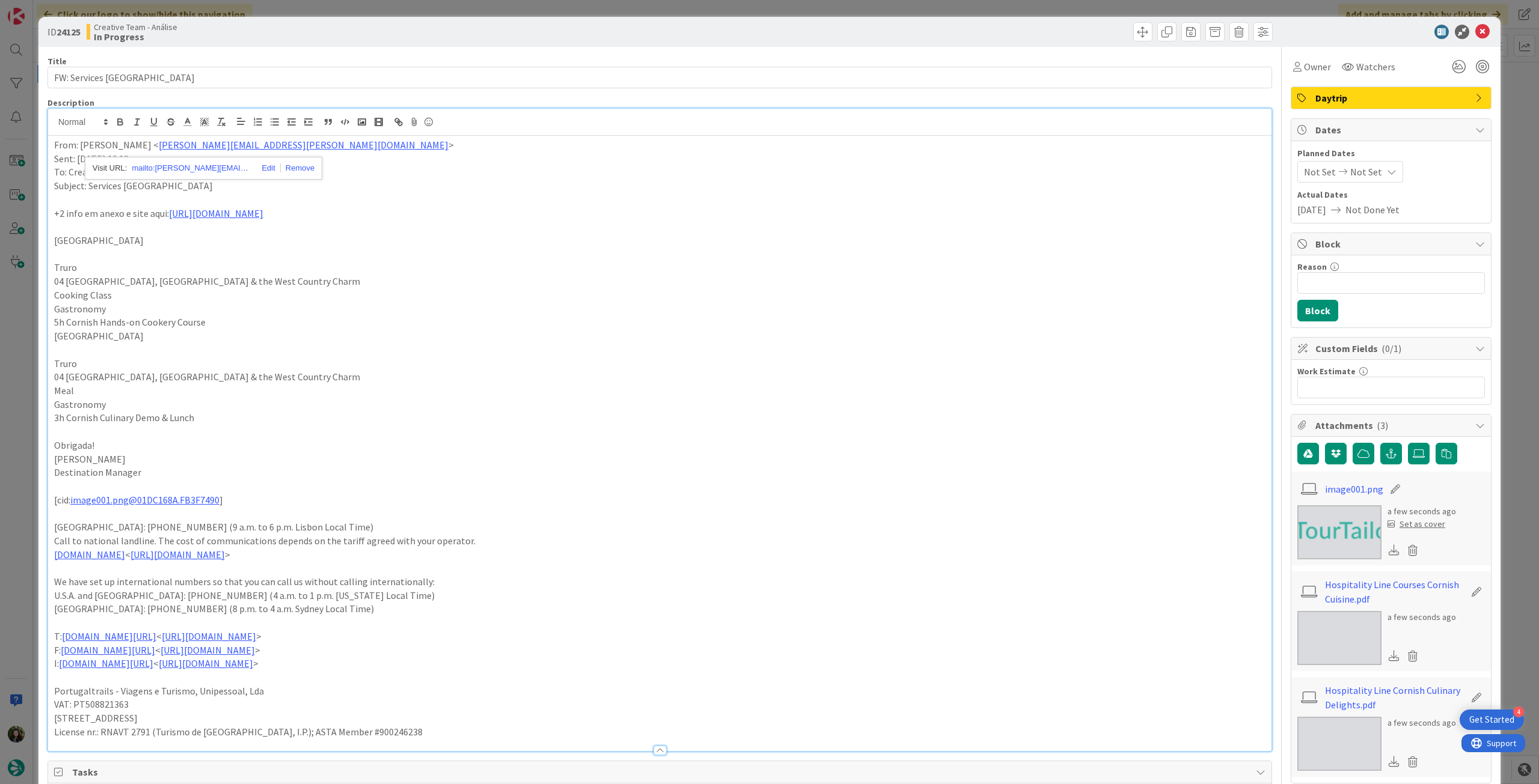
click at [273, 243] on p "[GEOGRAPHIC_DATA]" at bounding box center [660, 241] width 1211 height 14
click at [53, 143] on div "From: Rita Bernardo < rita.bernardo@tourtailors.com > Sent: Tuesday, August 26,…" at bounding box center [660, 443] width 1223 height 615
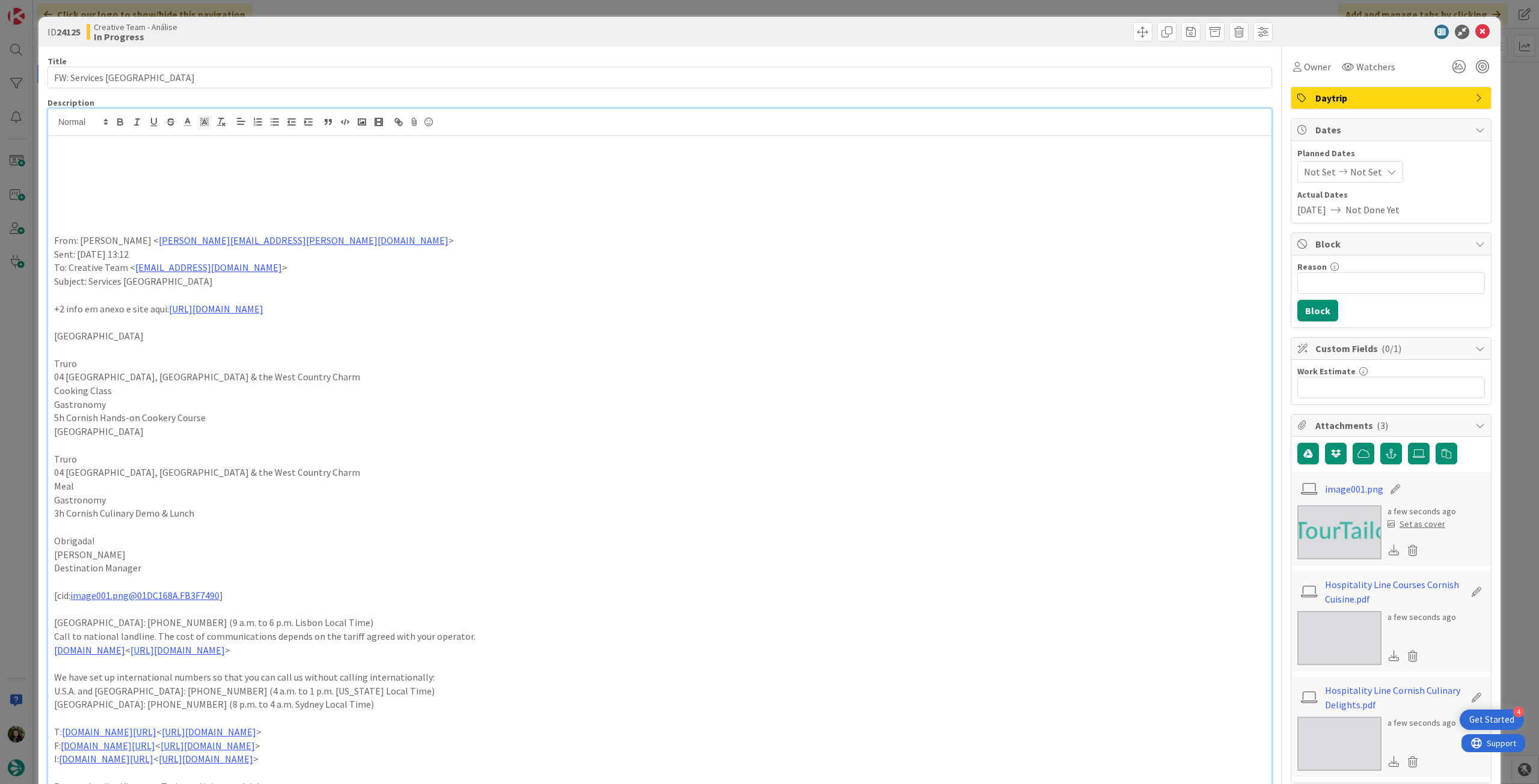
click at [229, 168] on p at bounding box center [660, 172] width 1211 height 14
paste div
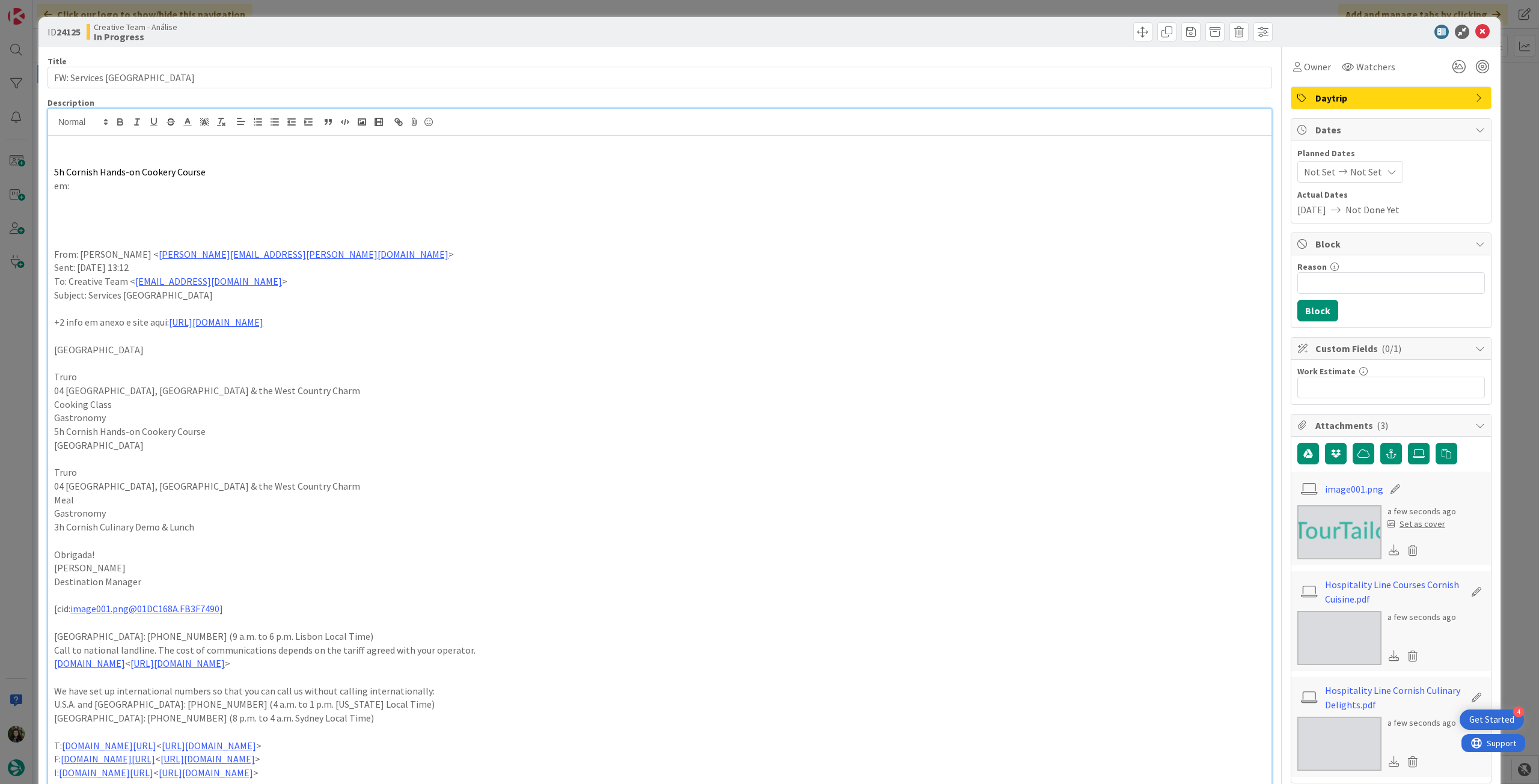
click at [218, 189] on p "em:" at bounding box center [660, 186] width 1211 height 14
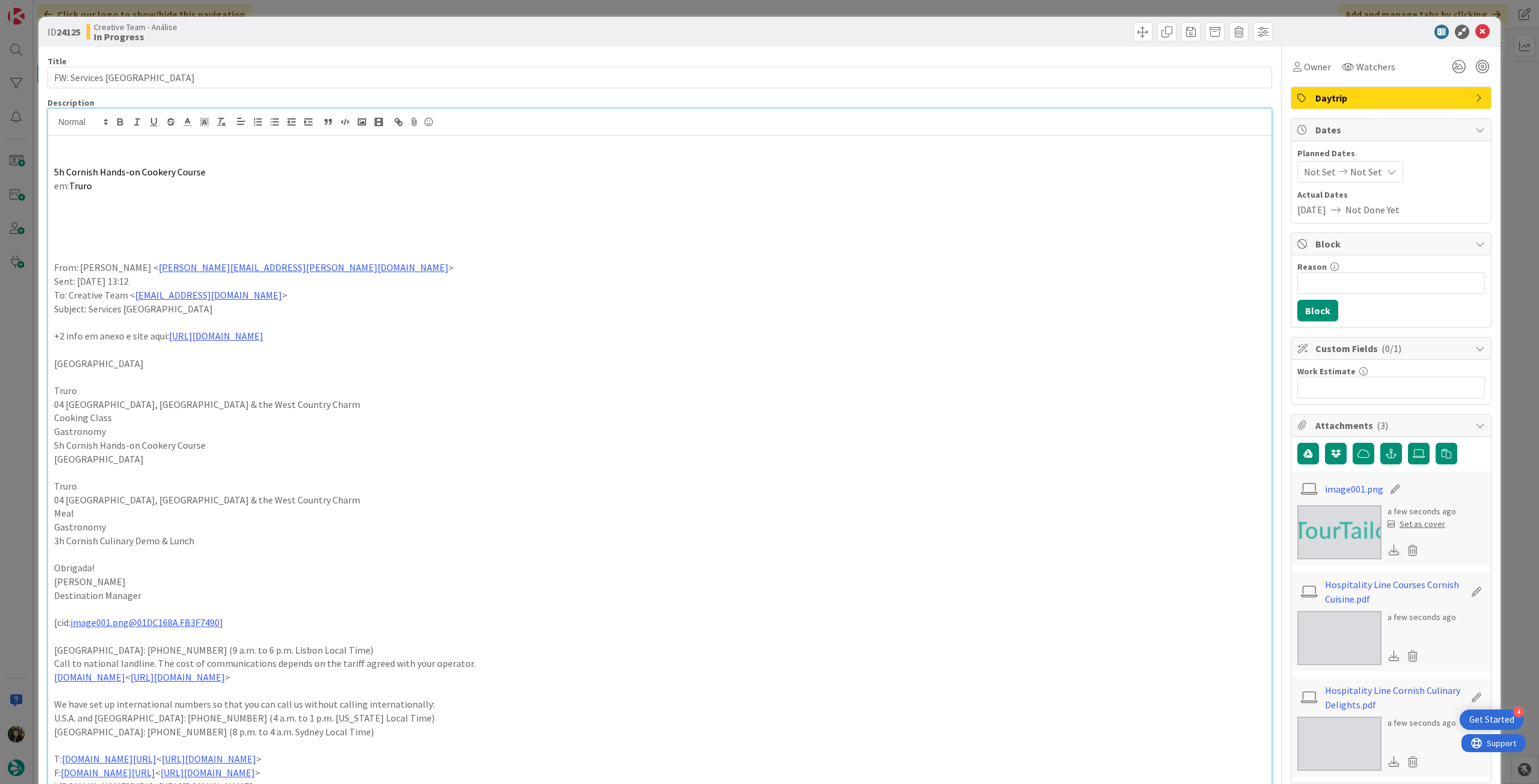
click at [202, 204] on p at bounding box center [660, 200] width 1211 height 14
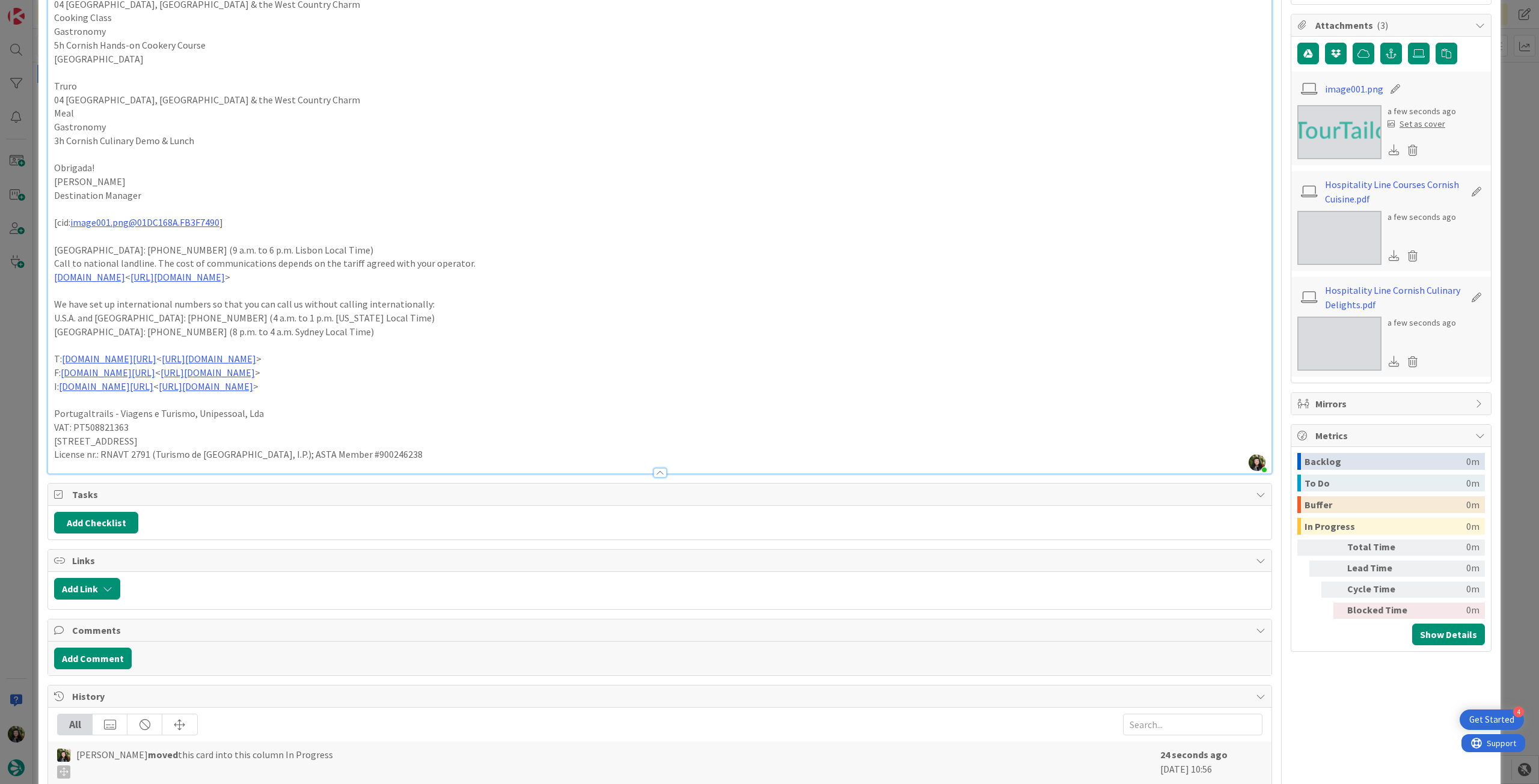
scroll to position [160, 0]
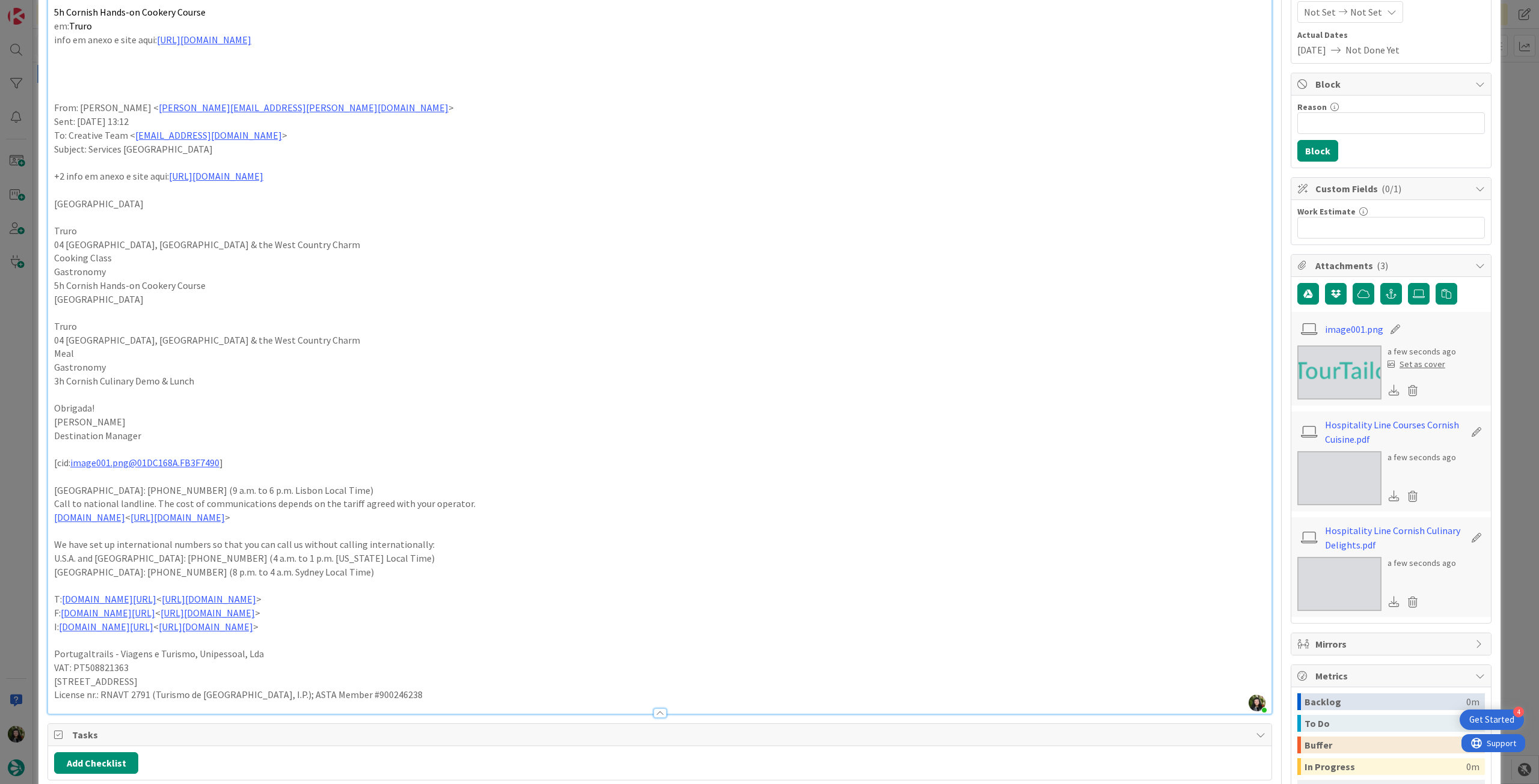
drag, startPoint x: 1400, startPoint y: 378, endPoint x: 1356, endPoint y: 387, distance: 44.9
click at [1404, 381] on icon at bounding box center [1411, 390] width 17 height 18
click at [1299, 445] on button "Delete" at bounding box center [1300, 448] width 45 height 22
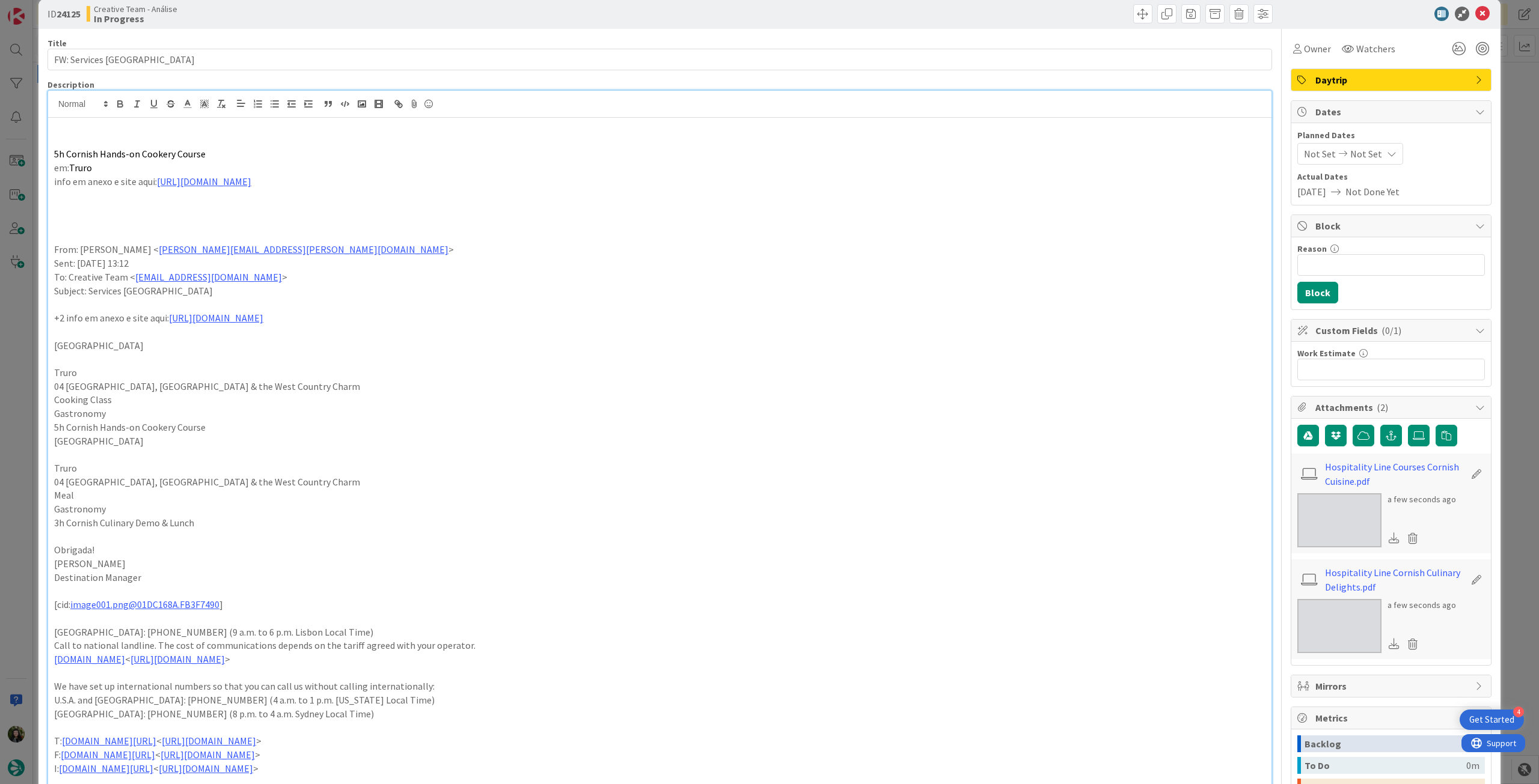
scroll to position [0, 0]
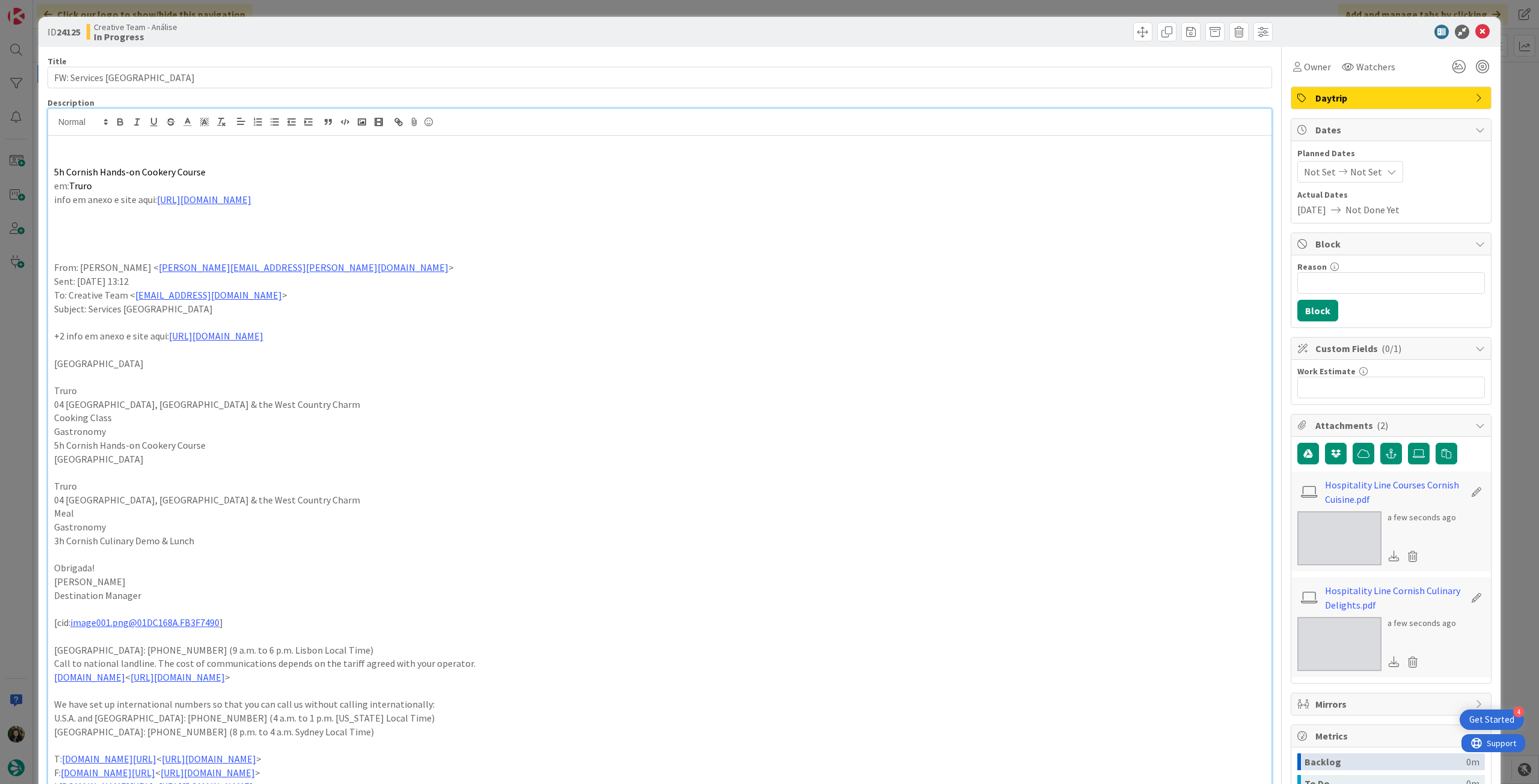
click at [303, 180] on p "em: Truro" at bounding box center [660, 186] width 1211 height 14
click at [322, 171] on p "5h Cornish Hands-on Cookery Course" at bounding box center [660, 172] width 1211 height 14
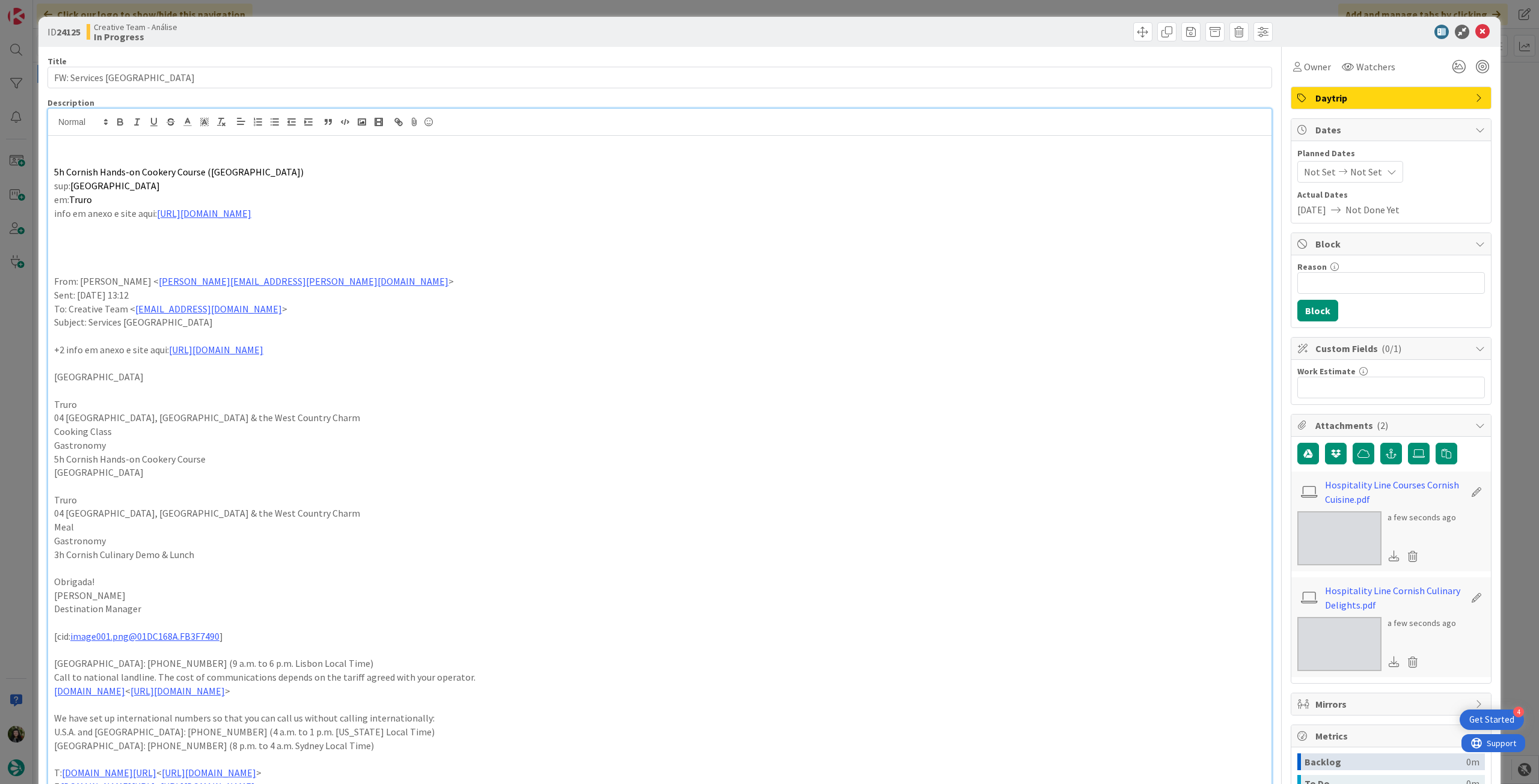
drag, startPoint x: 299, startPoint y: 214, endPoint x: 36, endPoint y: 170, distance: 266.7
click at [36, 170] on div "ID 24125 Creative Team - Análise In Progress Title 15 / 128 FW: Services UK Des…" at bounding box center [770, 392] width 1539 height 784
click at [115, 121] on icon "button" at bounding box center [120, 122] width 11 height 11
click at [524, 255] on p at bounding box center [660, 255] width 1211 height 14
click at [1475, 27] on icon at bounding box center [1482, 32] width 14 height 14
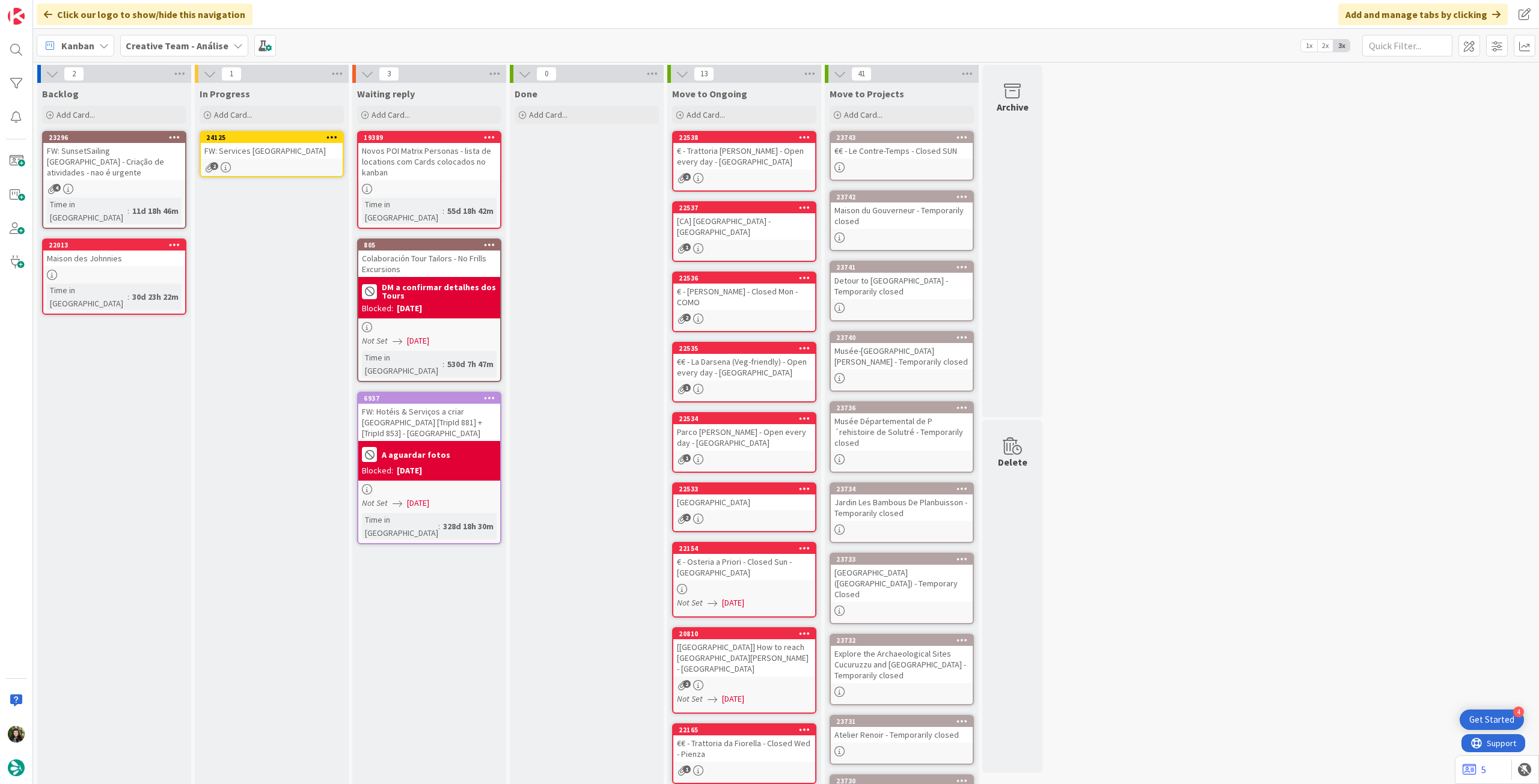
click at [332, 136] on icon at bounding box center [332, 137] width 11 height 9
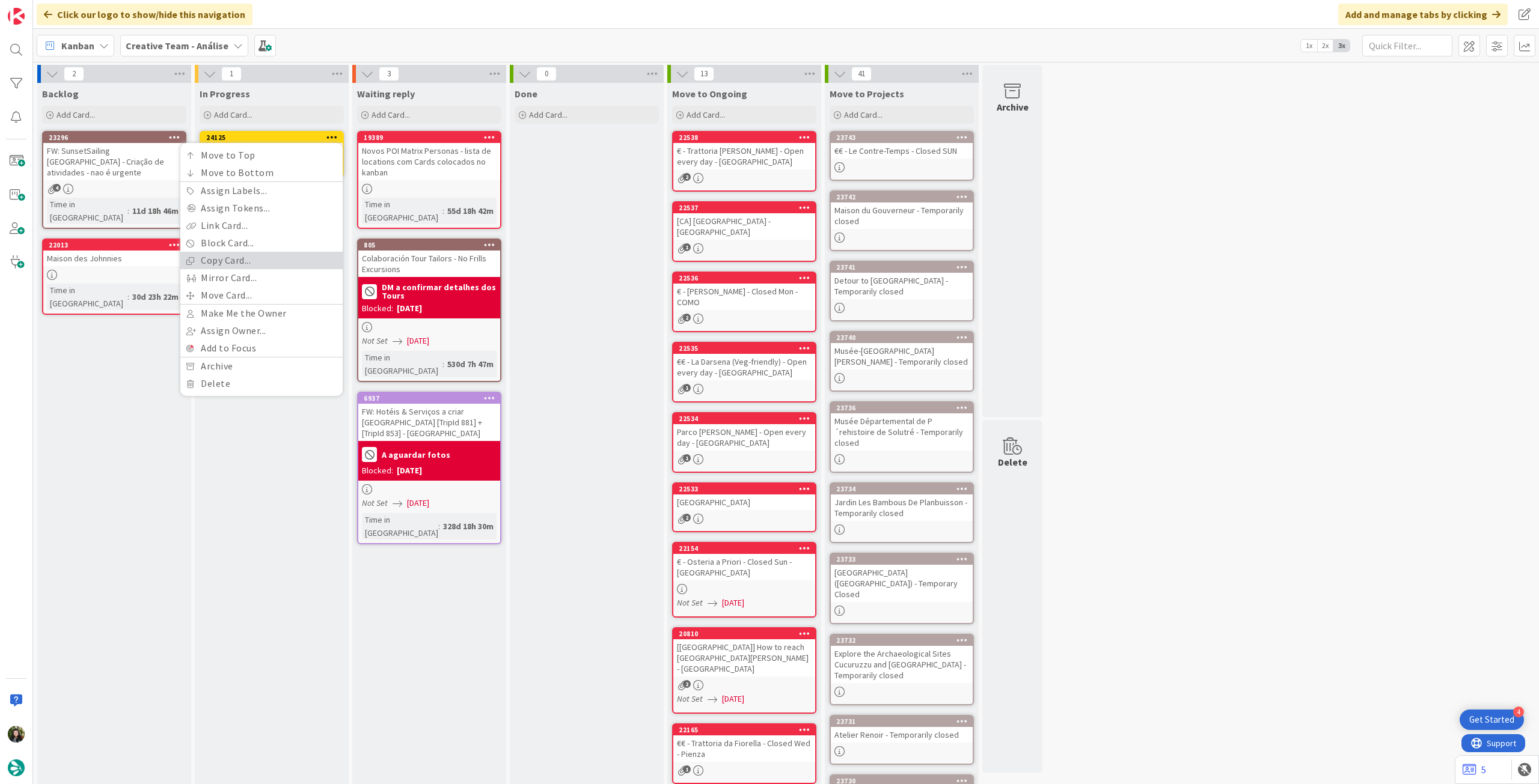
click at [242, 260] on link "Copy Card..." at bounding box center [261, 260] width 163 height 18
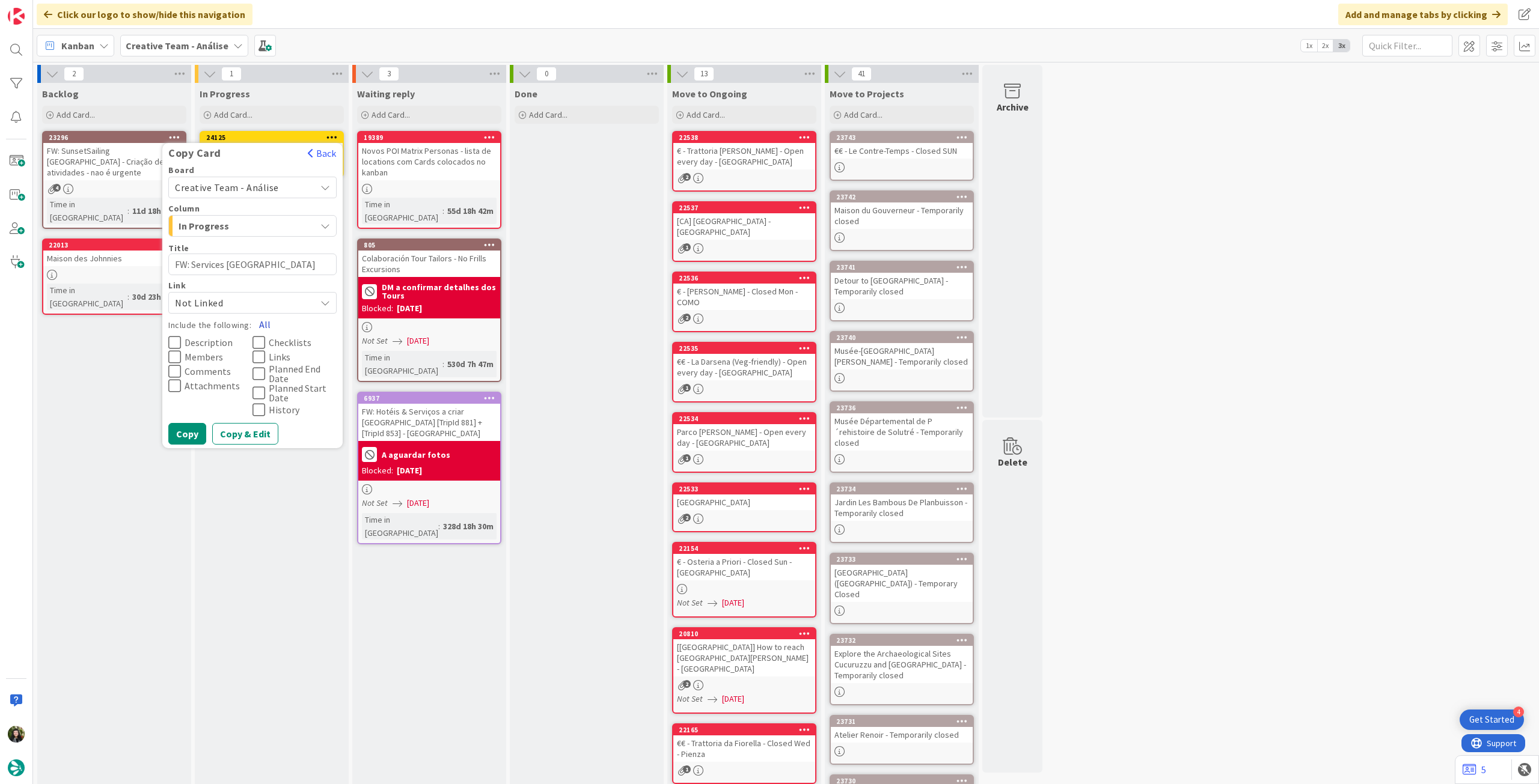
click at [266, 325] on button "All" at bounding box center [265, 324] width 27 height 22
click at [189, 428] on button "Copy" at bounding box center [186, 433] width 38 height 22
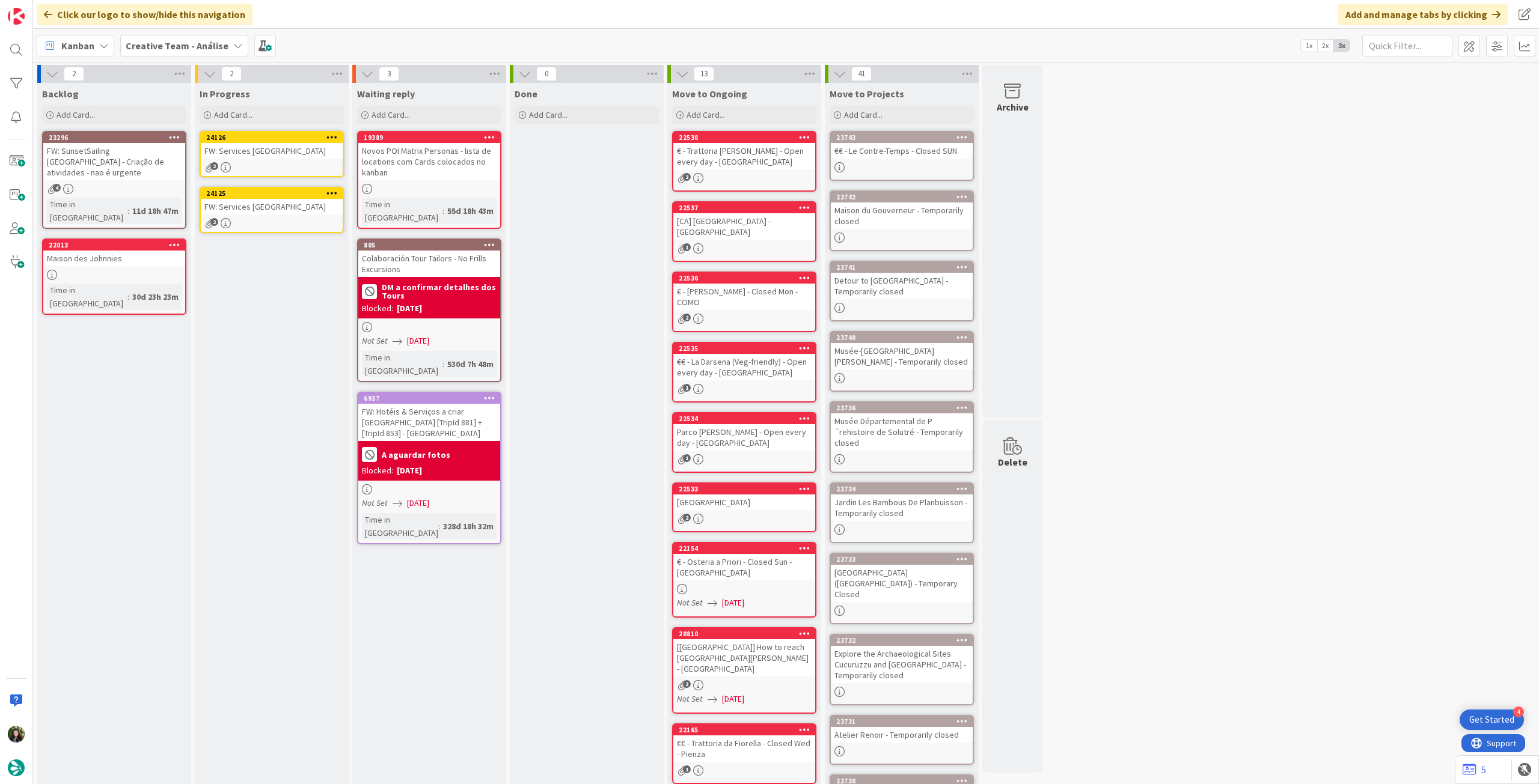
click at [295, 210] on div "FW: Services [GEOGRAPHIC_DATA]" at bounding box center [271, 207] width 142 height 16
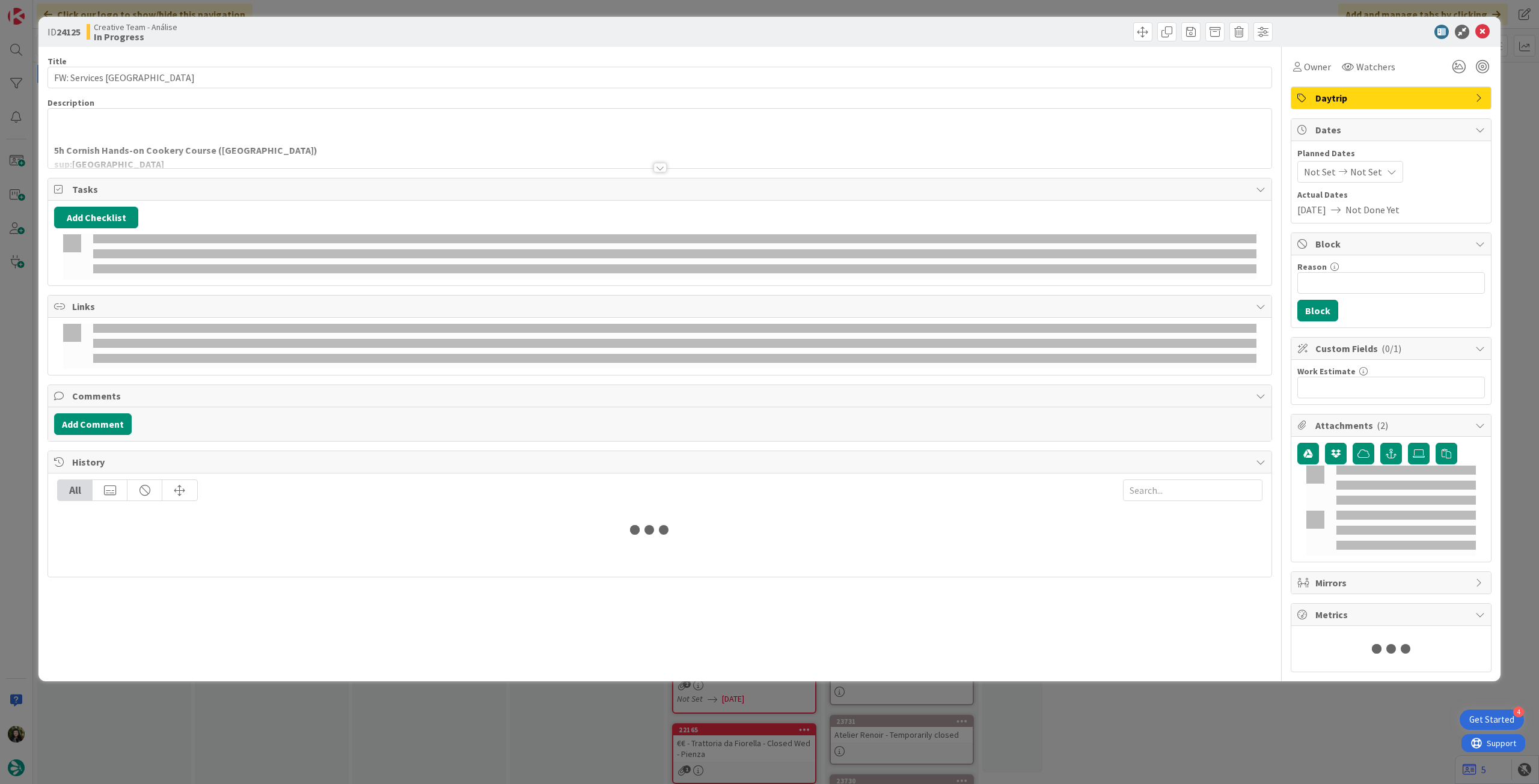
click at [295, 159] on div at bounding box center [660, 153] width 1223 height 31
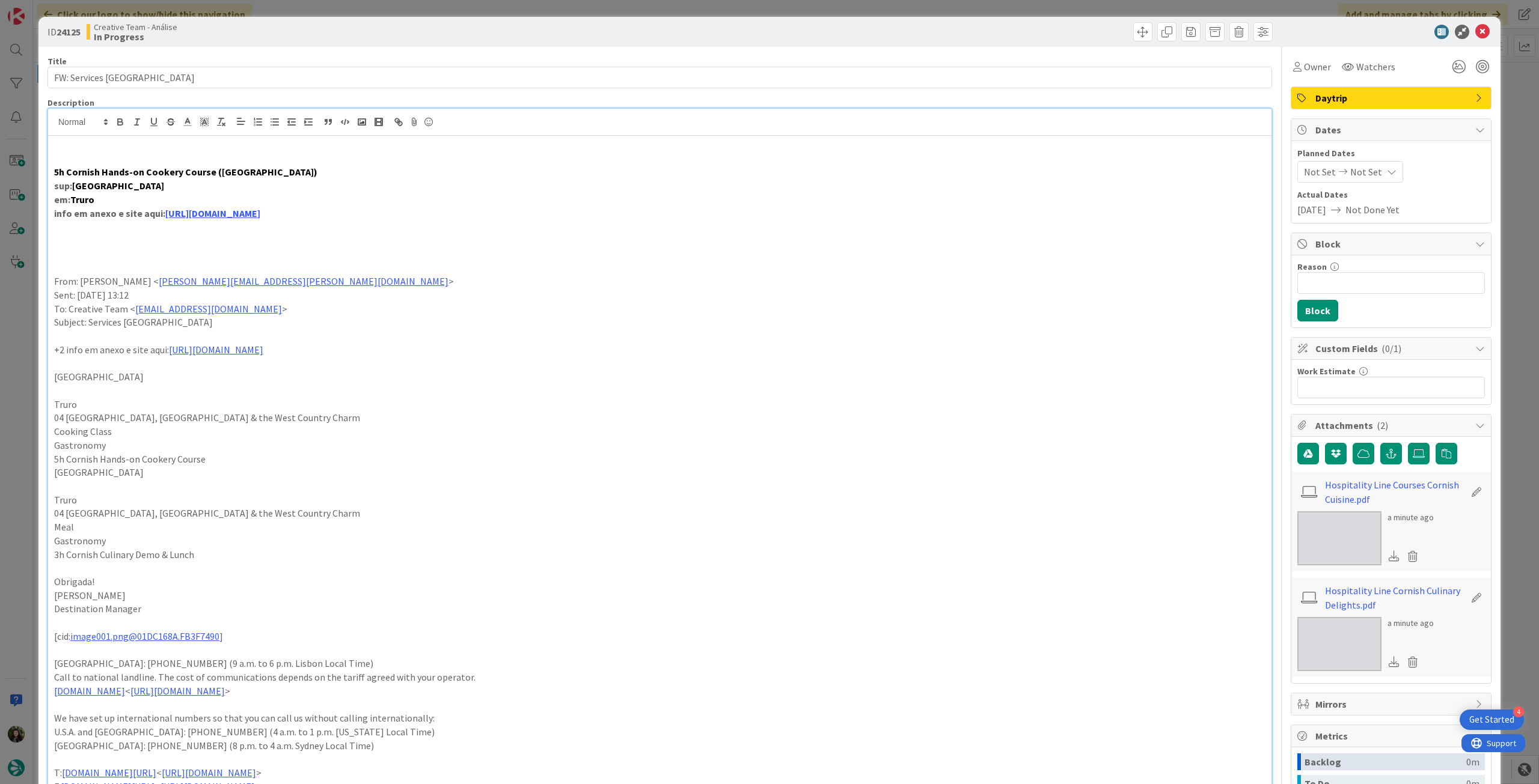
click at [127, 187] on strong "[GEOGRAPHIC_DATA]" at bounding box center [118, 185] width 92 height 12
drag, startPoint x: 209, startPoint y: 169, endPoint x: 96, endPoint y: 169, distance: 113.0
click at [50, 170] on div "5h Cornish Hands-on Cookery Course ([GEOGRAPHIC_DATA]) sup: [GEOGRAPHIC_DATA] e…" at bounding box center [660, 511] width 1223 height 751
drag, startPoint x: 193, startPoint y: 169, endPoint x: 12, endPoint y: 163, distance: 181.1
click at [0, 170] on div "ID 24125 Creative Team - Análise In Progress Title 15 / 128 FW: Services UK Des…" at bounding box center [770, 392] width 1539 height 784
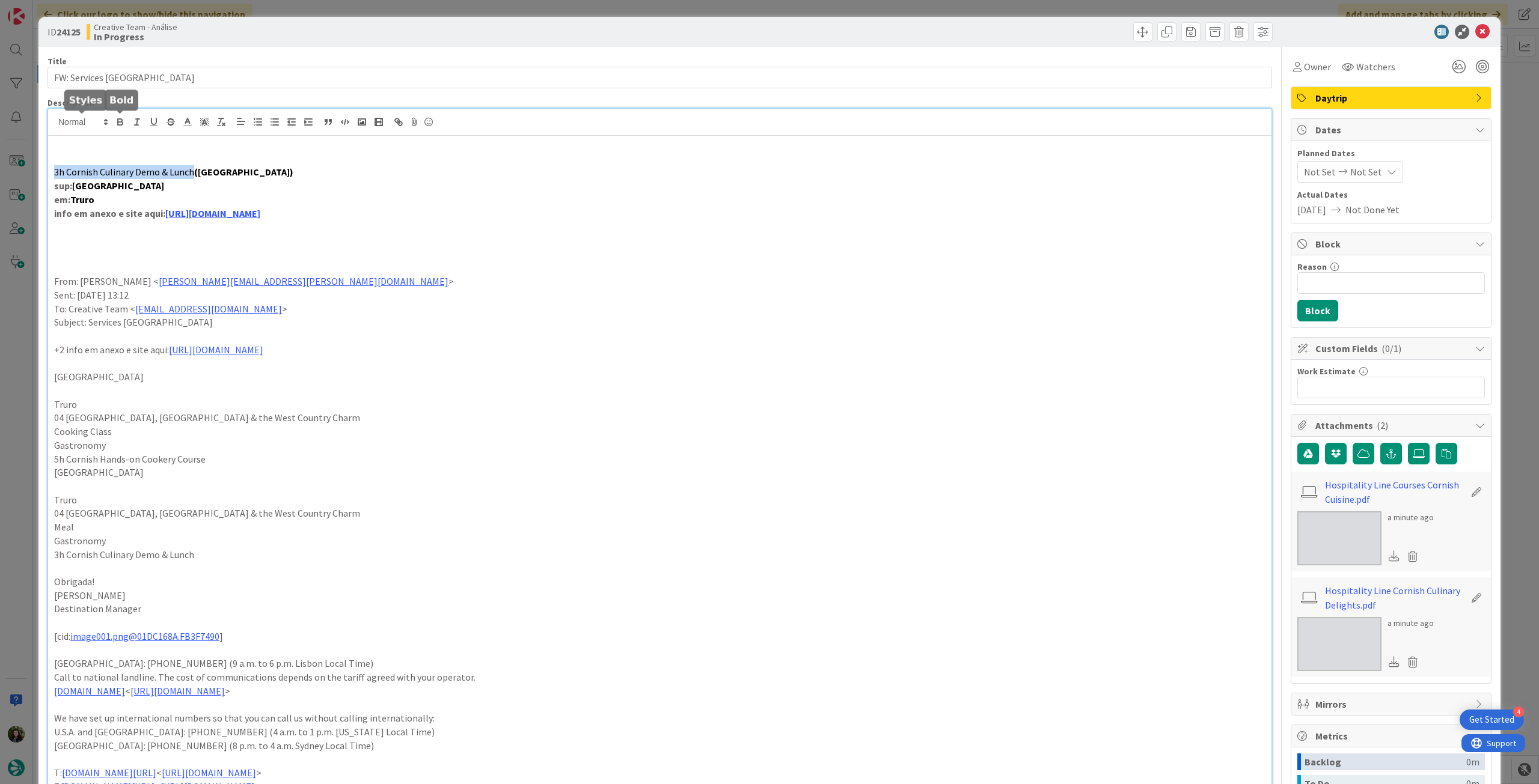
click at [115, 120] on icon "button" at bounding box center [120, 122] width 11 height 11
click at [510, 225] on p at bounding box center [660, 227] width 1211 height 14
drag, startPoint x: 1473, startPoint y: 29, endPoint x: 1195, endPoint y: 79, distance: 282.5
click at [1475, 29] on icon at bounding box center [1482, 32] width 14 height 14
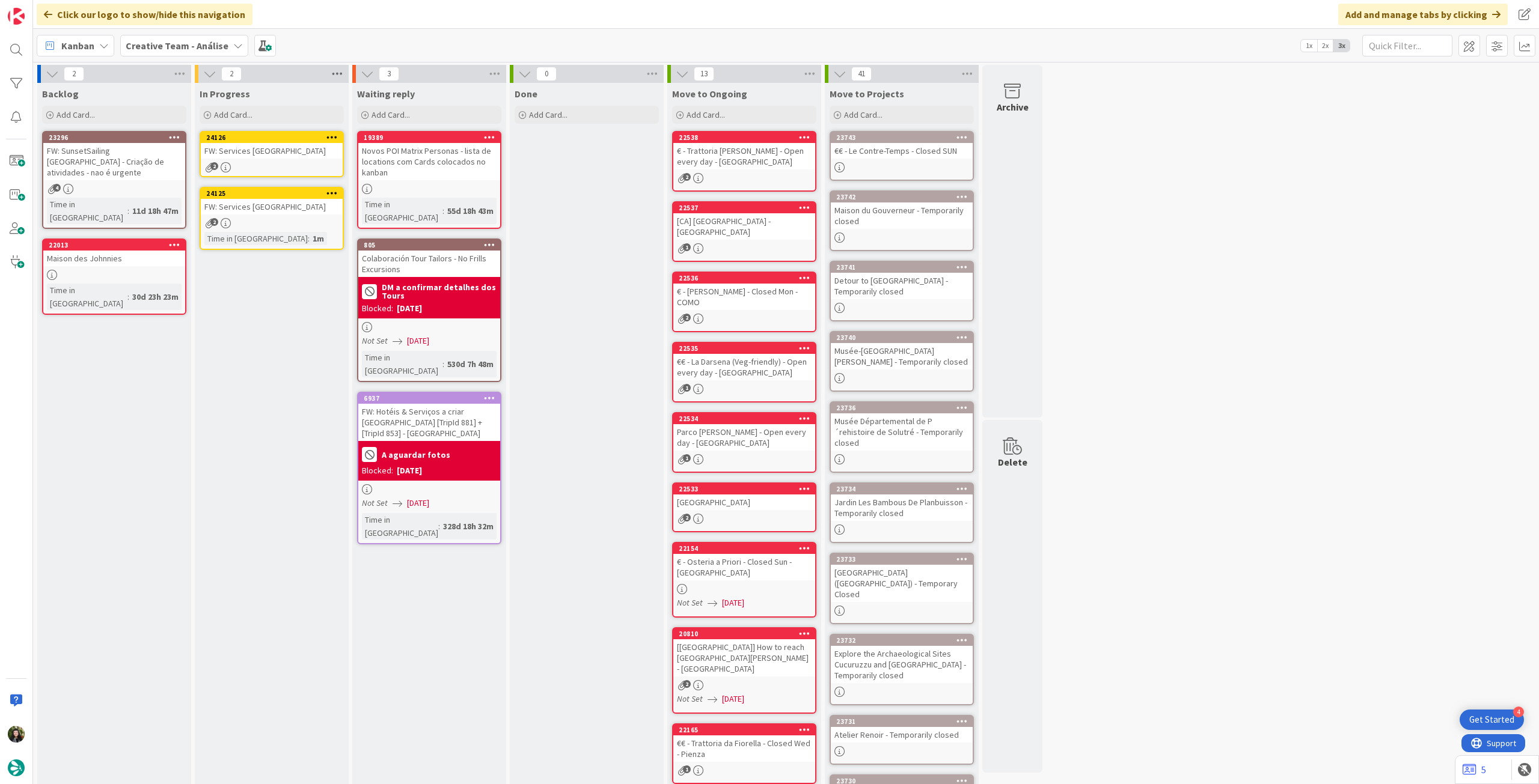
click at [332, 75] on icon at bounding box center [338, 74] width 16 height 18
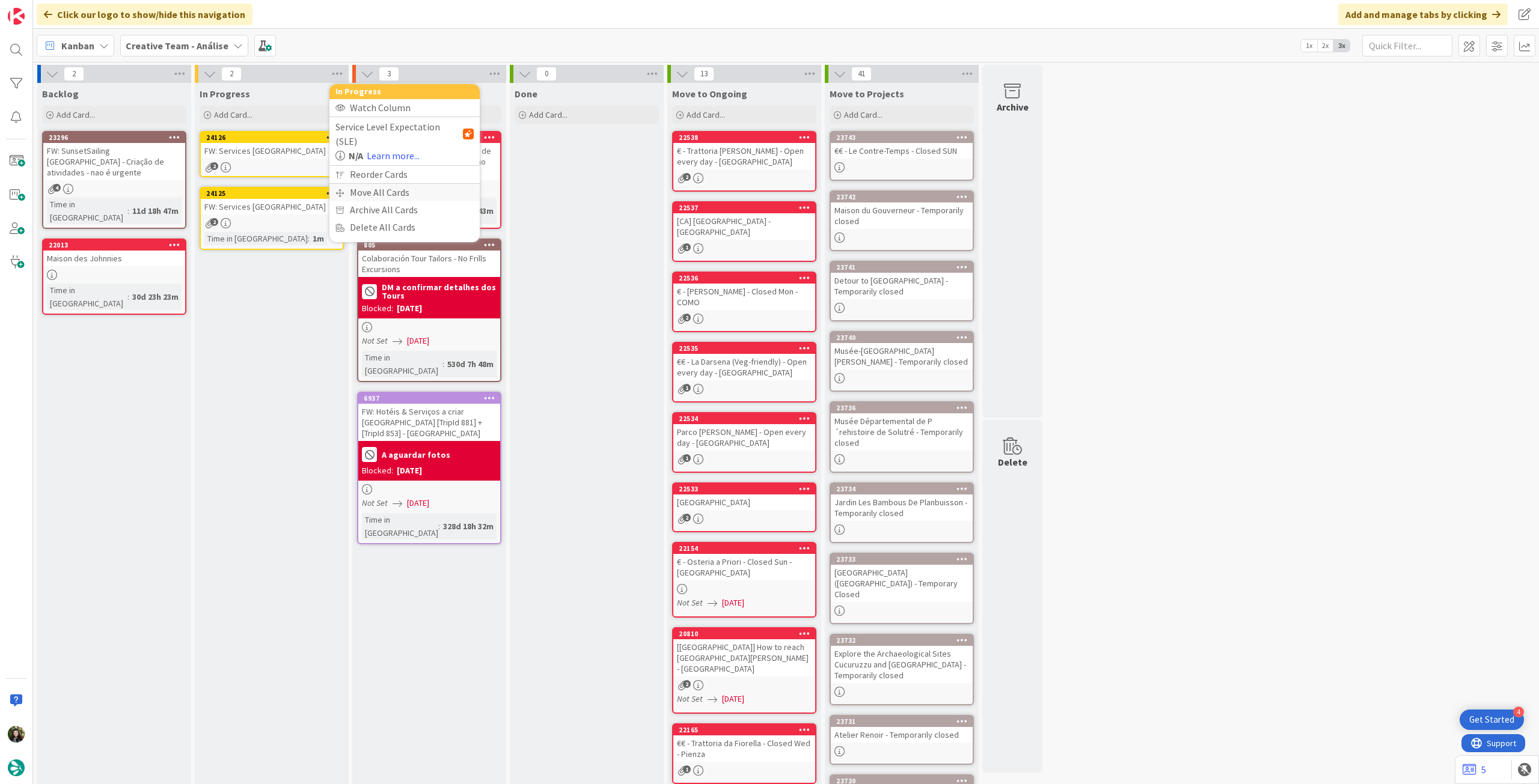
click at [352, 184] on div "Move All Cards" at bounding box center [405, 192] width 150 height 18
click at [386, 135] on span "Creative Team - Análise" at bounding box center [390, 131] width 97 height 12
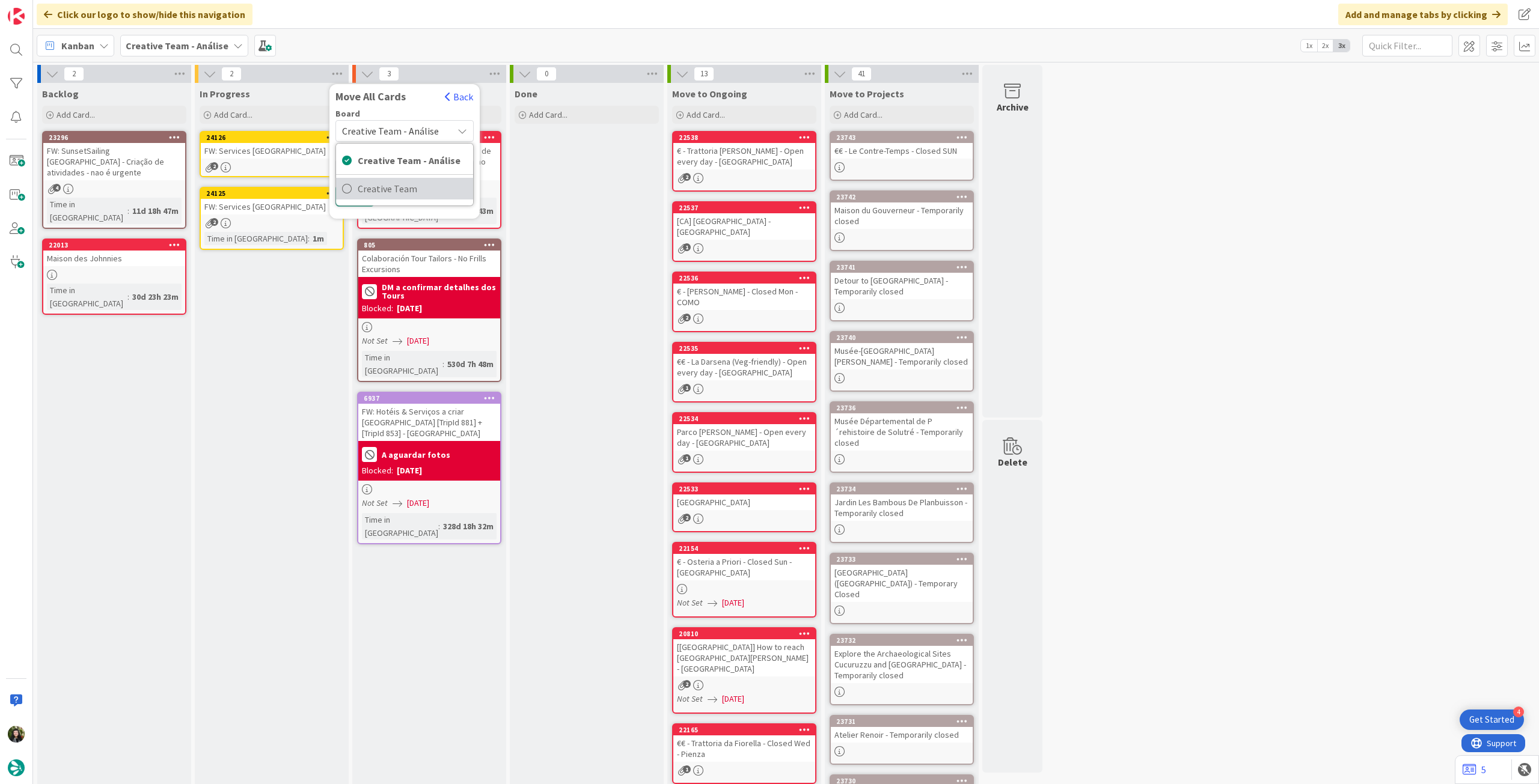
click at [394, 192] on span "Creative Team" at bounding box center [412, 188] width 109 height 18
click at [404, 170] on span "Select a Column..." at bounding box center [382, 170] width 79 height 16
type textarea "x"
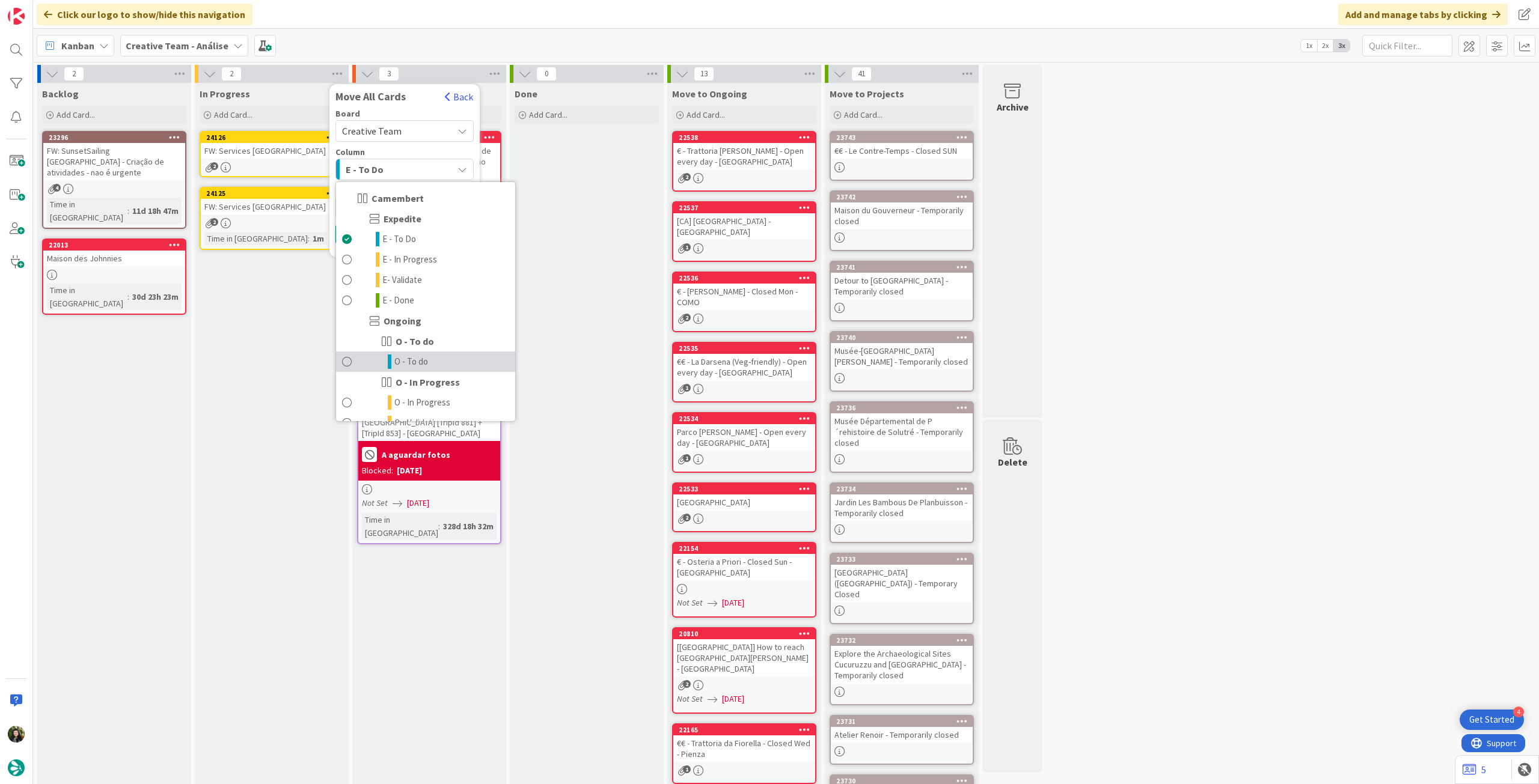
click at [442, 363] on link "O - To do" at bounding box center [426, 361] width 179 height 20
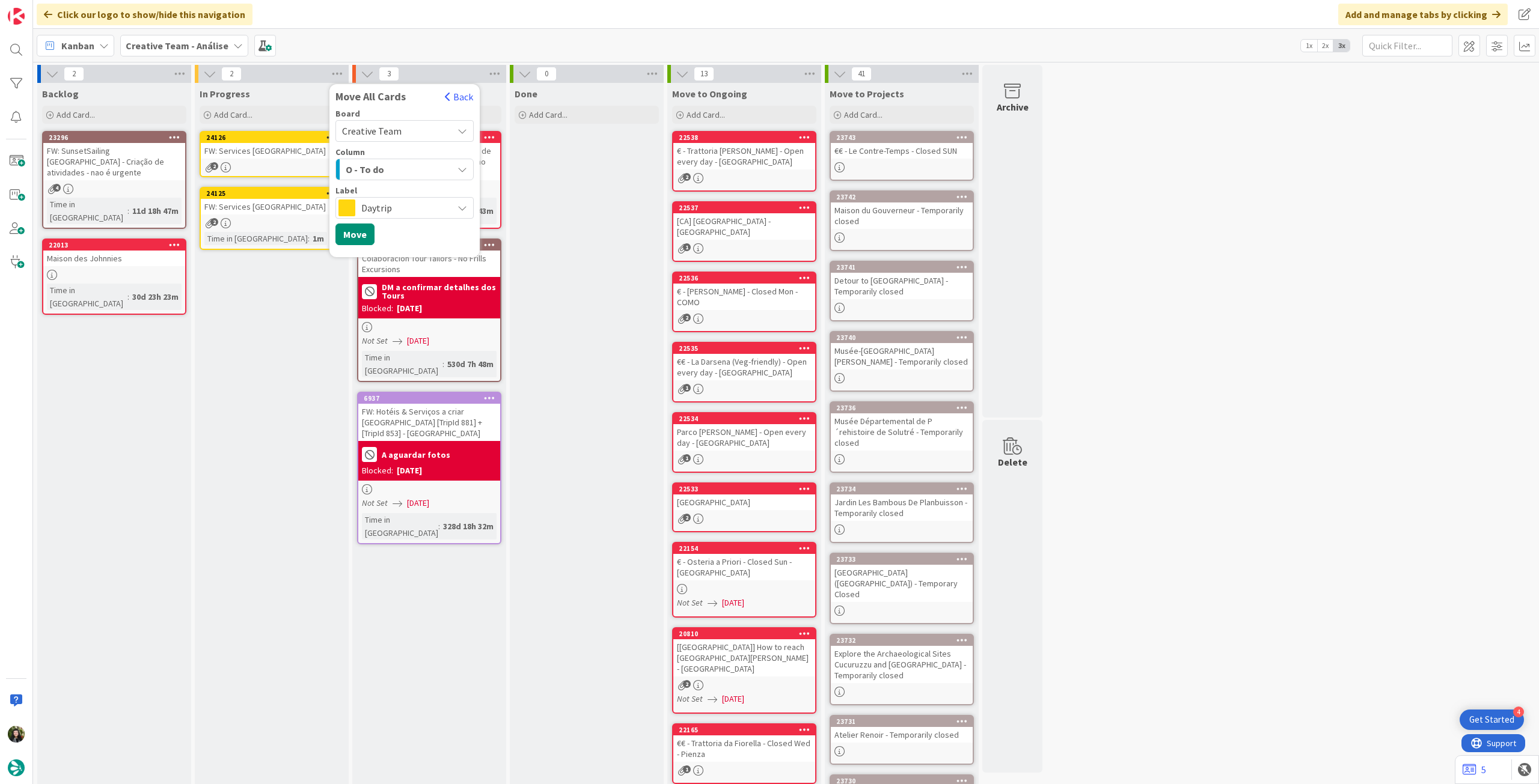
click at [405, 202] on span "Daytrip" at bounding box center [404, 207] width 85 height 17
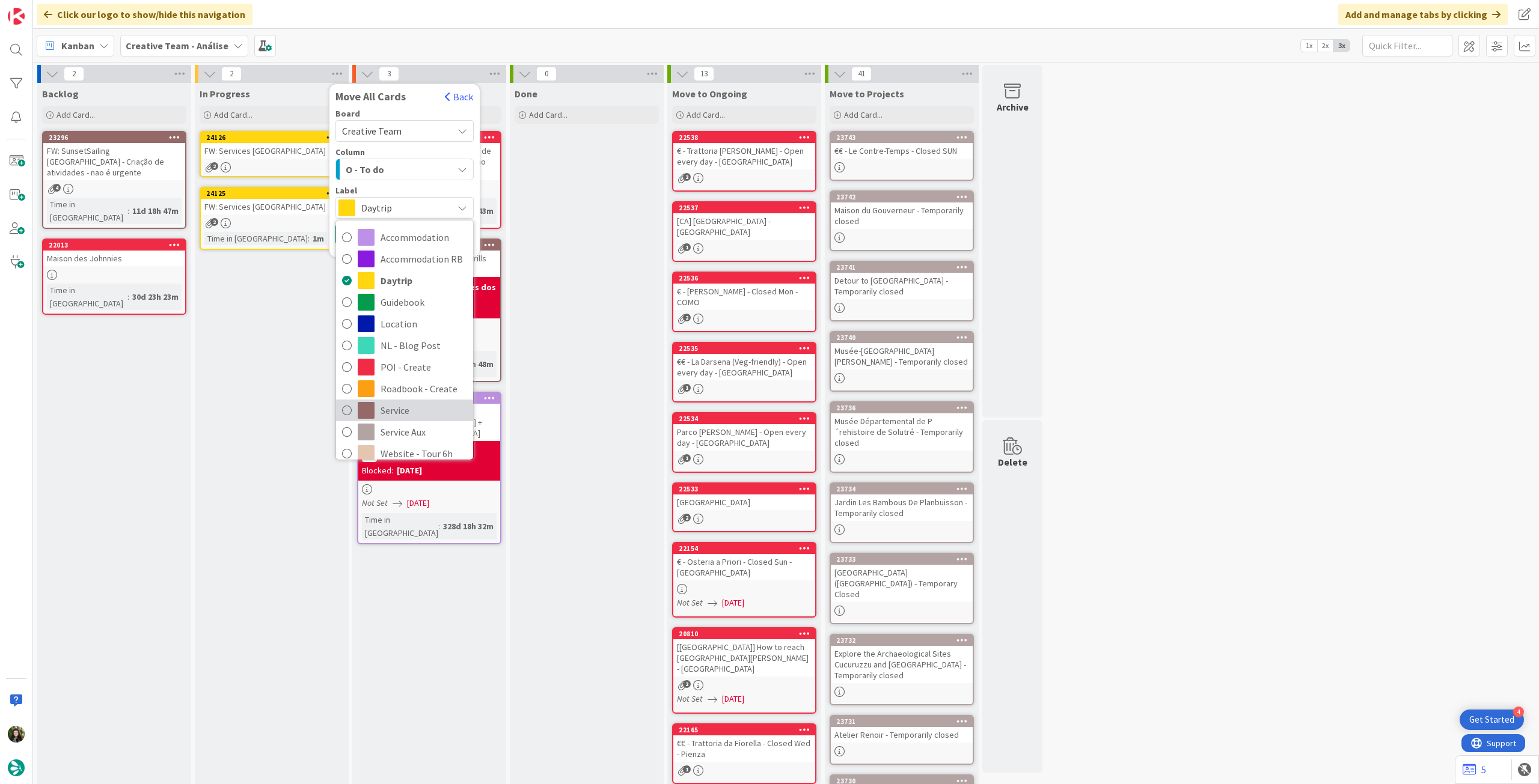
click at [419, 405] on span "Service" at bounding box center [424, 410] width 86 height 18
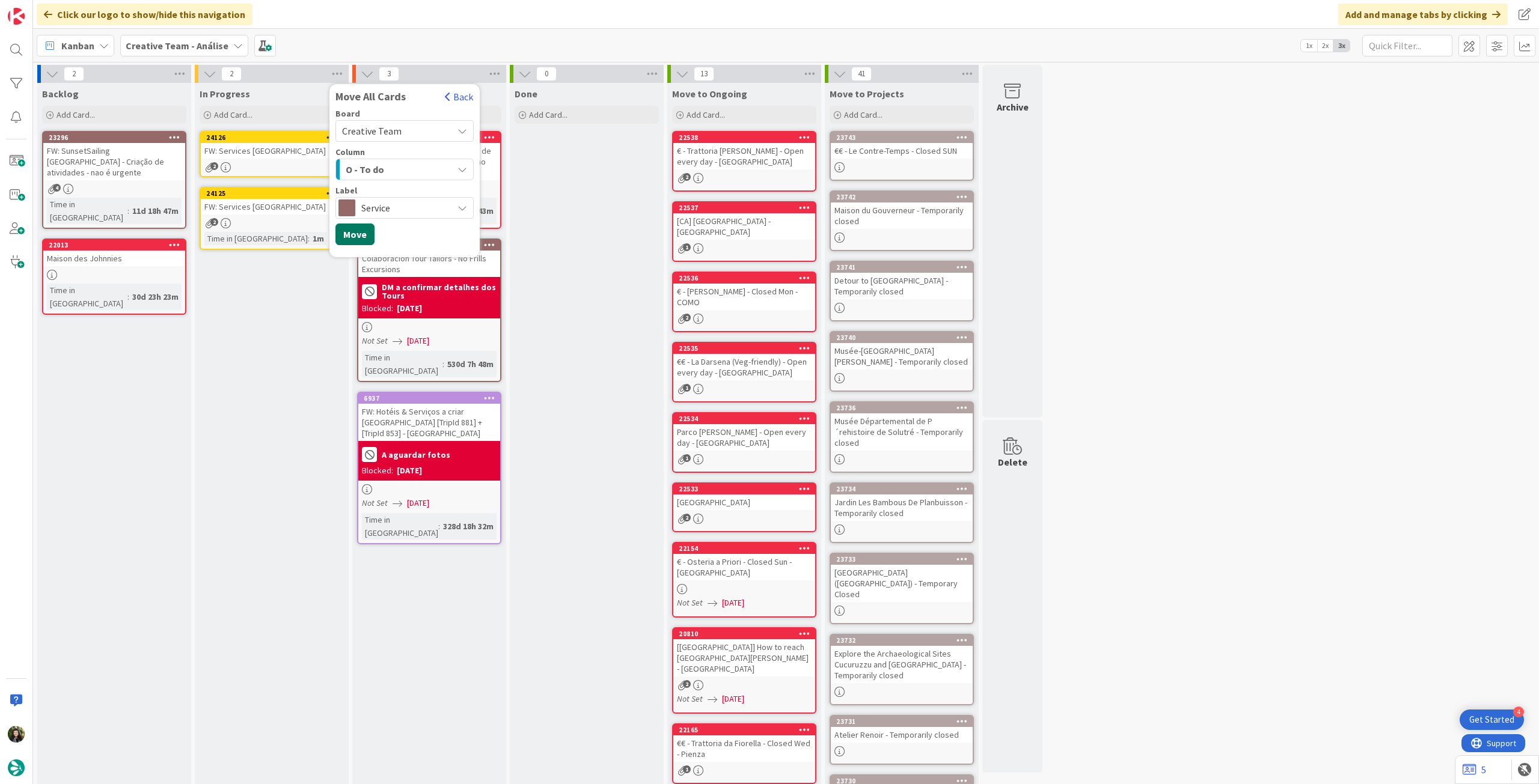
click at [351, 233] on button "Move" at bounding box center [354, 234] width 39 height 22
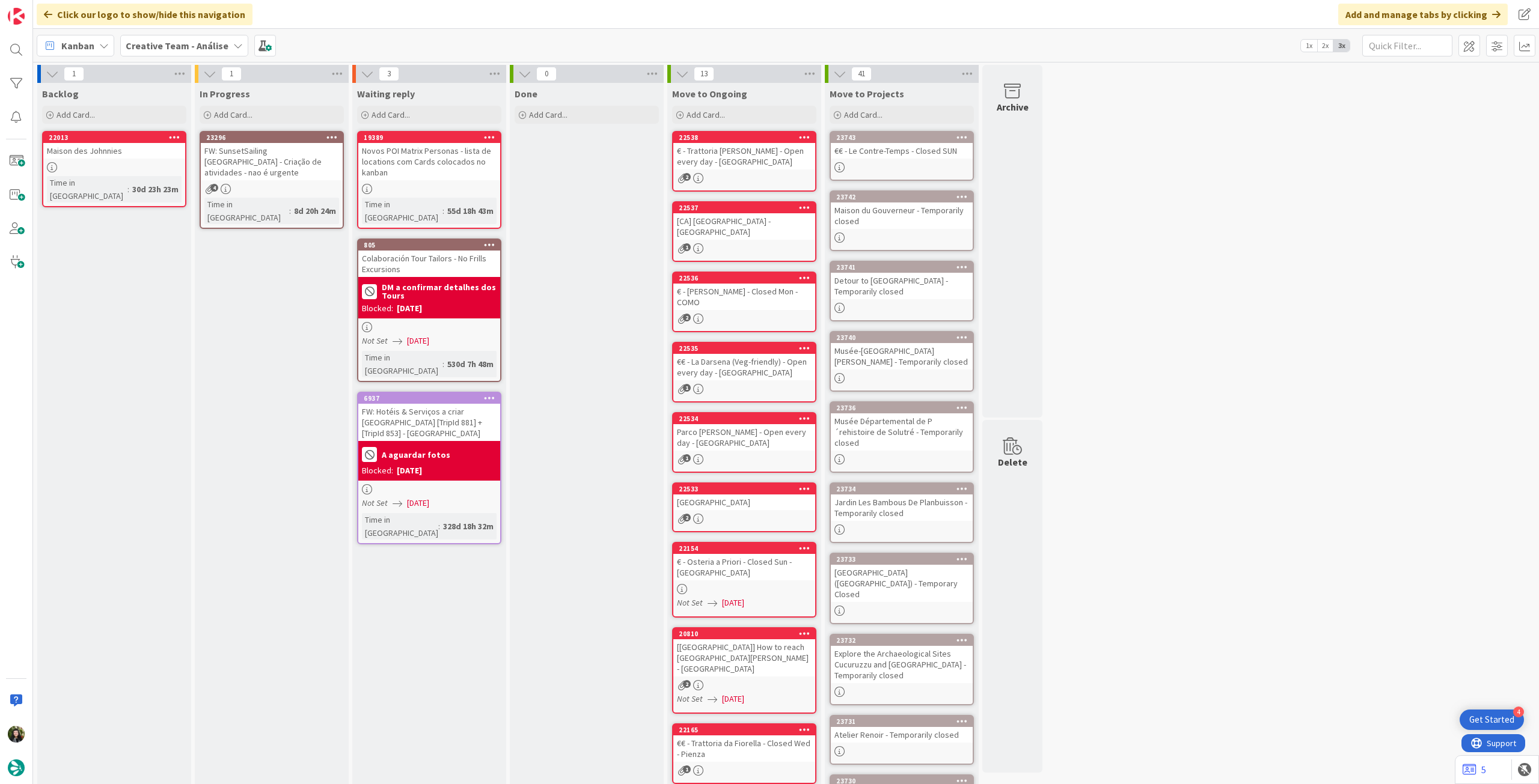
click at [269, 160] on div "FW: SunsetSailing Algarve - Criação de atividades - nao é urgente" at bounding box center [271, 162] width 142 height 37
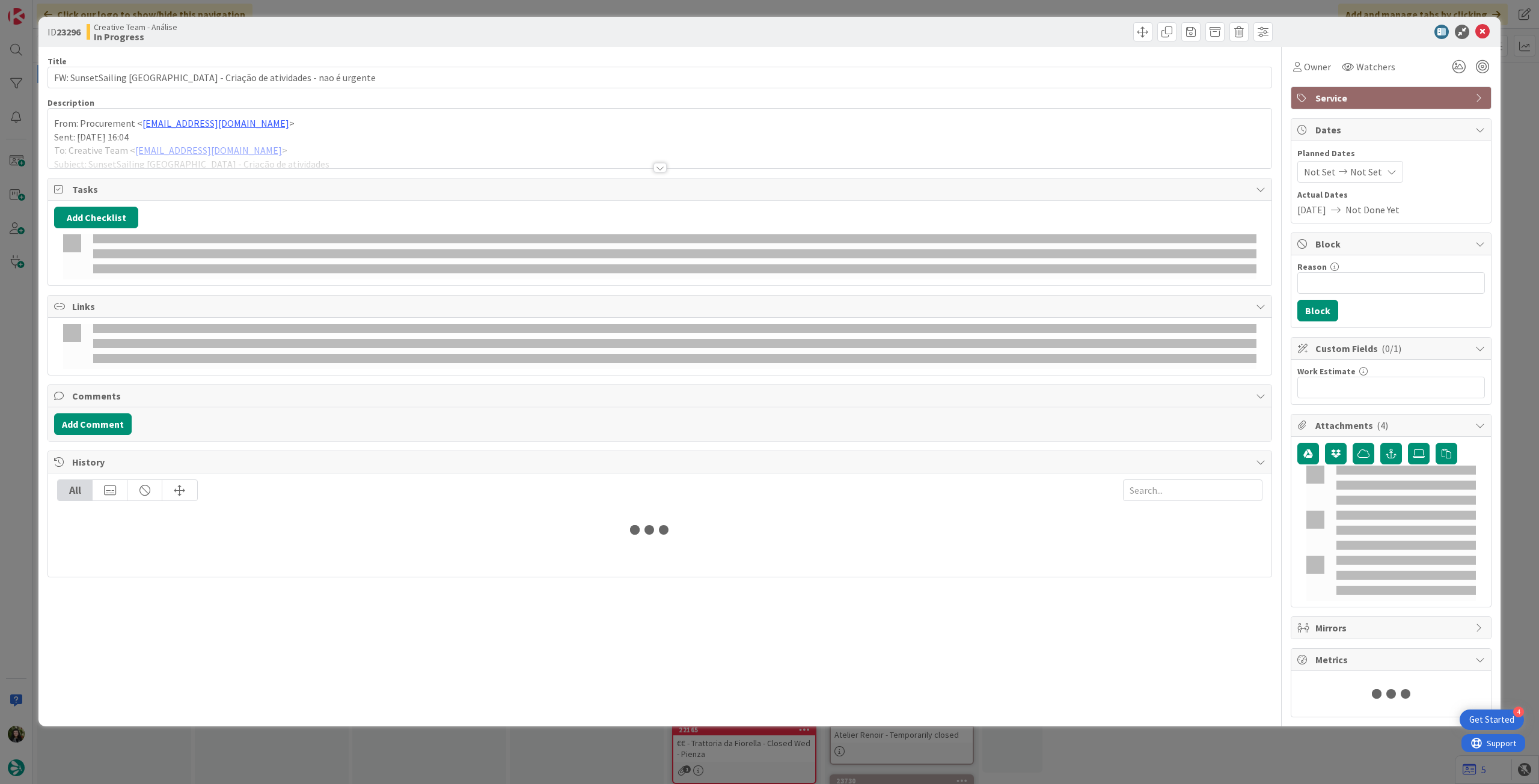
click at [301, 151] on div at bounding box center [660, 153] width 1223 height 31
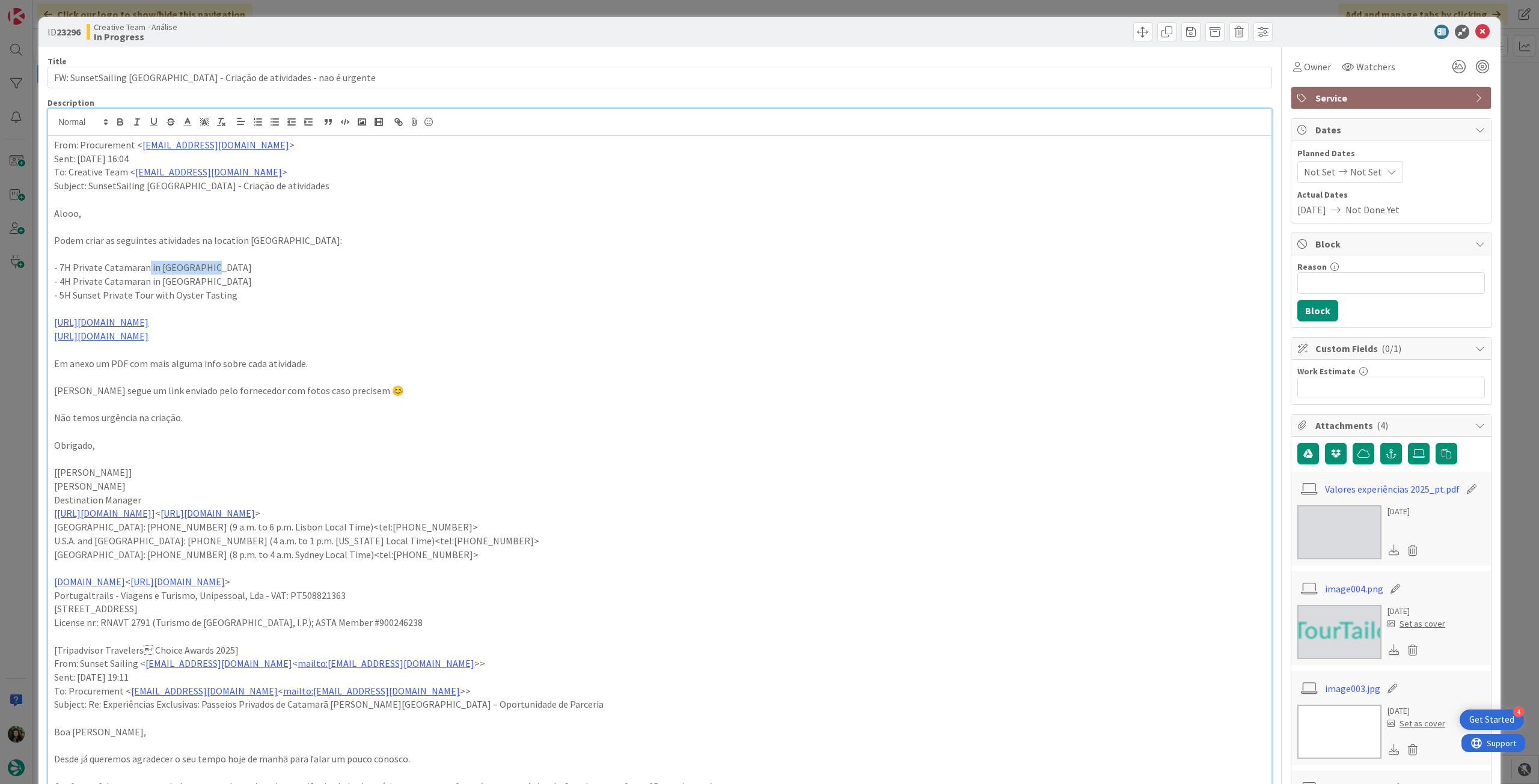
drag, startPoint x: 220, startPoint y: 273, endPoint x: 143, endPoint y: 273, distance: 77.0
click at [143, 273] on p "- 7H Private Catamaran in Ria Formosa" at bounding box center [660, 268] width 1211 height 14
click at [155, 268] on p "- 7H Private Catamaran in Ria Formosa" at bounding box center [660, 268] width 1211 height 14
drag, startPoint x: 59, startPoint y: 268, endPoint x: 217, endPoint y: 265, distance: 158.0
click at [217, 265] on p "- 7H Private Catamaran in Ria Formosa" at bounding box center [660, 268] width 1211 height 14
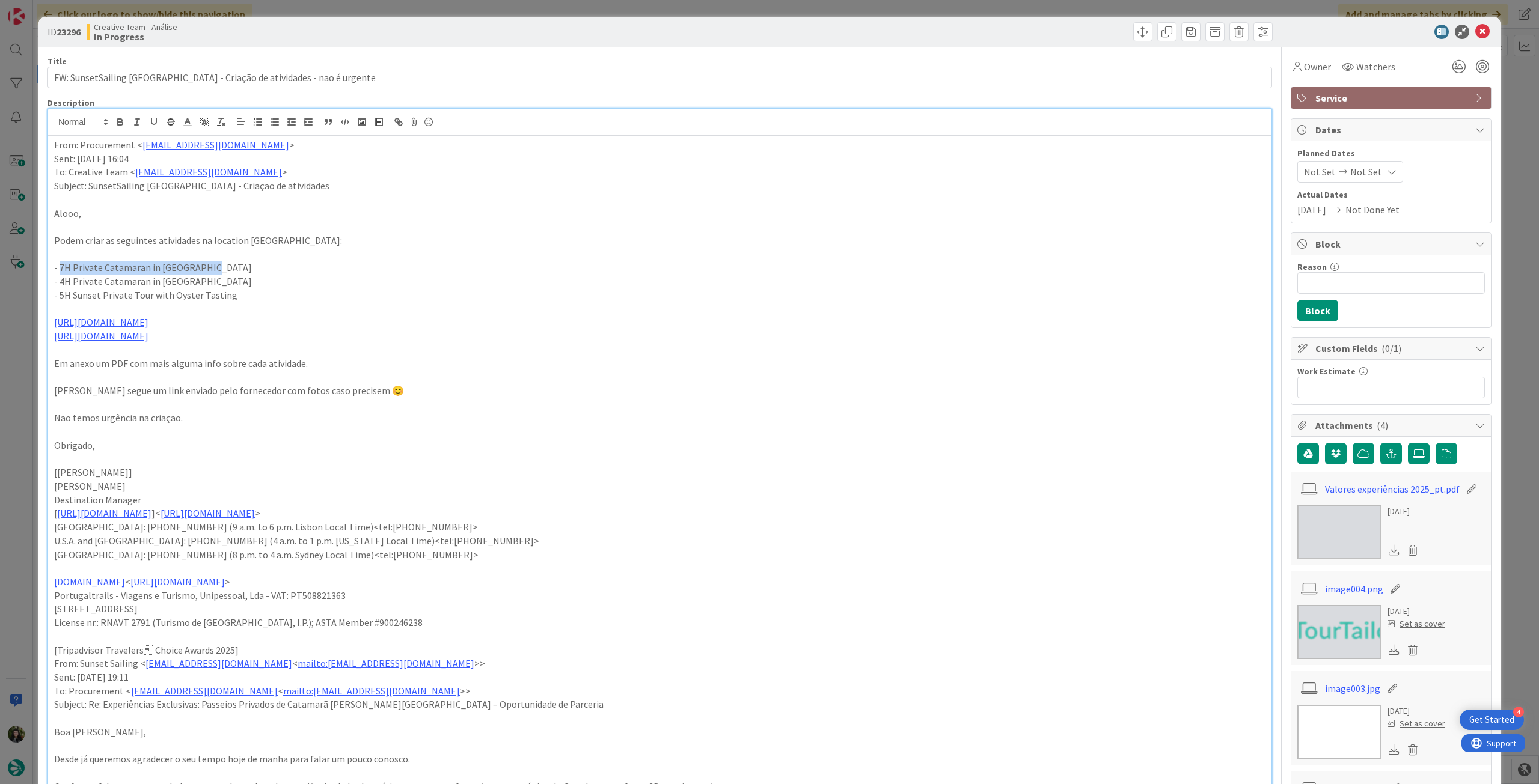
copy p "7H Private Catamaran in Ria Formosa"
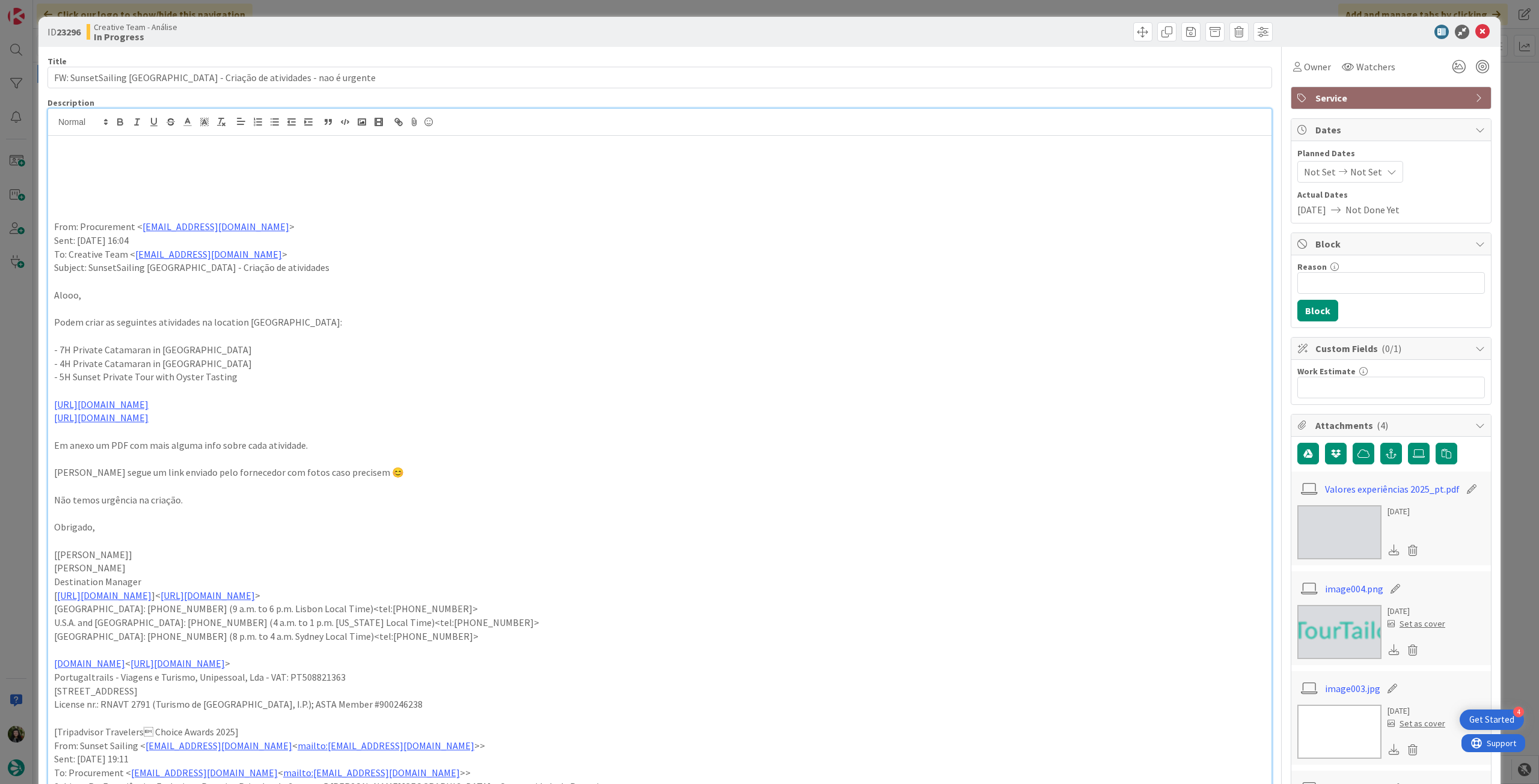
click at [123, 160] on p at bounding box center [660, 159] width 1211 height 14
paste div
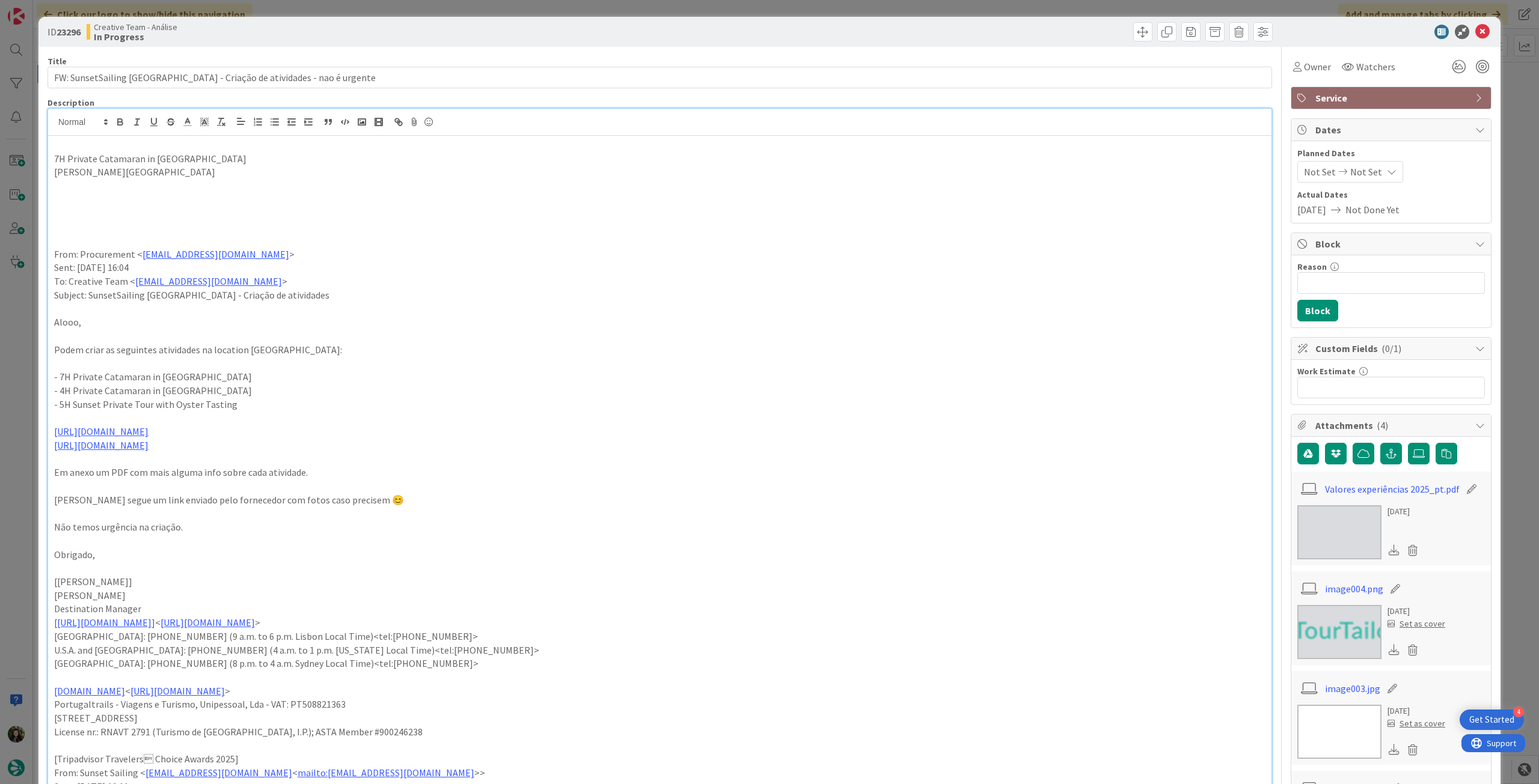
drag, startPoint x: 230, startPoint y: 443, endPoint x: 47, endPoint y: 431, distance: 183.4
copy div "https://sunsetsailingalgarve.com/ https://sigav.tourtailors.com/#terceiro/view/…"
click at [116, 192] on p at bounding box center [660, 200] width 1211 height 14
click at [135, 180] on p at bounding box center [660, 186] width 1211 height 14
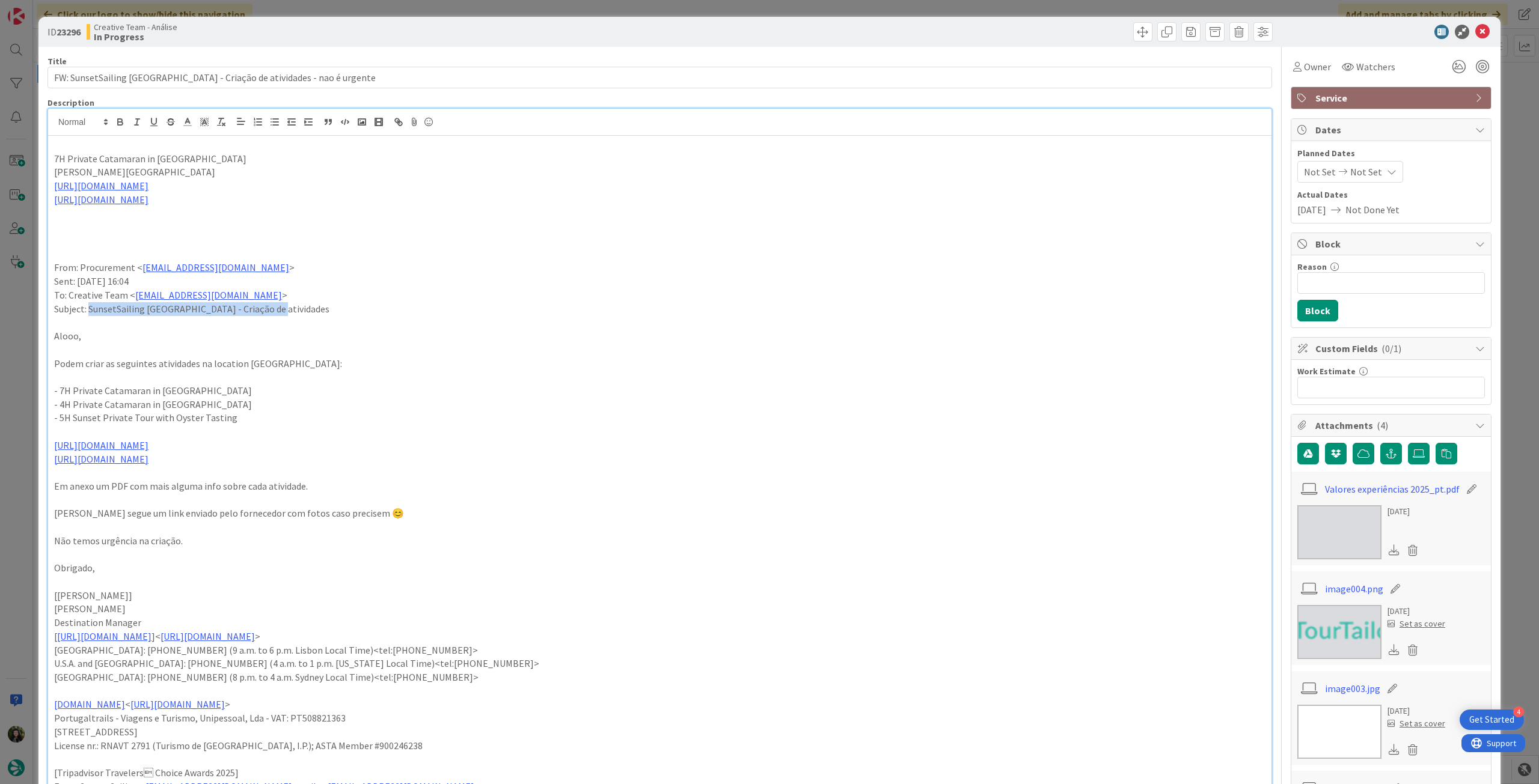
drag, startPoint x: 187, startPoint y: 310, endPoint x: 89, endPoint y: 310, distance: 98.0
click at [89, 310] on p "Subject: SunsetSailing Algarve - Criação de atividades" at bounding box center [660, 309] width 1211 height 14
click at [278, 200] on p "https://sigav.tourtailors.com/#terceiro/view/116538" at bounding box center [660, 200] width 1211 height 14
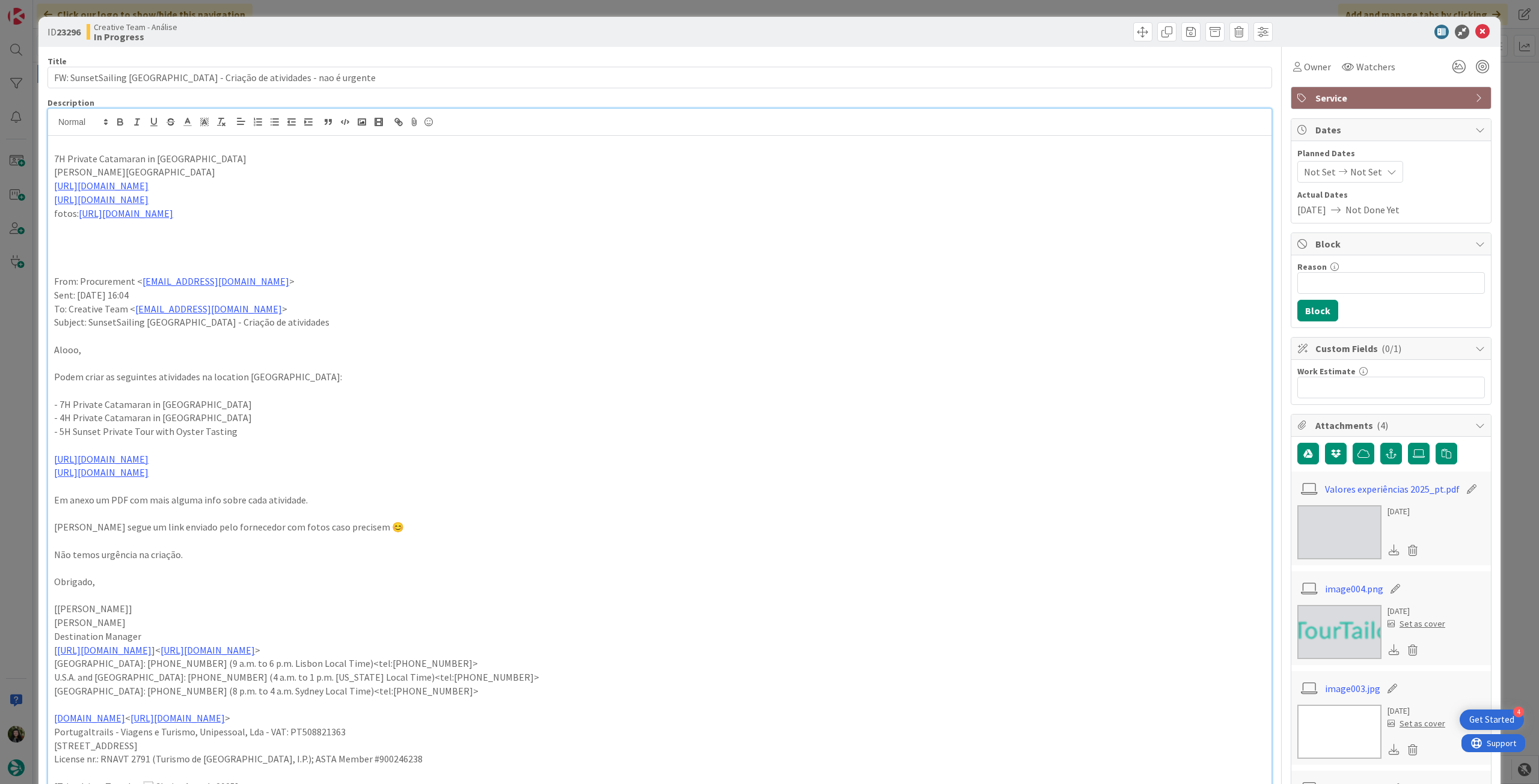
drag, startPoint x: 278, startPoint y: 196, endPoint x: 18, endPoint y: 198, distance: 260.0
click at [18, 198] on div "ID 23296 Creative Team - Análise In Progress Title 65 / 128 FW: SunsetSailing A…" at bounding box center [770, 392] width 1539 height 784
click at [285, 176] on p "em Faro" at bounding box center [660, 172] width 1211 height 14
drag, startPoint x: 189, startPoint y: 201, endPoint x: 204, endPoint y: 202, distance: 15.0
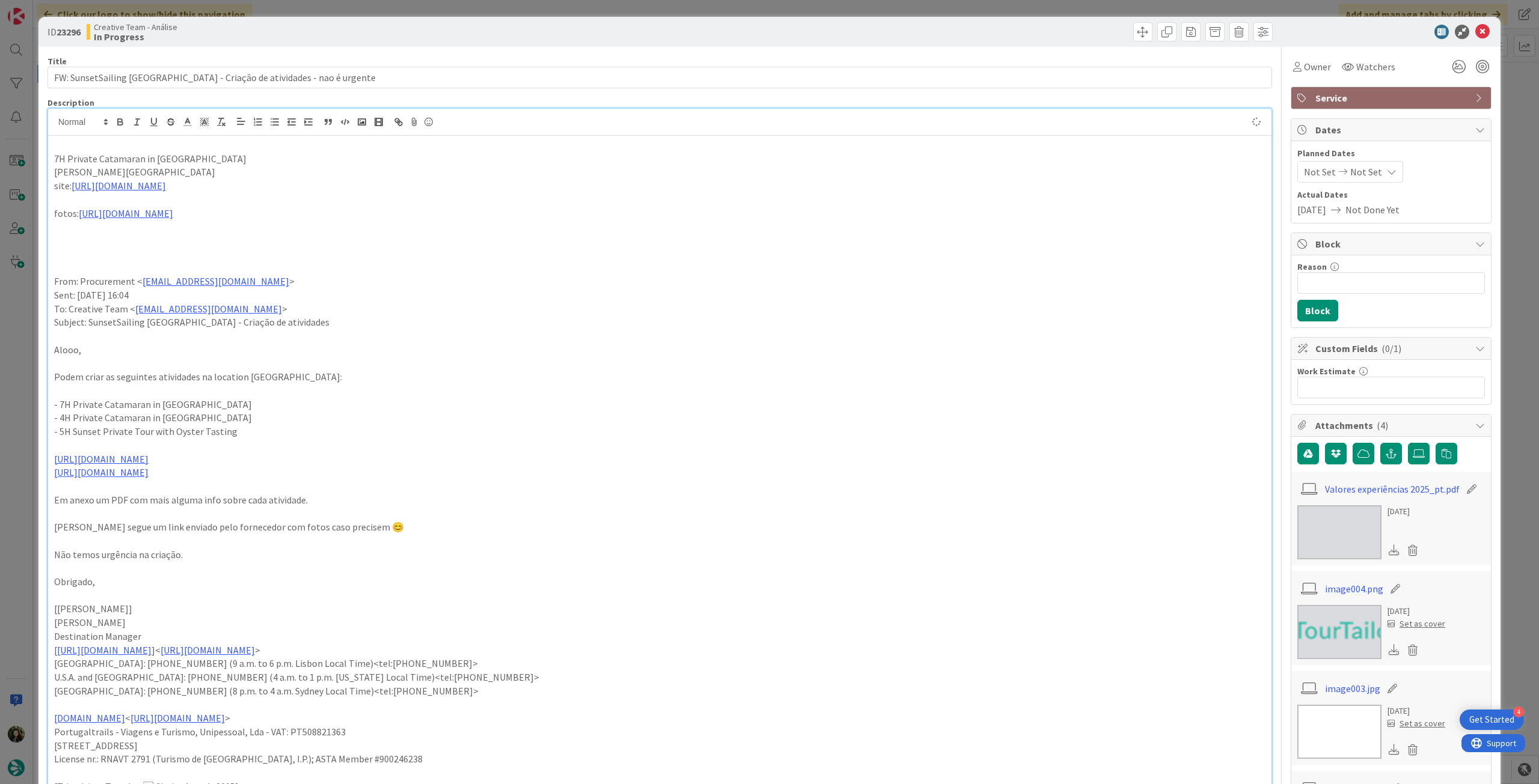
click at [189, 201] on p at bounding box center [660, 200] width 1211 height 14
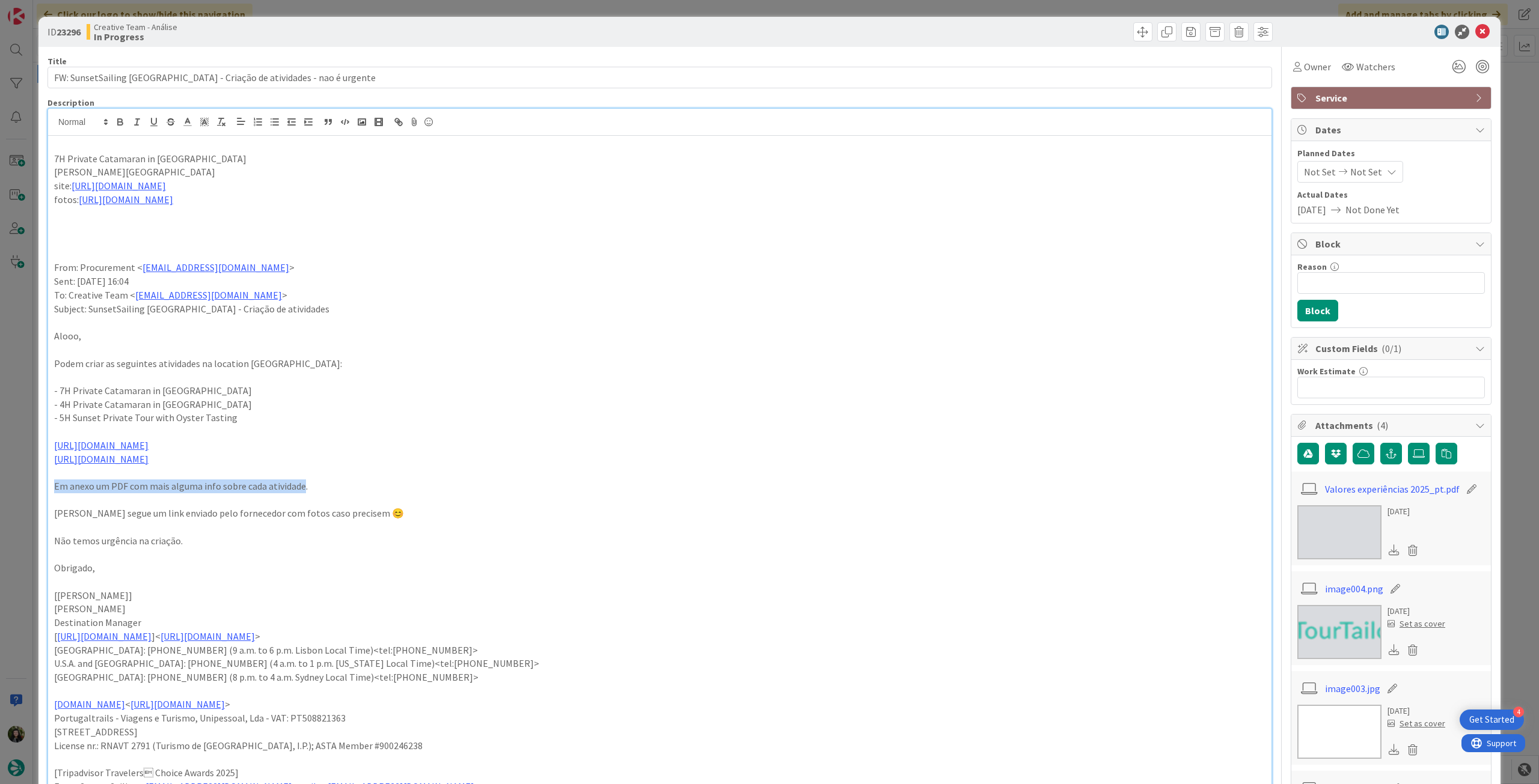
drag, startPoint x: 301, startPoint y: 485, endPoint x: 32, endPoint y: 414, distance: 278.2
click at [24, 487] on div "ID 23296 Creative Team - Análise In Progress Title 65 / 128 FW: SunsetSailing A…" at bounding box center [770, 392] width 1539 height 784
copy p "Em anexo um PDF com mais alguma info sobre cada atividade"
click at [175, 178] on p "em Faro" at bounding box center [660, 172] width 1211 height 14
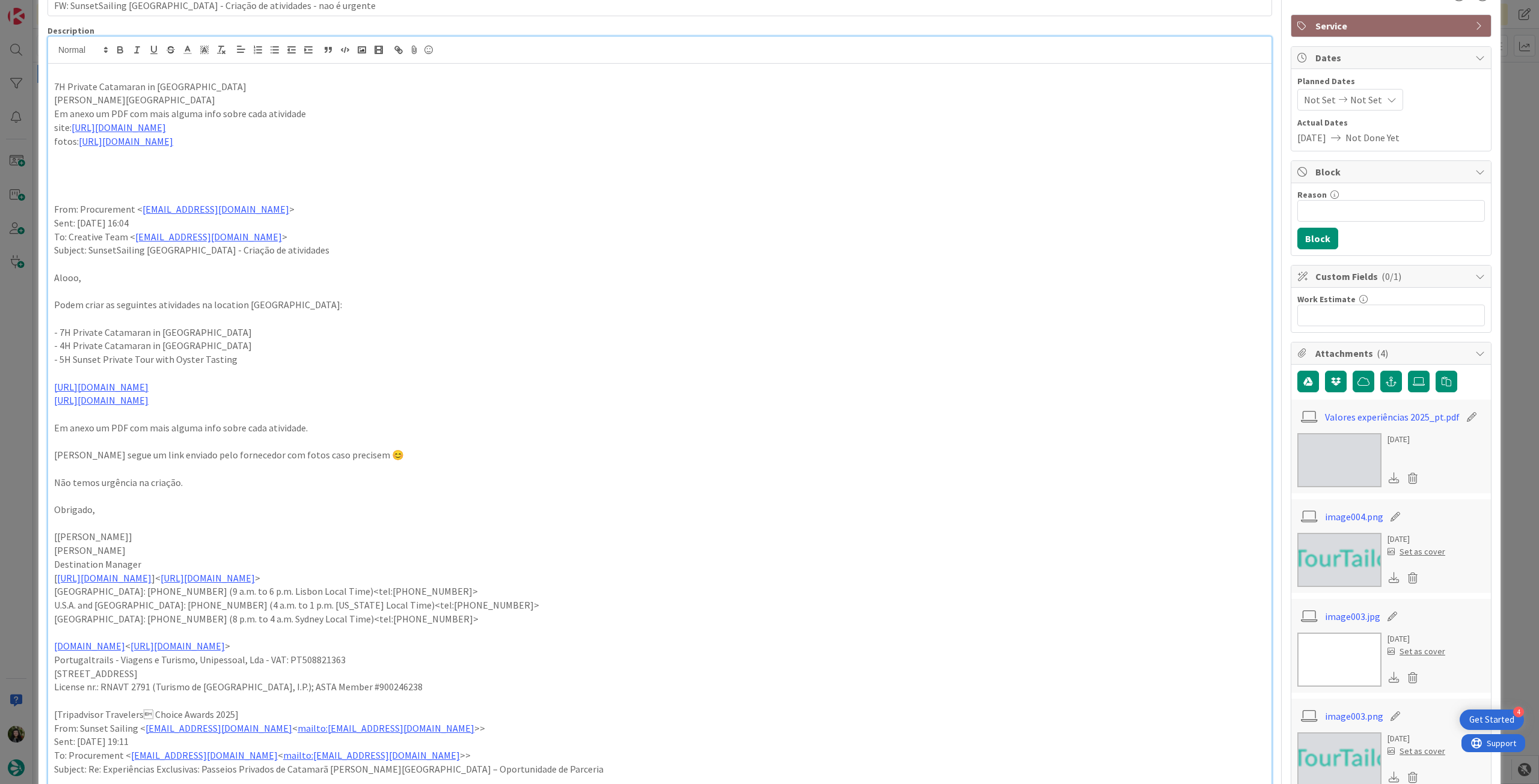
scroll to position [160, 0]
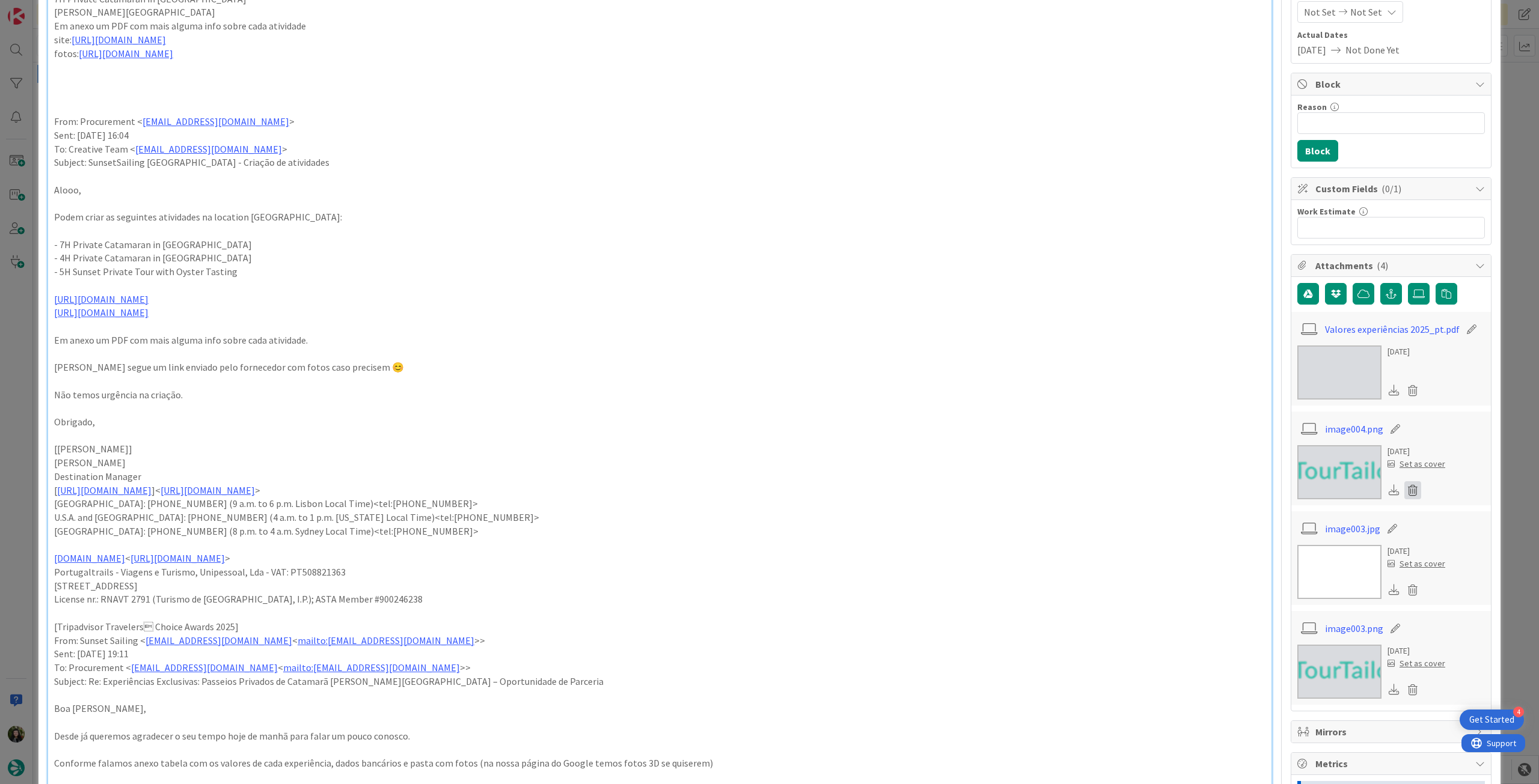
click at [1404, 483] on icon at bounding box center [1411, 490] width 17 height 18
click at [1294, 541] on button "Delete" at bounding box center [1300, 548] width 45 height 22
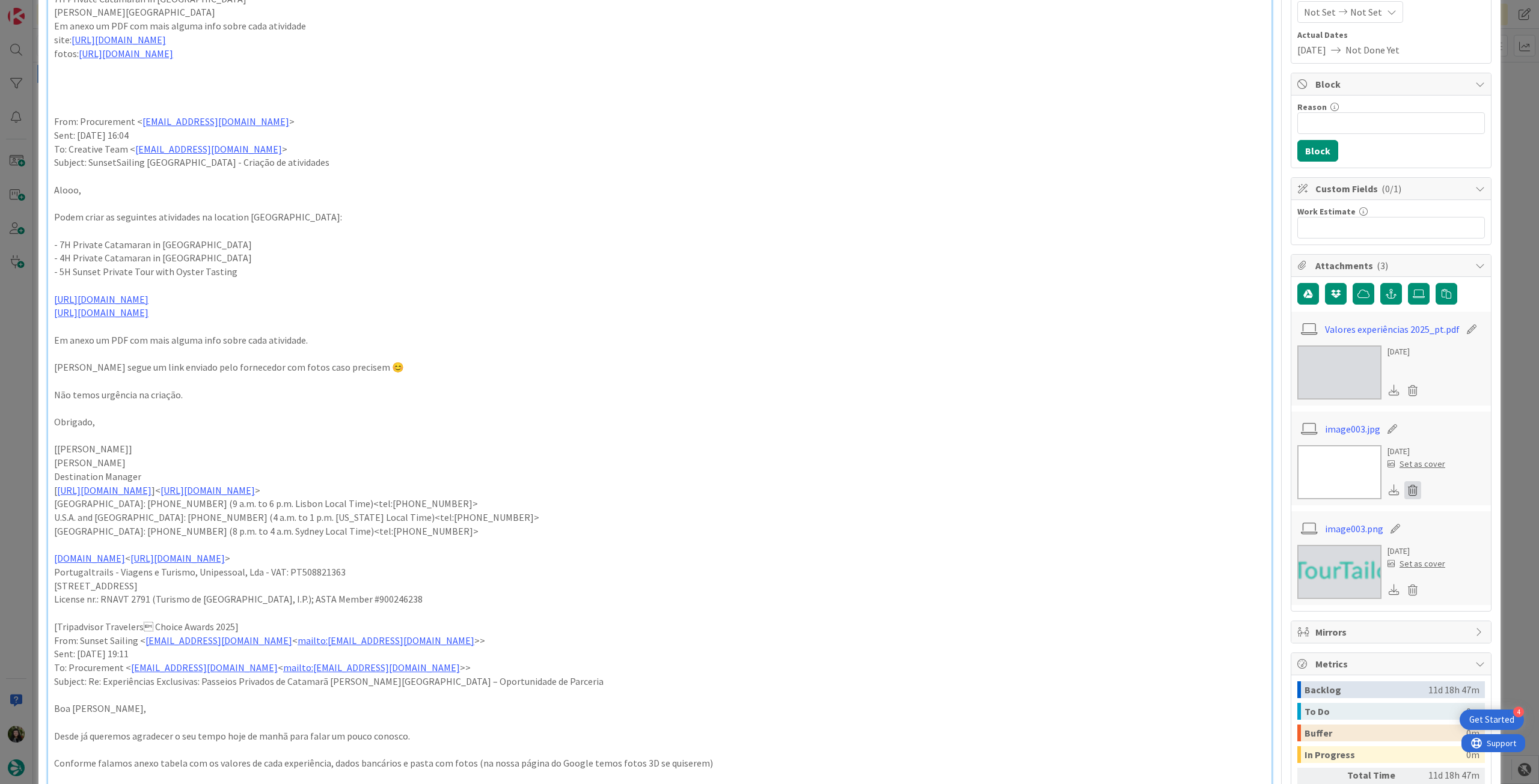
click at [1404, 489] on icon at bounding box center [1411, 490] width 17 height 18
click at [1297, 542] on button "Delete" at bounding box center [1300, 548] width 45 height 22
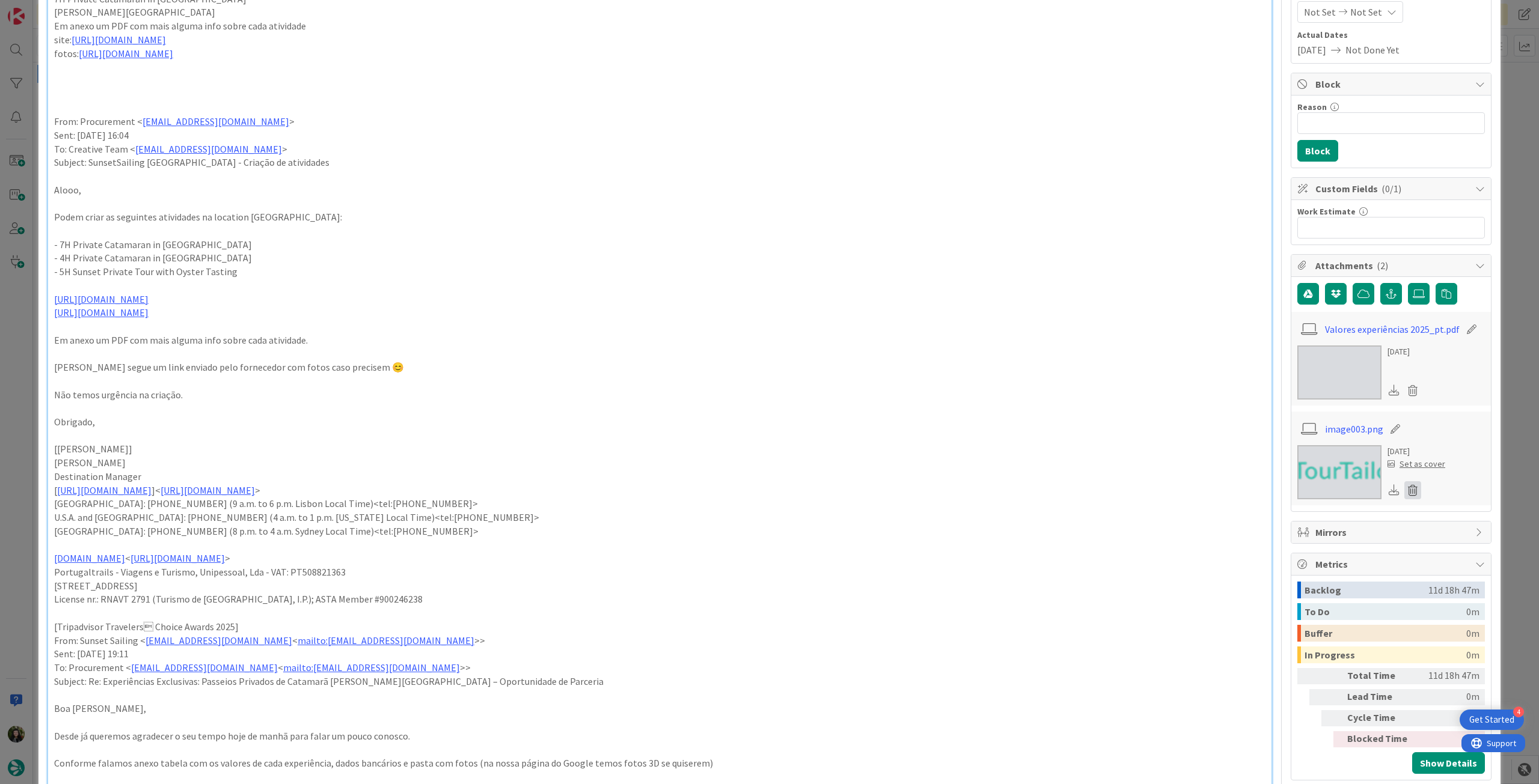
click at [1406, 490] on icon at bounding box center [1411, 490] width 17 height 18
click at [1302, 544] on button "Delete" at bounding box center [1300, 548] width 45 height 22
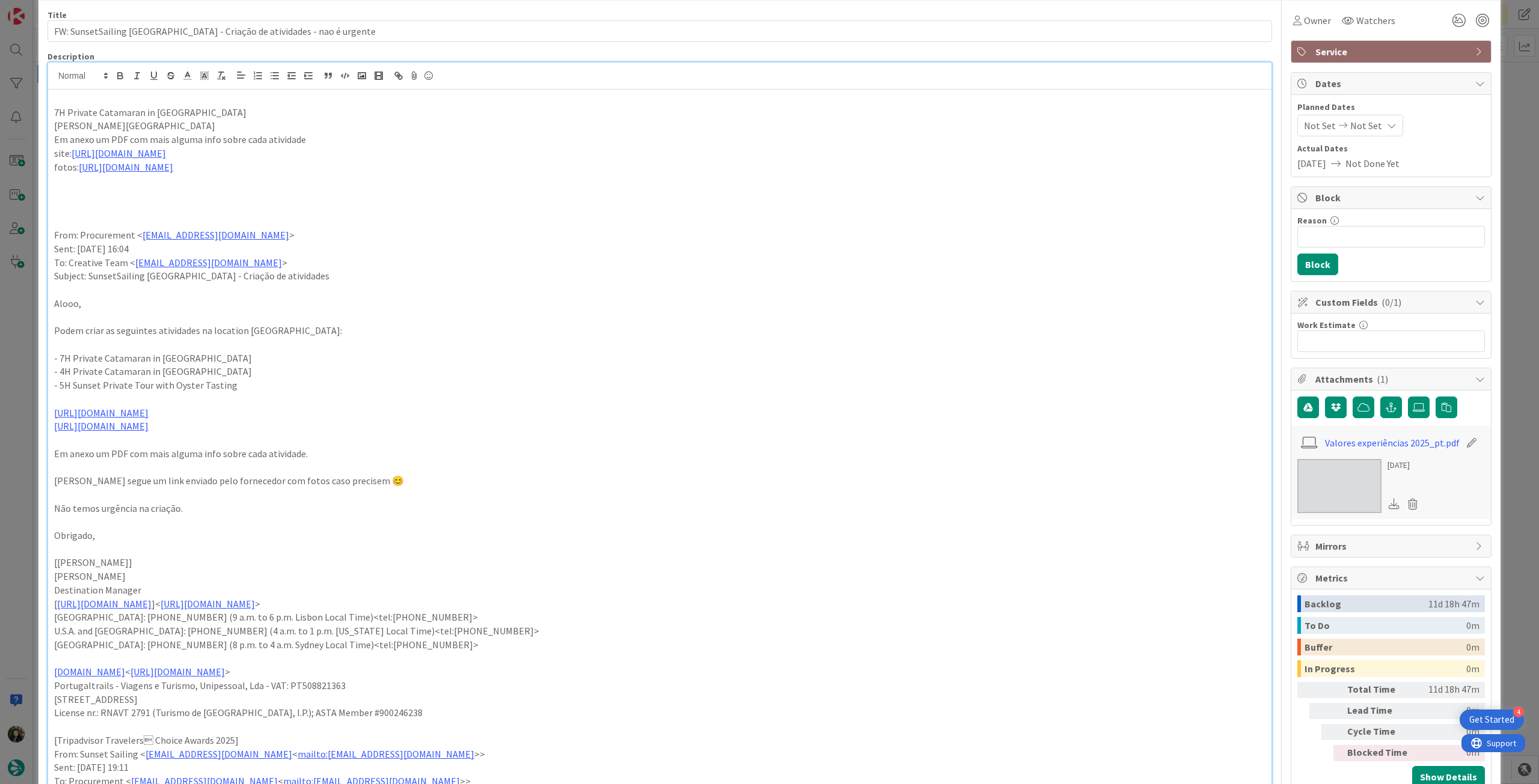
scroll to position [0, 0]
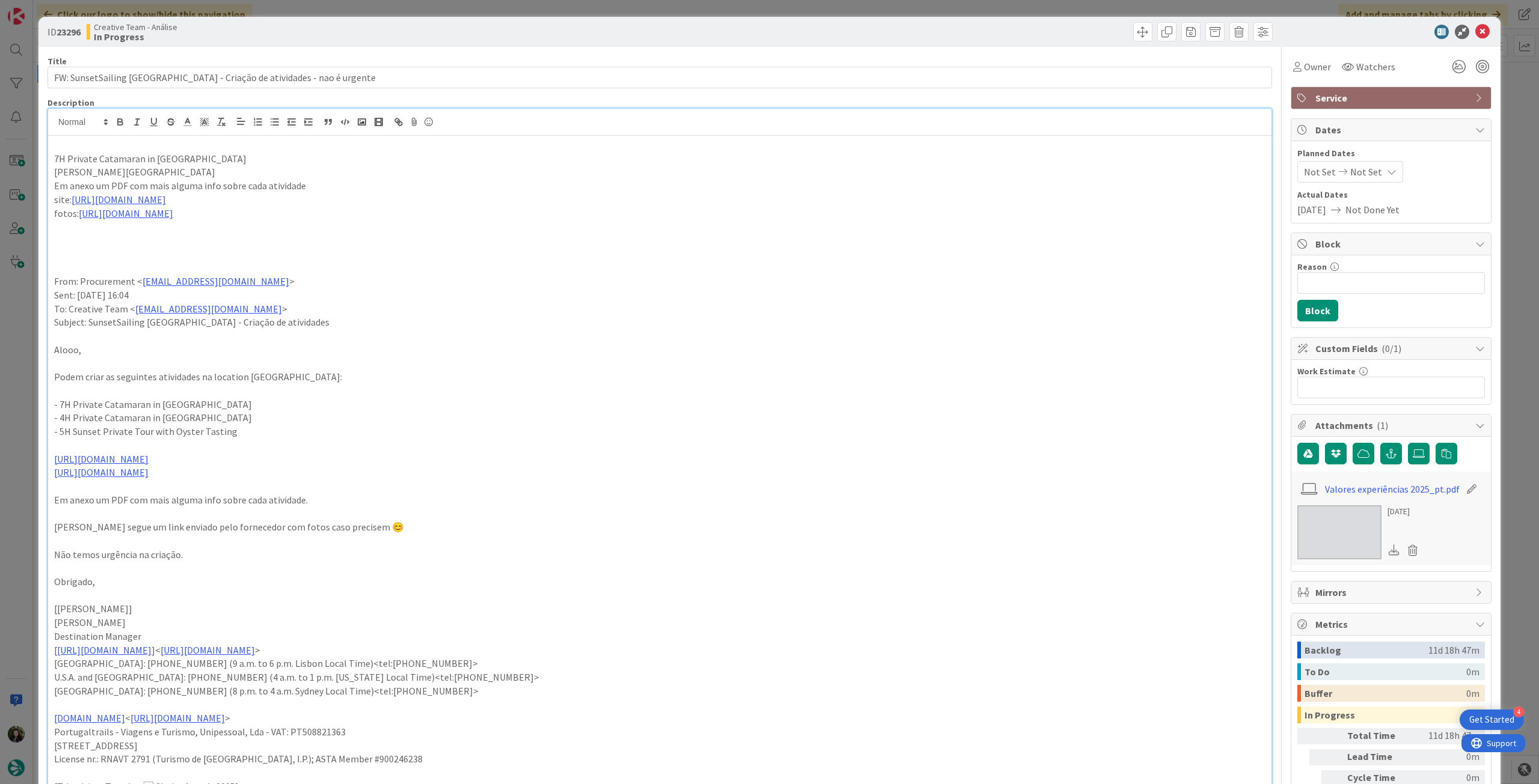
click at [60, 158] on p "7H Private Catamaran in Ria Formosa" at bounding box center [660, 159] width 1211 height 14
drag, startPoint x: 187, startPoint y: 190, endPoint x: 0, endPoint y: 151, distance: 191.0
click at [0, 151] on div "ID 23296 Creative Team - Análise In Progress Title 65 / 128 FW: SunsetSailing A…" at bounding box center [770, 392] width 1539 height 784
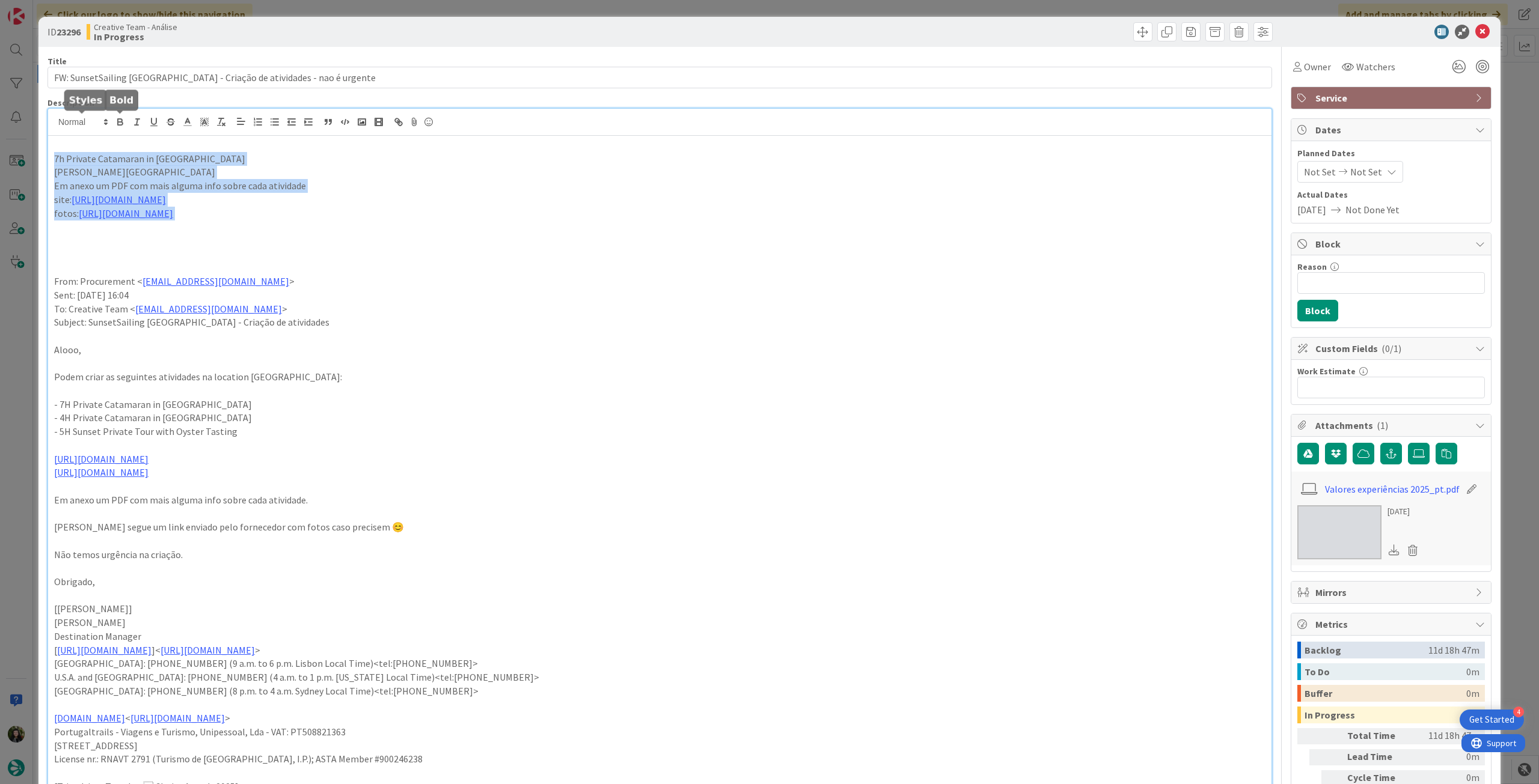
click at [121, 120] on icon "button" at bounding box center [120, 120] width 4 height 3
click at [602, 217] on p "fotos: https://drive.google.com/drive/folders/1o7XBNV1_15-A8q6PnANzHl0NzyillDiQ" at bounding box center [660, 214] width 1211 height 14
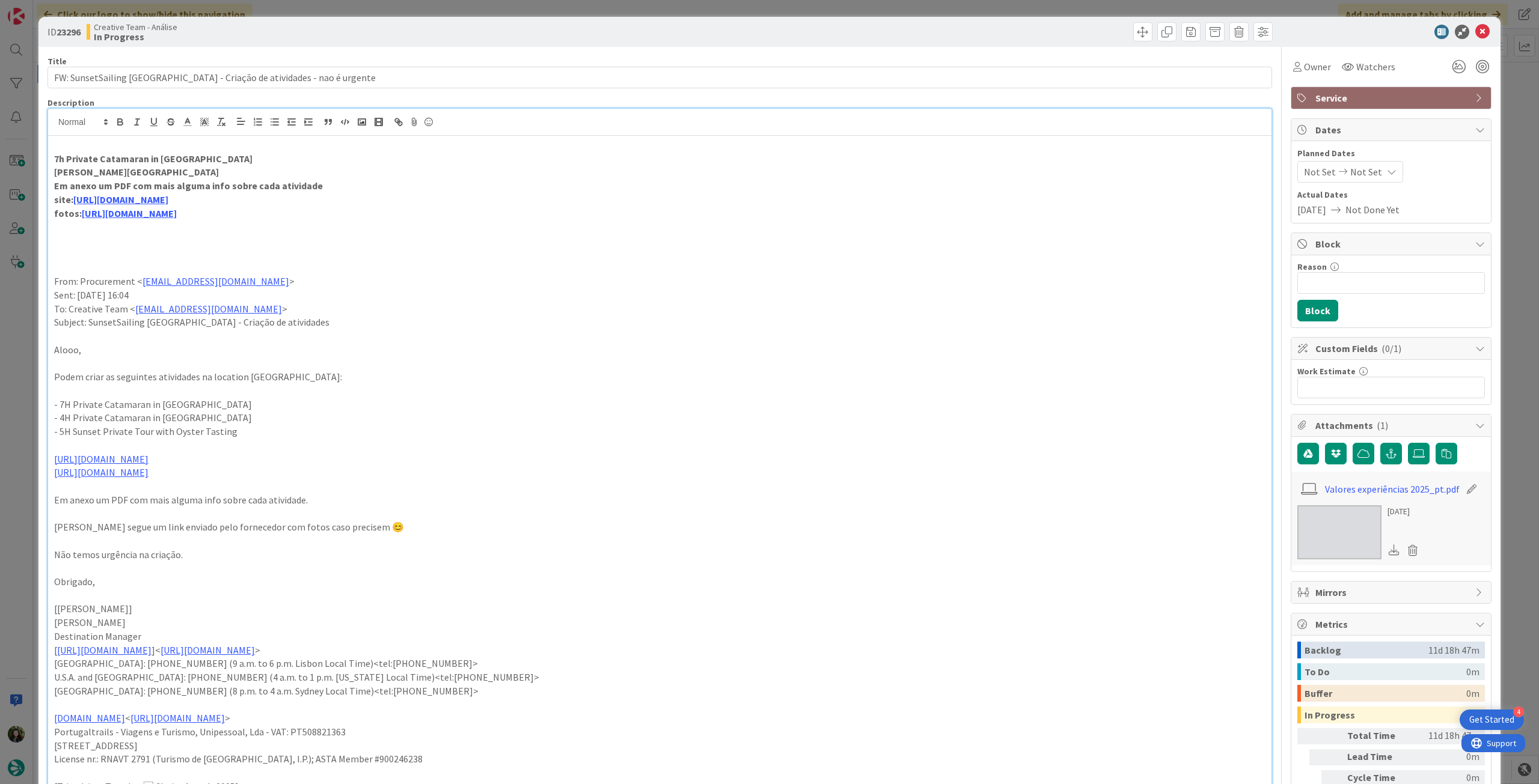
click at [57, 215] on strong "fotos: https://drive.google.com/drive/folders/1o7XBNV1_15-A8q6PnANzHl0NzyillDiQ" at bounding box center [116, 214] width 124 height 12
drag, startPoint x: 303, startPoint y: 185, endPoint x: 232, endPoint y: 183, distance: 71.0
click at [228, 185] on p "Em anexo um PDF com mais alguma info sobre cada atividade" at bounding box center [660, 186] width 1211 height 14
click at [1475, 33] on icon at bounding box center [1482, 32] width 14 height 14
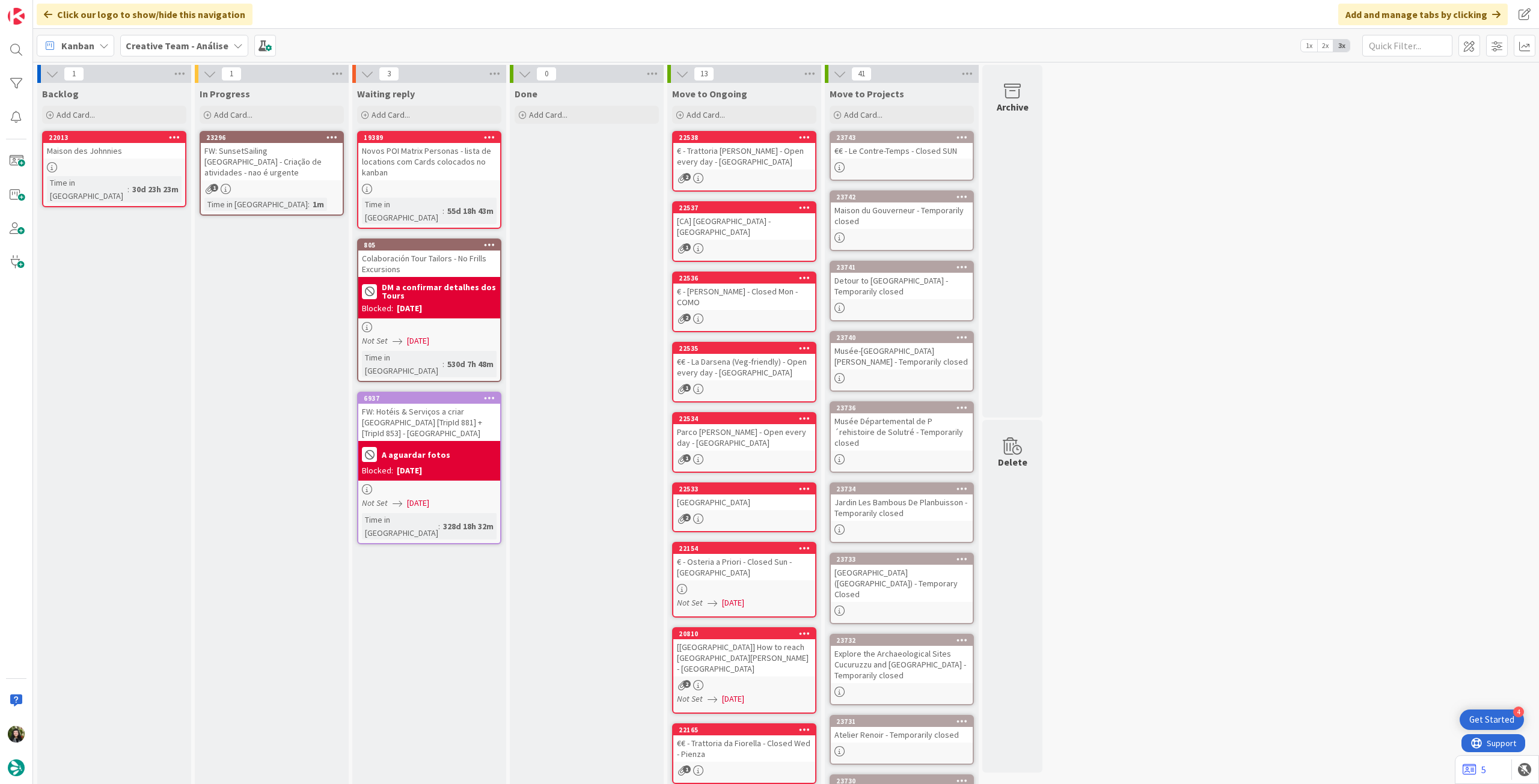
click at [332, 134] on icon at bounding box center [332, 137] width 11 height 9
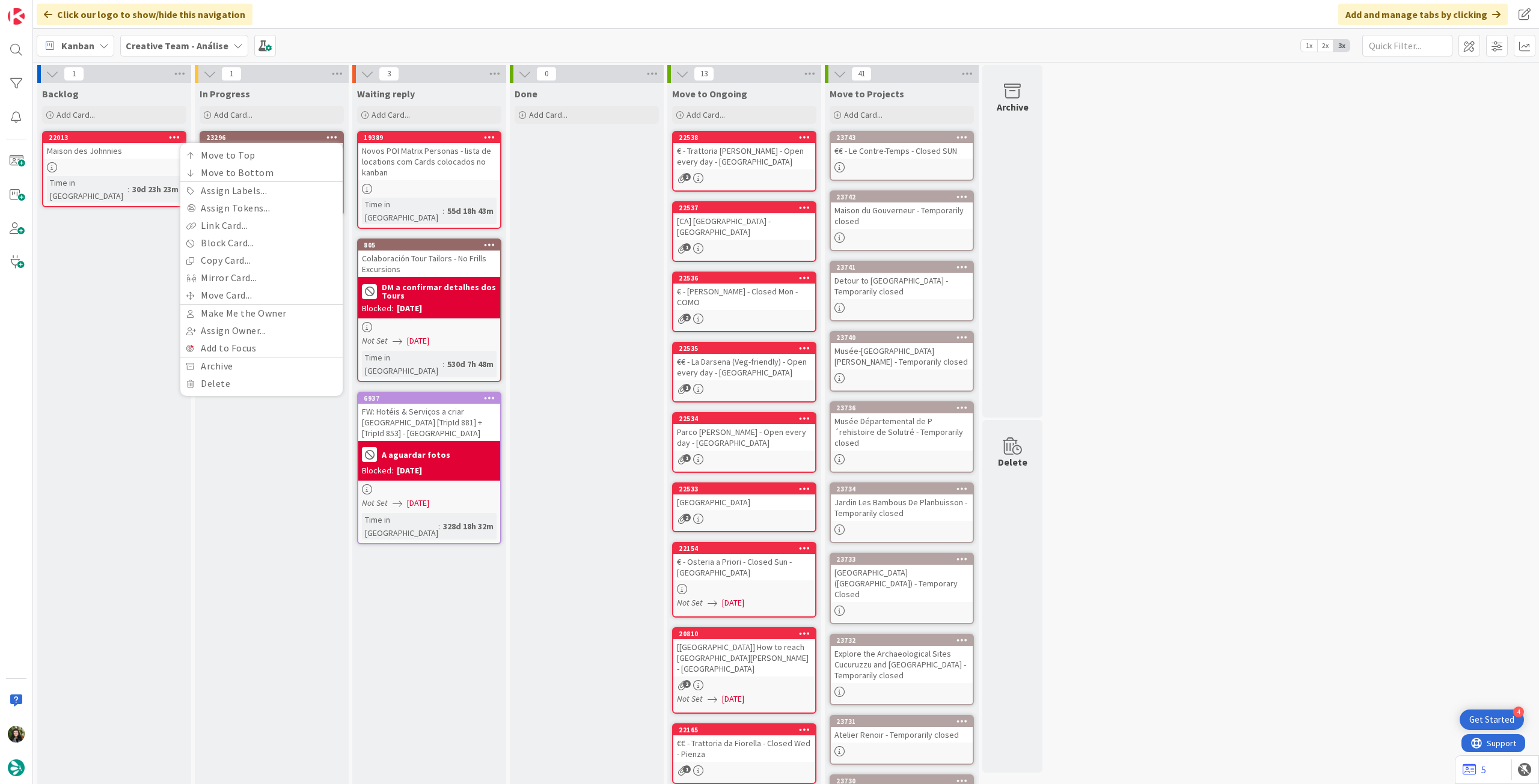
drag, startPoint x: 223, startPoint y: 474, endPoint x: 223, endPoint y: 279, distance: 195.0
click at [225, 473] on div "In Progress Add Card... 23296 Move to Top Move to Bottom Assign Labels... Assig…" at bounding box center [271, 487] width 154 height 809
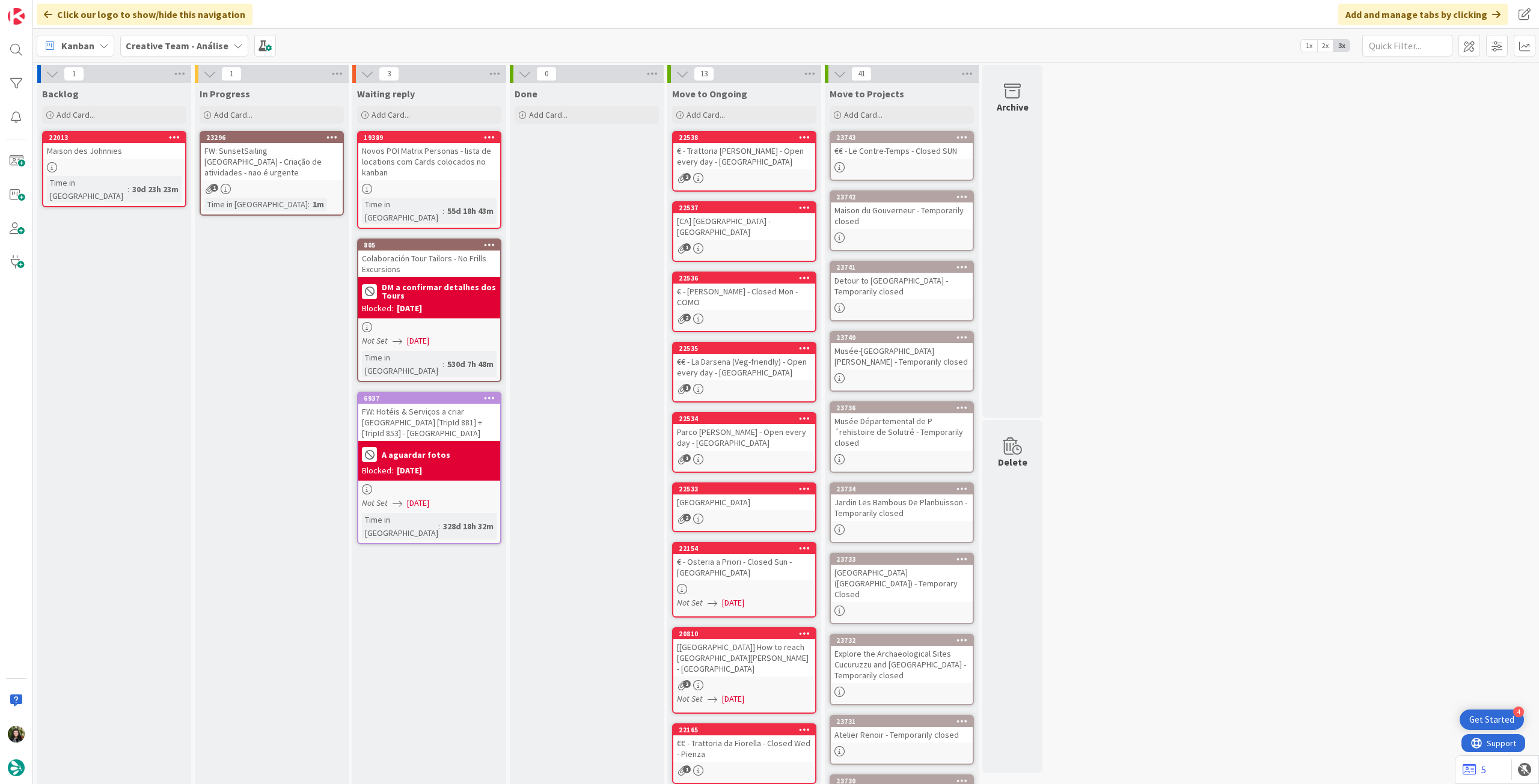
click at [268, 160] on div "FW: SunsetSailing Algarve - Criação de atividades - nao é urgente" at bounding box center [271, 162] width 142 height 37
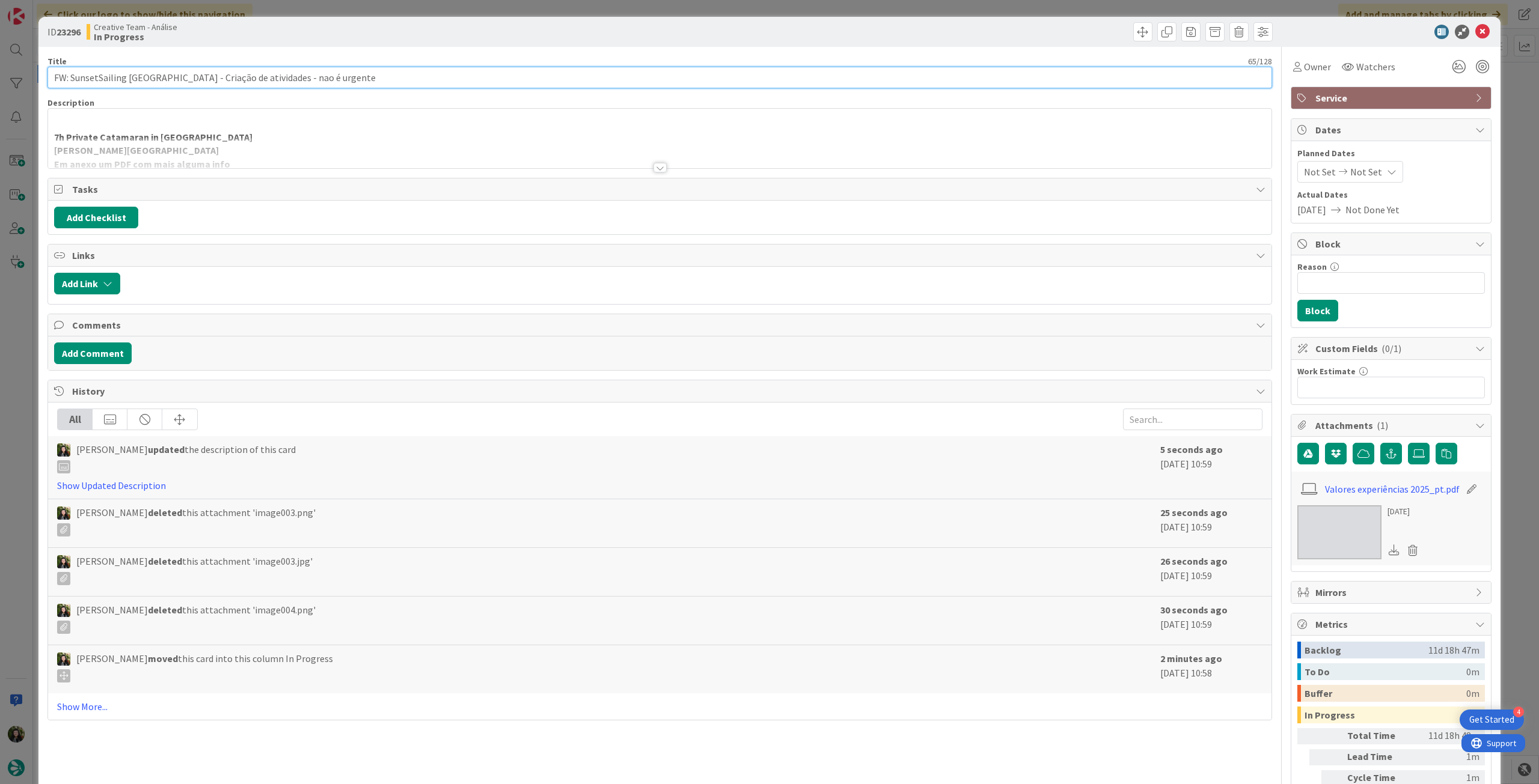
drag, startPoint x: 250, startPoint y: 80, endPoint x: 441, endPoint y: 85, distance: 191.1
click at [441, 85] on input "FW: SunsetSailing Algarve - Criação de atividades - nao é urgente" at bounding box center [660, 77] width 1224 height 22
type input "FW: SunsetSailing [GEOGRAPHIC_DATA] - Criação de atividades"
click at [1475, 27] on icon at bounding box center [1482, 32] width 14 height 14
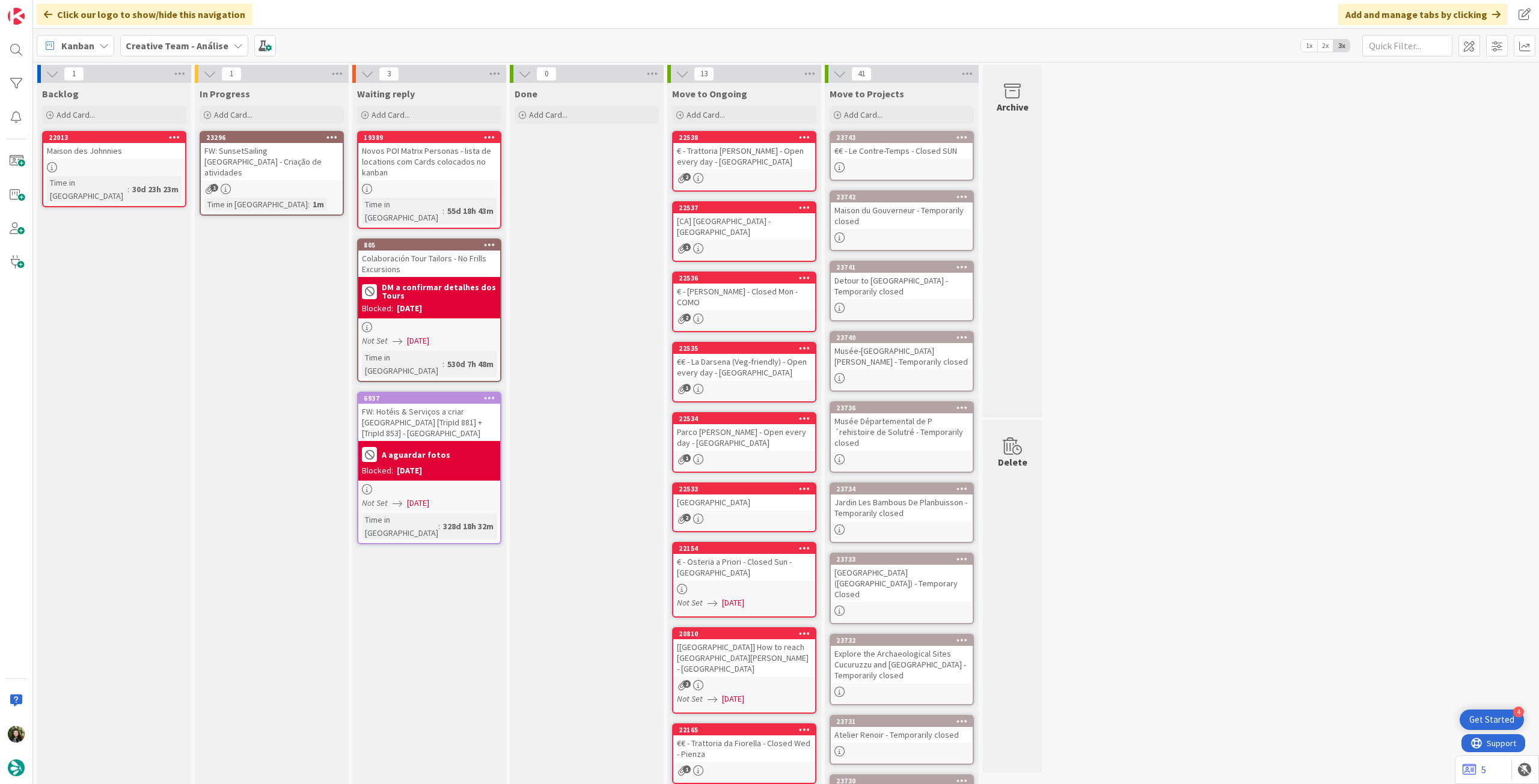
click at [332, 133] on icon at bounding box center [332, 137] width 11 height 9
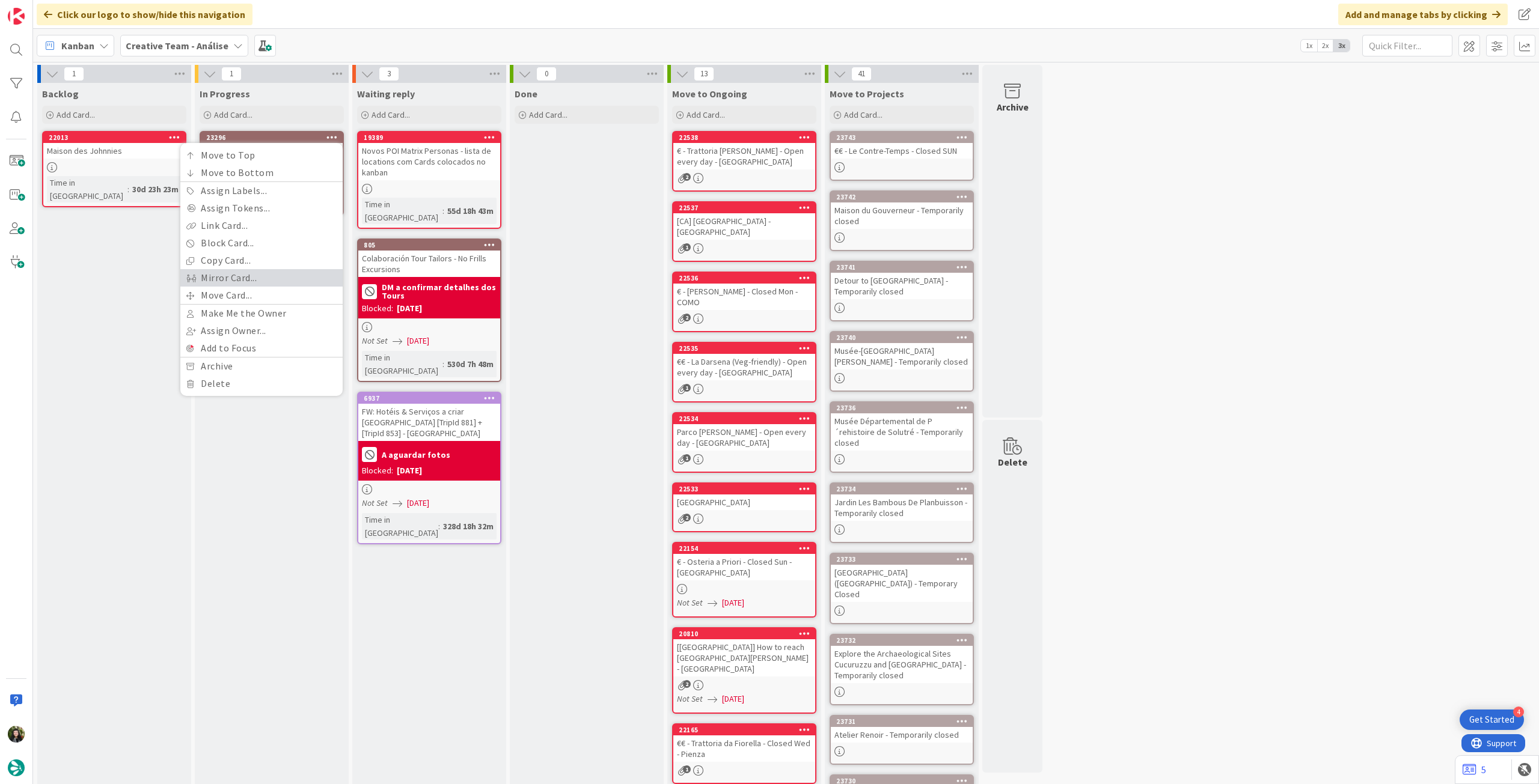
click at [250, 269] on link "Mirror Card..." at bounding box center [261, 278] width 163 height 18
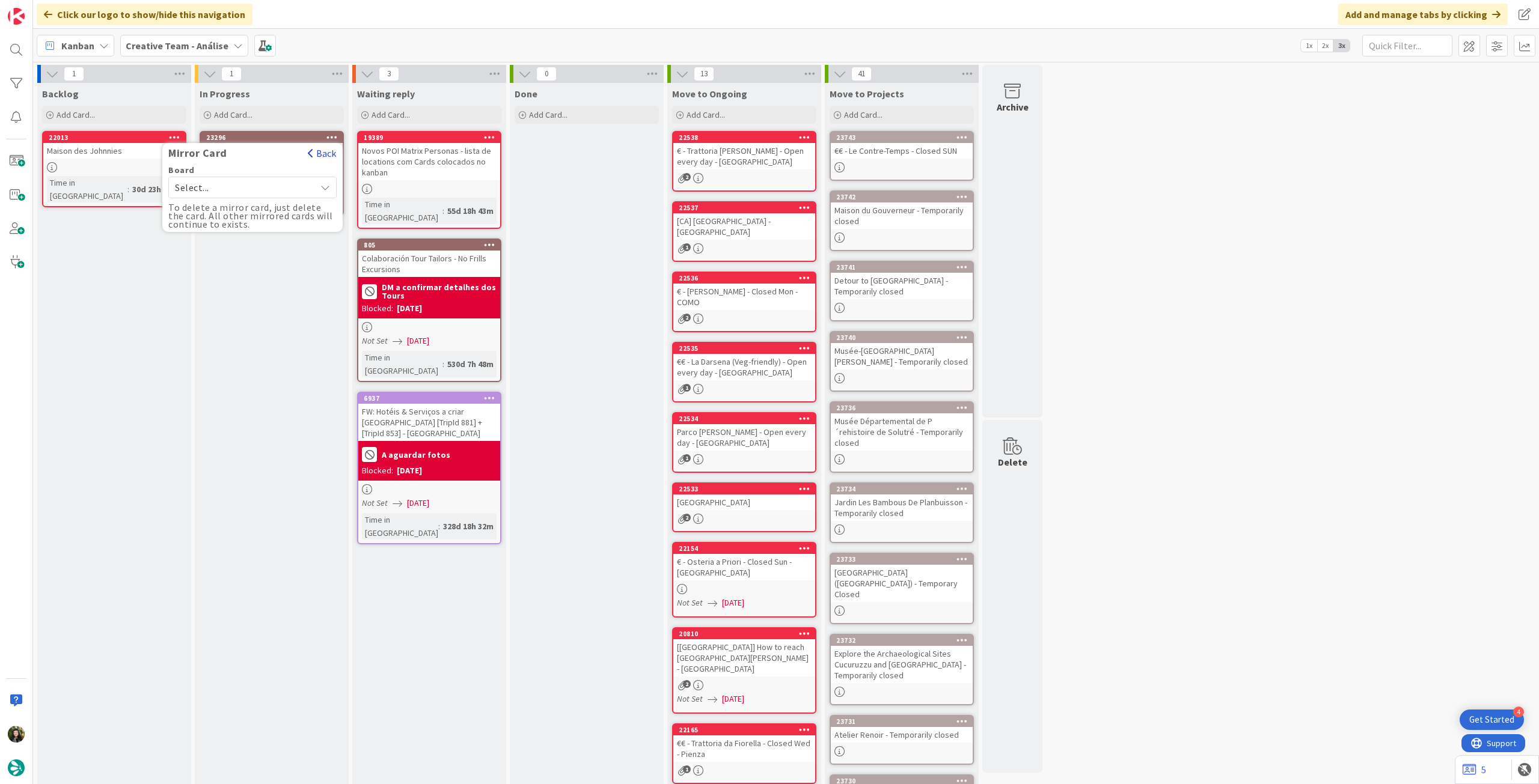
click at [318, 148] on button "Back" at bounding box center [321, 153] width 29 height 13
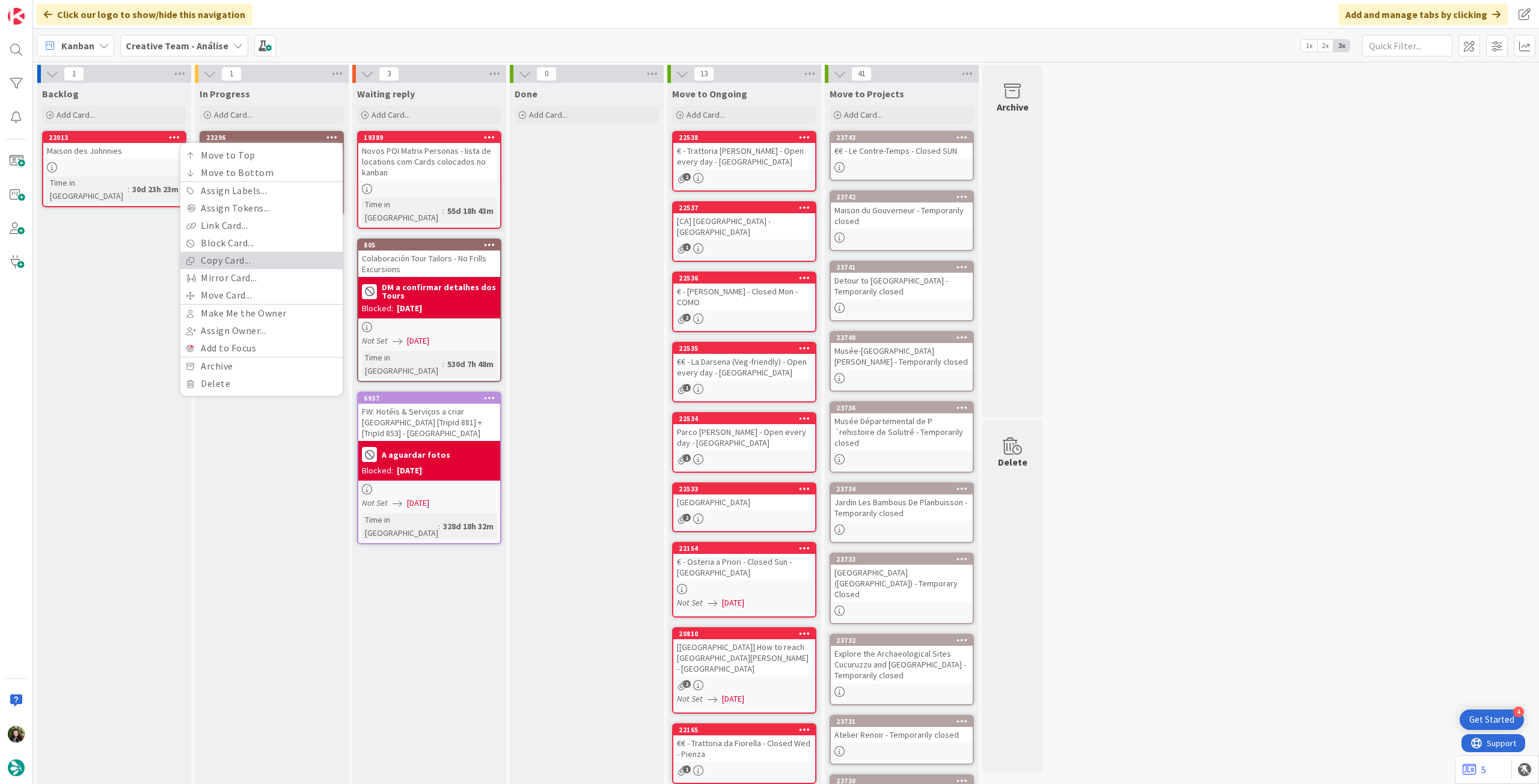
click at [236, 262] on link "Copy Card..." at bounding box center [261, 260] width 163 height 18
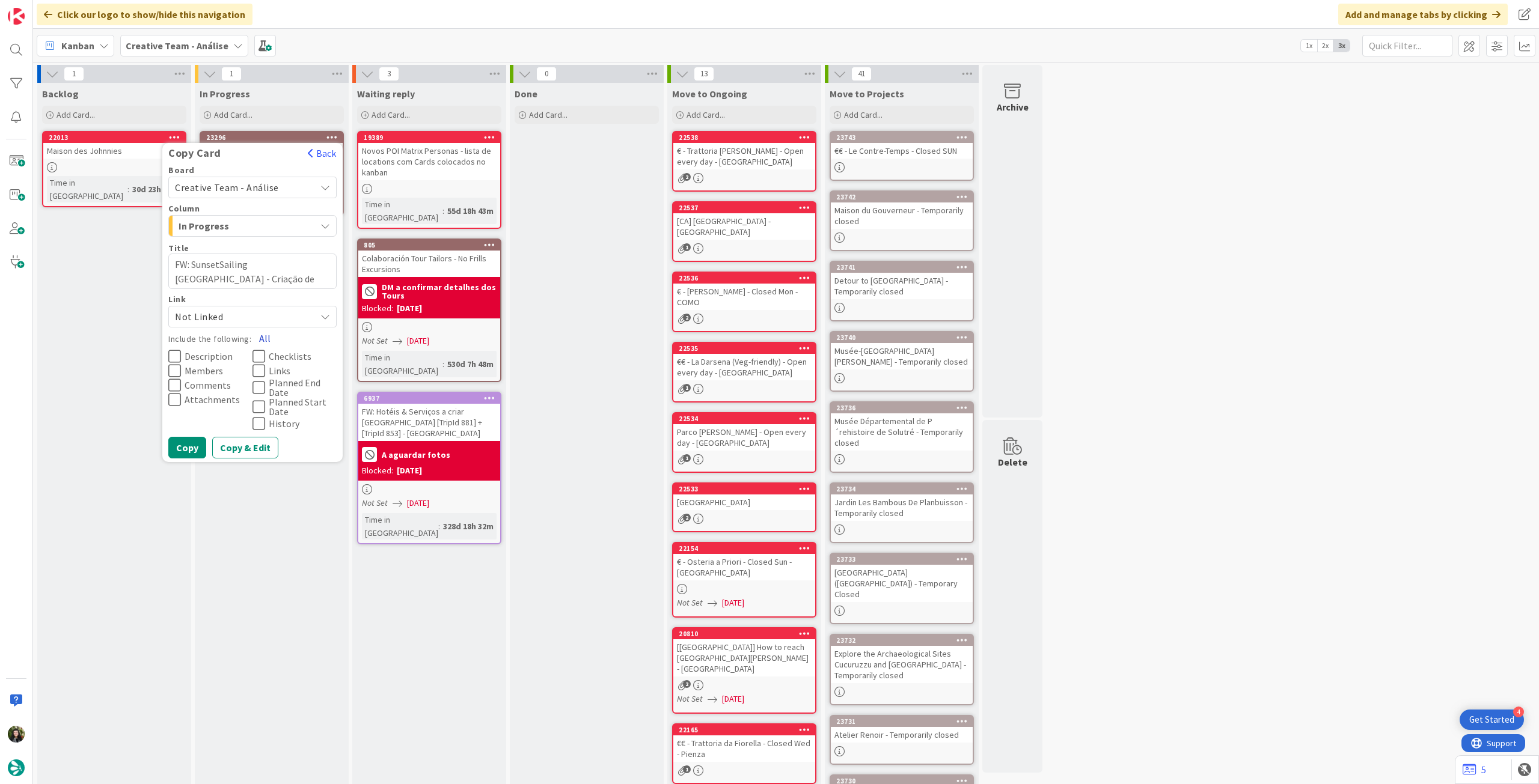
click at [265, 338] on button "All" at bounding box center [265, 338] width 27 height 22
click at [187, 444] on button "Copy" at bounding box center [186, 447] width 38 height 22
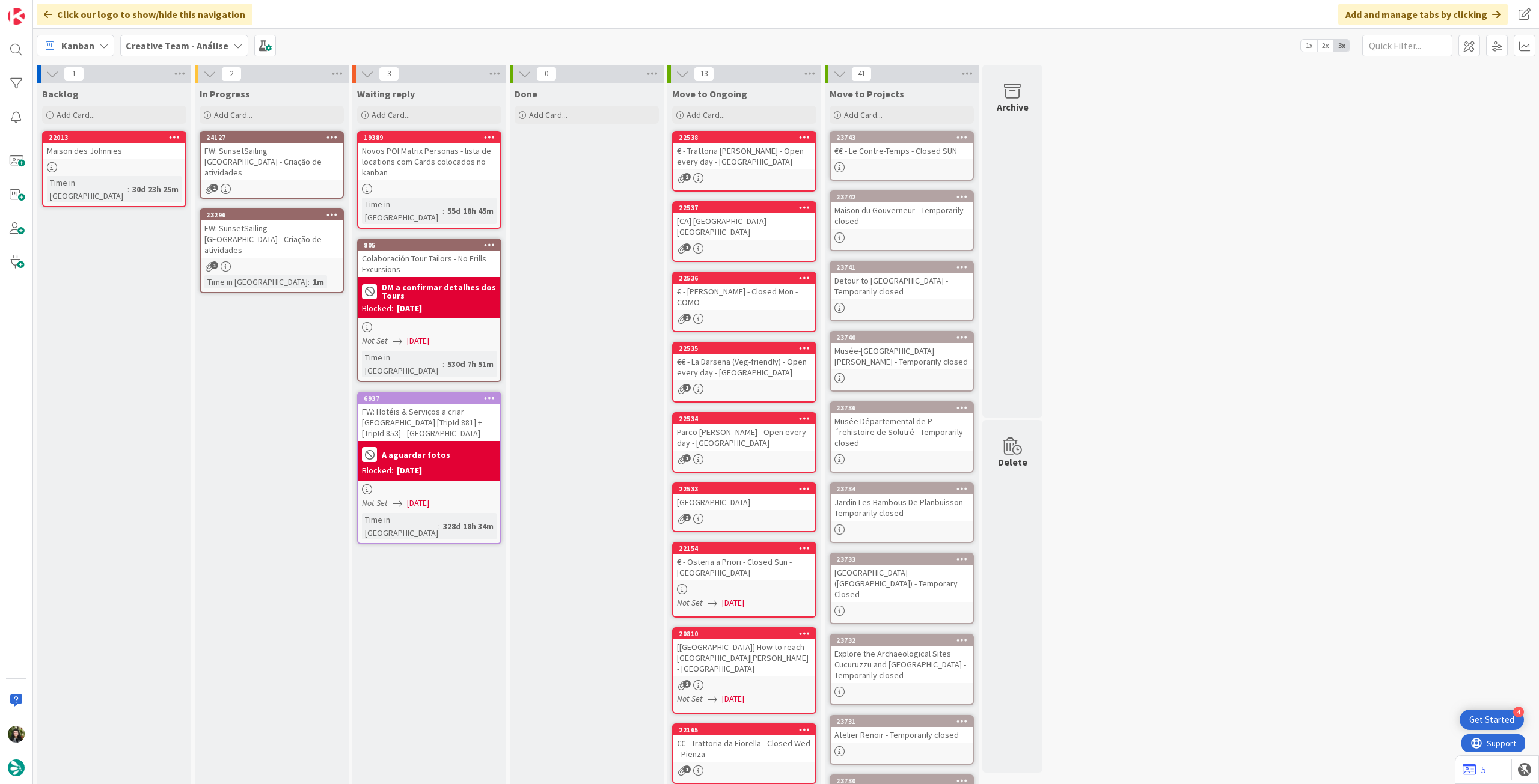
click at [296, 275] on div "Time in Column : 1m" at bounding box center [271, 281] width 135 height 13
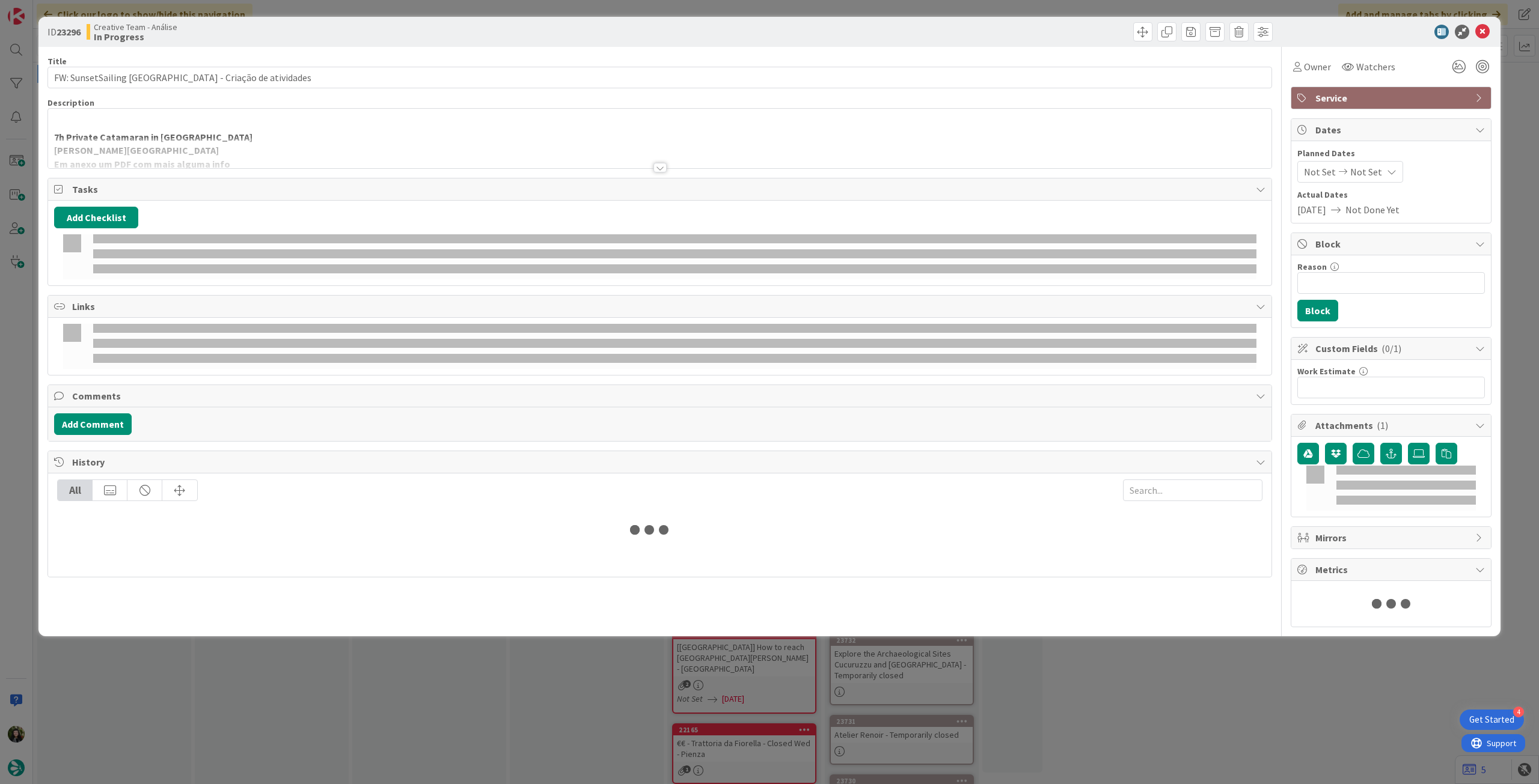
click at [225, 163] on div at bounding box center [660, 153] width 1223 height 31
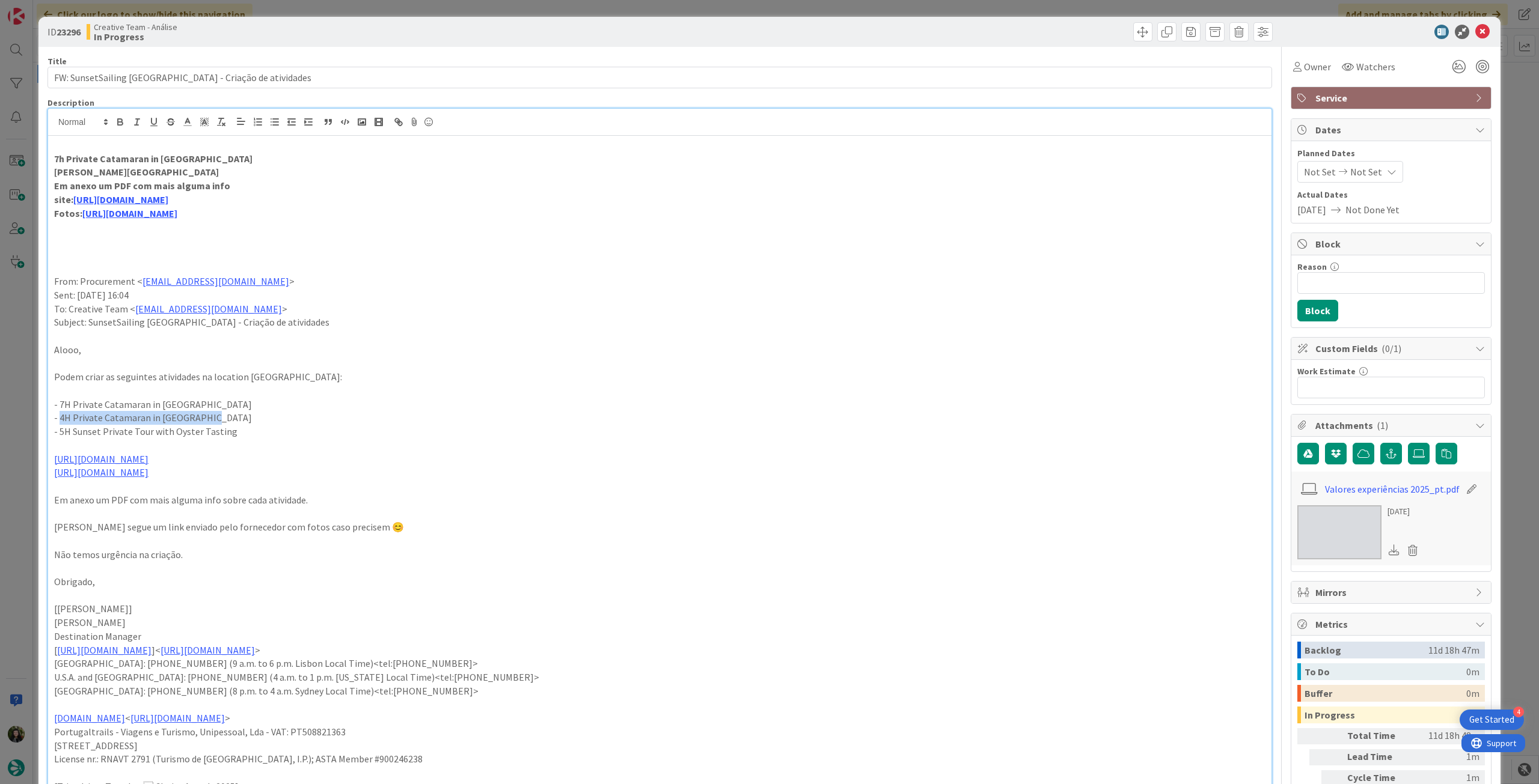
drag, startPoint x: 215, startPoint y: 417, endPoint x: 59, endPoint y: 417, distance: 156.0
click at [59, 417] on p "- 4H Private Catamaran in Ria Formosa" at bounding box center [660, 417] width 1211 height 14
copy p "4H Private Catamaran in Ria Formosa"
drag, startPoint x: 217, startPoint y: 158, endPoint x: 43, endPoint y: 160, distance: 174.0
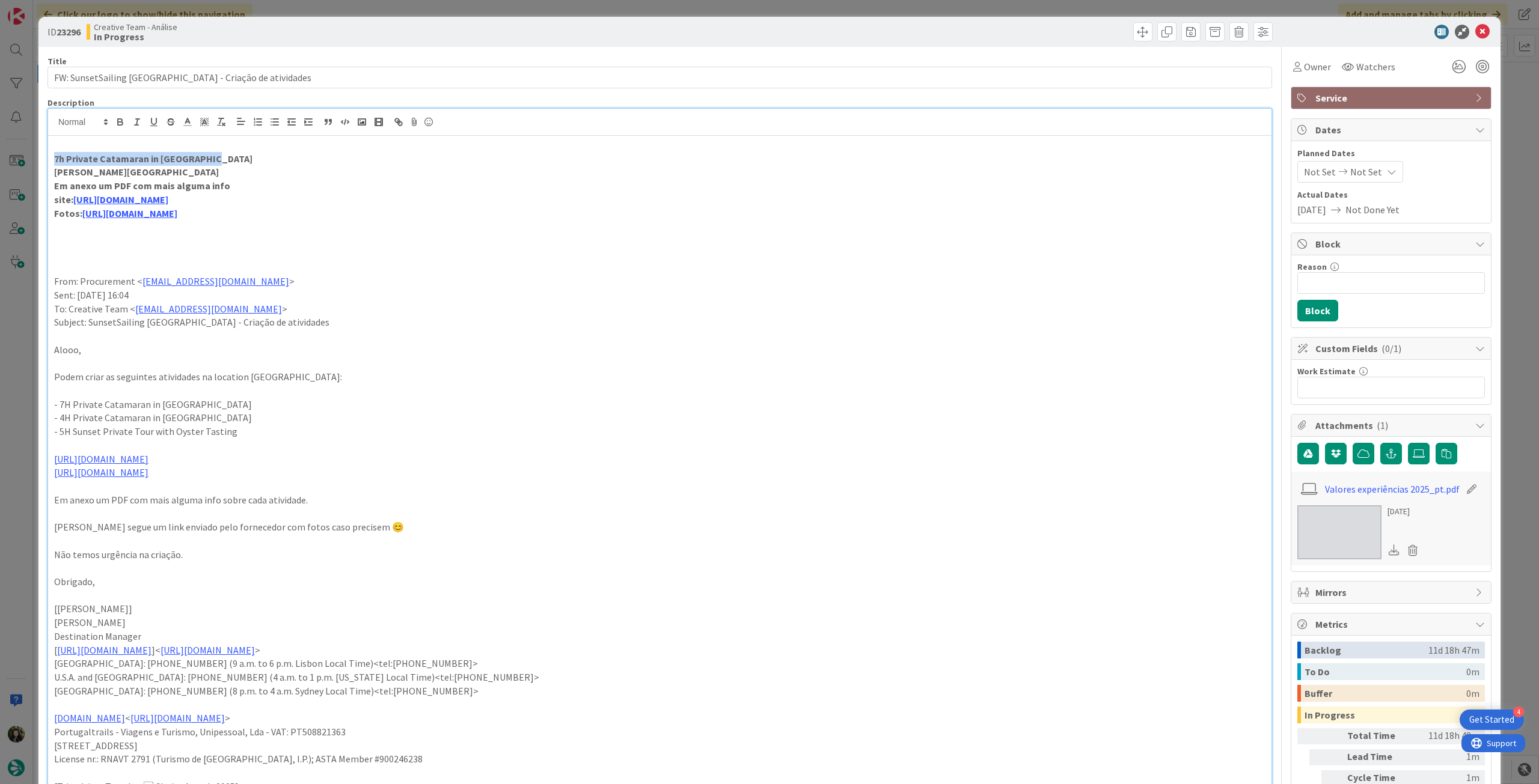
paste div
click at [66, 159] on p "4H Private Catamaran in Ria Formosa" at bounding box center [660, 159] width 1211 height 14
type textarea "x"
drag, startPoint x: 193, startPoint y: 163, endPoint x: 31, endPoint y: 164, distance: 162.0
click at [31, 164] on div "ID 23296 Creative Team - Análise In Progress Title 49 / 128 FW: SunsetSailing A…" at bounding box center [770, 392] width 1539 height 784
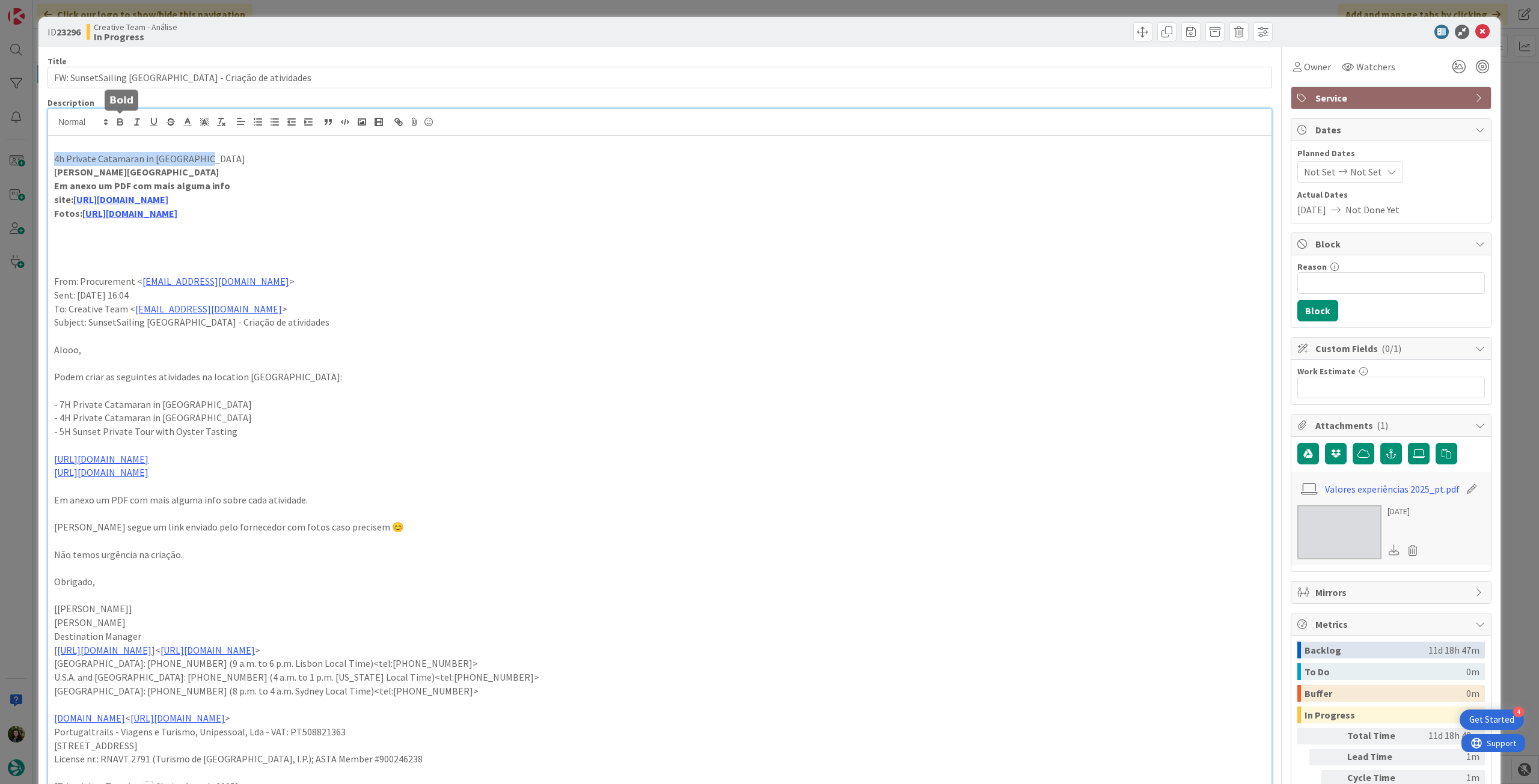
click at [115, 127] on button "button" at bounding box center [120, 122] width 17 height 14
click at [318, 166] on p "em Faro" at bounding box center [660, 172] width 1211 height 14
click at [1476, 25] on div "ID 23296 Creative Team - Análise In Progress" at bounding box center [770, 32] width 1462 height 30
click at [1475, 27] on icon at bounding box center [1482, 32] width 14 height 14
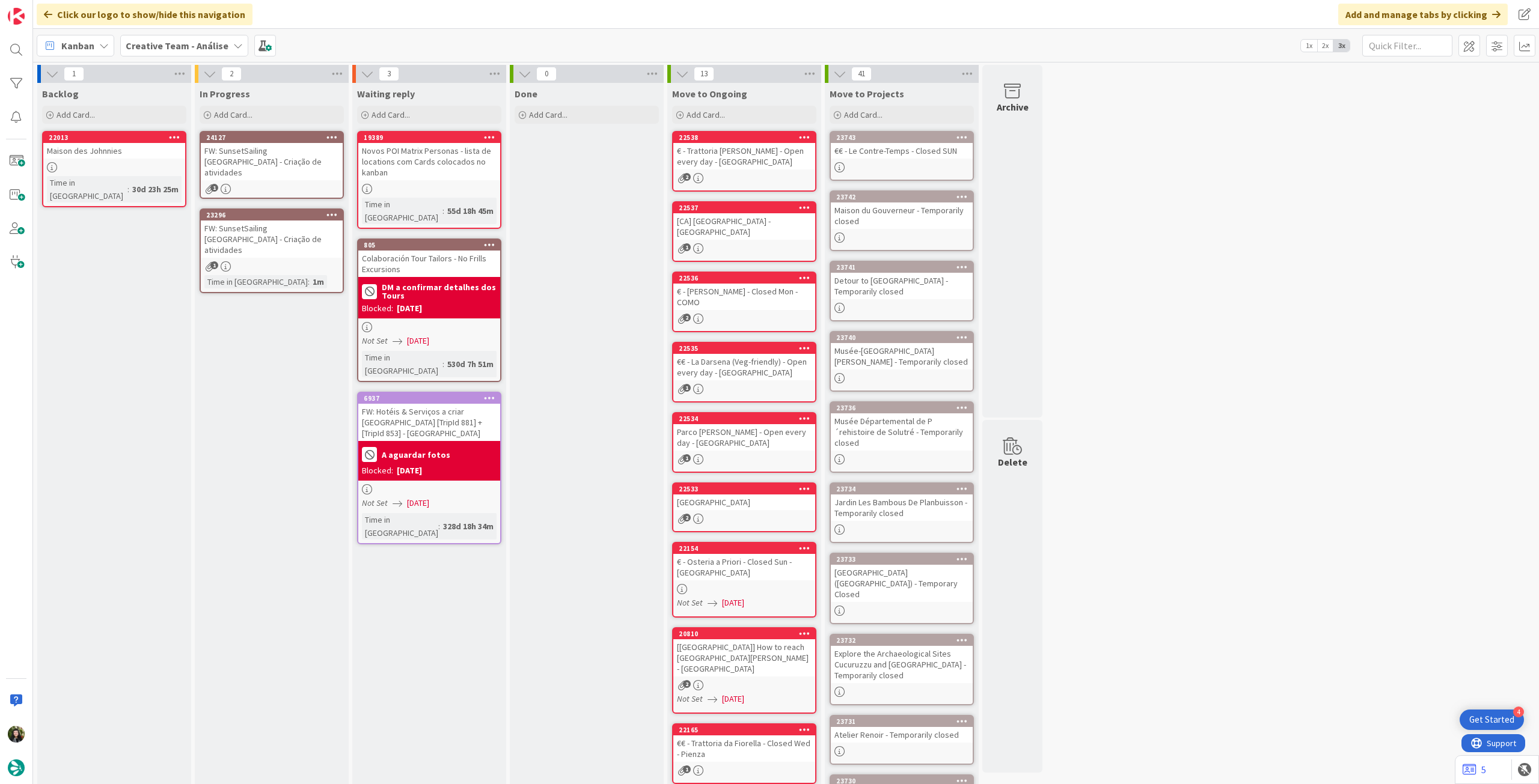
click at [332, 210] on icon at bounding box center [332, 214] width 11 height 9
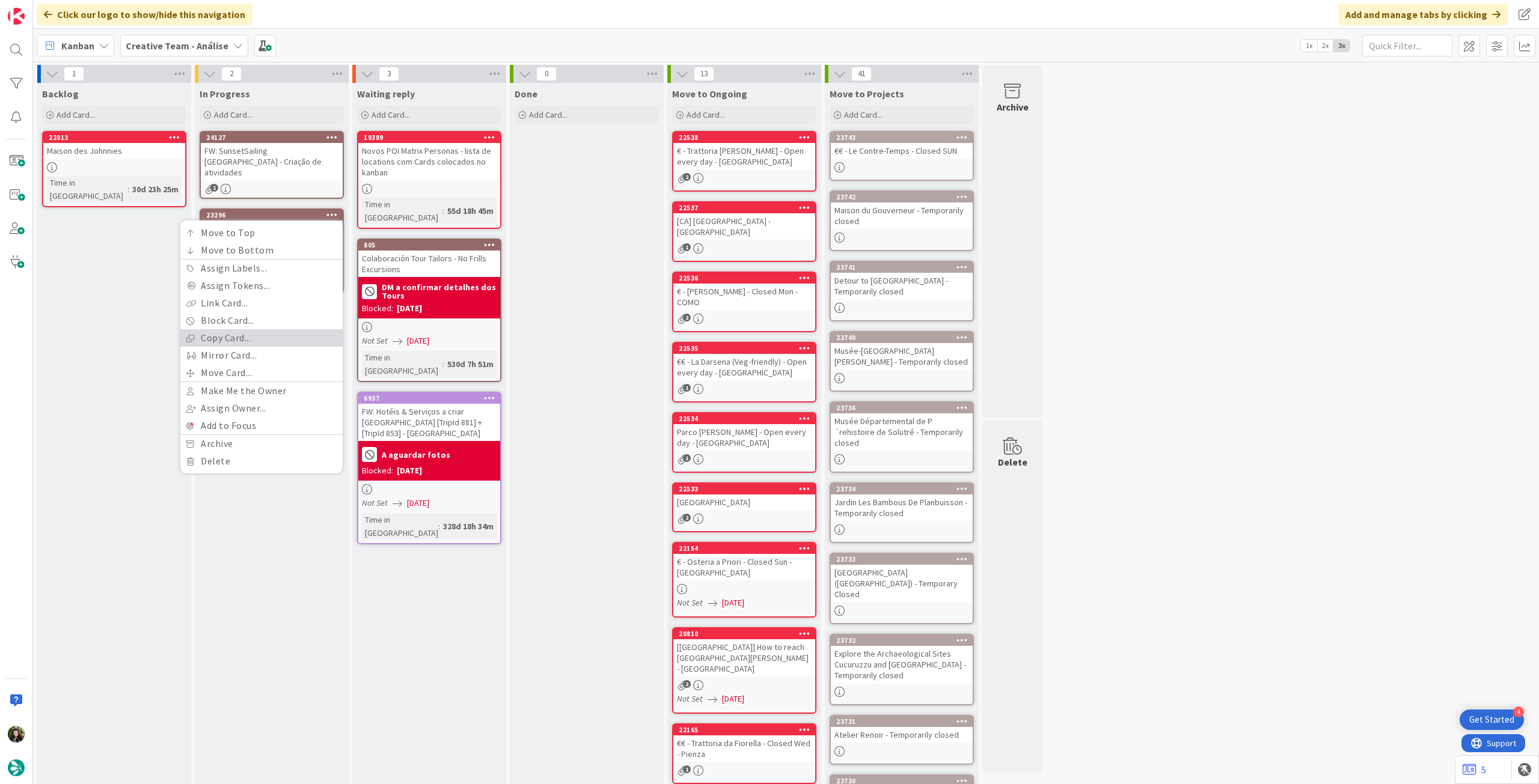
click at [273, 330] on link "Copy Card..." at bounding box center [261, 338] width 163 height 18
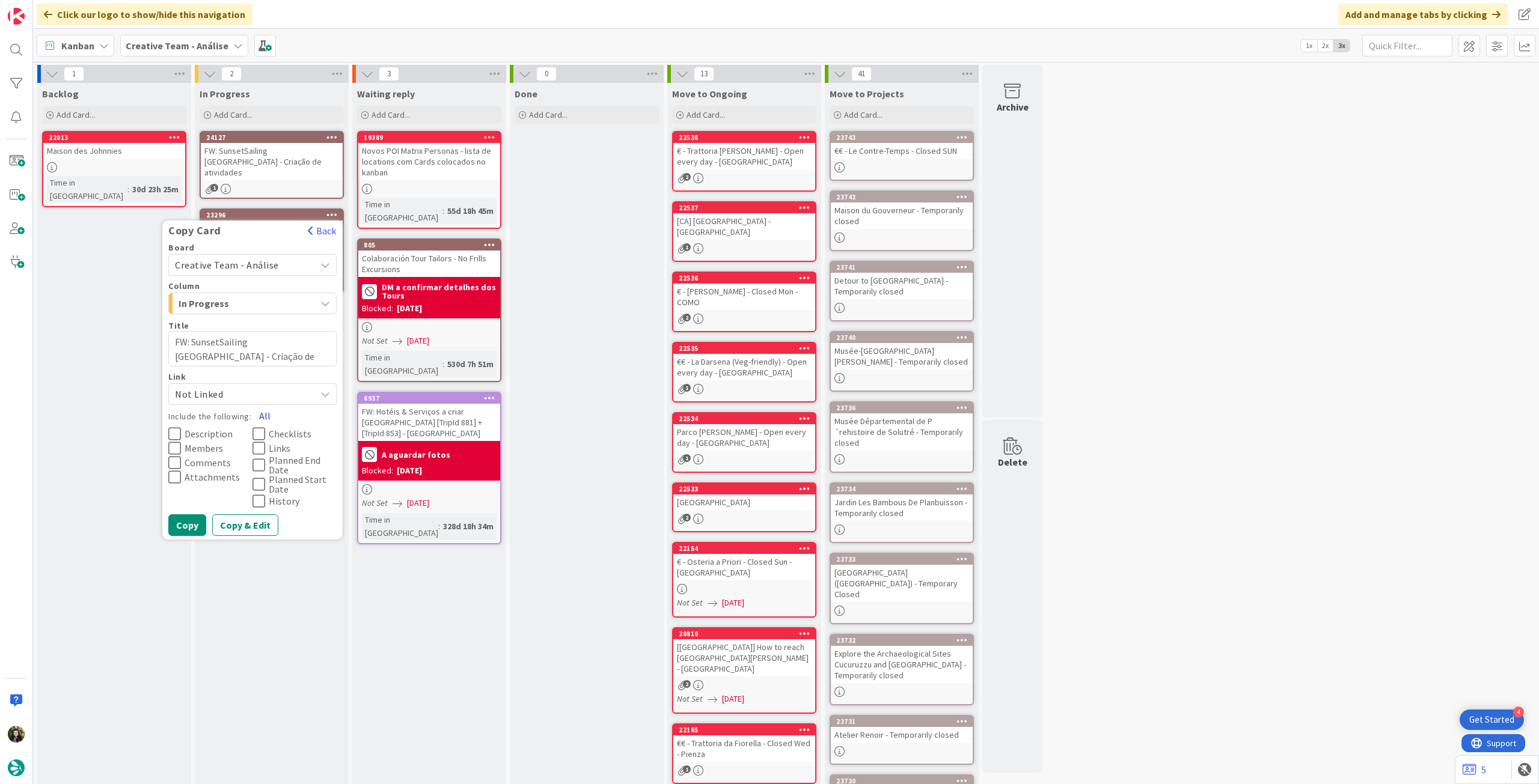
click at [264, 405] on button "All" at bounding box center [265, 416] width 27 height 22
click at [182, 516] on button "Copy" at bounding box center [186, 525] width 38 height 22
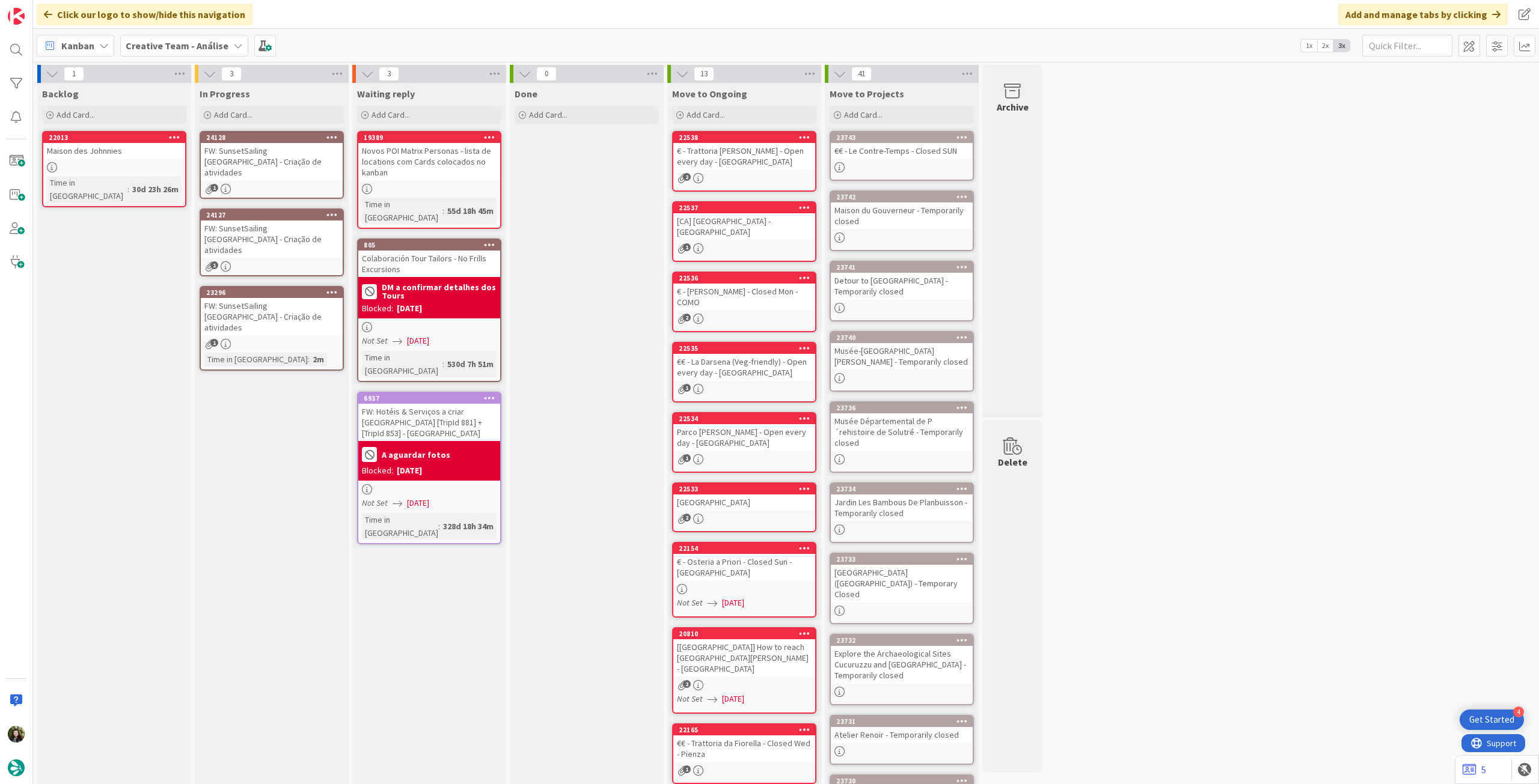
click at [291, 298] on div "FW: SunsetSailing [GEOGRAPHIC_DATA] - Criação de atividades" at bounding box center [271, 316] width 142 height 37
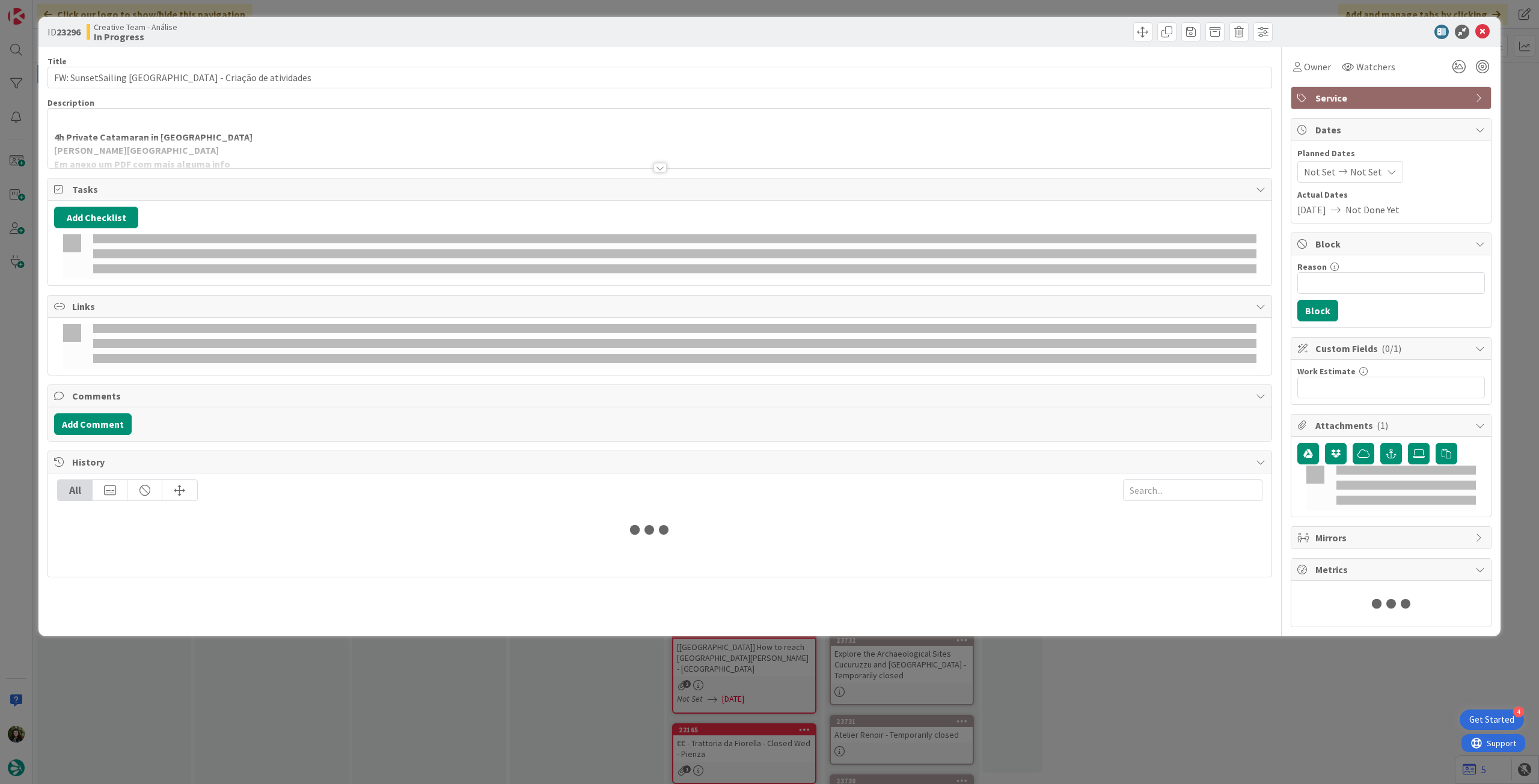
click at [257, 152] on div at bounding box center [660, 153] width 1223 height 31
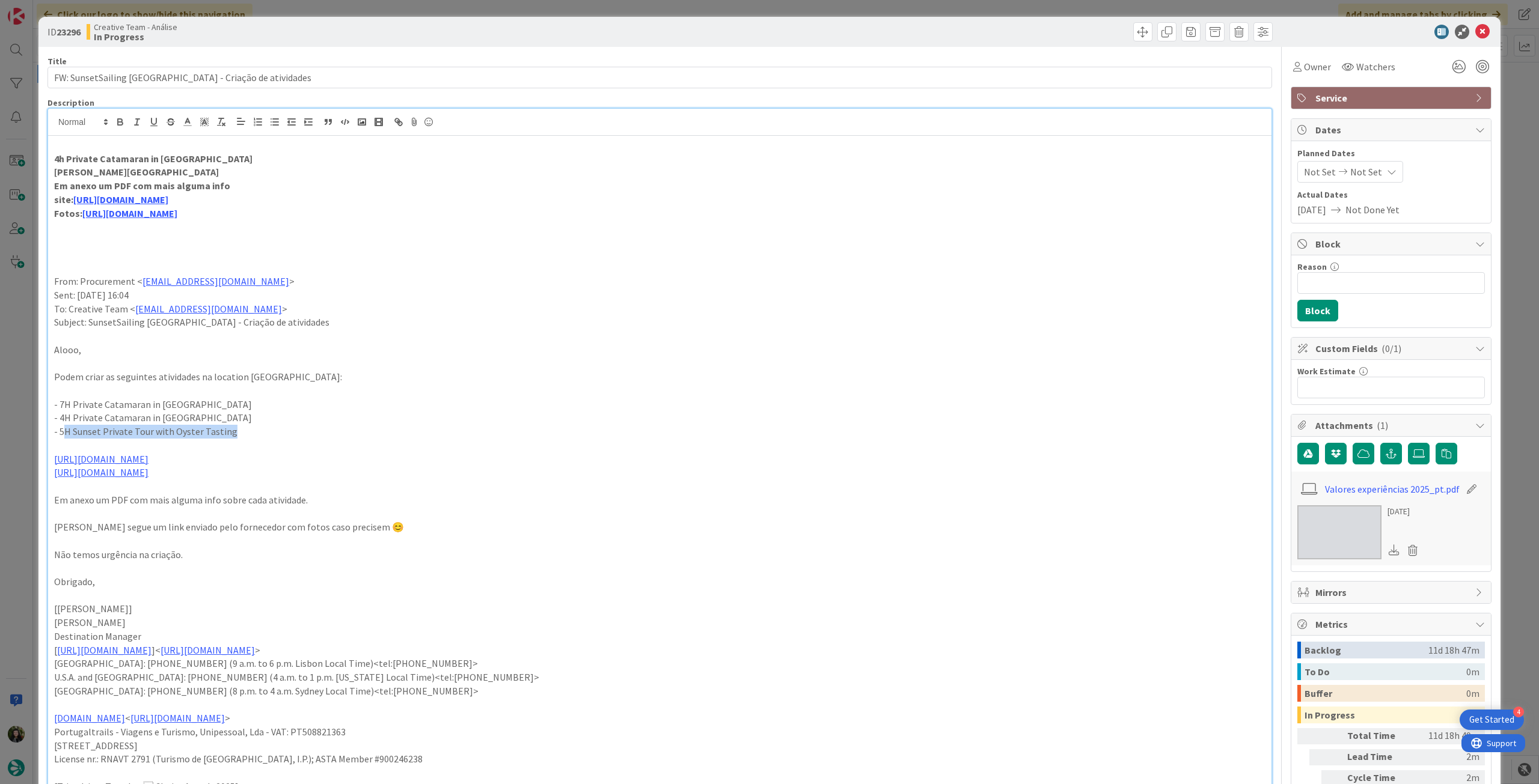
drag, startPoint x: 179, startPoint y: 433, endPoint x: 62, endPoint y: 433, distance: 117.0
click at [62, 433] on p "- 5H Sunset Private Tour with Oyster Tasting" at bounding box center [660, 432] width 1211 height 14
copy p "H Sunset Private Tour with Oyster Tasting"
drag, startPoint x: 149, startPoint y: 156, endPoint x: 32, endPoint y: 156, distance: 117.0
click at [32, 156] on div "ID 23296 Creative Team - Análise In Progress Title 49 / 128 FW: SunsetSailing A…" at bounding box center [770, 392] width 1539 height 784
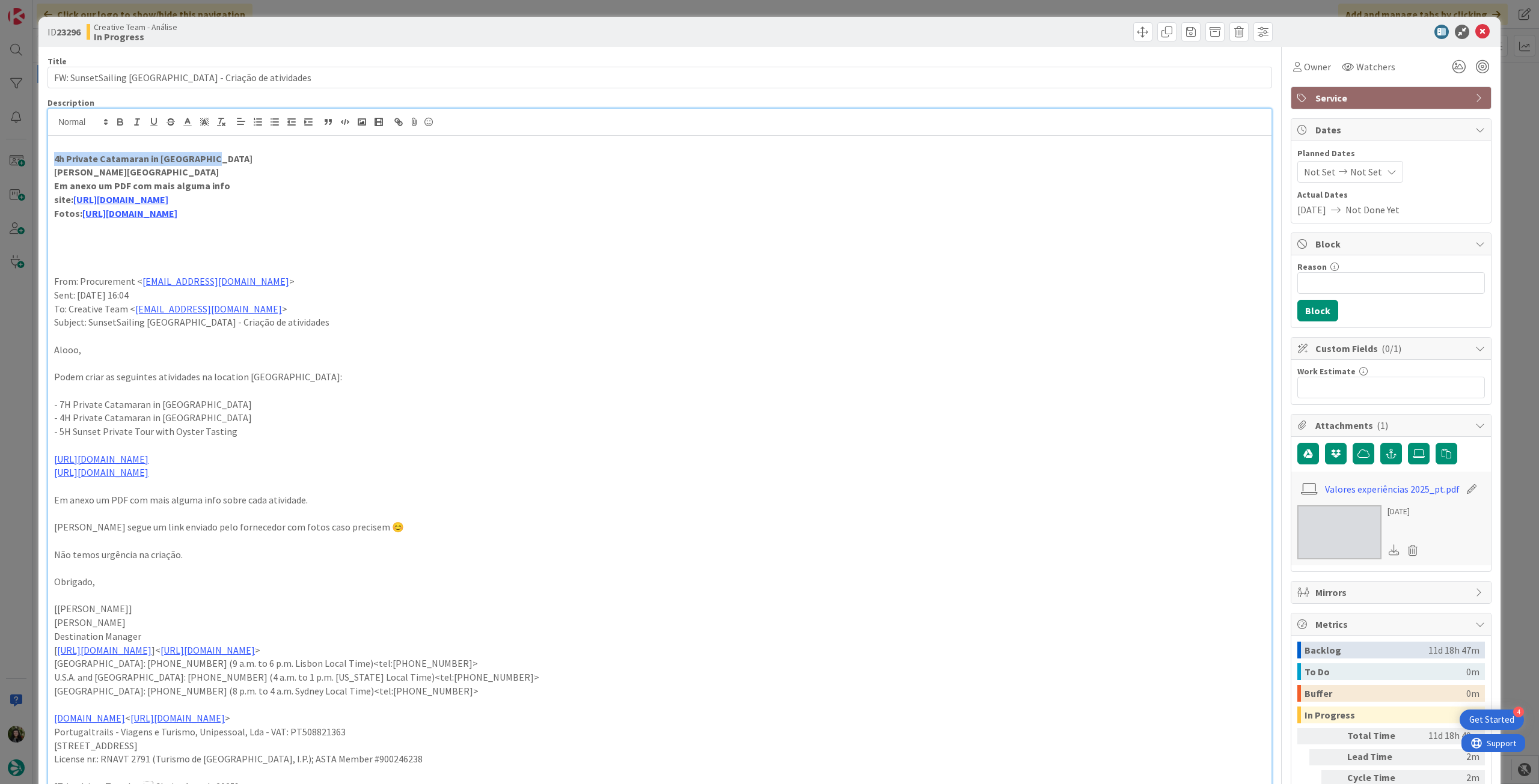
paste div
click at [58, 155] on p "H Sunset Private Tour with Oyster Tasting" at bounding box center [660, 159] width 1211 height 14
type textarea "x"
drag, startPoint x: 230, startPoint y: 156, endPoint x: 7, endPoint y: 156, distance: 223.0
click at [7, 156] on div "ID 23296 Creative Team - Análise In Progress Title 49 / 128 FW: SunsetSailing A…" at bounding box center [770, 392] width 1539 height 784
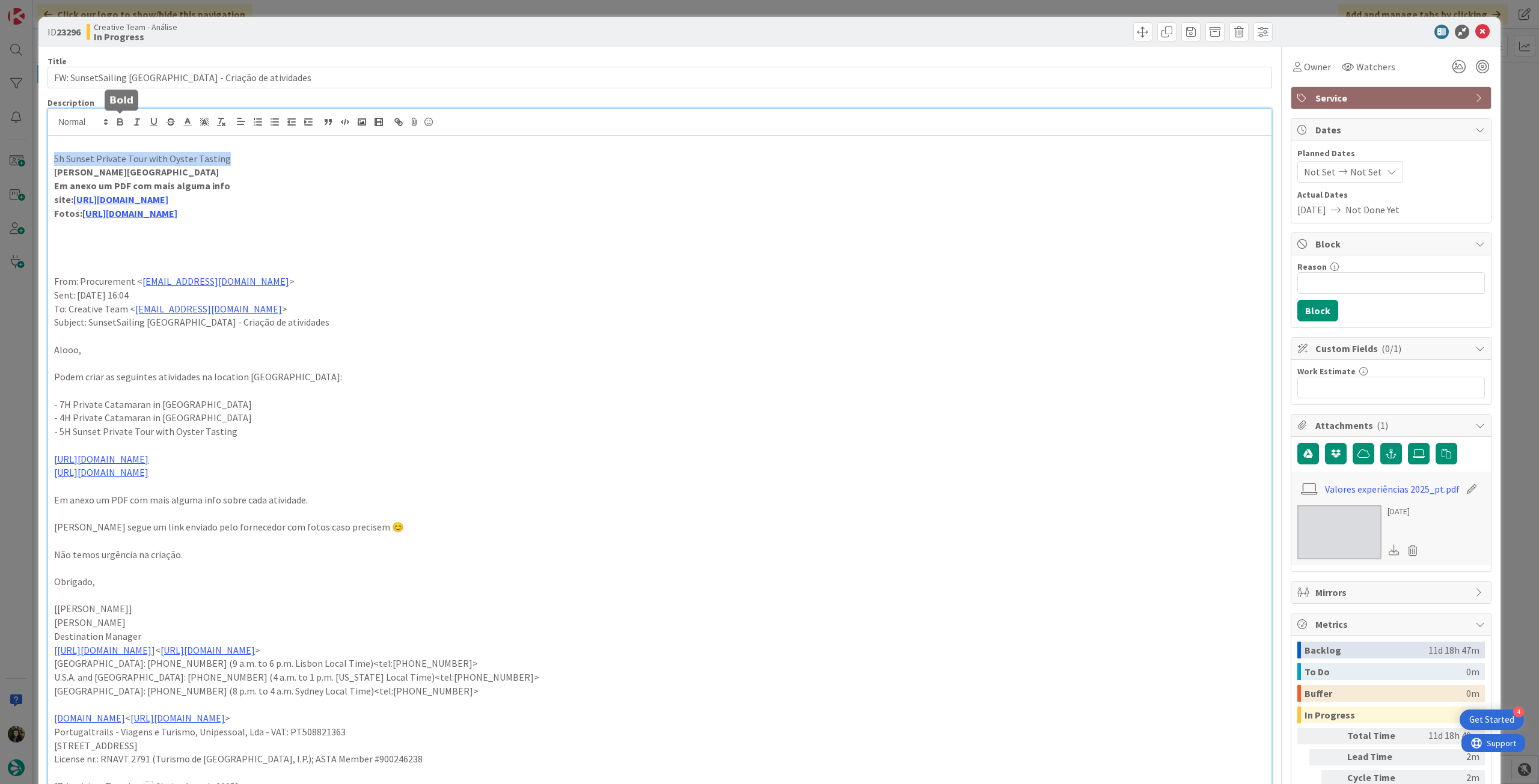
click at [119, 117] on icon "button" at bounding box center [120, 122] width 11 height 11
click at [288, 164] on p "5h Sunset Private Tour with Oyster Tasting" at bounding box center [660, 159] width 1211 height 14
click at [1476, 28] on icon at bounding box center [1482, 32] width 14 height 14
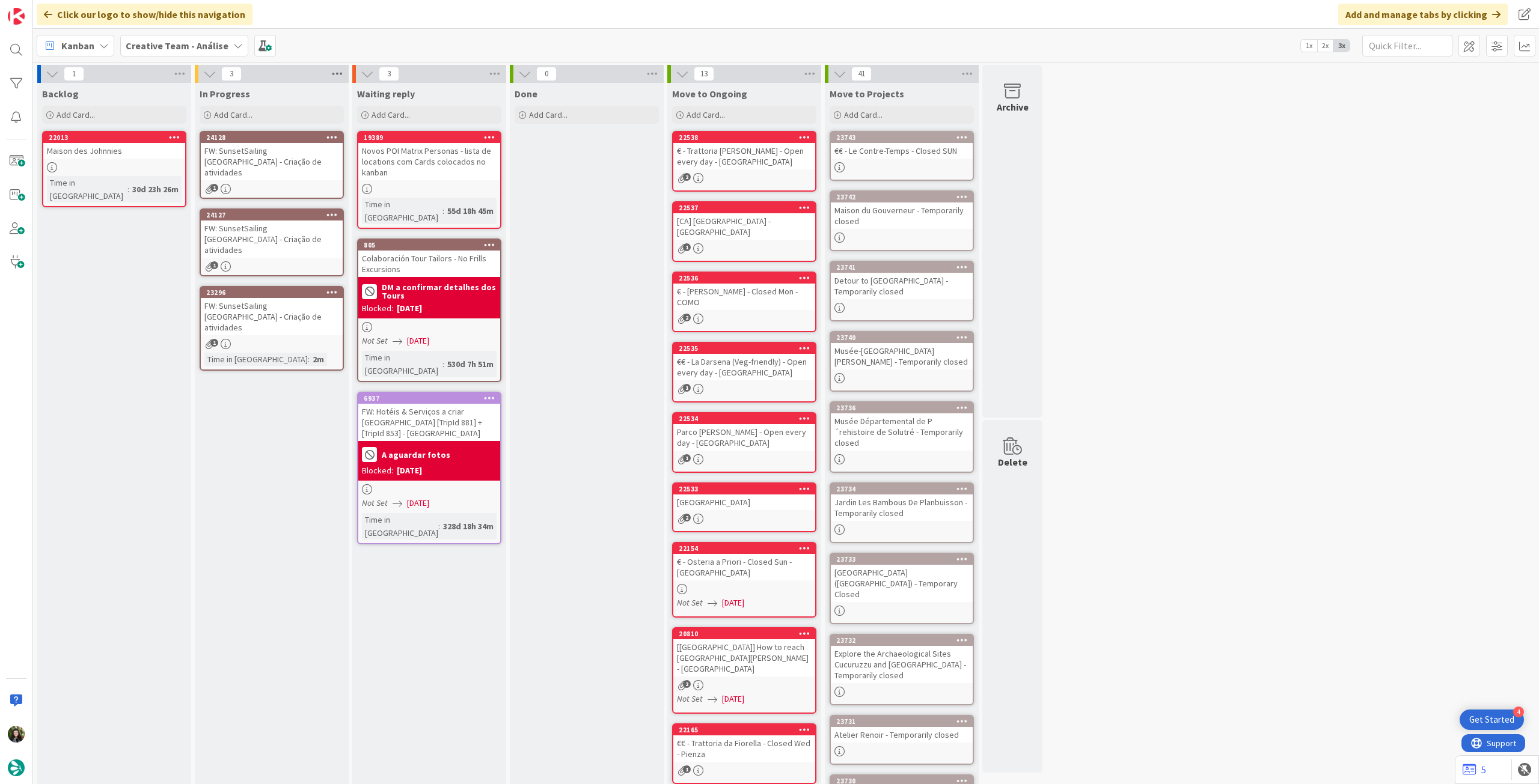
click at [335, 74] on icon at bounding box center [338, 74] width 16 height 18
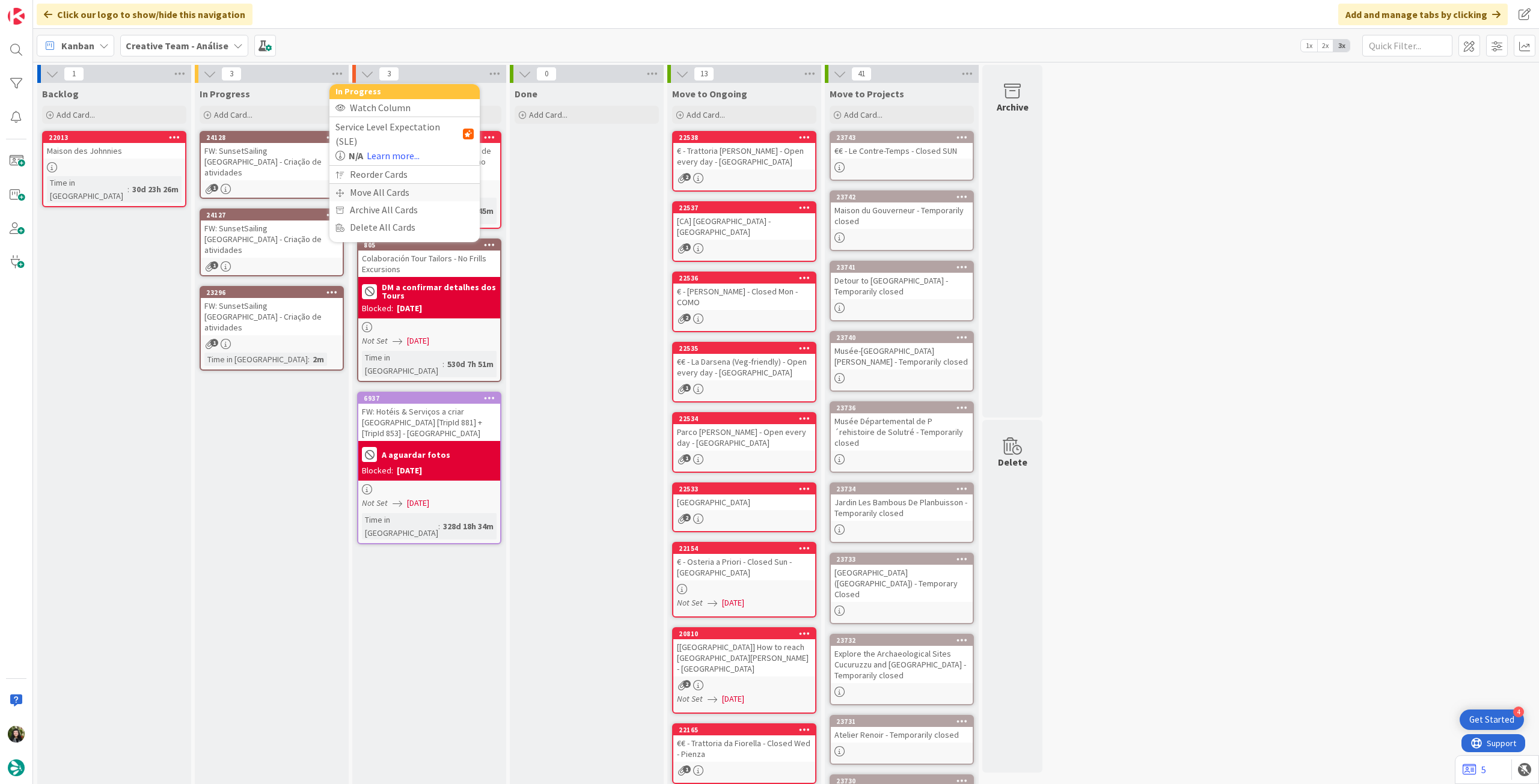
click at [363, 184] on div "Move All Cards" at bounding box center [405, 192] width 150 height 18
click at [399, 130] on span "Creative Team - Análise" at bounding box center [390, 131] width 97 height 12
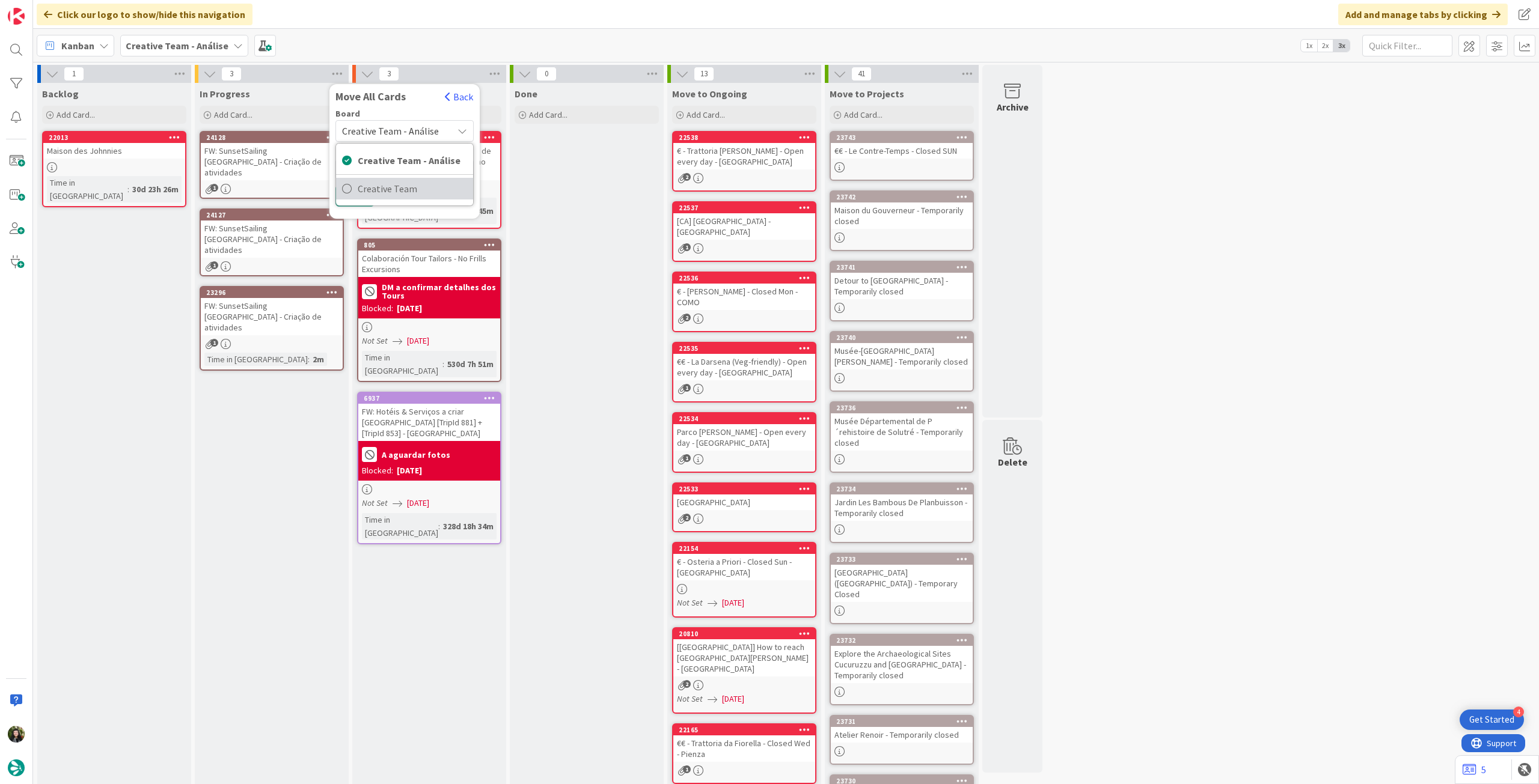
drag, startPoint x: 400, startPoint y: 189, endPoint x: 402, endPoint y: 180, distance: 9.2
click at [400, 189] on span "Creative Team" at bounding box center [412, 188] width 109 height 18
click at [404, 168] on span "Select a Column..." at bounding box center [382, 170] width 79 height 16
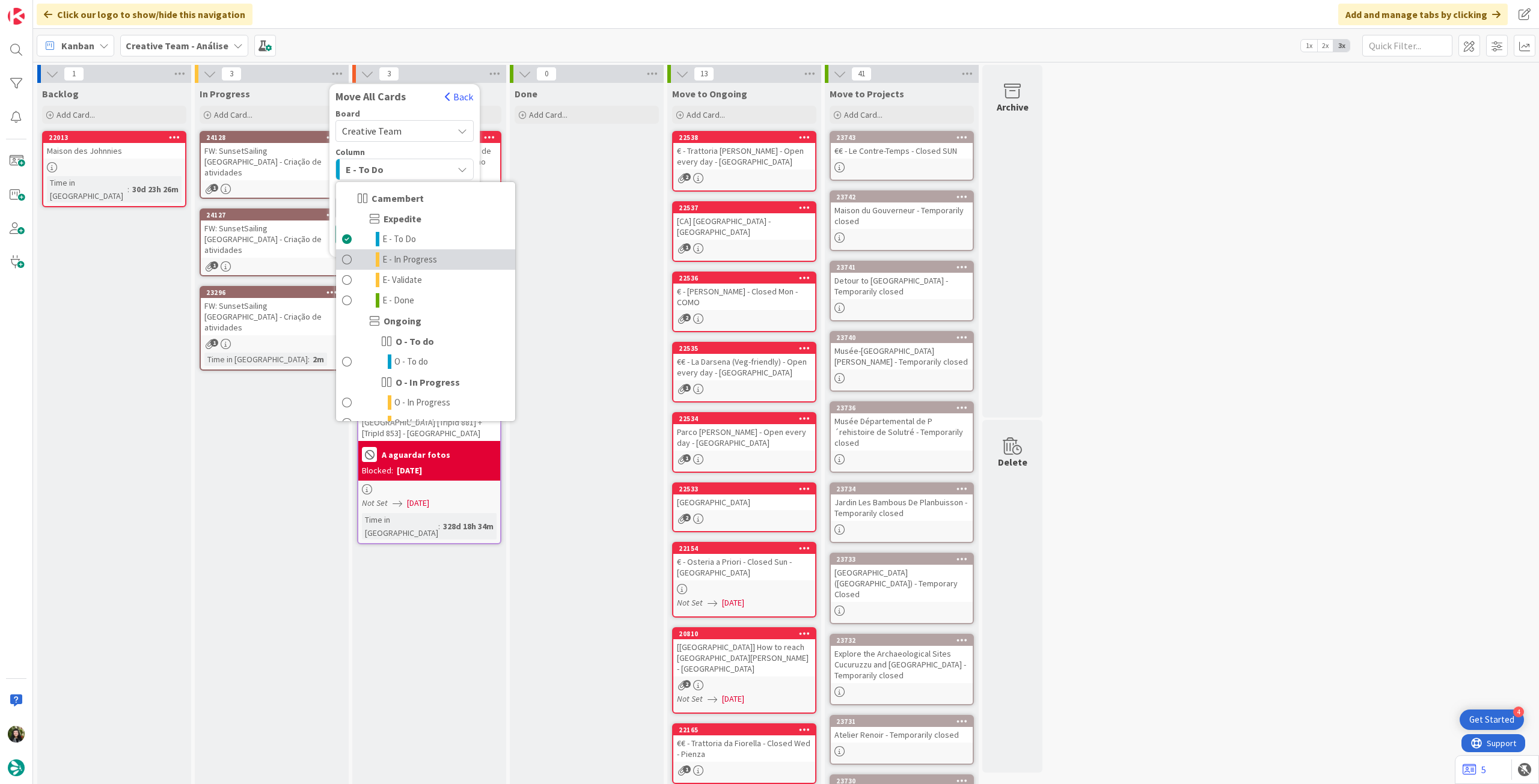
type textarea "x"
click at [430, 366] on link "O - To do" at bounding box center [426, 361] width 179 height 20
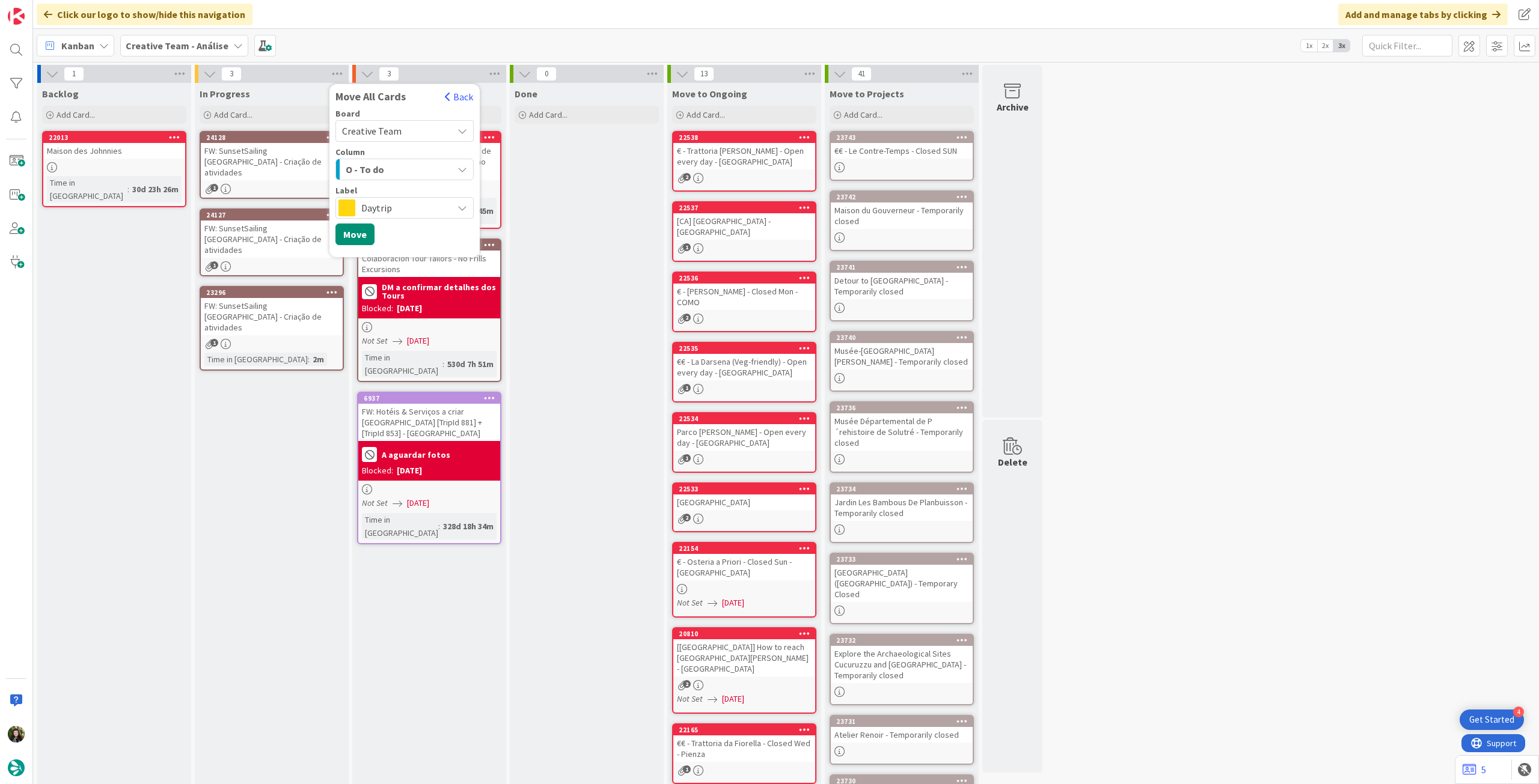
click at [398, 198] on div "Daytrip" at bounding box center [404, 207] width 138 height 22
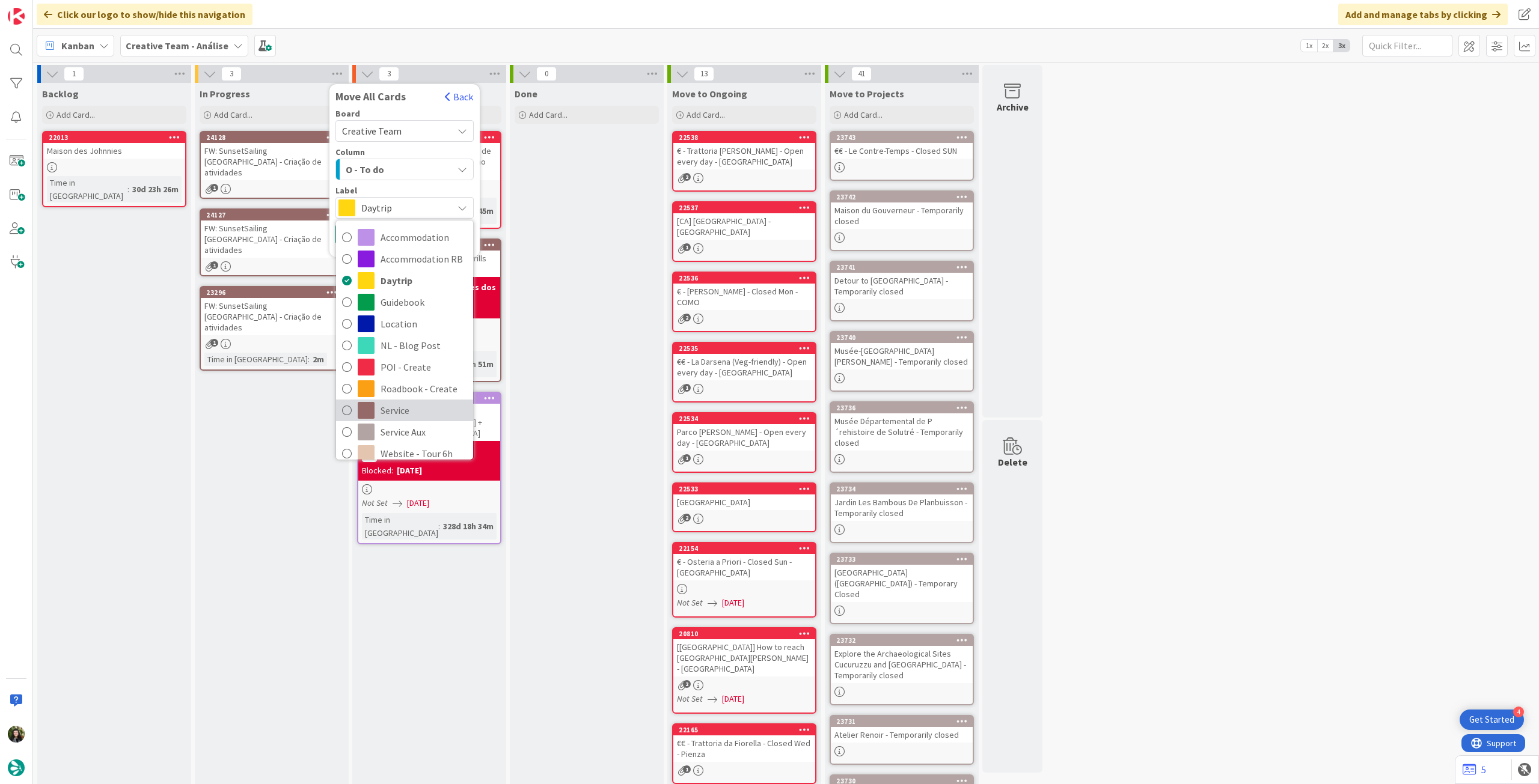
click at [407, 405] on span "Service" at bounding box center [424, 410] width 86 height 18
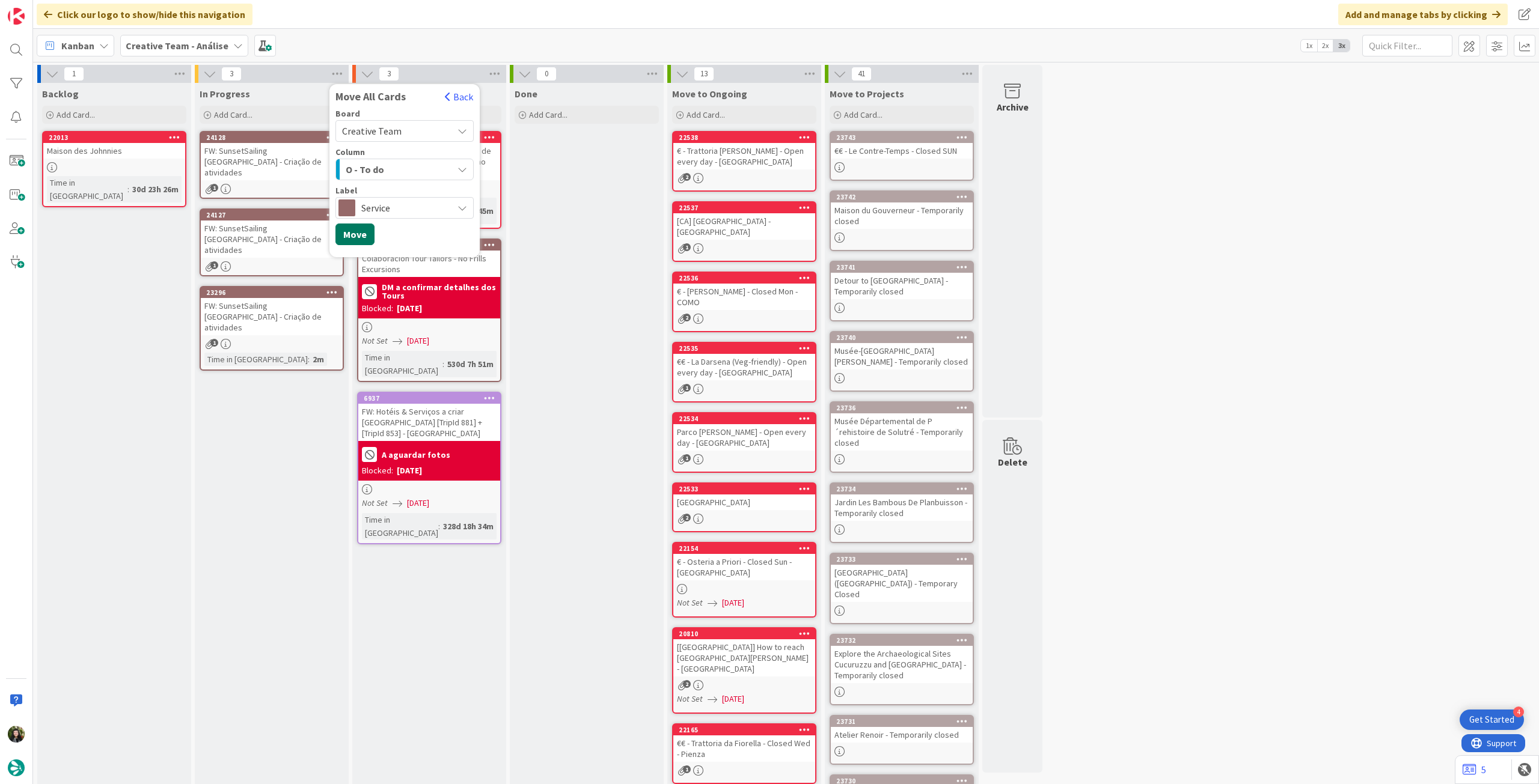
click at [359, 236] on button "Move" at bounding box center [354, 234] width 39 height 22
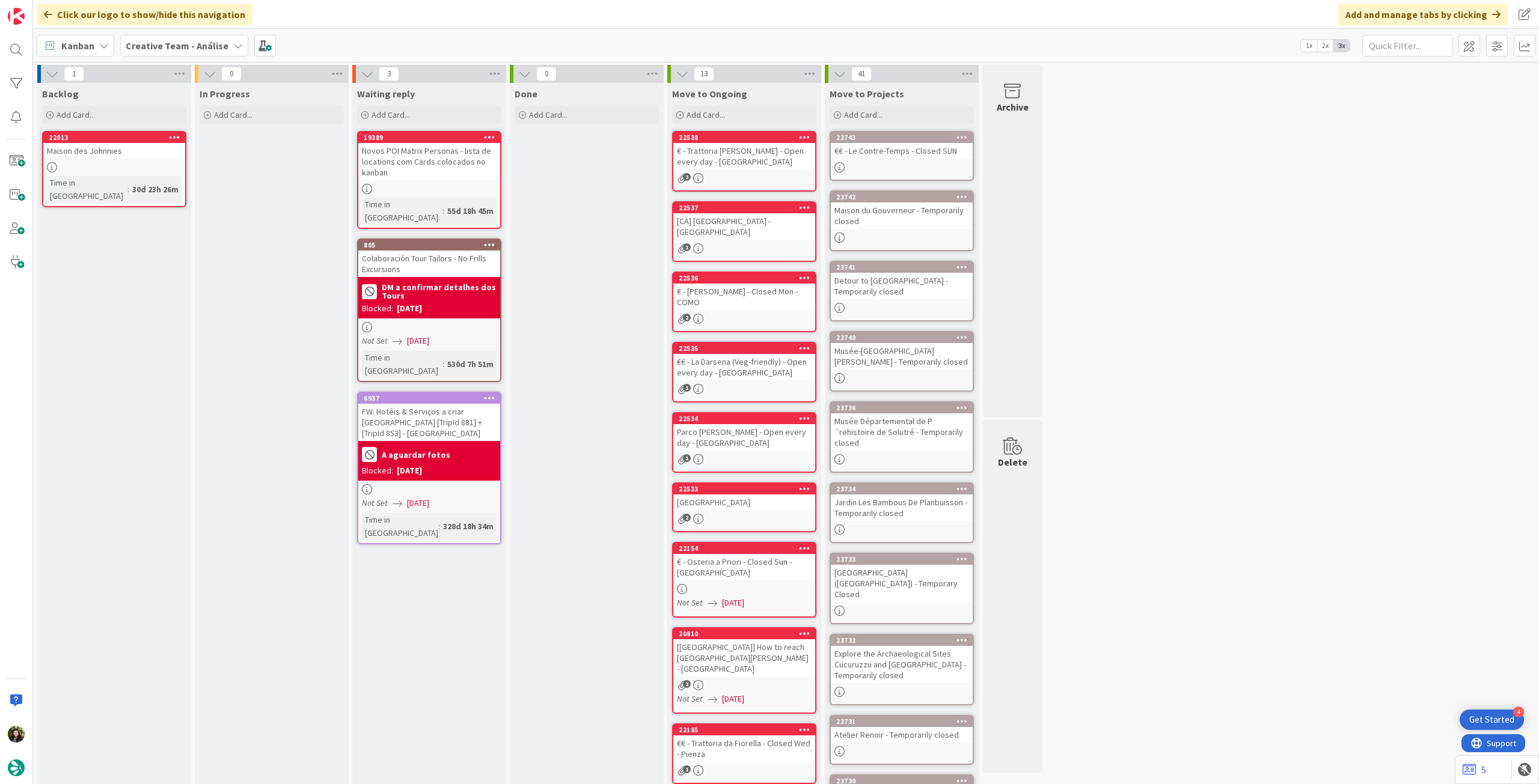
click at [197, 48] on b "Creative Team - Análise" at bounding box center [177, 46] width 103 height 12
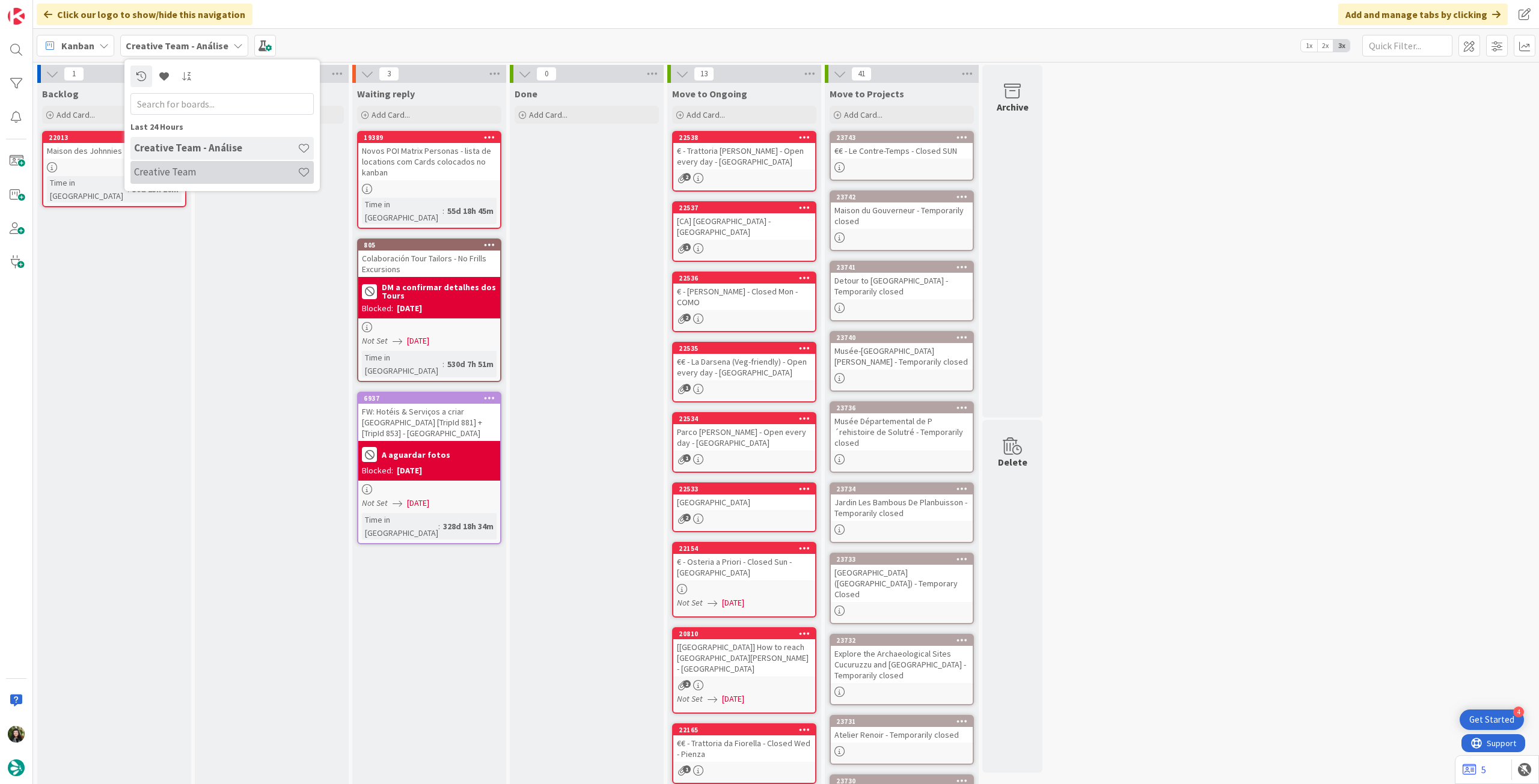
click at [200, 176] on h4 "Creative Team" at bounding box center [215, 172] width 164 height 12
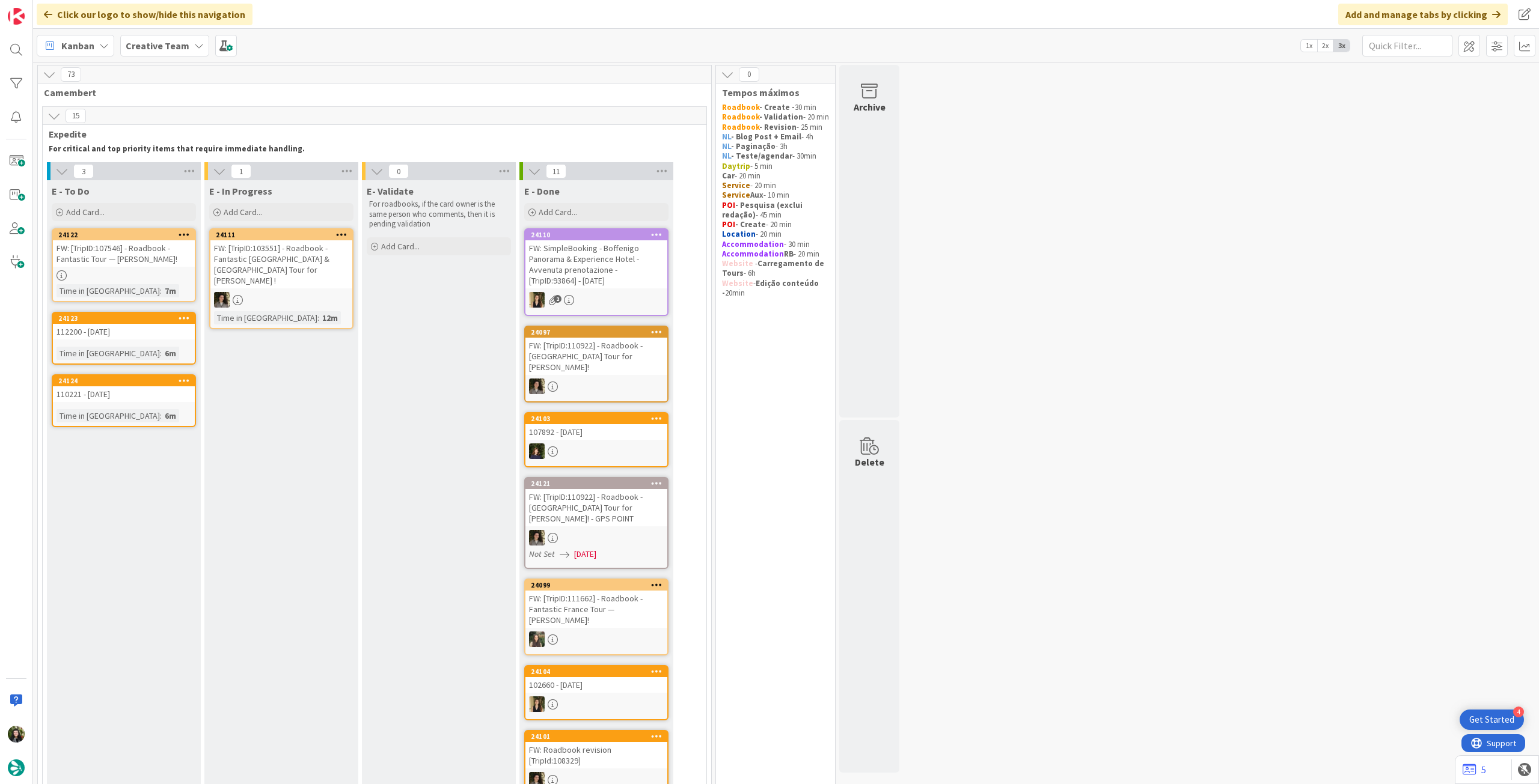
drag, startPoint x: 153, startPoint y: 45, endPoint x: 153, endPoint y: 57, distance: 12.0
click at [153, 45] on b "Creative Team" at bounding box center [157, 46] width 63 height 12
click at [164, 176] on h4 "Creative Team - Análise" at bounding box center [215, 172] width 164 height 12
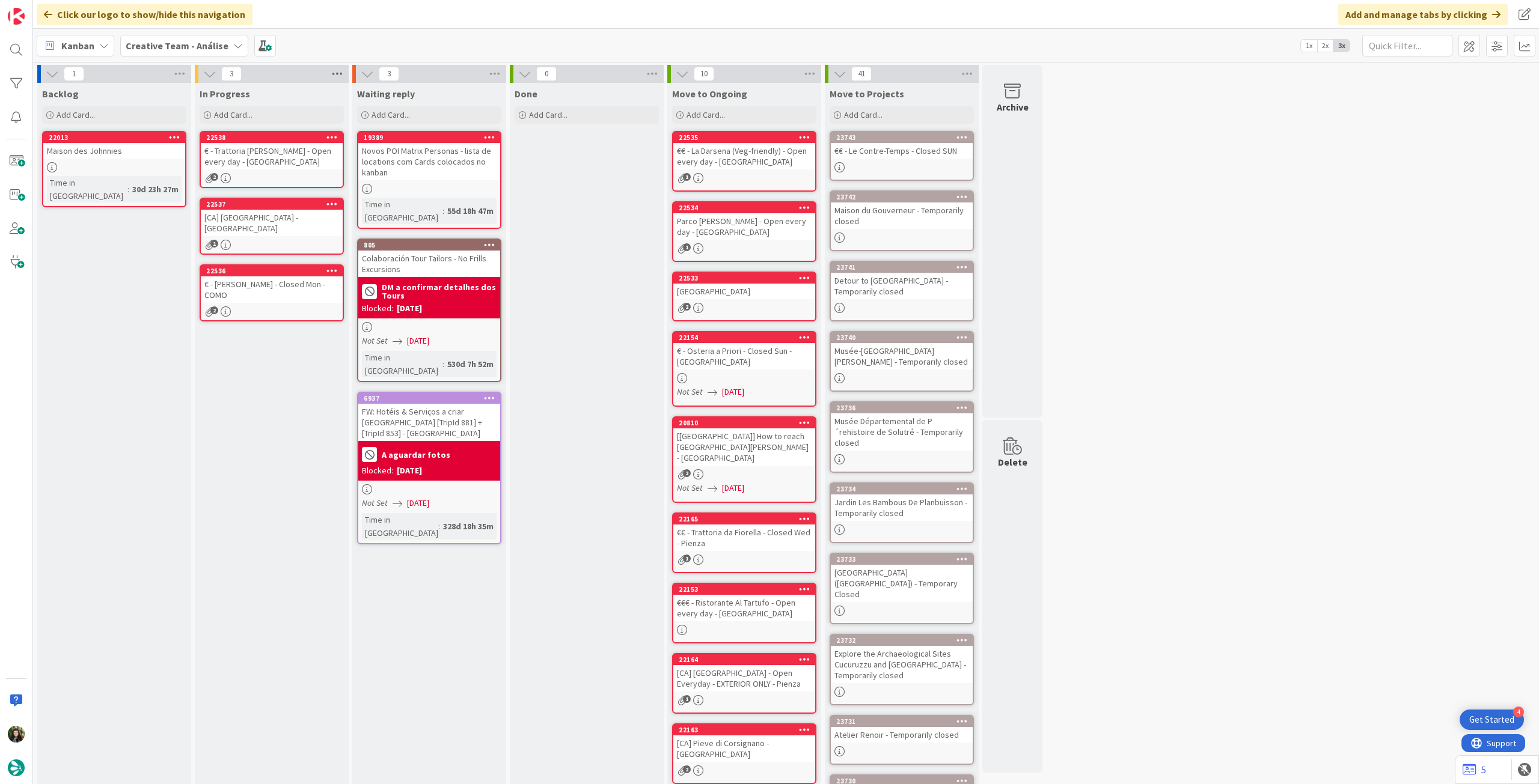
click at [333, 75] on icon at bounding box center [338, 74] width 16 height 18
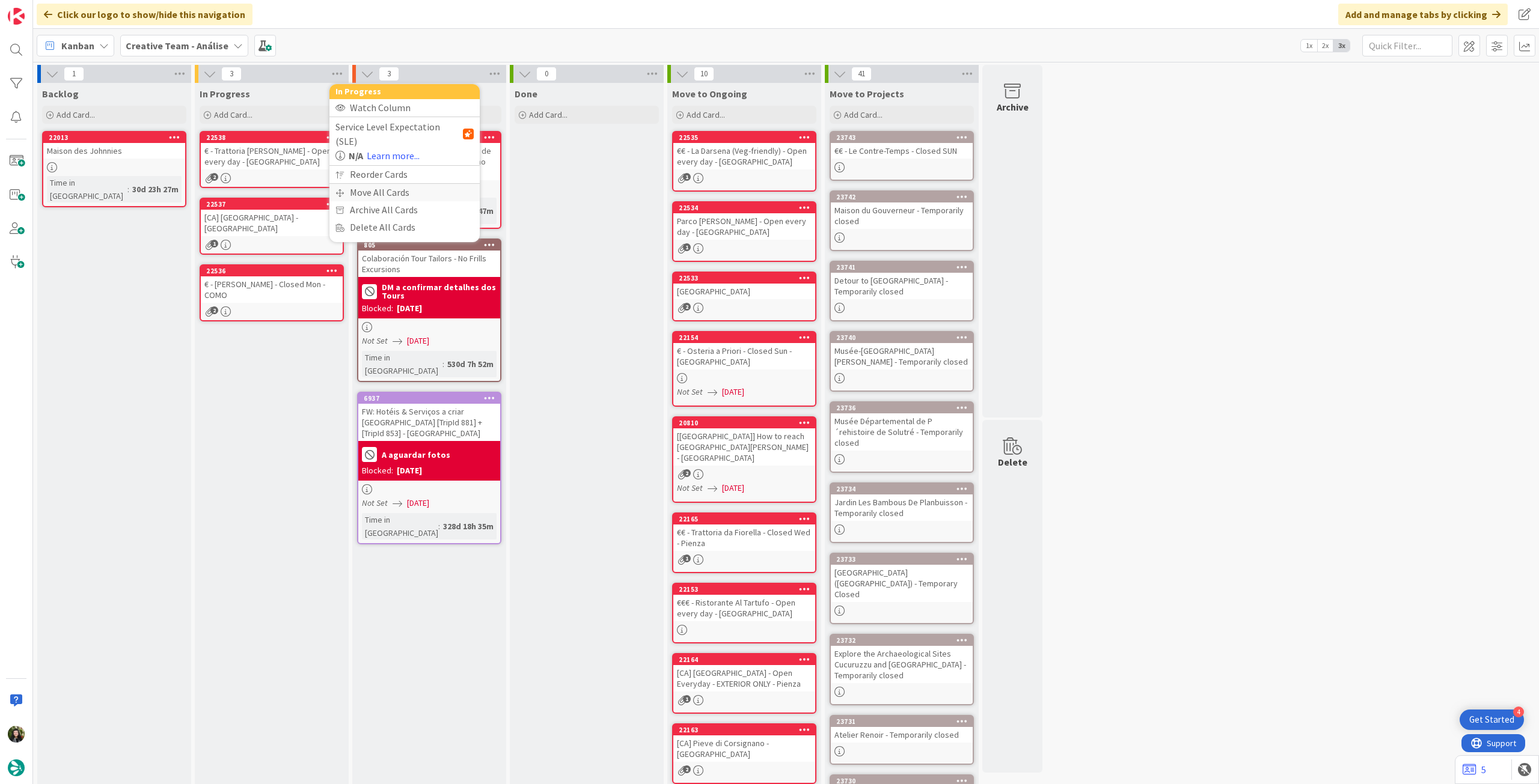
click at [367, 184] on div "Move All Cards" at bounding box center [405, 192] width 150 height 18
click at [399, 132] on span "Creative Team - Análise" at bounding box center [390, 131] width 97 height 12
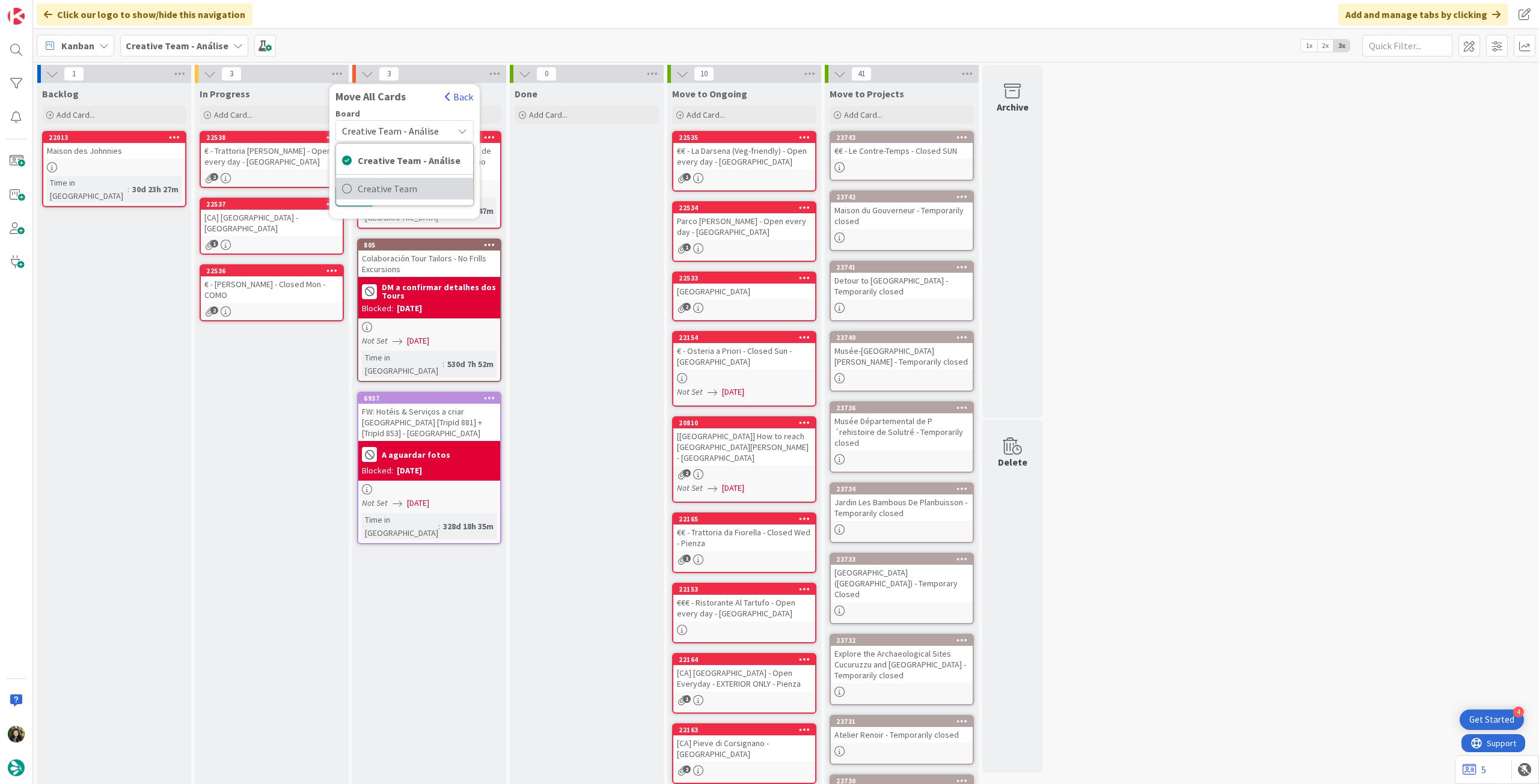
click at [403, 185] on span "Creative Team" at bounding box center [412, 188] width 109 height 18
click at [403, 174] on div "Select a Column..." at bounding box center [395, 170] width 113 height 19
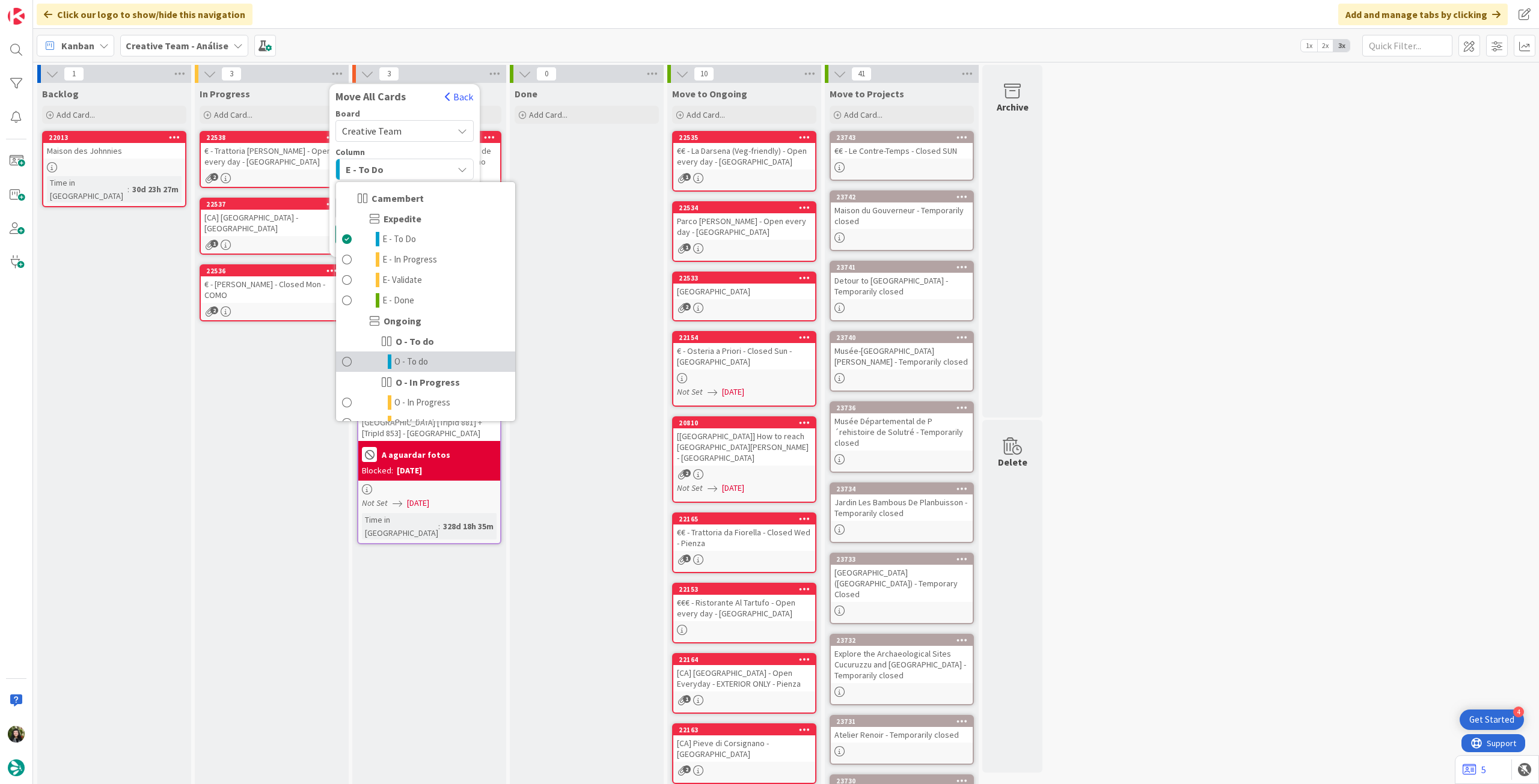
click at [471, 366] on link "O - To do" at bounding box center [426, 361] width 179 height 20
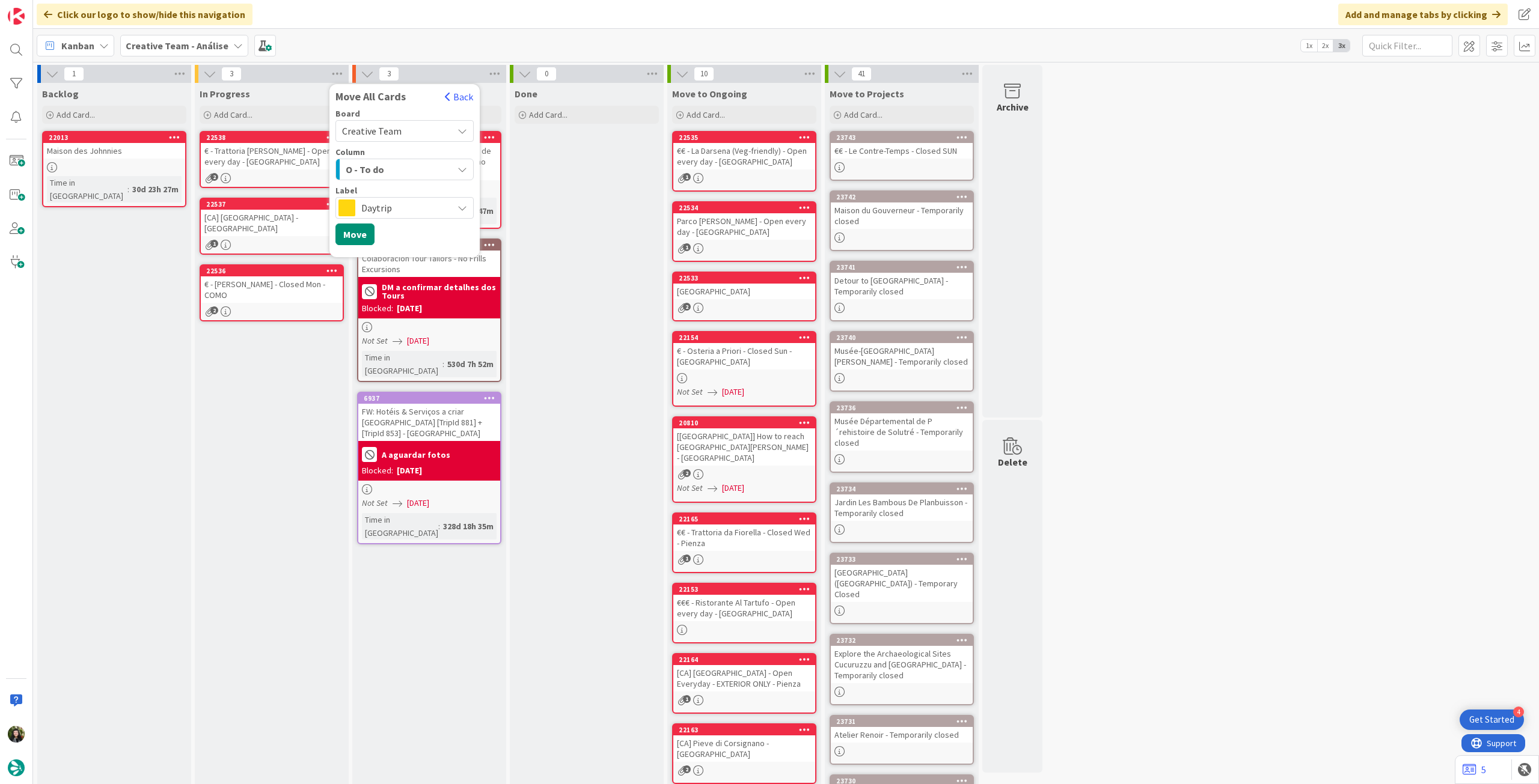
click at [434, 214] on span "Daytrip" at bounding box center [404, 207] width 85 height 17
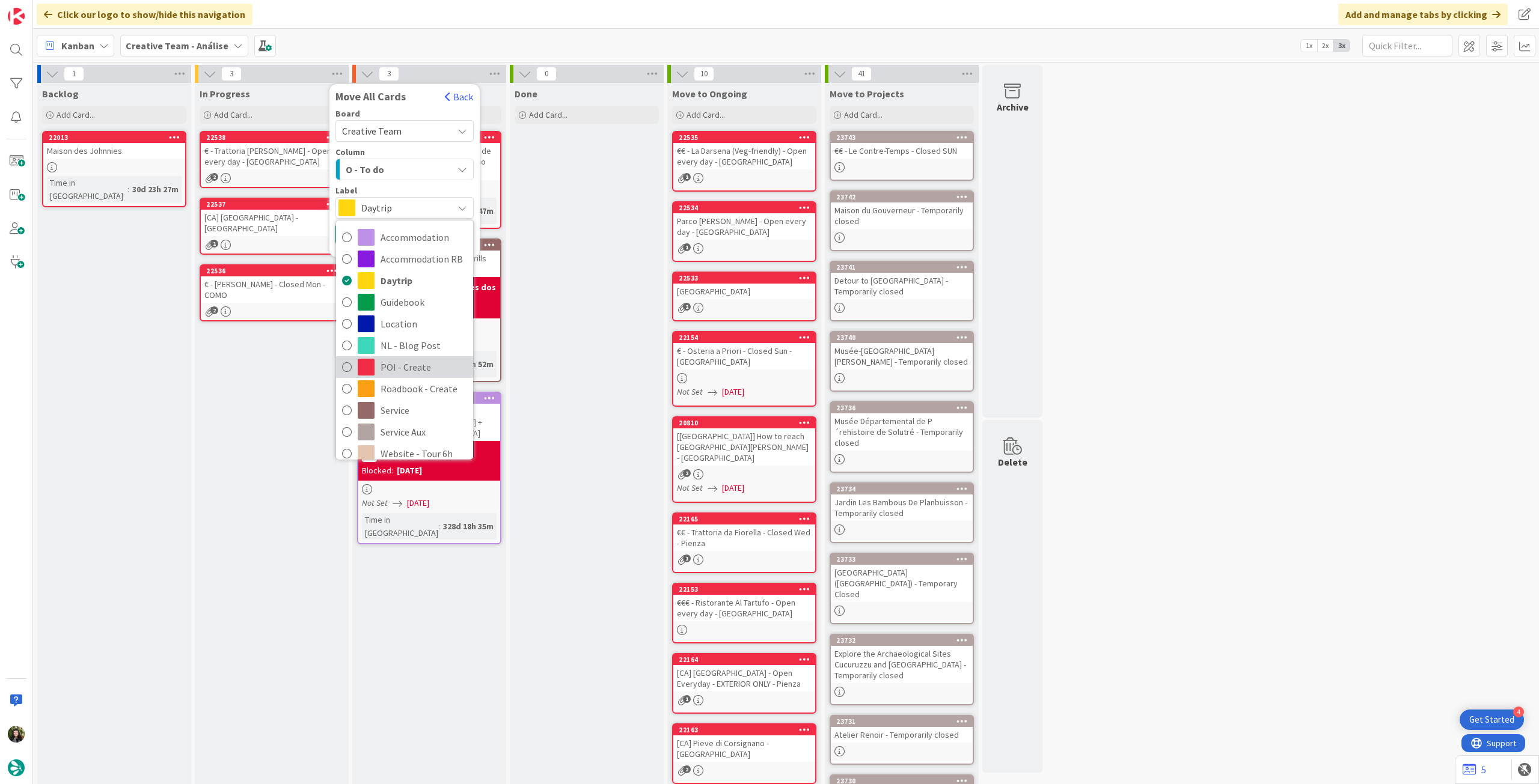
click at [436, 373] on span "POI - Create" at bounding box center [424, 367] width 86 height 18
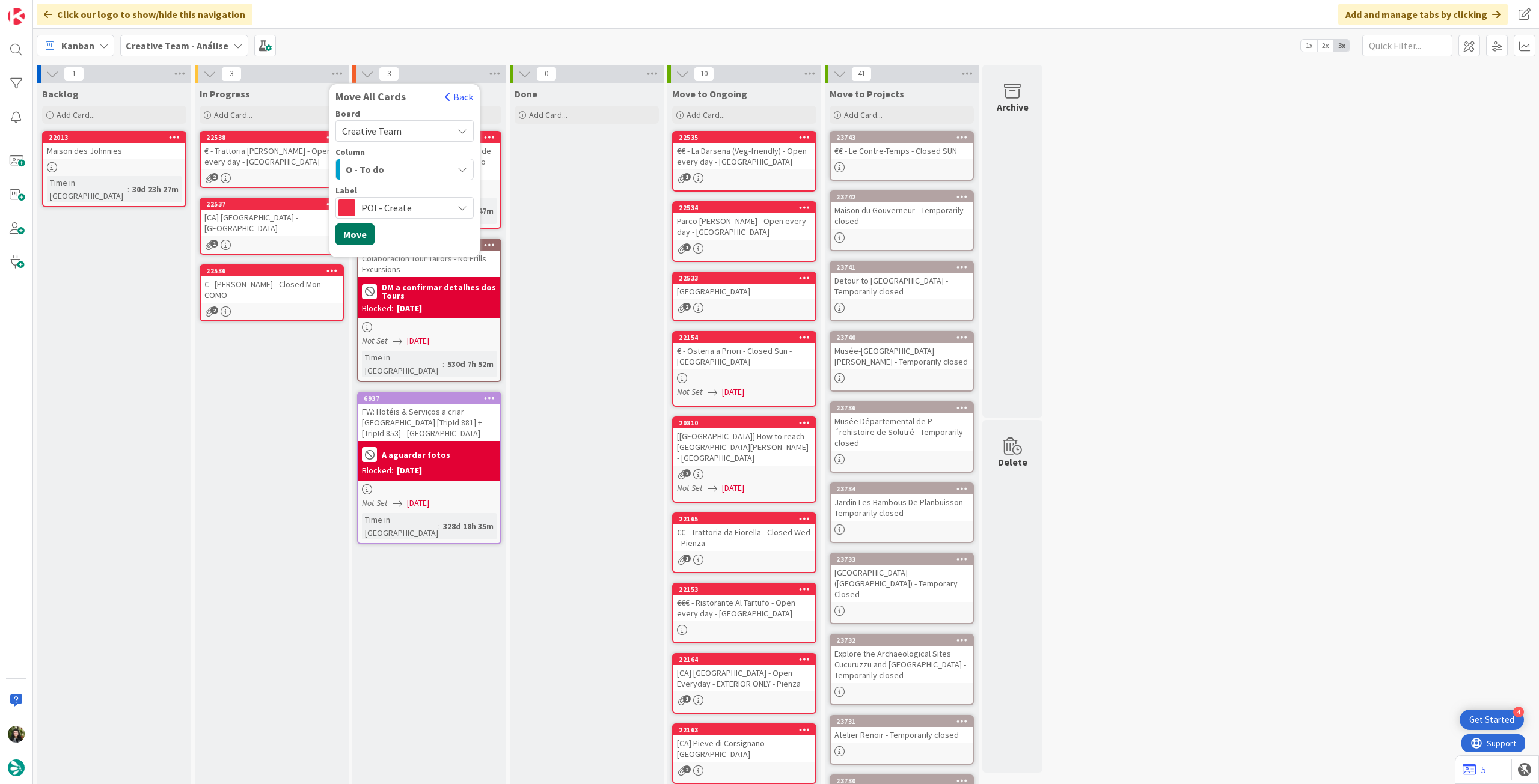
click at [354, 230] on button "Move" at bounding box center [354, 234] width 39 height 22
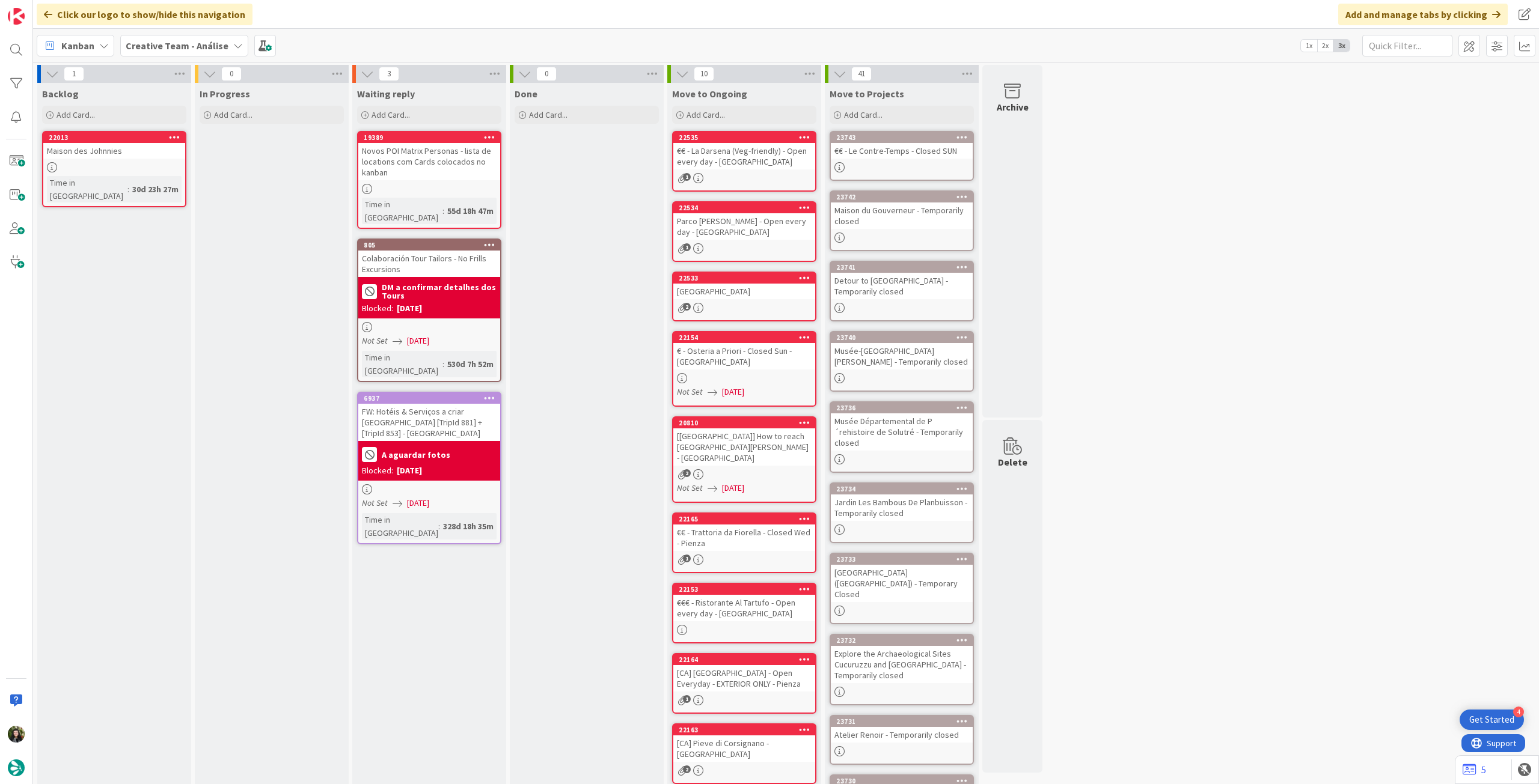
click at [187, 44] on b "Creative Team - Análise" at bounding box center [177, 46] width 103 height 12
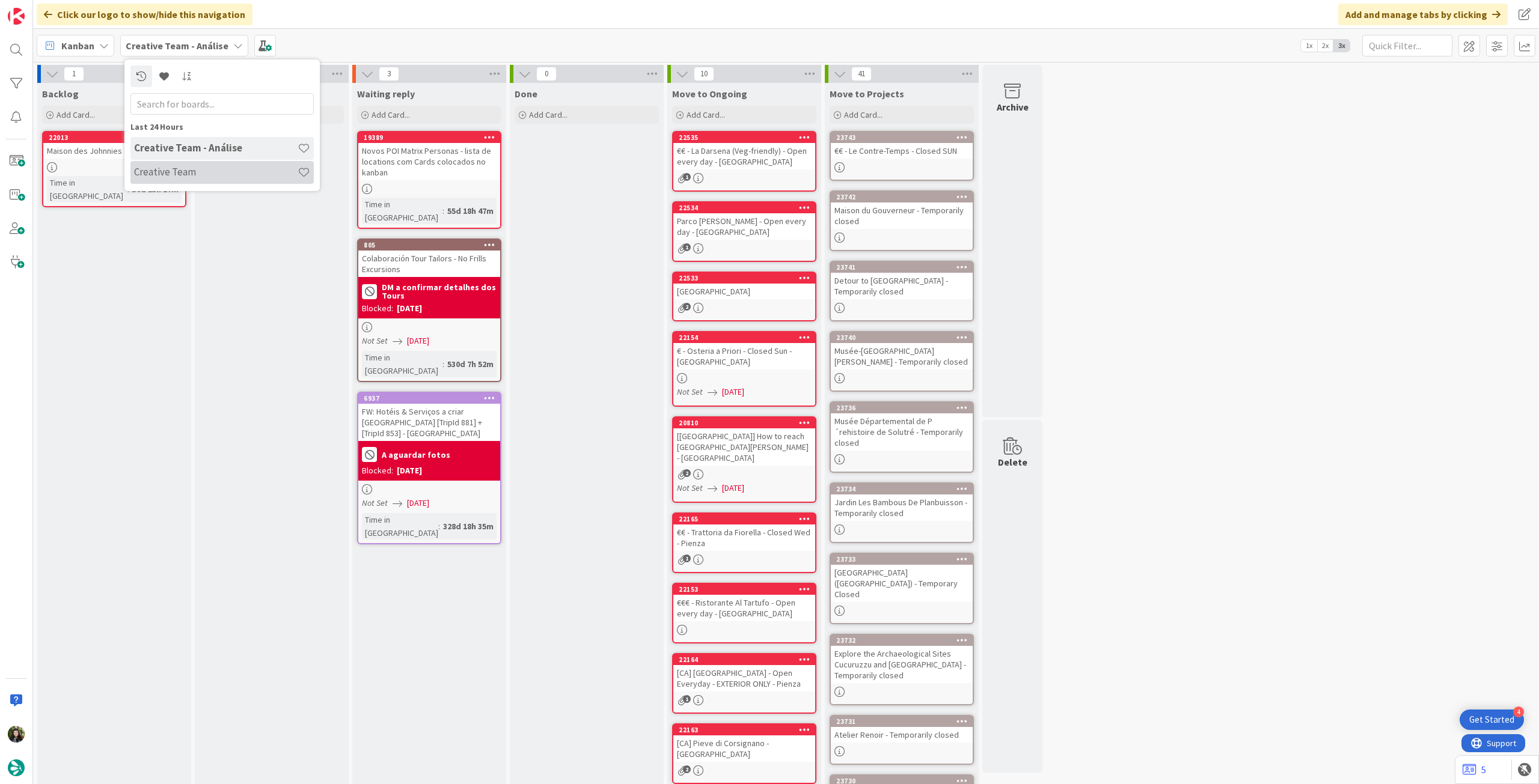
click at [168, 174] on h4 "Creative Team" at bounding box center [215, 172] width 164 height 12
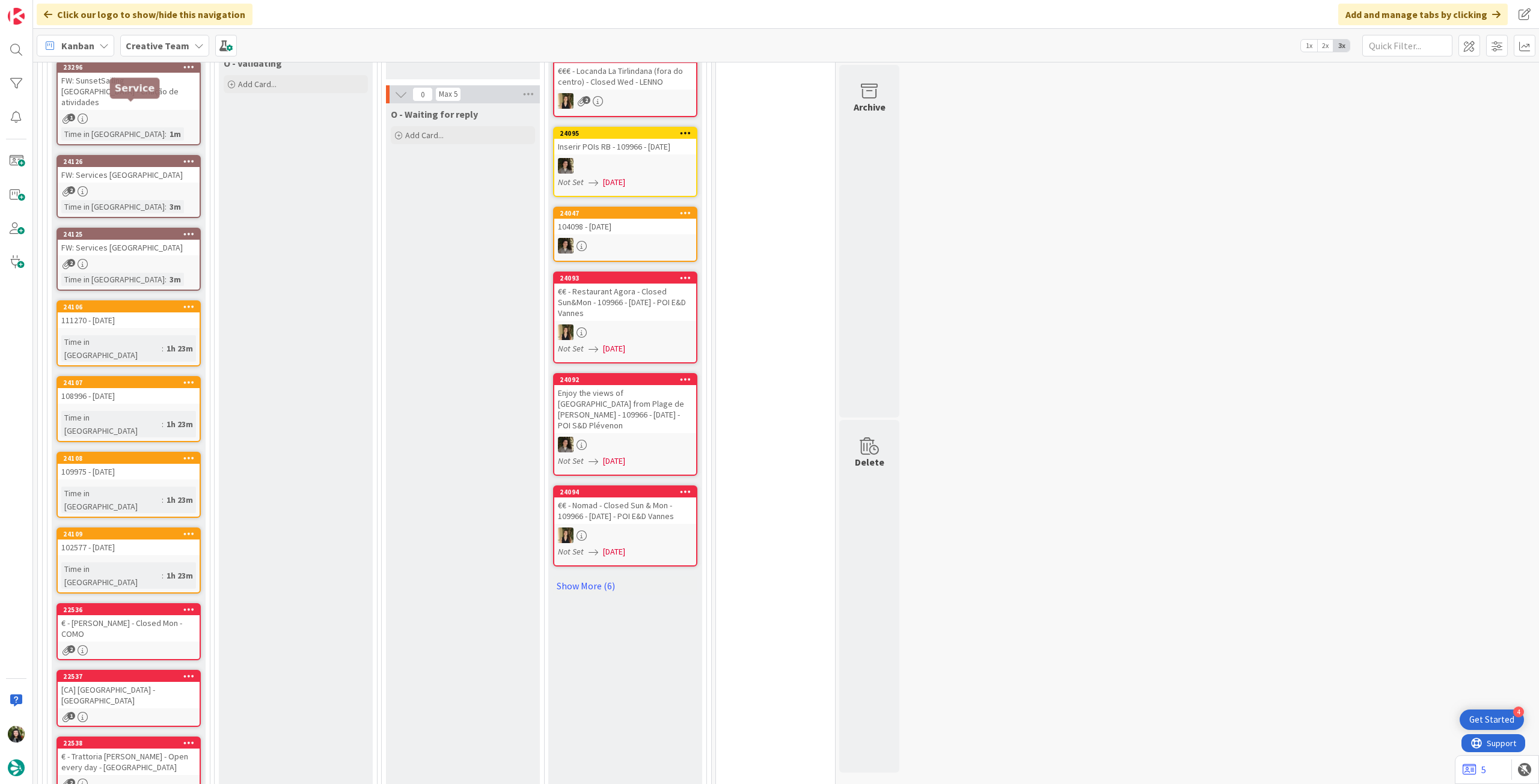
scroll to position [1435, 0]
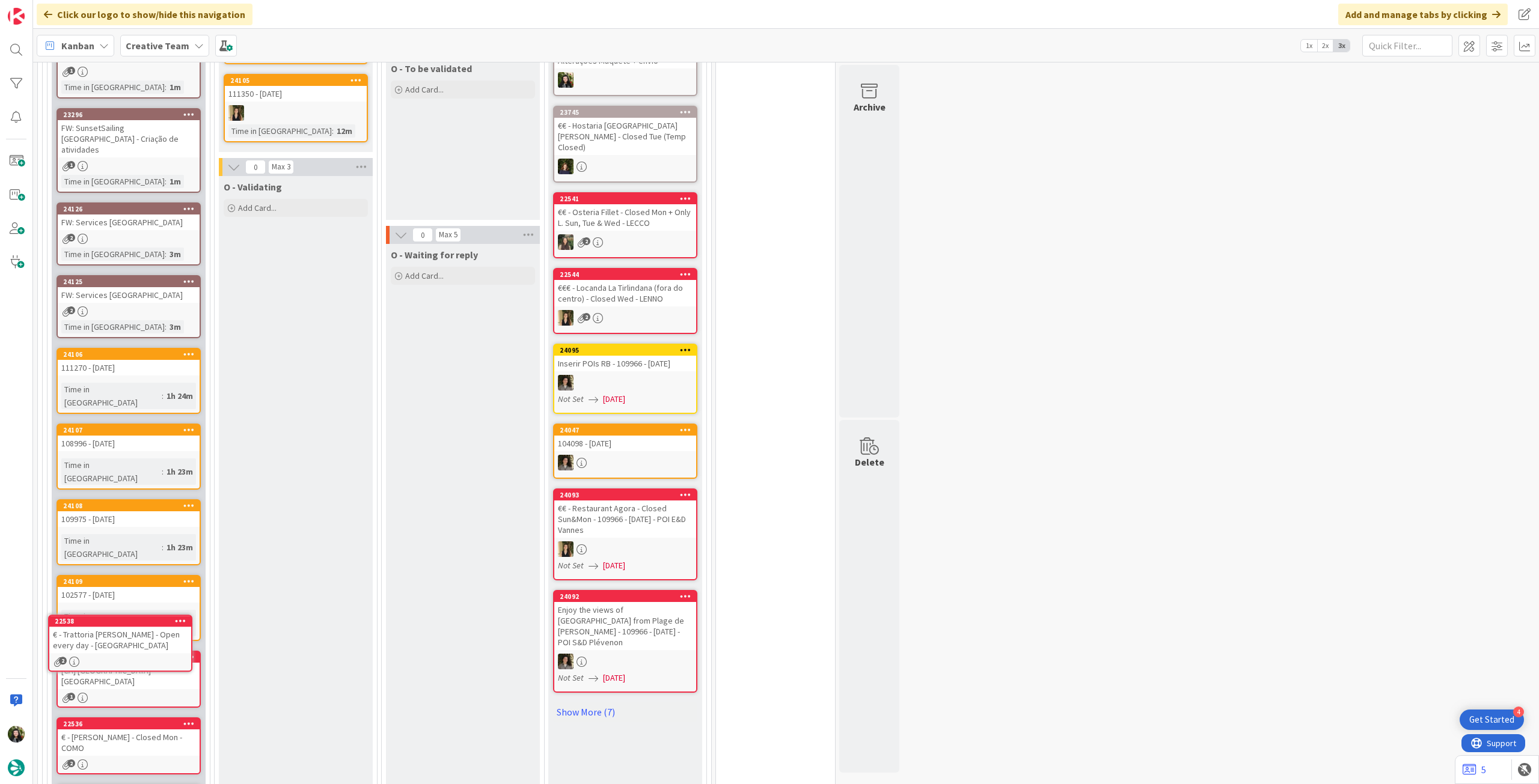
scroll to position [1318, 0]
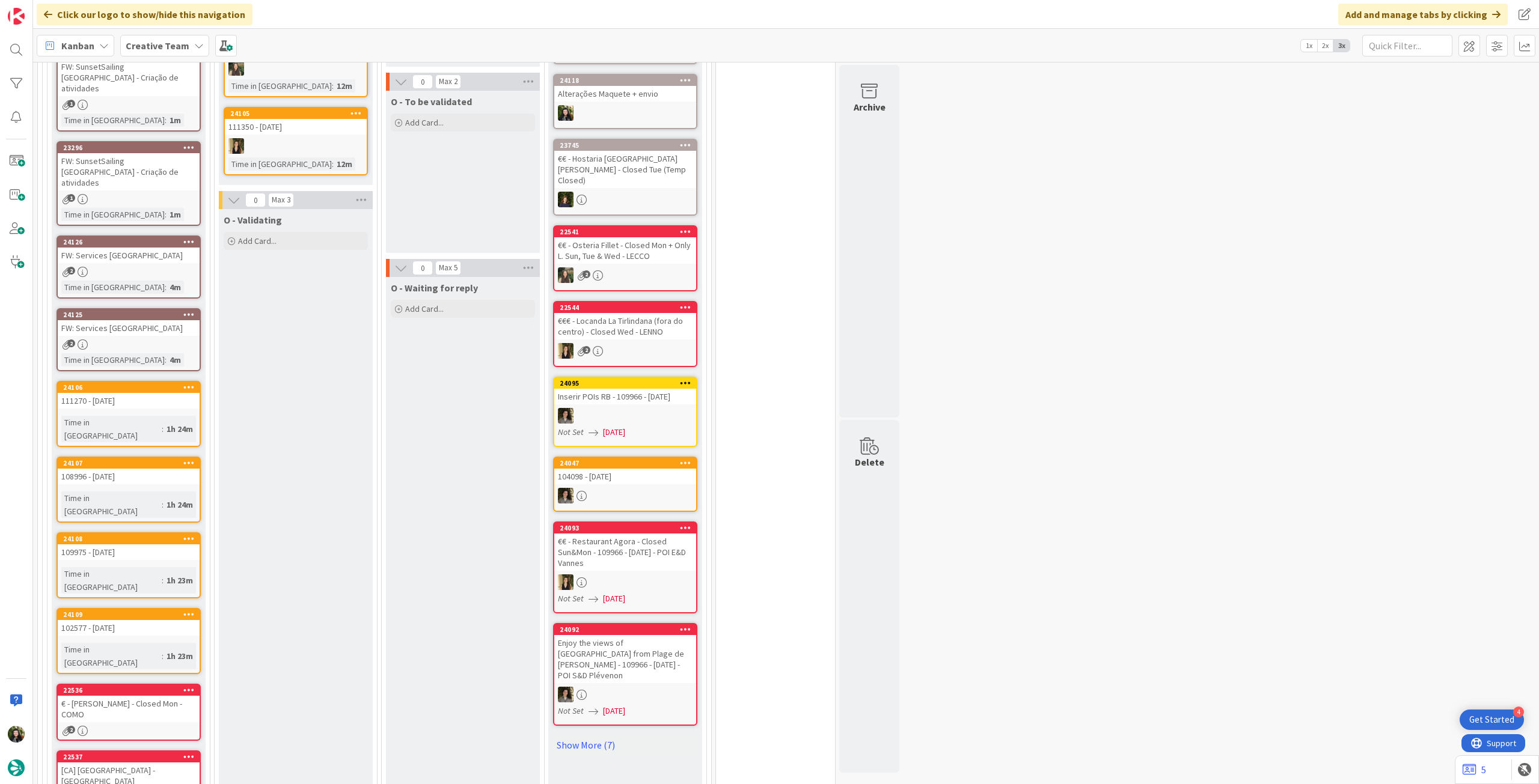
scroll to position [881, 0]
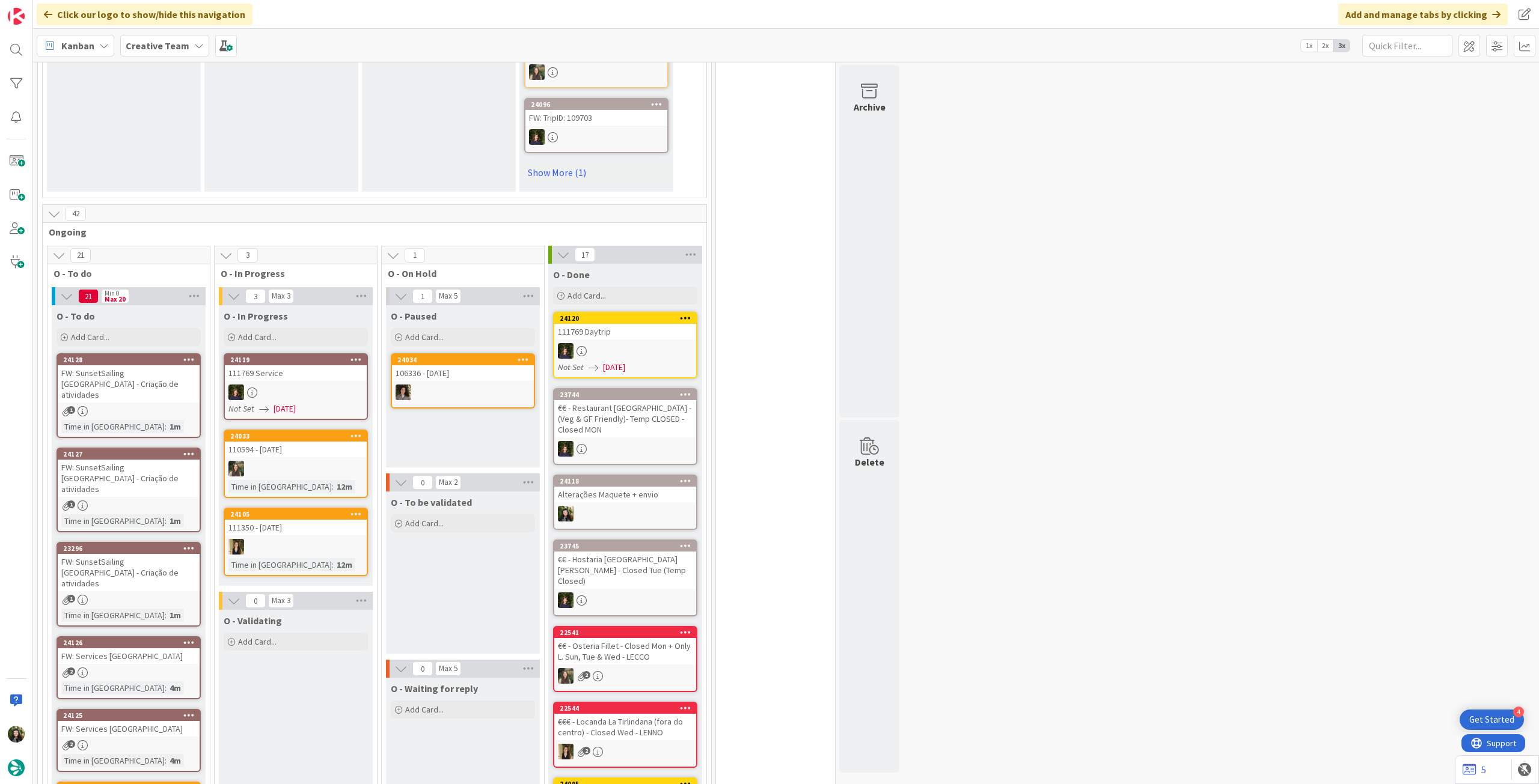
click at [177, 636] on div "24126 FW: Services UK 2 Time in [GEOGRAPHIC_DATA] : 4m" at bounding box center [128, 668] width 144 height 63
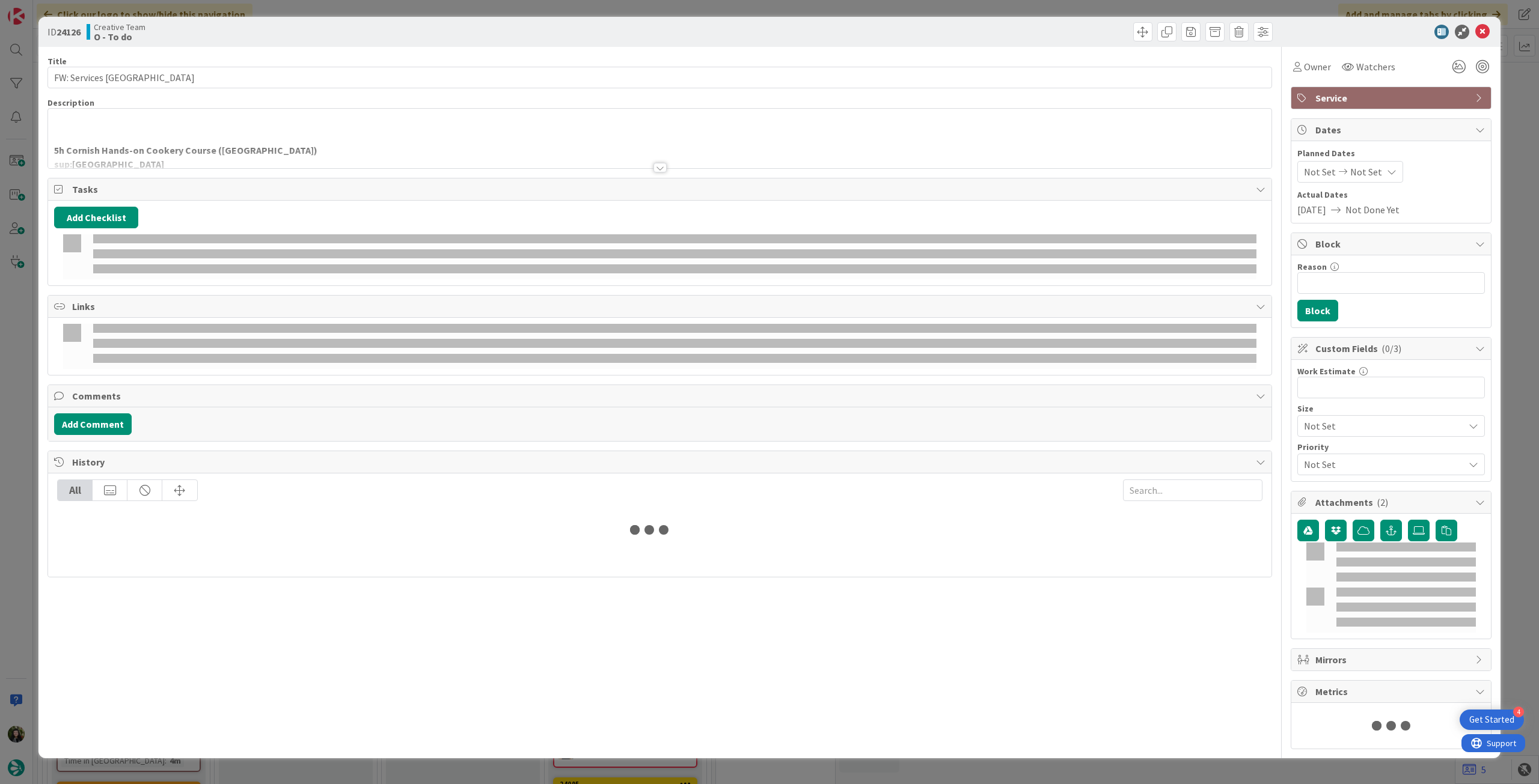
click at [333, 147] on div at bounding box center [660, 153] width 1223 height 31
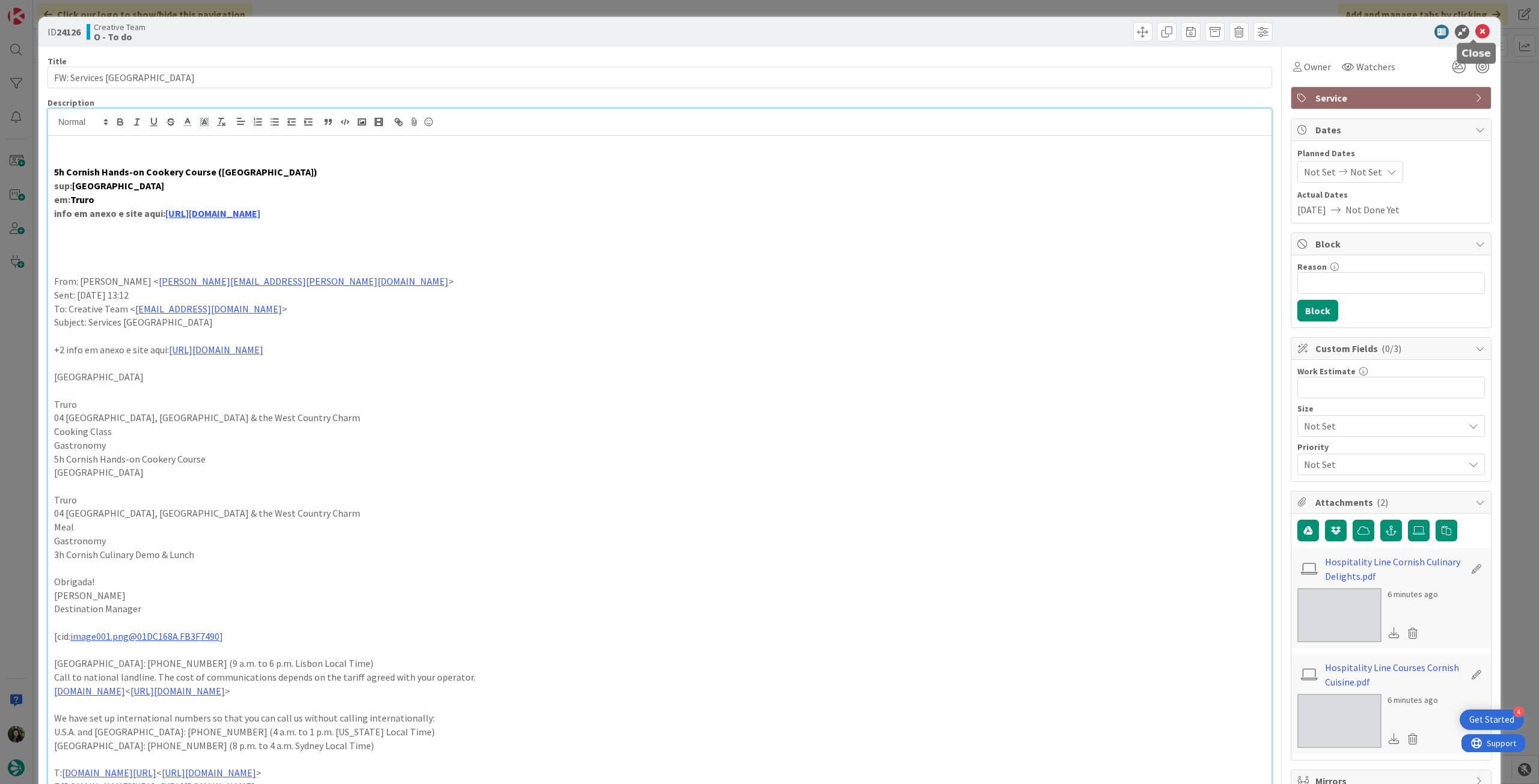
click at [1477, 25] on icon at bounding box center [1482, 32] width 14 height 14
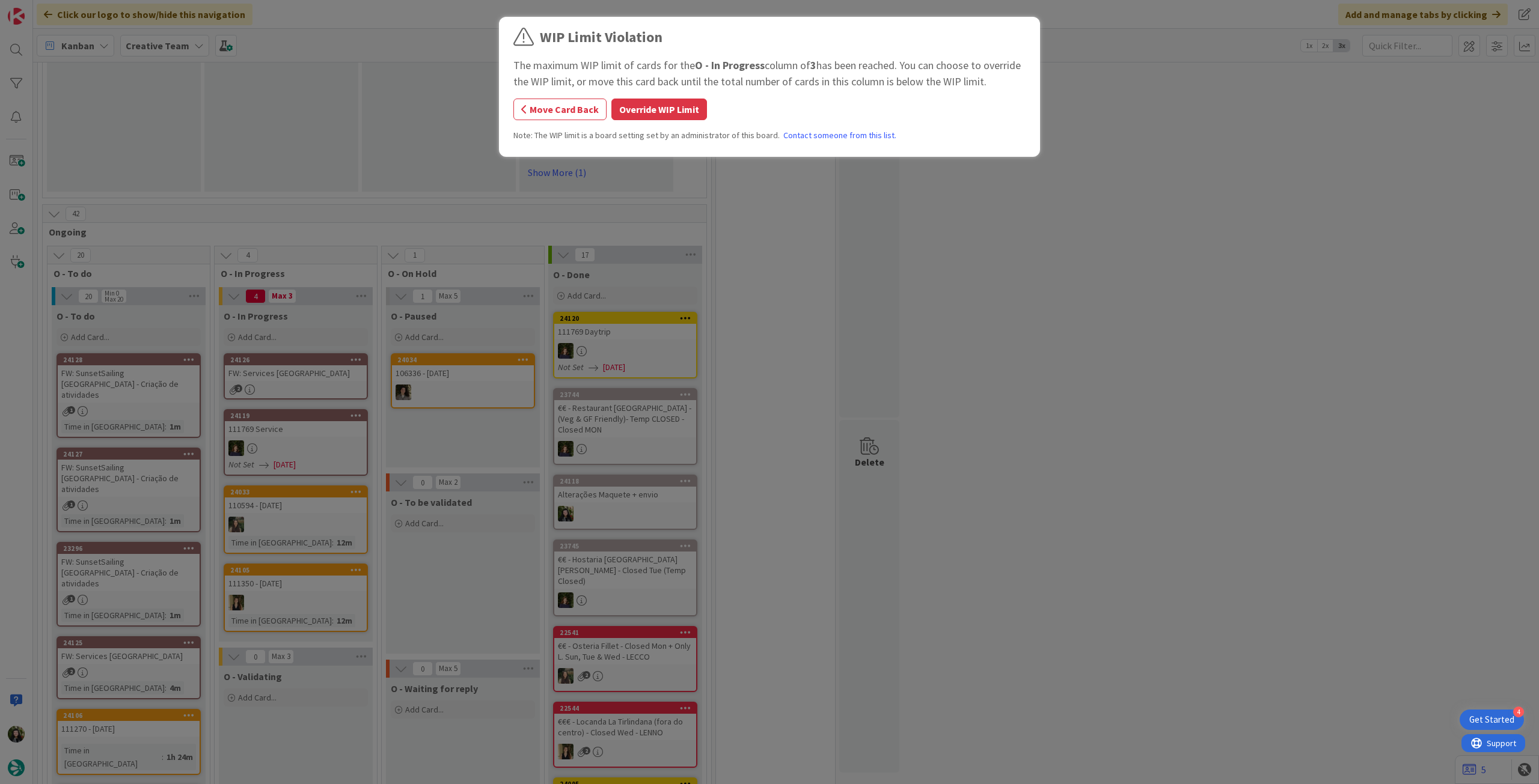
click at [316, 354] on div "WIP Limit Violation The maximum WIP limit of cards for the O - In Progress colu…" at bounding box center [770, 392] width 1539 height 784
click at [666, 107] on button "Override WIP Limit" at bounding box center [659, 109] width 96 height 22
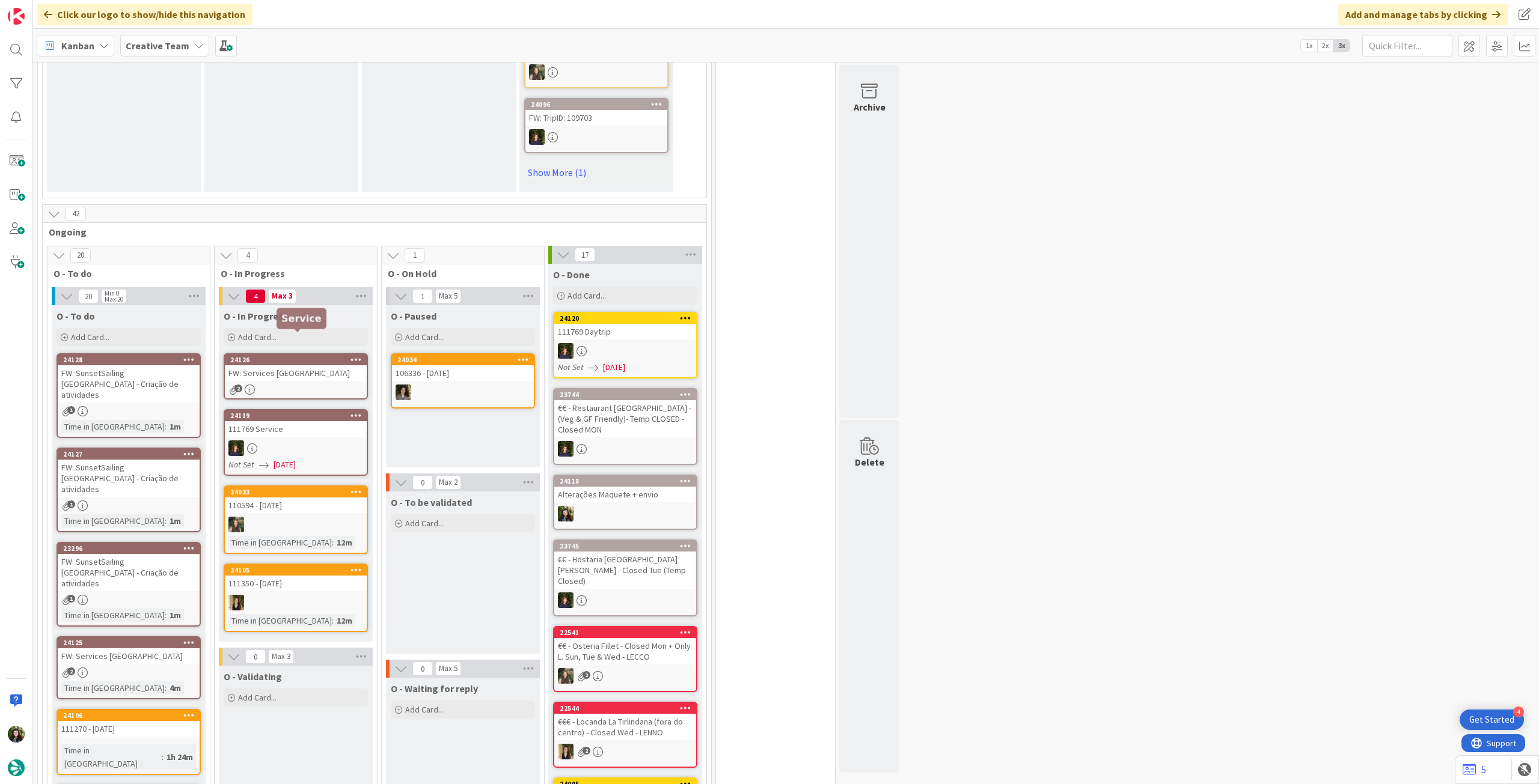
click at [252, 366] on div "FW: Services [GEOGRAPHIC_DATA]" at bounding box center [295, 374] width 142 height 16
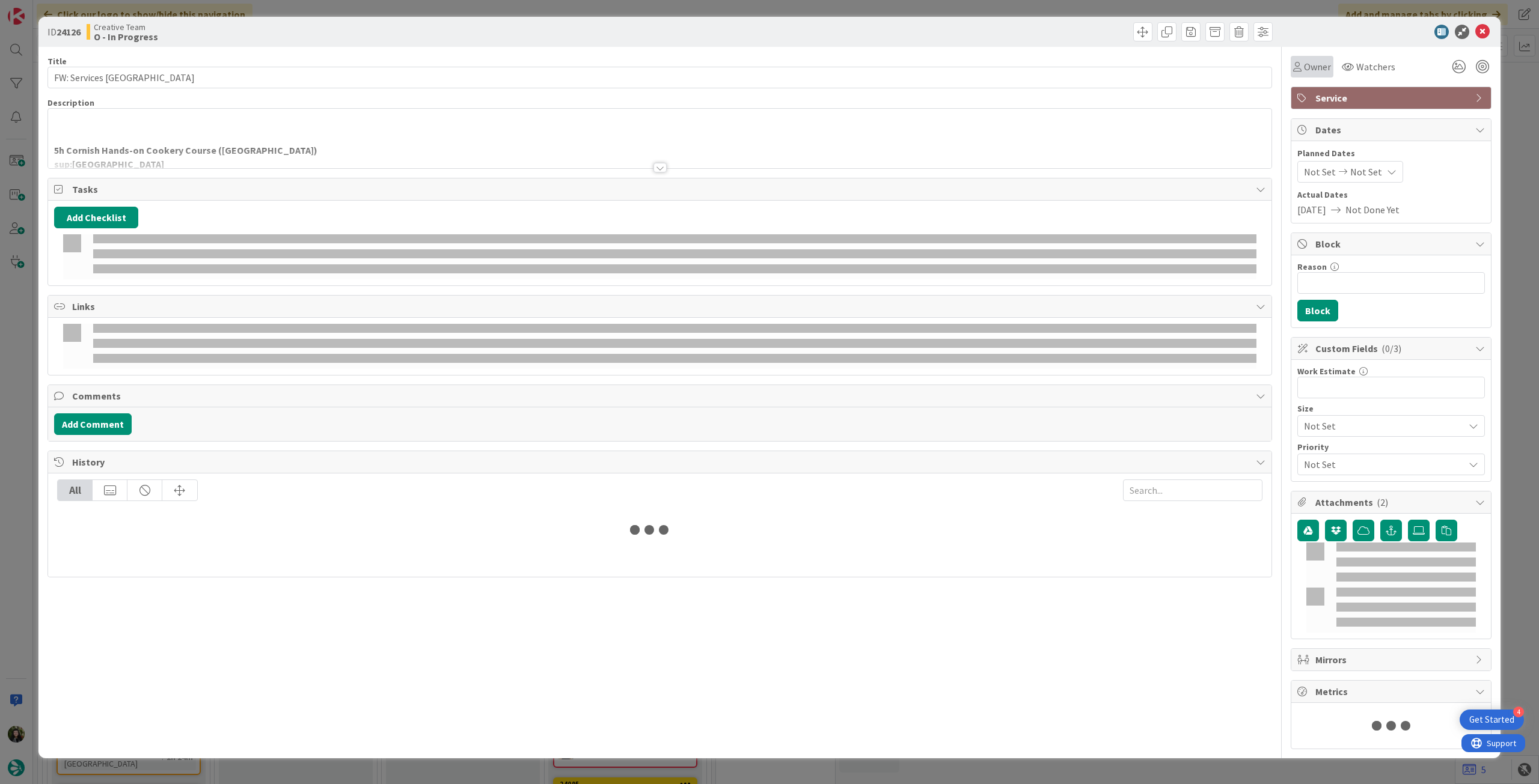
click at [1295, 70] on div "Owner" at bounding box center [1311, 67] width 38 height 14
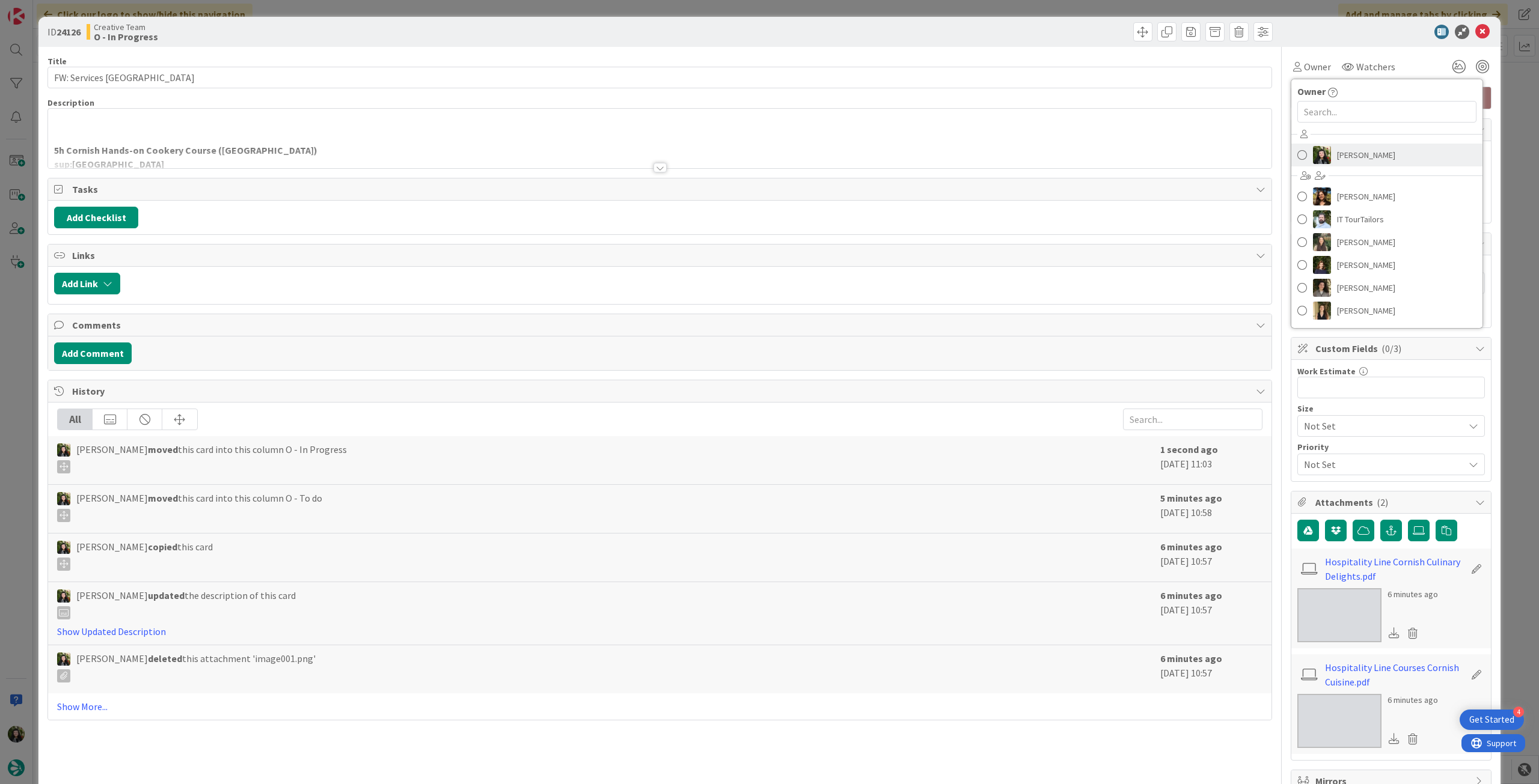
click at [1317, 144] on link "[PERSON_NAME]" at bounding box center [1386, 155] width 191 height 23
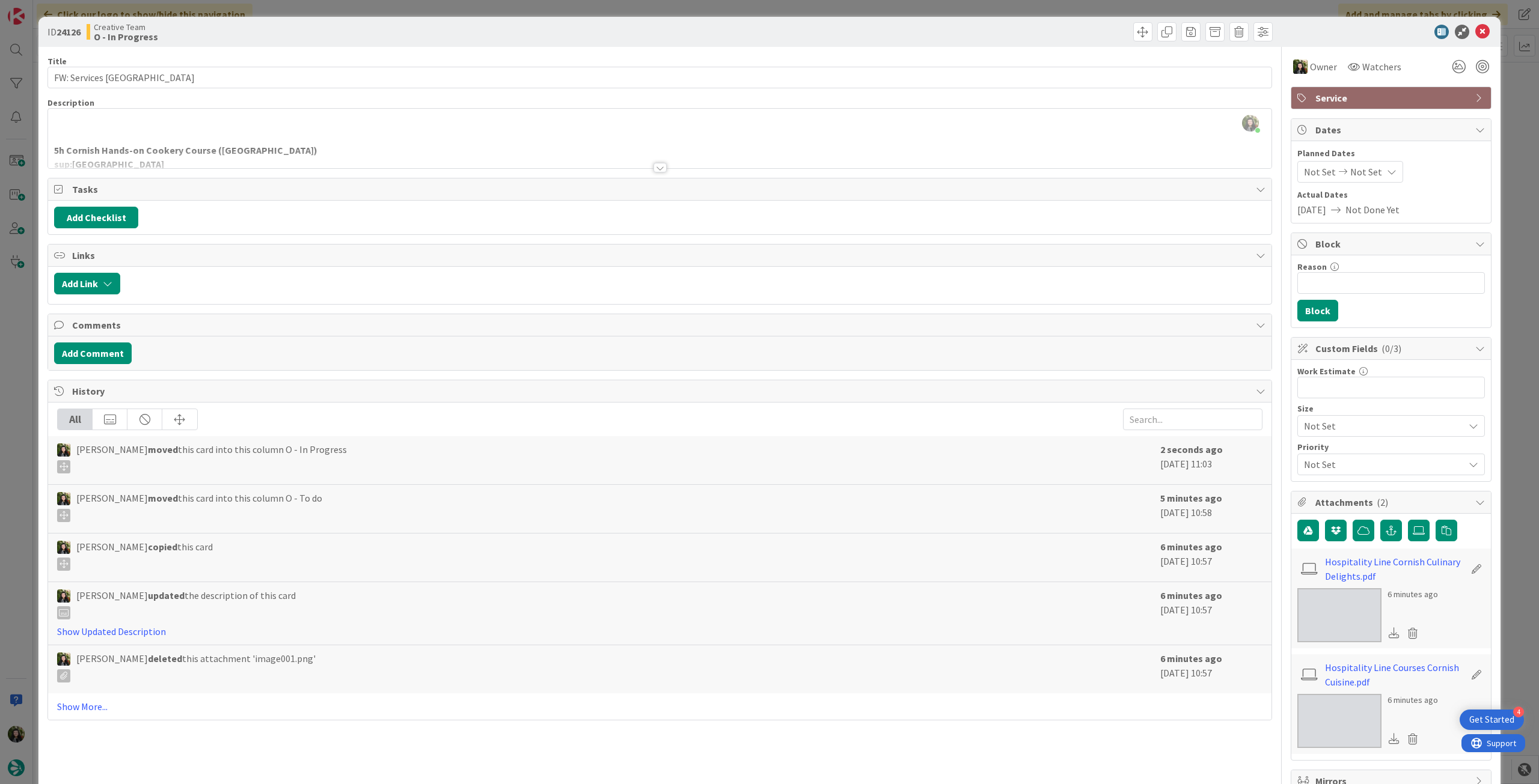
click at [239, 145] on div at bounding box center [660, 153] width 1223 height 31
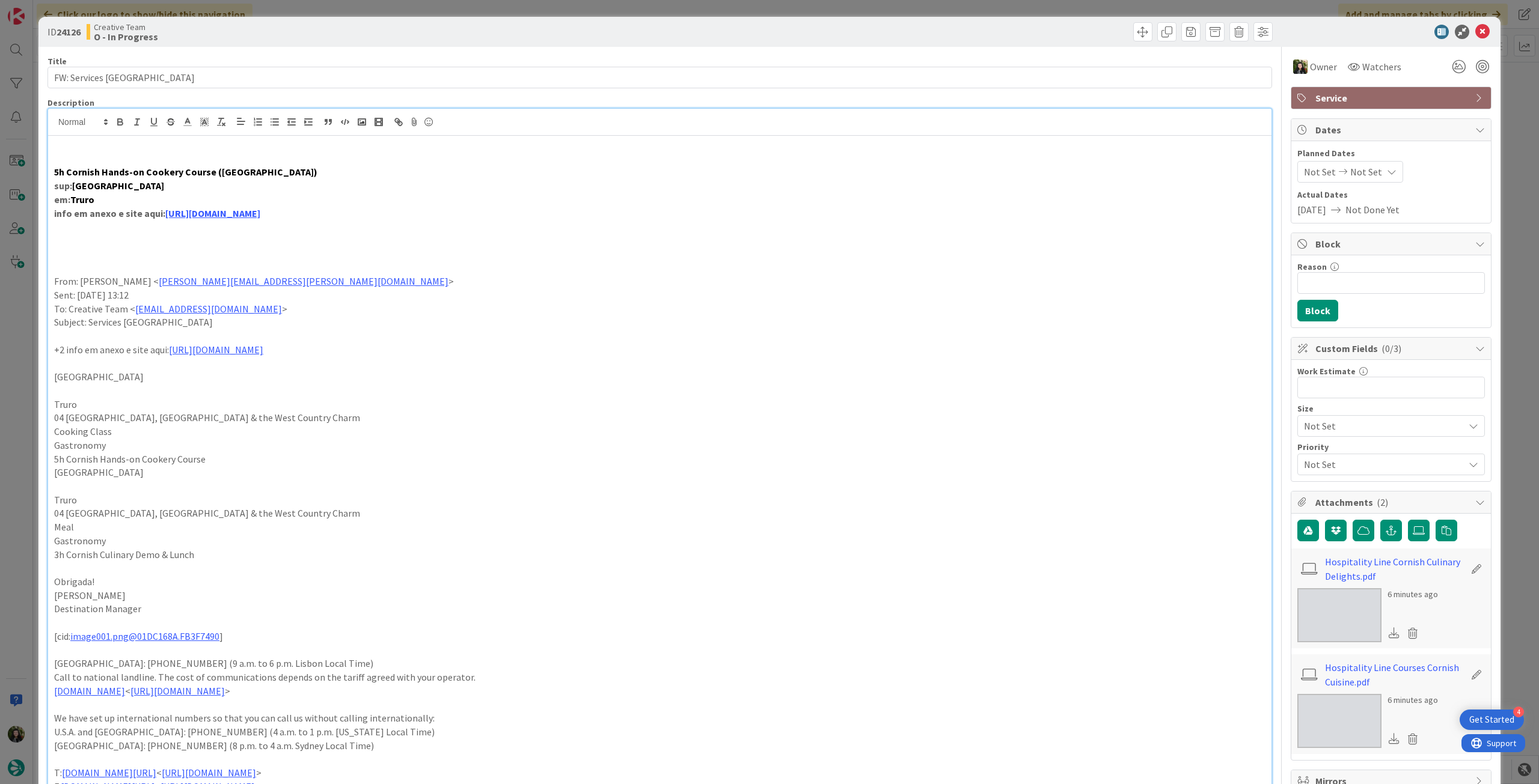
drag, startPoint x: 343, startPoint y: 168, endPoint x: 0, endPoint y: 158, distance: 343.1
click at [0, 158] on div "ID 24126 Creative Team O - In Progress Title 15 / 128 FW: Services [GEOGRAPHIC_…" at bounding box center [770, 392] width 1539 height 784
click at [162, 179] on strong "[GEOGRAPHIC_DATA]" at bounding box center [118, 185] width 92 height 12
drag, startPoint x: 358, startPoint y: 172, endPoint x: 43, endPoint y: 174, distance: 315.0
click at [43, 174] on div "ID 24126 Creative Team O - In Progress Title 15 / 128 FW: Services [GEOGRAPHIC_…" at bounding box center [770, 732] width 1462 height 1432
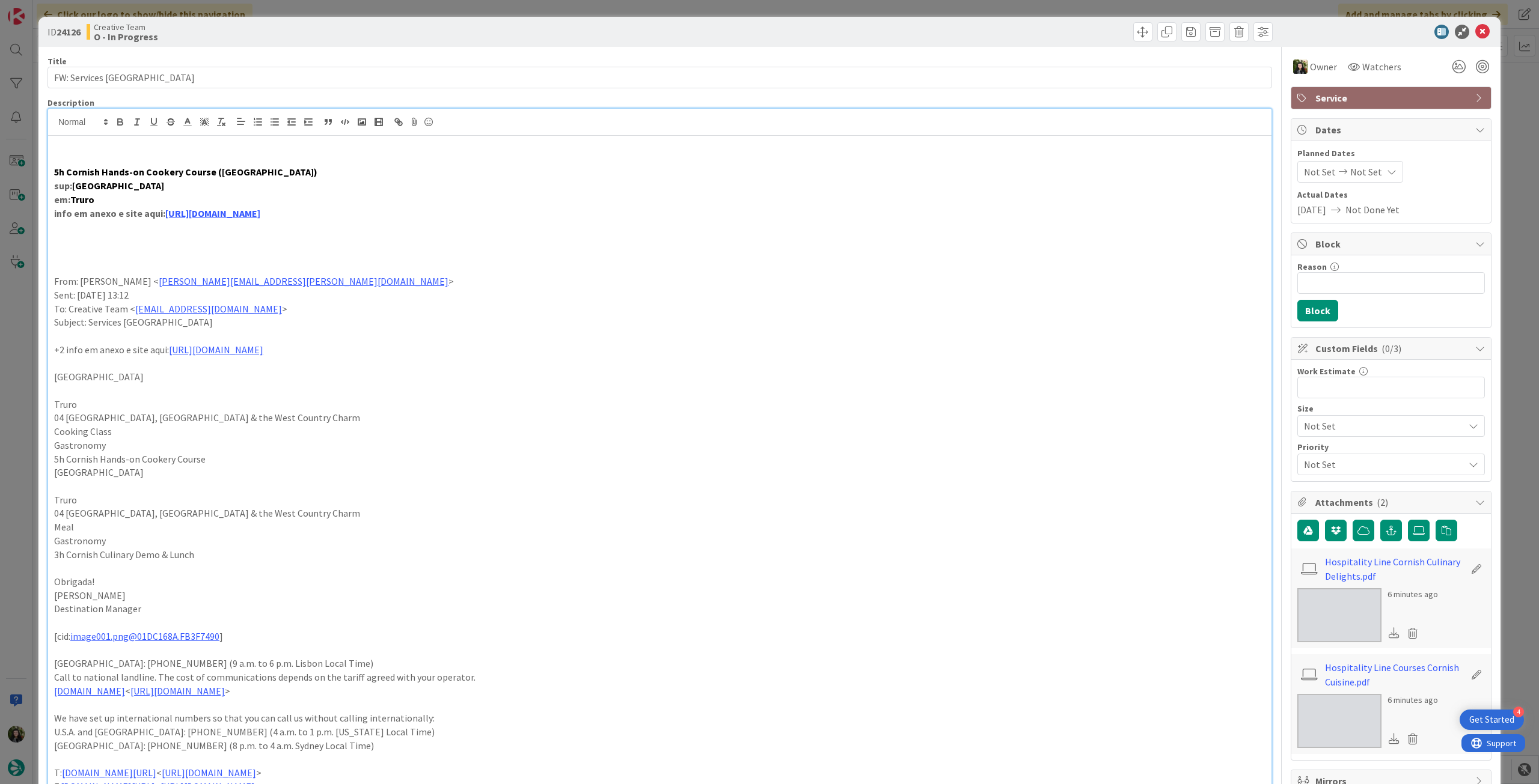
copy strong "5h Cornish Hands-on Cookery Course ([GEOGRAPHIC_DATA])"
click at [142, 176] on strong "5h Cornish Hands-on Cookery Course ([GEOGRAPHIC_DATA])" at bounding box center [186, 172] width 263 height 12
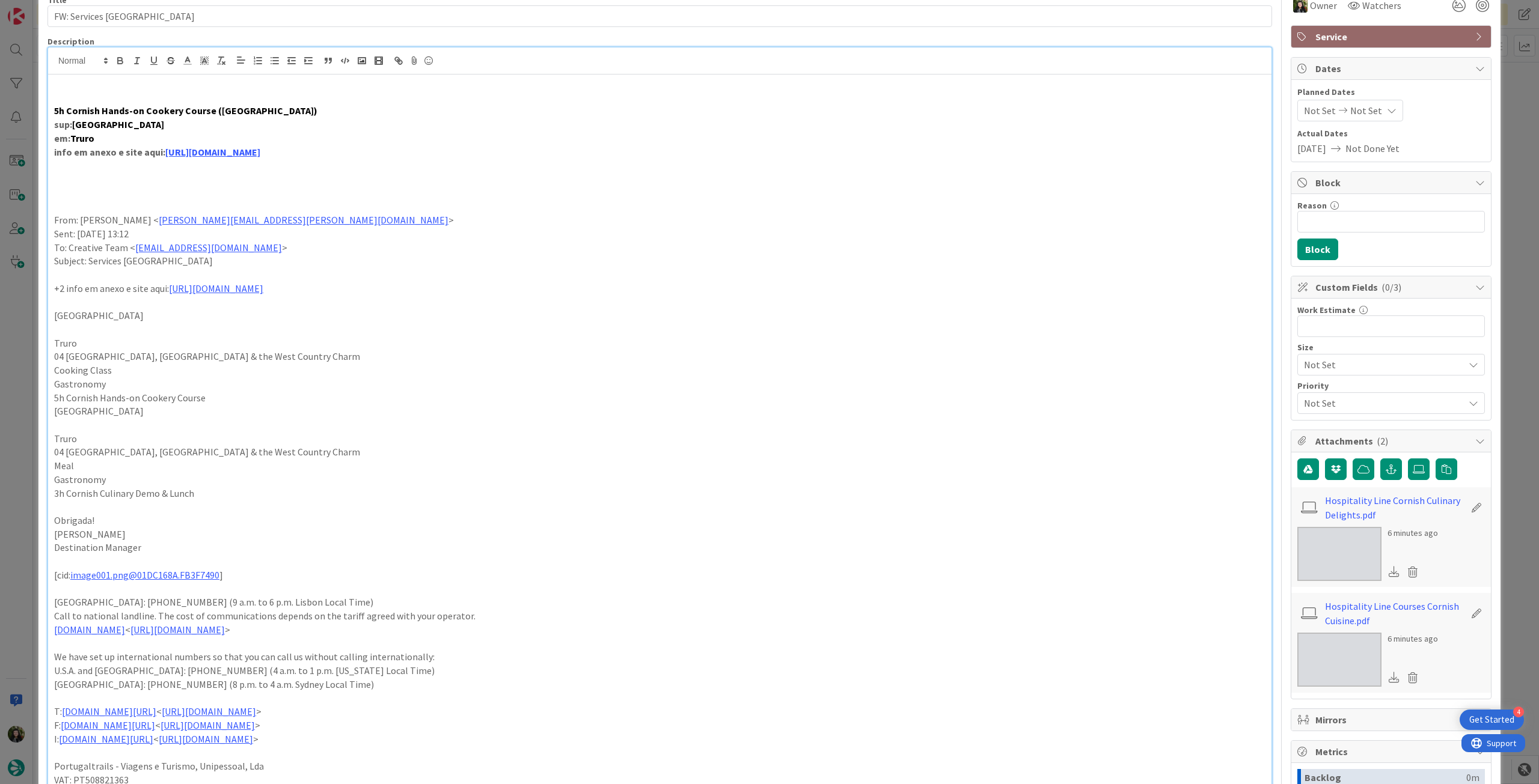
scroll to position [80, 0]
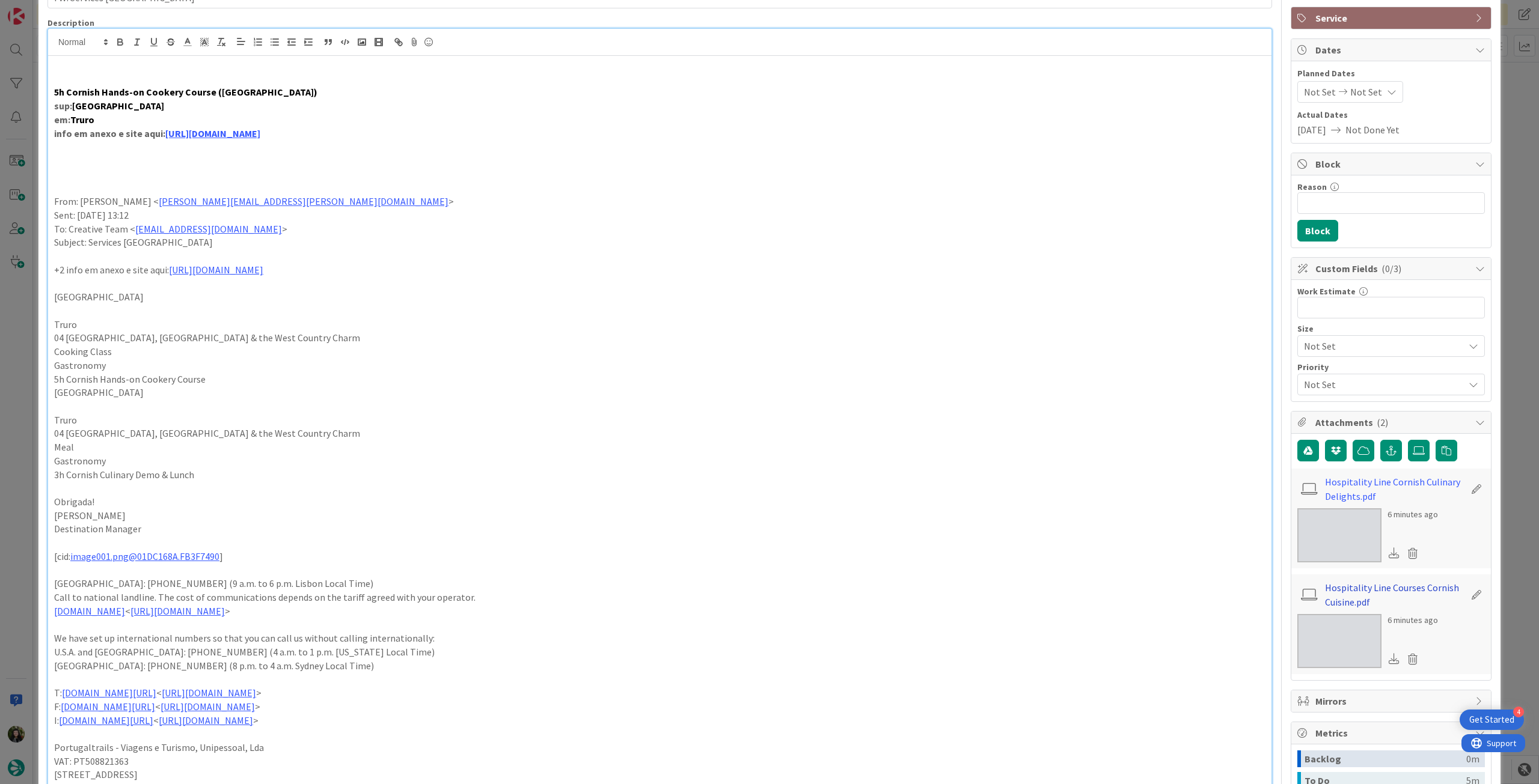
click at [1338, 593] on link "Hospitality Line Courses Cornish Cuisine.pdf" at bounding box center [1394, 594] width 140 height 29
click at [135, 102] on strong "[GEOGRAPHIC_DATA]" at bounding box center [118, 105] width 92 height 12
click at [186, 134] on link "[URL][DOMAIN_NAME]" at bounding box center [213, 134] width 95 height 12
click at [229, 158] on link "[URL][DOMAIN_NAME]" at bounding box center [209, 156] width 83 height 16
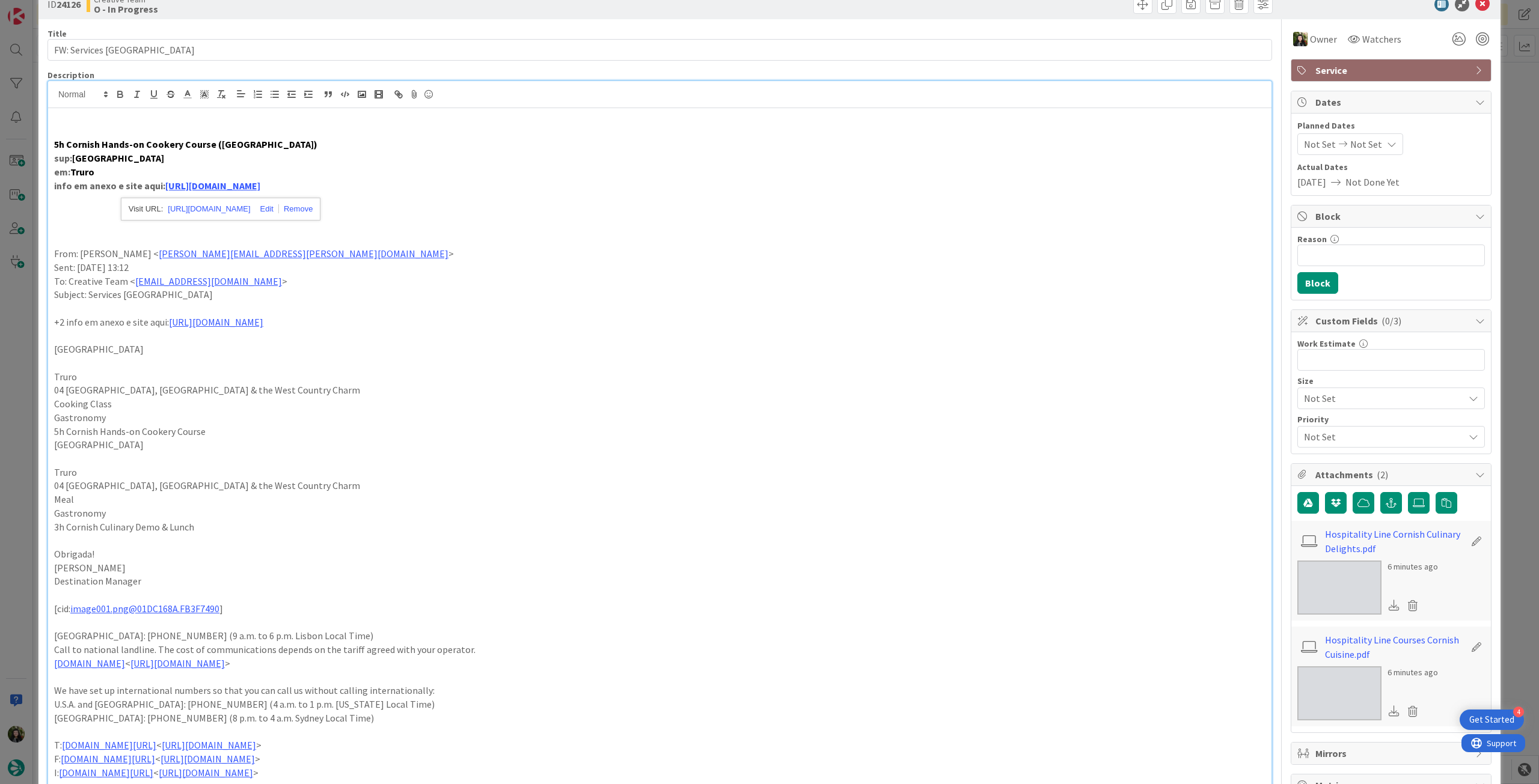
scroll to position [0, 0]
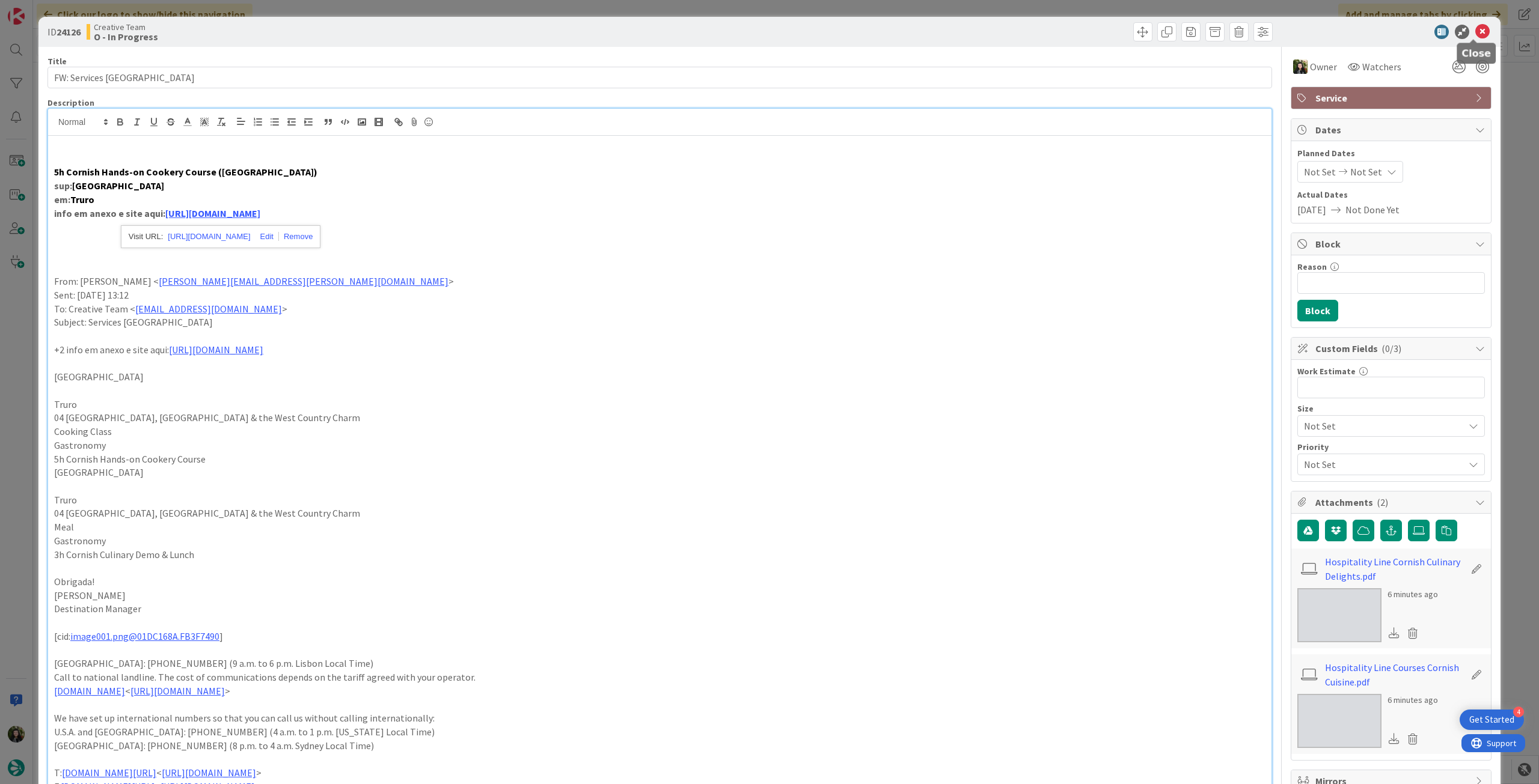
click at [1475, 34] on icon at bounding box center [1482, 32] width 14 height 14
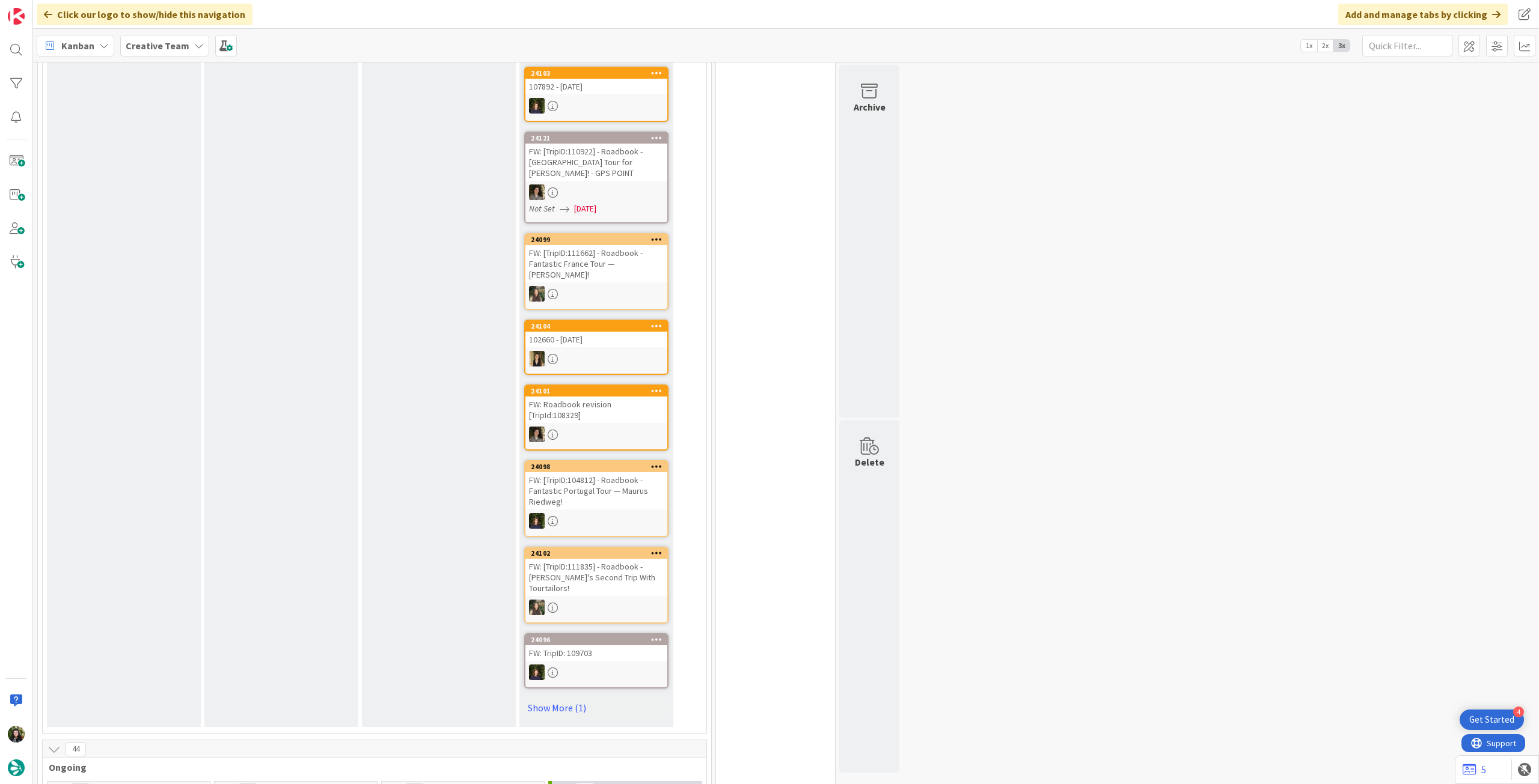
scroll to position [320, 0]
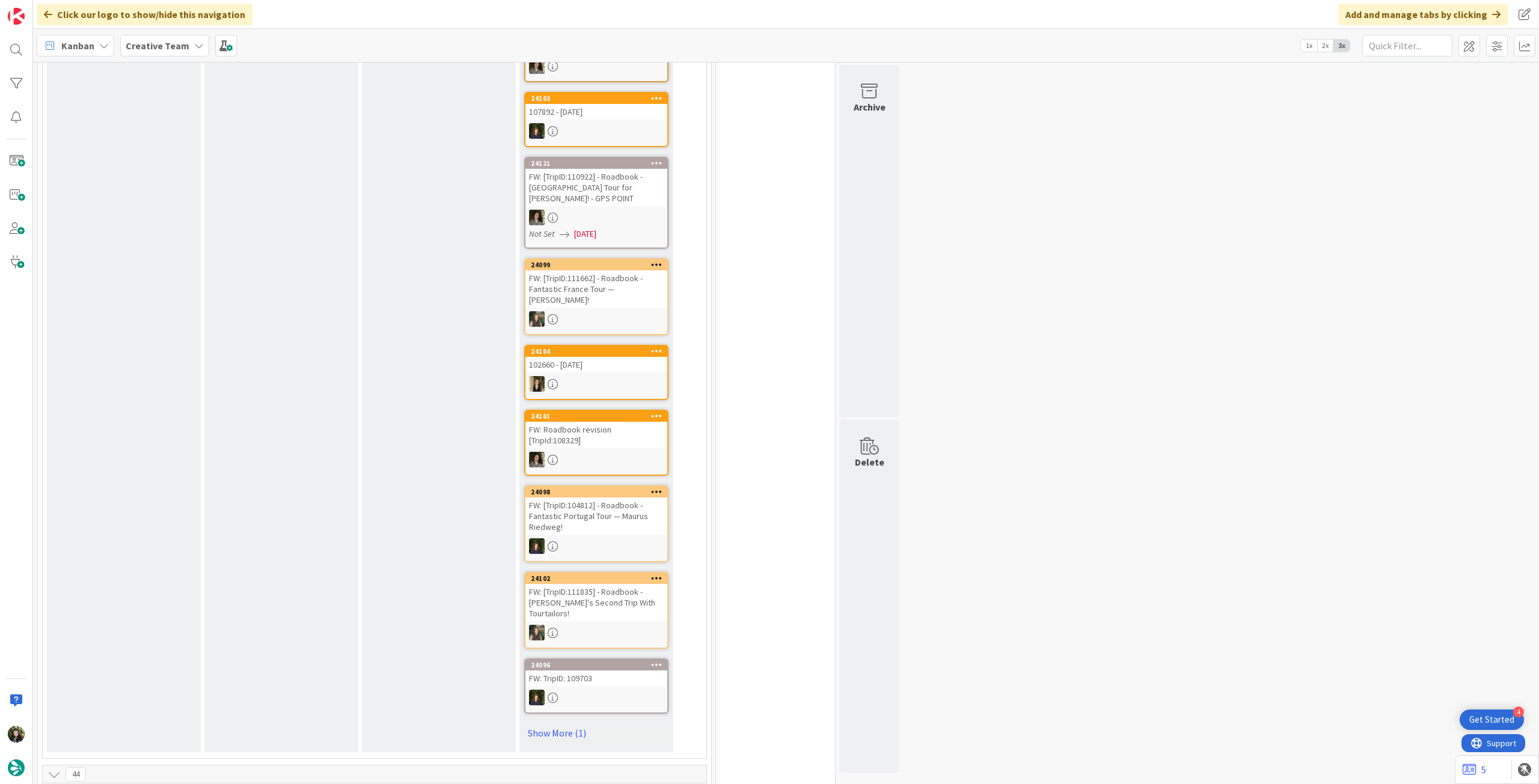
click at [165, 58] on div "Kanban Creative Team 1x 2x 3x" at bounding box center [786, 46] width 1506 height 33
click at [181, 40] on b "Creative Team" at bounding box center [157, 46] width 63 height 12
click at [190, 163] on div "Creative Team - Análise" at bounding box center [222, 172] width 183 height 23
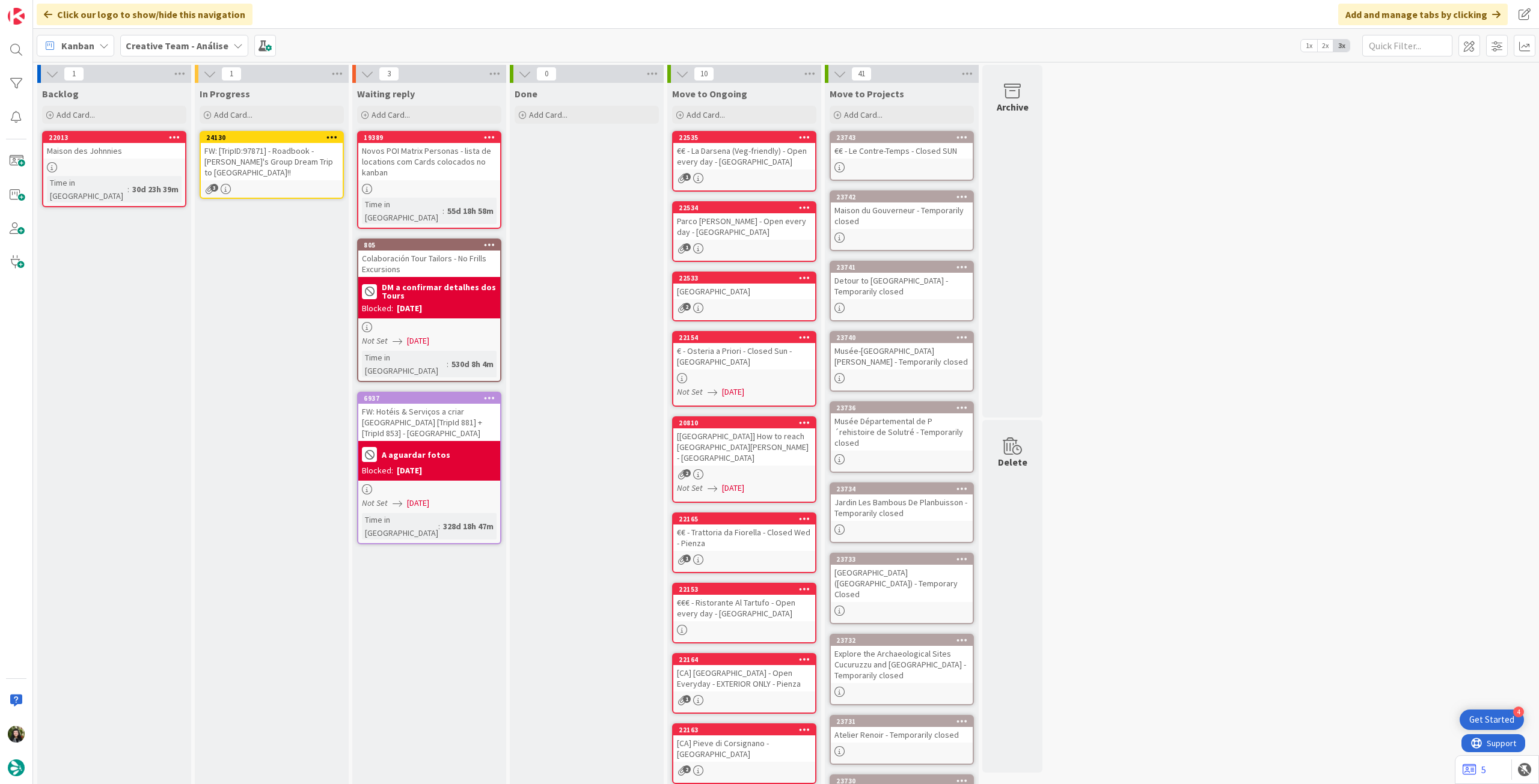
click at [331, 135] on icon at bounding box center [332, 137] width 11 height 9
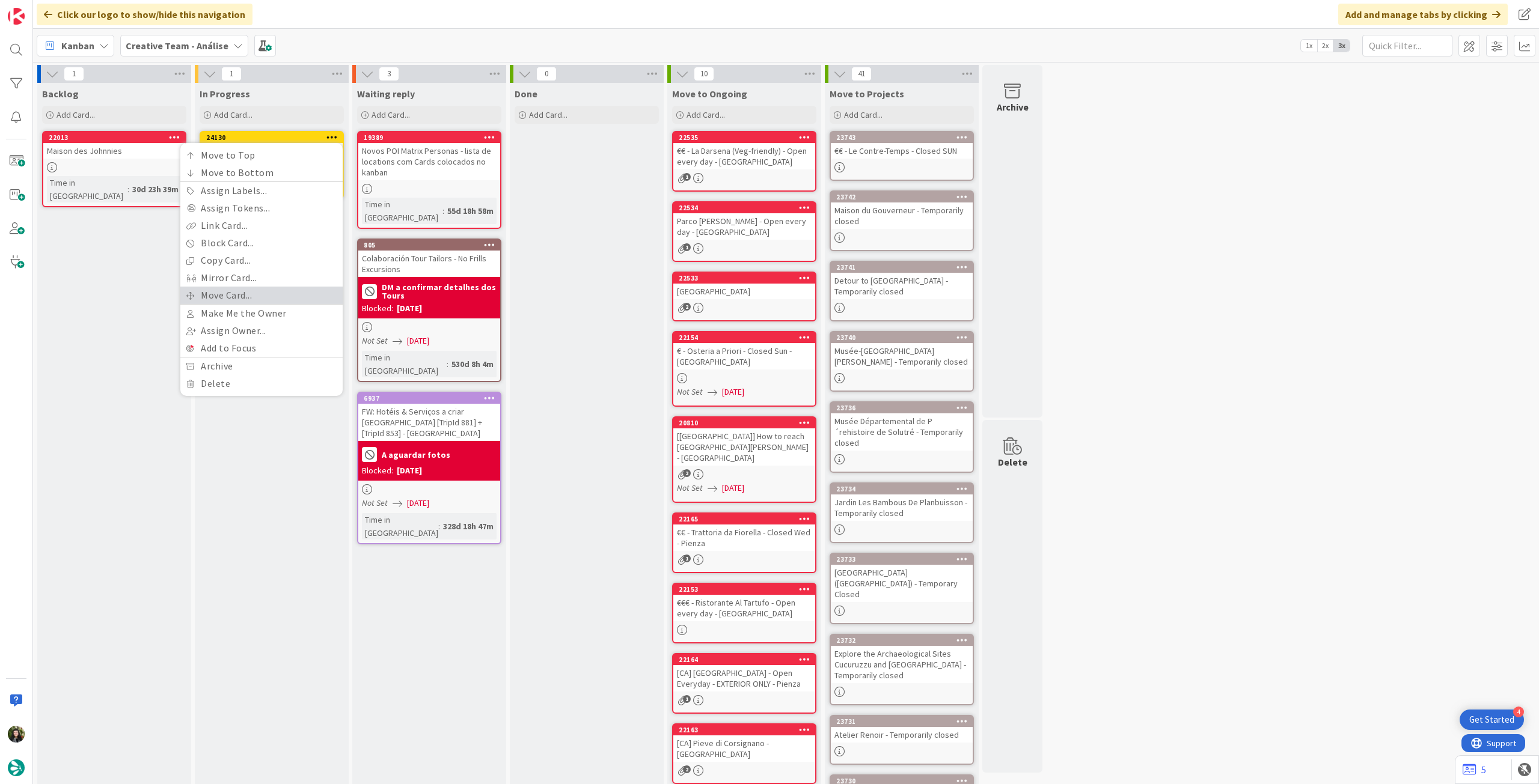
click at [299, 297] on link "Move Card..." at bounding box center [261, 295] width 163 height 18
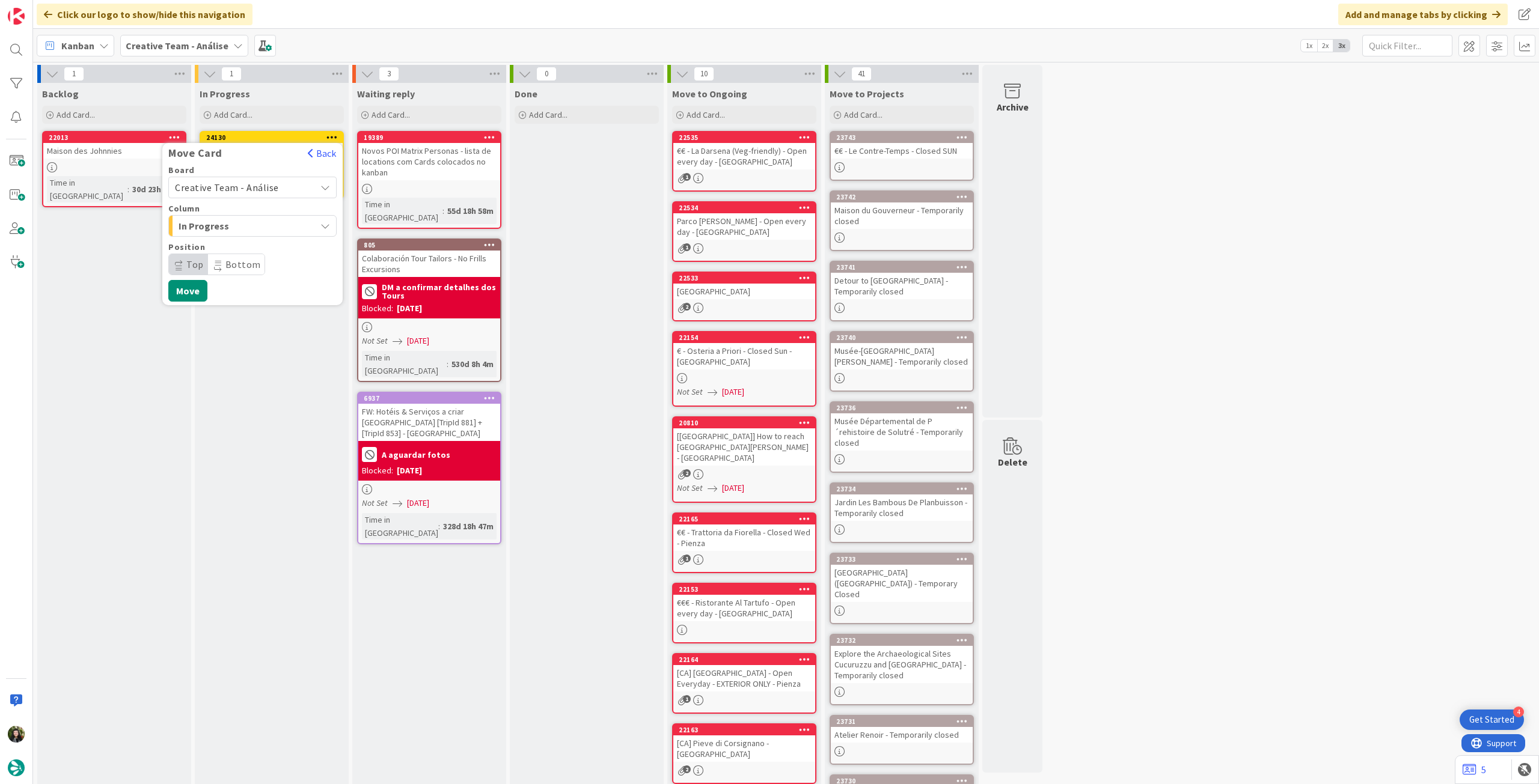
click at [261, 185] on span "Creative Team - Análise" at bounding box center [227, 187] width 104 height 12
click at [237, 240] on span "Creative Team" at bounding box center [260, 243] width 140 height 18
click at [248, 223] on span "Select a Column..." at bounding box center [220, 226] width 91 height 16
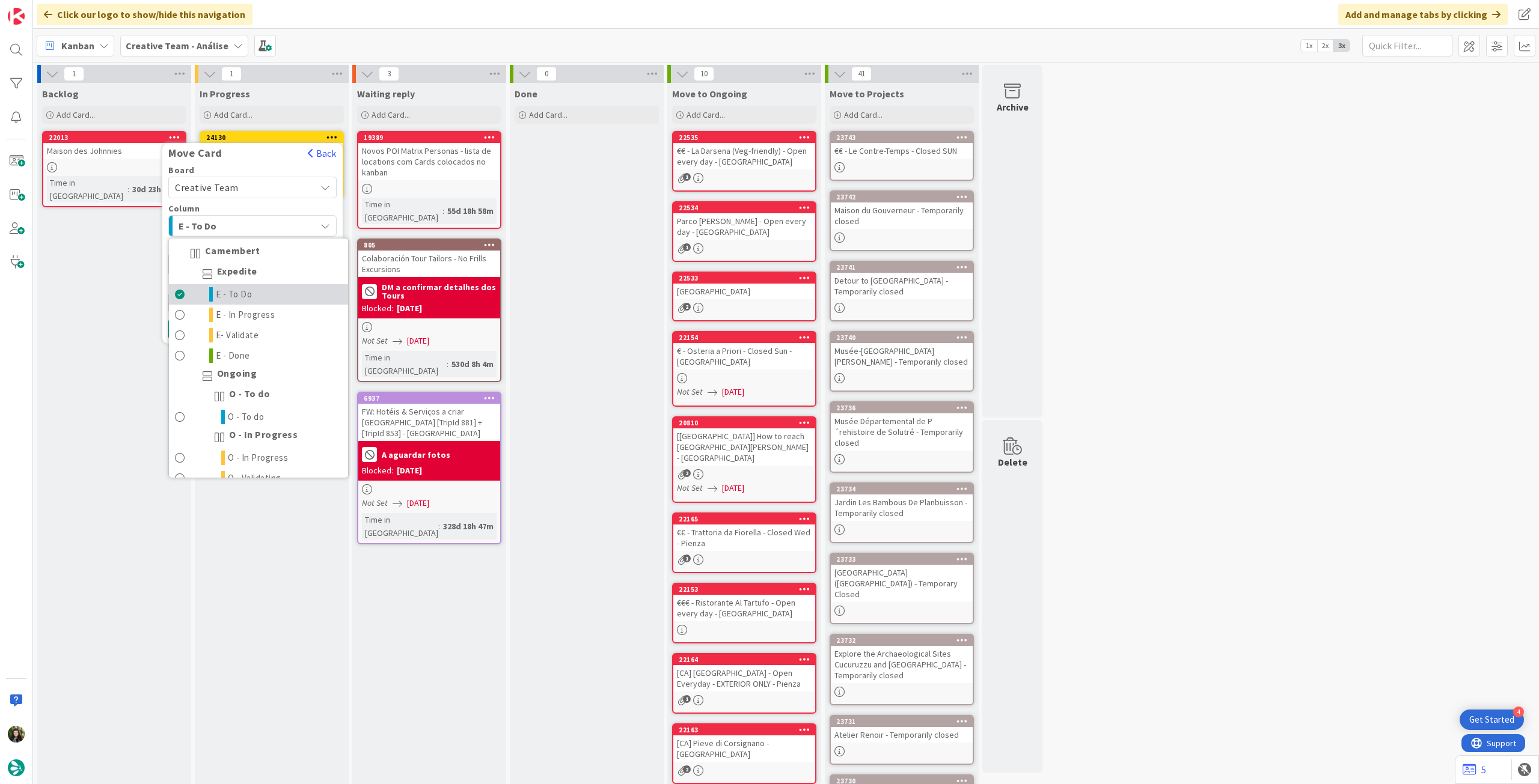
click at [220, 293] on span "E - To Do" at bounding box center [234, 294] width 37 height 14
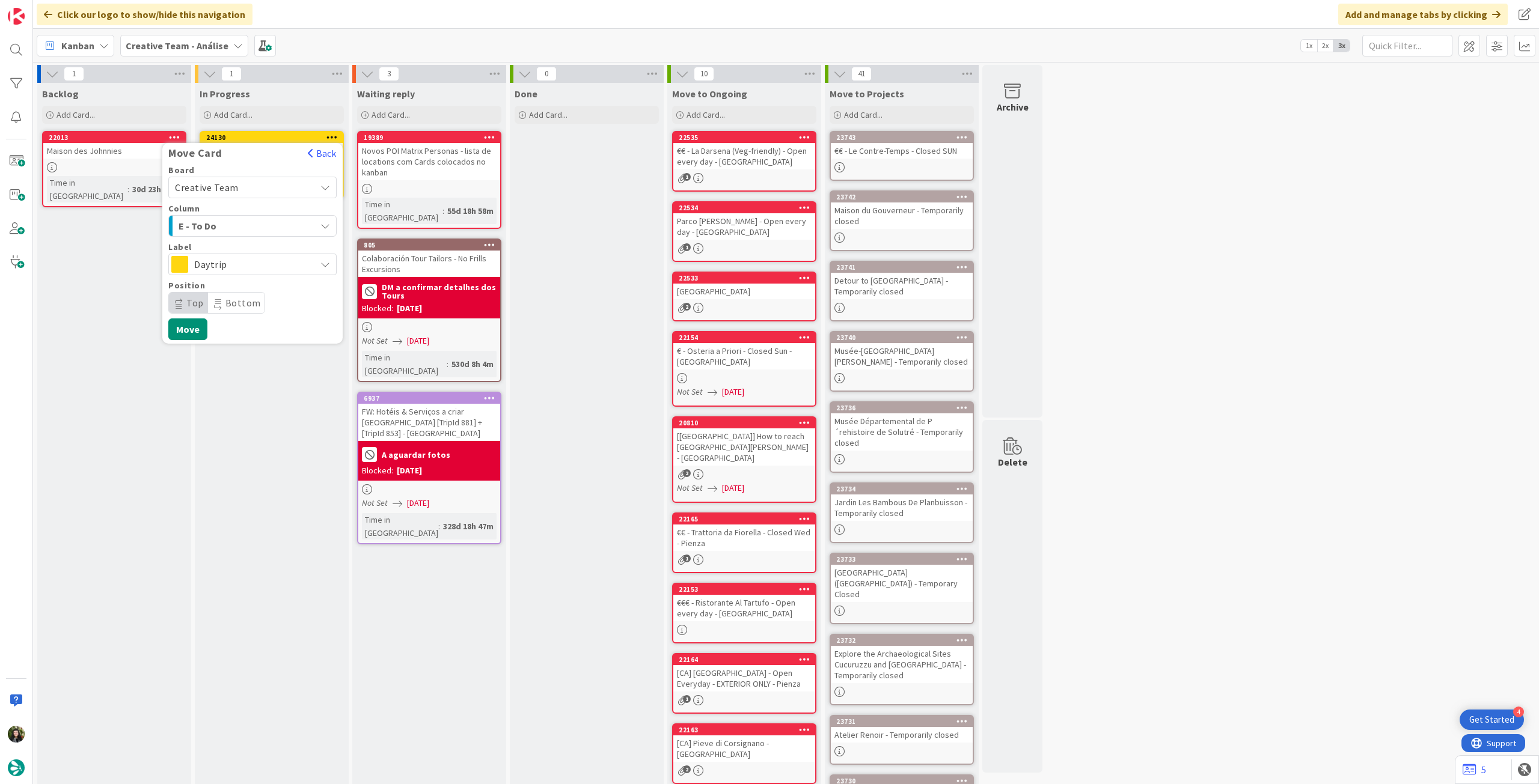
click at [264, 265] on span "Daytrip" at bounding box center [252, 264] width 115 height 17
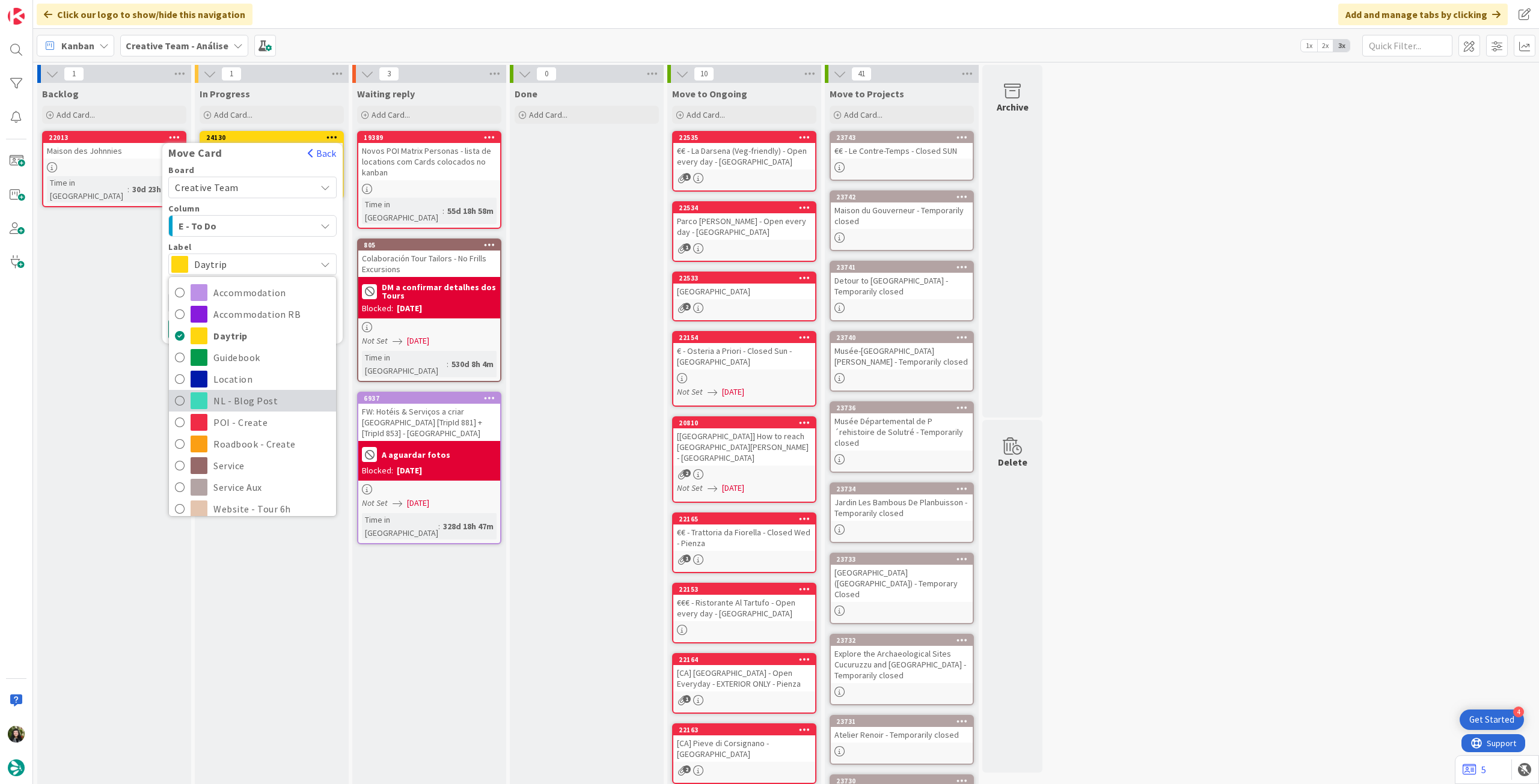
scroll to position [160, 0]
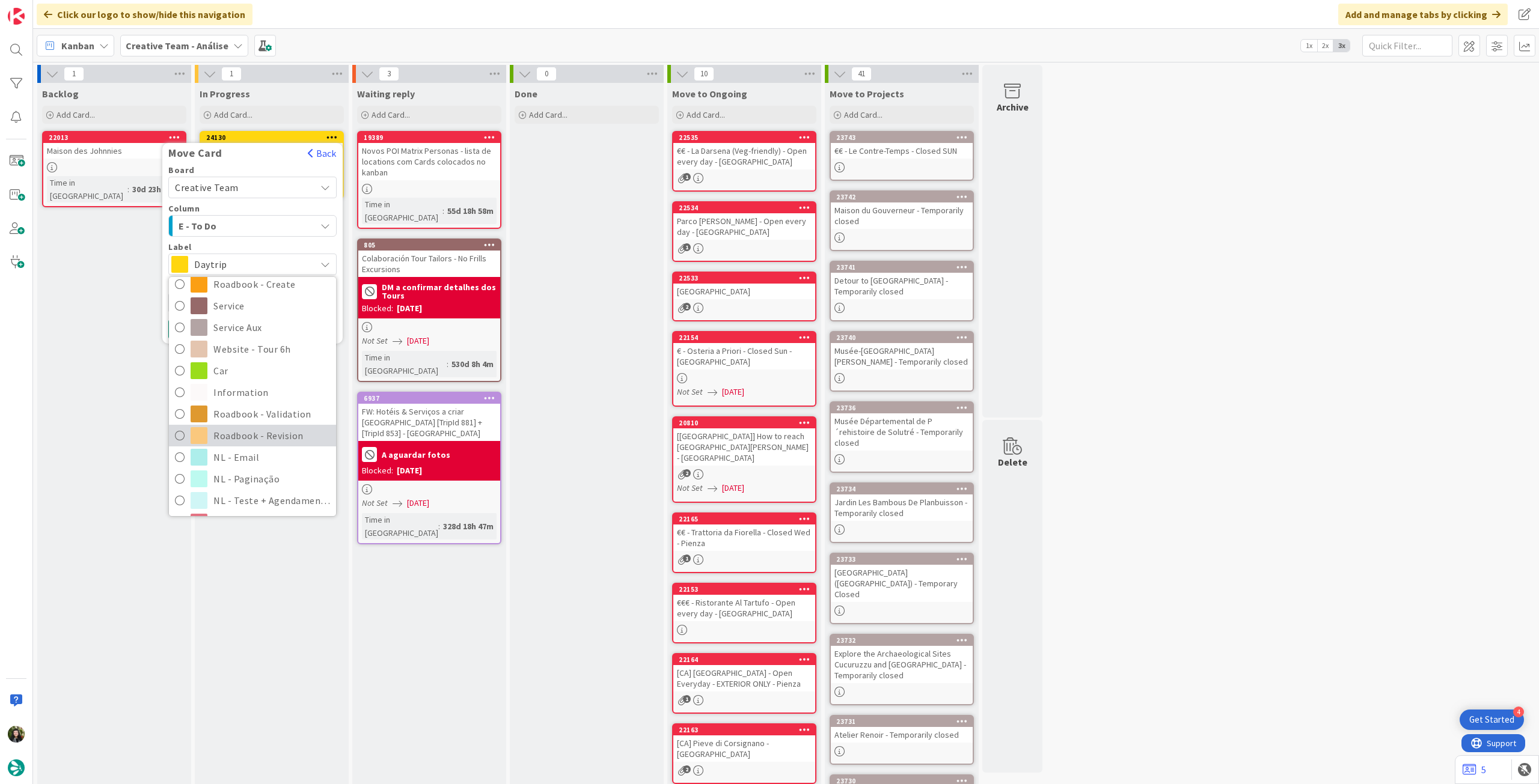
click at [263, 441] on span "Roadbook - Revision" at bounding box center [272, 435] width 117 height 18
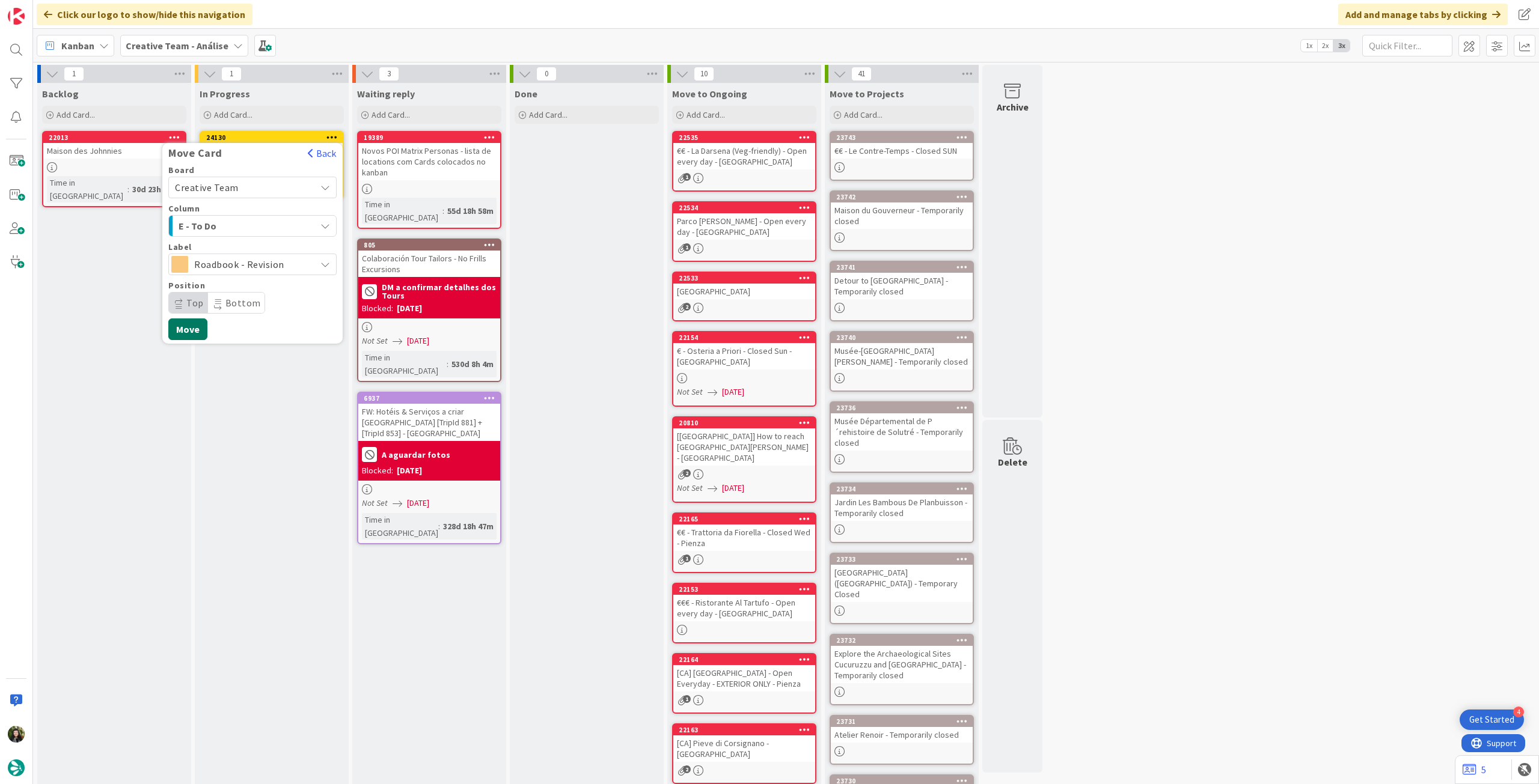
click at [194, 327] on button "Move" at bounding box center [187, 329] width 39 height 22
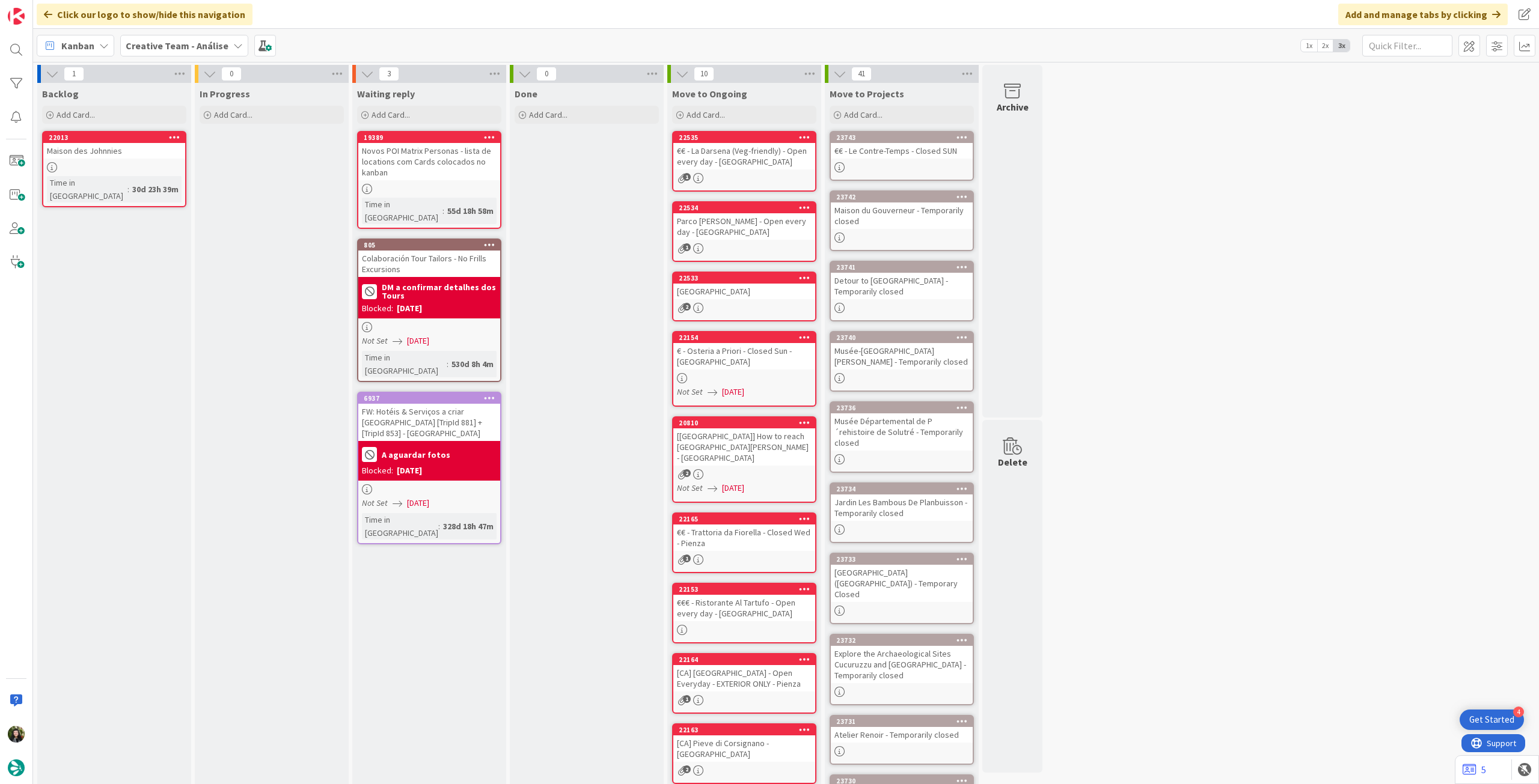
click at [132, 35] on div "Creative Team - Análise" at bounding box center [185, 46] width 128 height 22
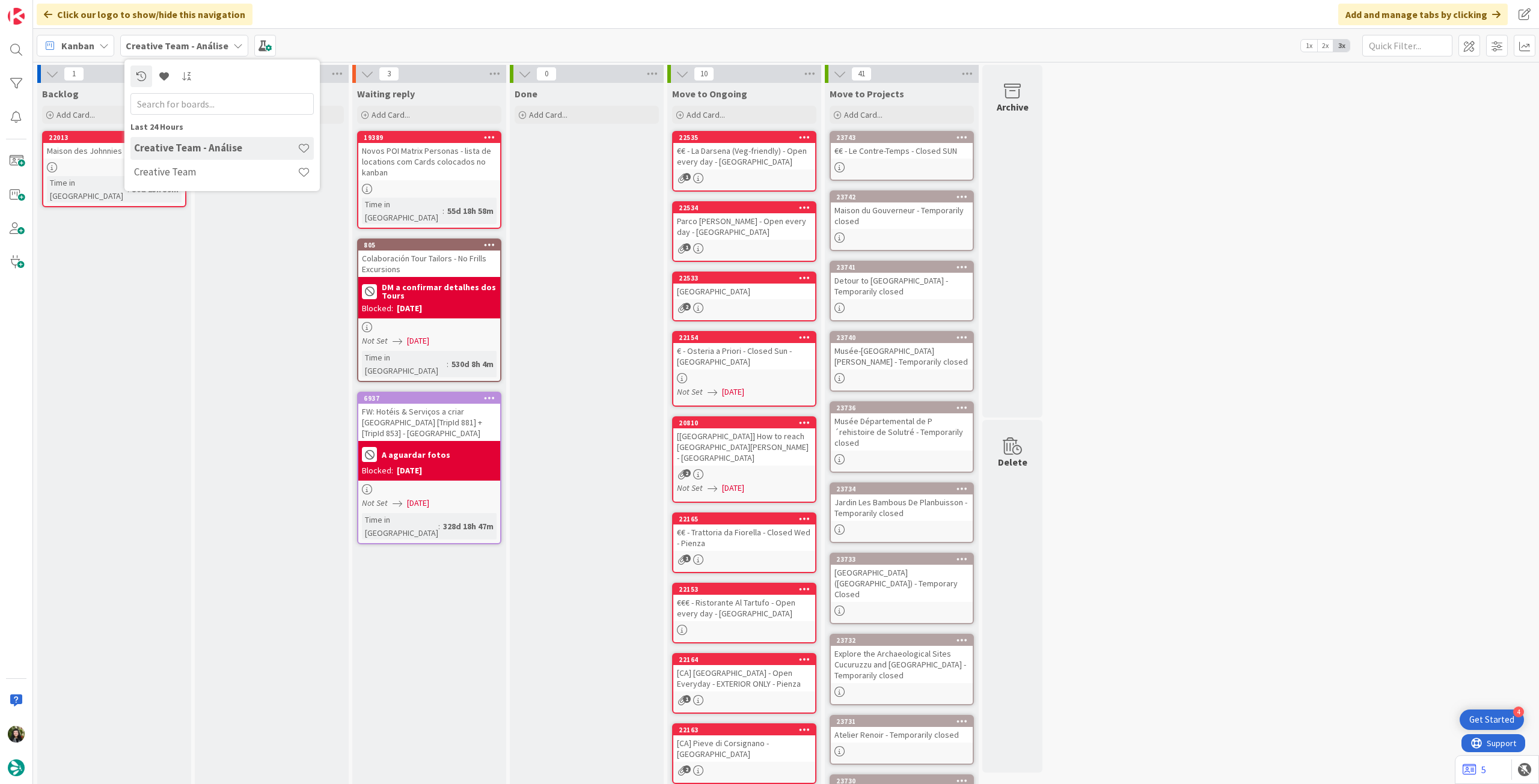
click at [230, 159] on div "Creative Team - Análise Creative Team" at bounding box center [222, 161] width 183 height 48
click at [253, 174] on h4 "Creative Team" at bounding box center [215, 172] width 164 height 12
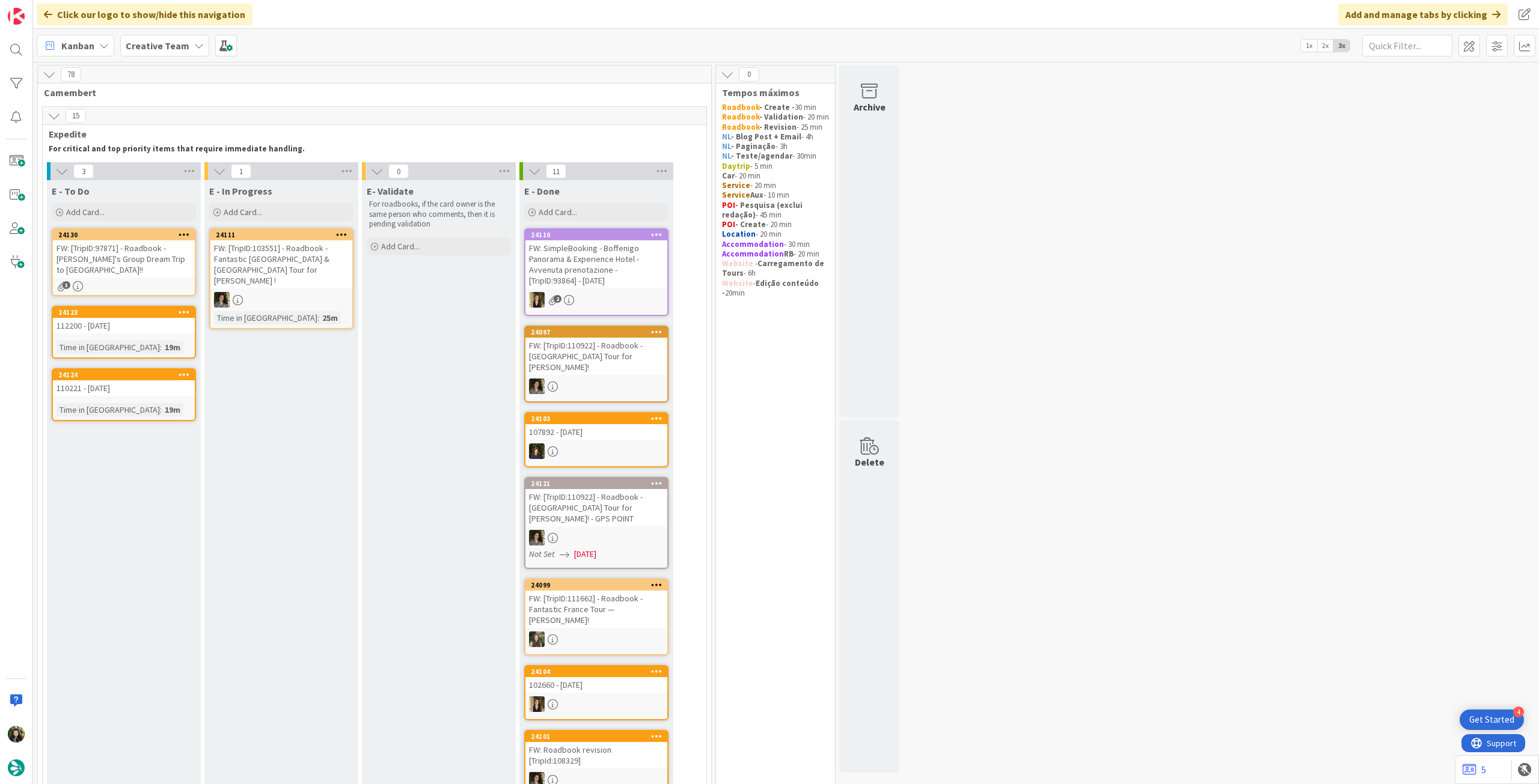
click at [142, 255] on div "FW: [TripID:97871] - Roadbook - [PERSON_NAME]'s Group Dream Trip to [GEOGRAPHIC…" at bounding box center [123, 258] width 142 height 37
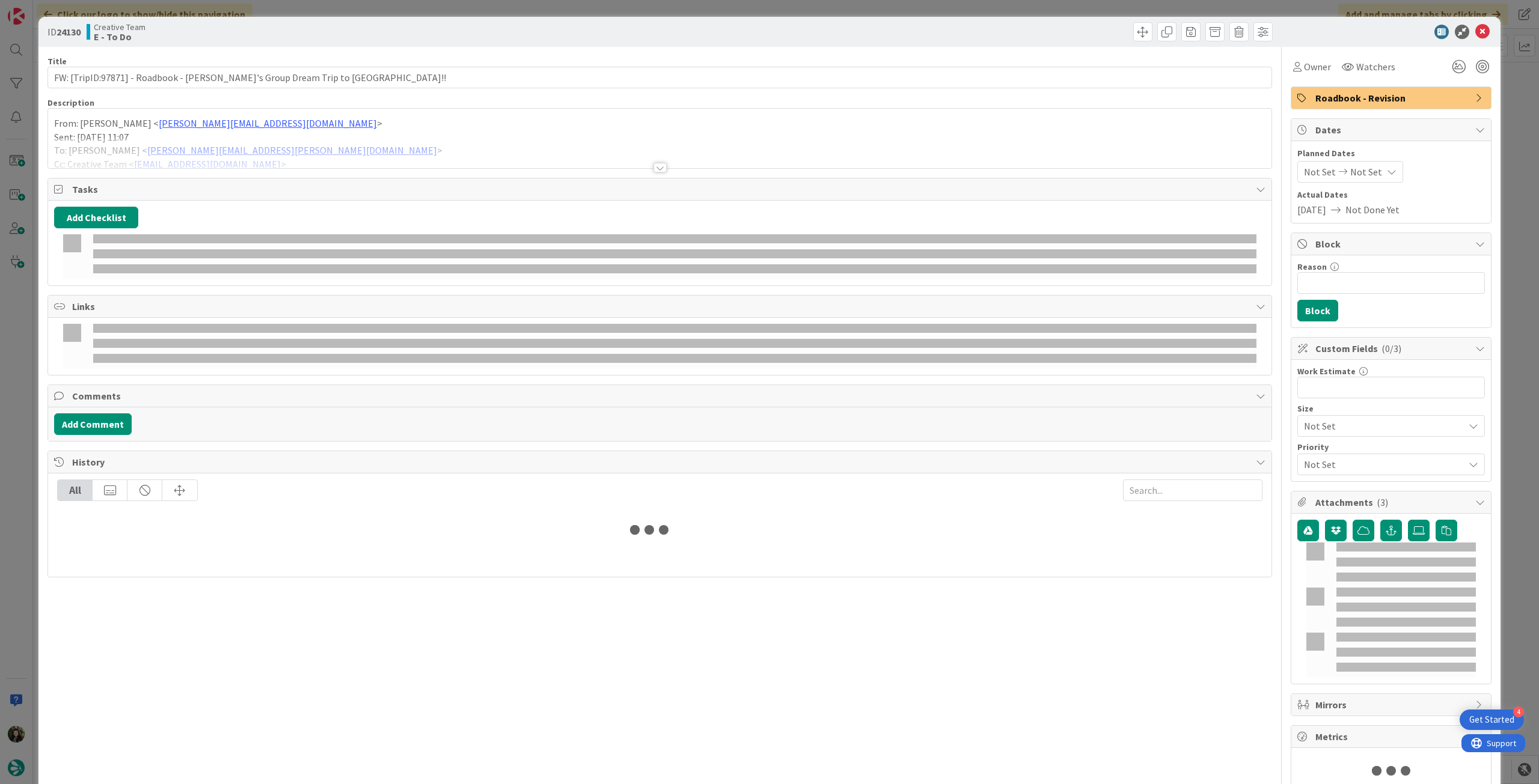
click at [210, 154] on div at bounding box center [660, 153] width 1223 height 31
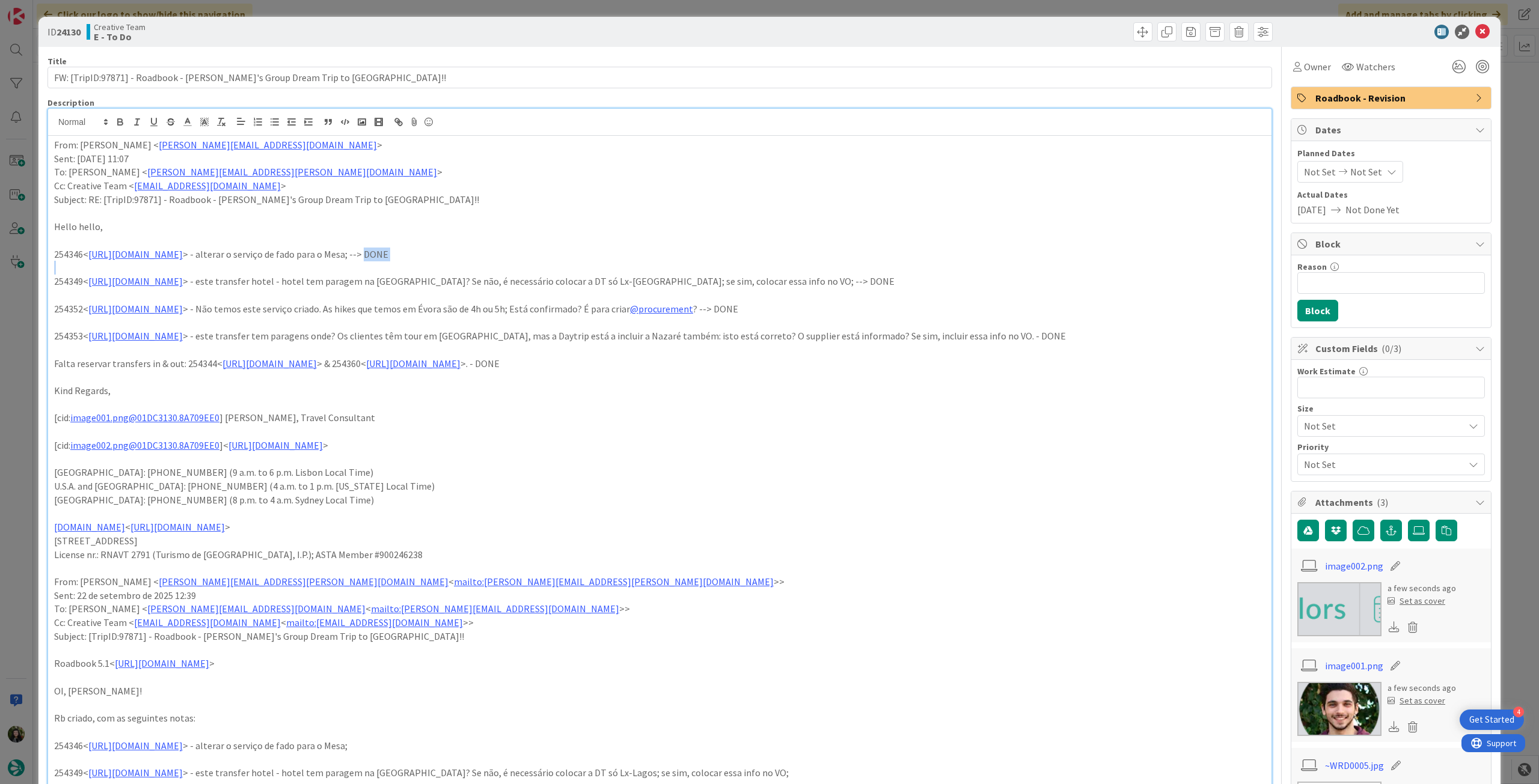
drag, startPoint x: 557, startPoint y: 260, endPoint x: 505, endPoint y: 252, distance: 52.6
click at [505, 252] on div "From: [PERSON_NAME] < [PERSON_NAME][EMAIL_ADDRESS][DOMAIN_NAME] > Sent: [DATE] …" at bounding box center [660, 613] width 1223 height 956
drag, startPoint x: 922, startPoint y: 278, endPoint x: 876, endPoint y: 281, distance: 46.1
click at [876, 281] on p "254349< [URL][DOMAIN_NAME] > - este transfer hotel - hotel tem paragem na [GEOG…" at bounding box center [660, 281] width 1211 height 14
drag, startPoint x: 880, startPoint y: 312, endPoint x: 850, endPoint y: 306, distance: 30.6
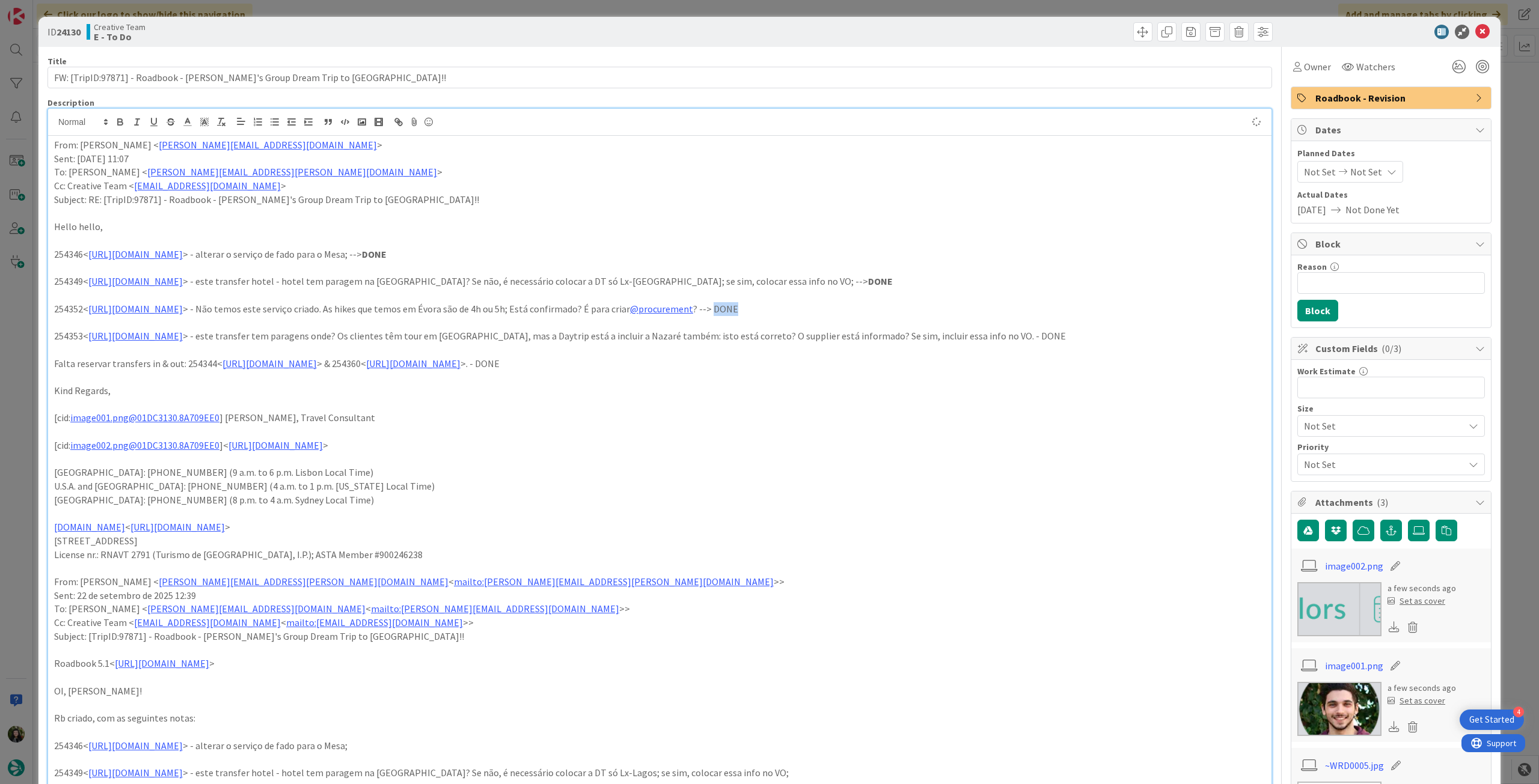
click at [850, 306] on p "254352< [URL][DOMAIN_NAME] > - Não temos este serviço criado. As hikes que temo…" at bounding box center [660, 309] width 1211 height 14
drag, startPoint x: 1127, startPoint y: 330, endPoint x: 1098, endPoint y: 331, distance: 29.0
click at [1098, 331] on p "254353< [URL][DOMAIN_NAME] > - este transfer tem paragens onde? Os clientes têm…" at bounding box center [660, 337] width 1211 height 14
drag, startPoint x: 792, startPoint y: 363, endPoint x: 767, endPoint y: 363, distance: 25.0
click at [767, 363] on p "Falta reservar transfers in & out: 254344< [URL][DOMAIN_NAME] > & 254360< [URL]…" at bounding box center [660, 364] width 1211 height 14
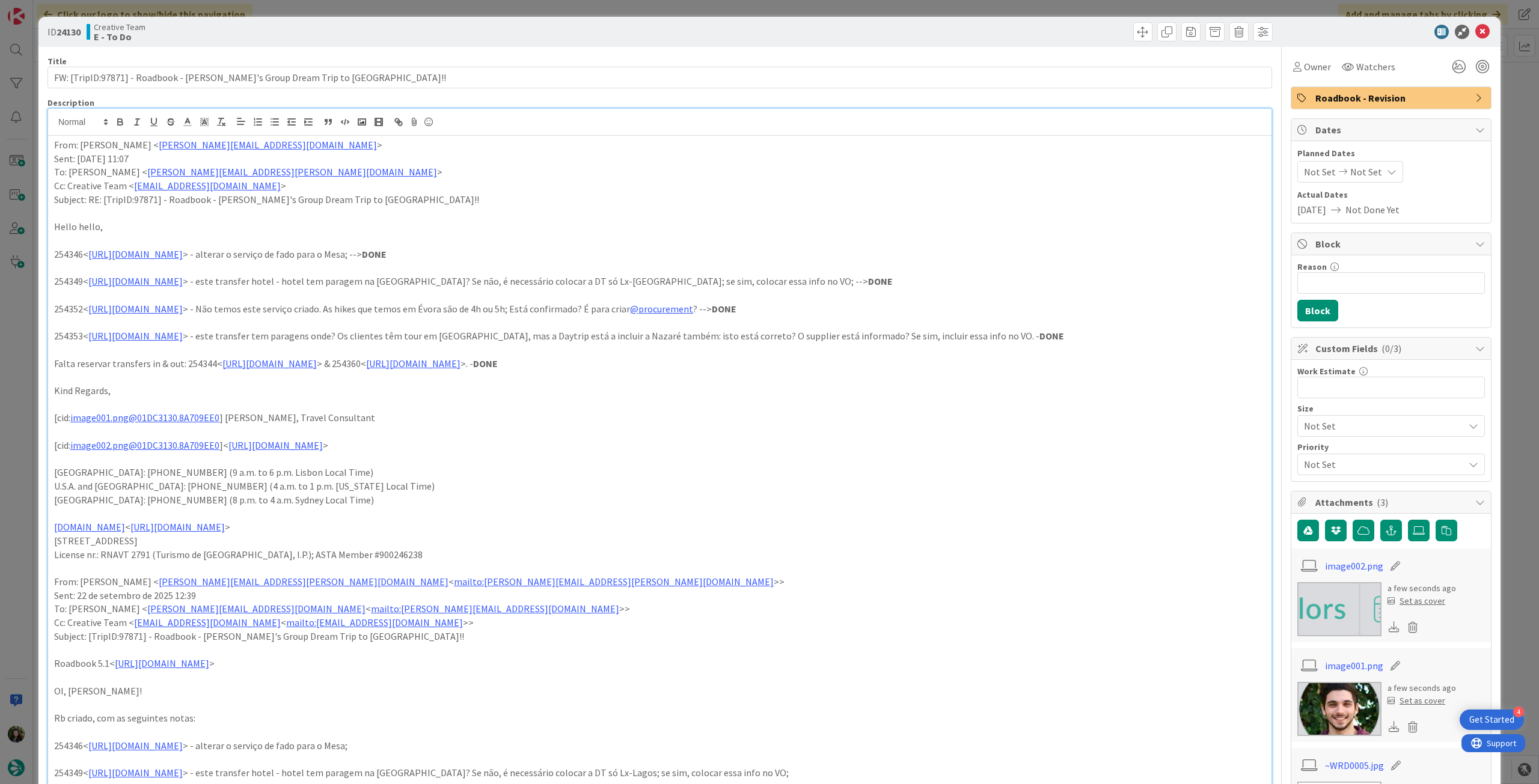
click at [950, 335] on p "254353< [URL][DOMAIN_NAME] > - este transfer tem paragens onde? Os clientes têm…" at bounding box center [660, 337] width 1211 height 14
click at [1476, 37] on icon at bounding box center [1482, 32] width 14 height 14
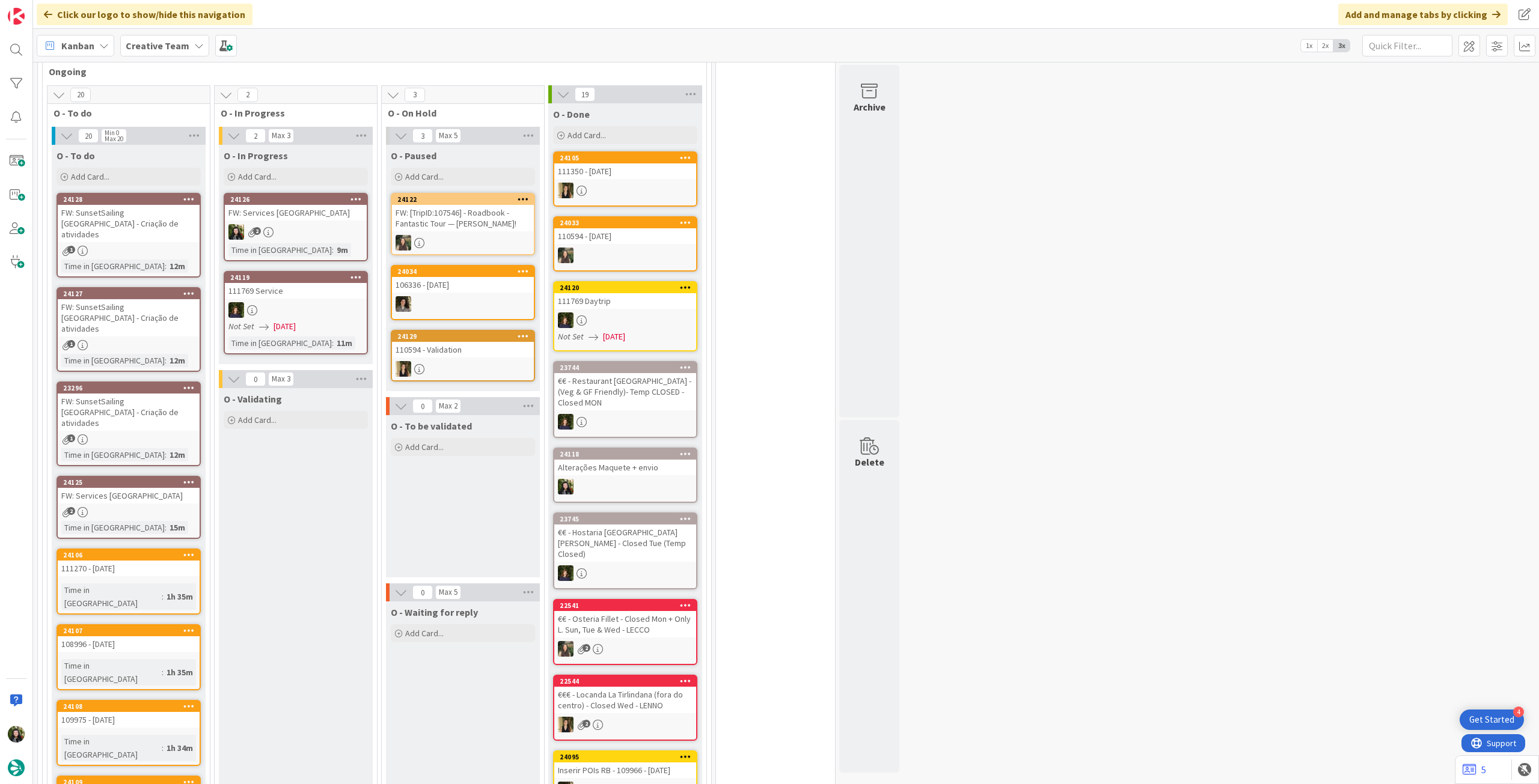
scroll to position [961, 0]
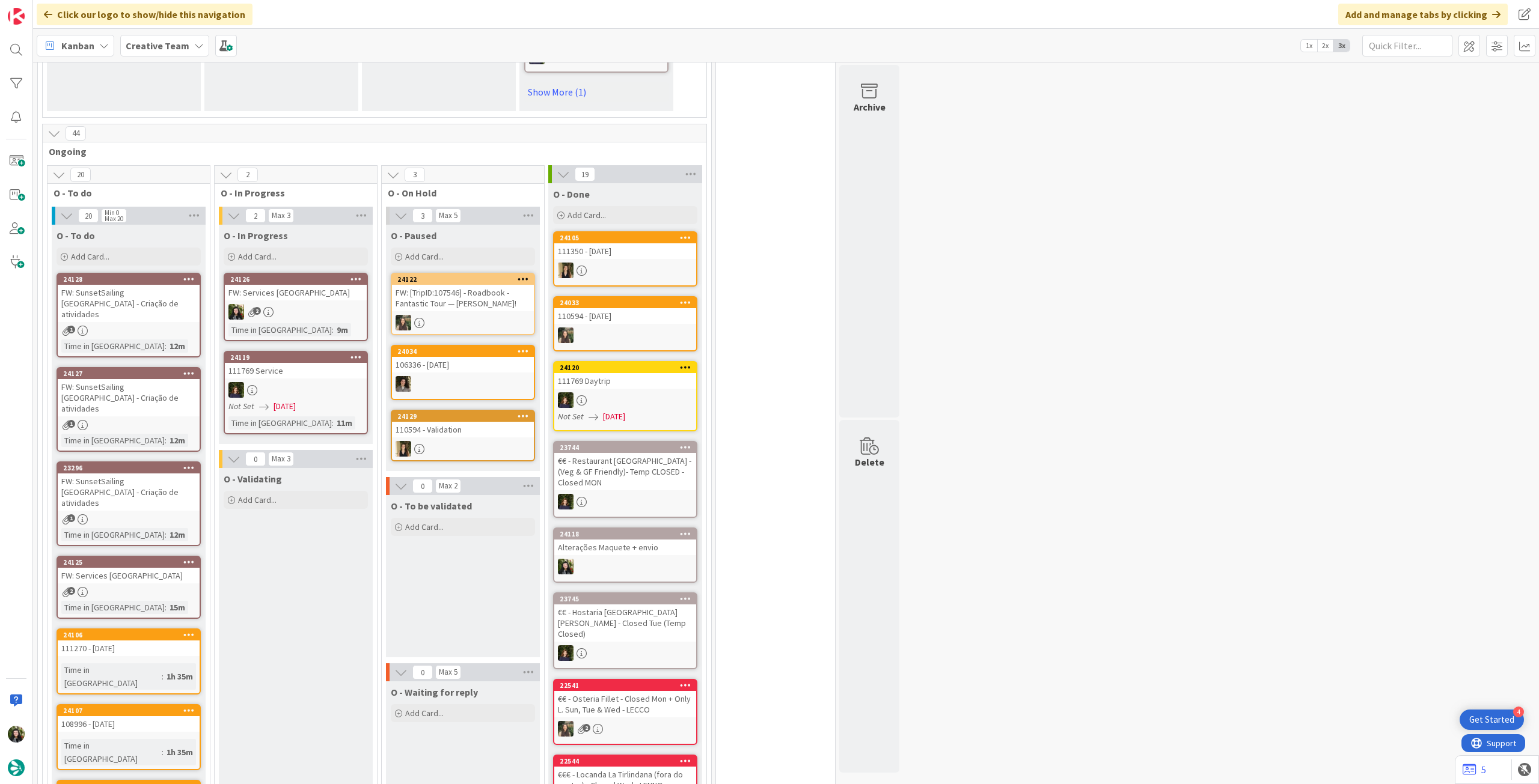
click at [171, 60] on div "Kanban Creative Team 1x 2x 3x" at bounding box center [786, 46] width 1506 height 33
click at [175, 45] on b "Creative Team" at bounding box center [157, 46] width 63 height 12
click at [205, 171] on h4 "Creative Team - Análise" at bounding box center [215, 172] width 164 height 12
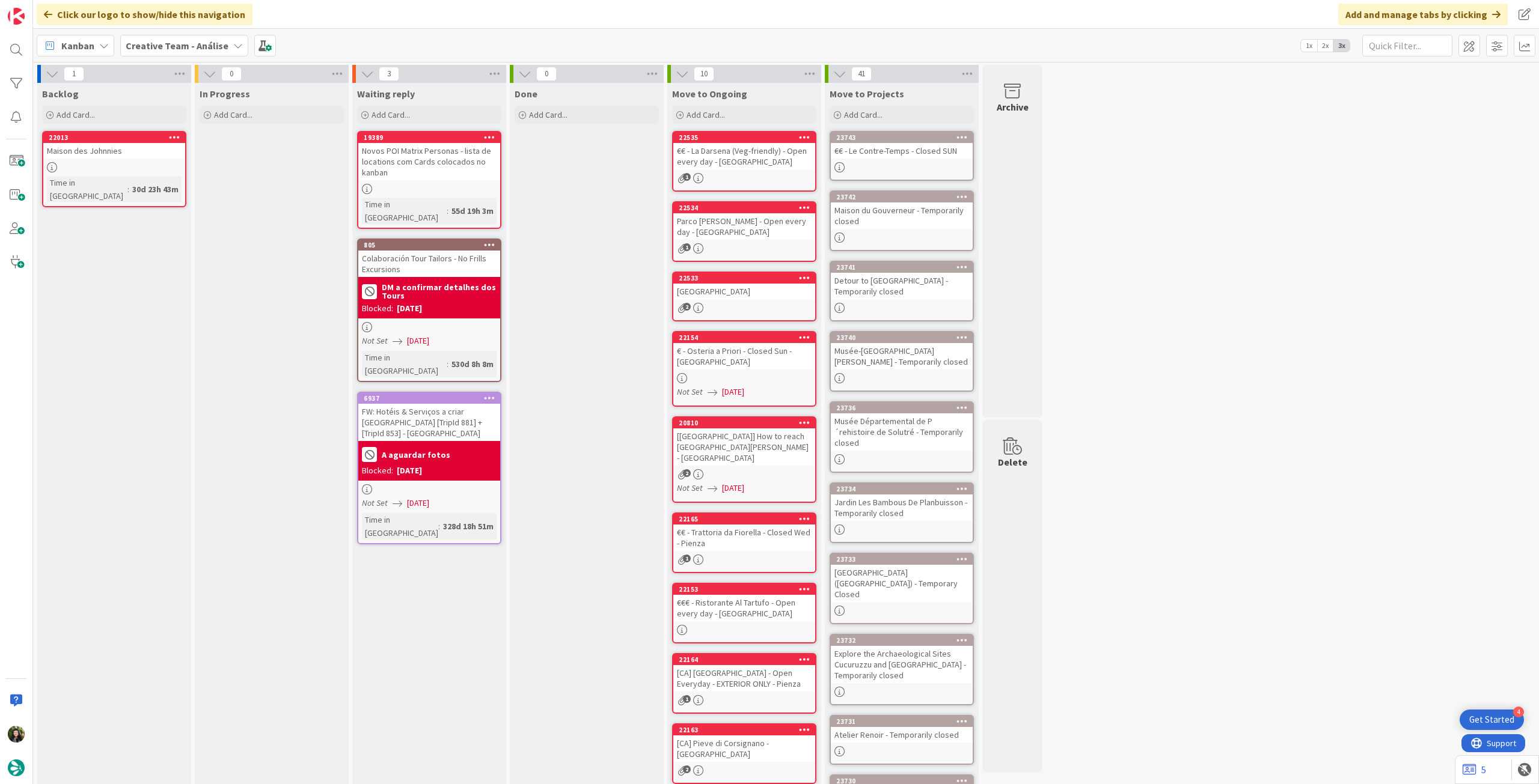
click at [191, 50] on b "Creative Team - Análise" at bounding box center [177, 46] width 103 height 12
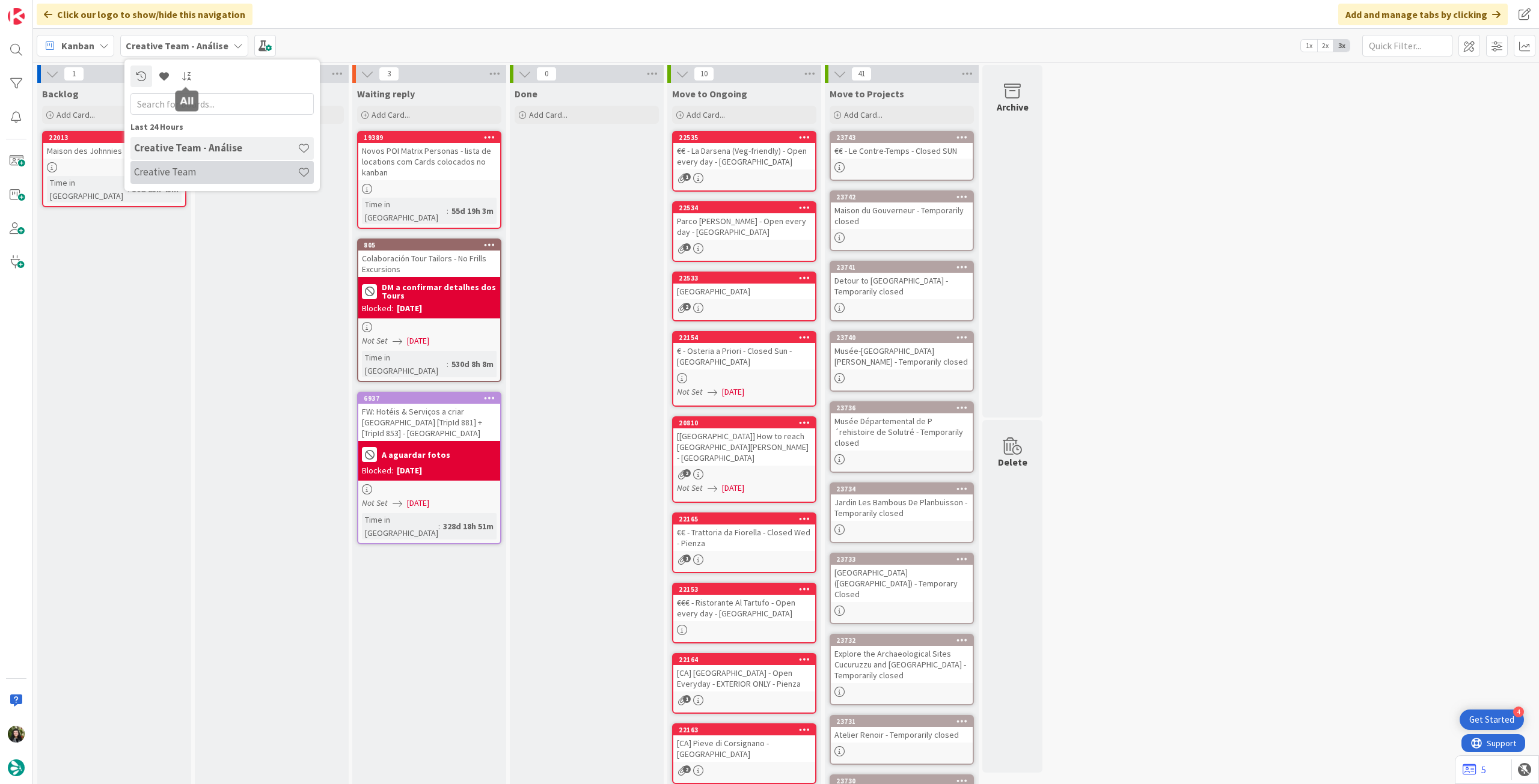
click at [199, 166] on h4 "Creative Team" at bounding box center [215, 172] width 164 height 12
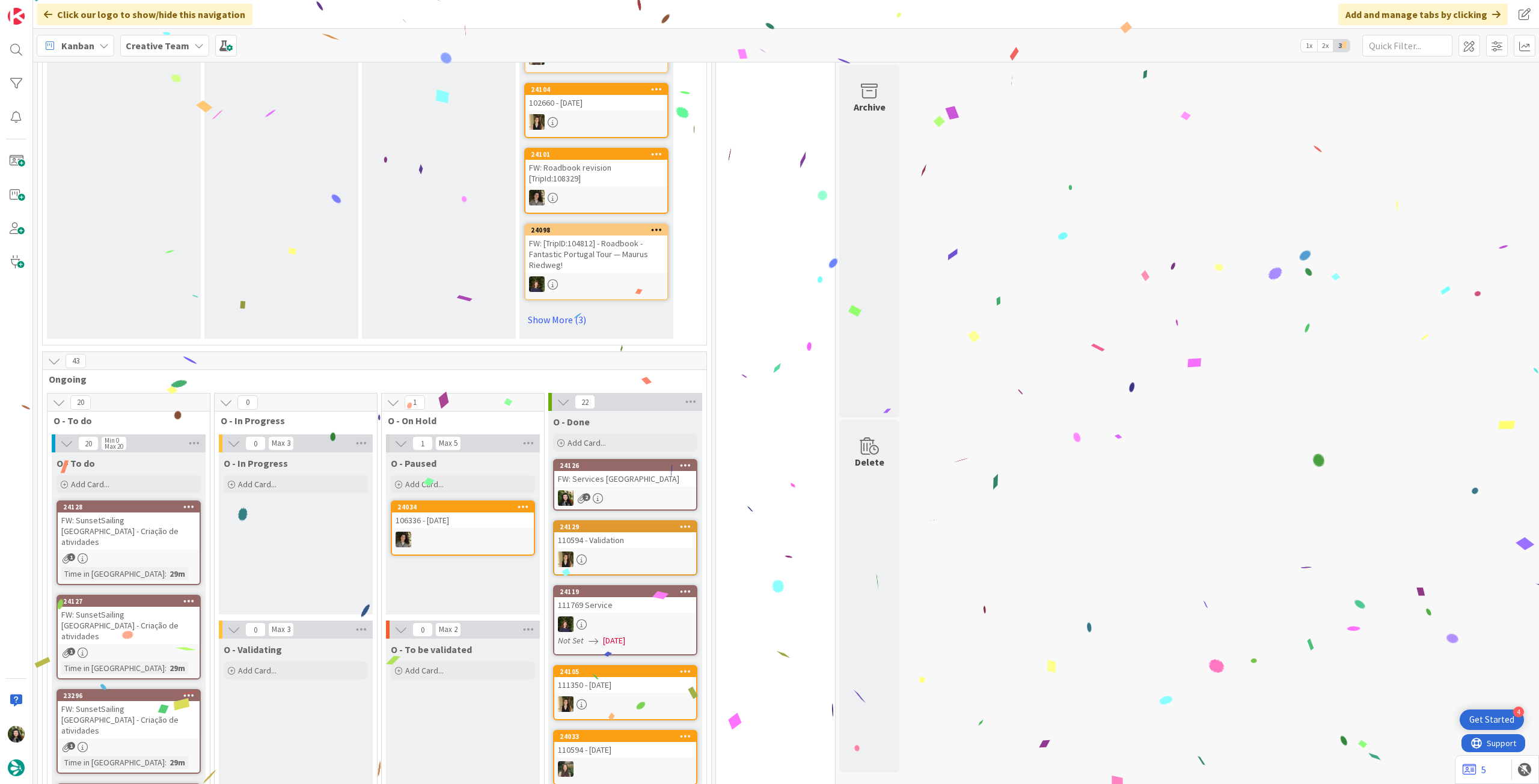
scroll to position [801, 0]
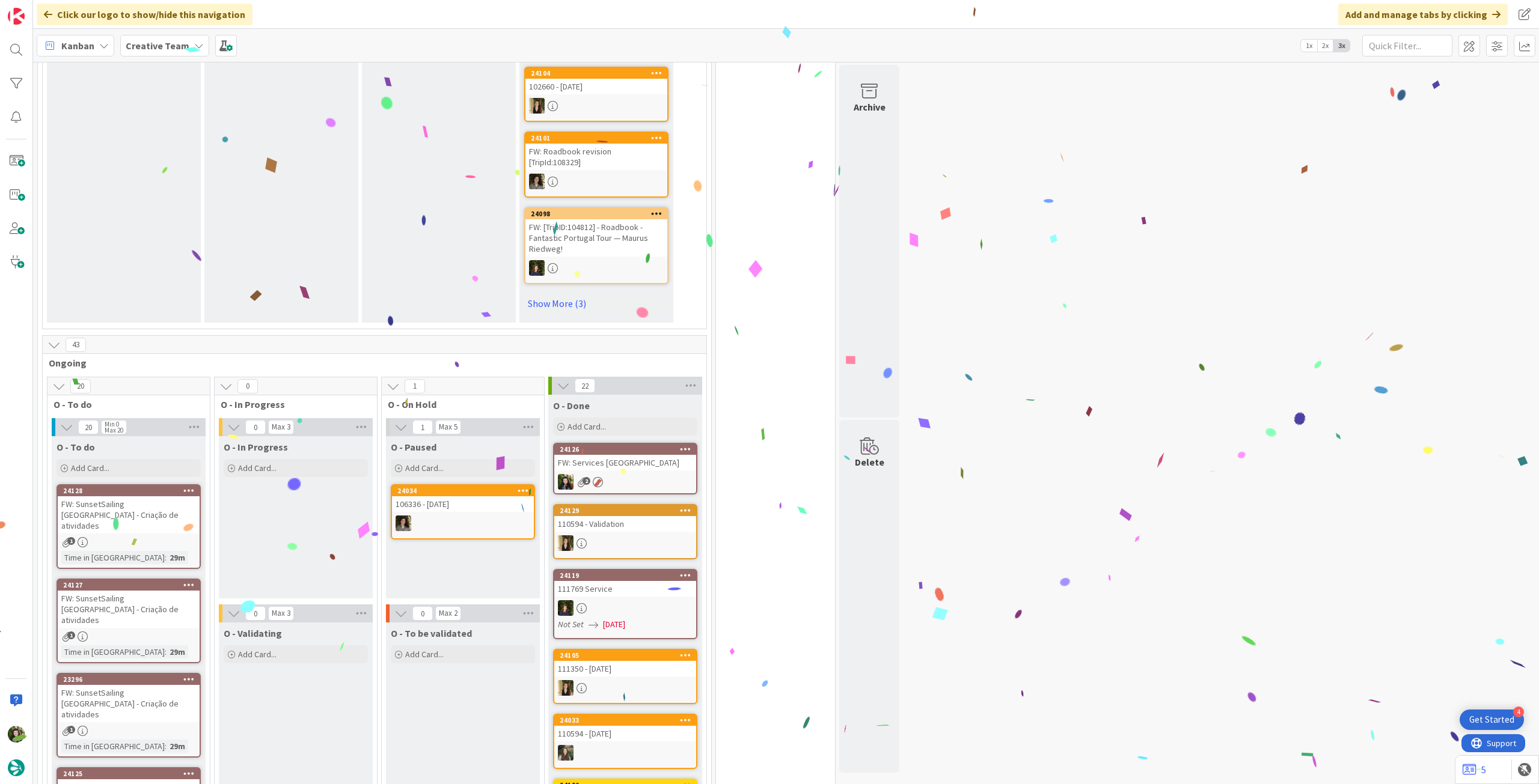
click at [656, 474] on div "2" at bounding box center [624, 482] width 142 height 16
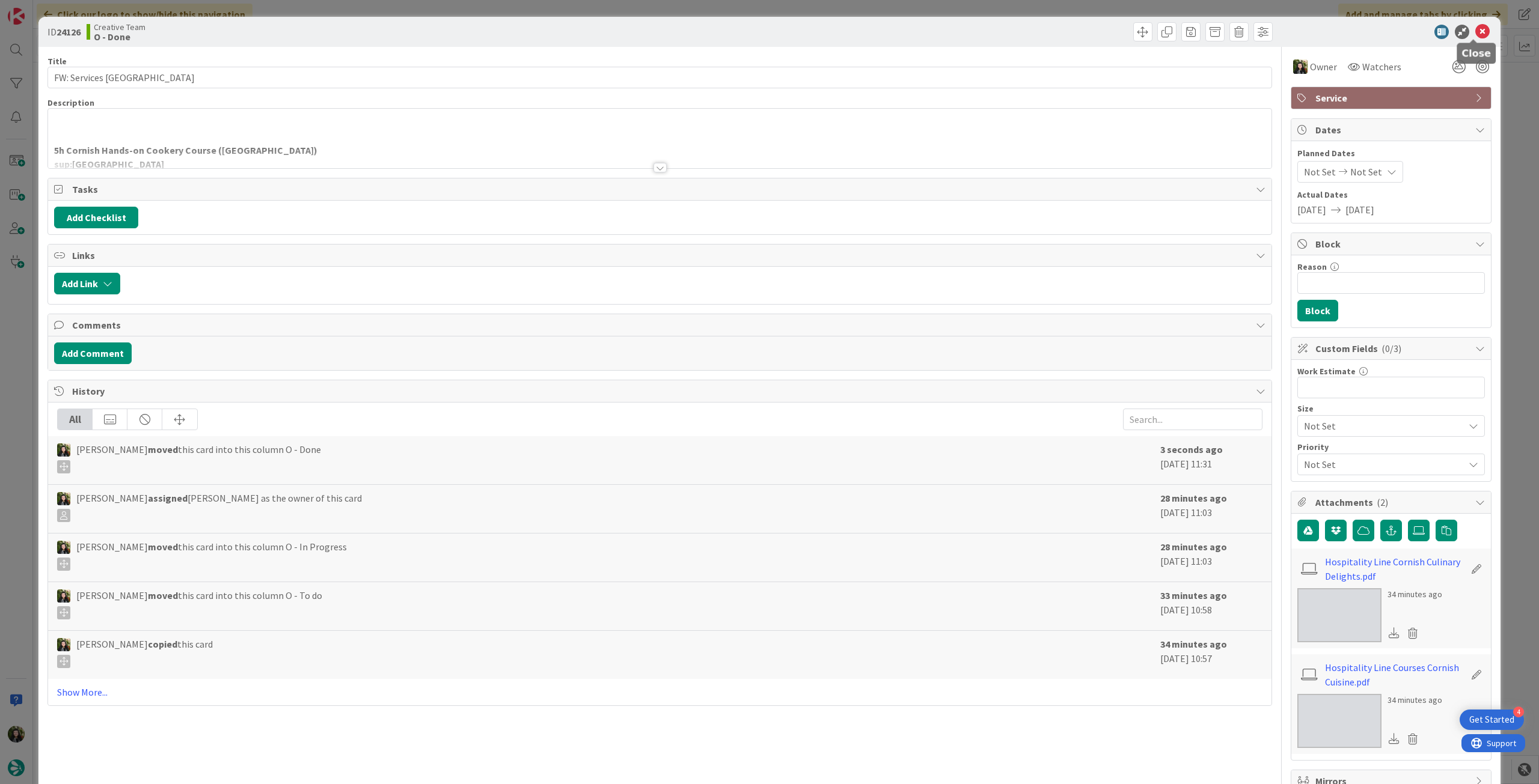
click at [1475, 29] on icon at bounding box center [1482, 32] width 14 height 14
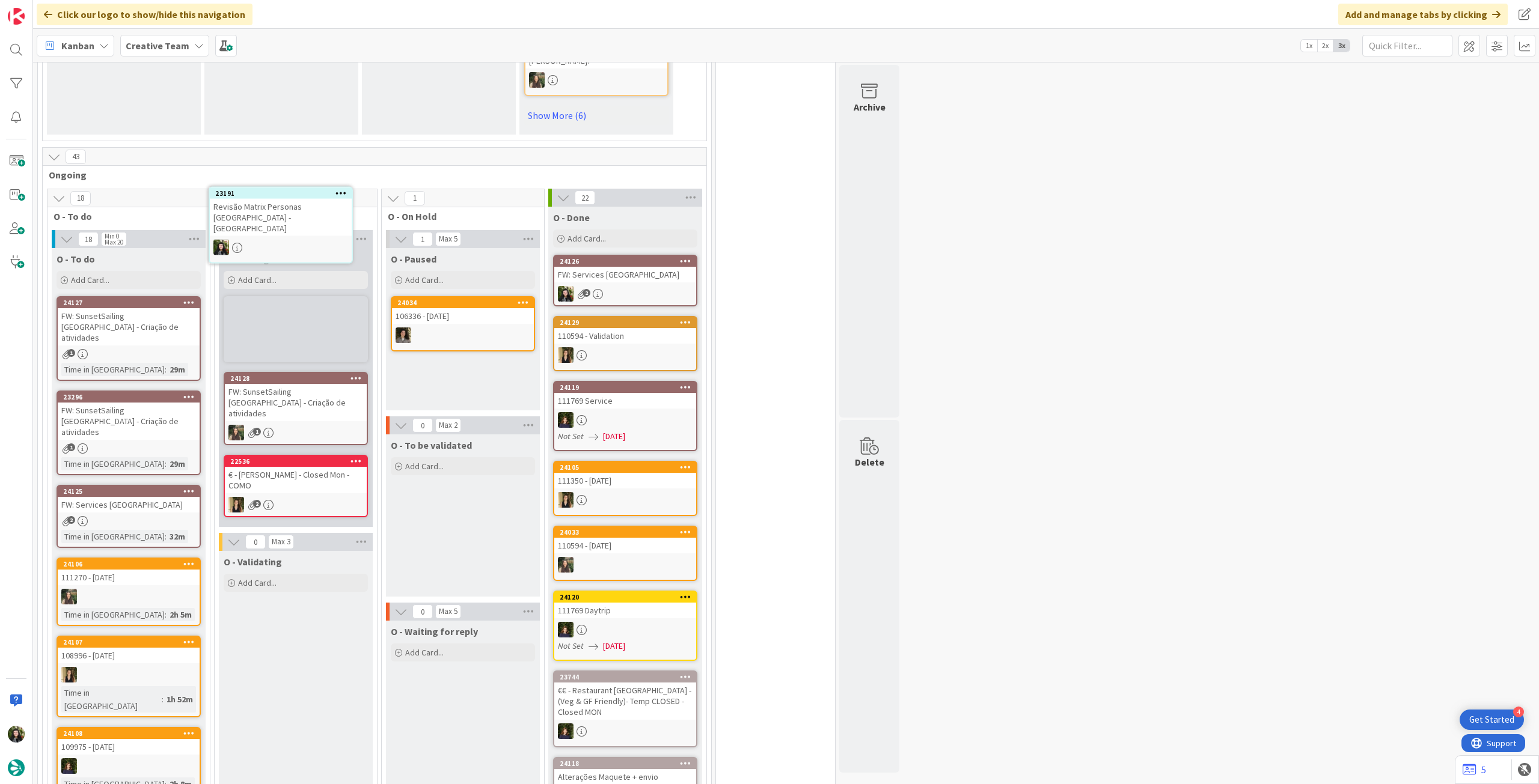
scroll to position [976, 0]
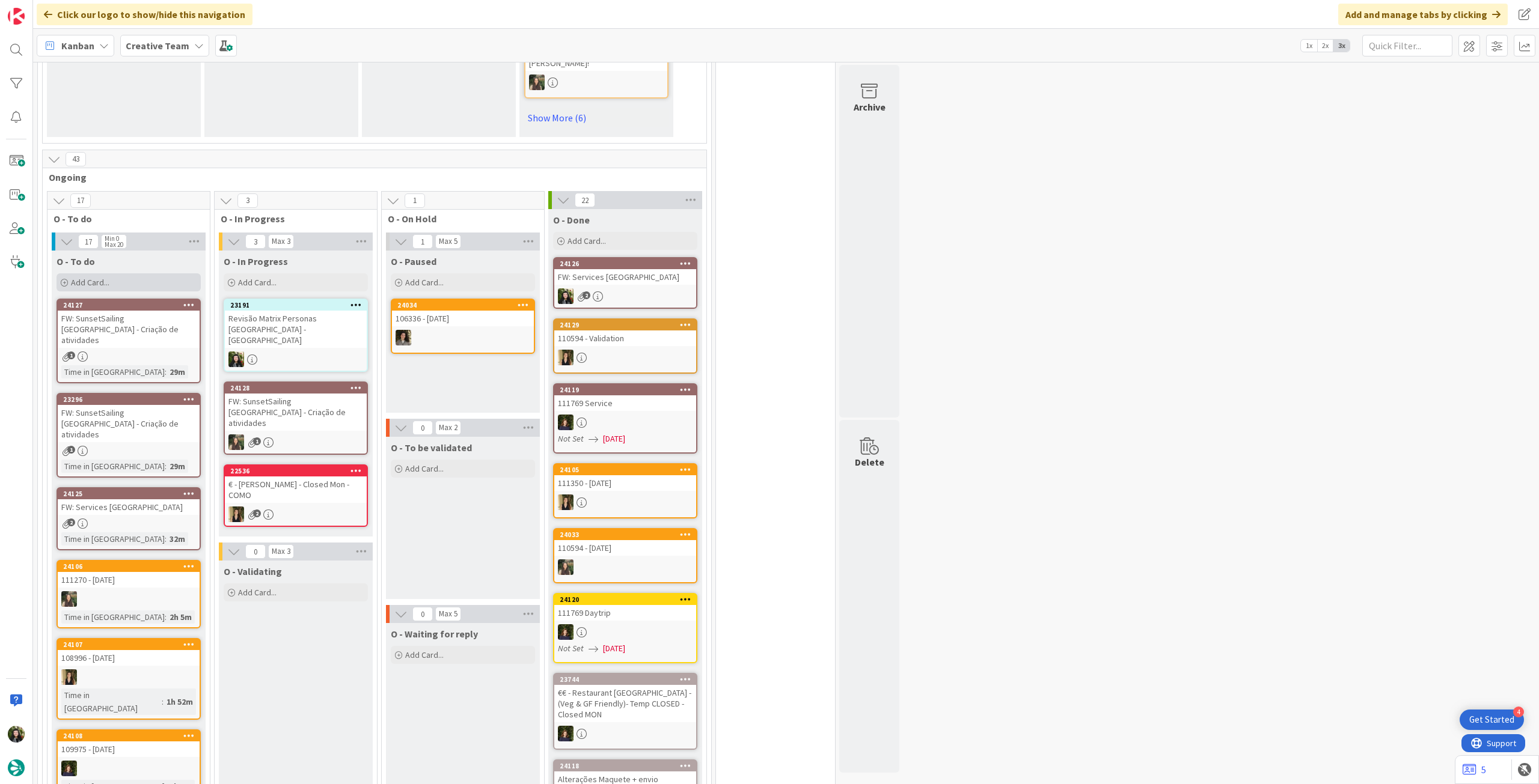
click at [153, 273] on div "Add Card..." at bounding box center [128, 282] width 144 height 18
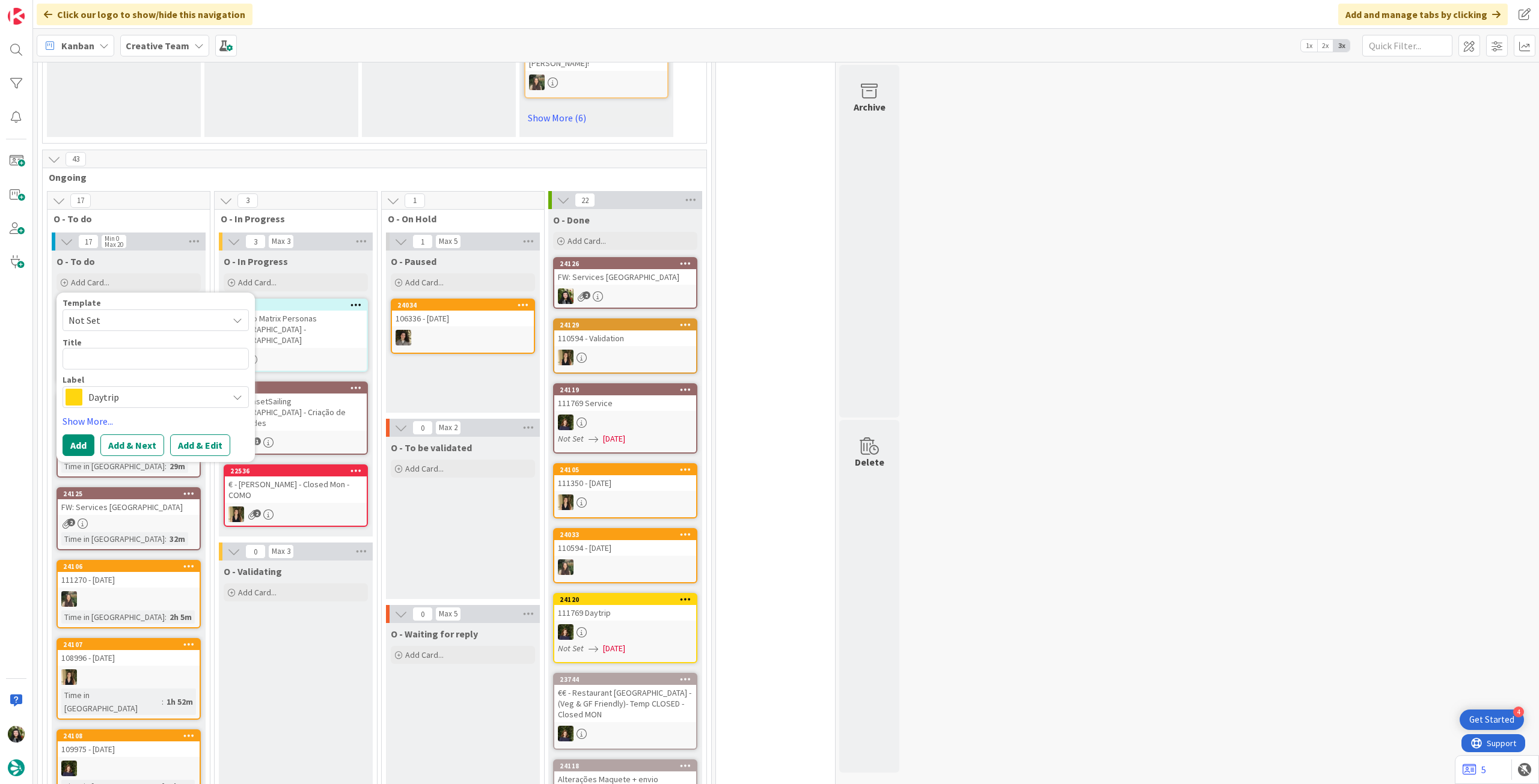
click at [118, 388] on span "Daytrip" at bounding box center [155, 396] width 134 height 17
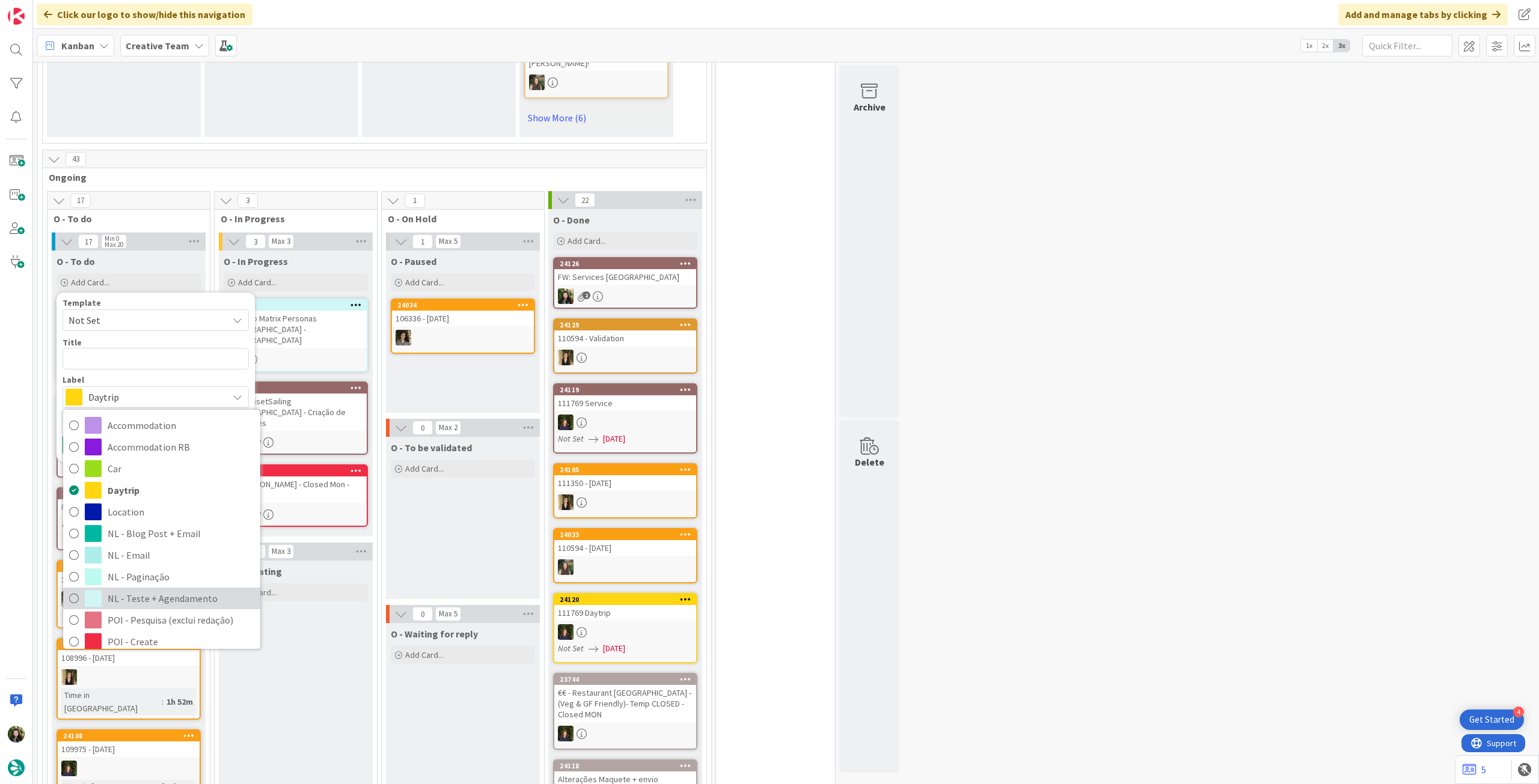
click at [153, 589] on span "NL - Teste + Agendamento" at bounding box center [180, 598] width 147 height 18
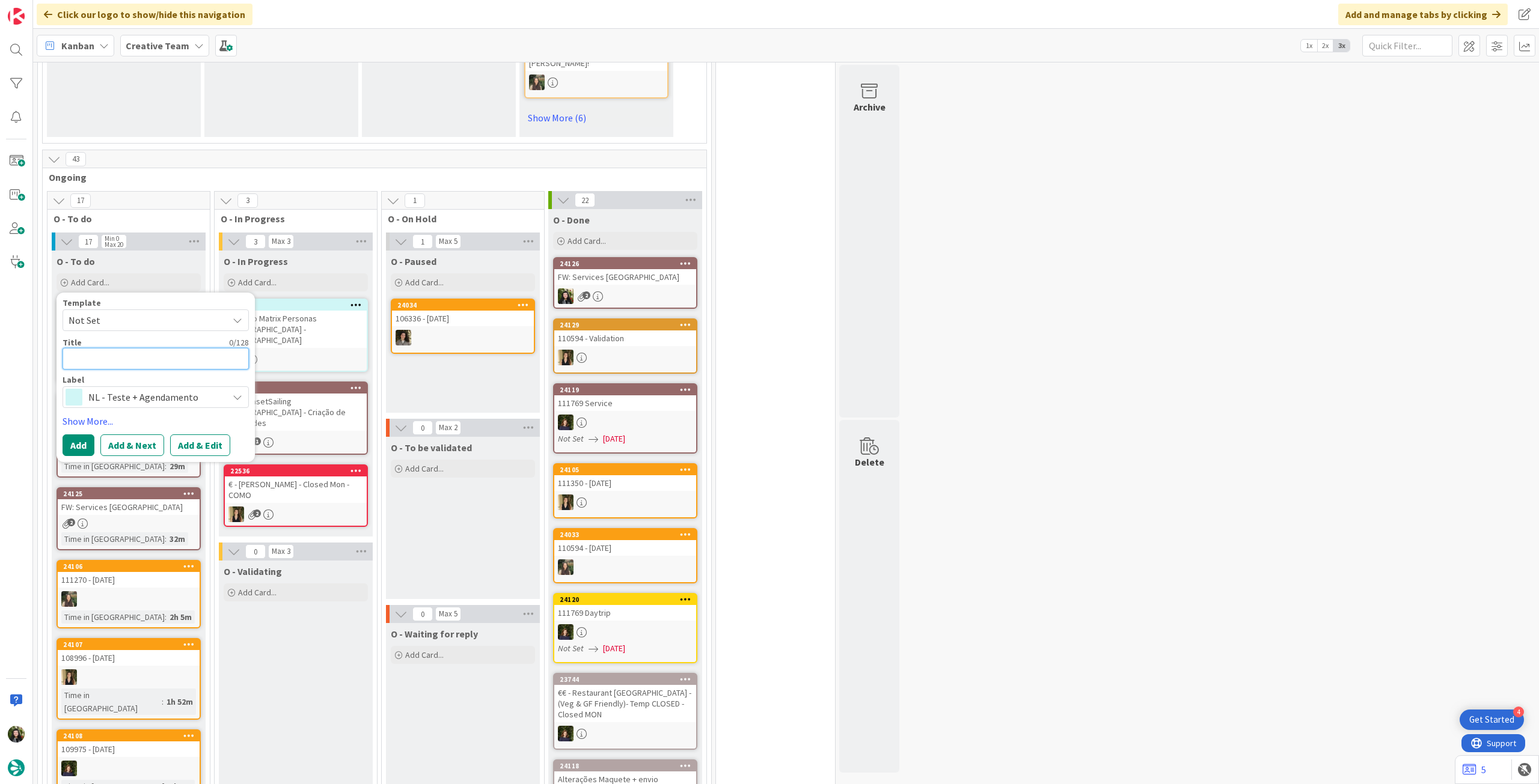
click at [153, 348] on textarea at bounding box center [156, 359] width 186 height 22
type textarea "x"
type textarea "A"
type textarea "x"
type textarea "Al"
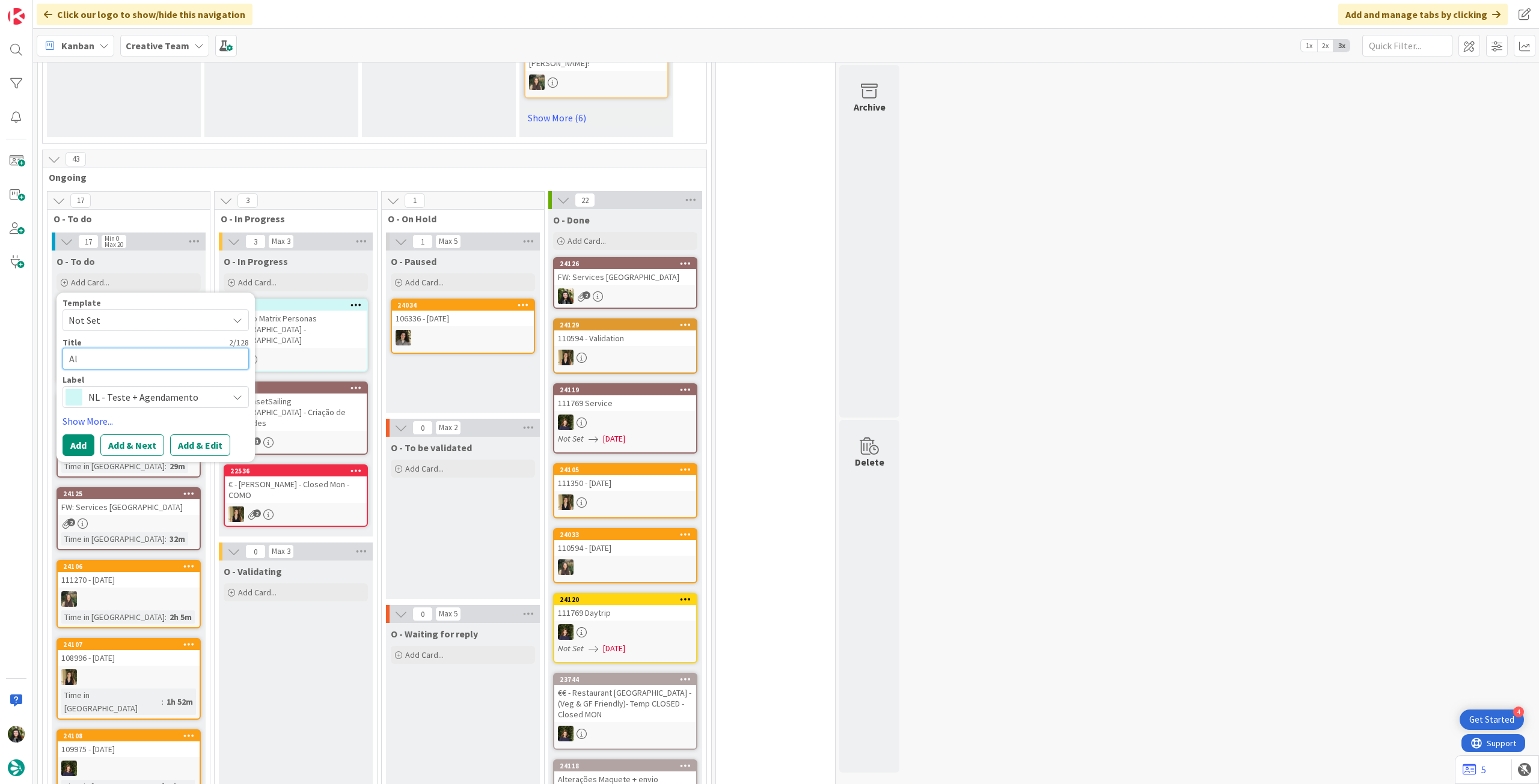
type textarea "x"
type textarea "Alt"
type textarea "x"
type textarea "Alte"
type textarea "x"
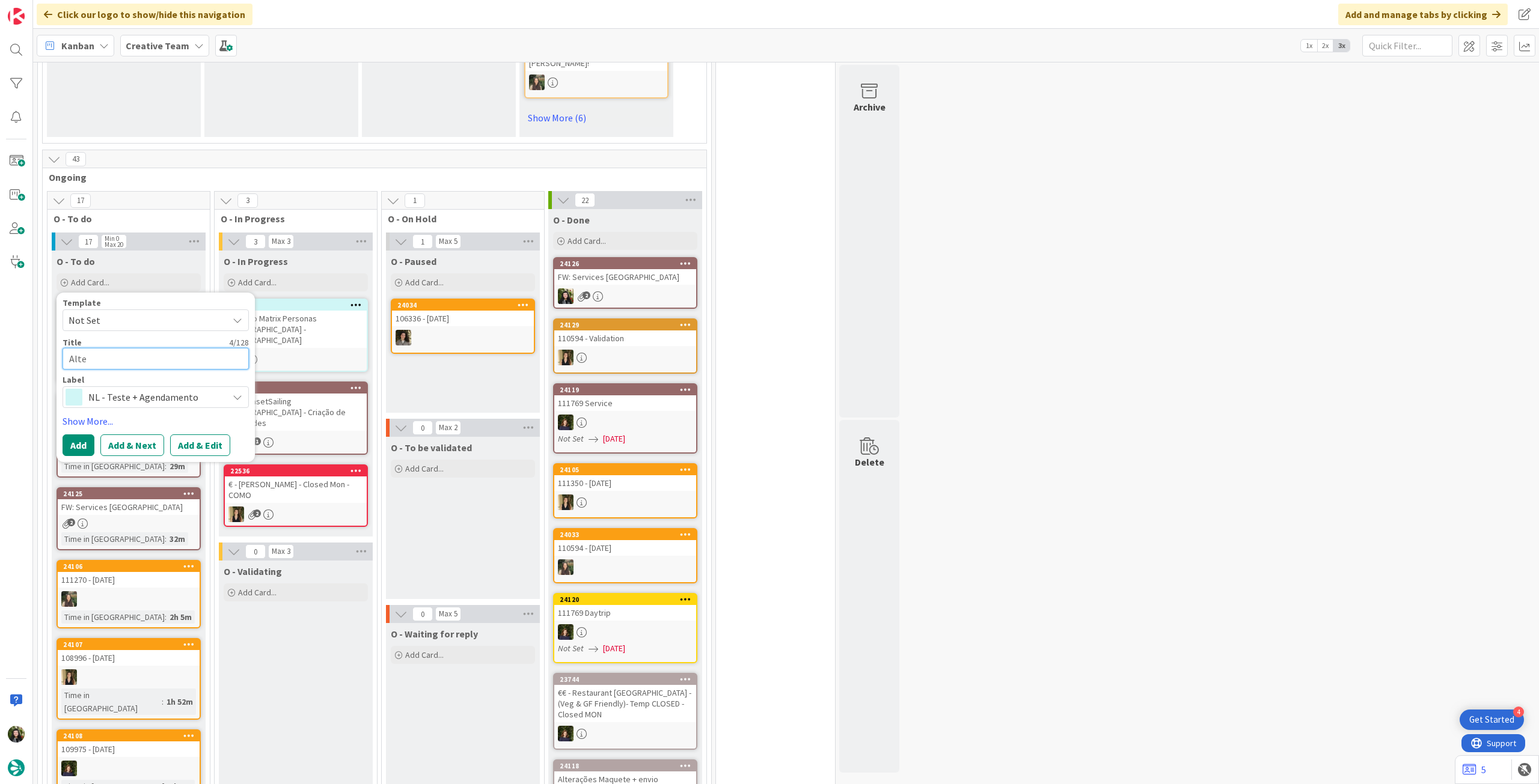
type textarea "Alter"
type textarea "x"
type textarea "Altera"
type textarea "x"
type textarea "Alteraç"
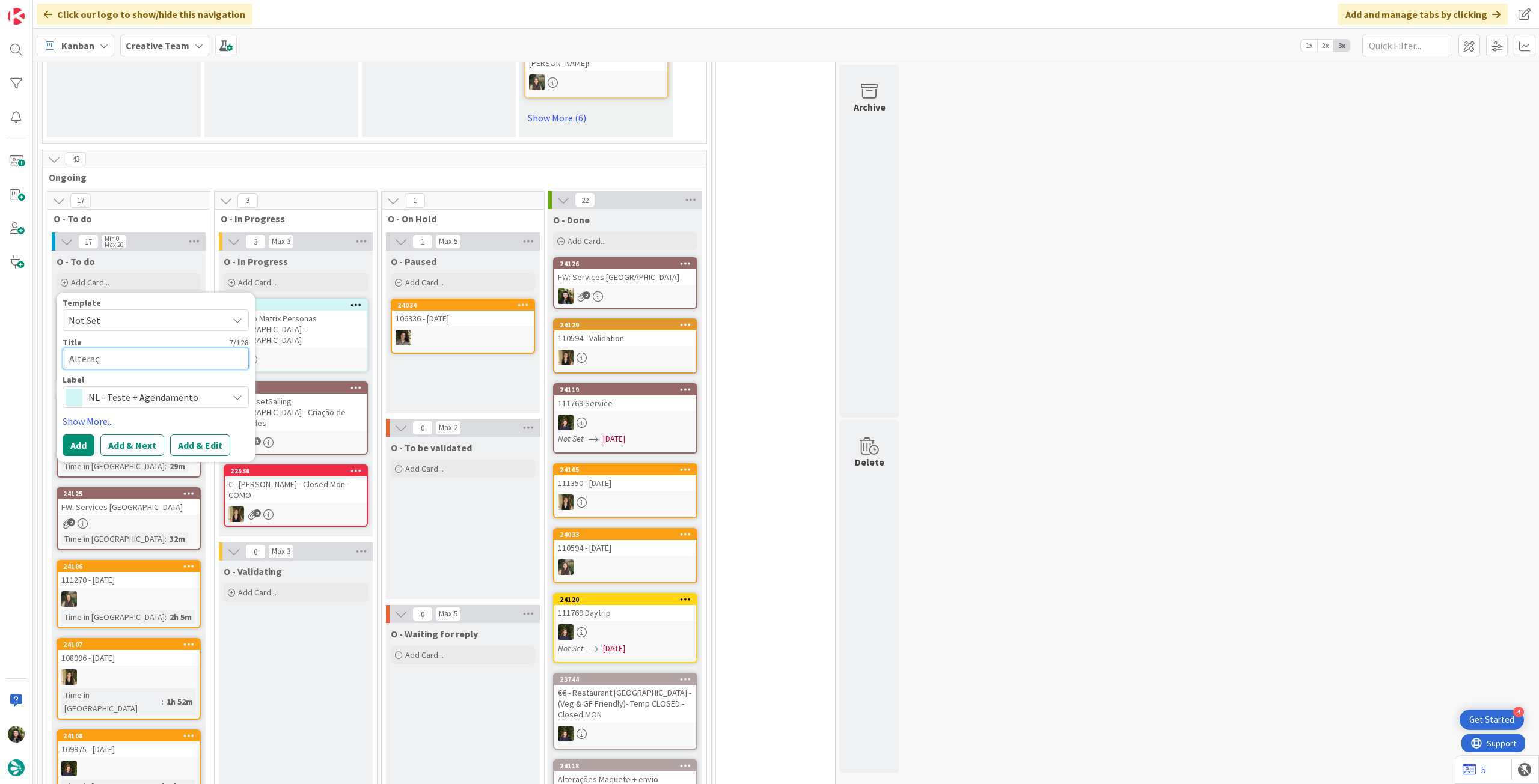
type textarea "x"
type textarea "Alteraçõe"
type textarea "x"
type textarea "Alterações"
type textarea "x"
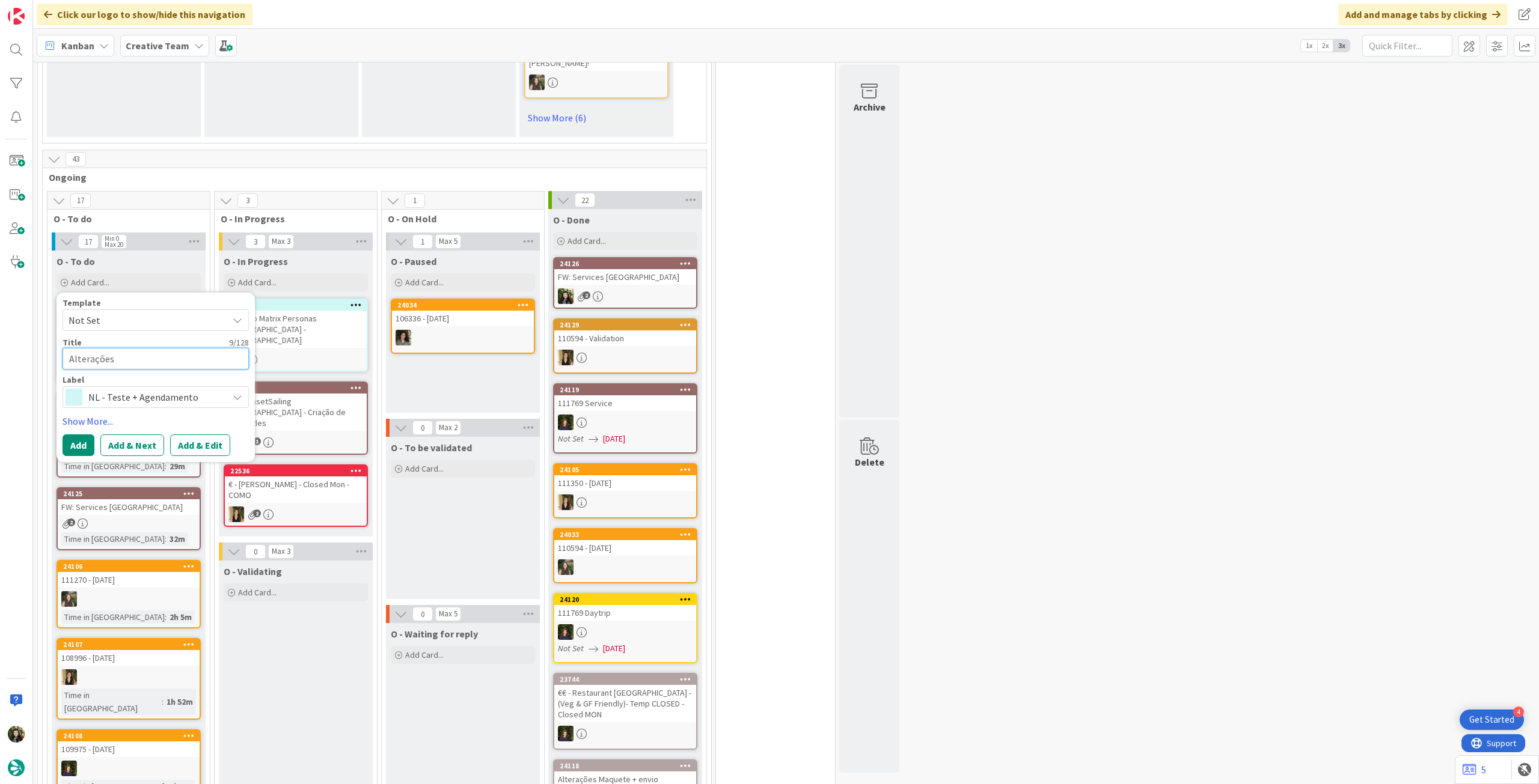
type textarea "Alterações"
type textarea "x"
type textarea "Alterações M"
type textarea "x"
type textarea "Alterações Ma"
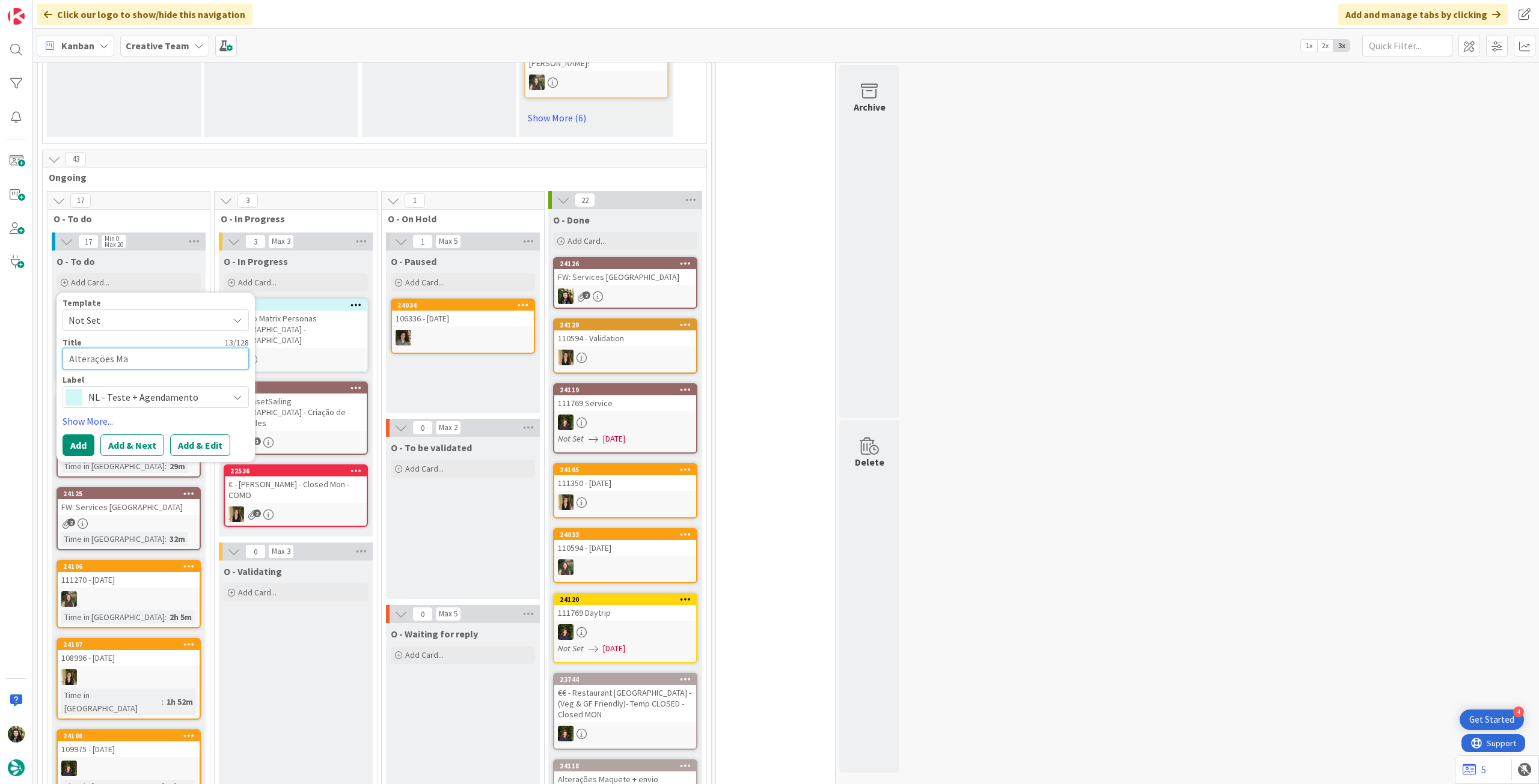
type textarea "x"
type textarea "Alterações Mat"
type textarea "x"
type textarea "Alterações Matr"
type textarea "x"
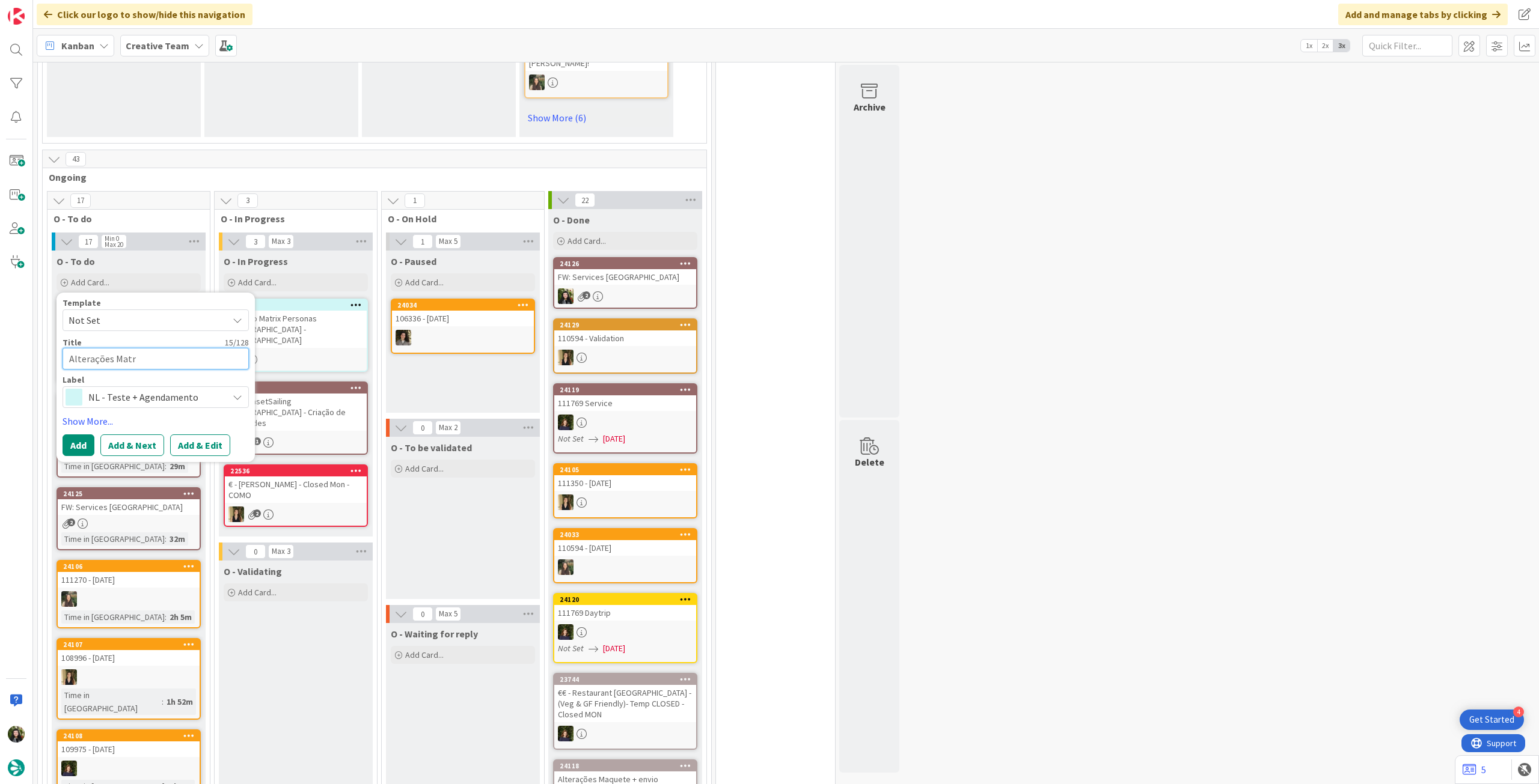
type textarea "Alterações Matri"
type textarea "x"
type textarea "Alterações Matrix"
type textarea "x"
type textarea "Alterações Matrix C"
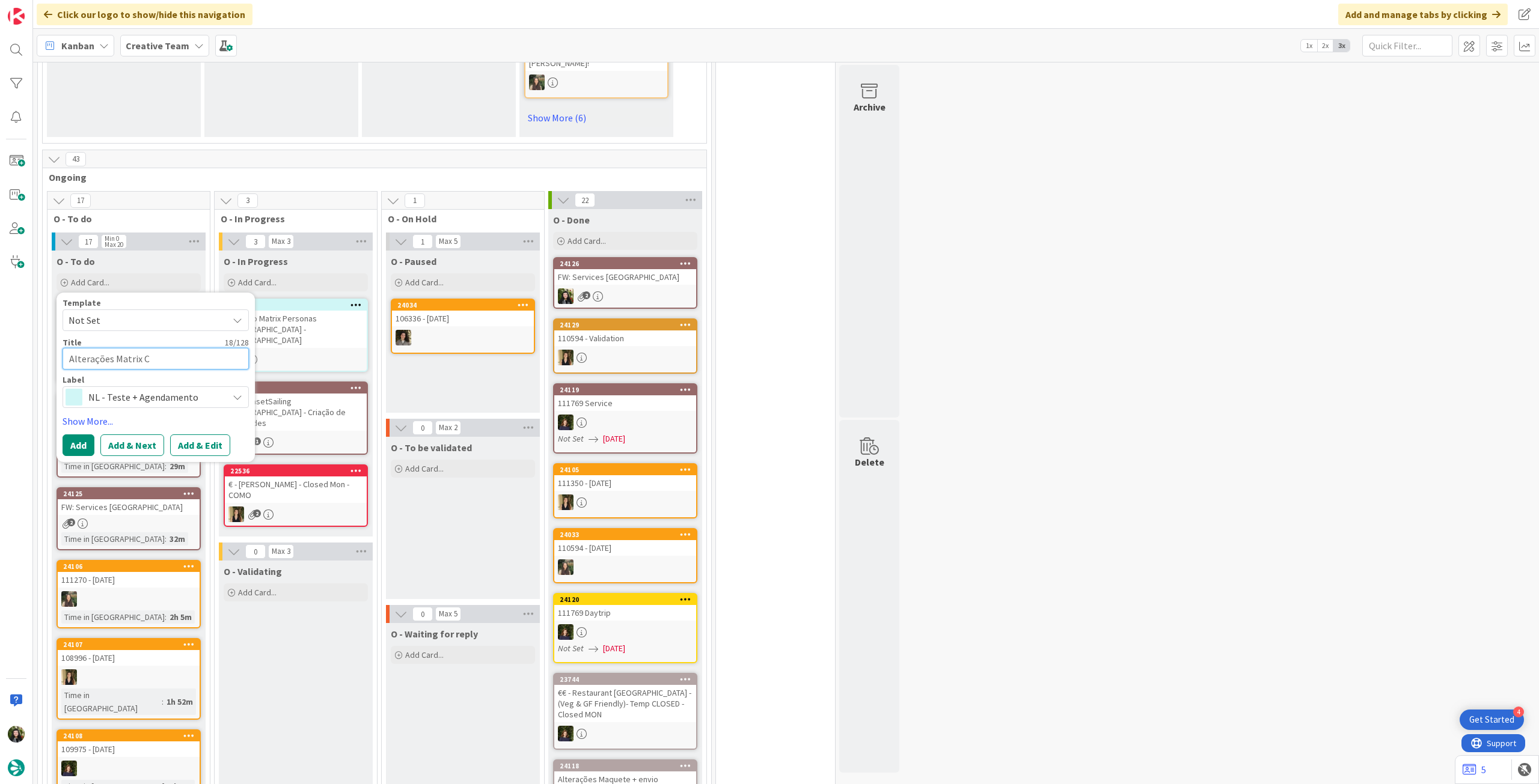
type textarea "x"
type textarea "Alterações Matrix CA"
type textarea "x"
type textarea "Alterações Matrix CA -"
type textarea "x"
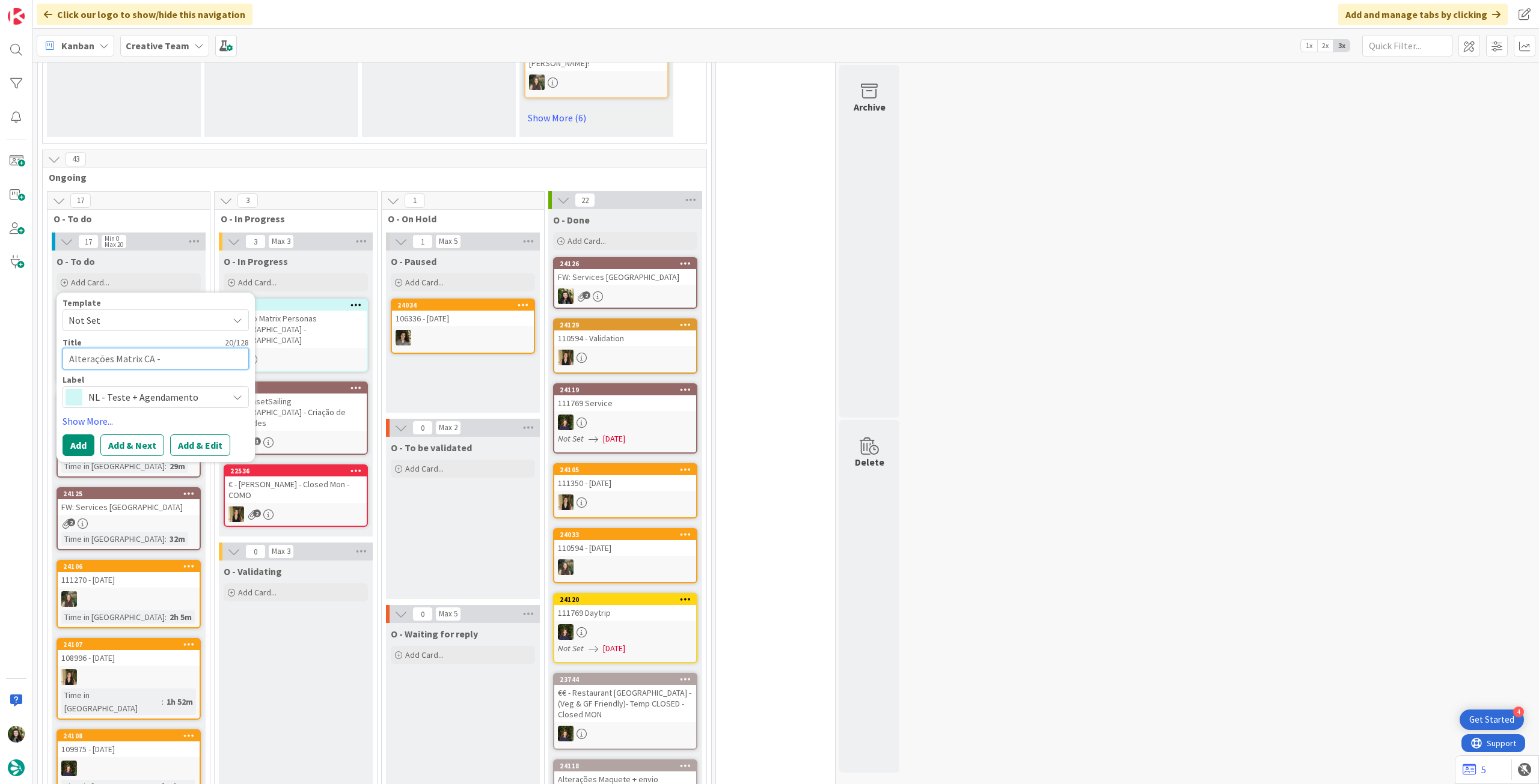
type textarea "Alterações Matrix CA -"
type textarea "x"
type textarea "Alterações Matrix CA - I"
type textarea "x"
type textarea "Alterações Matrix CA - IR"
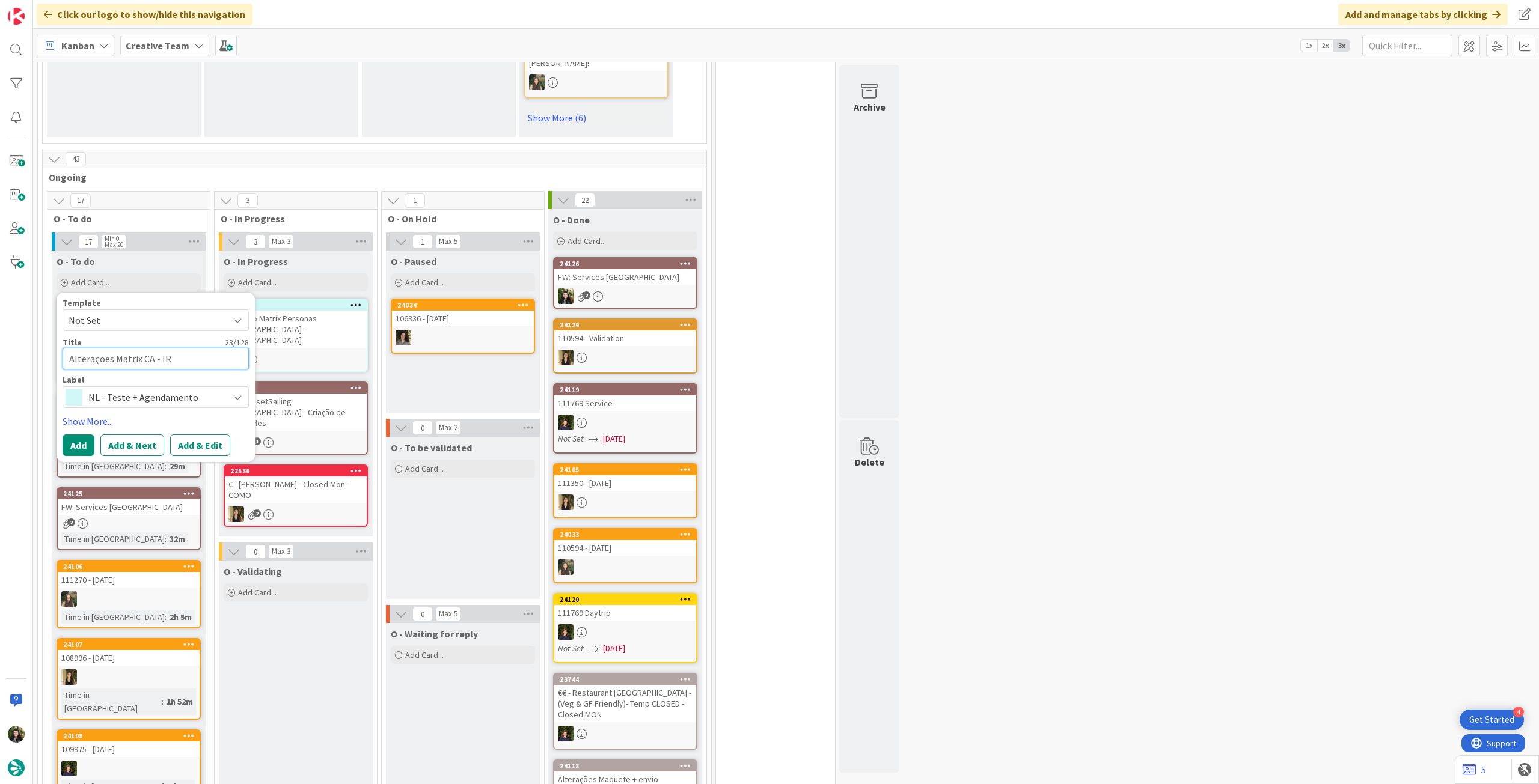
type textarea "x"
type textarea "Alterações Matrix CA - IRE"
type textarea "x"
type textarea "Alterações Matrix CA - IRE"
type textarea "x"
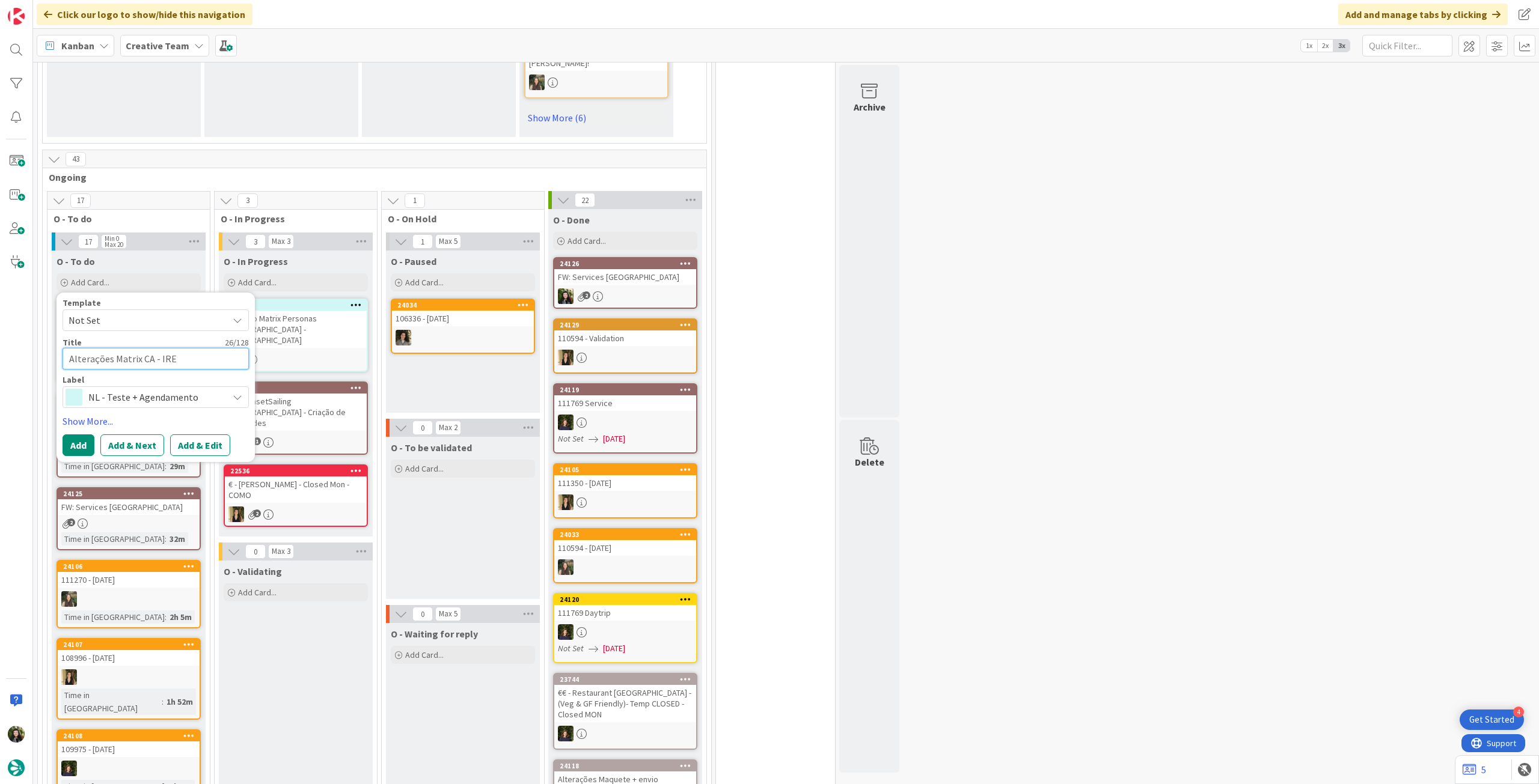
type textarea "Alterações Matrix CA - IRE ("
type textarea "x"
type textarea "Alterações Matrix CA - IRE (d"
type textarea "x"
type textarea "Alterações Matrix CA - IRE (de"
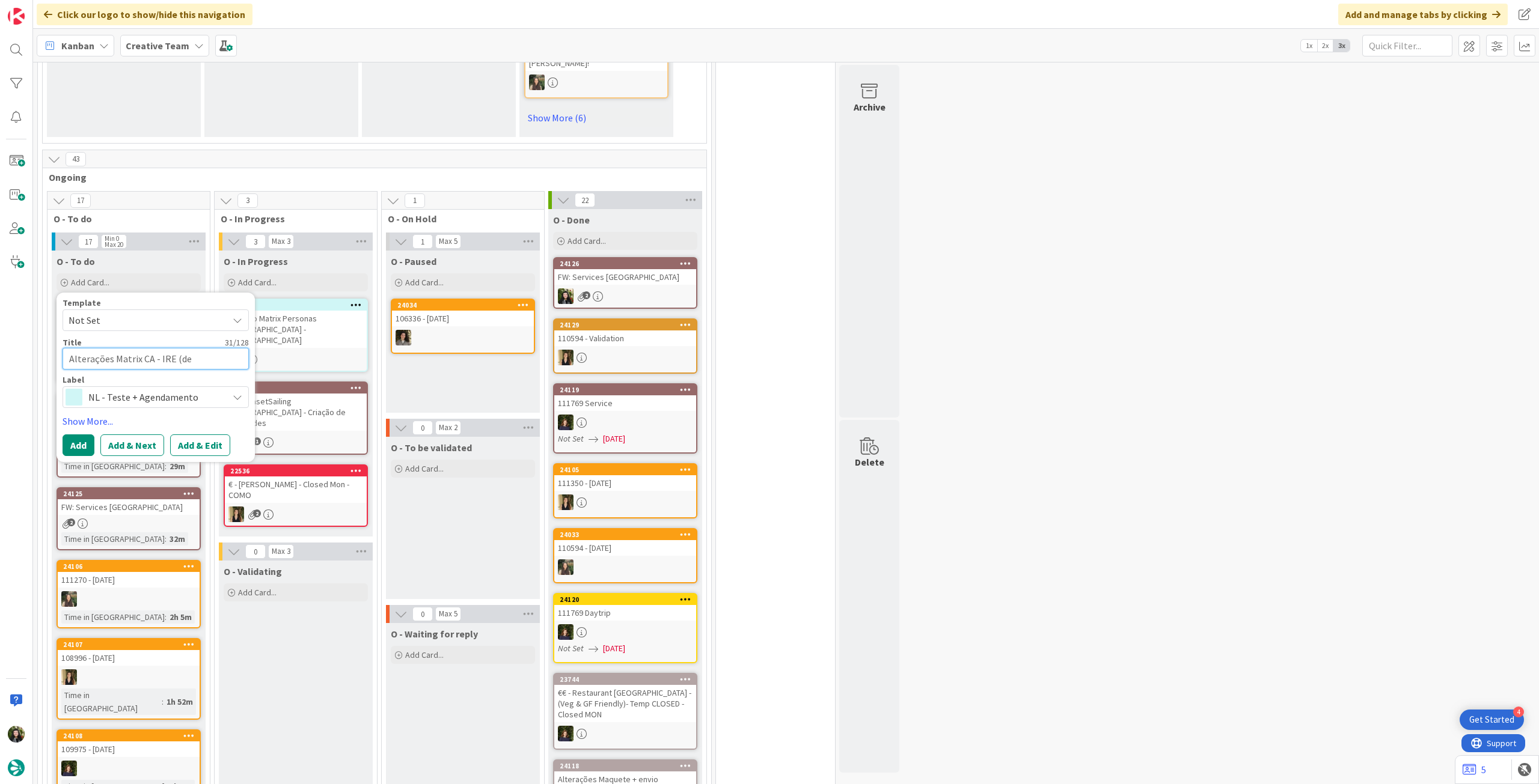
type textarea "x"
type textarea "Alterações Matrix CA - IRE (de a"
type textarea "x"
type textarea "Alterações Matrix CA - IRE (de ac"
type textarea "x"
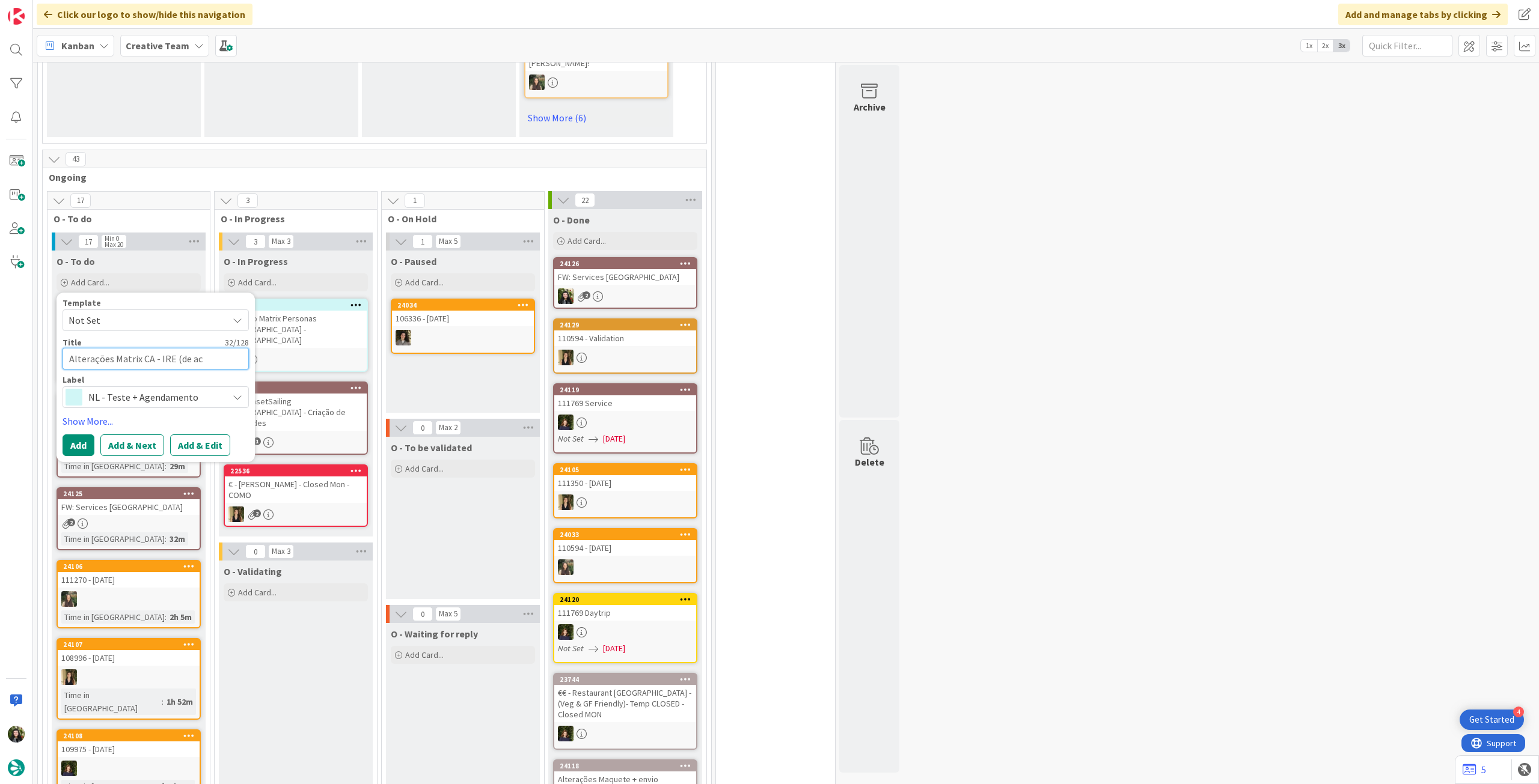
type textarea "Alterações Matrix CA - IRE (de aco"
type textarea "x"
type textarea "Alterações Matrix CA - IRE (de acor"
type textarea "x"
type textarea "Alterações Matrix CA - IRE (de acord"
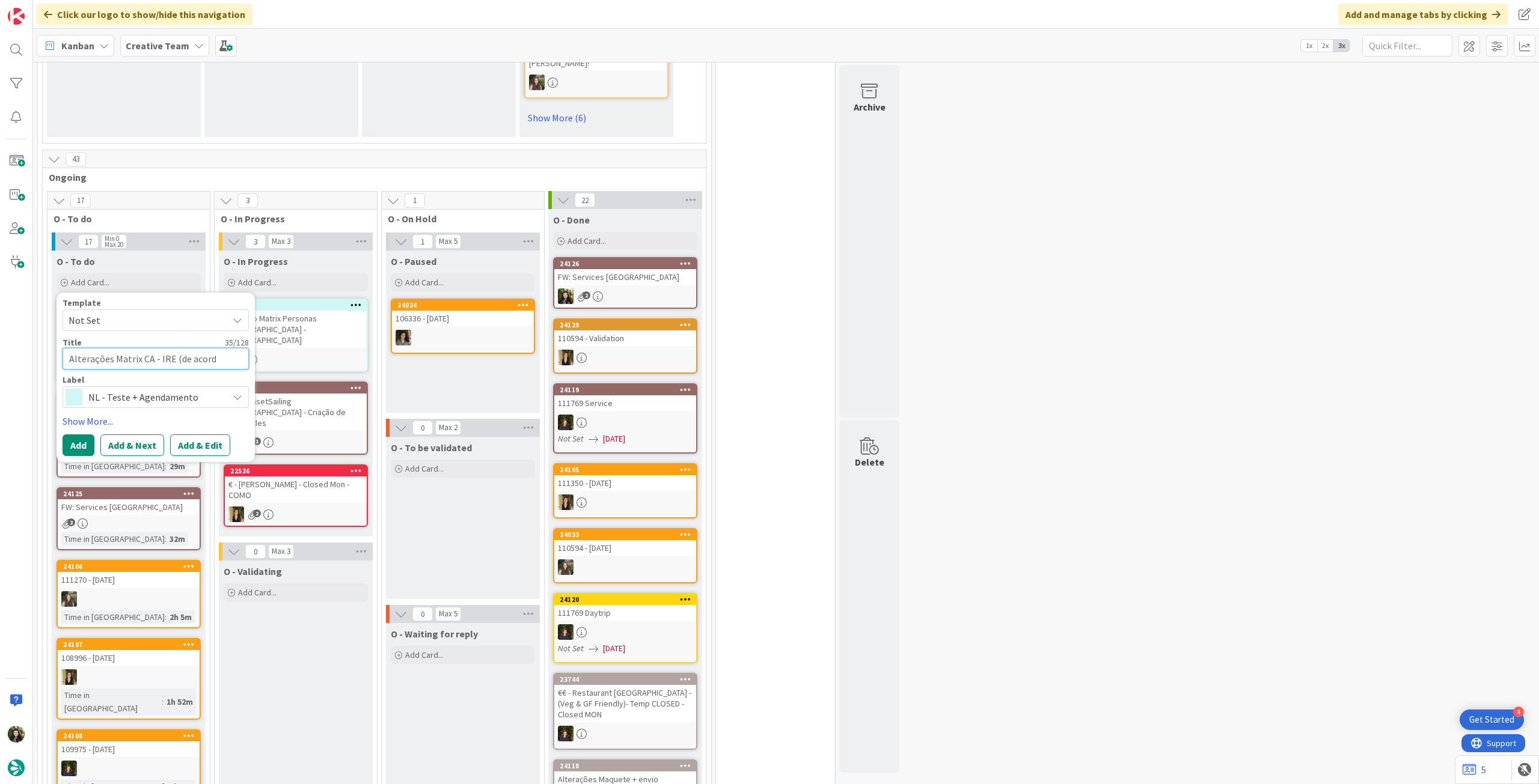
type textarea "x"
type textarea "Alterações Matrix CA - IRE (de acordo"
type textarea "x"
type textarea "Alterações Matrix CA - IRE (de acordo c"
type textarea "x"
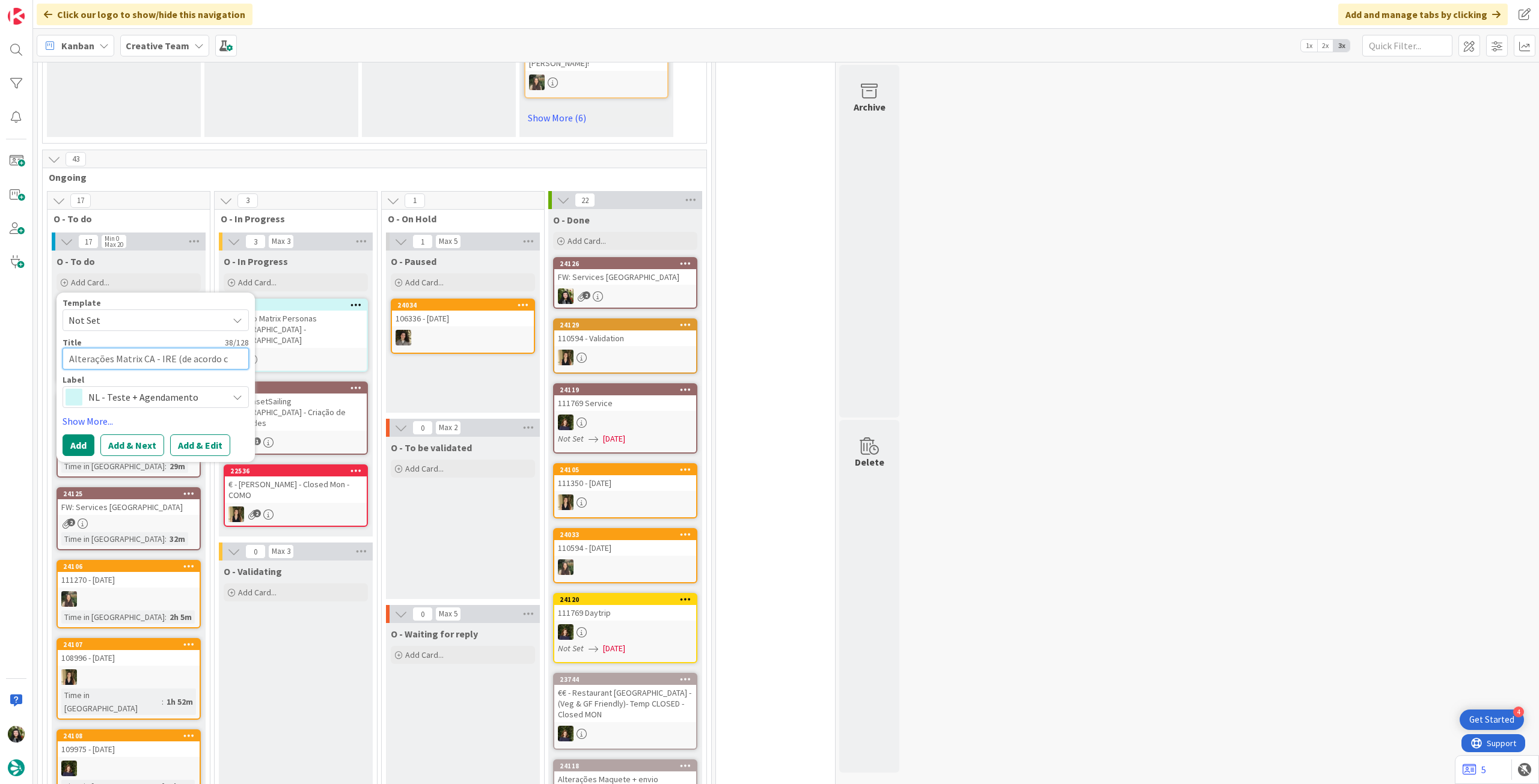
type textarea "Alterações Matrix CA - IRE (de acordo co"
type textarea "x"
type textarea "Alterações Matrix CA - IRE (de acordo com"
type textarea "x"
type textarea "Alterações Matrix CA - IRE (de acordo com"
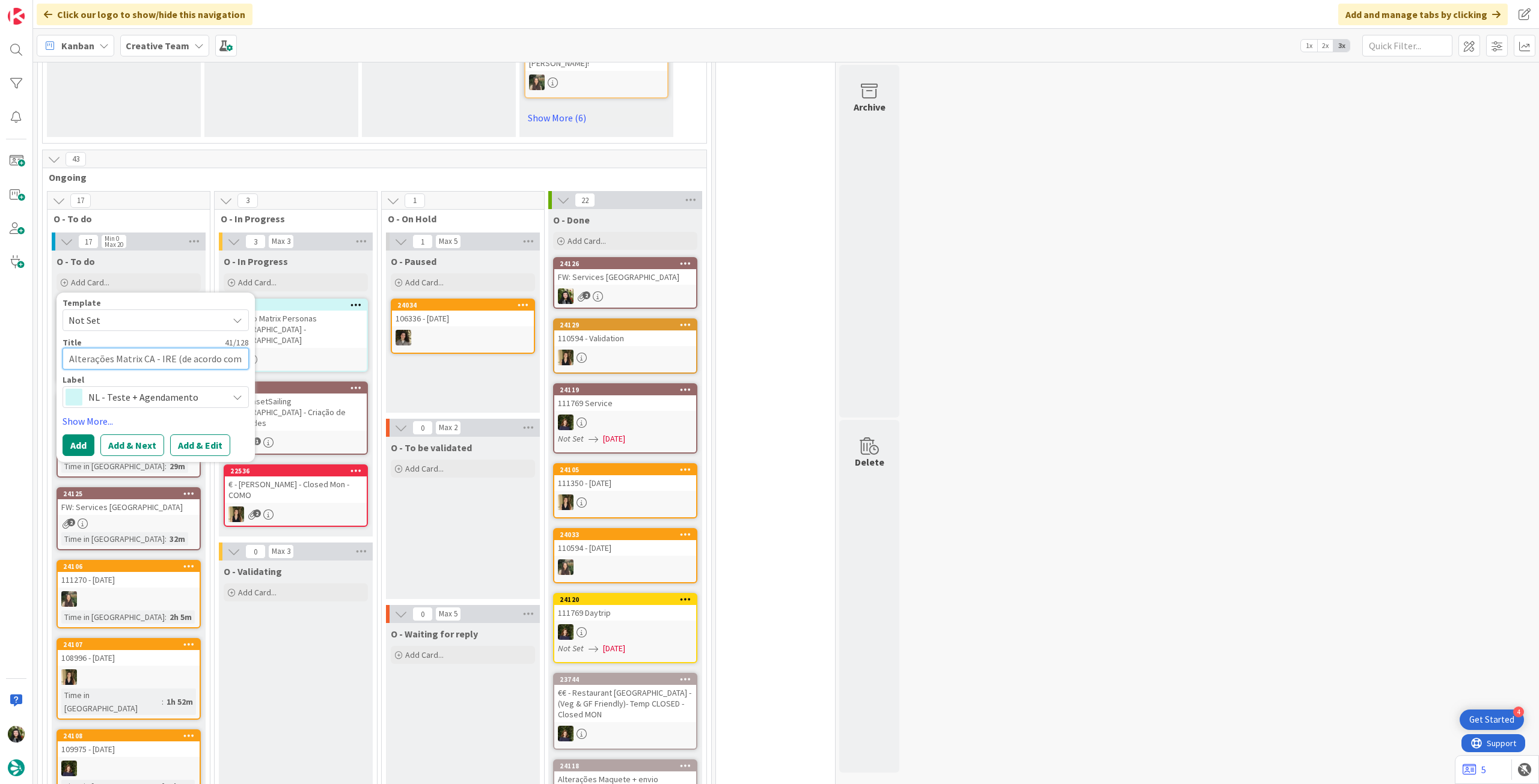
type textarea "x"
type textarea "Alterações Matrix CA - IRE (de acordo com co"
type textarea "x"
type textarea "Alterações Matrix CA - IRE (de acordo com com"
type textarea "x"
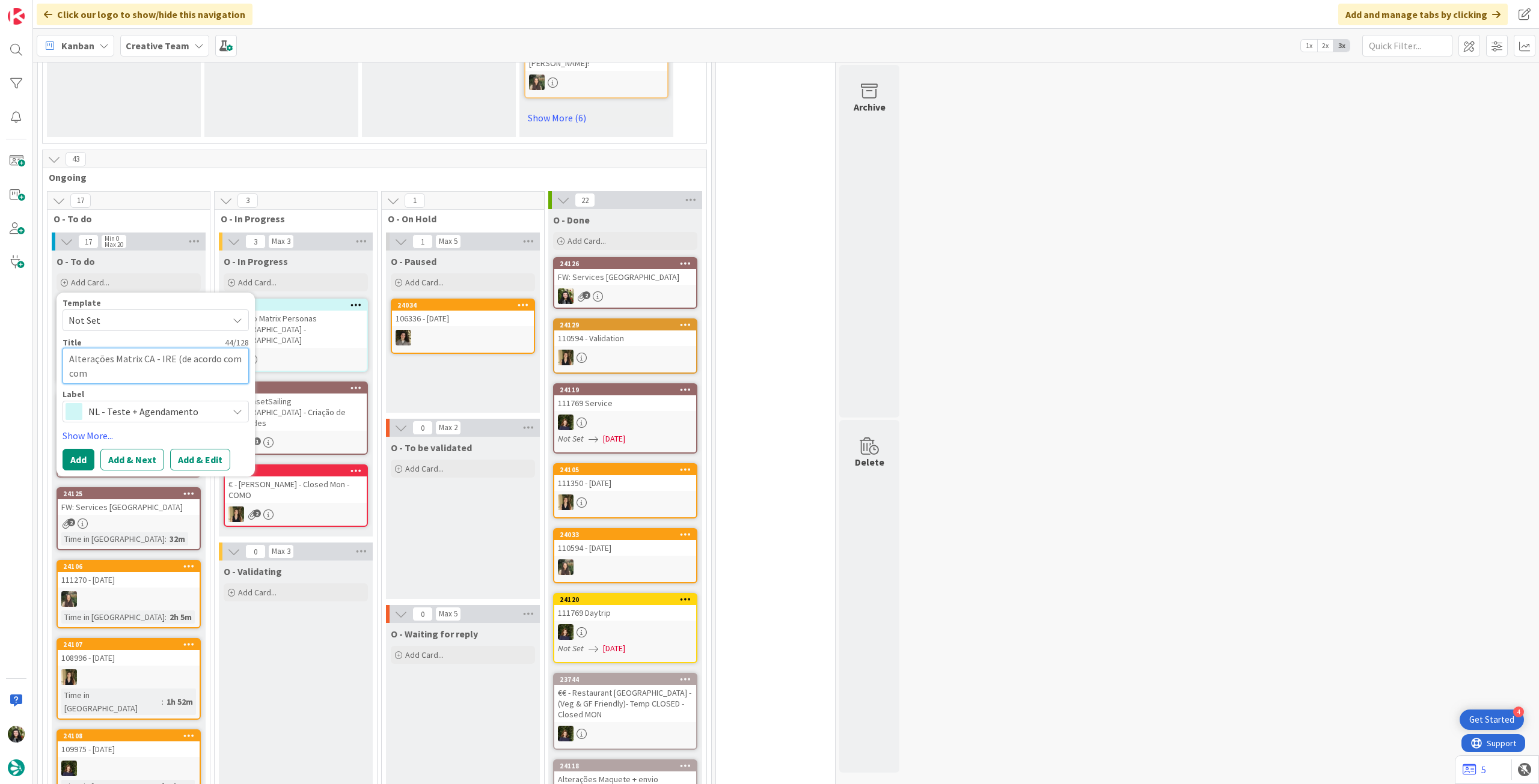
type textarea "Alterações Matrix CA - IRE (de acordo com come"
type textarea "x"
type textarea "Alterações Matrix CA - IRE (de acordo com comen"
type textarea "x"
type textarea "Alterações Matrix CA - IRE (de acordo com coment"
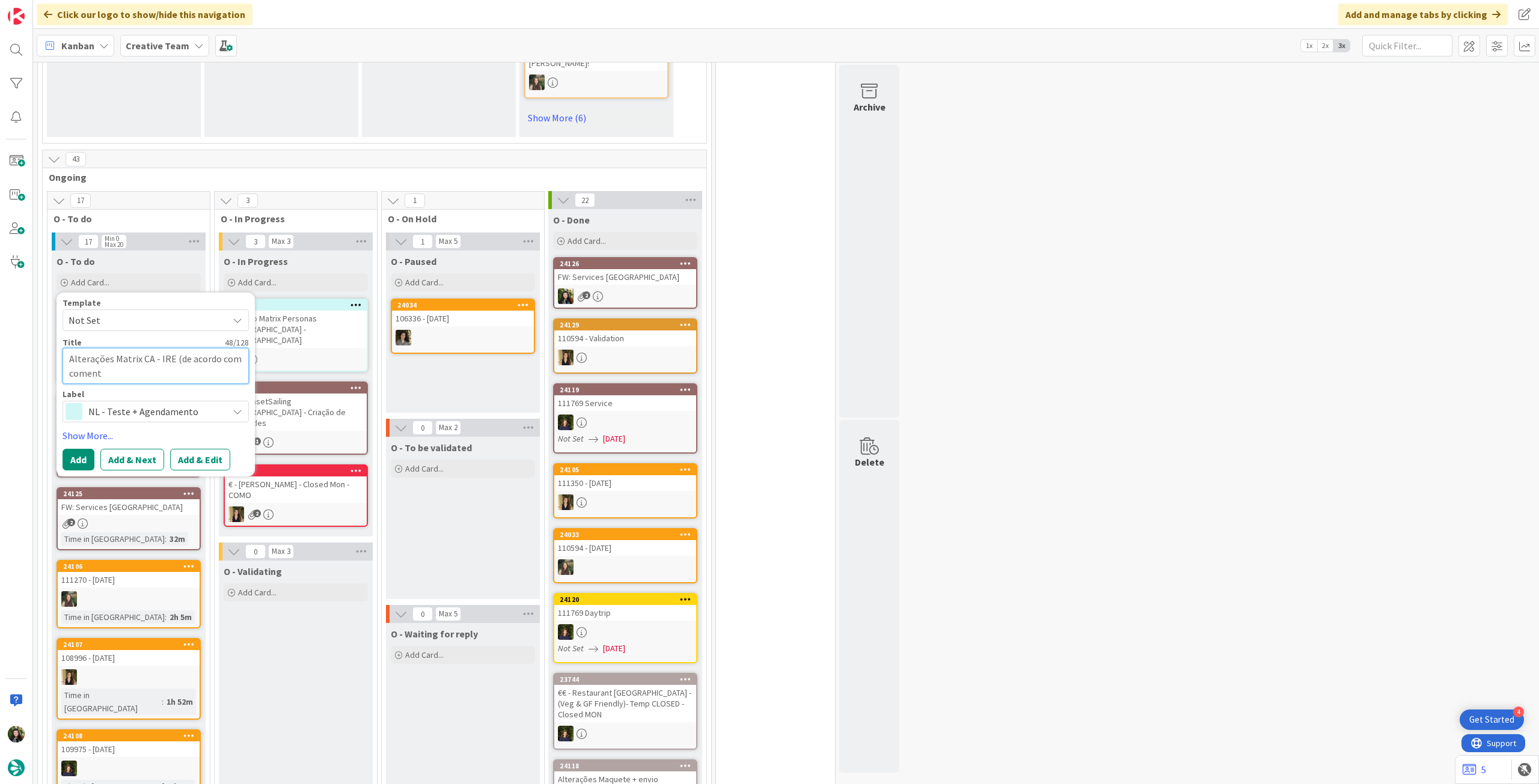
type textarea "x"
type textarea "Alterações Matrix CA - IRE (de acordo com comentá"
type textarea "x"
type textarea "Alterações Matrix CA - IRE (de acordo com comentár"
type textarea "x"
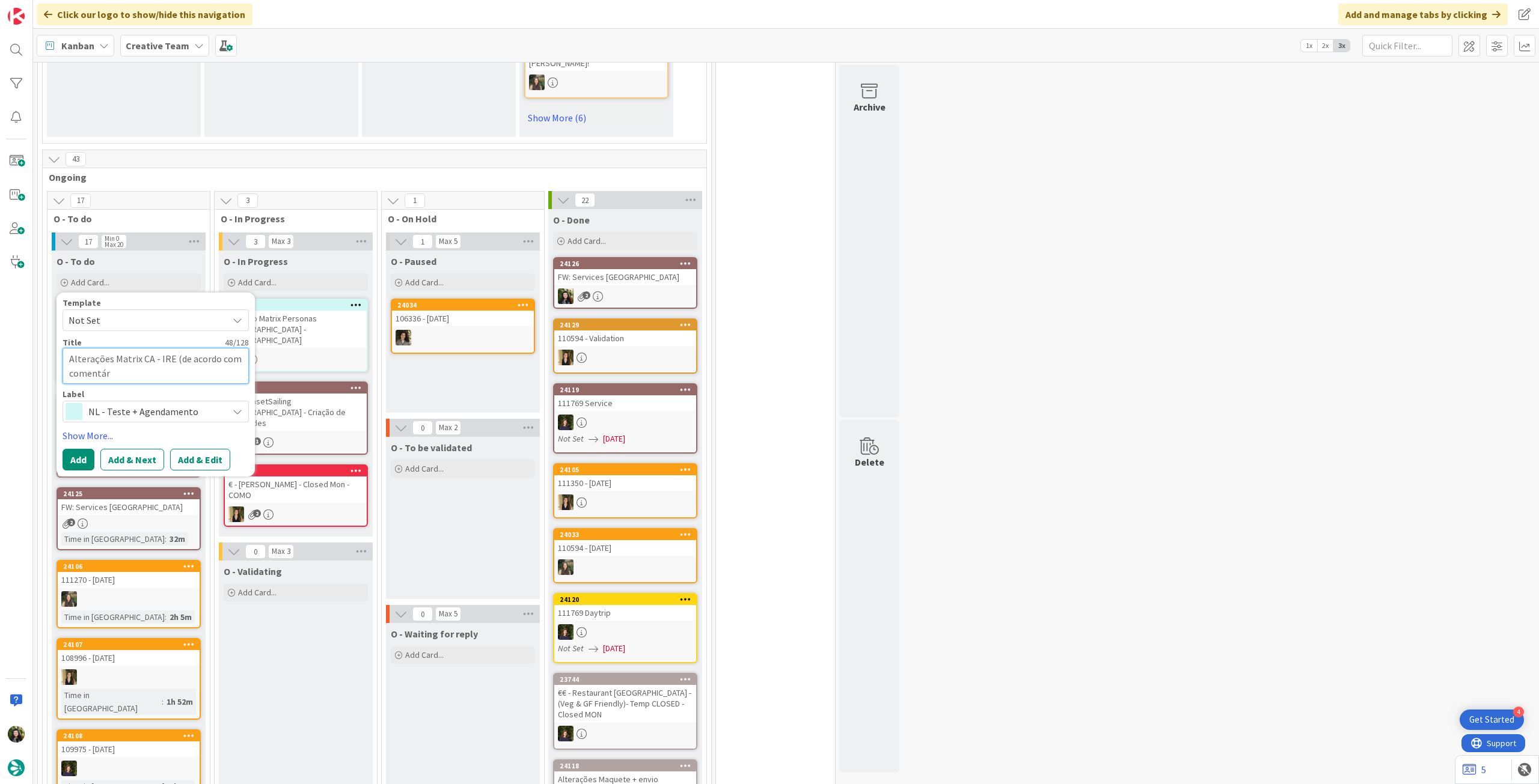
type textarea "Alterações Matrix CA - IRE (de acordo com comentári"
type textarea "x"
type textarea "Alterações Matrix CA - IRE (de acordo com comentários"
type textarea "x"
type textarea "Alterações Matrix CA - IRE (de acordo com comentários"
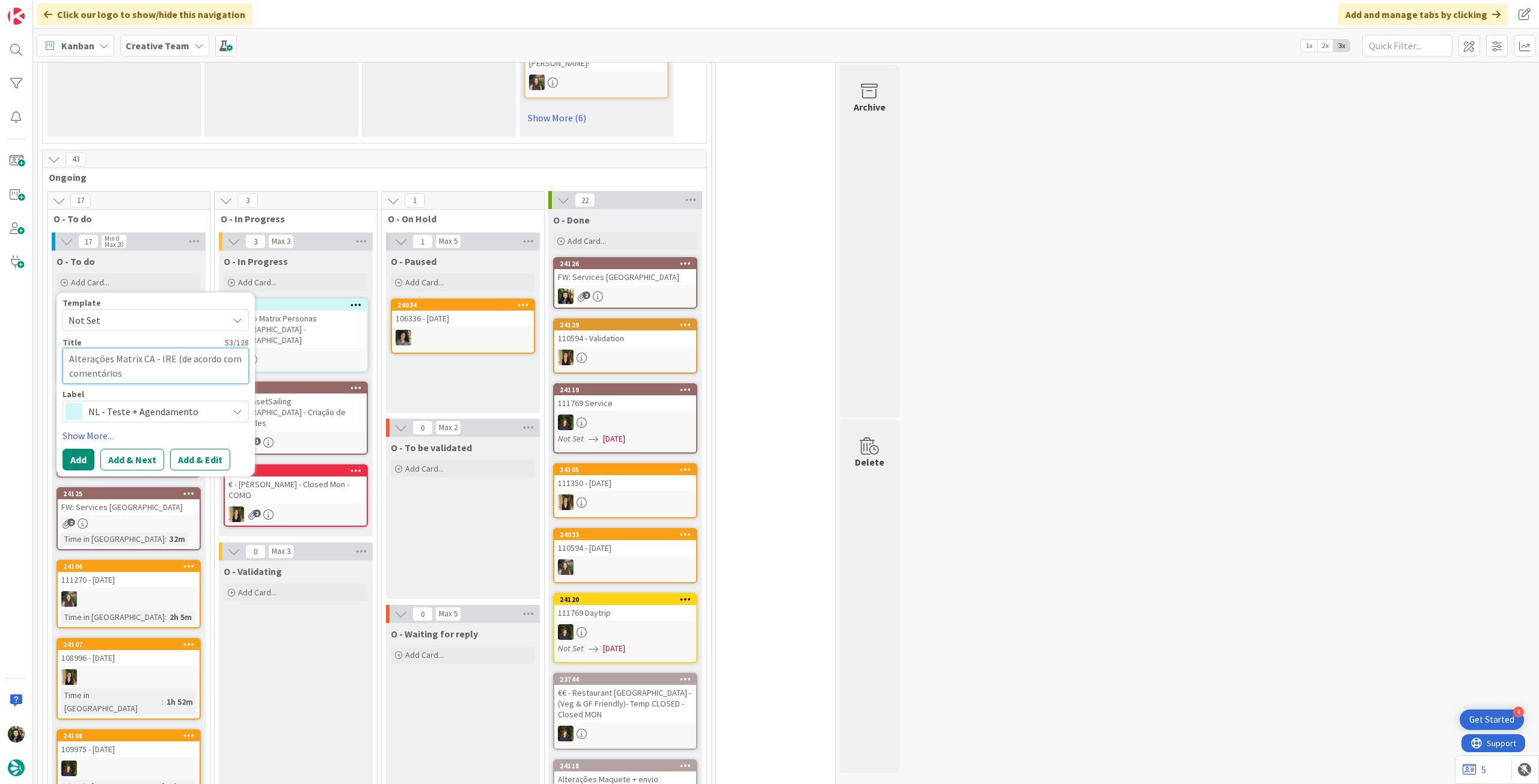
type textarea "x"
type textarea "Alterações Matrix CA - IRE (de acordo com comentários d"
type textarea "x"
type textarea "Alterações Matrix CA - IRE (de acordo com comentários d e"
type textarea "x"
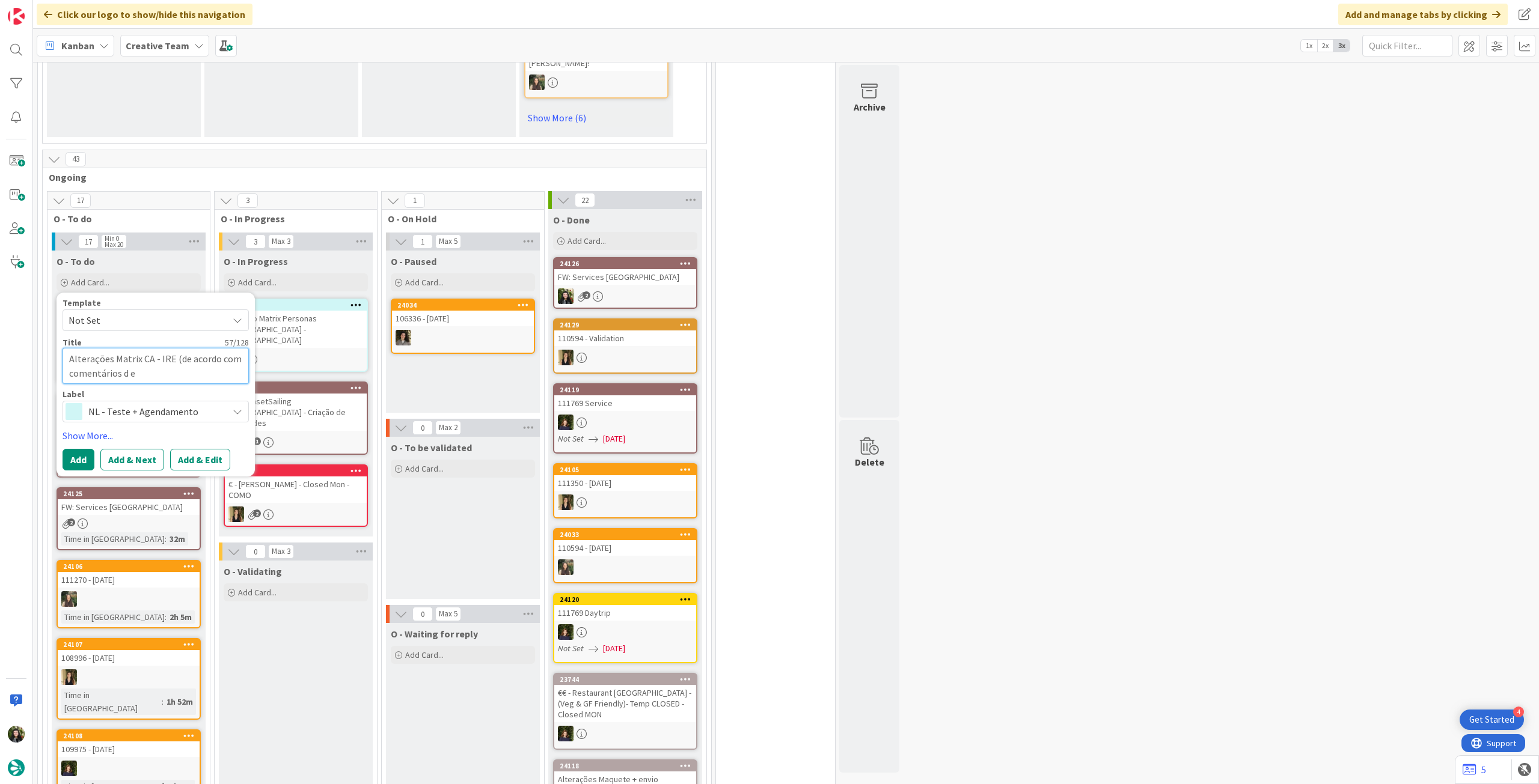
type textarea "Alterações Matrix CA - IRE (de acordo com comentários d er"
type textarea "x"
type textarea "Alterações Matrix CA - IRE (de acordo com comentários d ere"
type textarea "x"
type textarea "Alterações Matrix CA - IRE (de acordo com comentários d erev"
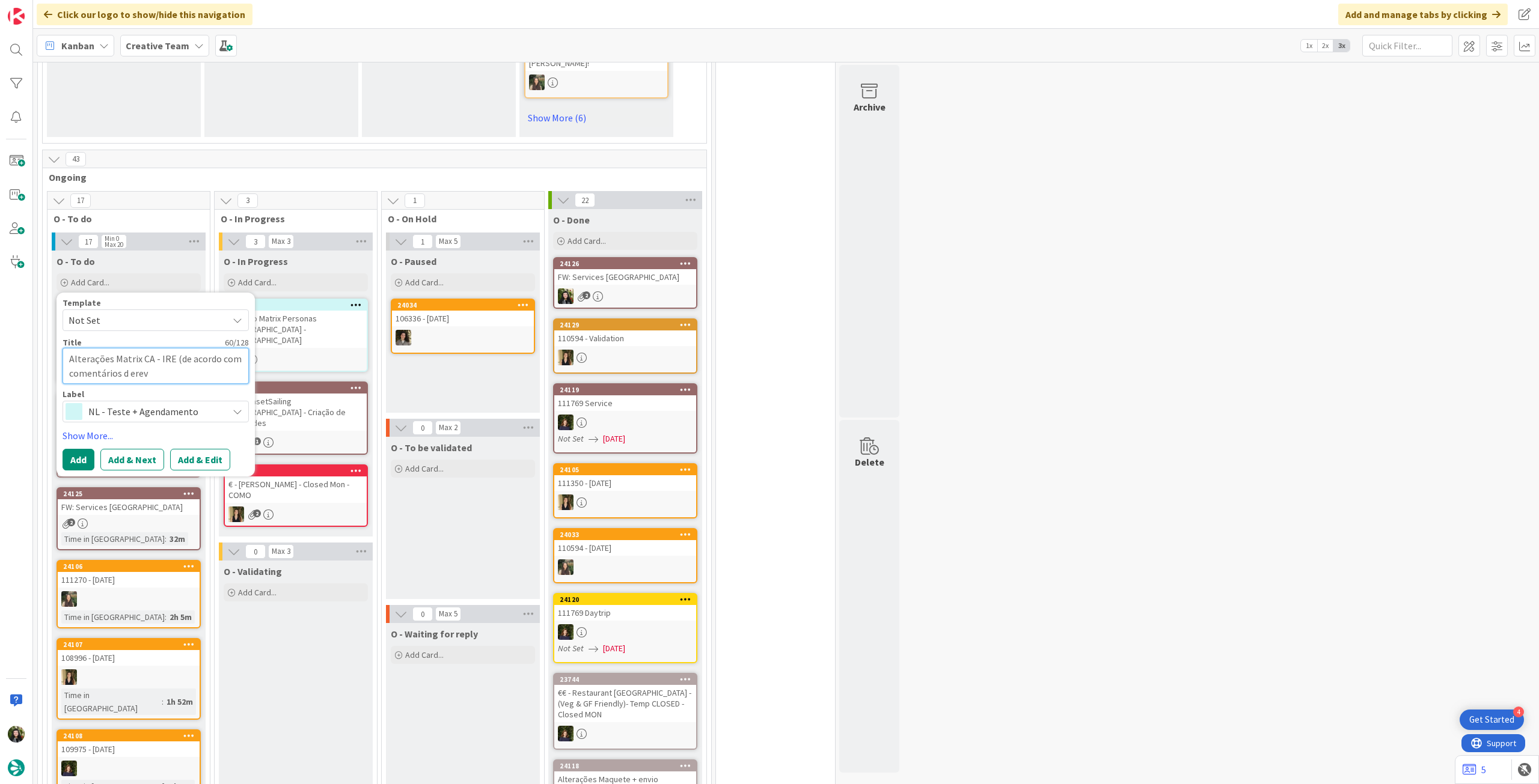
type textarea "x"
type textarea "Alterações Matrix CA - IRE (de acordo com comentários d ere"
type textarea "x"
type textarea "Alterações Matrix CA - IRE (de acordo com comentários d er"
type textarea "x"
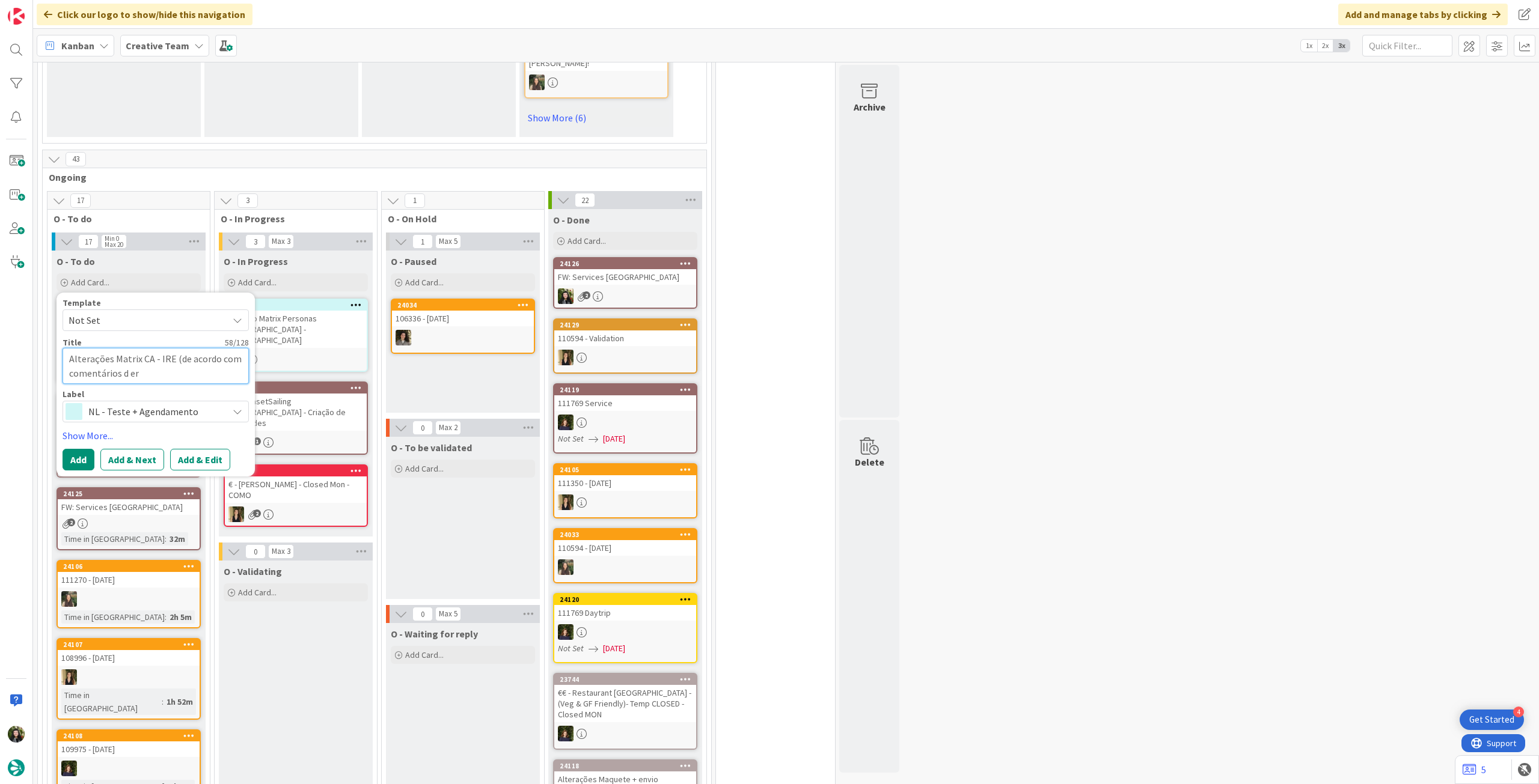
type textarea "Alterações Matrix CA - IRE (de acordo com comentários d e"
type textarea "x"
type textarea "Alterações Matrix CA - IRE (de acordo com comentários d"
type textarea "x"
type textarea "Alterações Matrix CA - IRE (de acordo com comentários d"
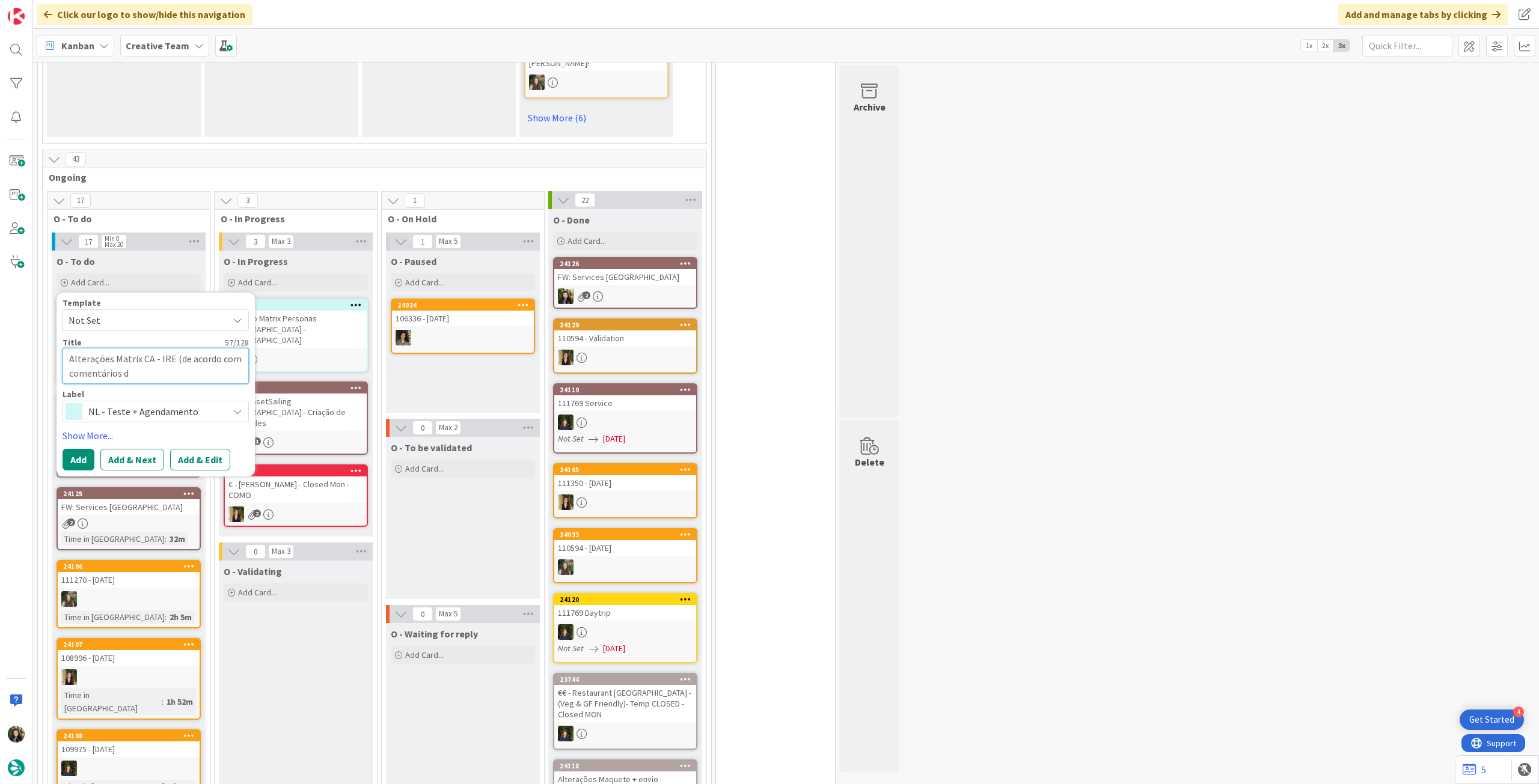
type textarea "x"
type textarea "Alterações Matrix CA - IRE (de acordo com comentários de"
type textarea "x"
type textarea "Alterações Matrix CA - IRE (de acordo com comentários de"
type textarea "x"
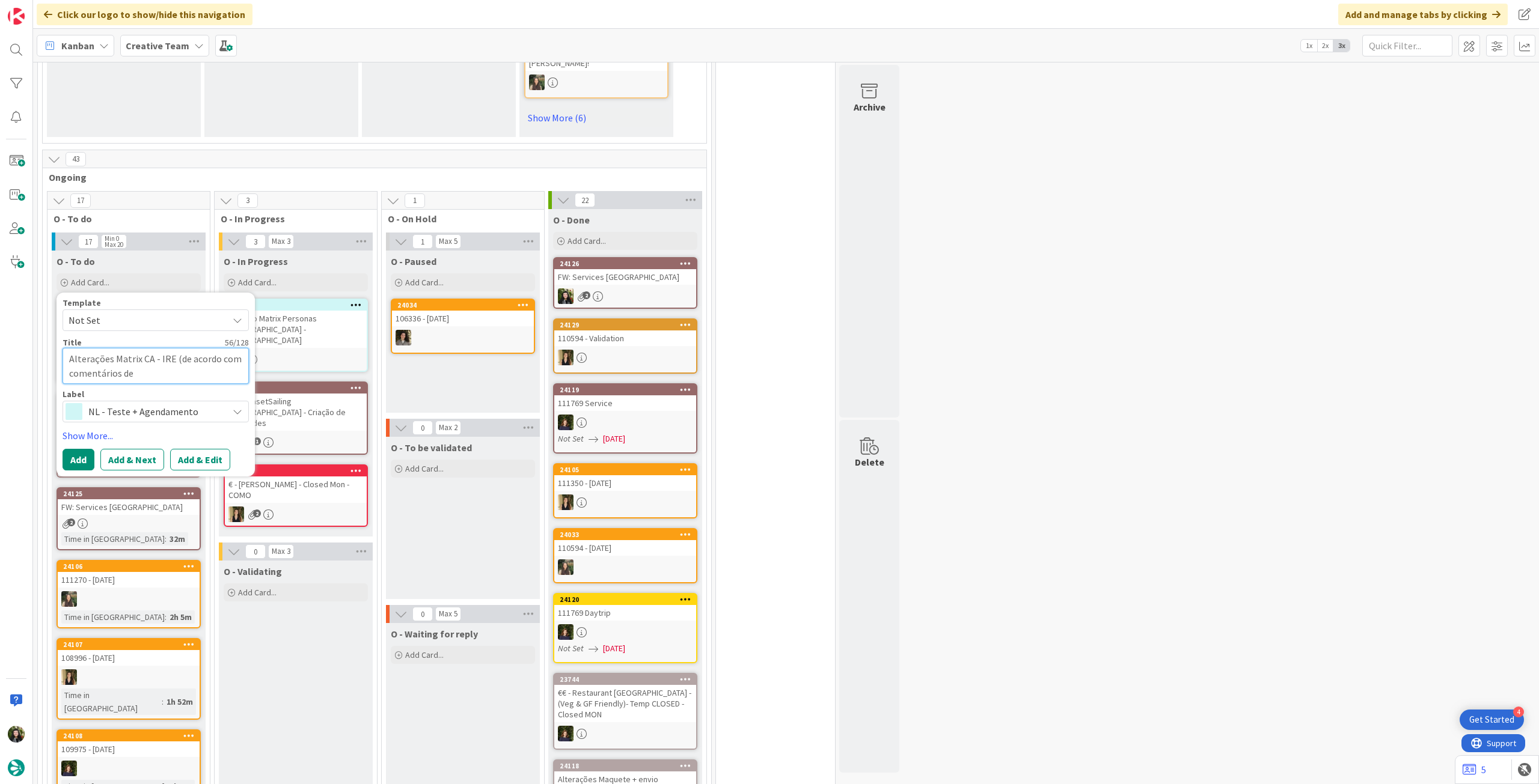
type textarea "Alterações Matrix CA - IRE (de acordo com comentários de r"
type textarea "x"
type textarea "Alterações Matrix CA - IRE (de acordo com comentários de re"
type textarea "x"
type textarea "Alterações Matrix CA - IRE (de acordo com comentários de revi"
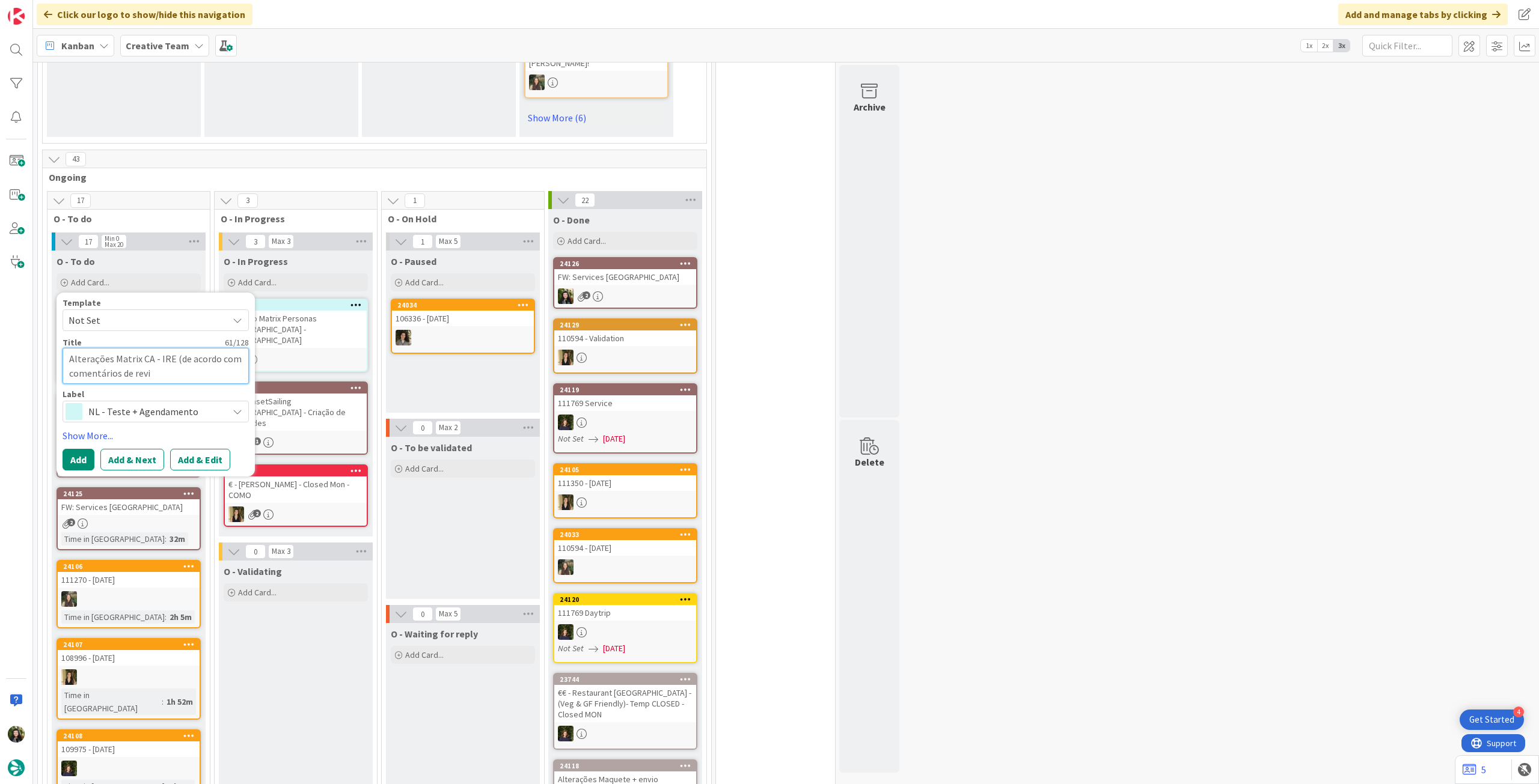
type textarea "x"
type textarea "Alterações Matrix CA - IRE (de acordo com comentários de revisã"
type textarea "x"
type textarea "Alterações Matrix CA - IRE (de acordo com comentários de revisãoo"
type textarea "x"
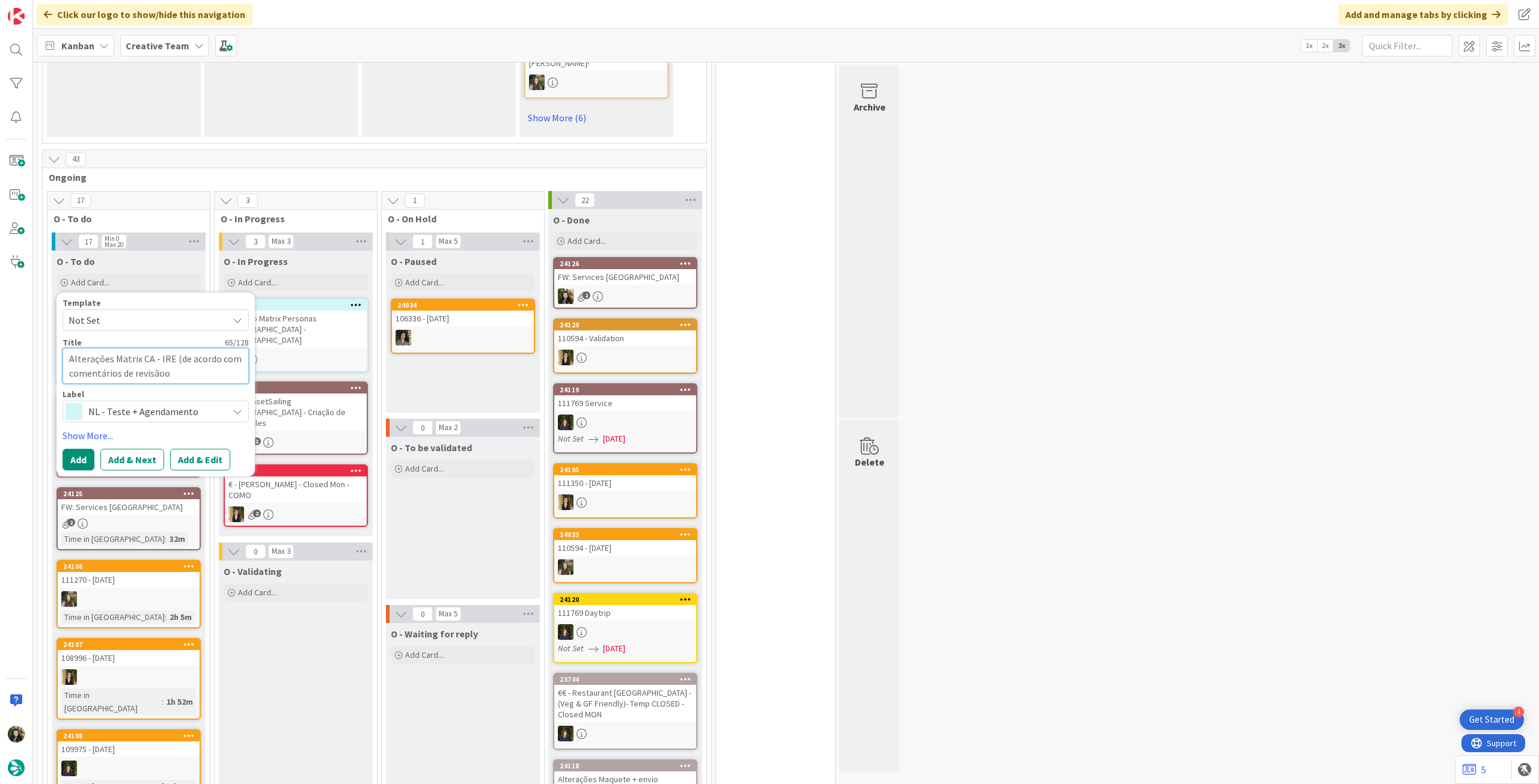
type textarea "Alterações Matrix CA - IRE (de acordo com comentários de revisãoo)"
type textarea "x"
type textarea "Alterações Matrix CA - IRE (de acordo com comentários de revisãoo"
type textarea "x"
type textarea "Alterações Matrix CA - IRE (de acordo com comentários de revisão"
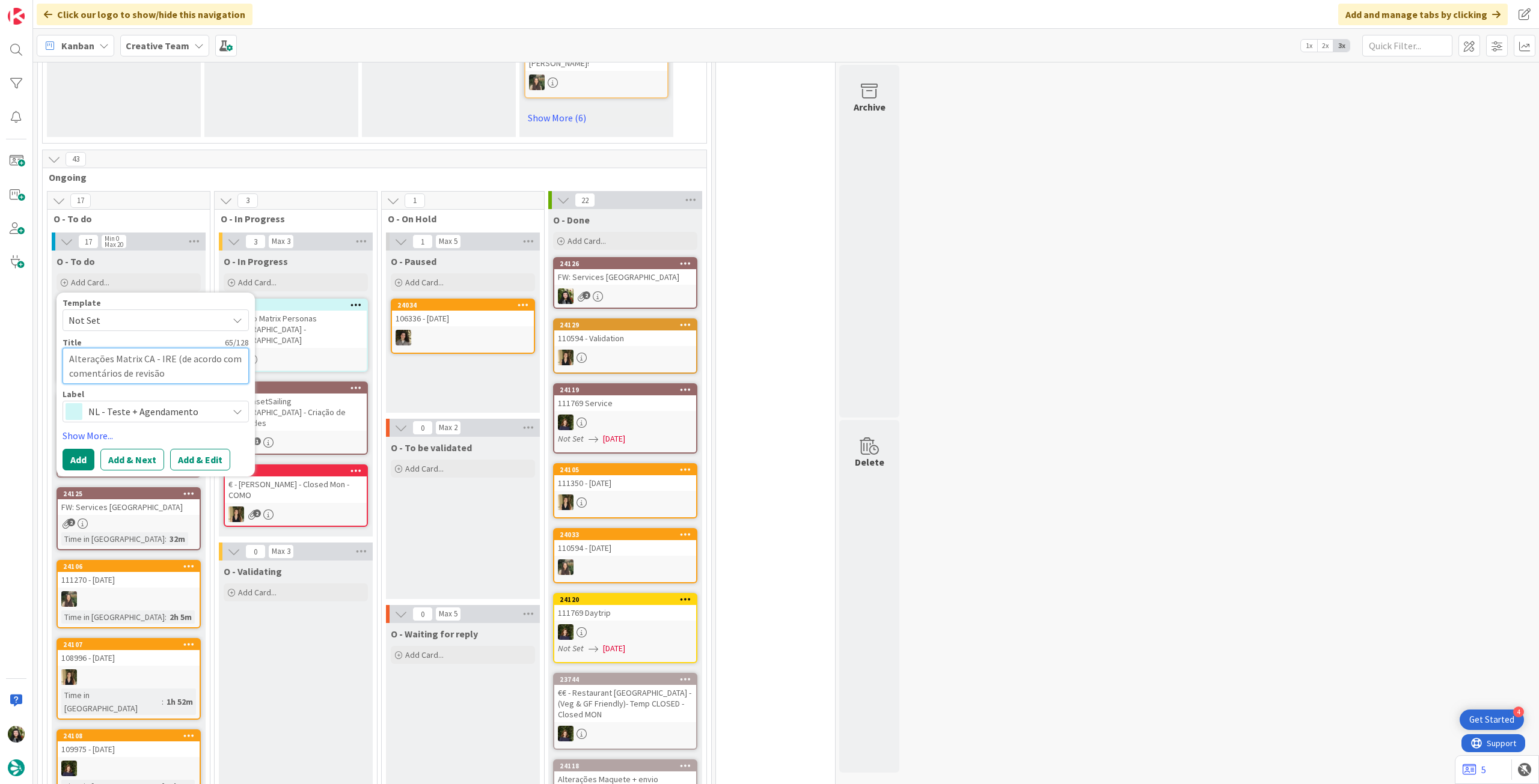
type textarea "x"
type textarea "Alterações Matrix CA - IRE (de acordo com comentários de revisão)"
type textarea "x"
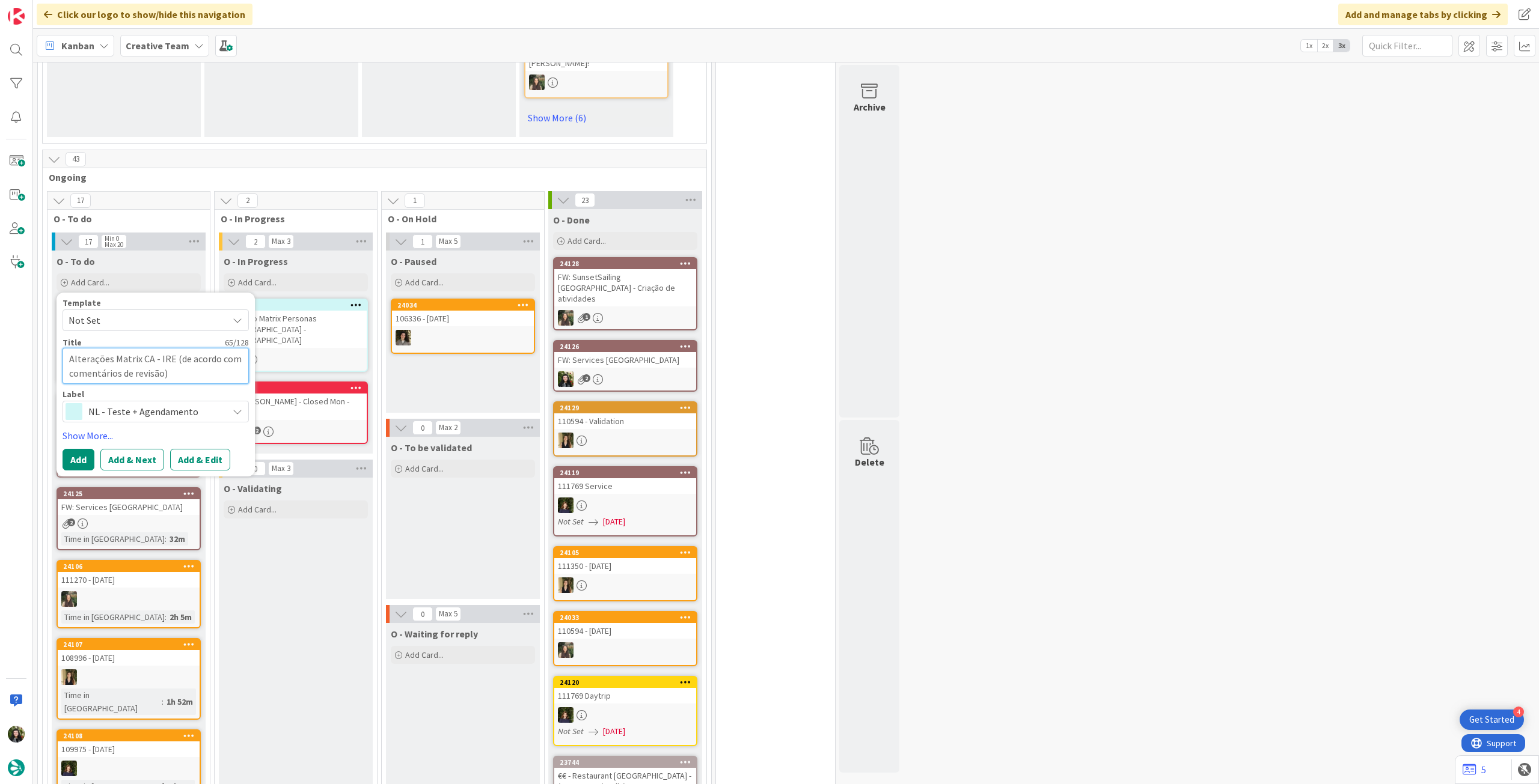
type textarea "Alterações Matrix CA - IRE (de acordo com comentários de revisão)"
click at [86, 449] on button "Add" at bounding box center [78, 460] width 32 height 22
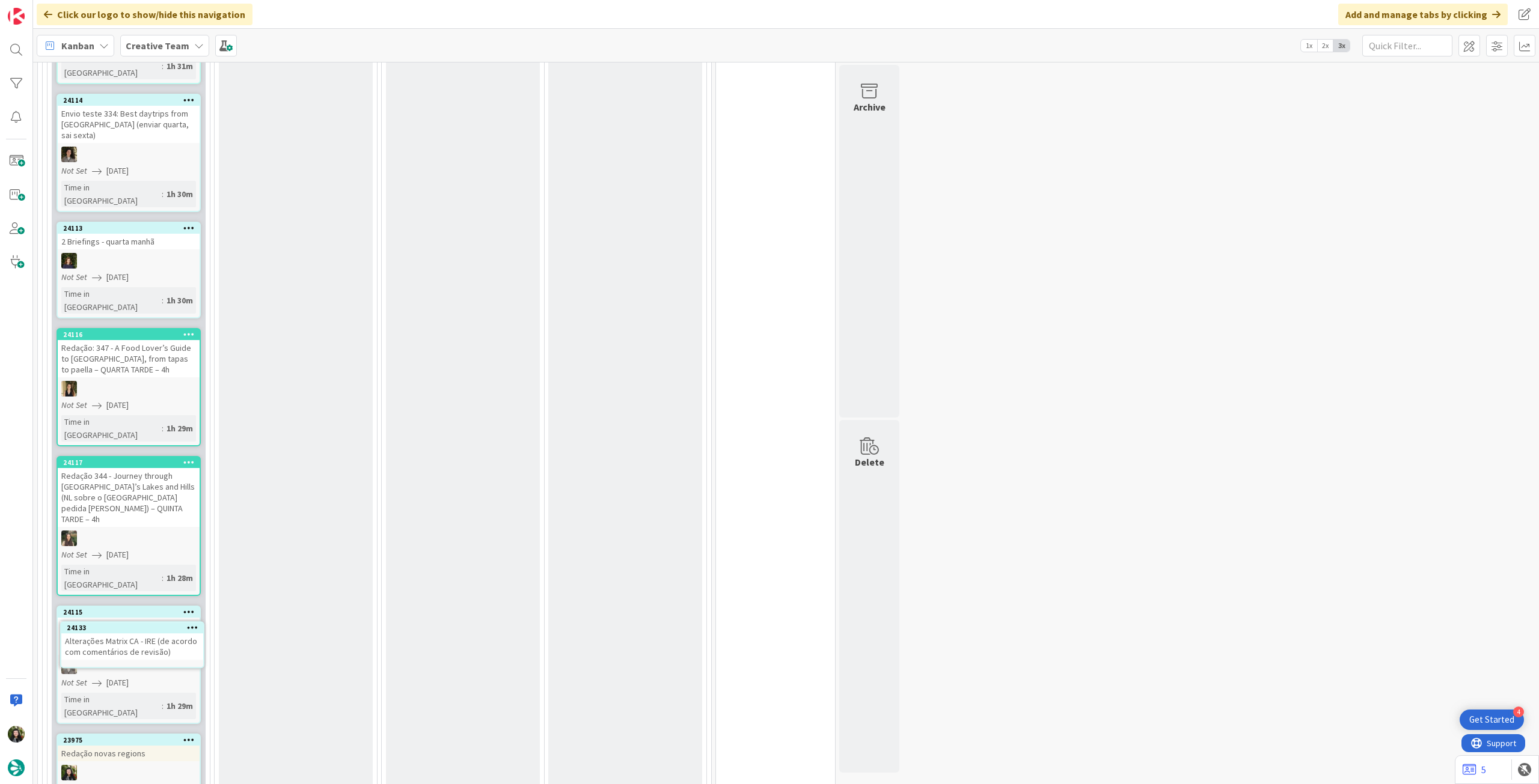
scroll to position [2109, 0]
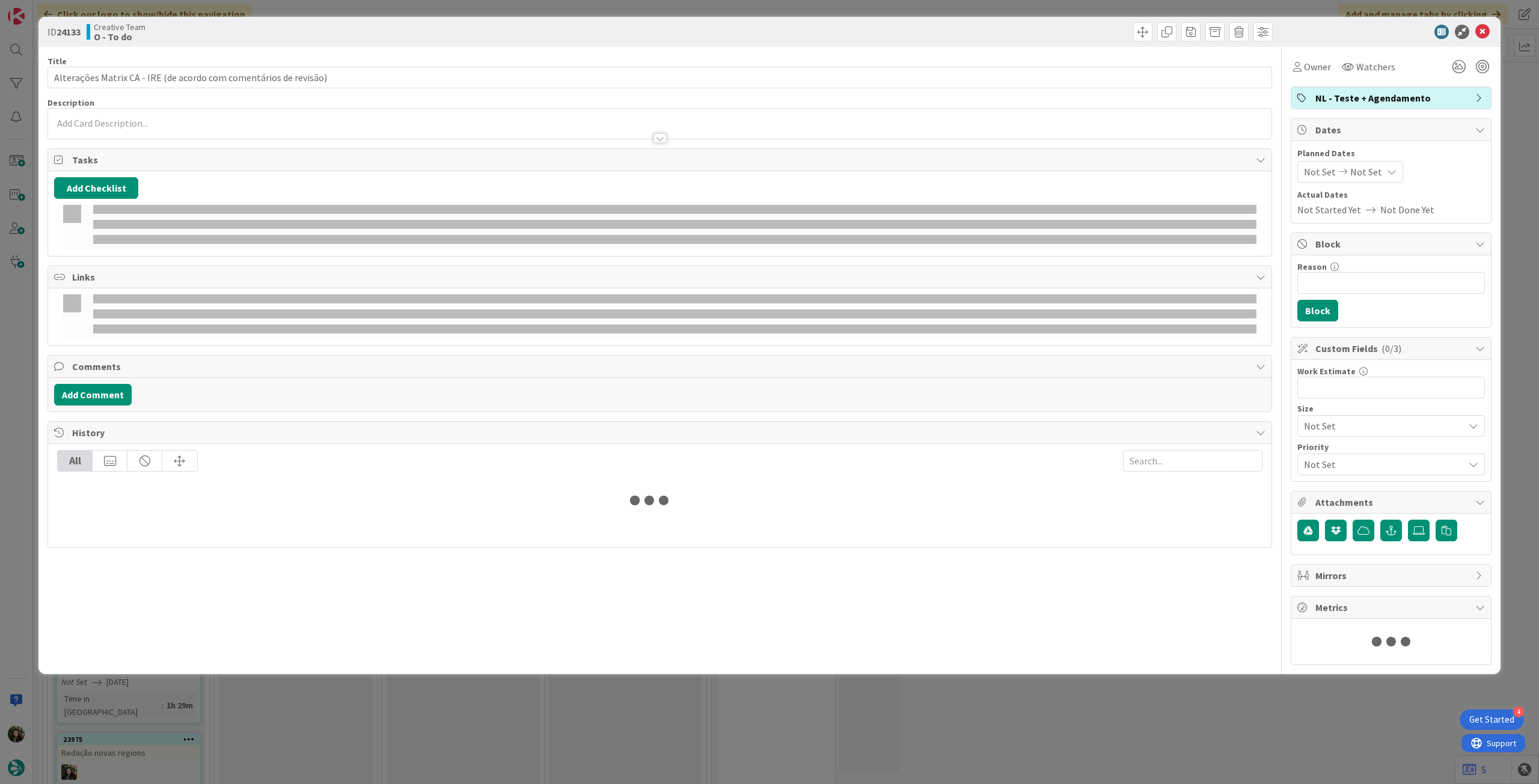
click at [1309, 54] on div "Owner Watchers" at bounding box center [1390, 62] width 201 height 31
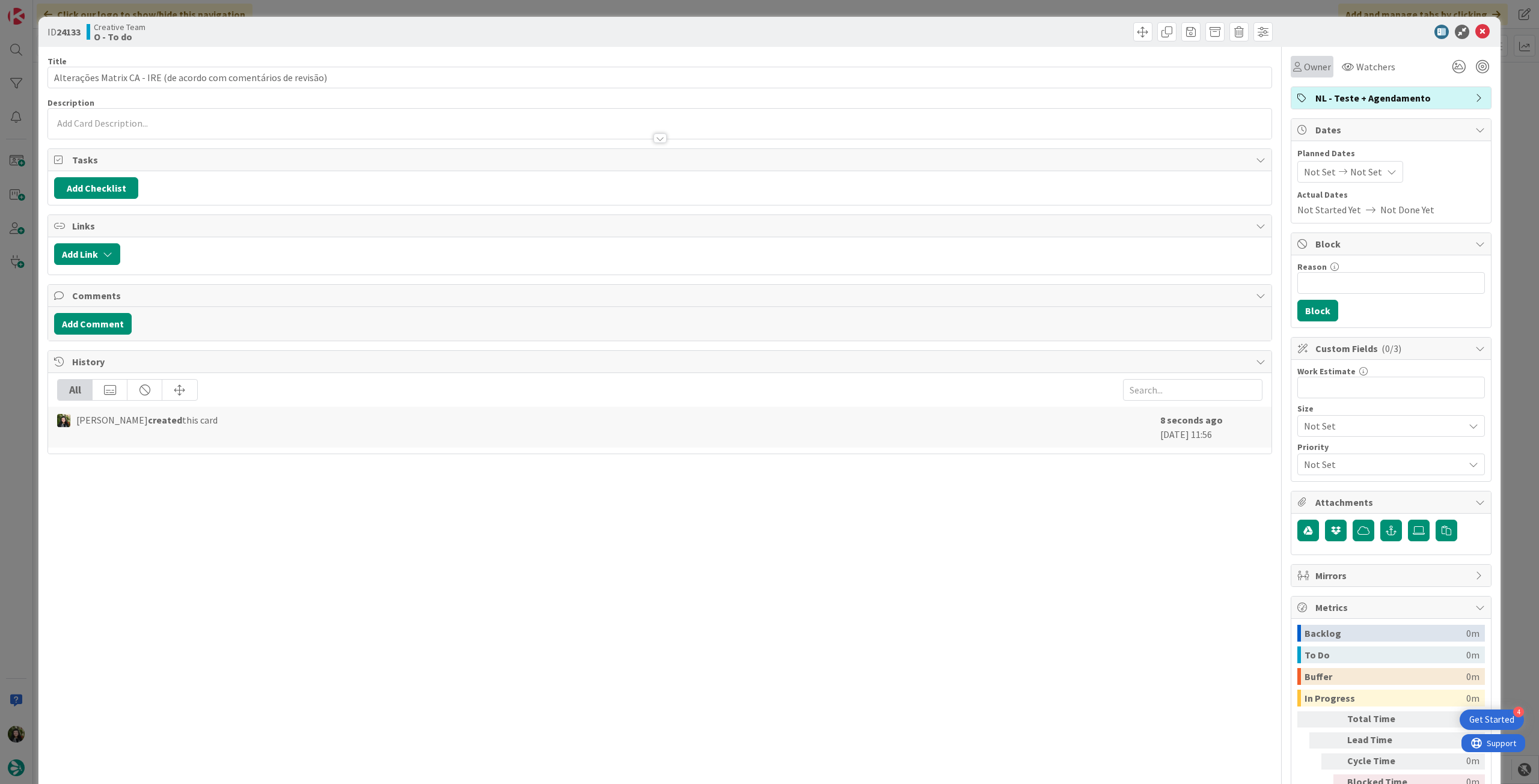
click at [1309, 65] on span "Owner" at bounding box center [1317, 67] width 27 height 14
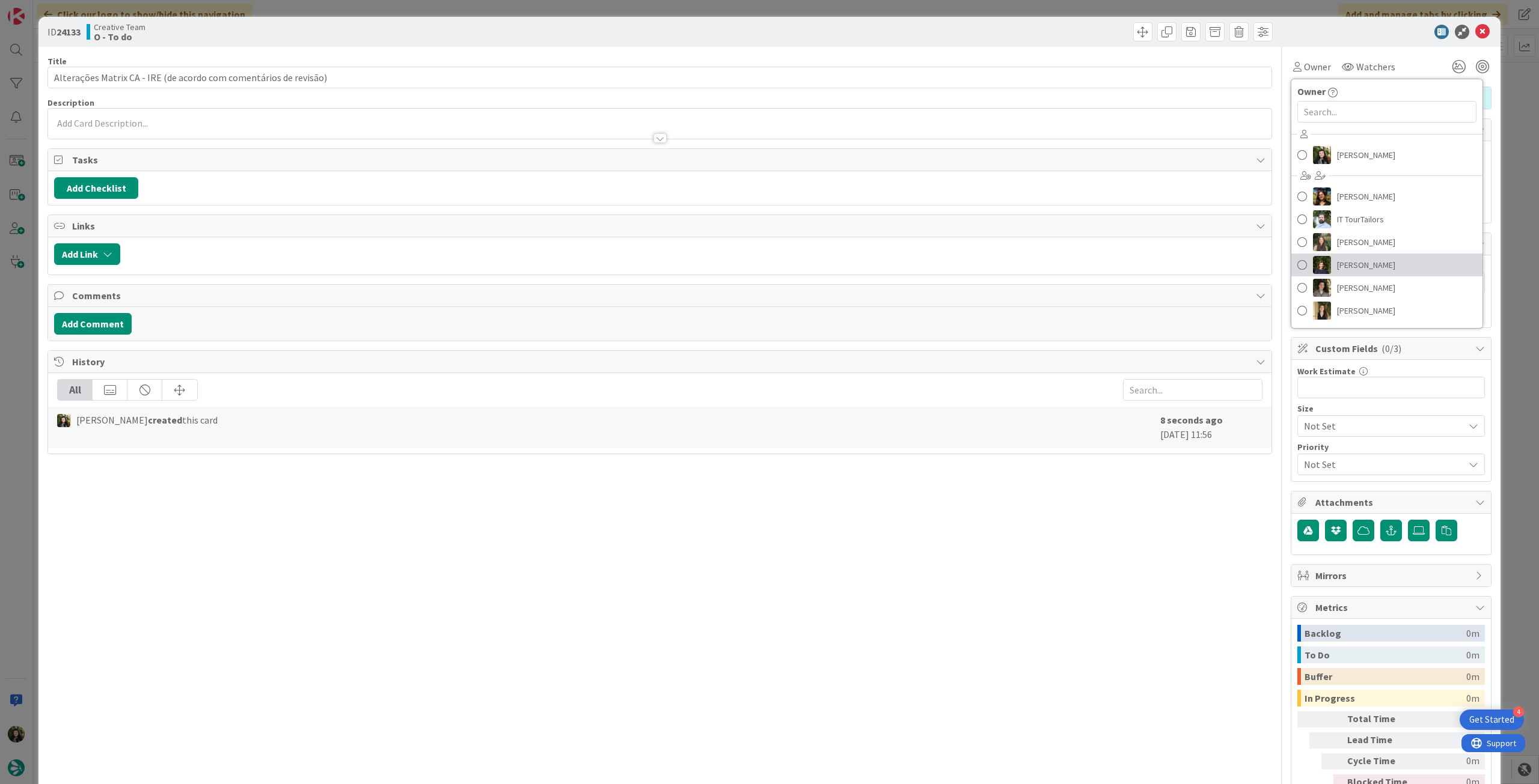
drag, startPoint x: 1389, startPoint y: 263, endPoint x: 1422, endPoint y: 124, distance: 142.9
click at [1389, 263] on span "[PERSON_NAME]" at bounding box center [1366, 265] width 58 height 18
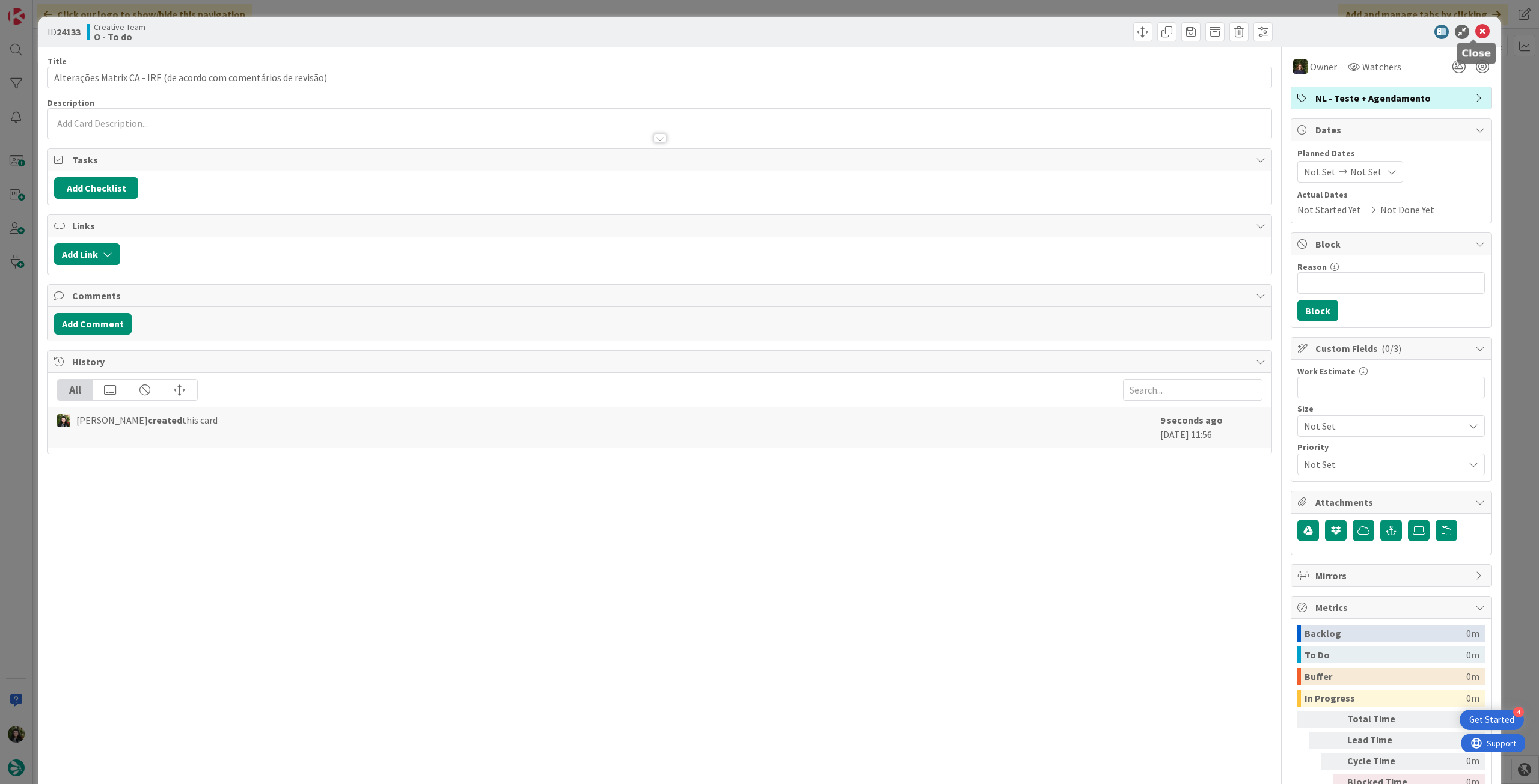
click at [1475, 27] on icon at bounding box center [1482, 32] width 14 height 14
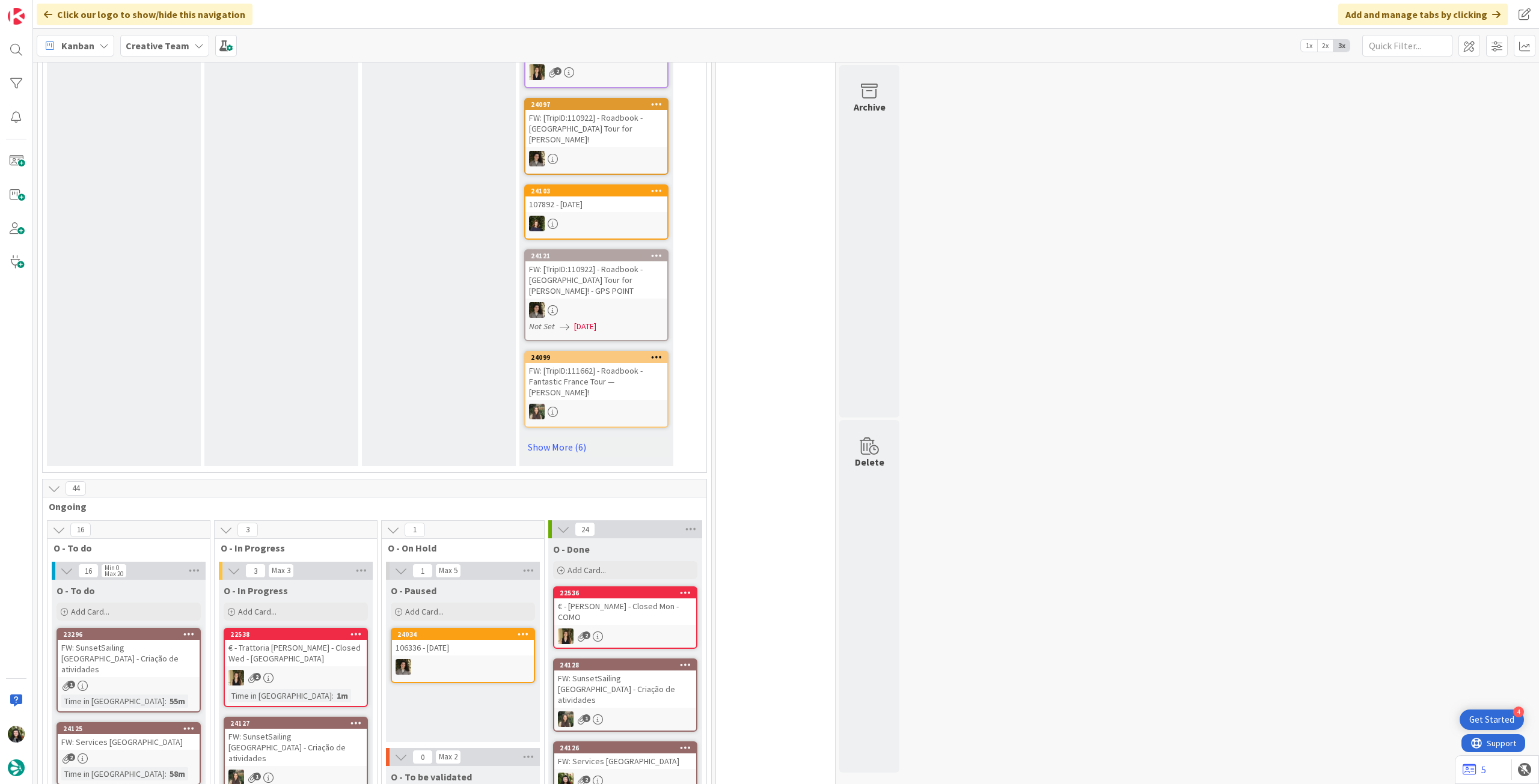
scroll to position [264, 0]
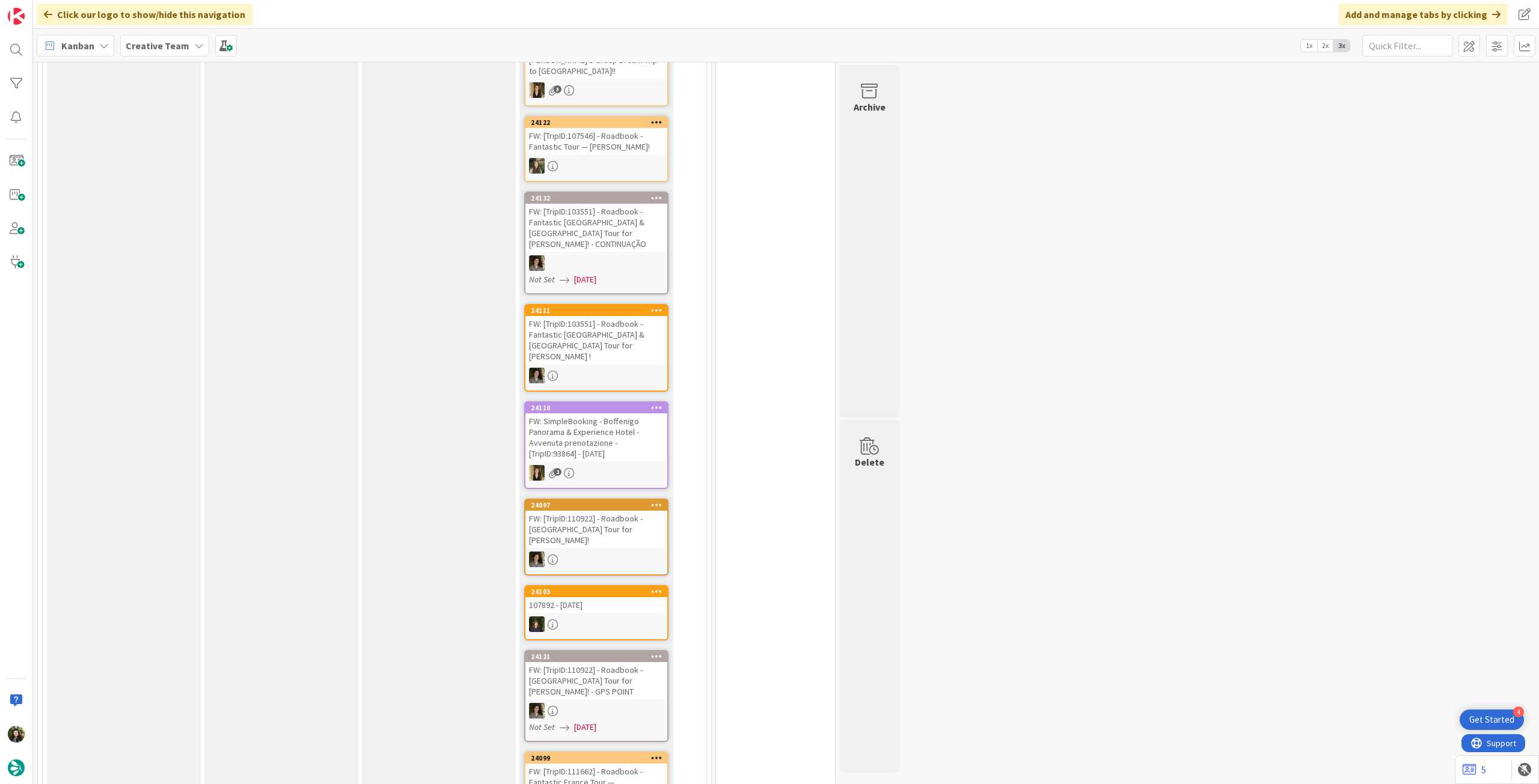
click at [164, 74] on div "E - To Do Add Card..." at bounding box center [123, 391] width 154 height 950
drag, startPoint x: 171, startPoint y: 54, endPoint x: 171, endPoint y: 63, distance: 9.0
click at [171, 55] on div "Creative Team" at bounding box center [164, 46] width 89 height 22
click at [164, 161] on div "Creative Team - Análise" at bounding box center [222, 172] width 183 height 23
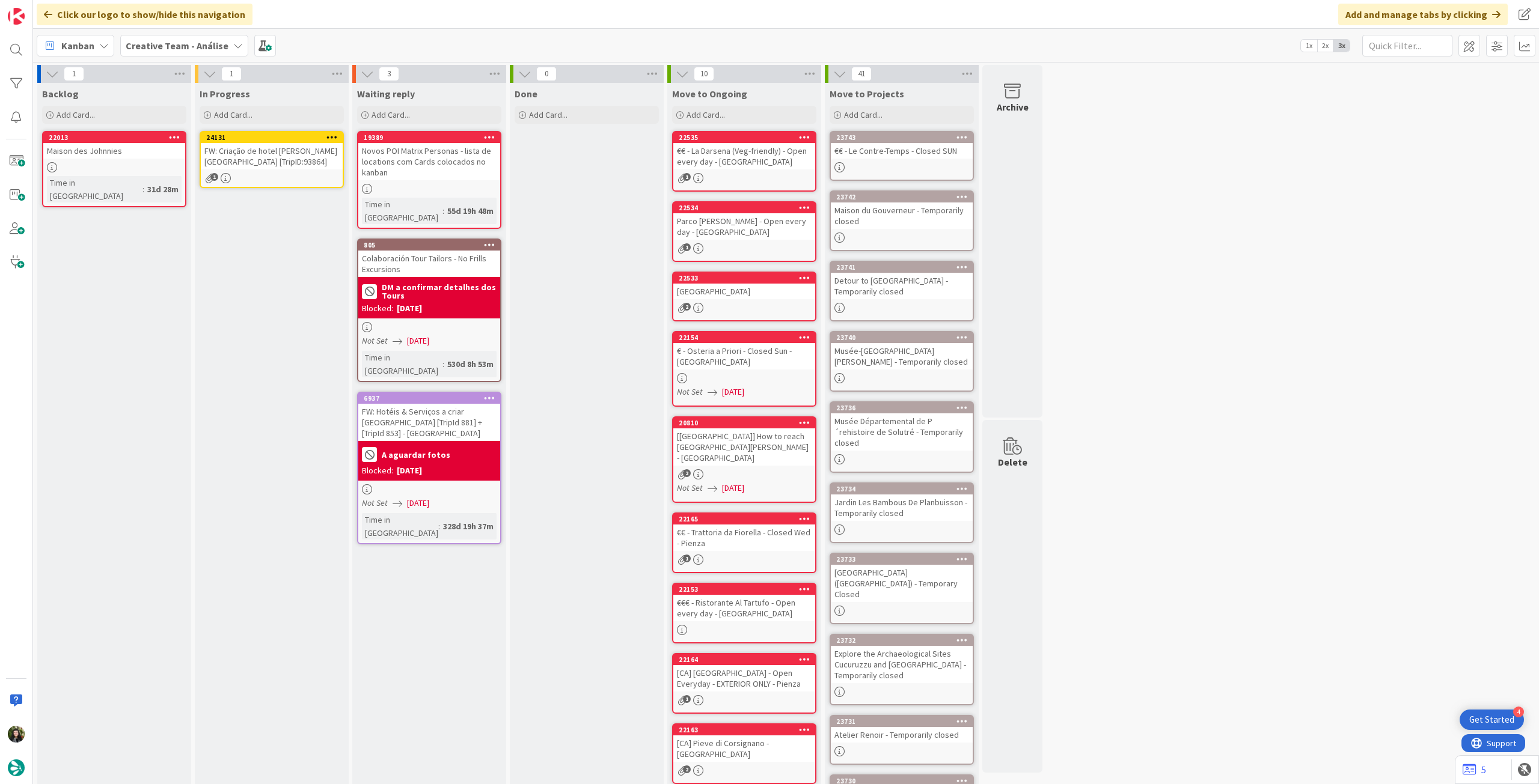
click at [264, 158] on div "FW: Criação de hotel [PERSON_NAME][GEOGRAPHIC_DATA] [TripID:93864]" at bounding box center [271, 156] width 142 height 26
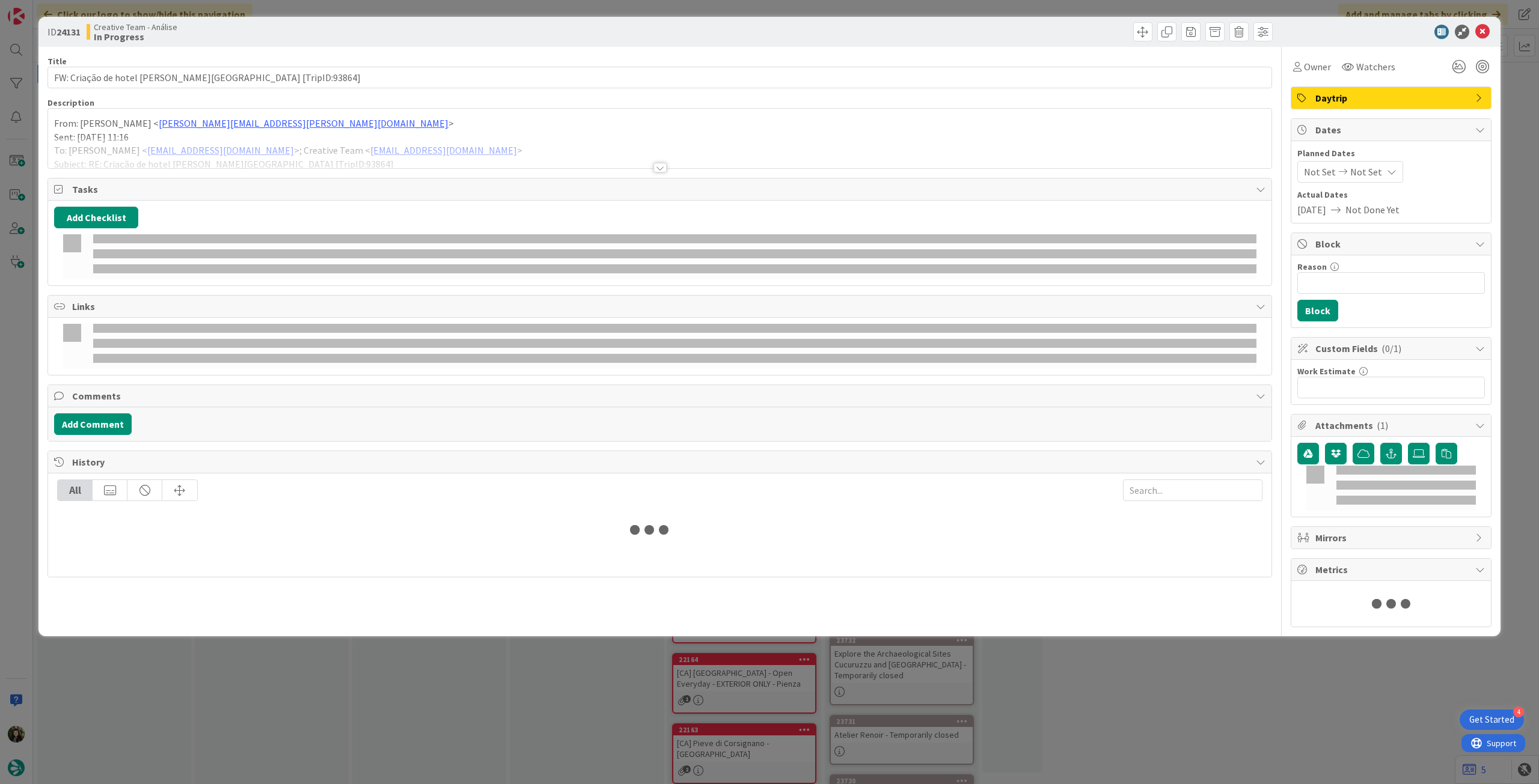
click at [253, 149] on div at bounding box center [660, 153] width 1223 height 31
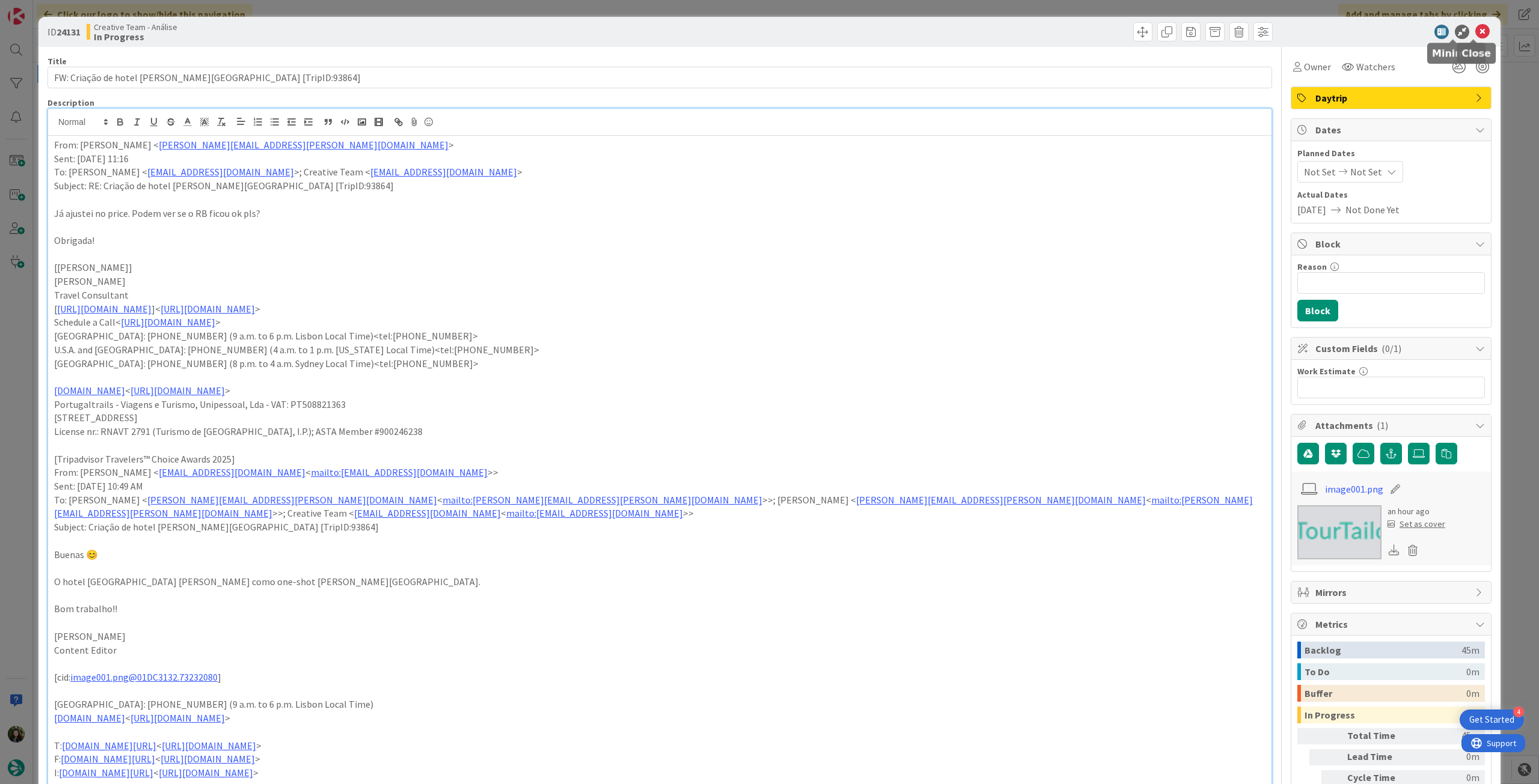
click at [1479, 32] on icon at bounding box center [1482, 32] width 14 height 14
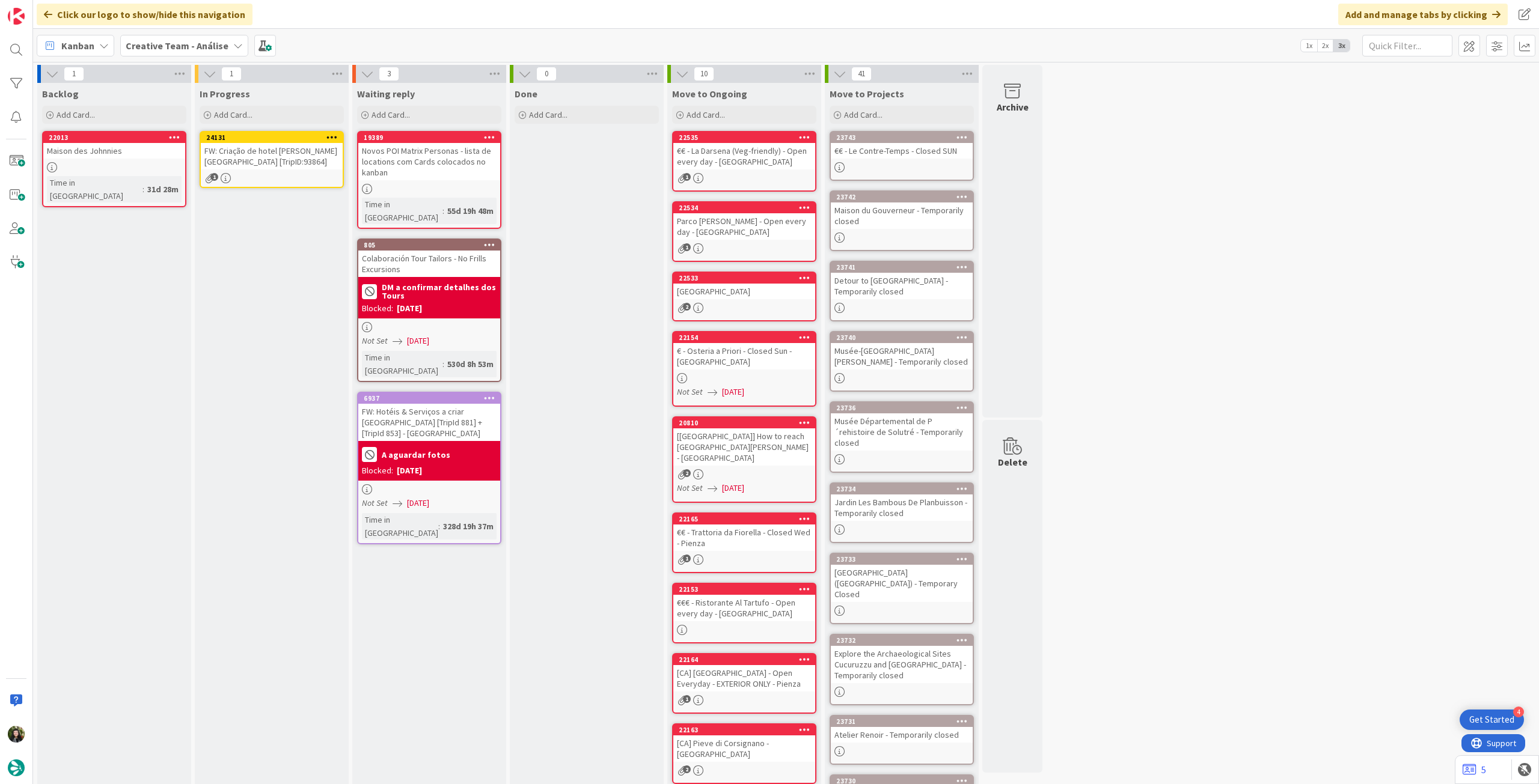
drag, startPoint x: 329, startPoint y: 131, endPoint x: 325, endPoint y: 138, distance: 8.1
click at [328, 133] on icon at bounding box center [332, 137] width 11 height 9
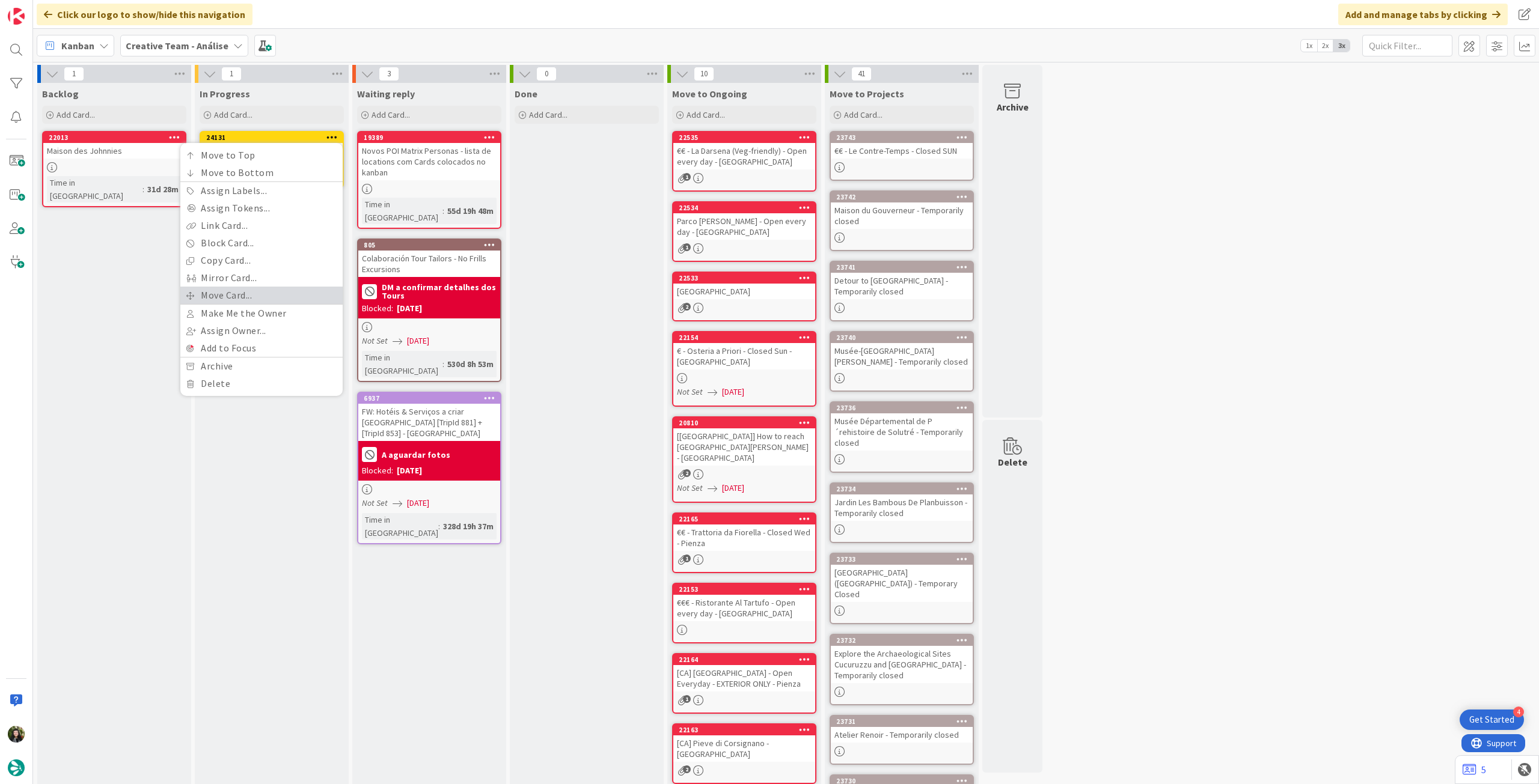
click at [246, 295] on link "Move Card..." at bounding box center [261, 295] width 163 height 18
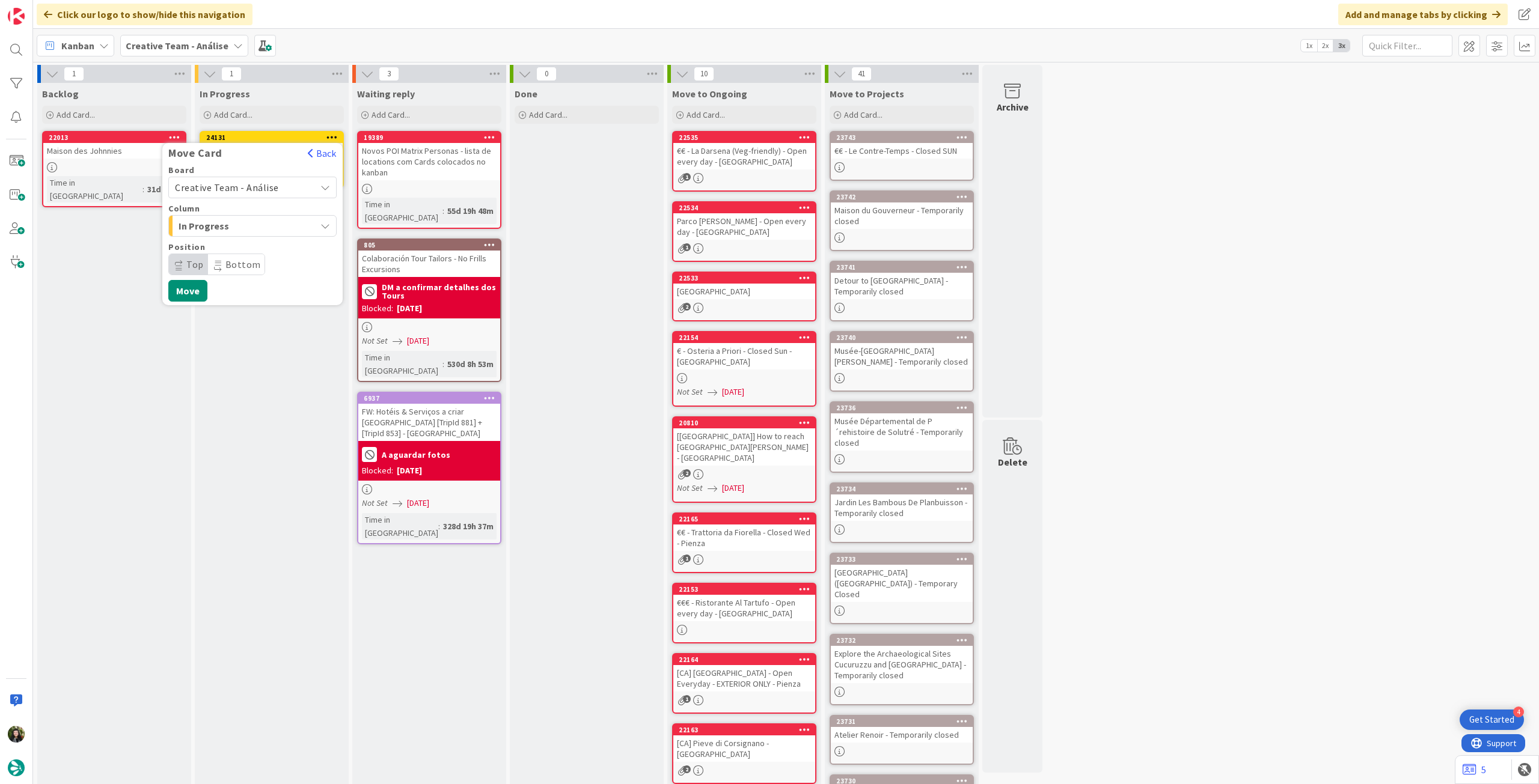
click at [245, 185] on span "Creative Team - Análise" at bounding box center [227, 187] width 104 height 12
click at [222, 243] on span "Creative Team" at bounding box center [260, 243] width 140 height 18
click at [222, 265] on span "Daytrip" at bounding box center [252, 264] width 115 height 17
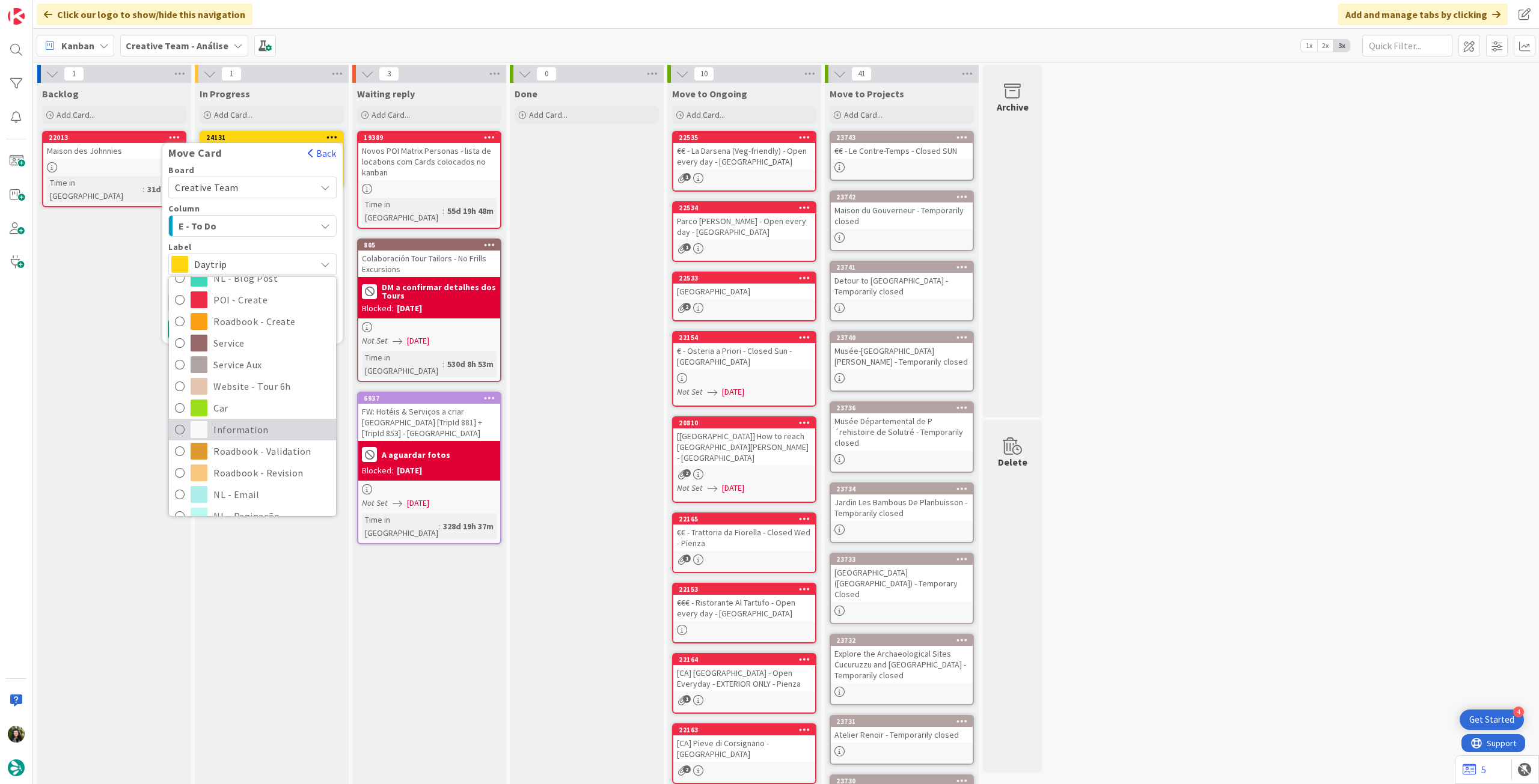
scroll to position [160, 0]
click at [240, 432] on span "Roadbook - Revision" at bounding box center [272, 435] width 117 height 18
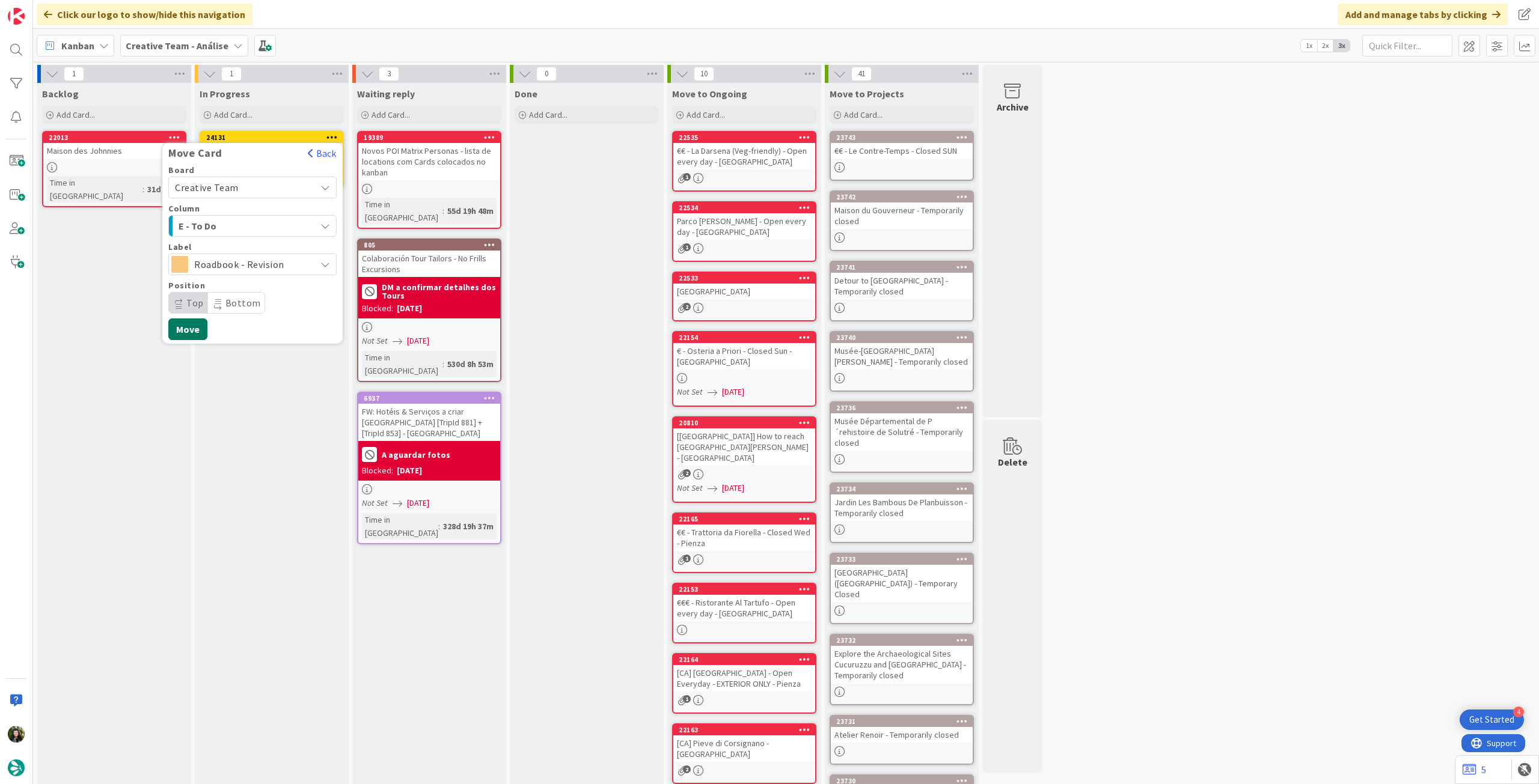
click at [189, 323] on button "Move" at bounding box center [187, 329] width 39 height 22
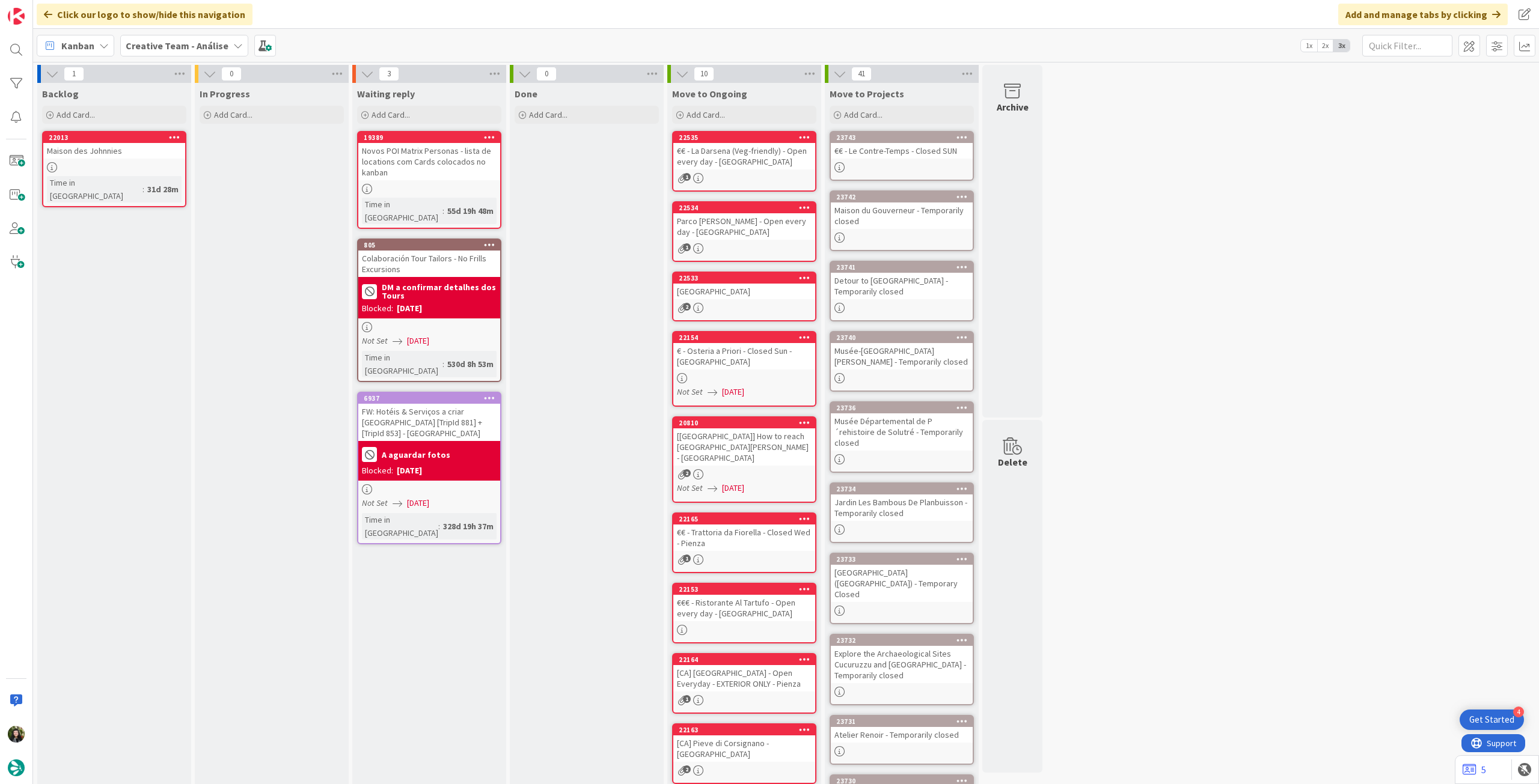
click at [180, 47] on b "Creative Team - Análise" at bounding box center [177, 46] width 103 height 12
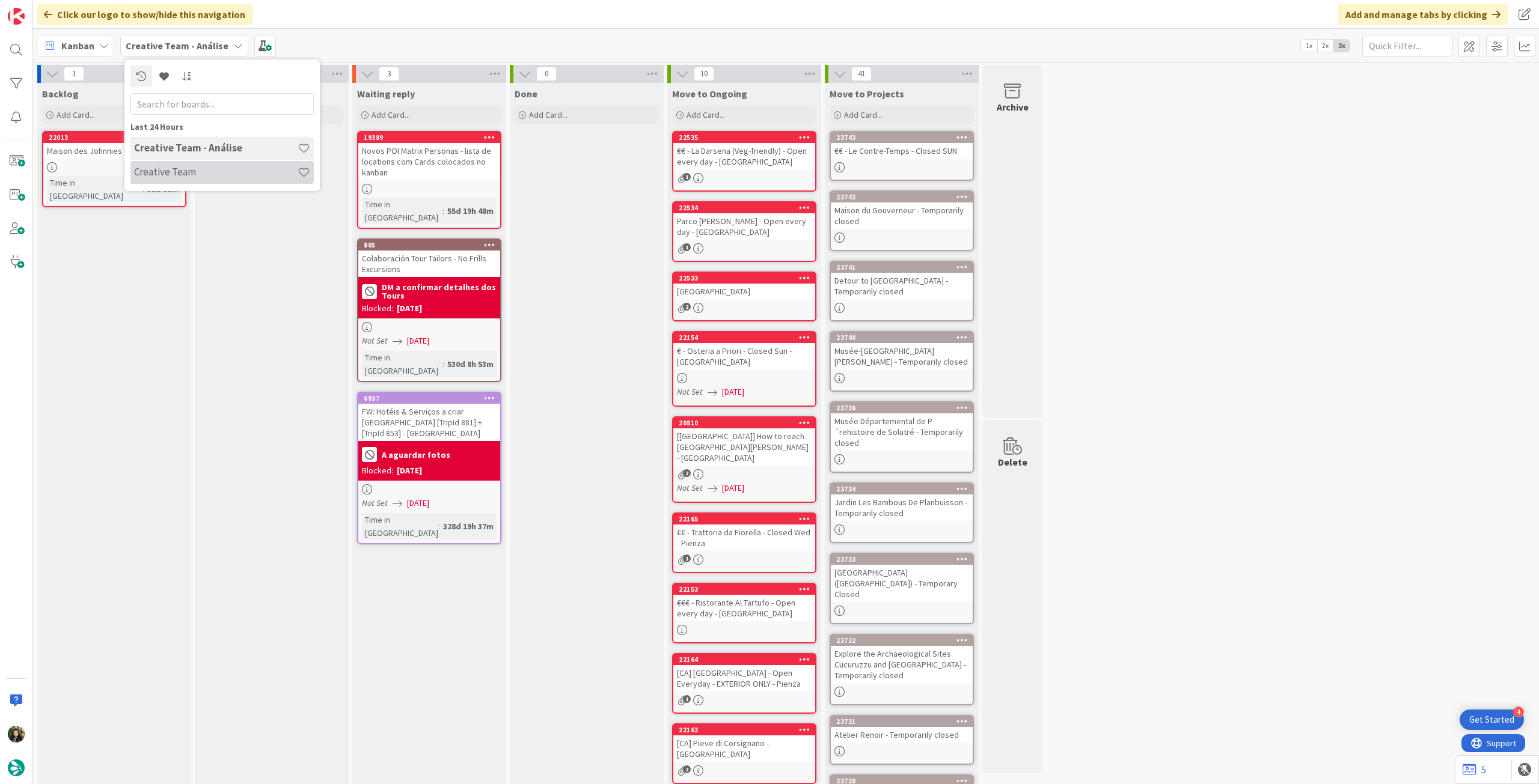
click at [169, 179] on div "Creative Team" at bounding box center [222, 172] width 183 height 23
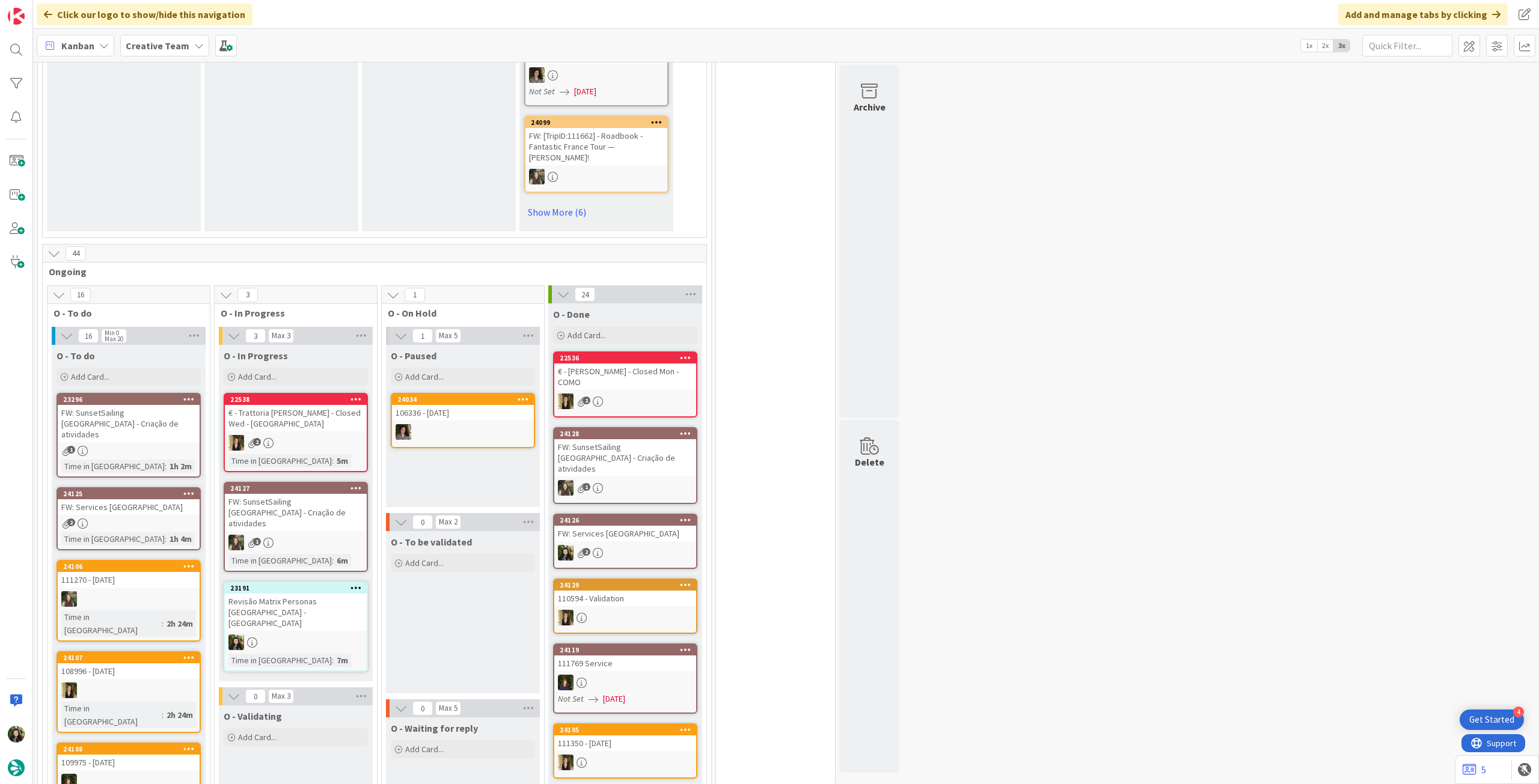
scroll to position [961, 0]
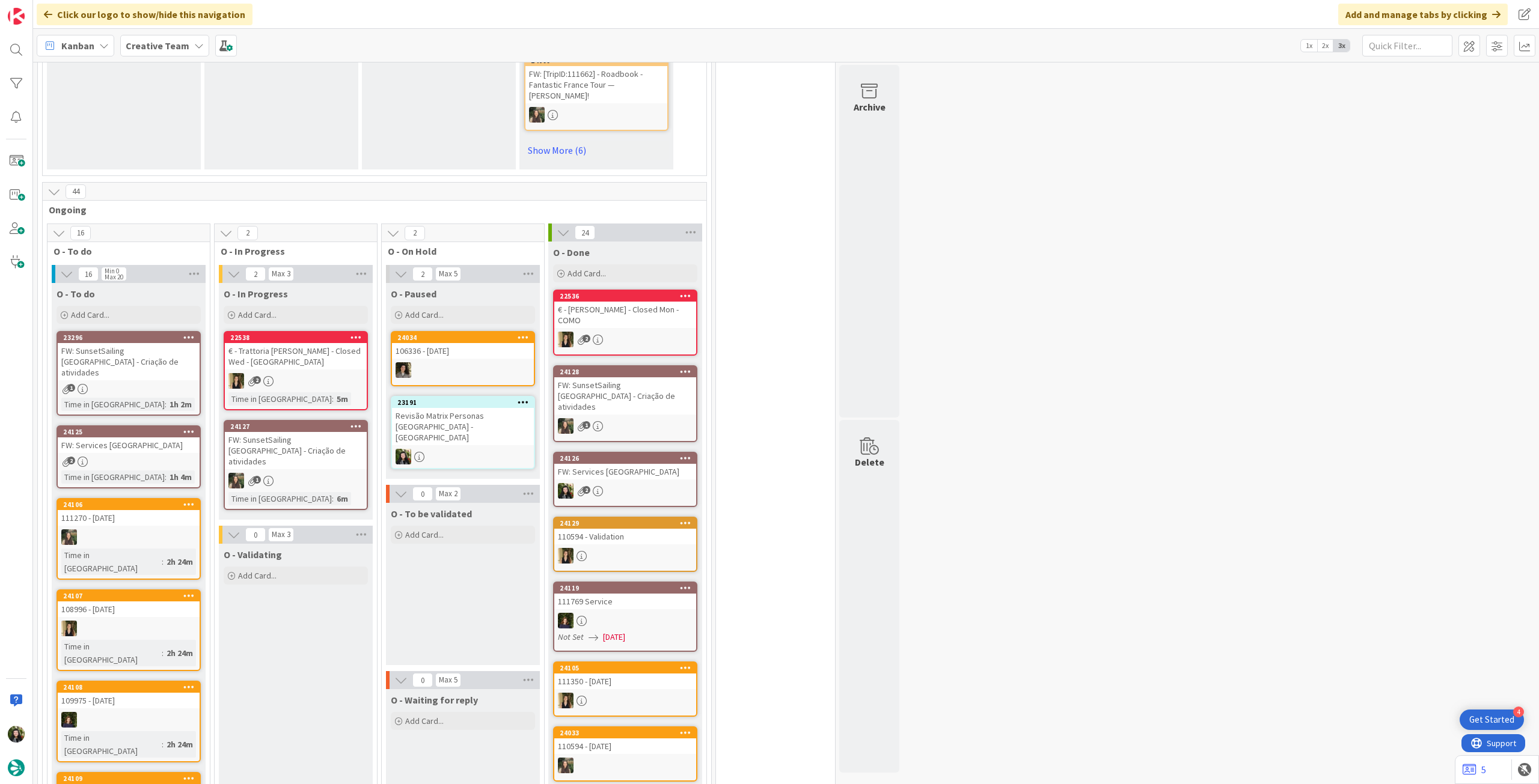
click at [456, 449] on div at bounding box center [463, 457] width 142 height 16
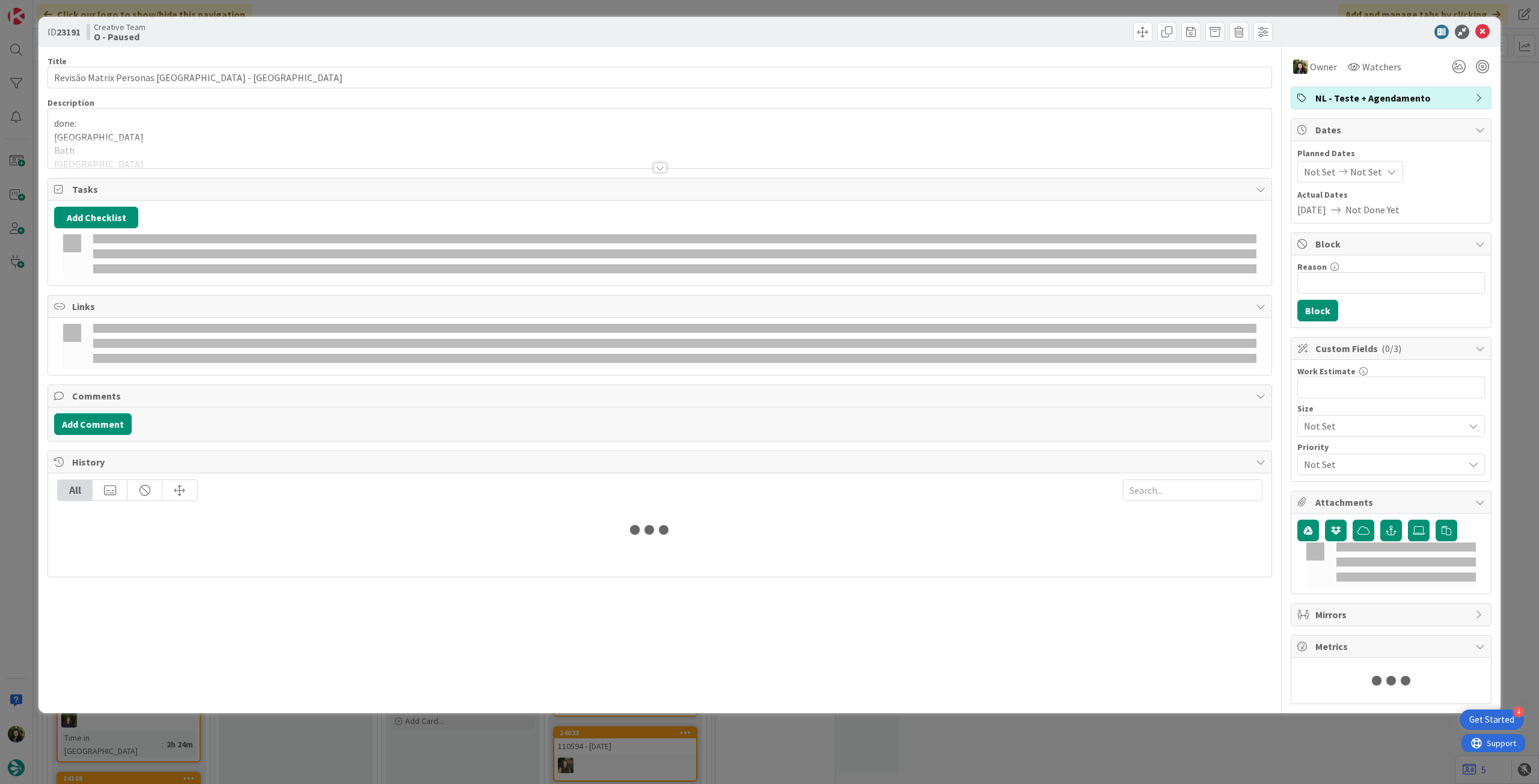
click at [151, 145] on div at bounding box center [660, 153] width 1223 height 31
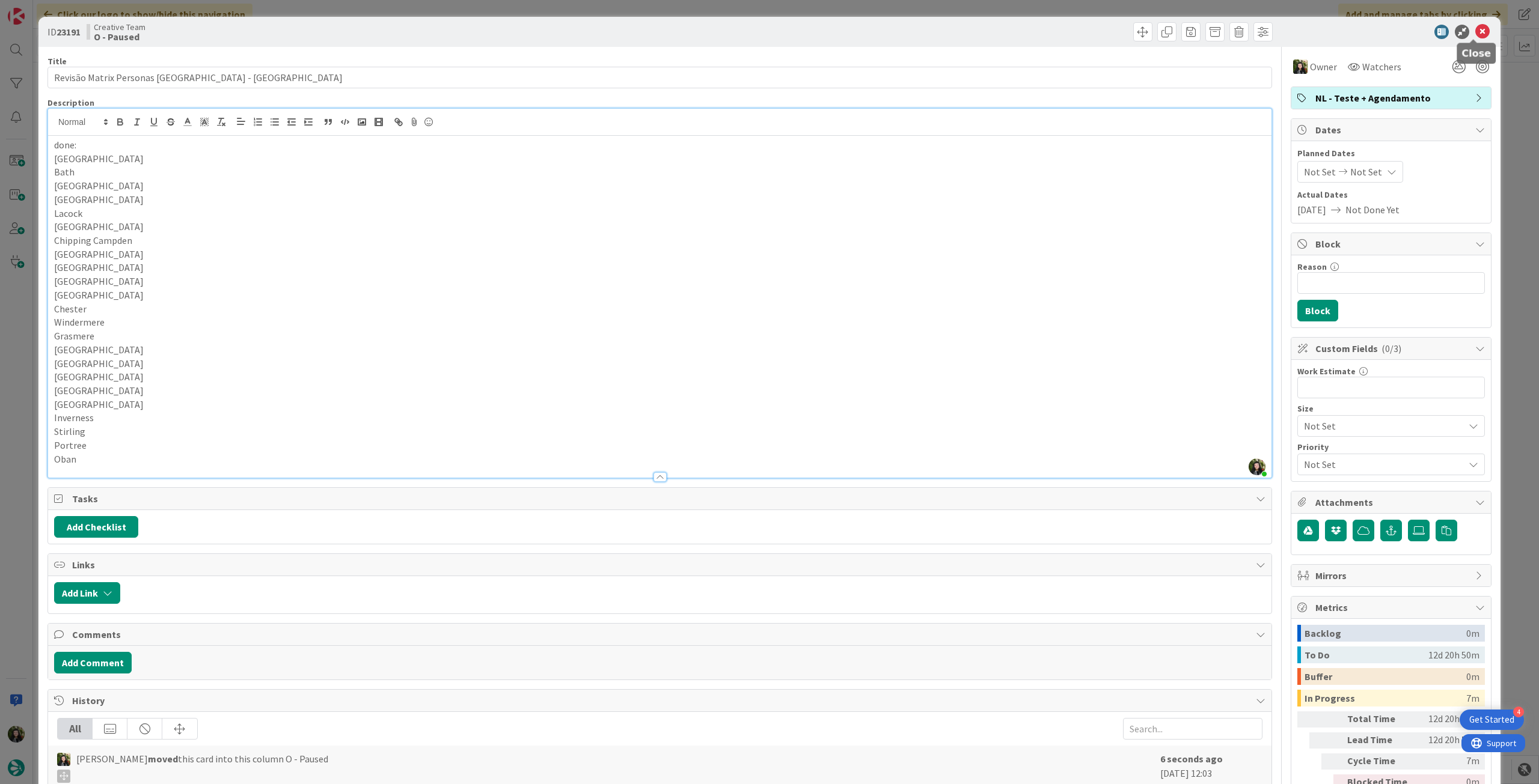
click at [1475, 30] on icon at bounding box center [1482, 32] width 14 height 14
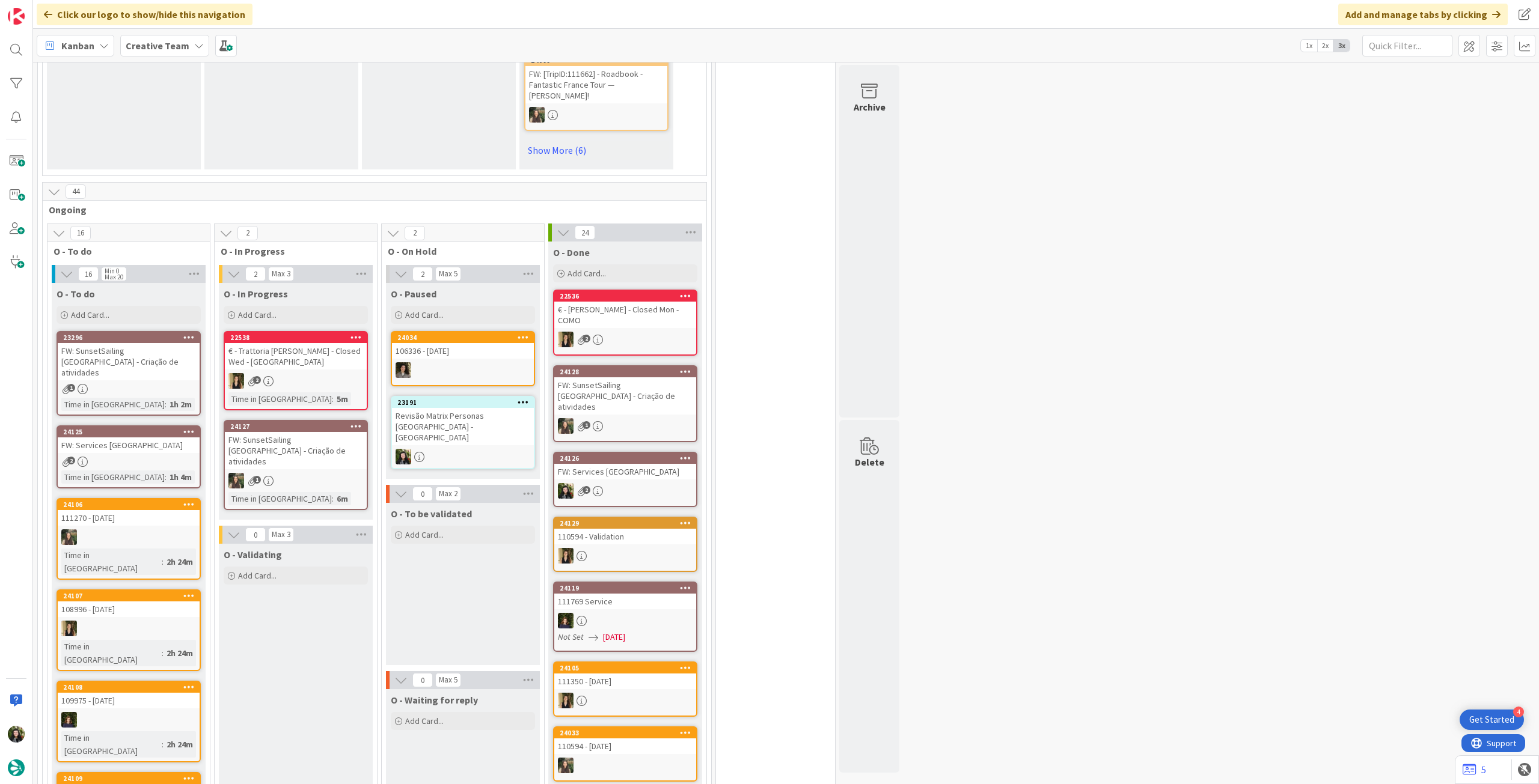
click at [164, 40] on b "Creative Team" at bounding box center [157, 46] width 63 height 12
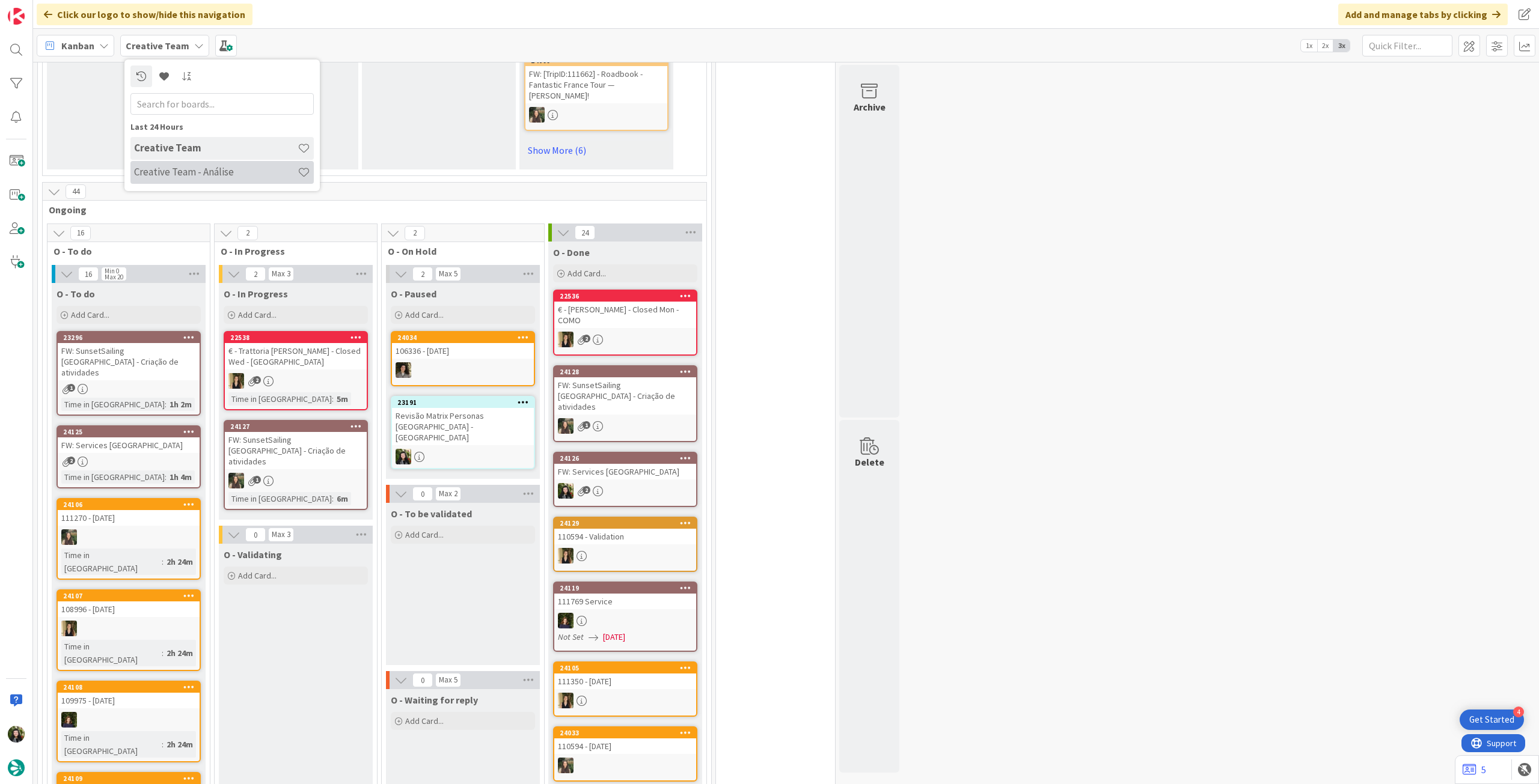
click at [176, 169] on h4 "Creative Team - Análise" at bounding box center [215, 172] width 164 height 12
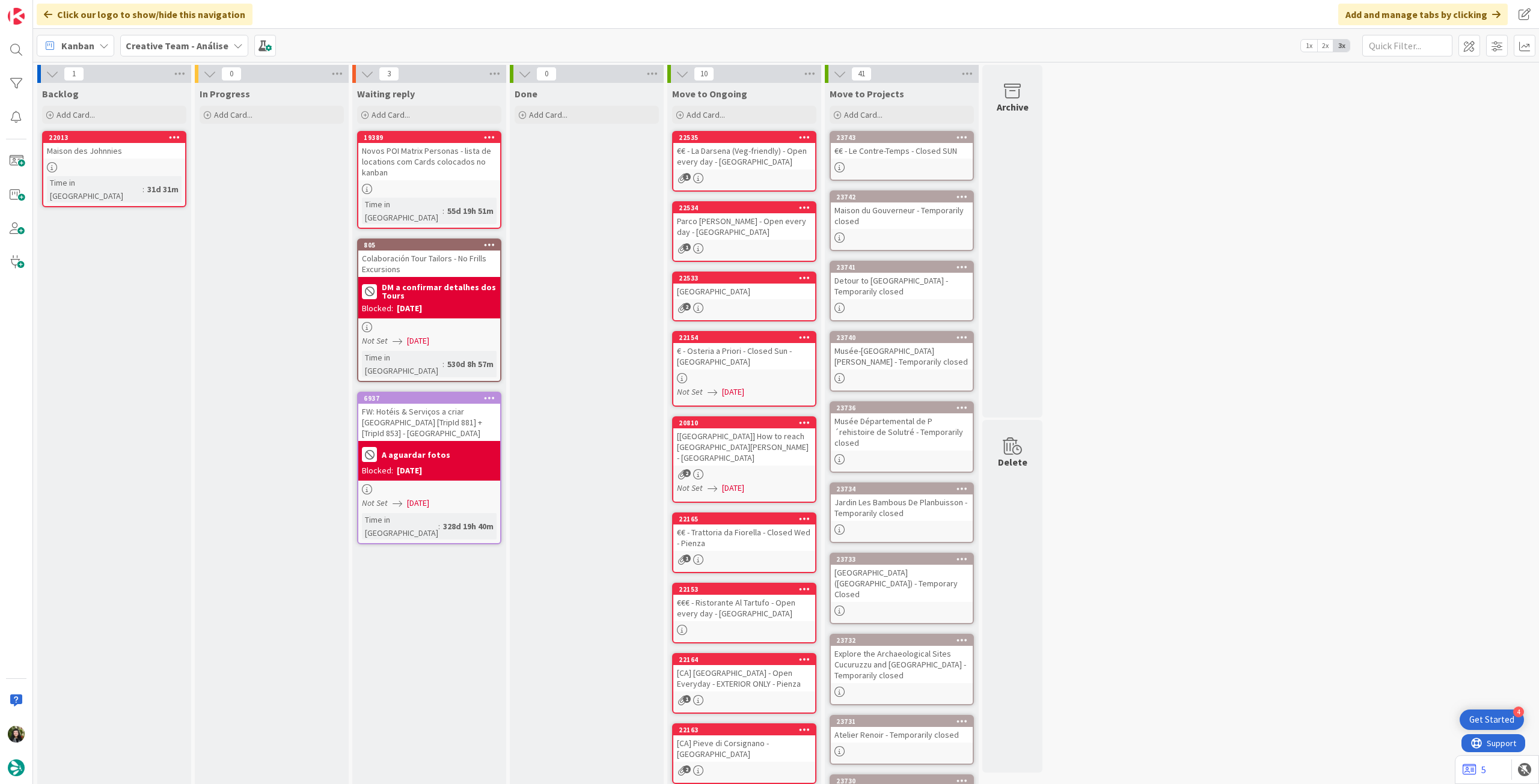
click at [171, 41] on b "Creative Team - Análise" at bounding box center [177, 46] width 103 height 12
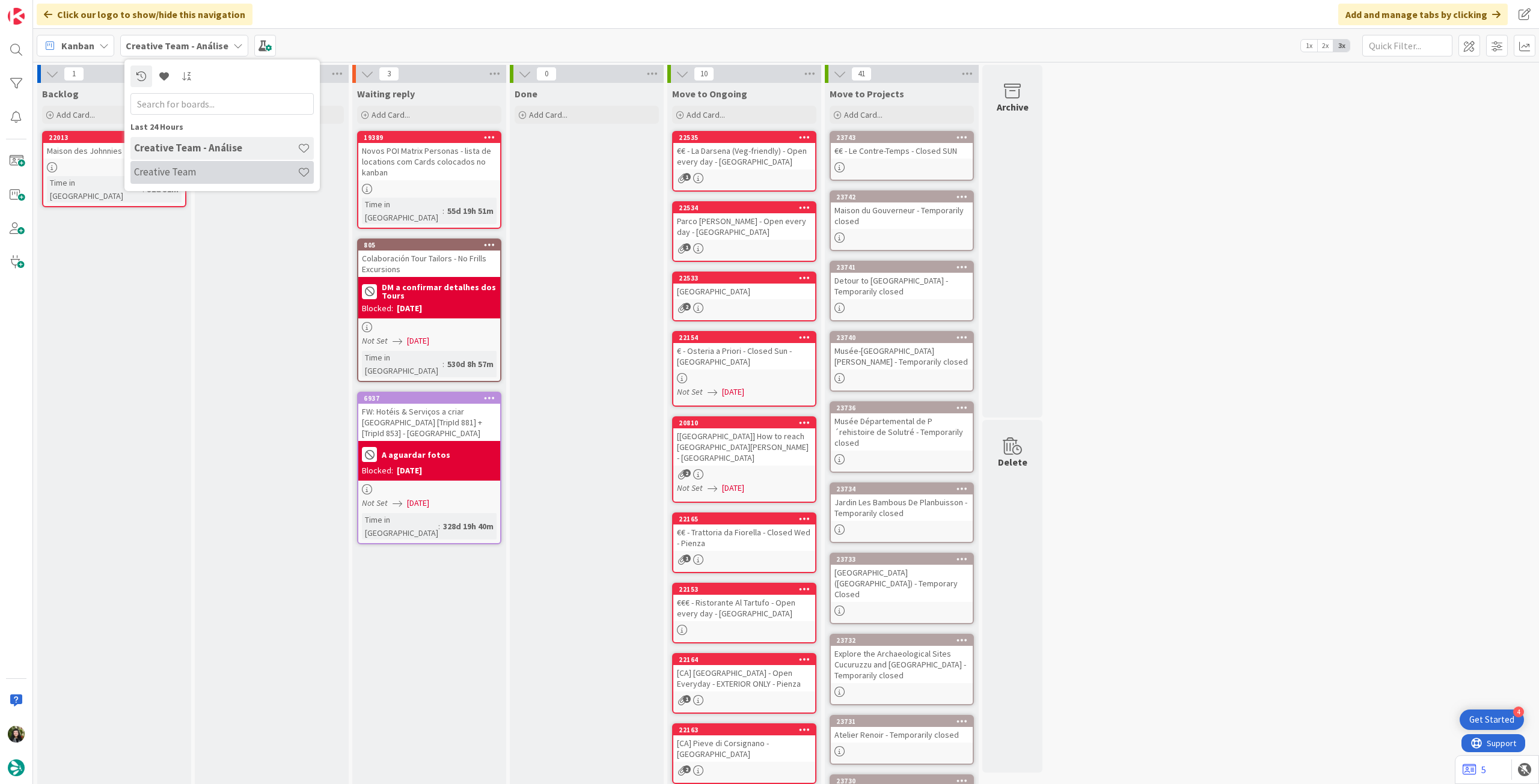
click at [191, 170] on h4 "Creative Team" at bounding box center [215, 172] width 164 height 12
